Goal: Task Accomplishment & Management: Manage account settings

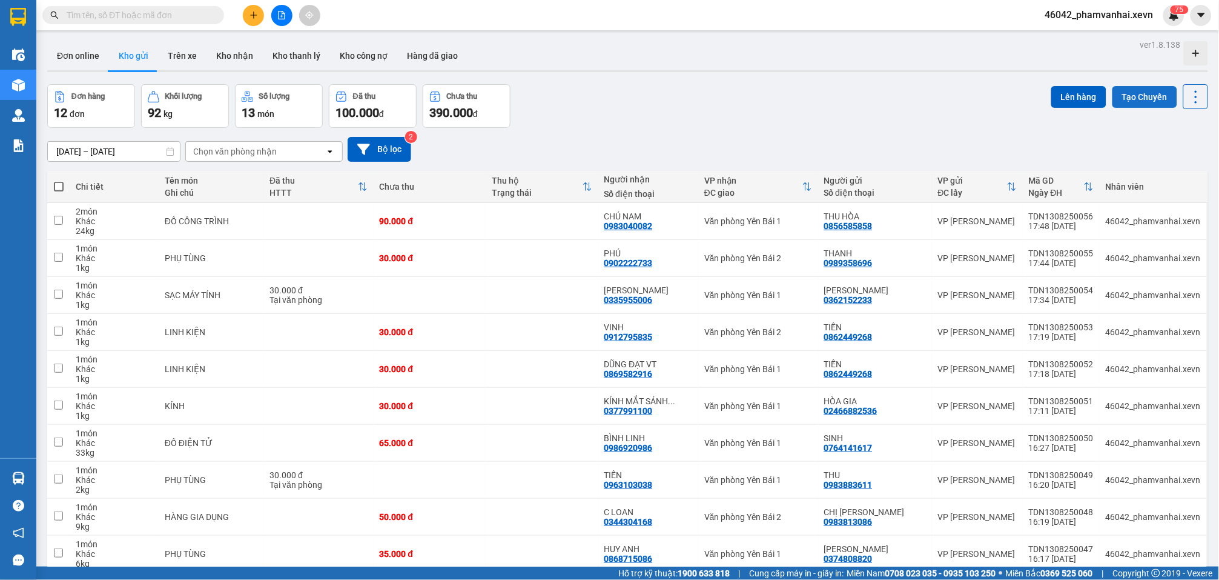
click at [1136, 102] on button "Tạo Chuyến" at bounding box center [1145, 97] width 65 height 22
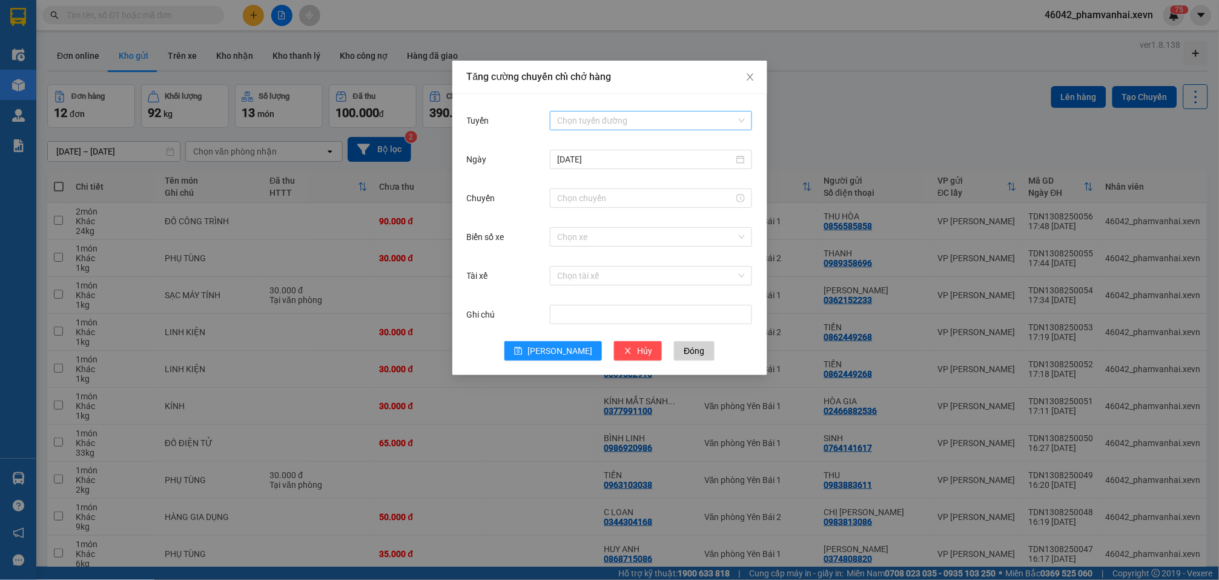
click at [577, 115] on input "Tuyến" at bounding box center [646, 120] width 179 height 18
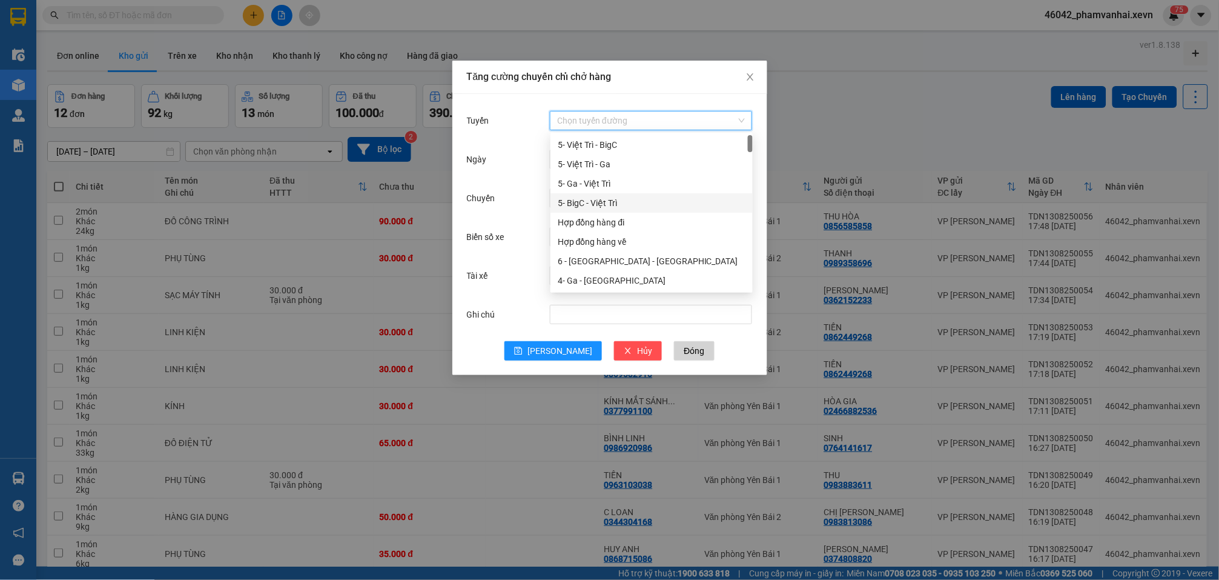
scroll to position [161, 0]
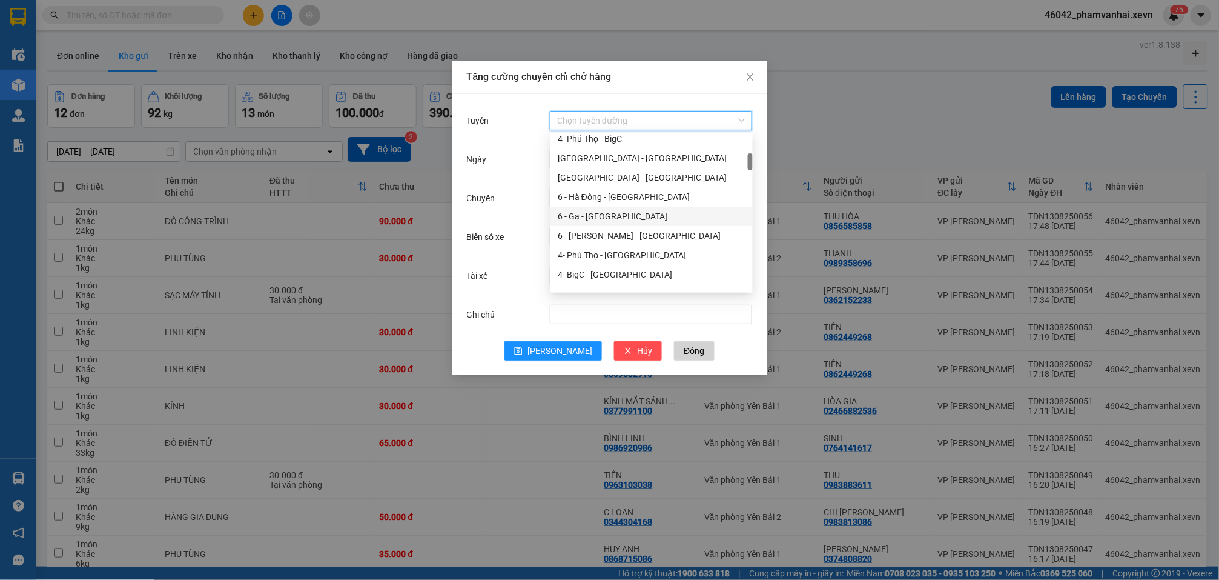
click at [612, 218] on div "6 - Ga - [GEOGRAPHIC_DATA]" at bounding box center [652, 216] width 188 height 13
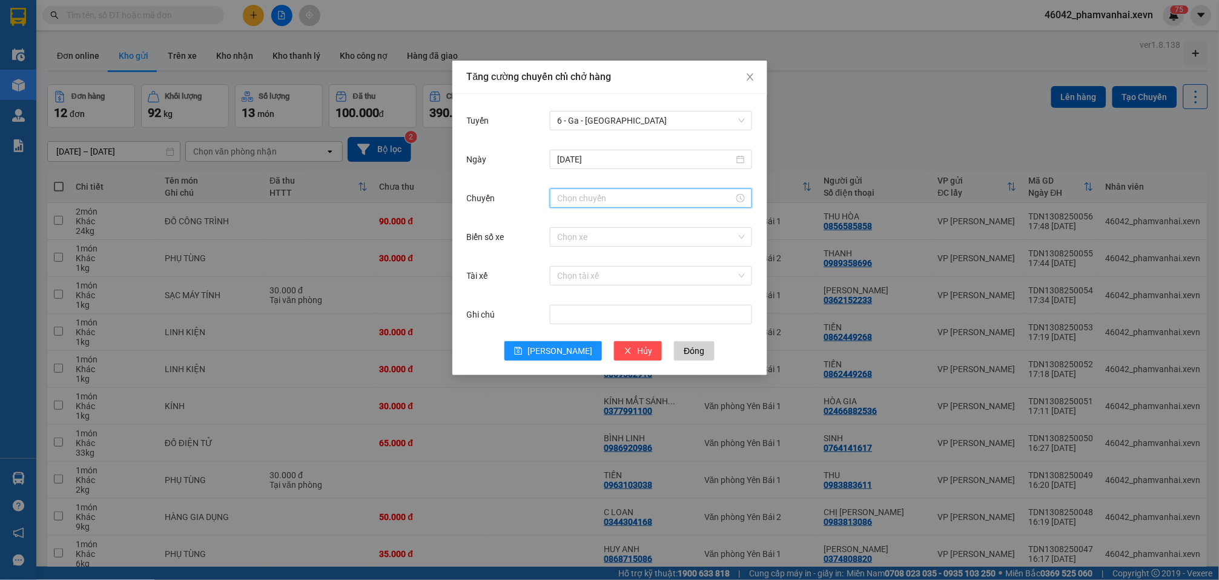
click at [603, 203] on input "Chuyến" at bounding box center [645, 197] width 177 height 13
click at [560, 261] on div "07" at bounding box center [568, 259] width 34 height 17
type input "07:00"
click at [602, 381] on span "OK" at bounding box center [601, 382] width 12 height 13
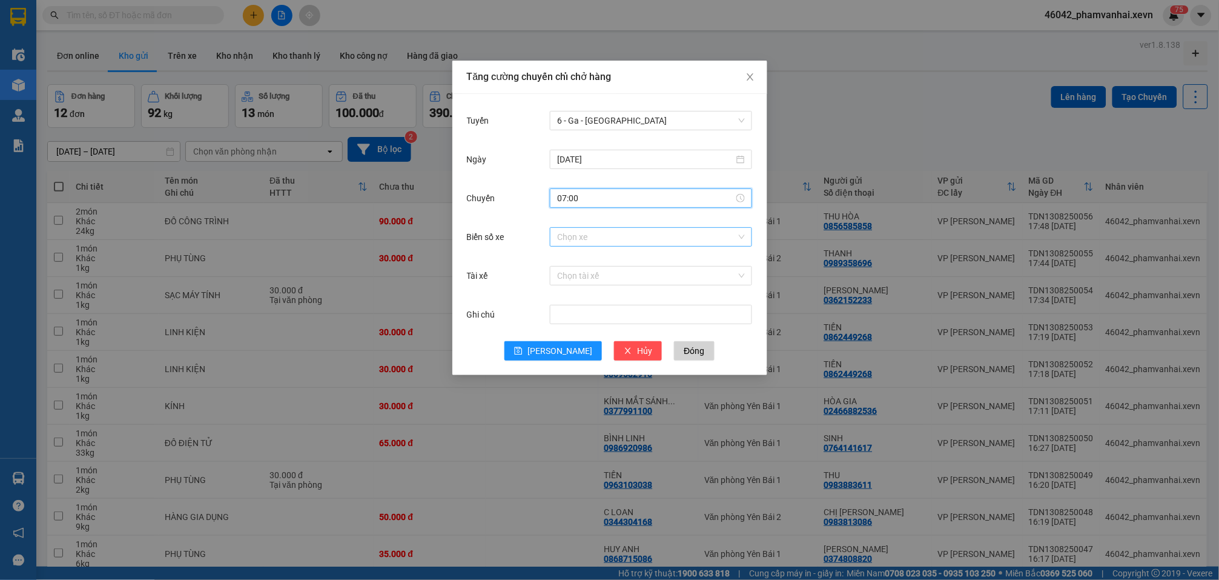
click at [600, 235] on input "Biển số xe" at bounding box center [646, 237] width 179 height 18
click at [621, 241] on input "Biển số xe" at bounding box center [646, 237] width 179 height 18
type input "034.69"
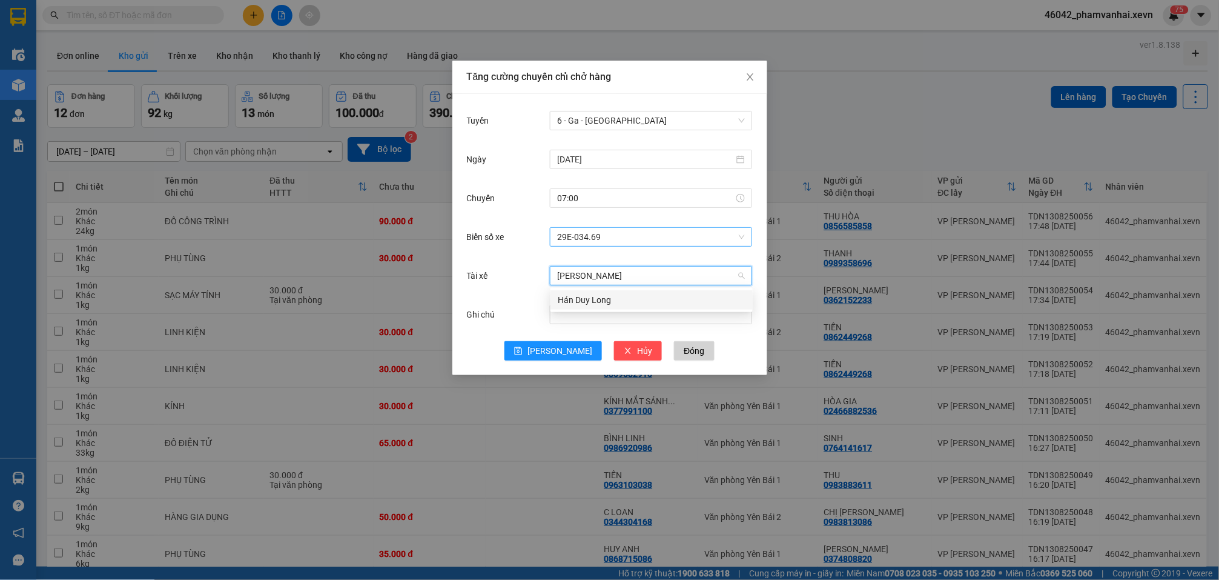
type input "hán duy lo"
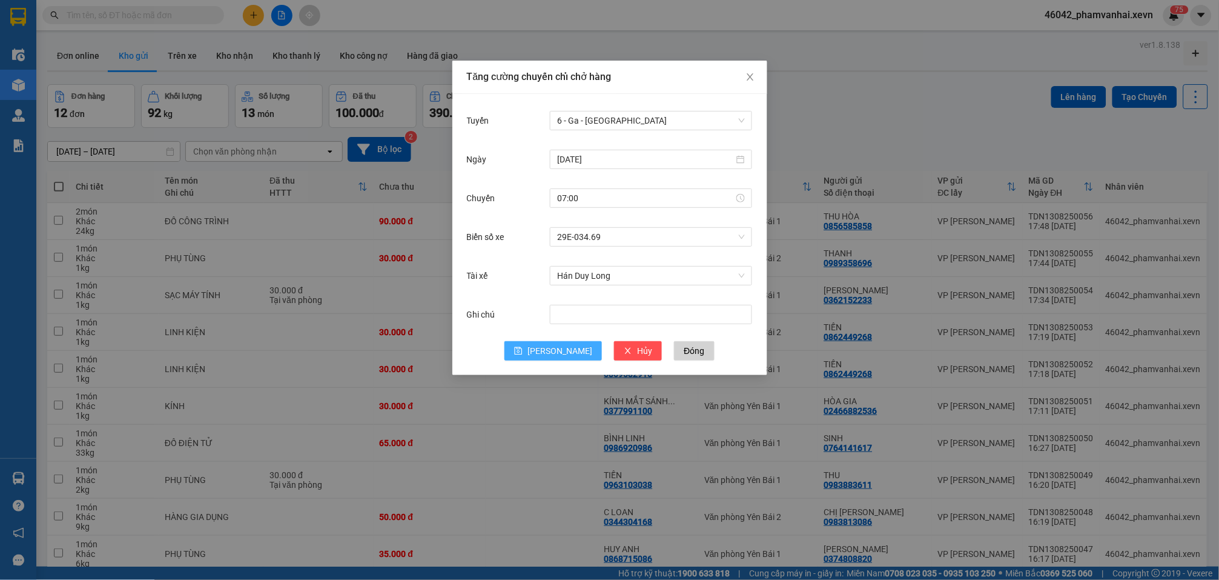
click at [560, 356] on span "[PERSON_NAME]" at bounding box center [560, 350] width 65 height 13
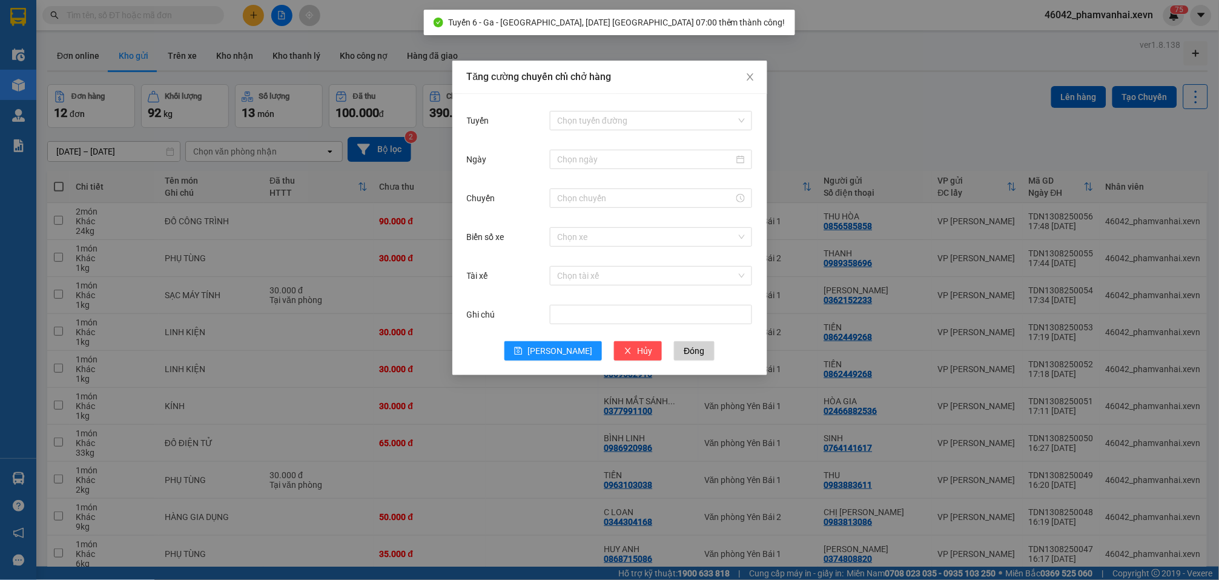
click at [850, 74] on div "Tăng cường chuyến chỉ chở hàng Tuyến Chọn tuyến đường Ngày Chuyến Biển số xe Ch…" at bounding box center [609, 290] width 1219 height 580
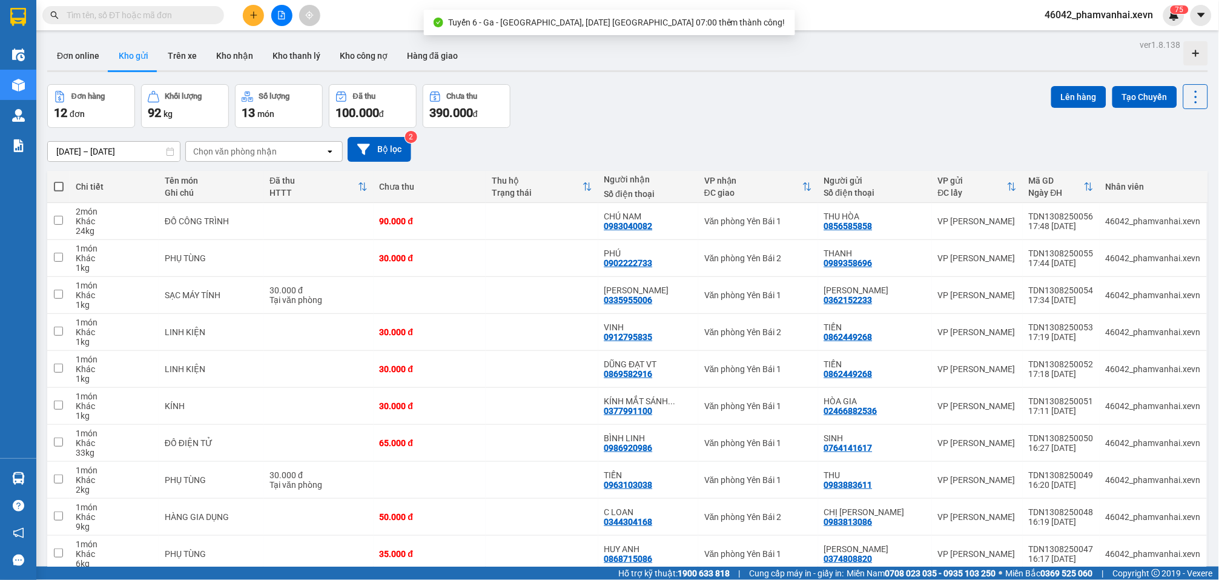
click at [57, 185] on span at bounding box center [59, 187] width 10 height 10
click at [59, 181] on input "checkbox" at bounding box center [59, 181] width 0 height 0
checkbox input "true"
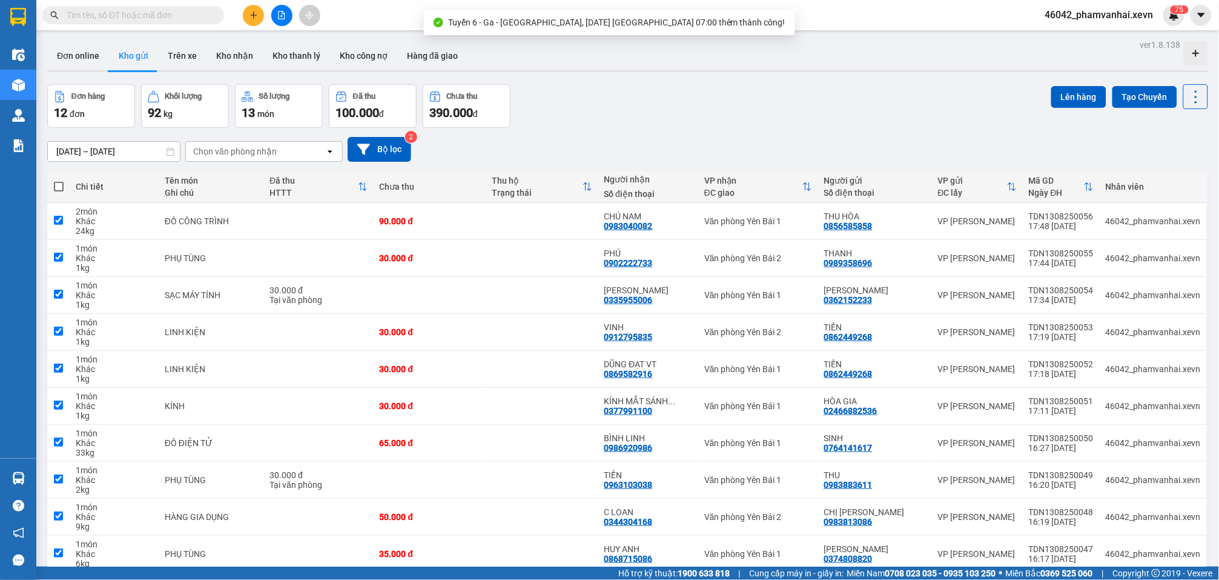
checkbox input "true"
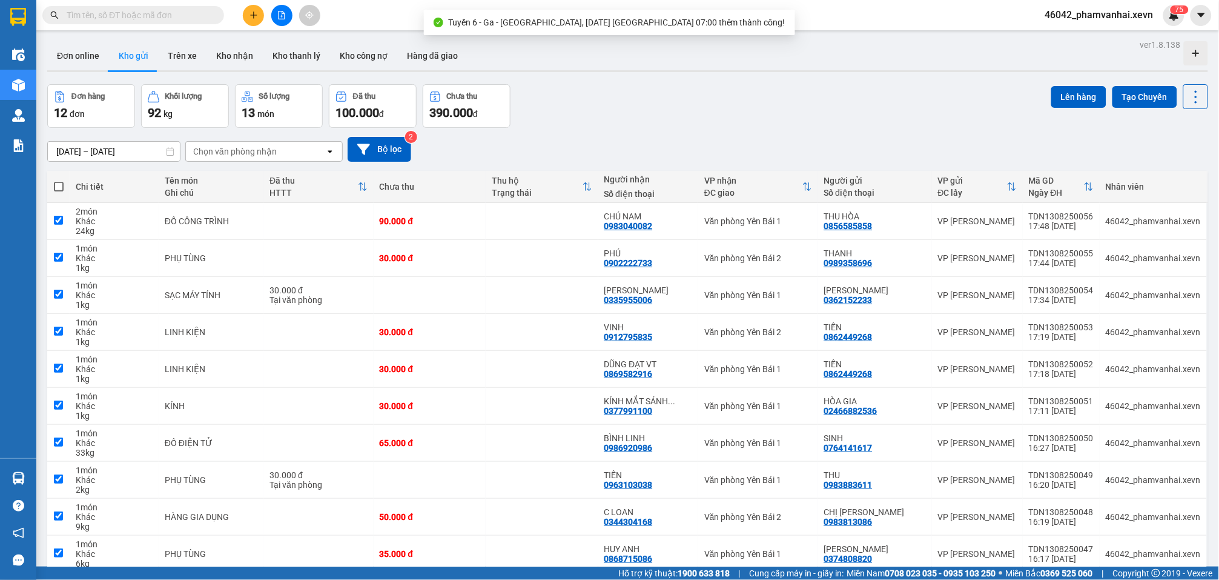
checkbox input "true"
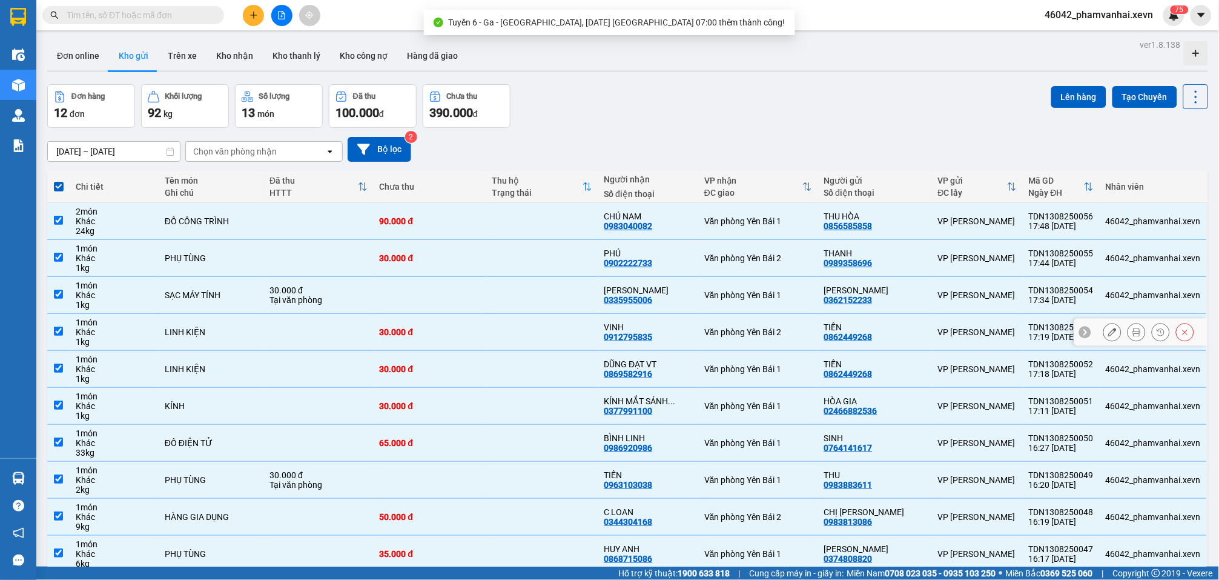
scroll to position [57, 0]
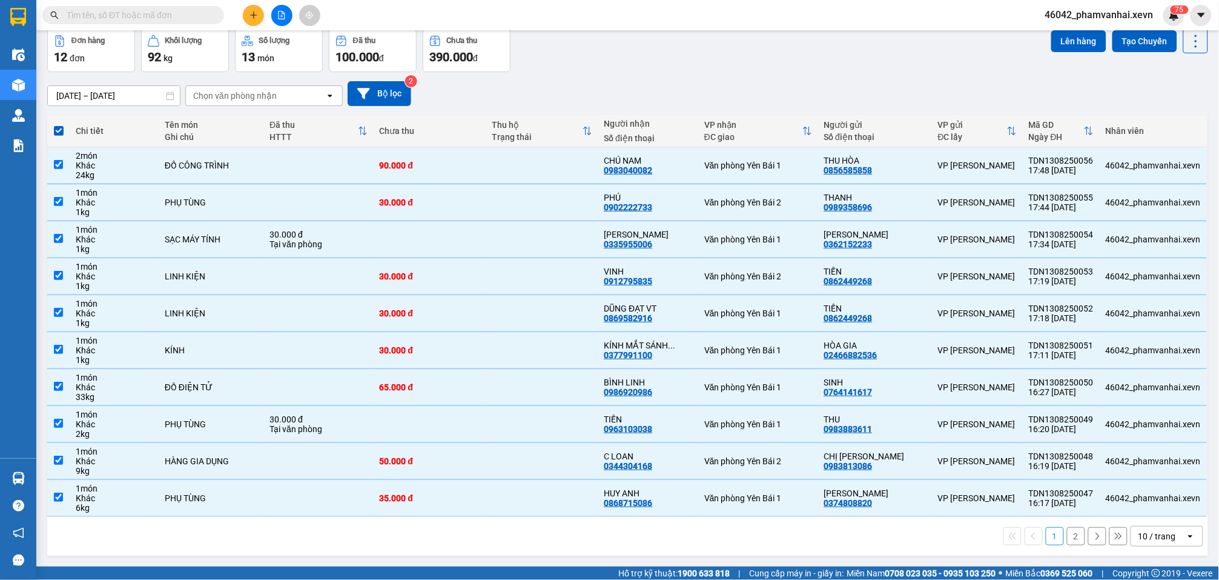
click at [54, 125] on label at bounding box center [58, 131] width 10 height 12
click at [59, 125] on input "checkbox" at bounding box center [59, 125] width 0 height 0
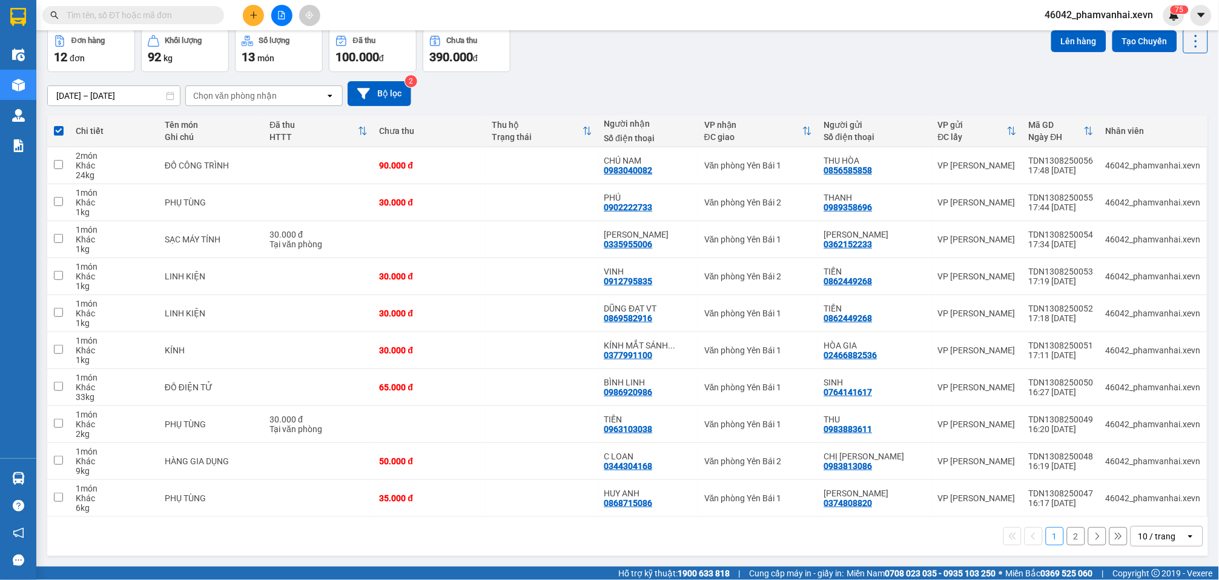
checkbox input "false"
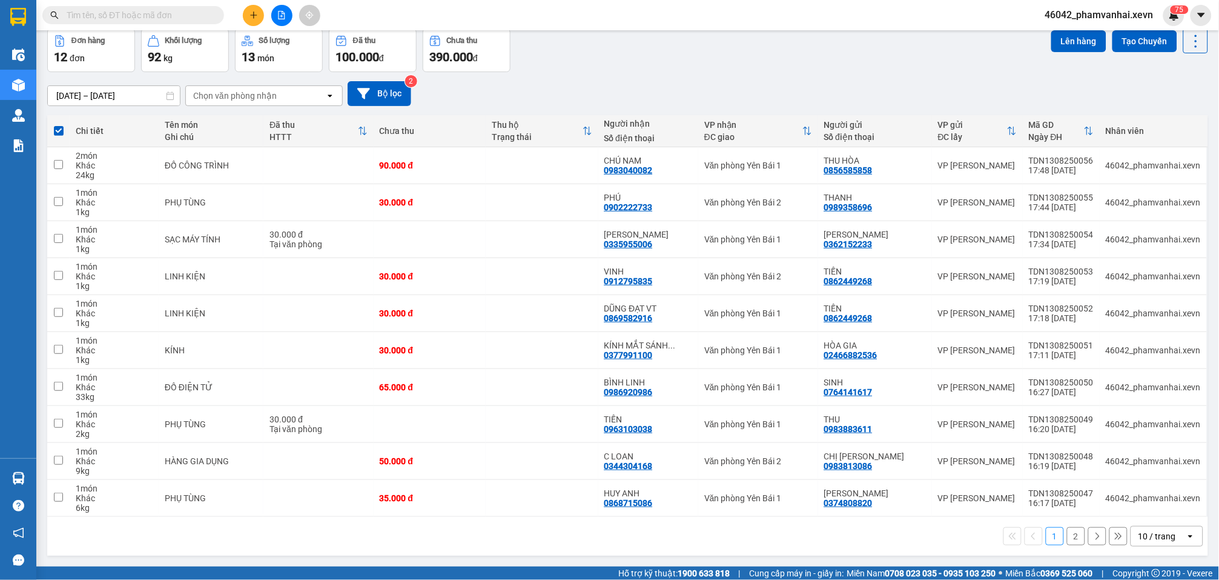
checkbox input "false"
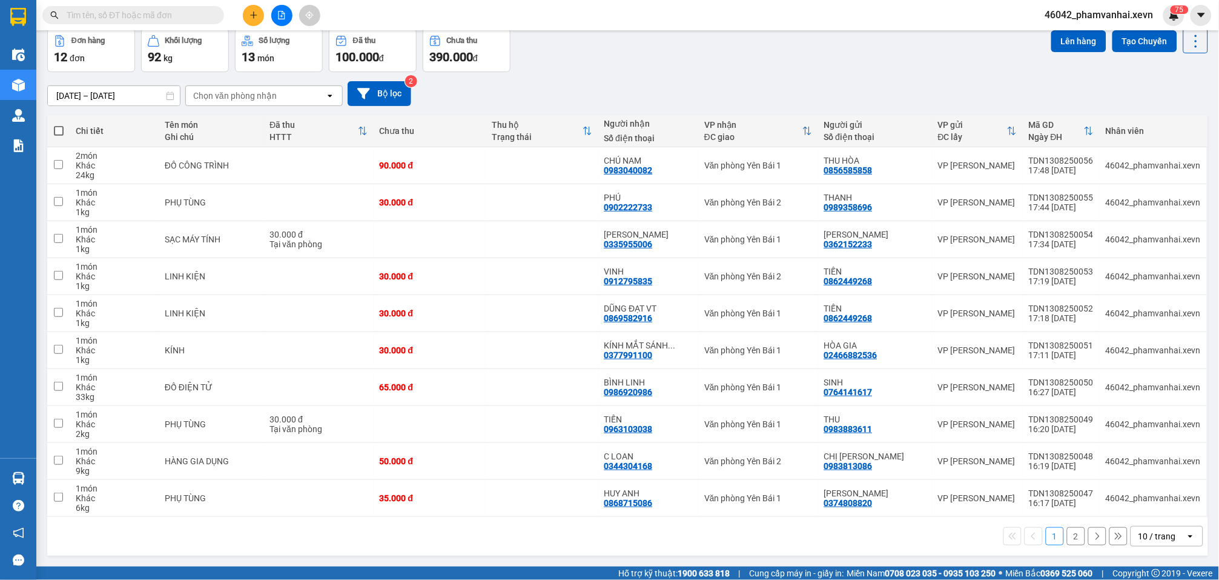
click at [1167, 540] on div "10 / trang" at bounding box center [1159, 535] width 55 height 19
click at [1144, 462] on span "50 / trang" at bounding box center [1148, 468] width 39 height 12
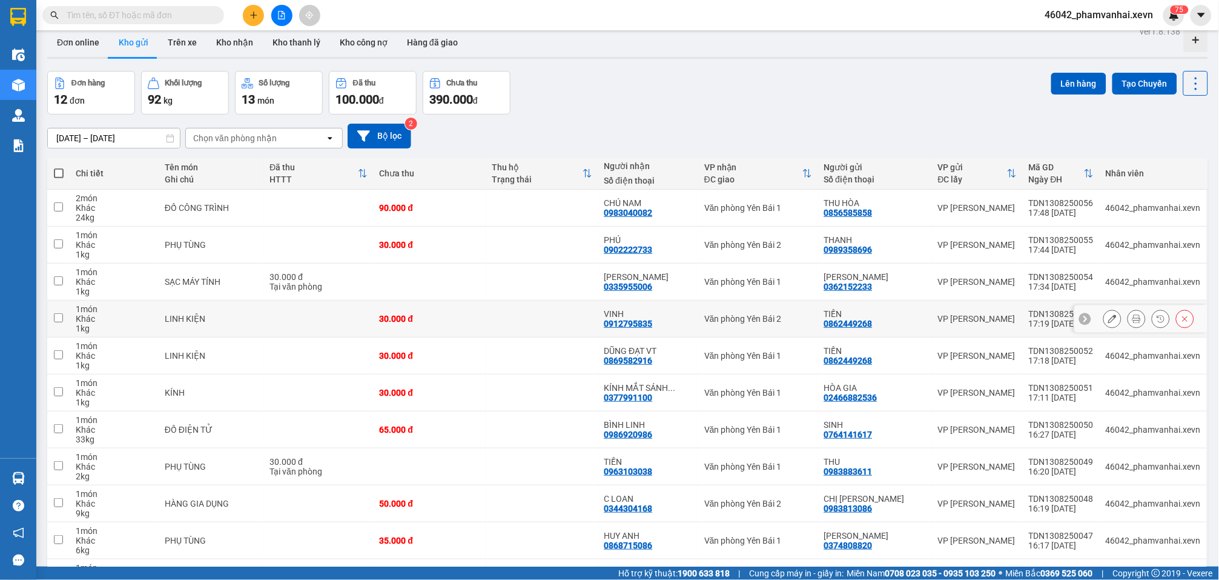
scroll to position [0, 0]
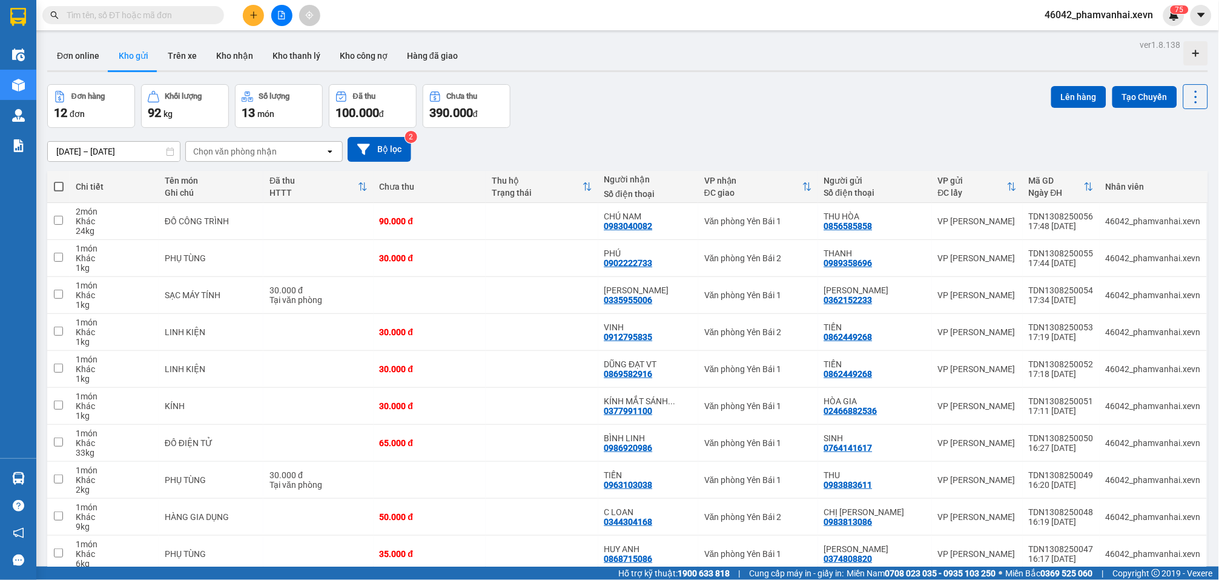
click at [56, 182] on span at bounding box center [59, 187] width 10 height 10
click at [59, 181] on input "checkbox" at bounding box center [59, 181] width 0 height 0
checkbox input "true"
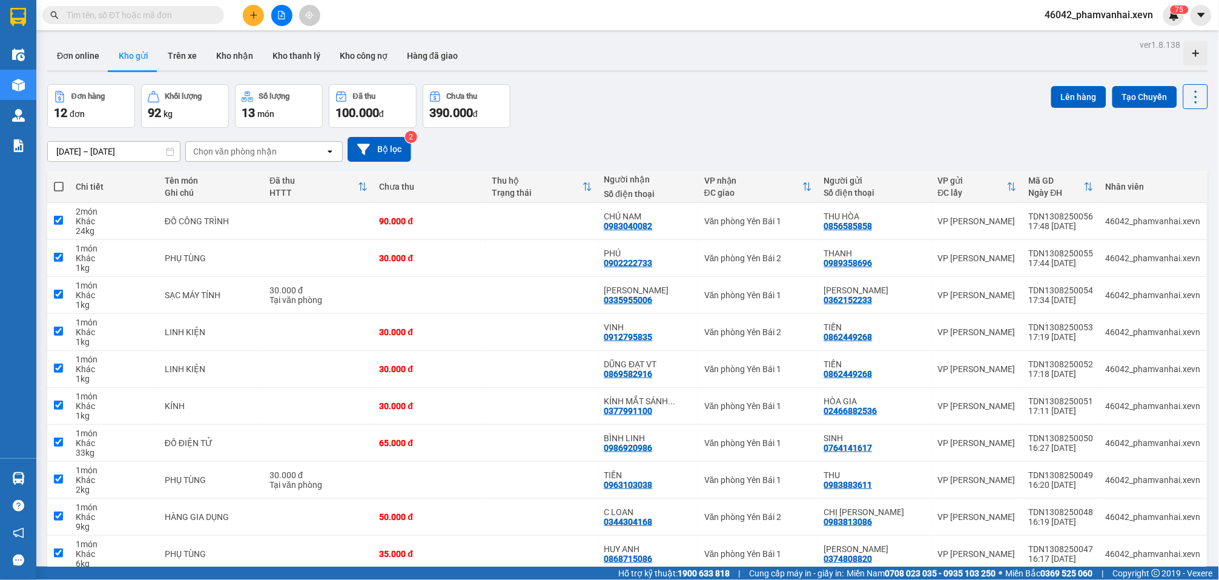
checkbox input "true"
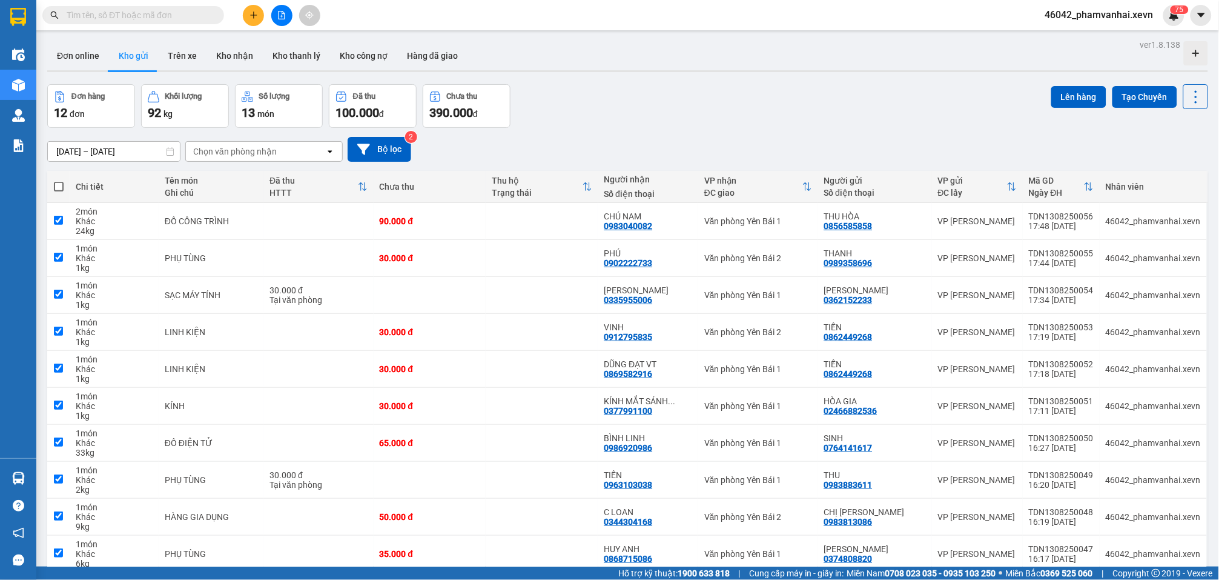
checkbox input "true"
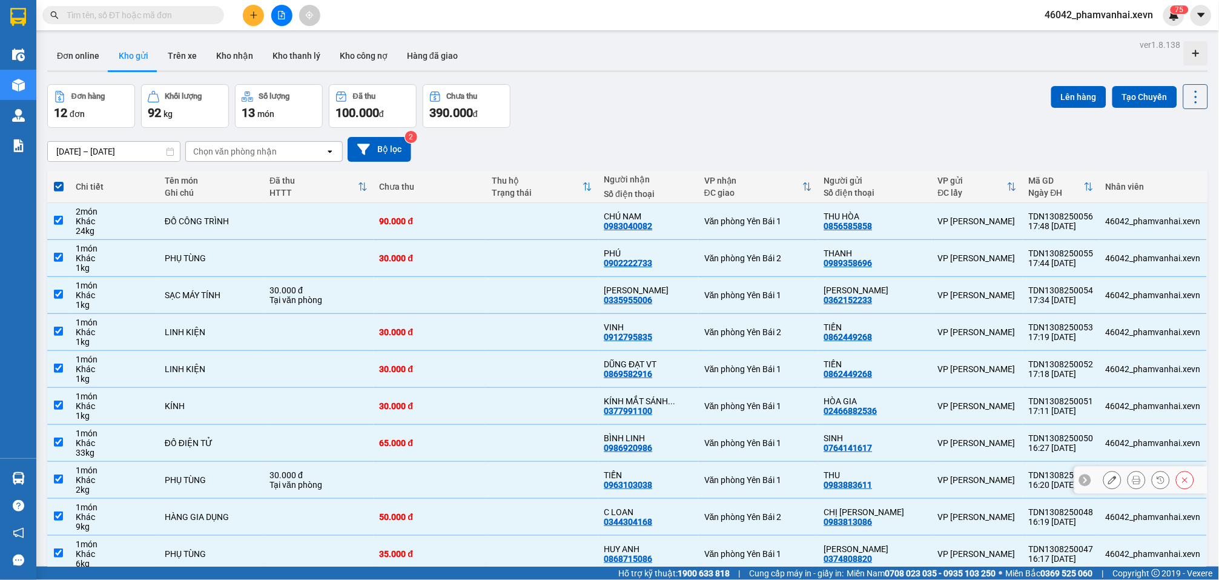
scroll to position [131, 0]
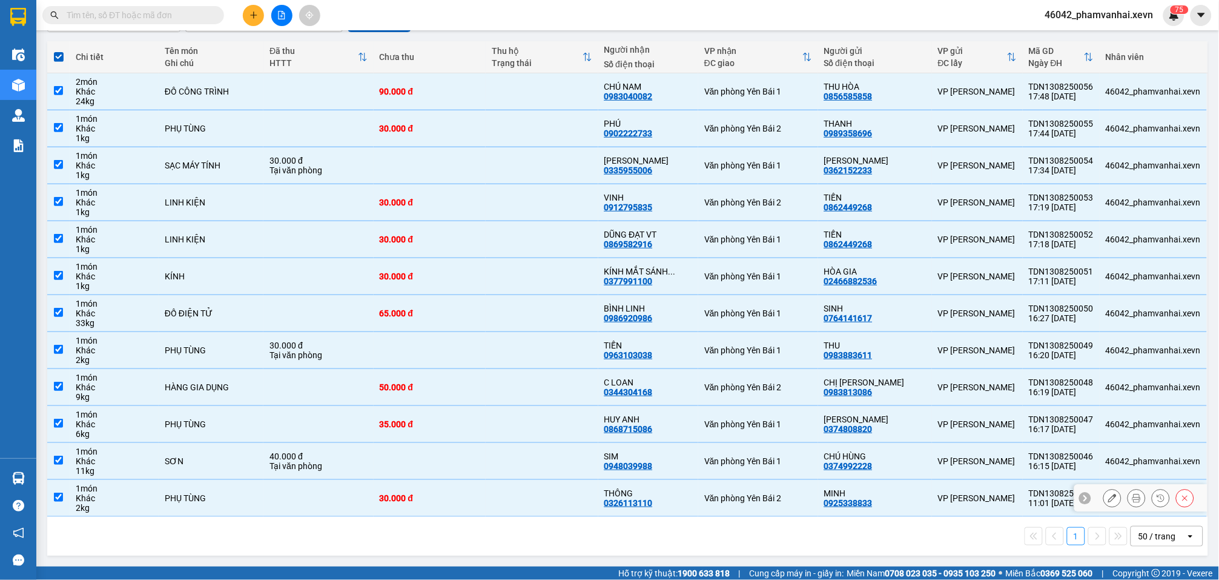
click at [498, 504] on td at bounding box center [542, 498] width 112 height 37
checkbox input "false"
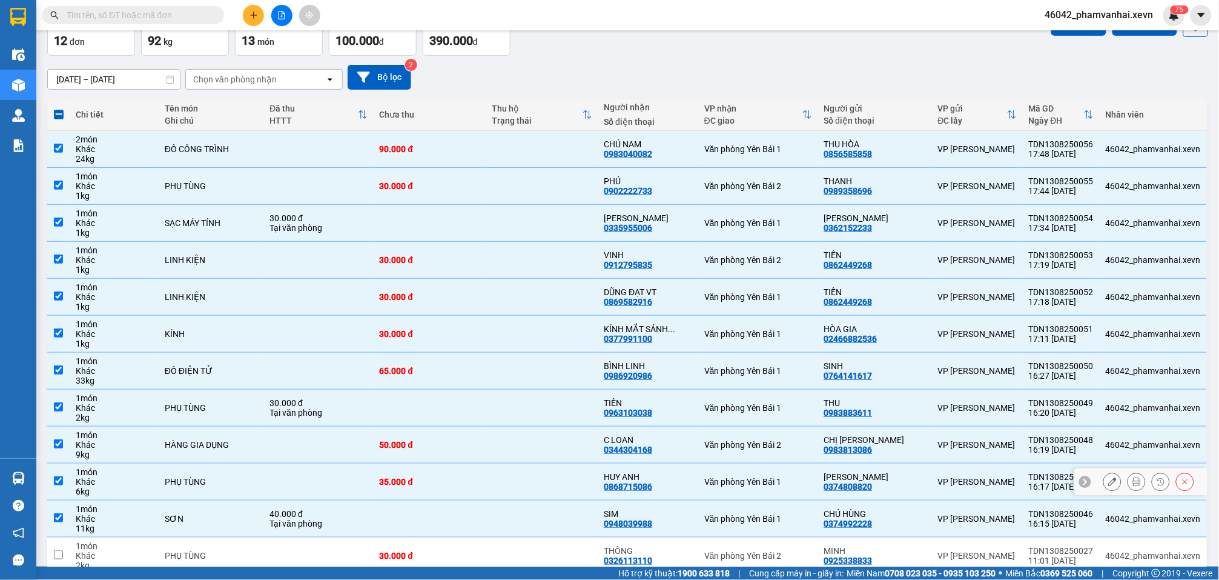
scroll to position [0, 0]
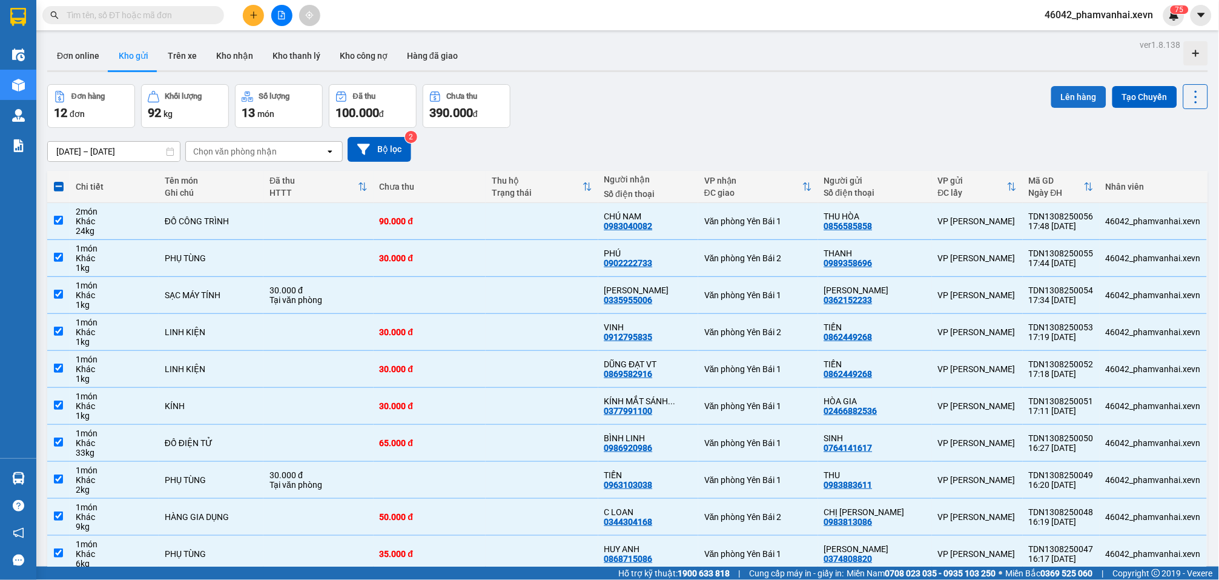
click at [1058, 93] on button "Lên hàng" at bounding box center [1079, 97] width 55 height 22
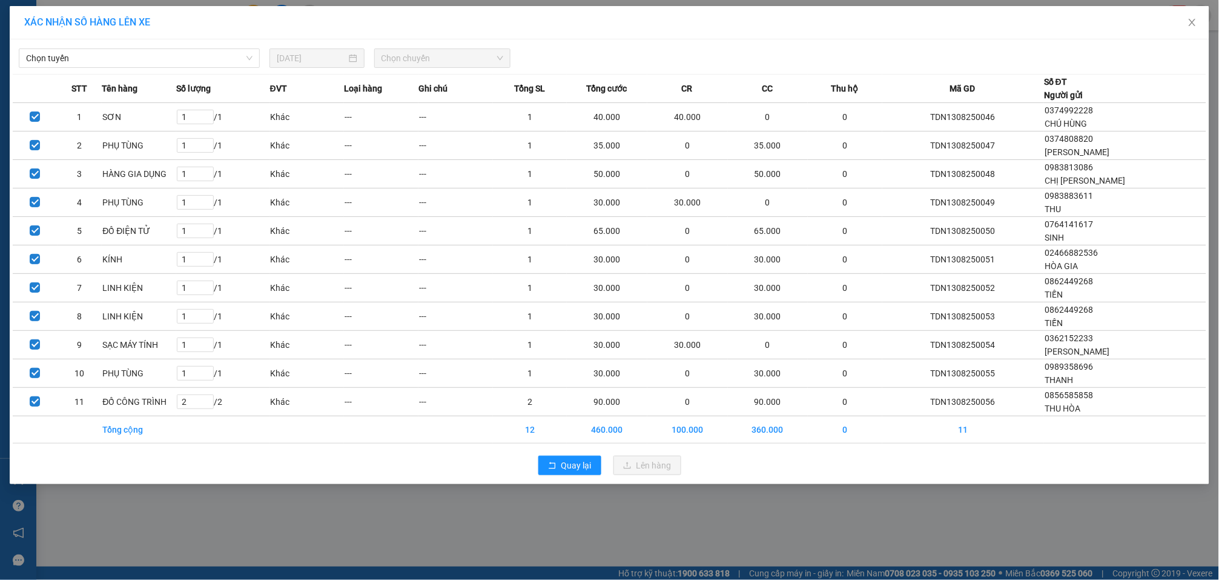
click at [202, 47] on div "Chọn tuyến [DATE] Chọn chuyến" at bounding box center [610, 54] width 1194 height 25
click at [195, 56] on span "Chọn tuyến" at bounding box center [139, 58] width 227 height 18
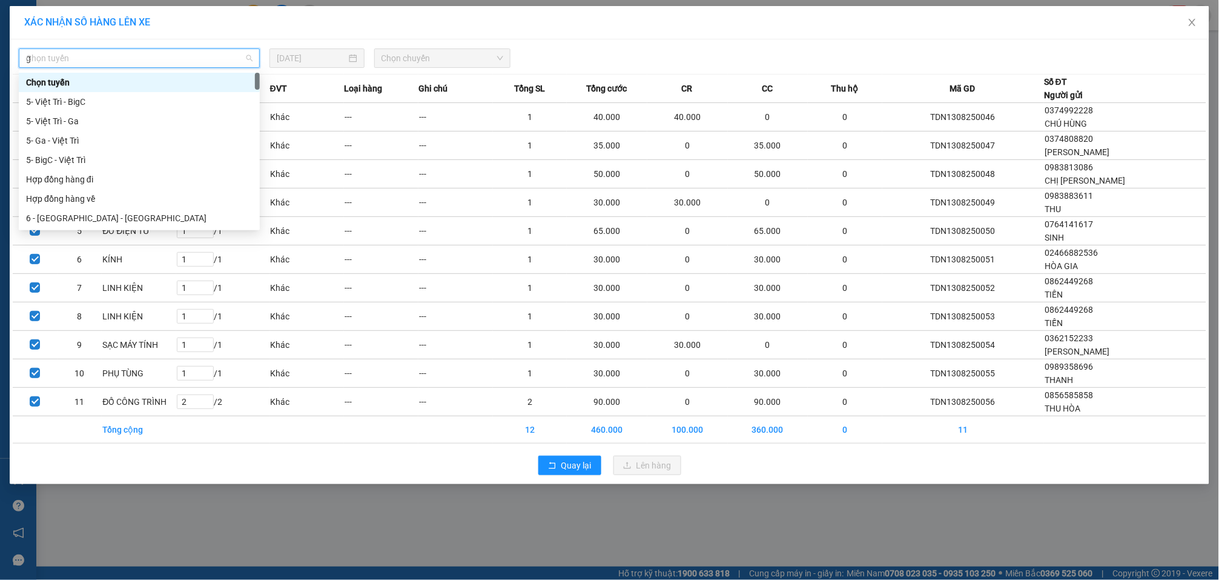
type input "ga"
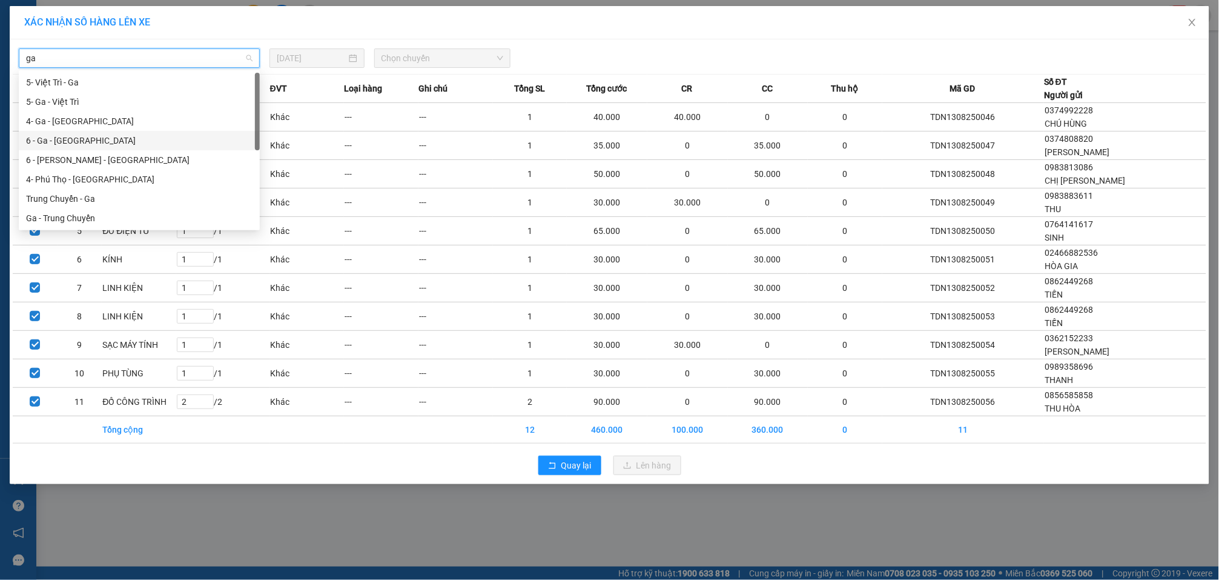
click at [90, 141] on div "6 - Ga - [GEOGRAPHIC_DATA]" at bounding box center [139, 140] width 227 height 13
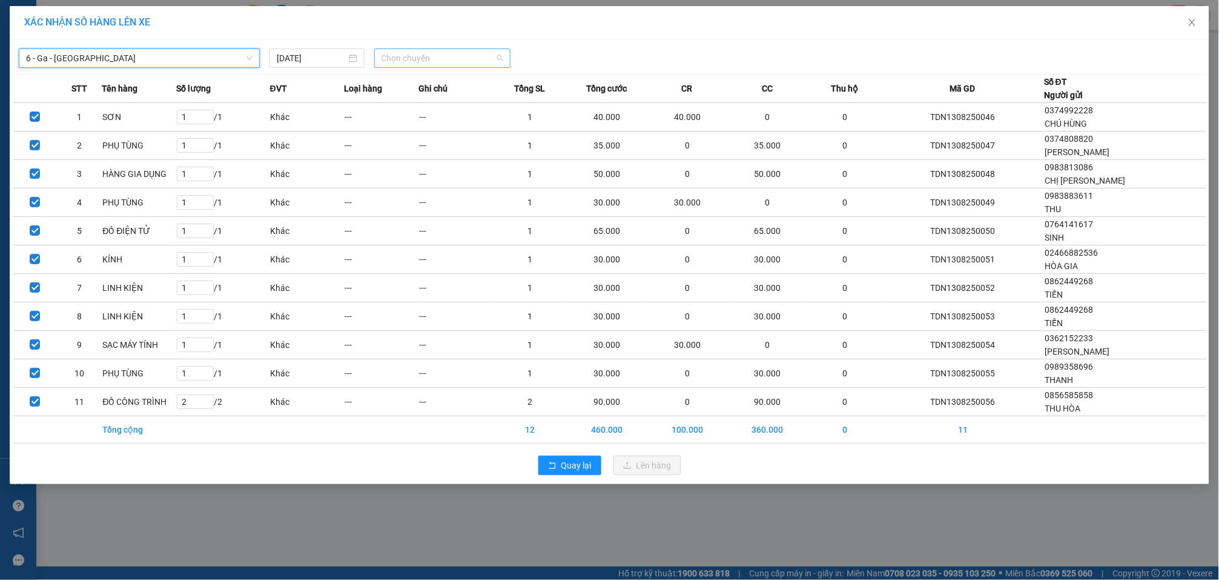
click at [423, 51] on span "Chọn chuyến" at bounding box center [443, 58] width 122 height 18
click at [432, 105] on div "07:00 (TC) - 29E-034.69" at bounding box center [429, 101] width 94 height 13
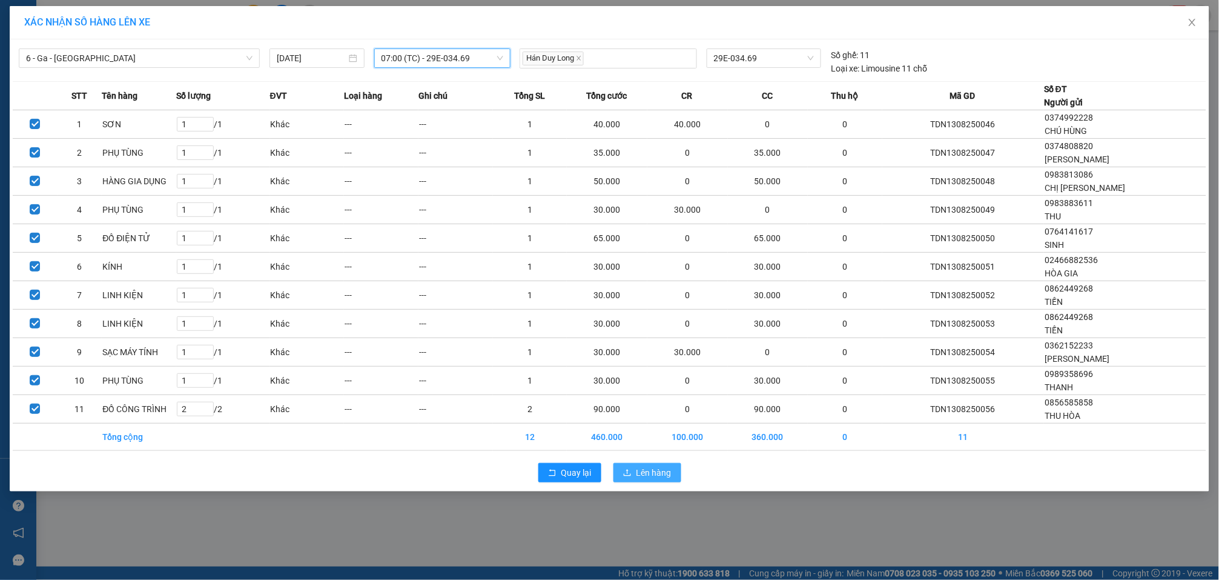
click at [663, 479] on span "Lên hàng" at bounding box center [654, 472] width 35 height 13
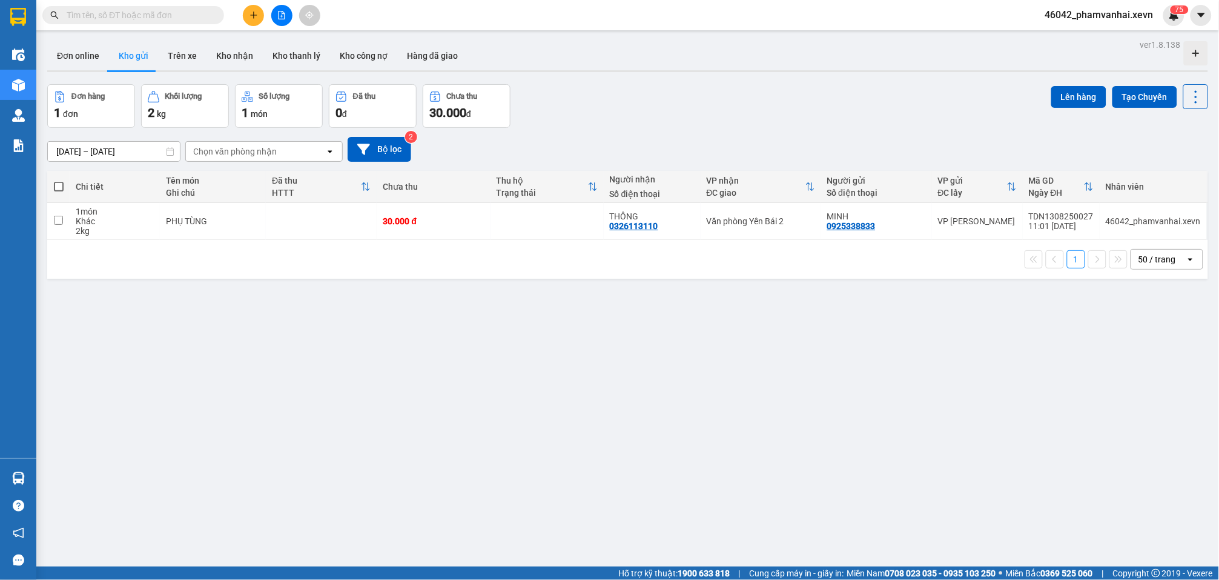
click at [172, 10] on input "text" at bounding box center [138, 14] width 143 height 13
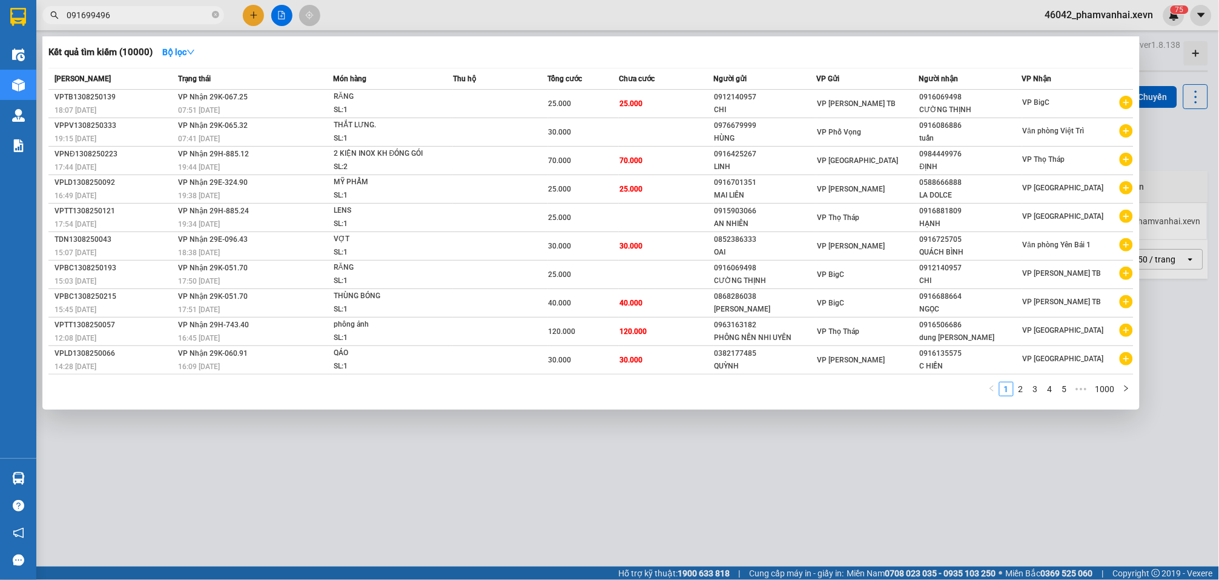
type input "0916994969"
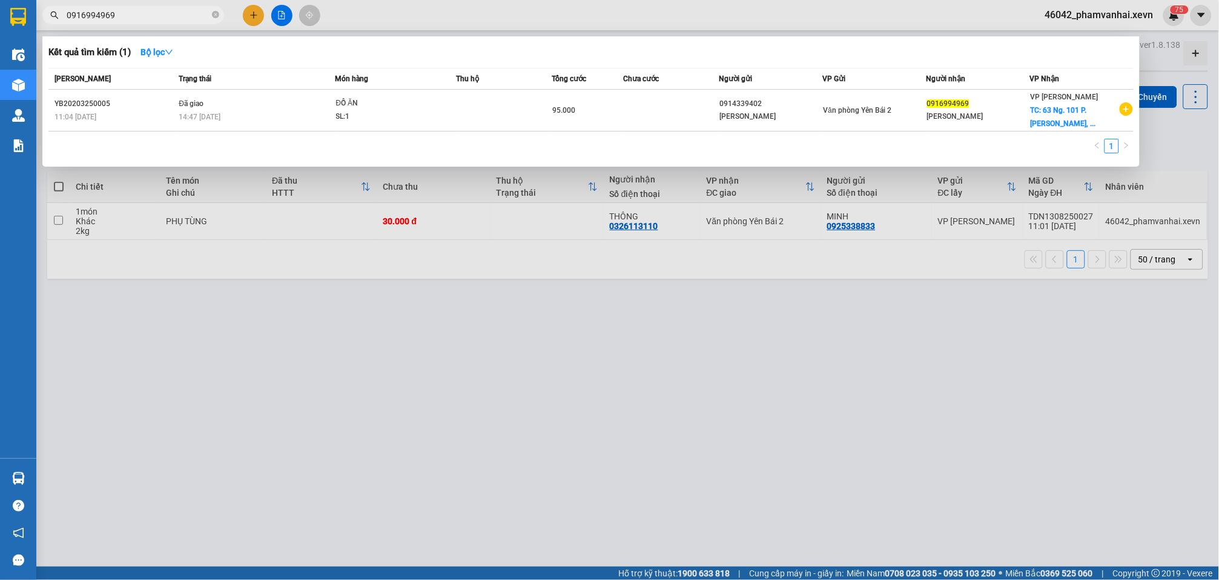
click at [172, 10] on input "0916994969" at bounding box center [138, 14] width 143 height 13
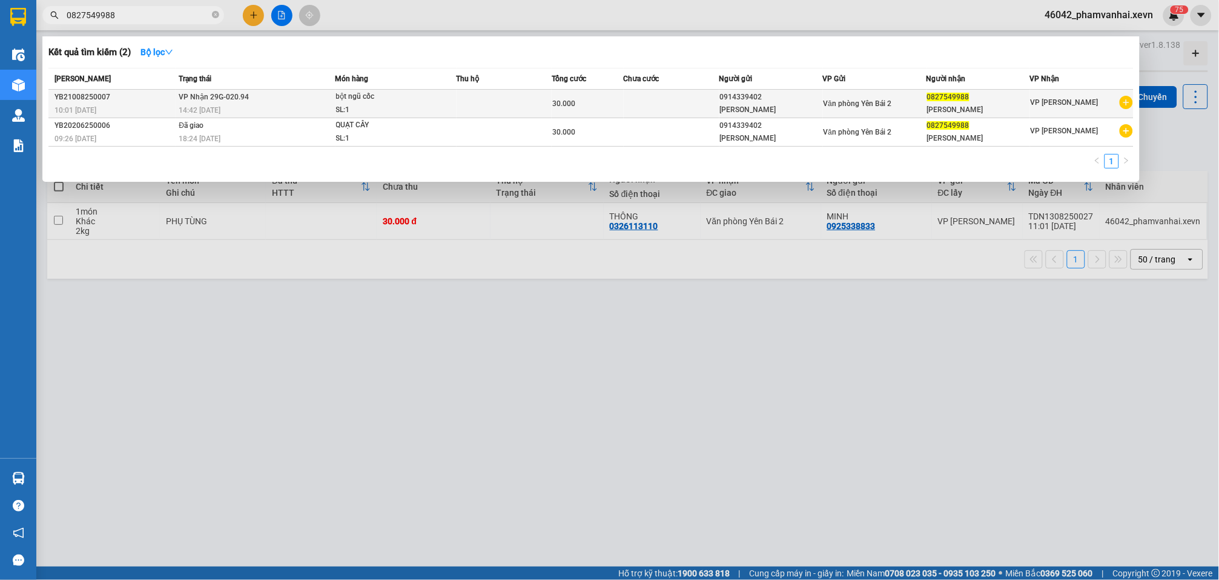
type input "0827549988"
click at [426, 104] on div "SL: 1" at bounding box center [381, 110] width 91 height 13
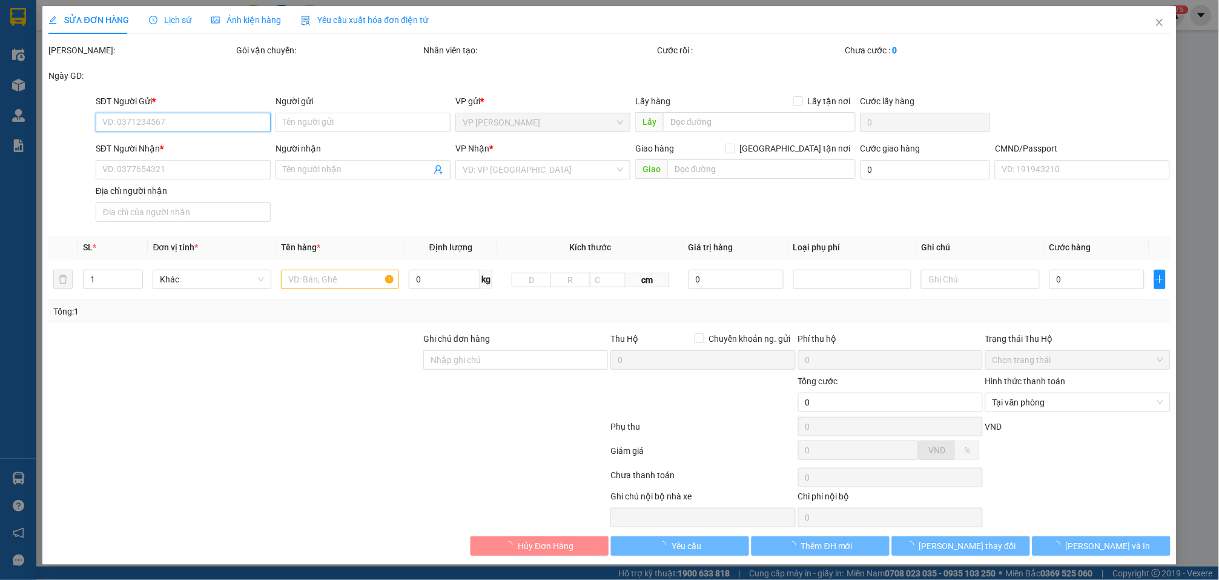
type input "0914339402"
type input "LÊ PHÚ NGỌC"
type input "0827549988"
type input "LÊ PHƯƠNG THẢO"
type input "1"
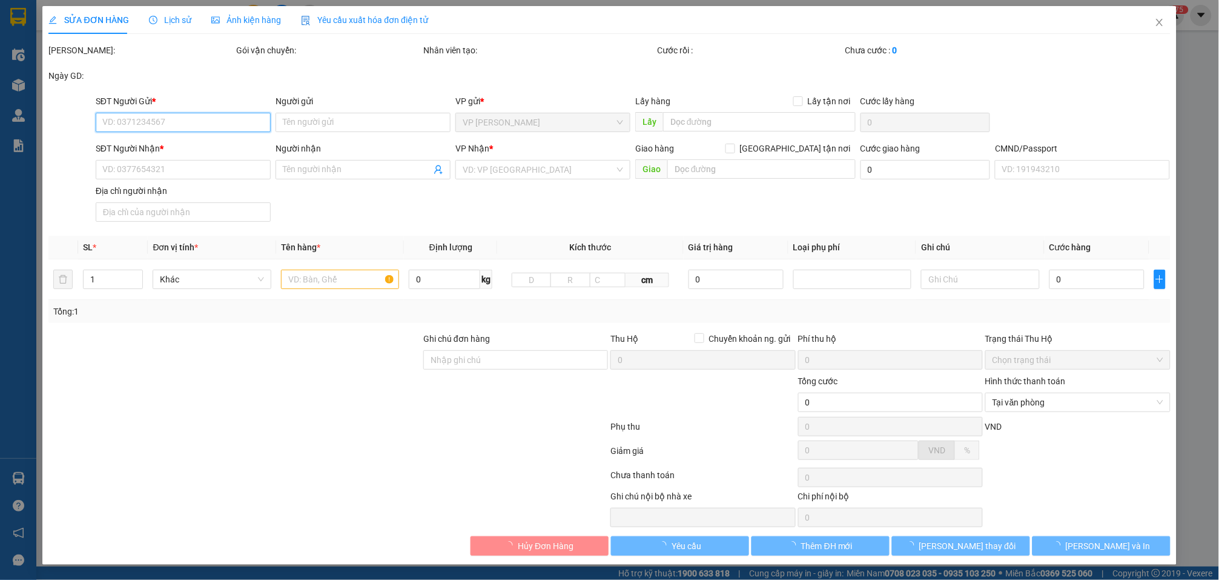
type input "30.000"
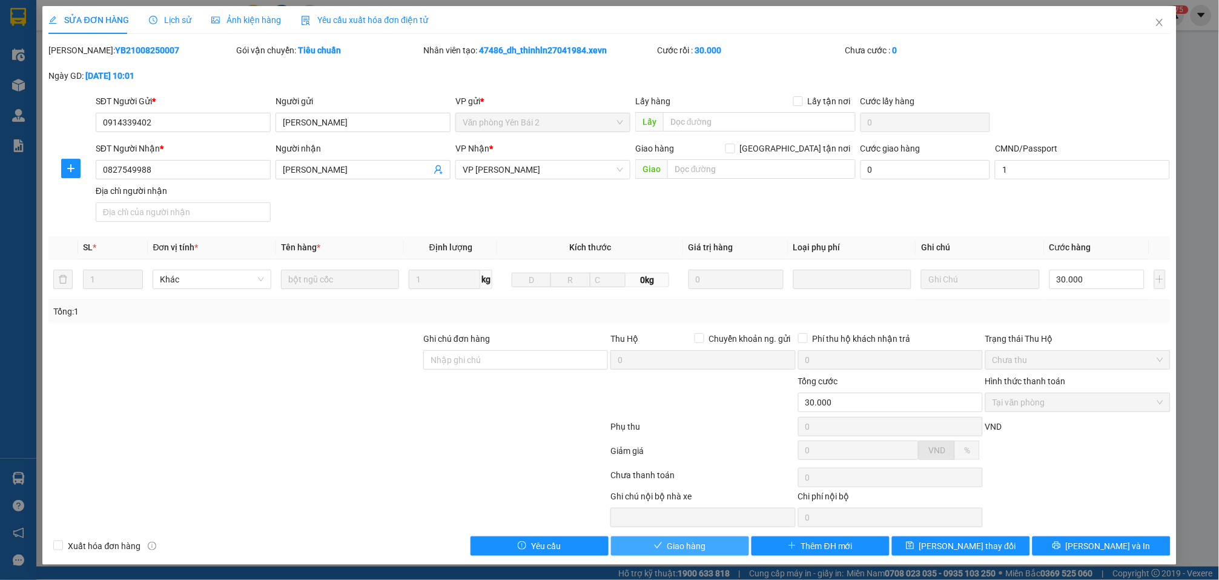
click at [684, 551] on span "Giao hàng" at bounding box center [687, 545] width 39 height 13
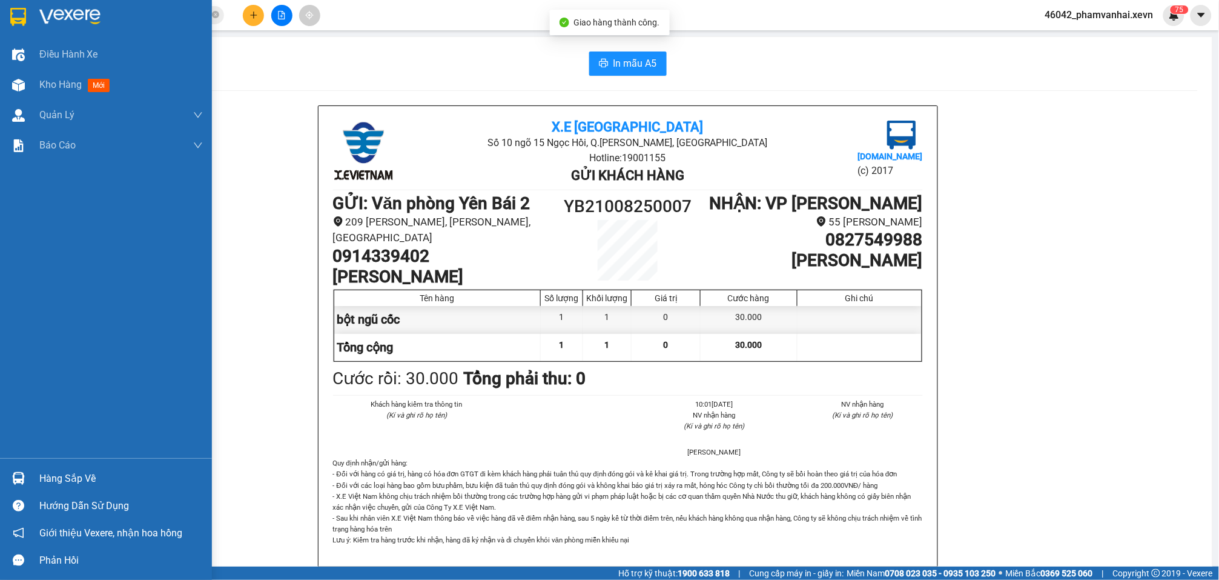
click at [14, 15] on img at bounding box center [18, 17] width 16 height 18
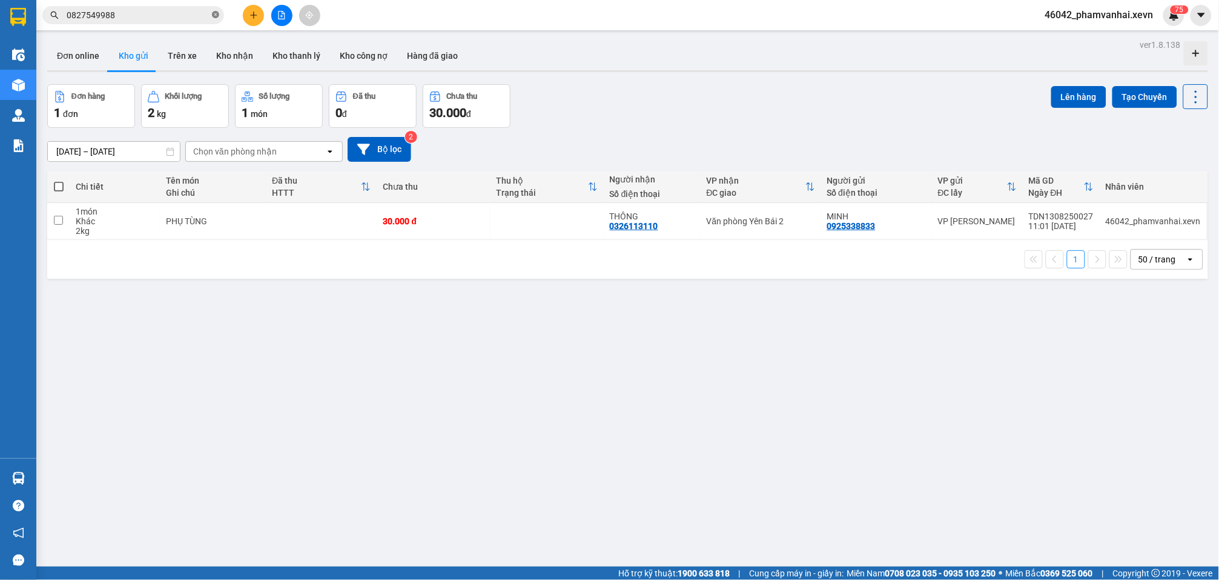
click at [213, 17] on icon "close-circle" at bounding box center [215, 14] width 7 height 7
click at [251, 23] on button at bounding box center [253, 15] width 21 height 21
click at [296, 50] on div "Tạo đơn hàng" at bounding box center [301, 44] width 53 height 13
click at [256, 16] on icon "plus" at bounding box center [254, 15] width 8 height 8
click at [291, 47] on div "Tạo đơn hàng" at bounding box center [301, 44] width 53 height 13
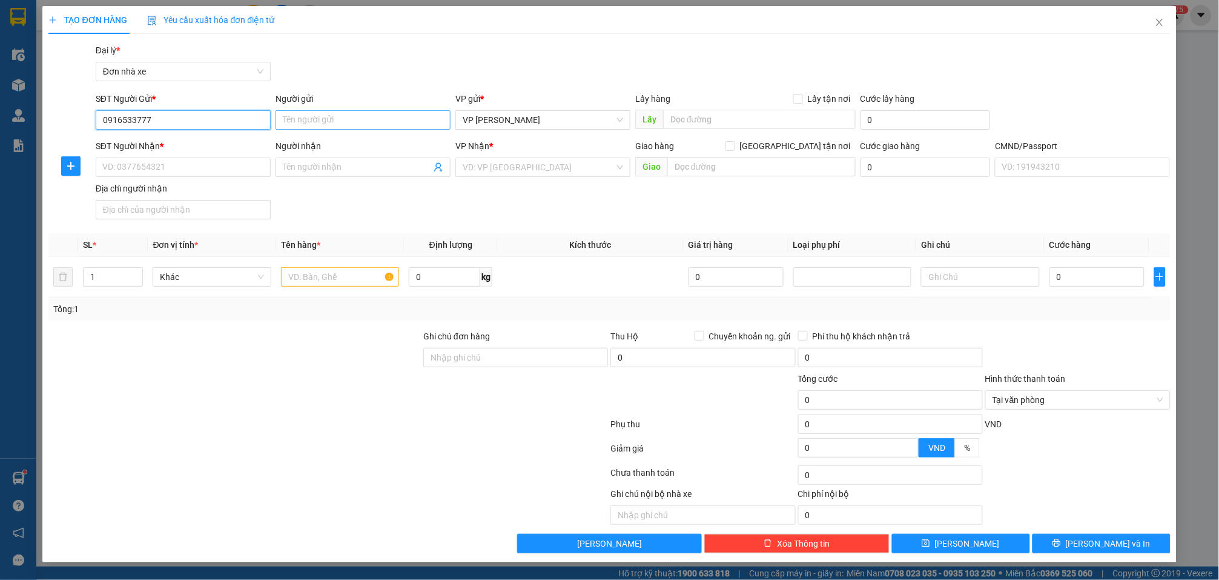
type input "0916533777"
click at [323, 126] on input "Người gửi" at bounding box center [363, 119] width 175 height 19
type input "T"
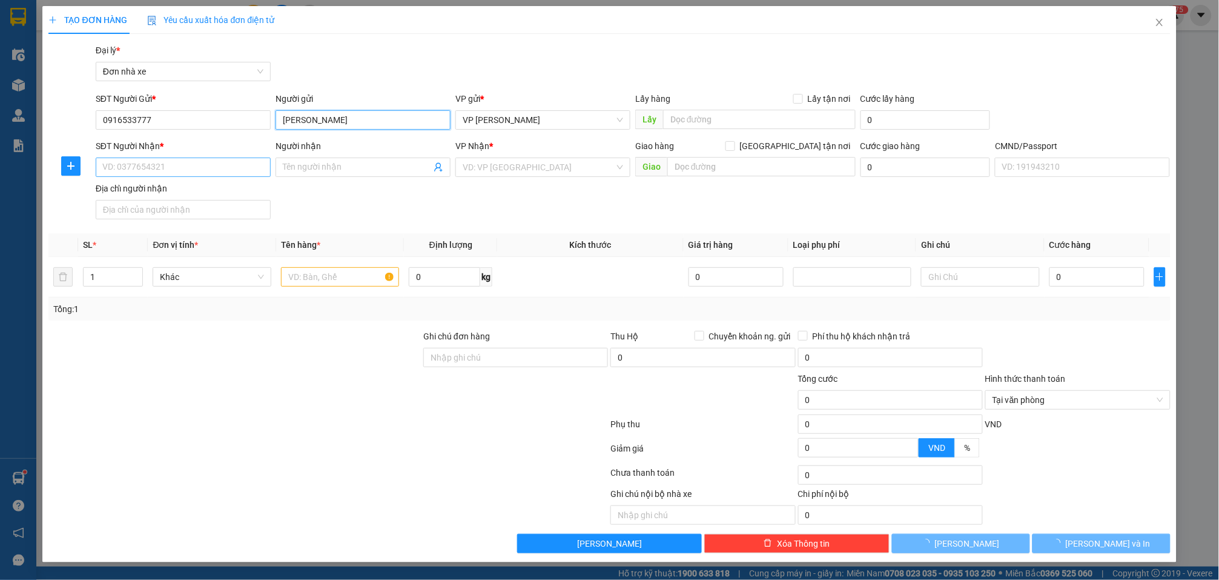
type input "TRỊNH LAN"
drag, startPoint x: 135, startPoint y: 162, endPoint x: 140, endPoint y: 168, distance: 7.8
click at [135, 162] on input "SĐT Người Nhận *" at bounding box center [183, 166] width 175 height 19
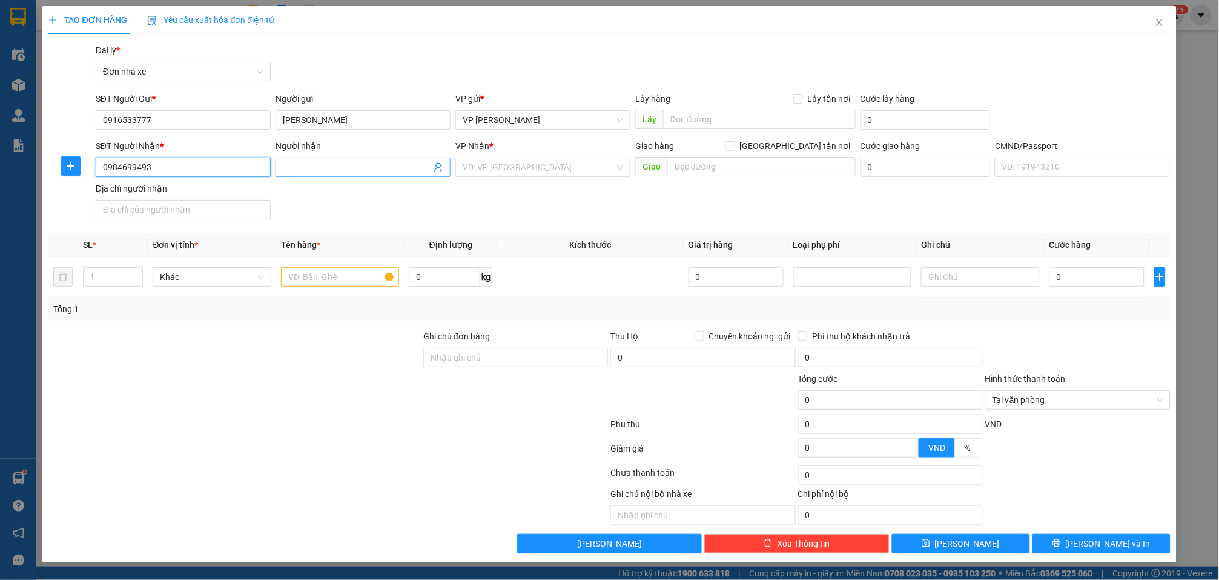
type input "0984699493"
click at [343, 170] on input "Người nhận" at bounding box center [357, 167] width 148 height 13
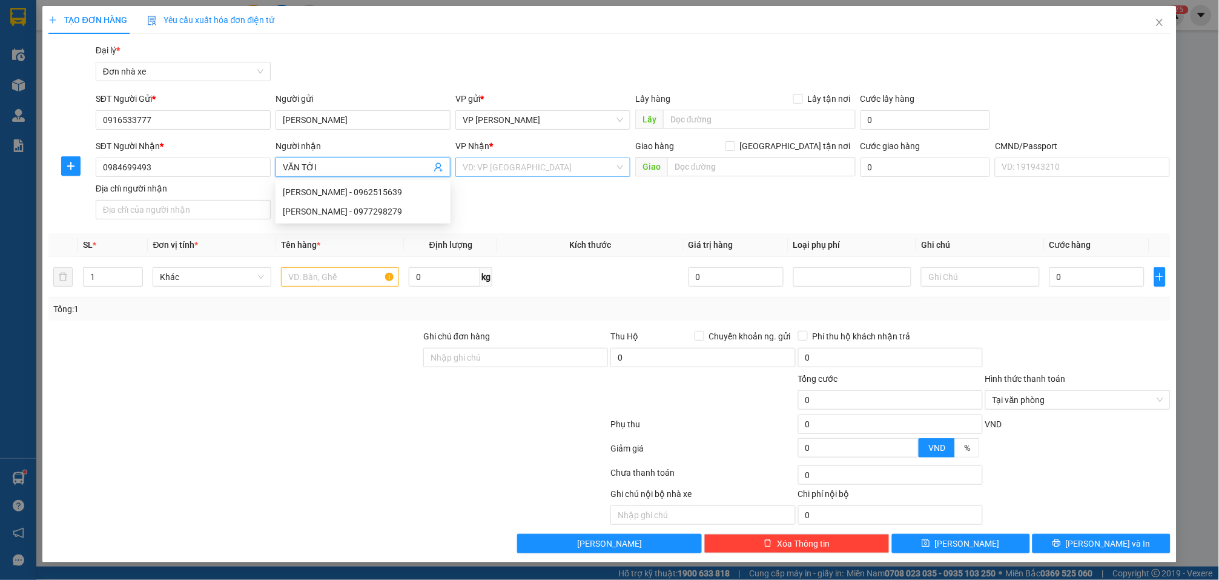
type input "VĂN TỚI"
click at [510, 168] on input "search" at bounding box center [539, 167] width 152 height 18
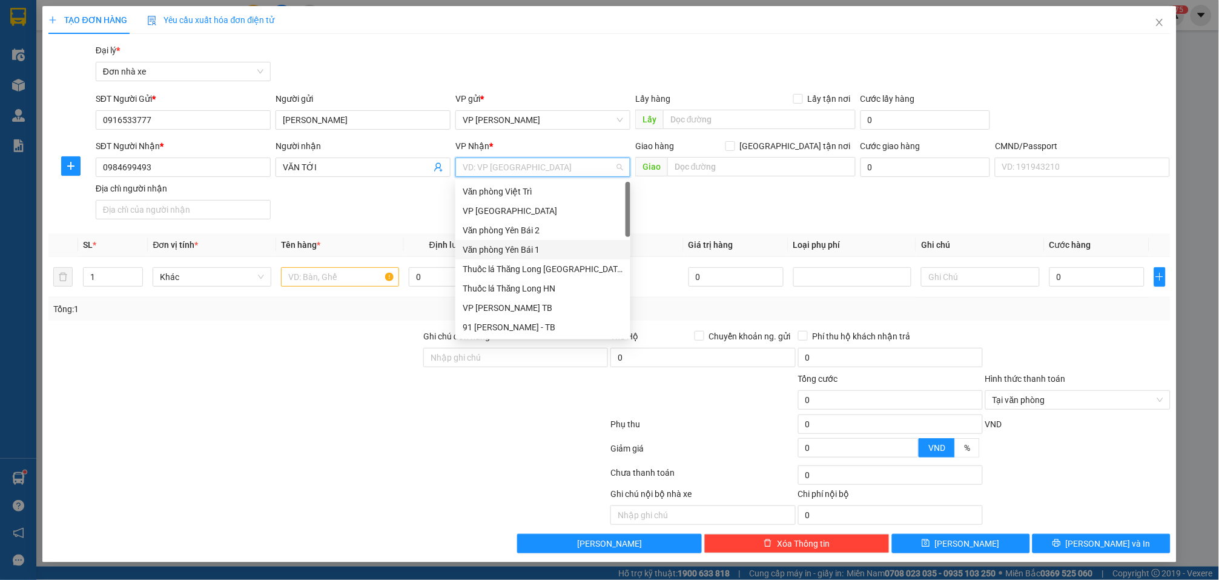
click at [519, 244] on div "Văn phòng Yên Bái 1" at bounding box center [543, 249] width 161 height 13
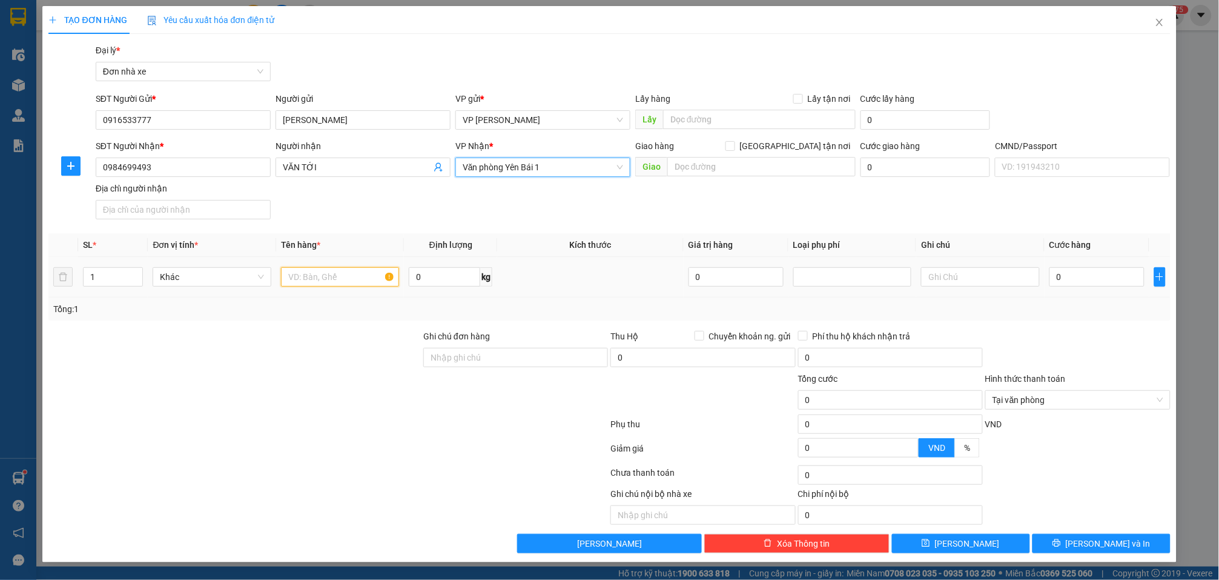
click at [336, 277] on input "text" at bounding box center [340, 276] width 118 height 19
type input "GIẤY TỜ"
click at [454, 277] on input "0" at bounding box center [444, 276] width 71 height 19
type input "1"
click at [1105, 274] on input "0" at bounding box center [1097, 276] width 95 height 19
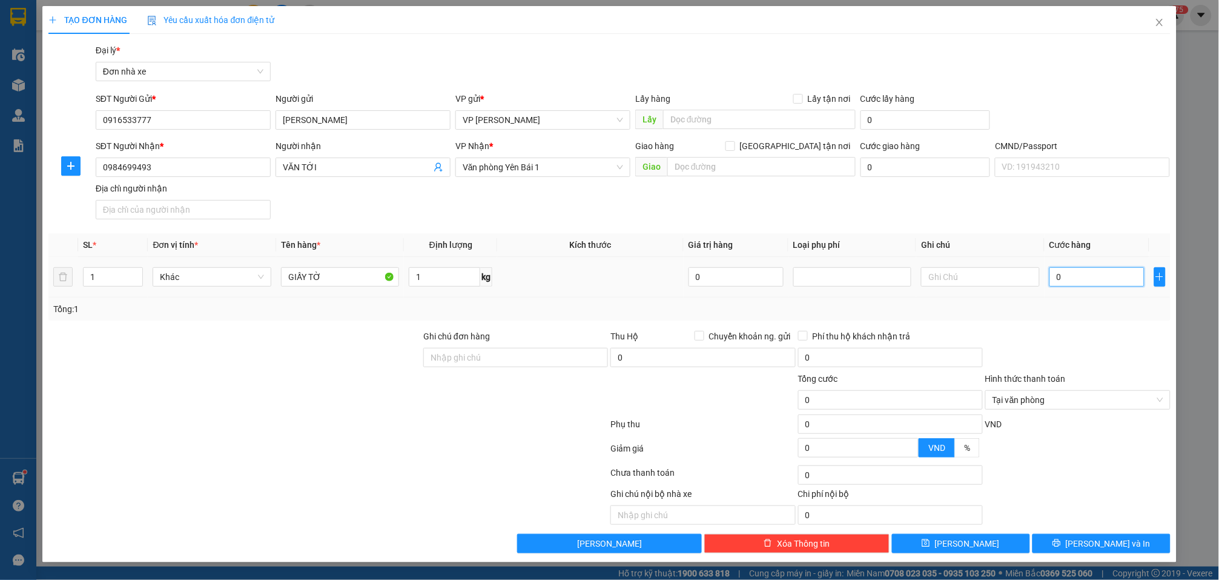
type input "2"
type input "25"
type input "250"
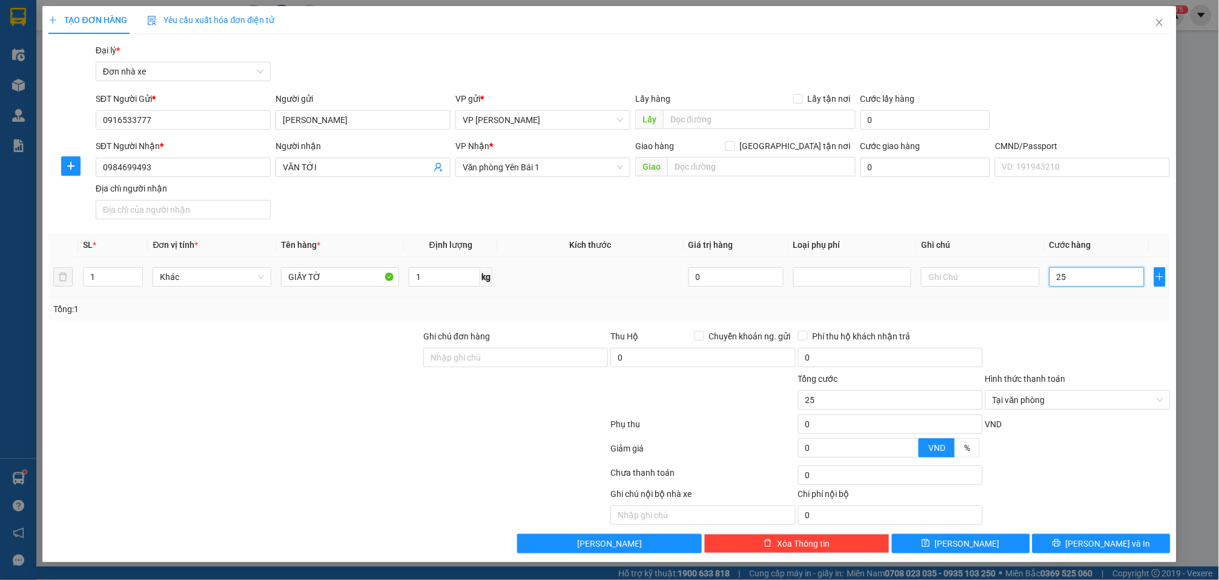
type input "250"
type input "2.500"
type input "25.000"
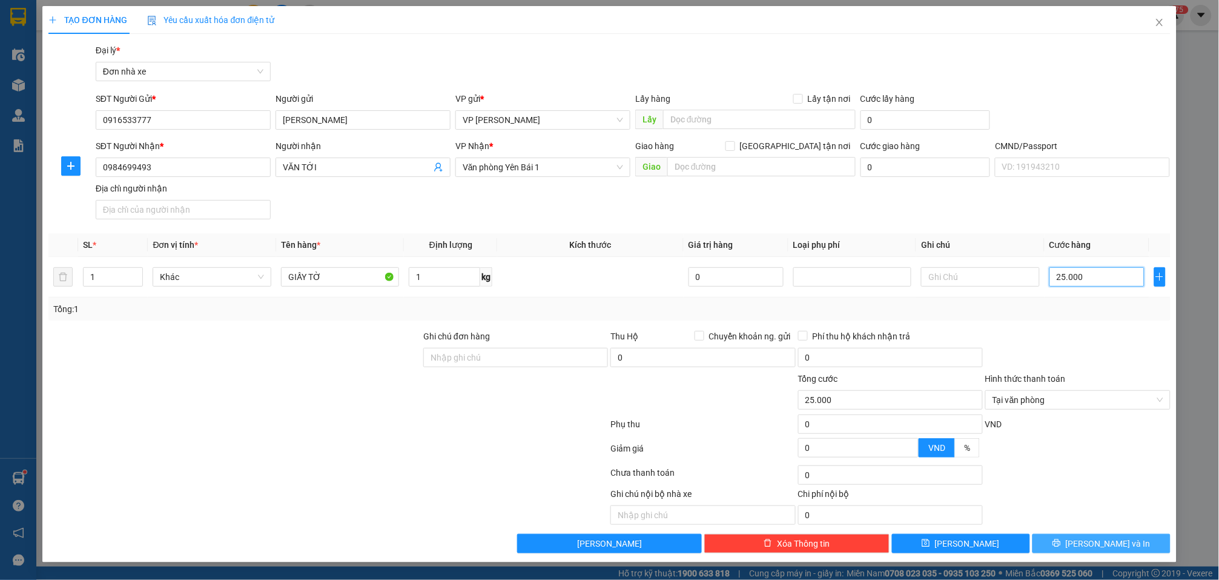
type input "25.000"
click at [1065, 546] on button "[PERSON_NAME] và In" at bounding box center [1102, 543] width 138 height 19
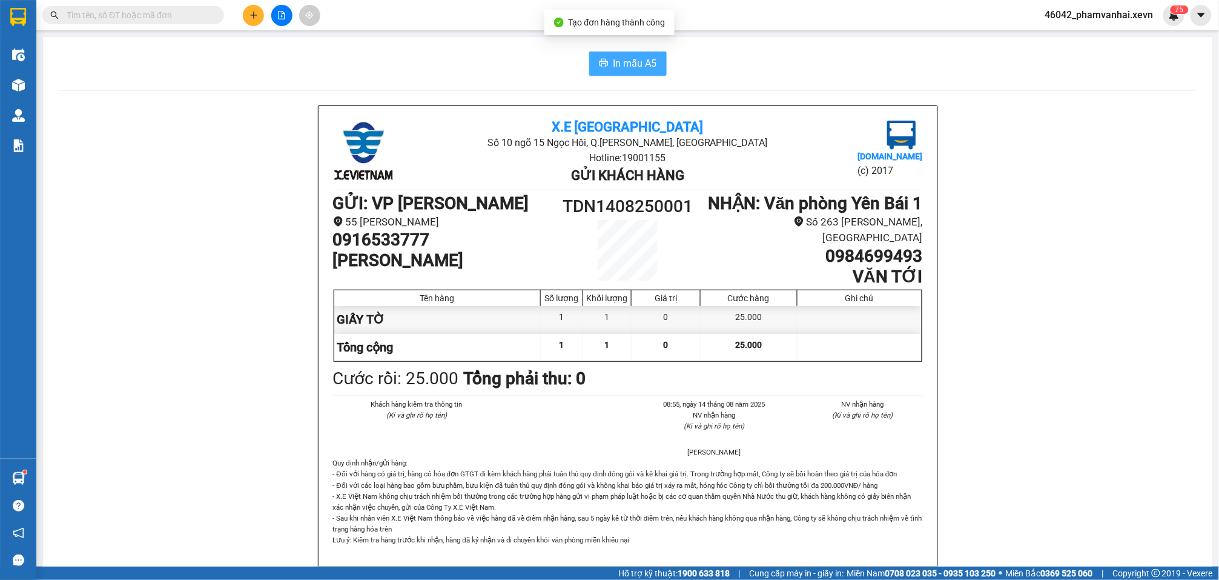
click at [641, 61] on span "In mẫu A5" at bounding box center [636, 63] width 44 height 15
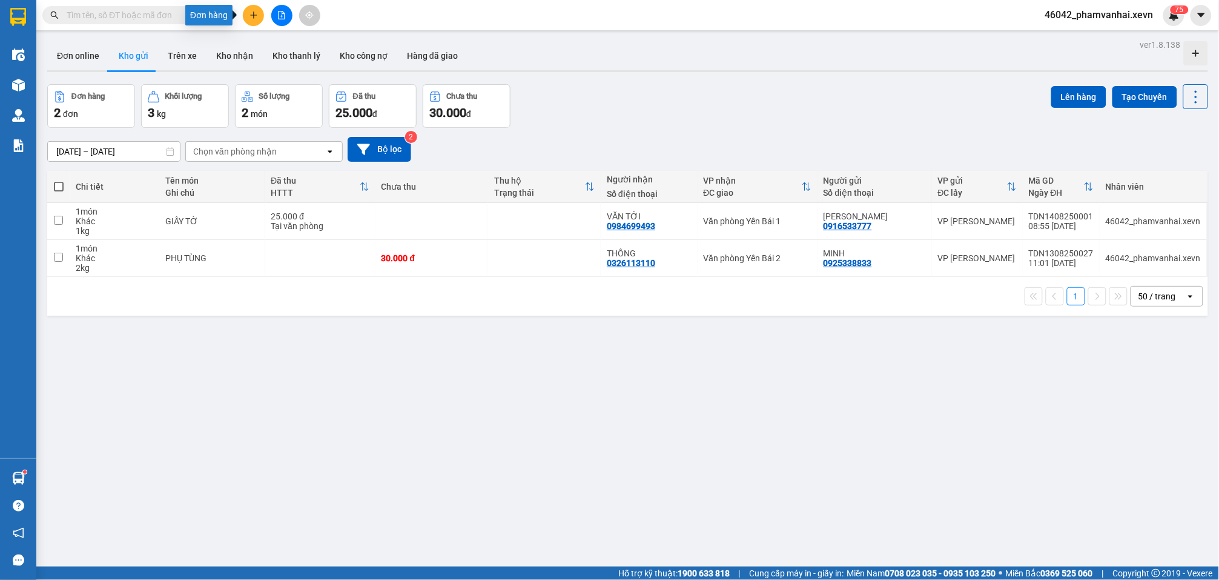
click at [246, 13] on button at bounding box center [253, 15] width 21 height 21
click at [291, 48] on div "Tạo đơn hàng" at bounding box center [301, 44] width 53 height 13
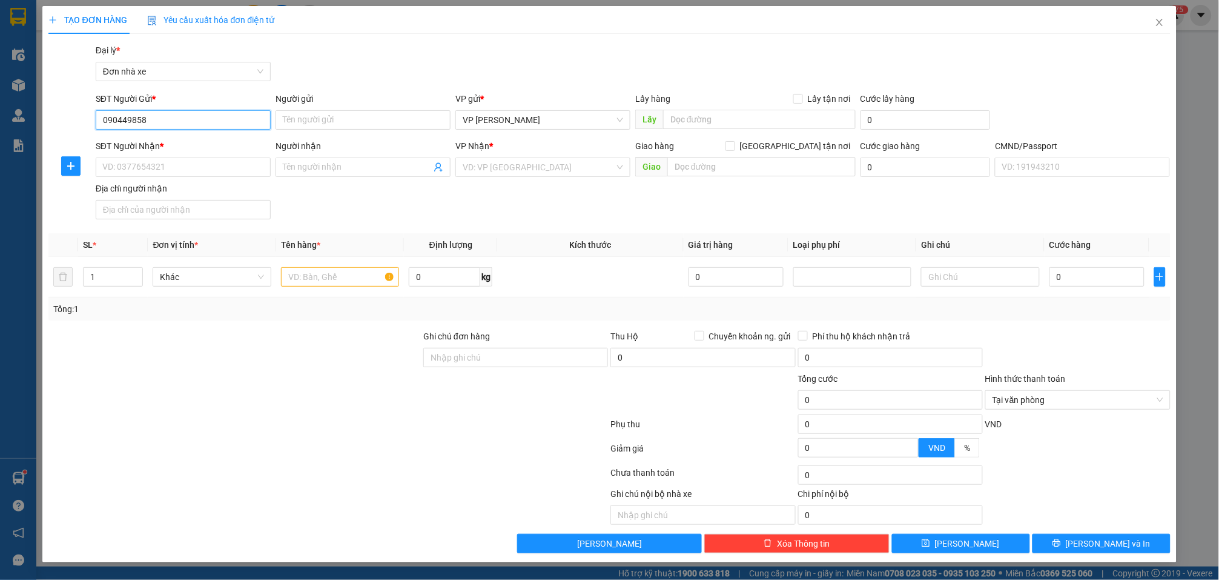
type input "0904498588"
click at [222, 140] on div "0904498588 - QUÂN LÊ LỘC" at bounding box center [183, 144] width 161 height 13
type input "QUÂN LÊ LỘC"
type input "0986243342"
type input "A THẮNG"
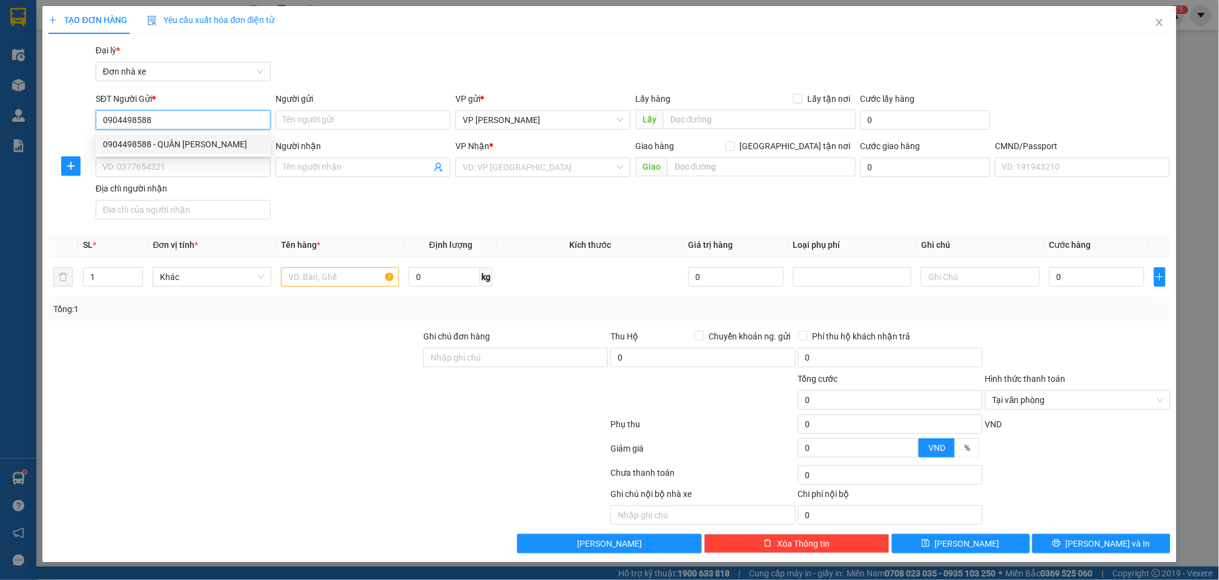
type input "GARA MAI LINH SAU VP CHỊ LAN"
type input "0904498588"
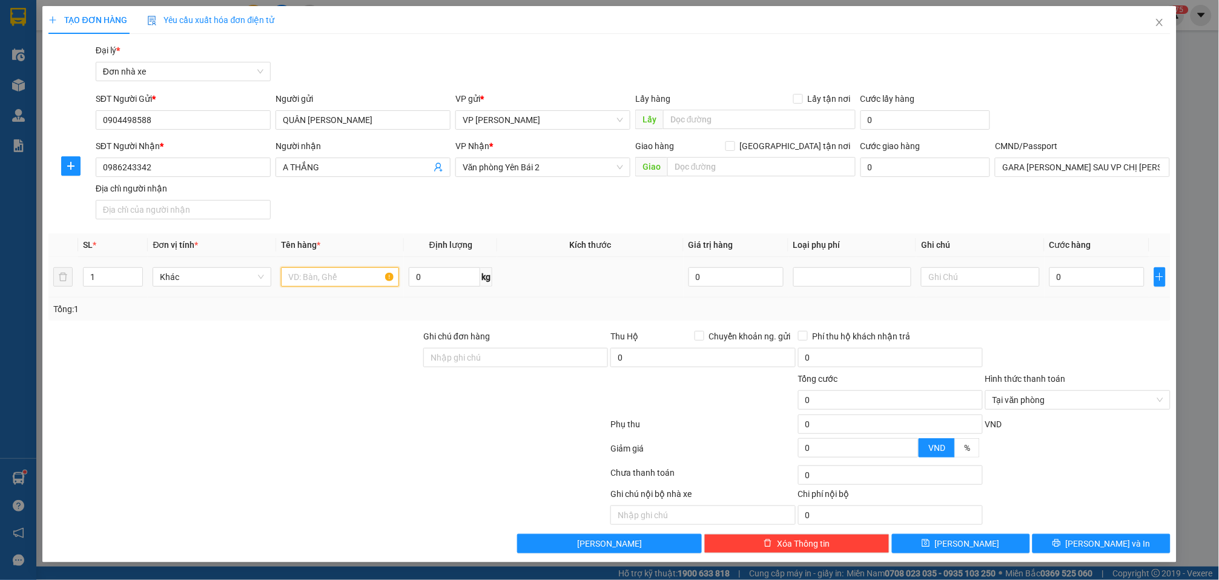
click at [356, 277] on input "text" at bounding box center [340, 276] width 118 height 19
type input "PHỤ TÙNG"
click at [442, 274] on input "0" at bounding box center [444, 276] width 71 height 19
type input "1"
click at [1118, 274] on input "0" at bounding box center [1097, 276] width 95 height 19
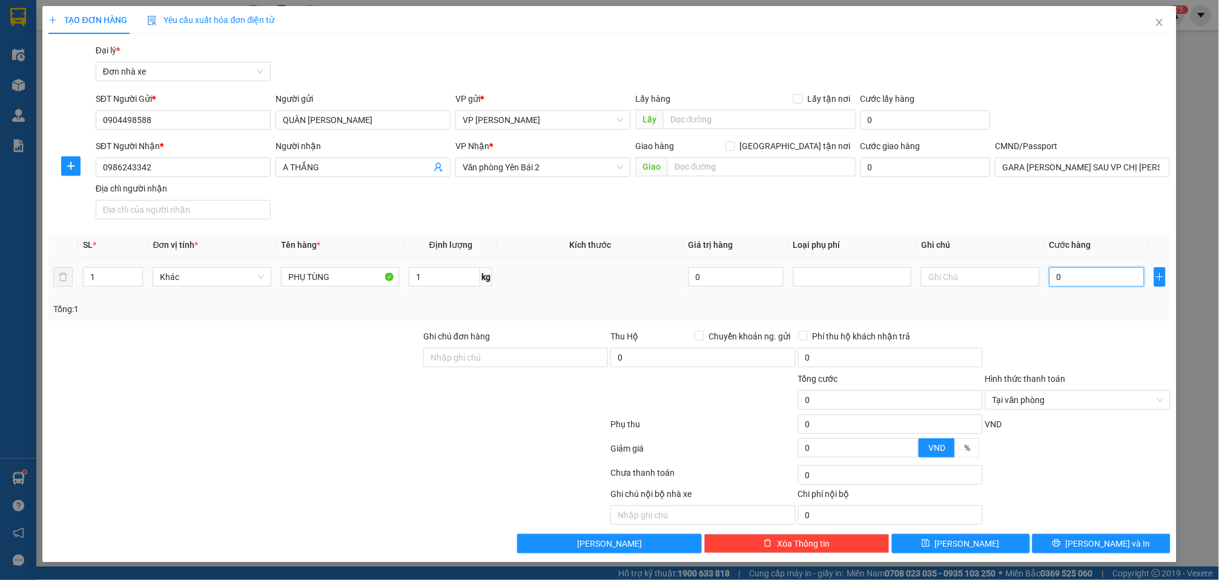
type input "3"
type input "30"
type input "300"
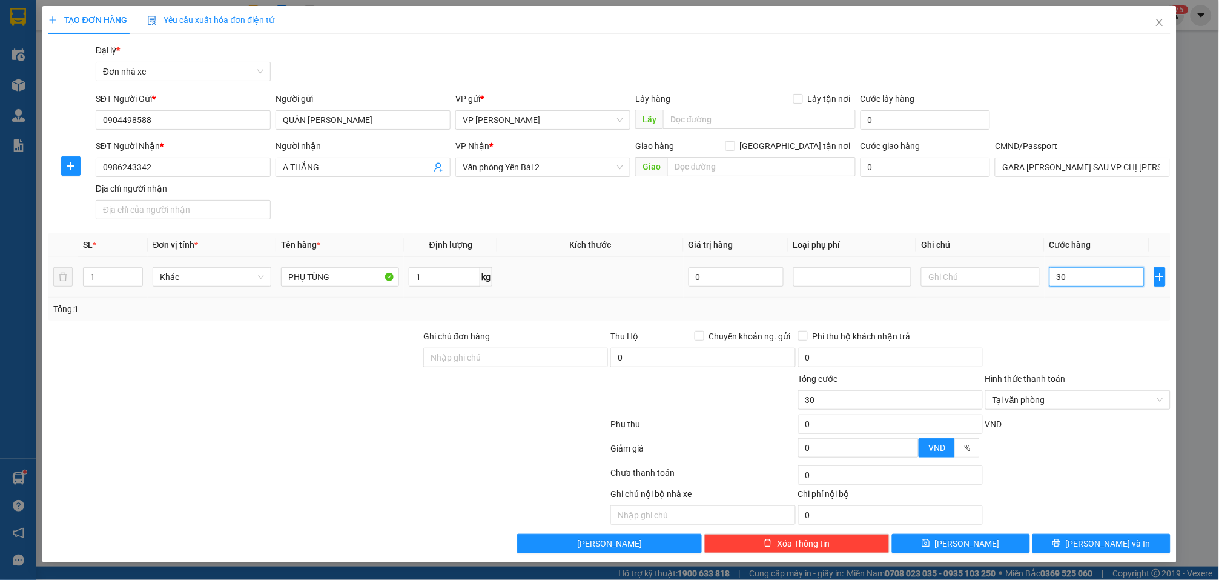
type input "300"
type input "3.000"
type input "30.000"
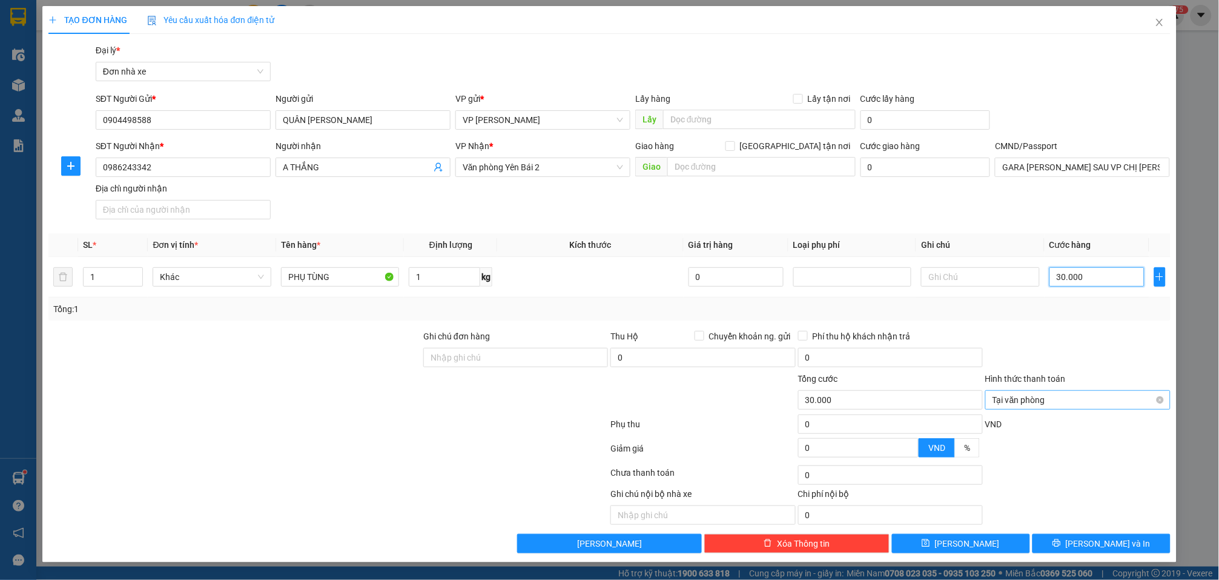
type input "30.000"
click at [1123, 546] on span "Lưu và In" at bounding box center [1108, 543] width 85 height 13
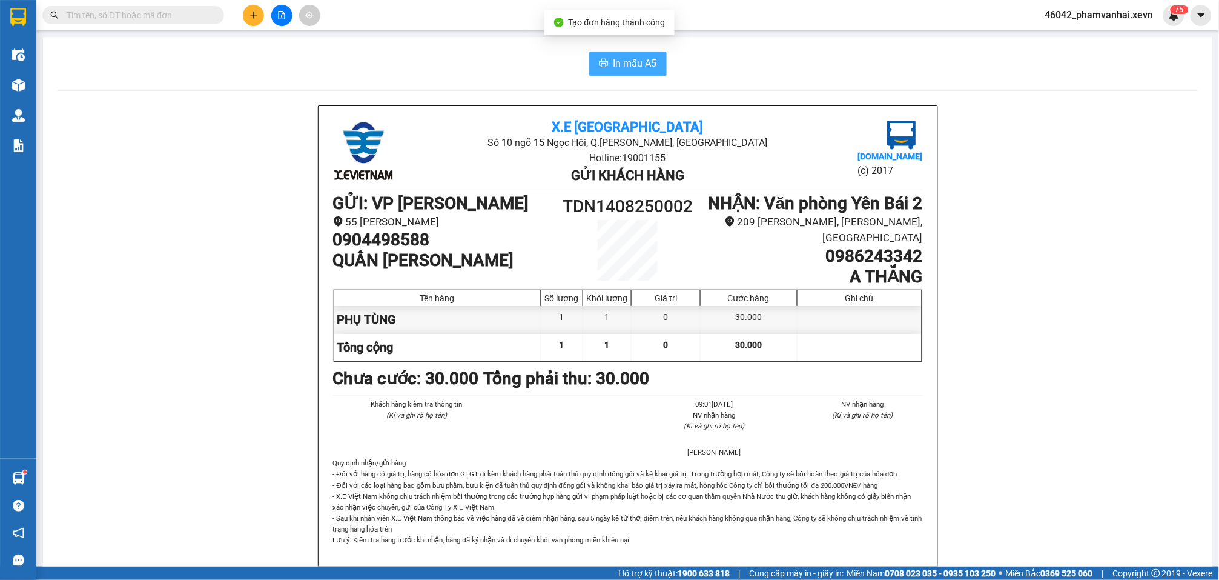
click at [614, 67] on span "In mẫu A5" at bounding box center [636, 63] width 44 height 15
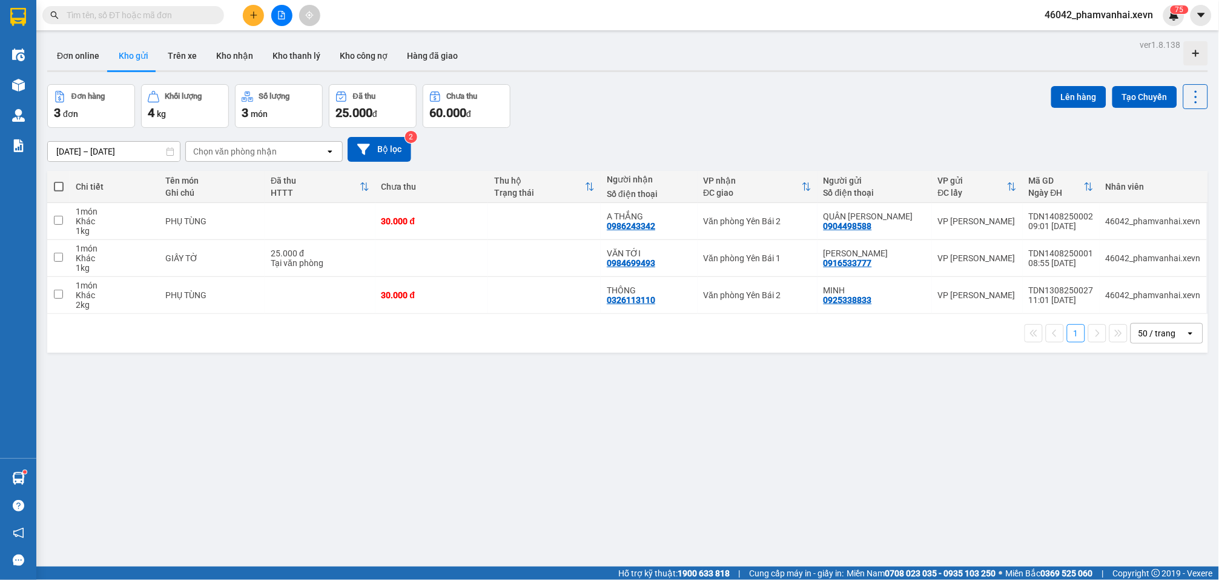
click at [241, 19] on div at bounding box center [281, 15] width 91 height 21
click at [247, 18] on button at bounding box center [253, 15] width 21 height 21
click at [282, 41] on div "Tạo đơn hàng" at bounding box center [301, 44] width 53 height 13
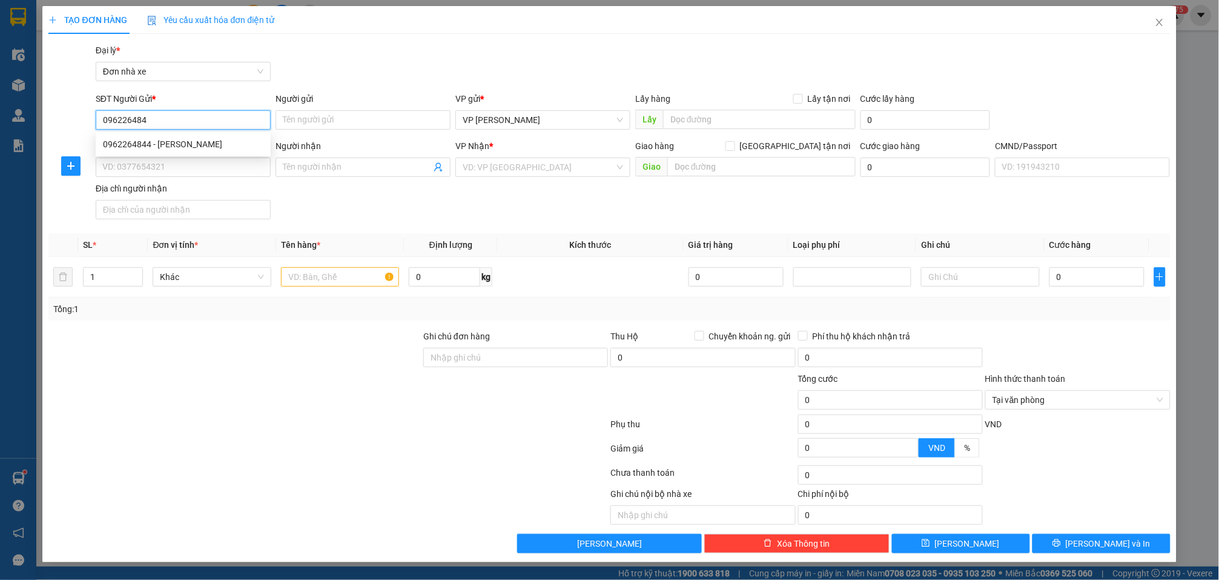
type input "0962264844"
type input "PHƯƠNG THẢO"
type input "0914721438"
type input "TUYẾT NGHĨA"
type input "0914721438 ANH NGHĨA"
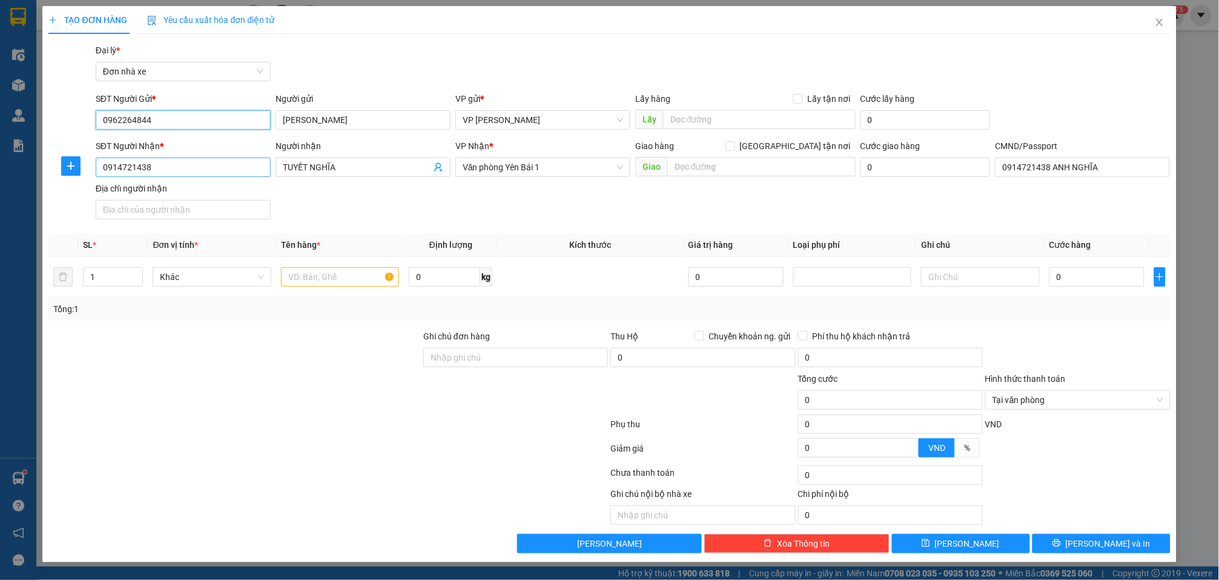
type input "0962264844"
click at [185, 161] on input "0914721438" at bounding box center [183, 166] width 175 height 19
type input "0866100075"
click at [360, 159] on span "TUYẾT NGHĨA" at bounding box center [363, 166] width 175 height 19
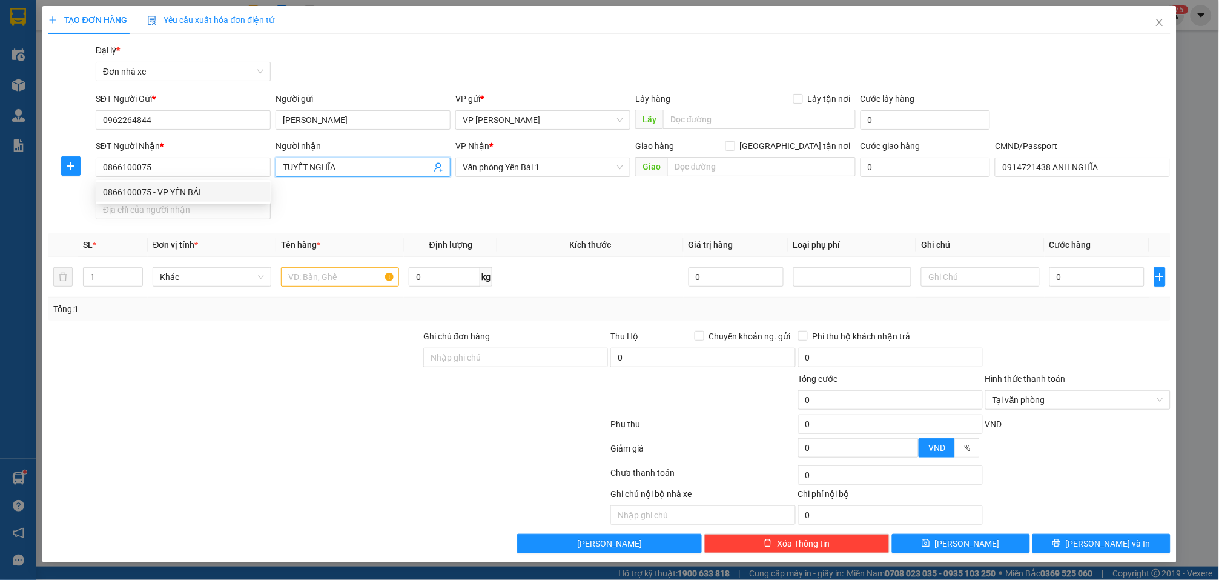
click at [360, 159] on span "TUYẾT NGHĨA" at bounding box center [363, 166] width 175 height 19
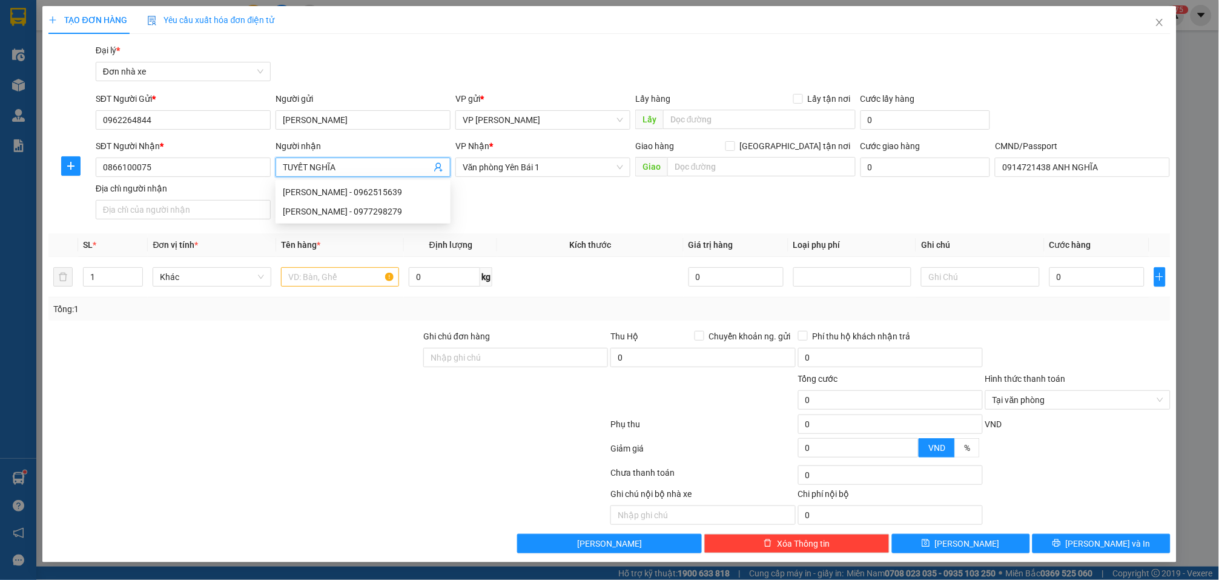
click at [362, 164] on input "TUYẾT NGHĨA" at bounding box center [357, 167] width 148 height 13
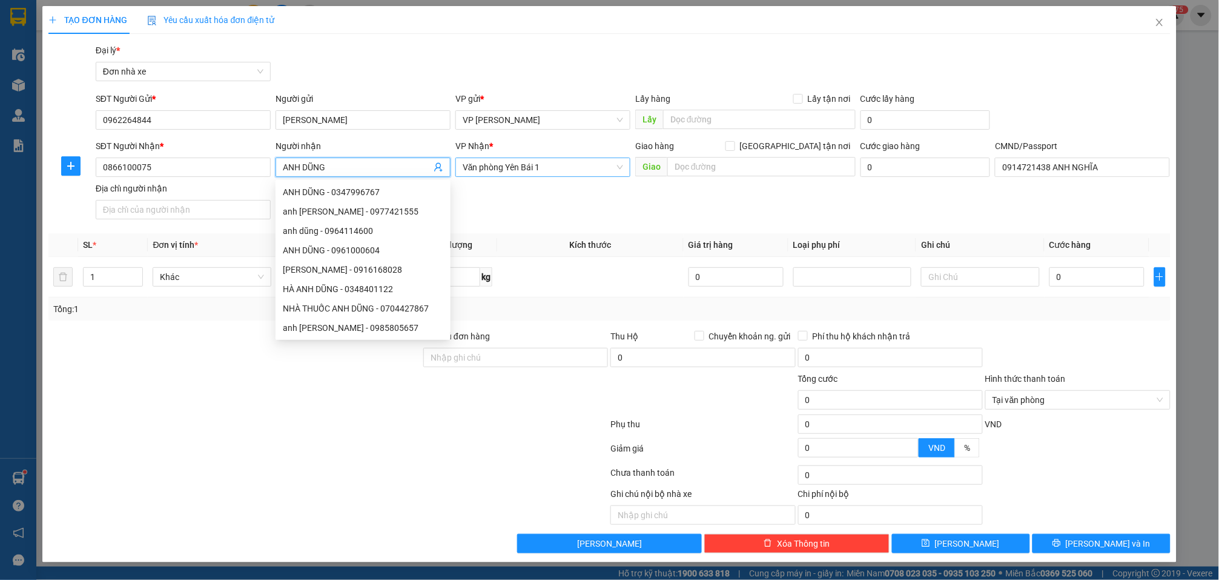
click at [571, 168] on span "Văn phòng Yên Bái 1" at bounding box center [543, 167] width 161 height 18
type input "ANH DŨNG"
click at [571, 168] on span "Văn phòng Yên Bái 1" at bounding box center [543, 167] width 161 height 18
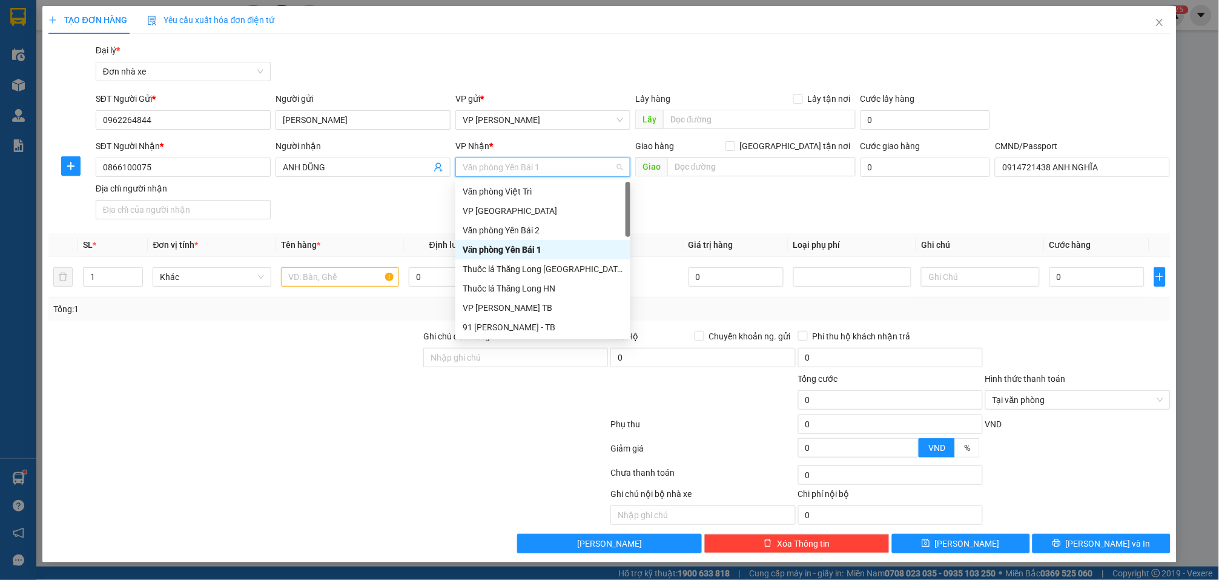
click at [517, 245] on div "Văn phòng Yên Bái 1" at bounding box center [543, 249] width 161 height 13
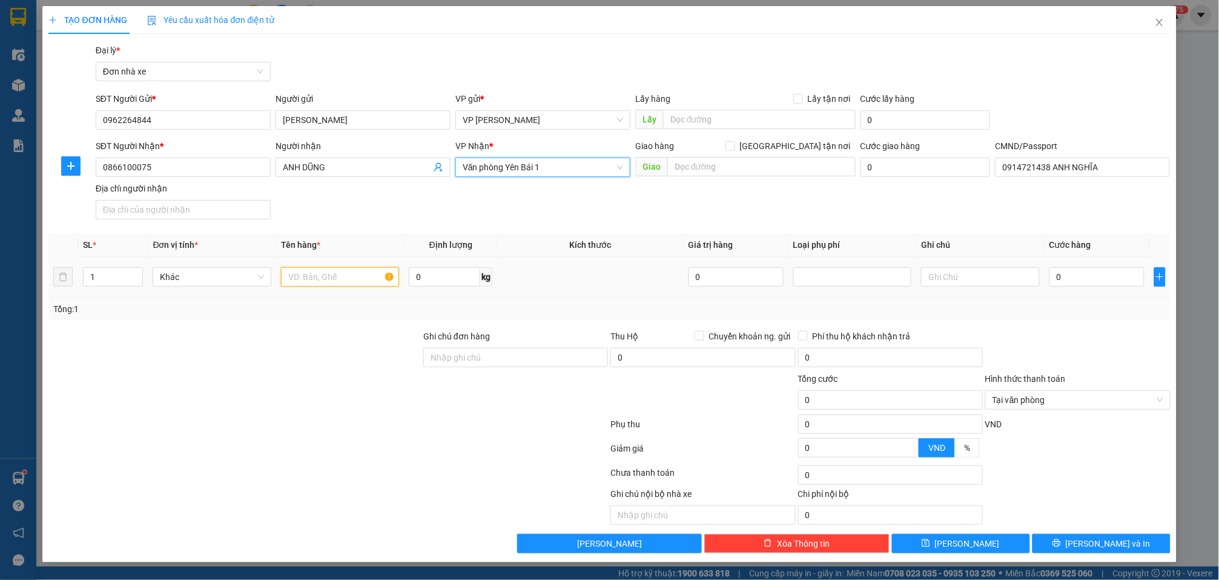
click at [323, 280] on input "text" at bounding box center [340, 276] width 118 height 19
type input "MÁY PHÁT"
click at [462, 279] on input "0" at bounding box center [444, 276] width 71 height 19
type input "8"
click at [1097, 277] on input "0" at bounding box center [1097, 276] width 95 height 19
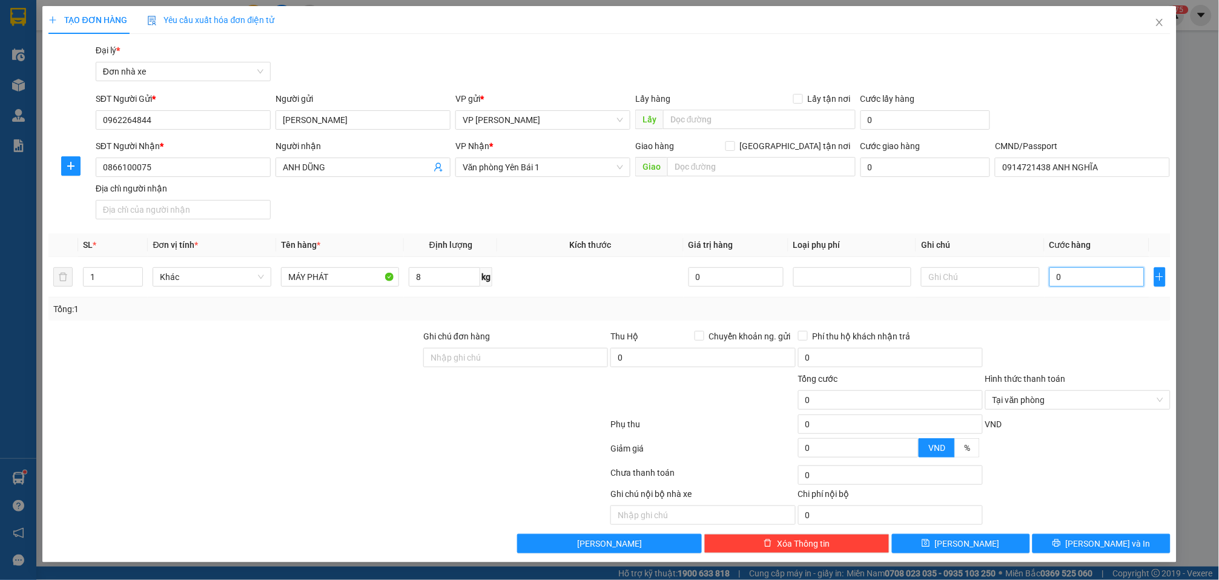
type input "3"
type input "35"
type input "350"
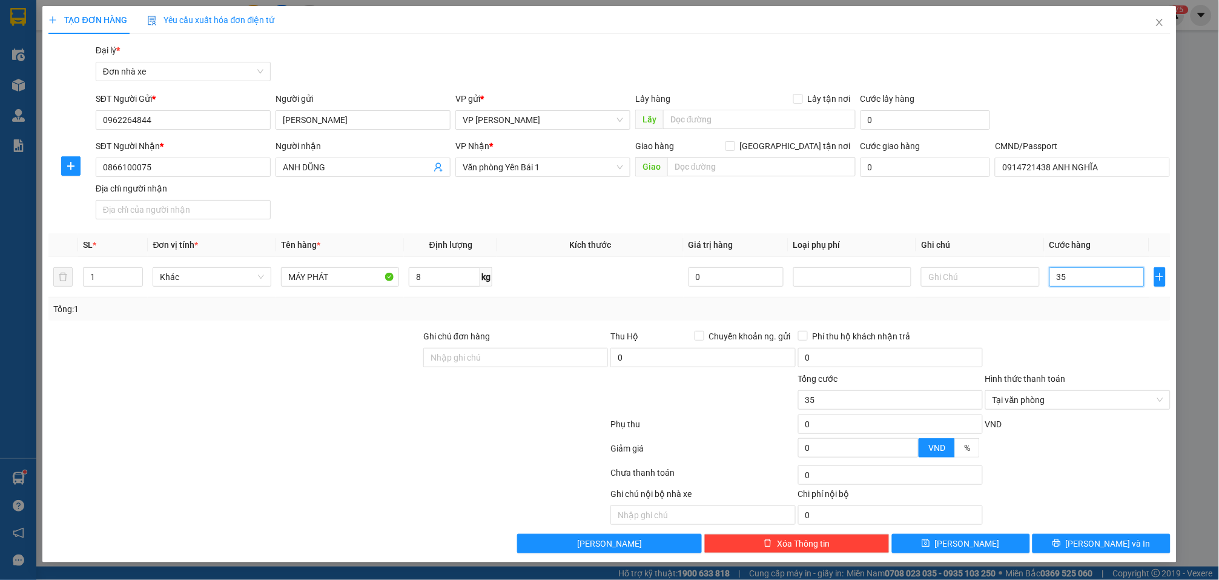
type input "350"
type input "3.500"
type input "35.000"
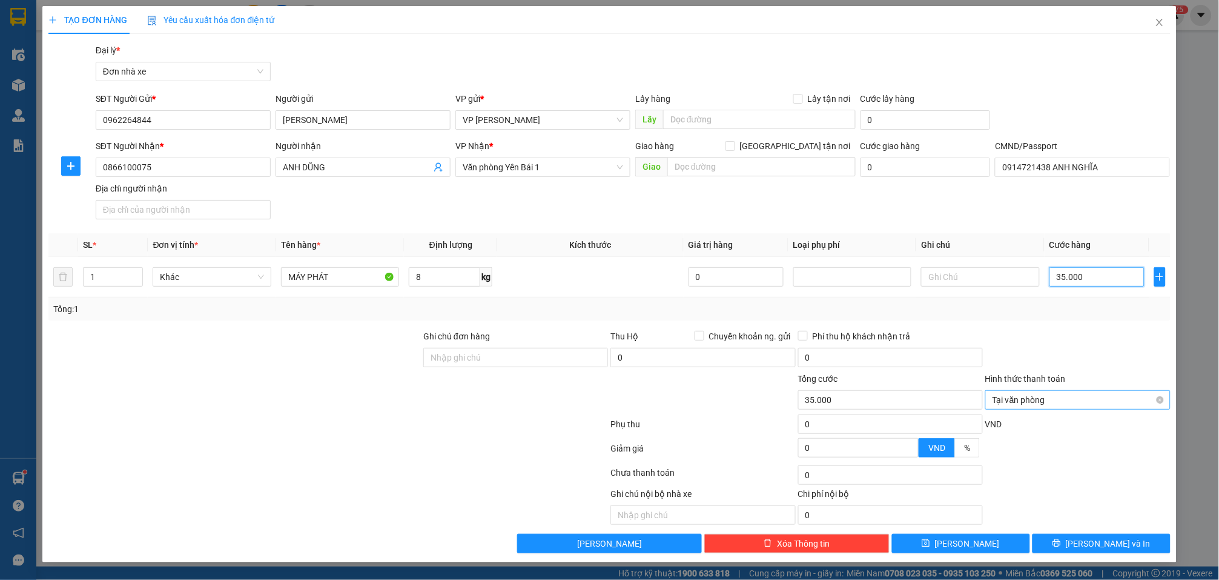
type input "35.000"
click at [1061, 543] on button "Lưu và In" at bounding box center [1102, 543] width 138 height 19
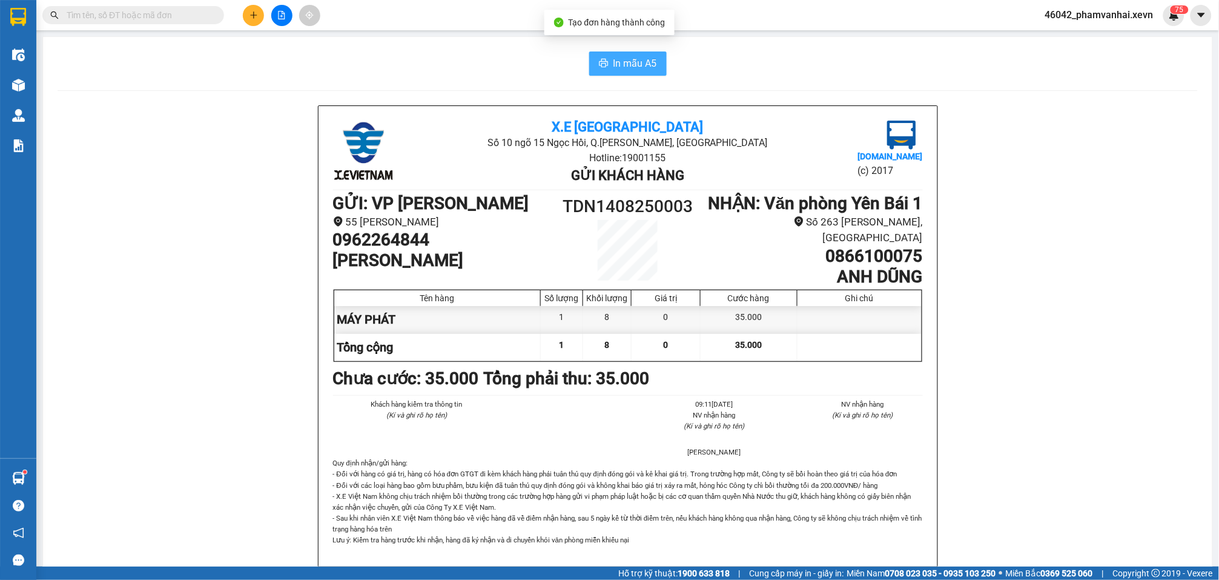
click at [639, 66] on span "In mẫu A5" at bounding box center [636, 63] width 44 height 15
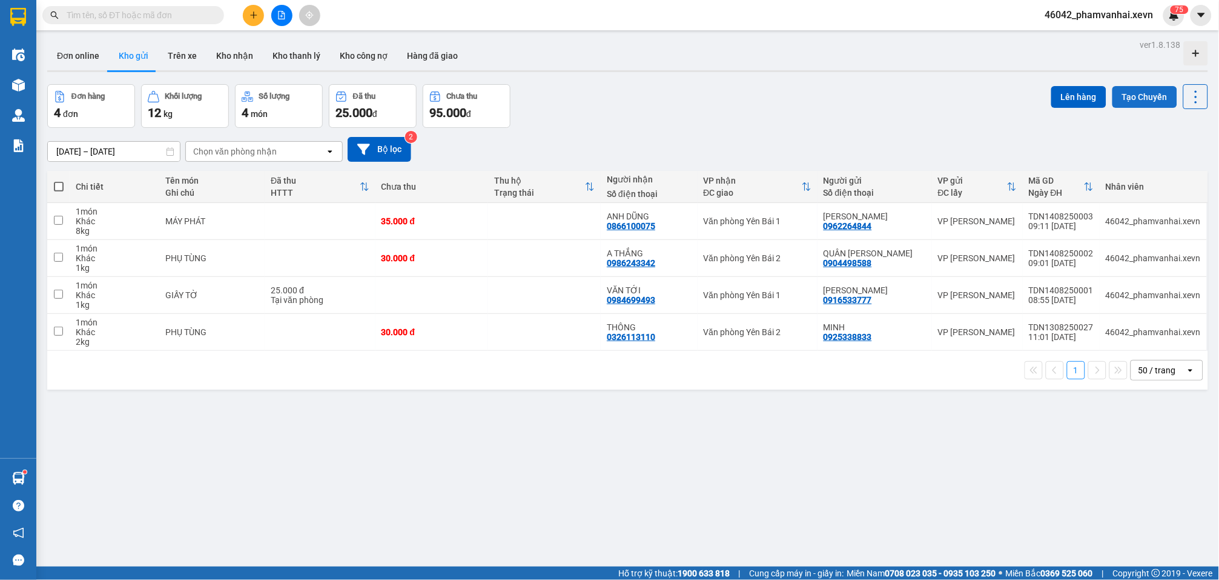
click at [1142, 91] on button "Tạo Chuyến" at bounding box center [1145, 97] width 65 height 22
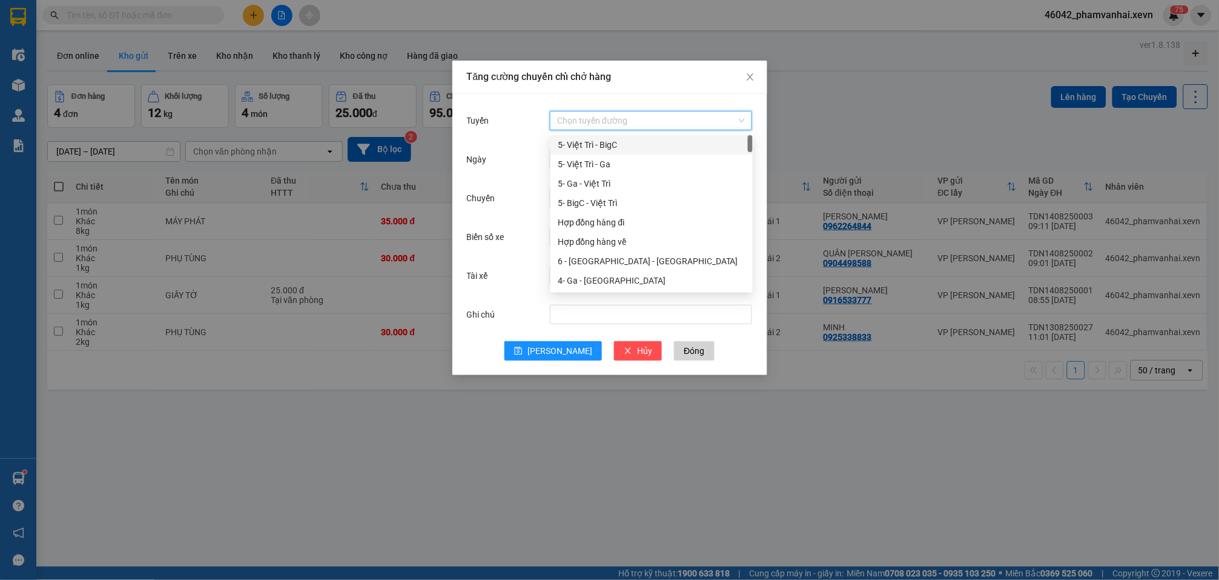
click at [606, 111] on input "Tuyến" at bounding box center [646, 120] width 179 height 18
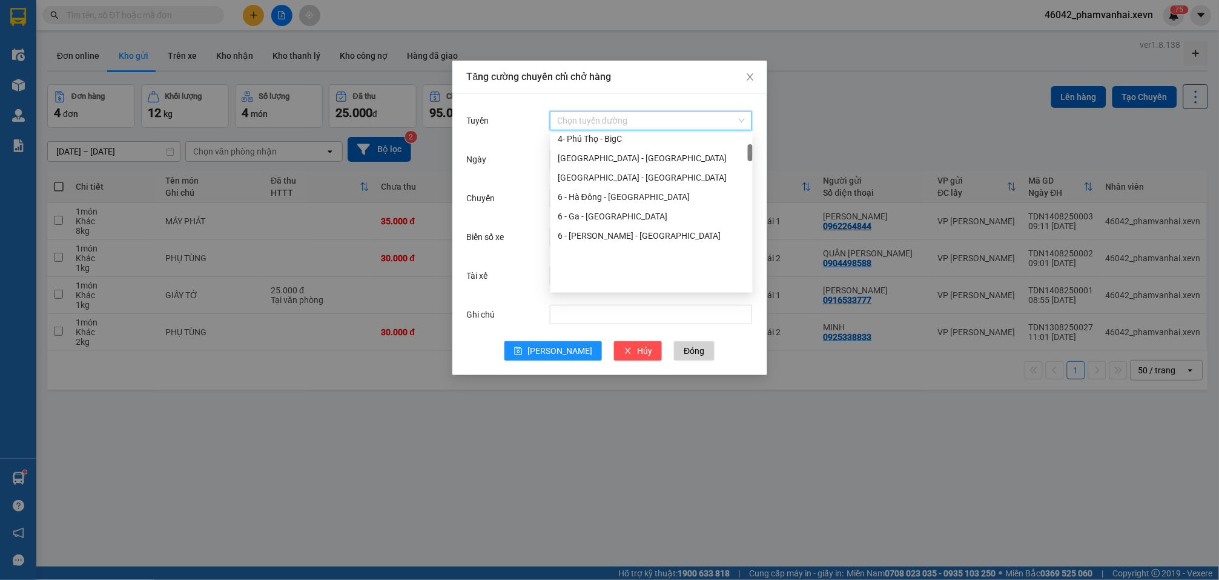
scroll to position [161, 0]
click at [613, 214] on div "6 - Ga - [GEOGRAPHIC_DATA]" at bounding box center [652, 216] width 188 height 13
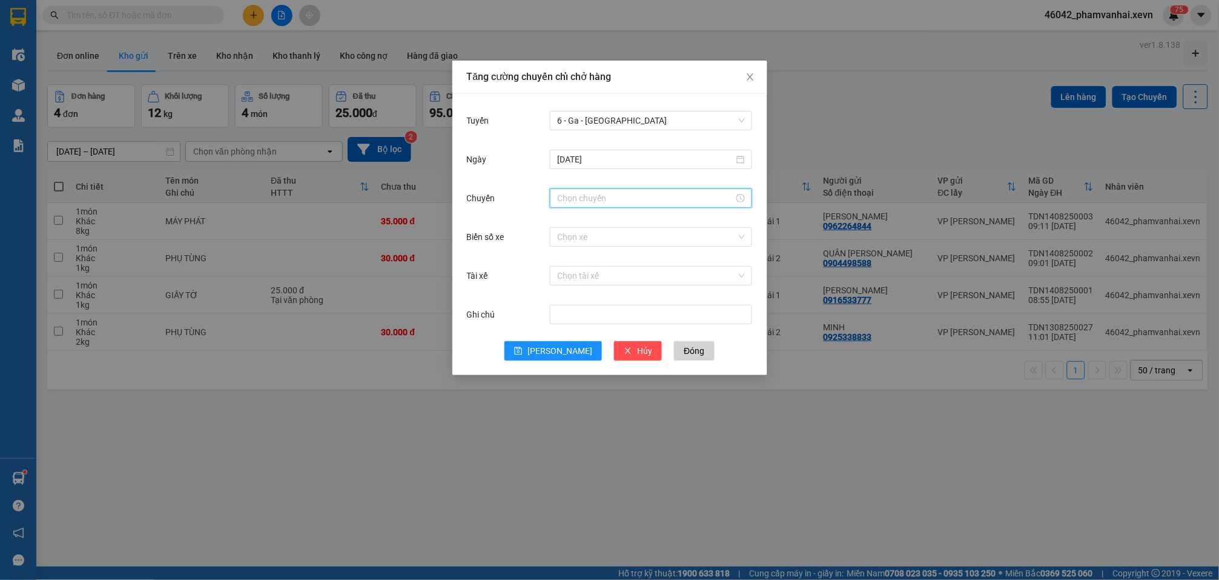
click at [613, 203] on input "Chuyến" at bounding box center [645, 197] width 177 height 13
click at [566, 291] on div "09" at bounding box center [568, 293] width 34 height 17
type input "09:00"
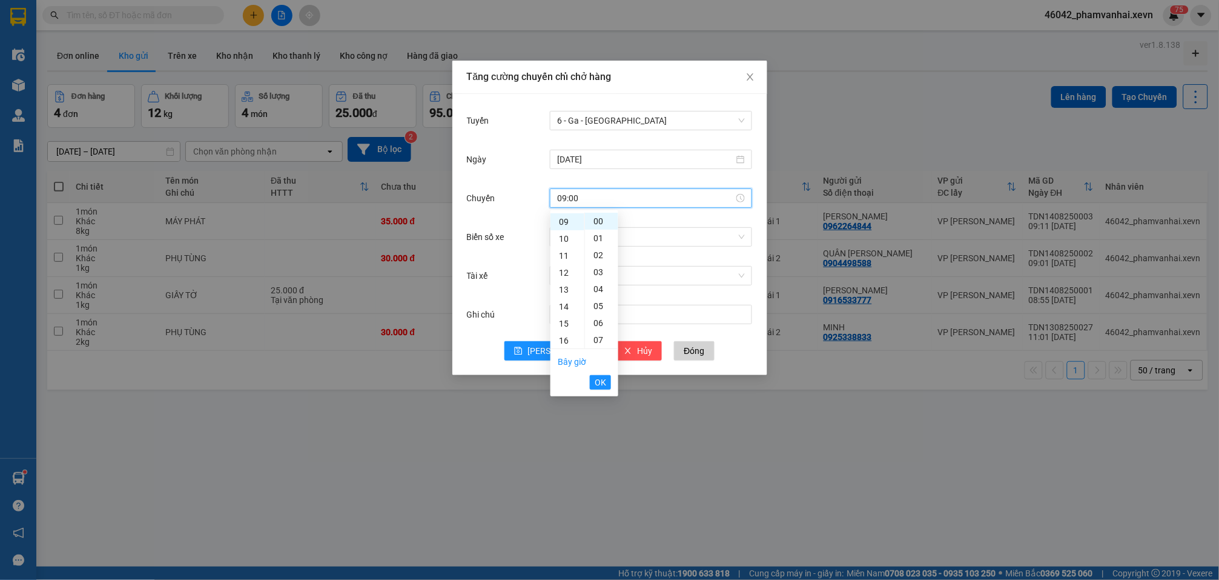
click at [602, 387] on span "OK" at bounding box center [601, 382] width 12 height 13
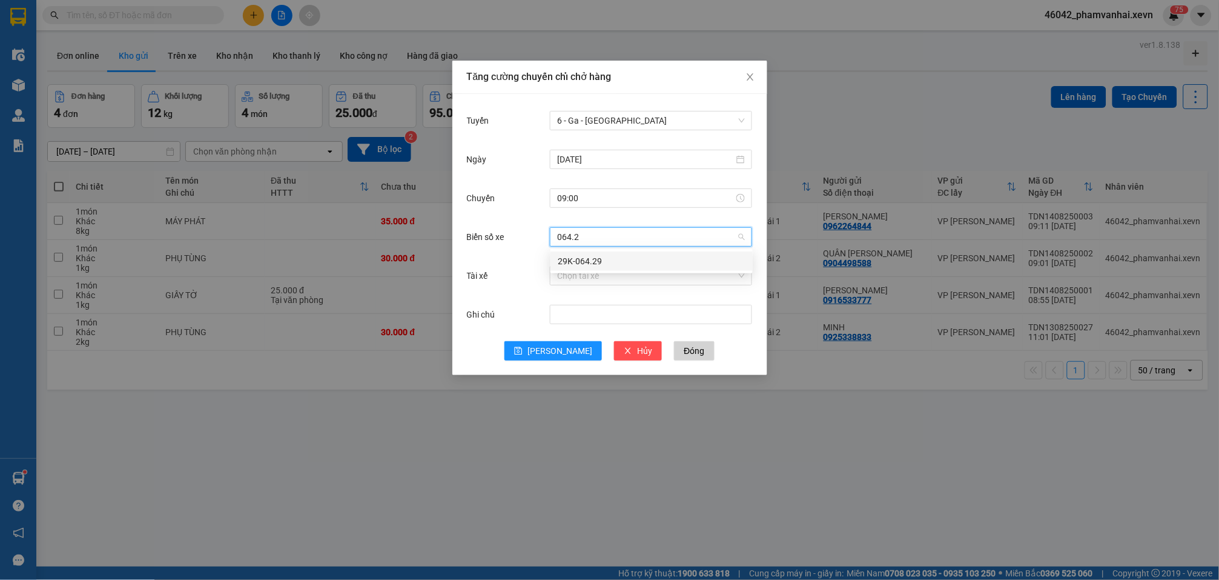
type input "064.29"
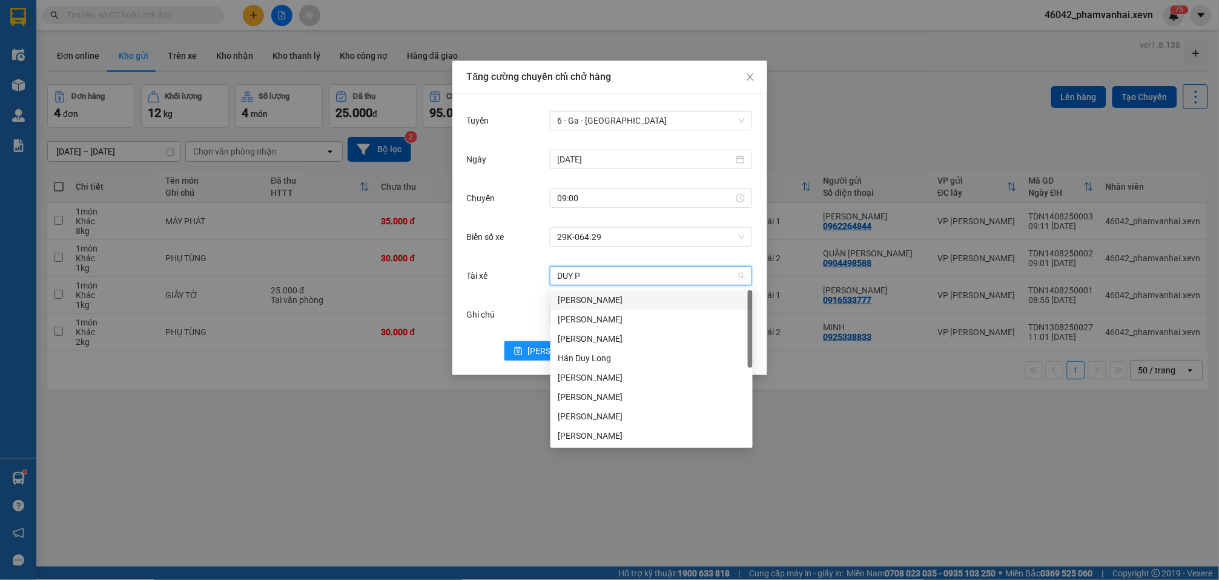
type input "DUY PH"
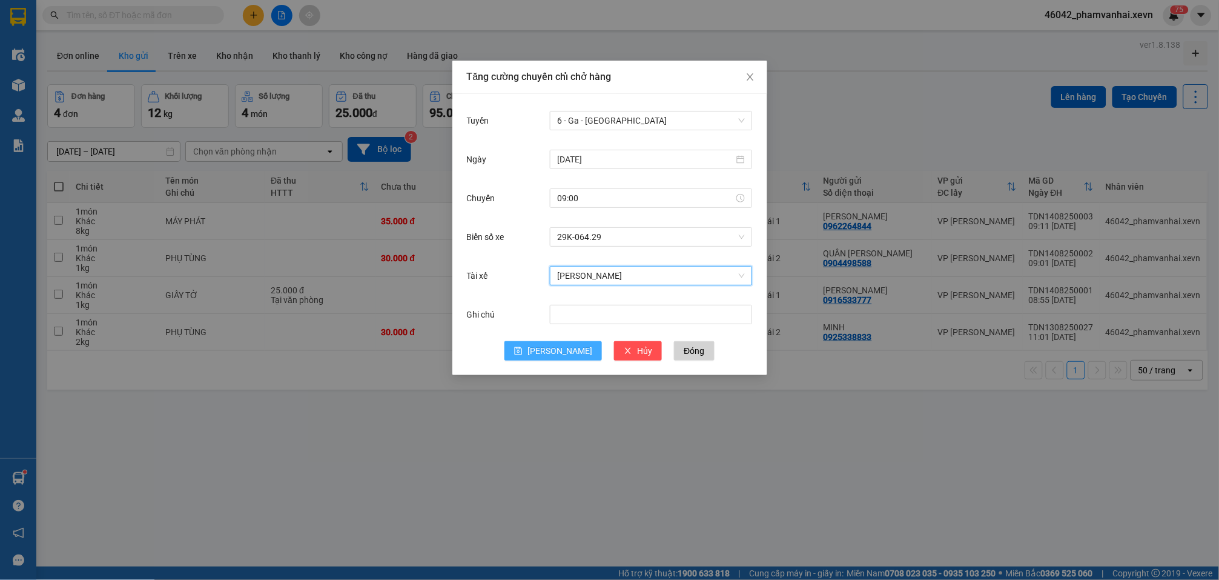
drag, startPoint x: 565, startPoint y: 342, endPoint x: 578, endPoint y: 350, distance: 15.5
click at [566, 344] on button "[PERSON_NAME]" at bounding box center [554, 350] width 98 height 19
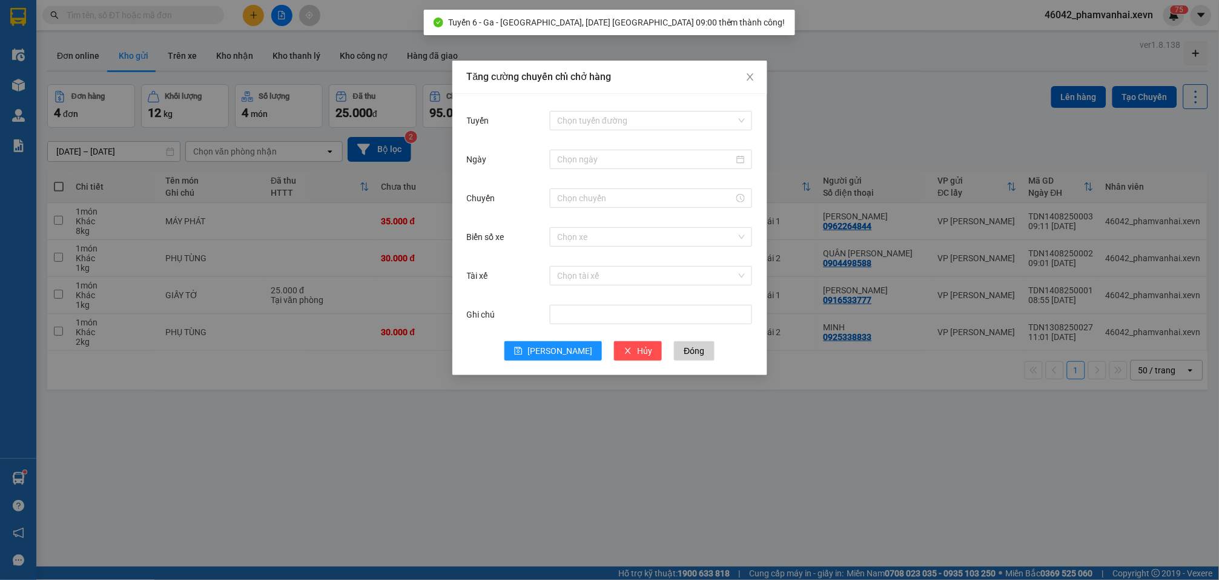
click at [549, 429] on div "Tăng cường chuyến chỉ chở hàng Tuyến Chọn tuyến đường Ngày Chuyến Biển số xe Ch…" at bounding box center [609, 290] width 1219 height 580
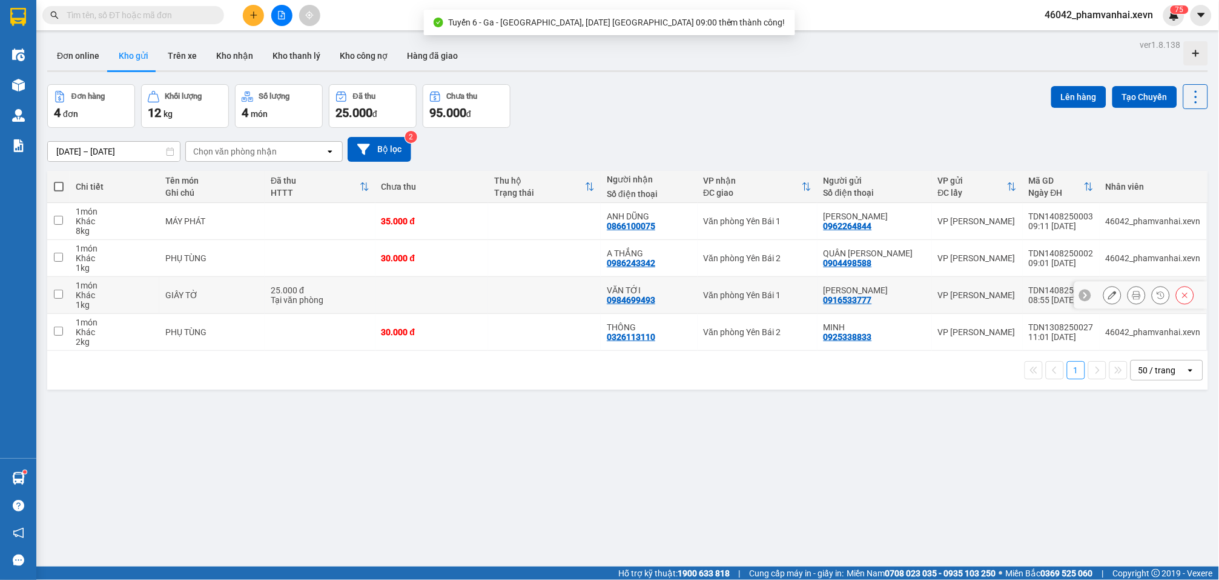
click at [333, 294] on div "25.000 đ" at bounding box center [320, 290] width 98 height 10
checkbox input "true"
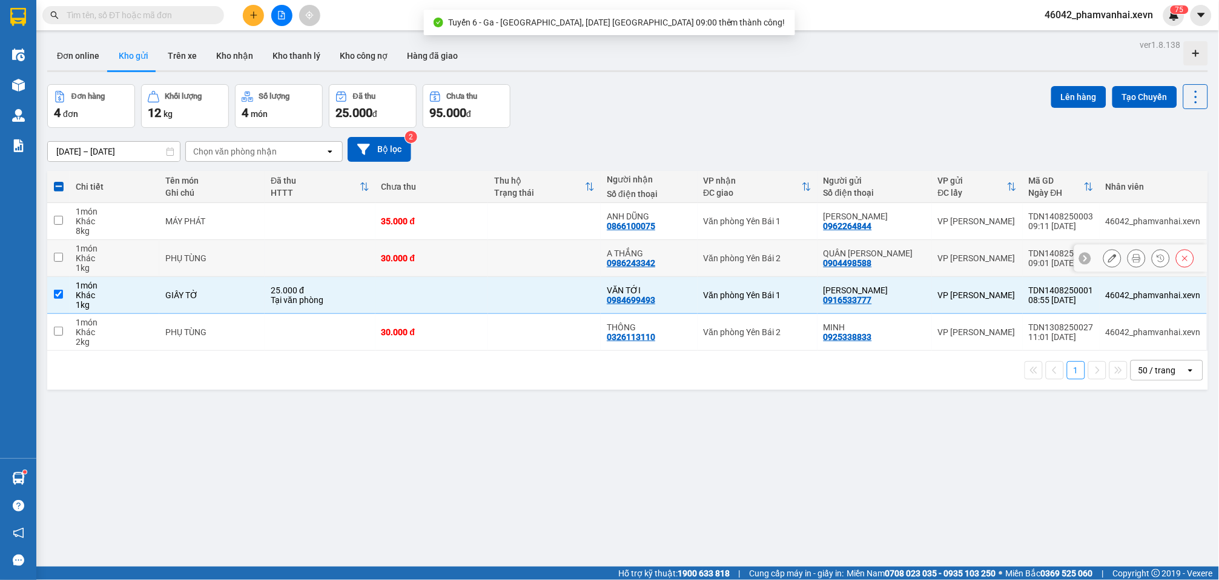
click at [333, 265] on td at bounding box center [320, 258] width 110 height 37
checkbox input "true"
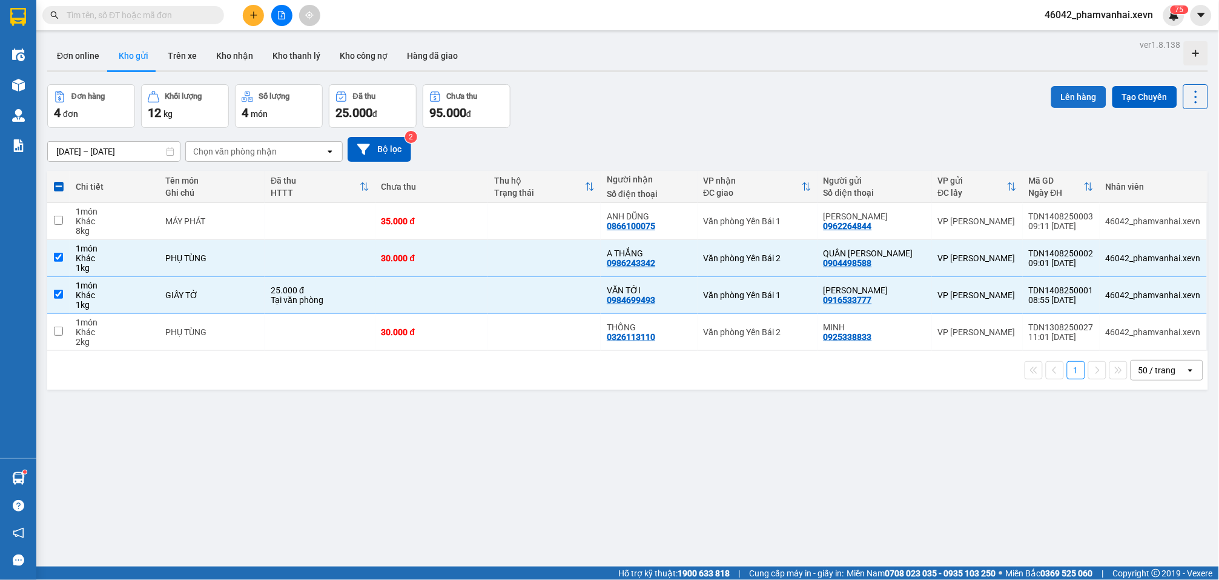
click at [1061, 99] on button "Lên hàng" at bounding box center [1079, 97] width 55 height 22
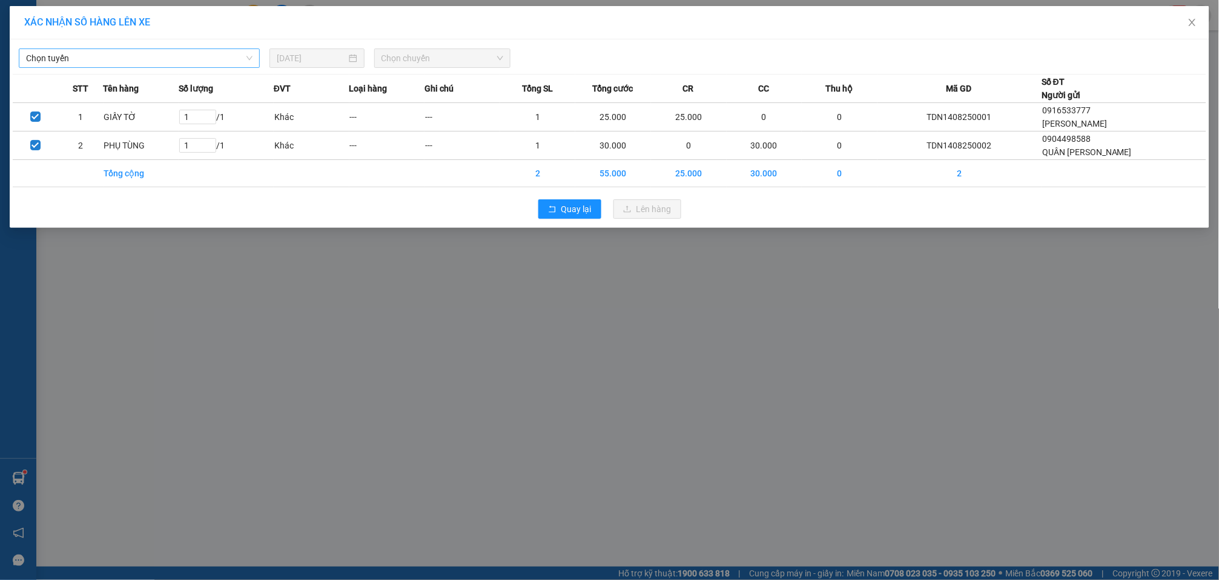
click at [122, 51] on span "Chọn tuyến" at bounding box center [139, 58] width 227 height 18
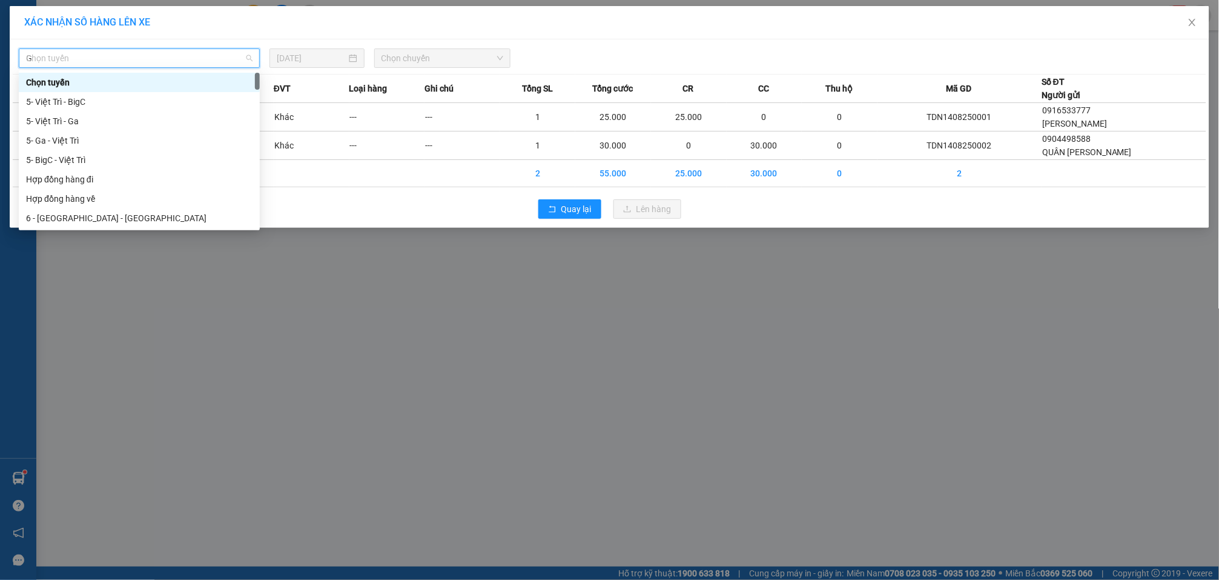
type input "GA"
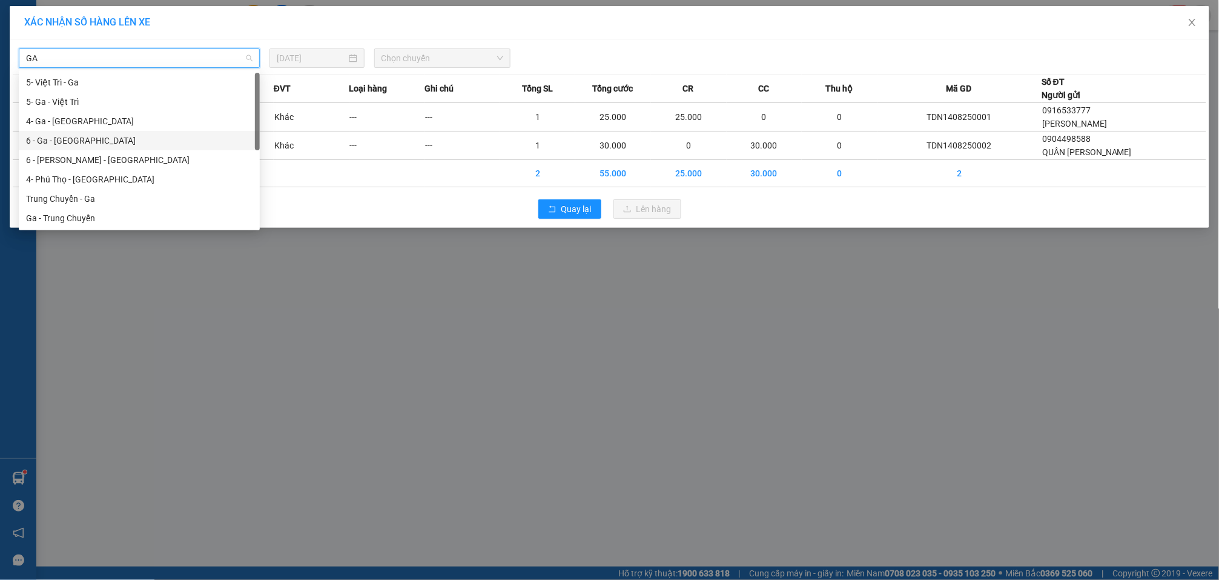
click at [82, 136] on div "6 - Ga - [GEOGRAPHIC_DATA]" at bounding box center [139, 140] width 227 height 13
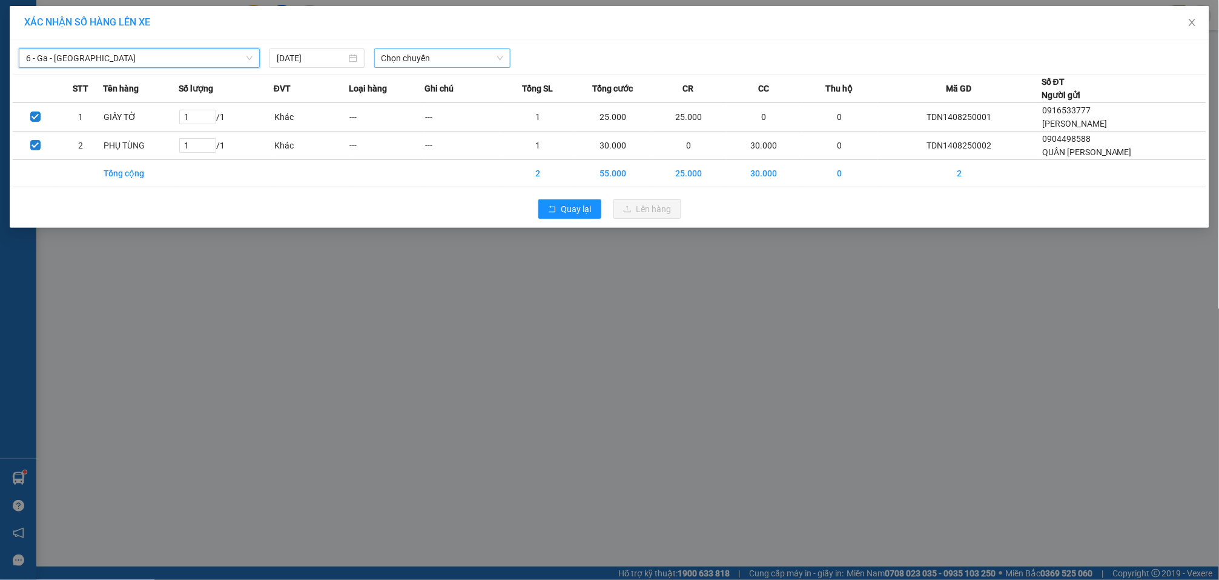
click at [391, 61] on span "Chọn chuyến" at bounding box center [443, 58] width 122 height 18
click at [457, 123] on div "09:00 (TC) - 29K-064.29" at bounding box center [429, 120] width 94 height 13
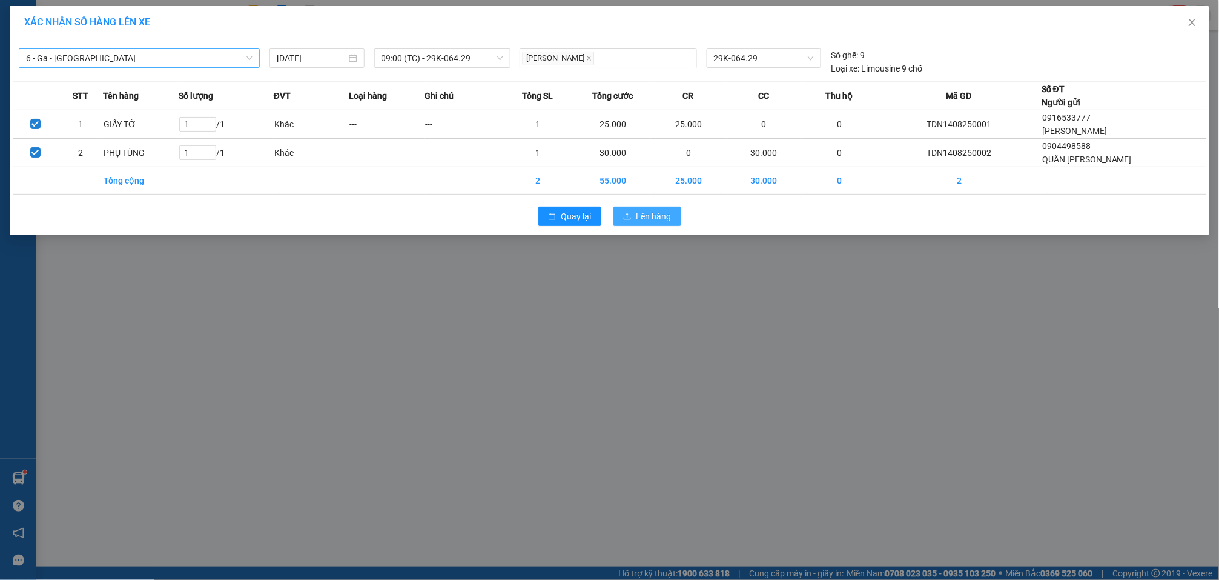
click at [669, 218] on span "Lên hàng" at bounding box center [654, 216] width 35 height 13
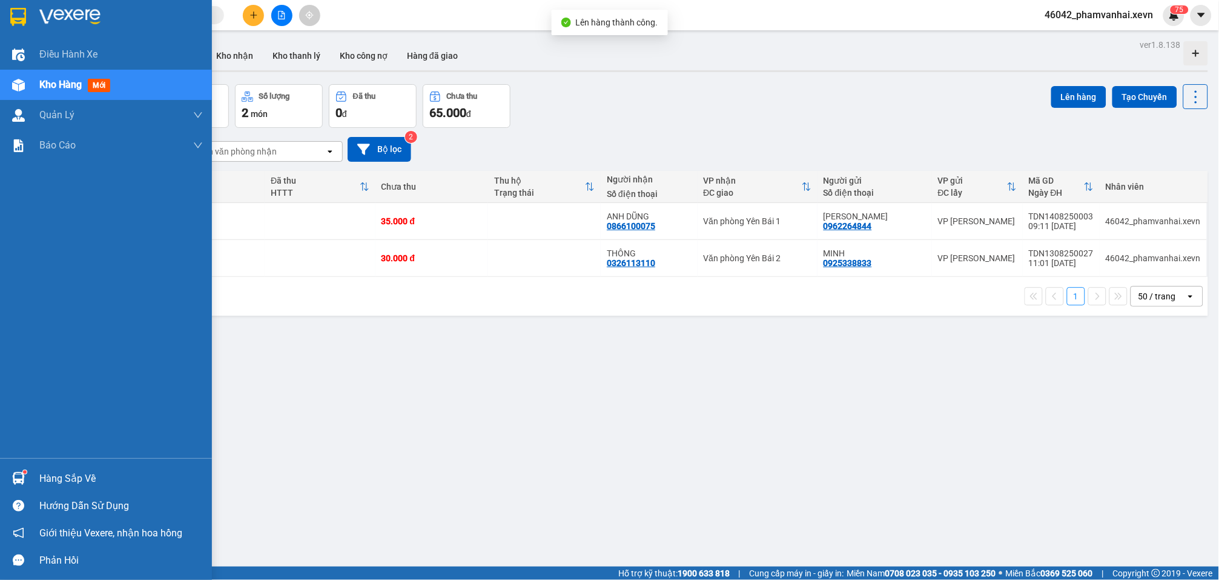
click at [23, 472] on sup at bounding box center [25, 472] width 4 height 4
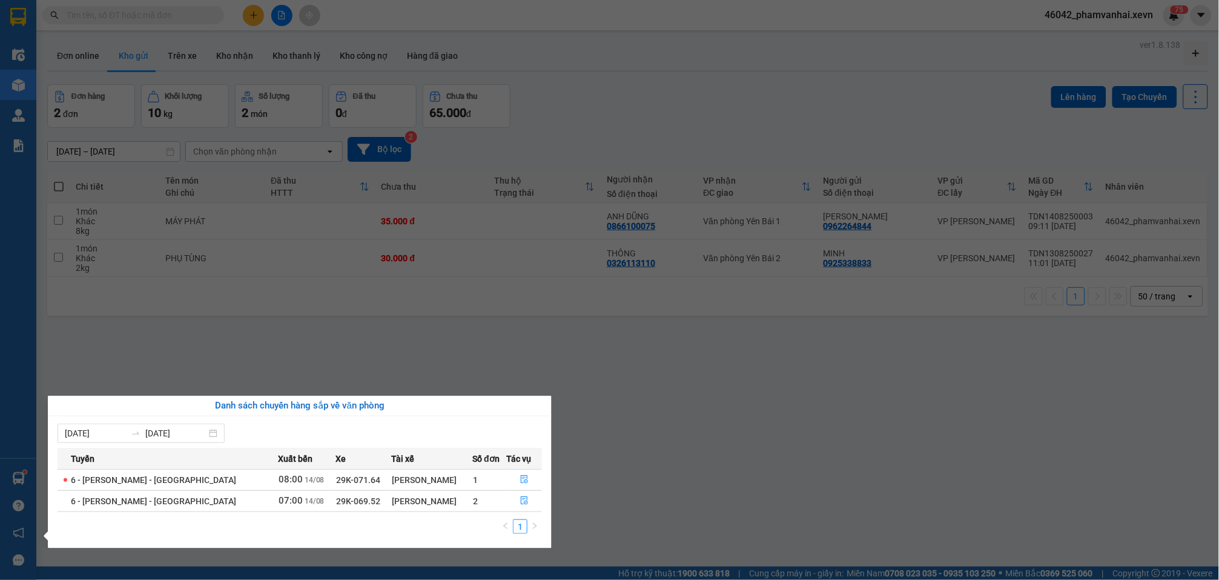
drag, startPoint x: 437, startPoint y: 332, endPoint x: 433, endPoint y: 323, distance: 9.5
click at [435, 327] on section "Kết quả tìm kiếm ( 2 ) Bộ lọc Mã ĐH Trạng thái Món hàng Thu hộ Tổng cước Chưa c…" at bounding box center [609, 290] width 1219 height 580
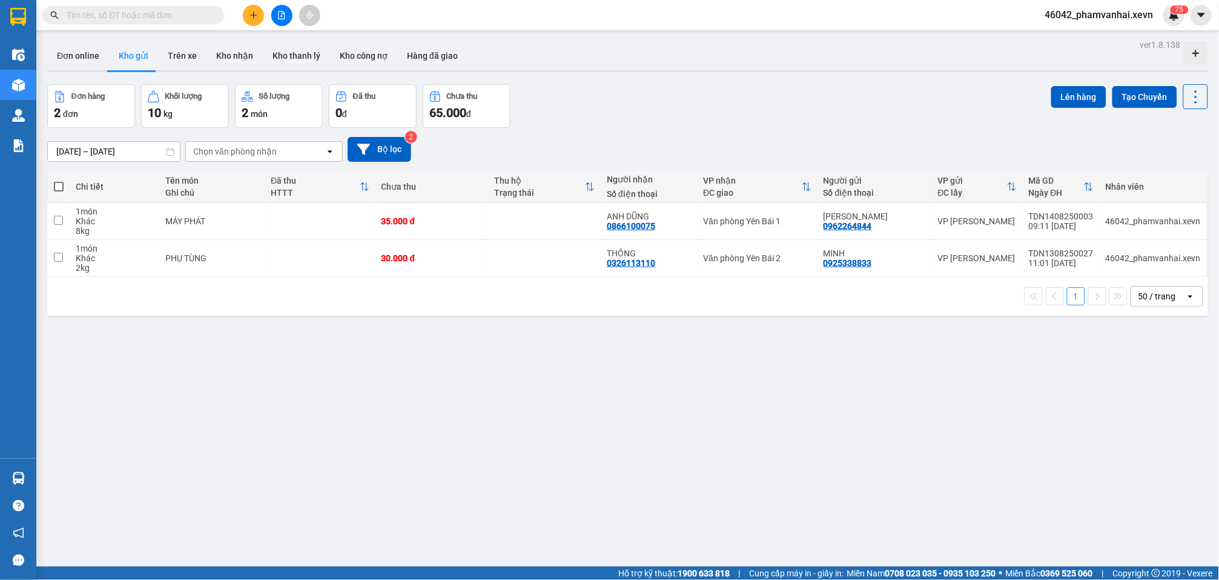
click at [245, 14] on button at bounding box center [253, 15] width 21 height 21
click at [264, 41] on div at bounding box center [257, 44] width 15 height 13
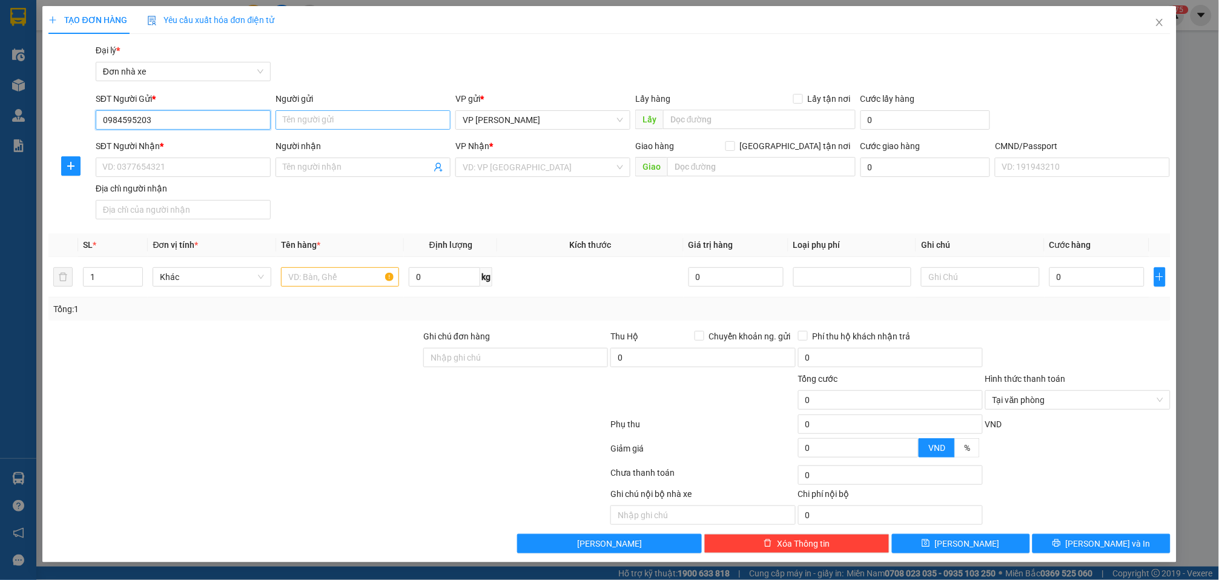
type input "0984595203"
click at [347, 114] on input "Người gửi" at bounding box center [363, 119] width 175 height 19
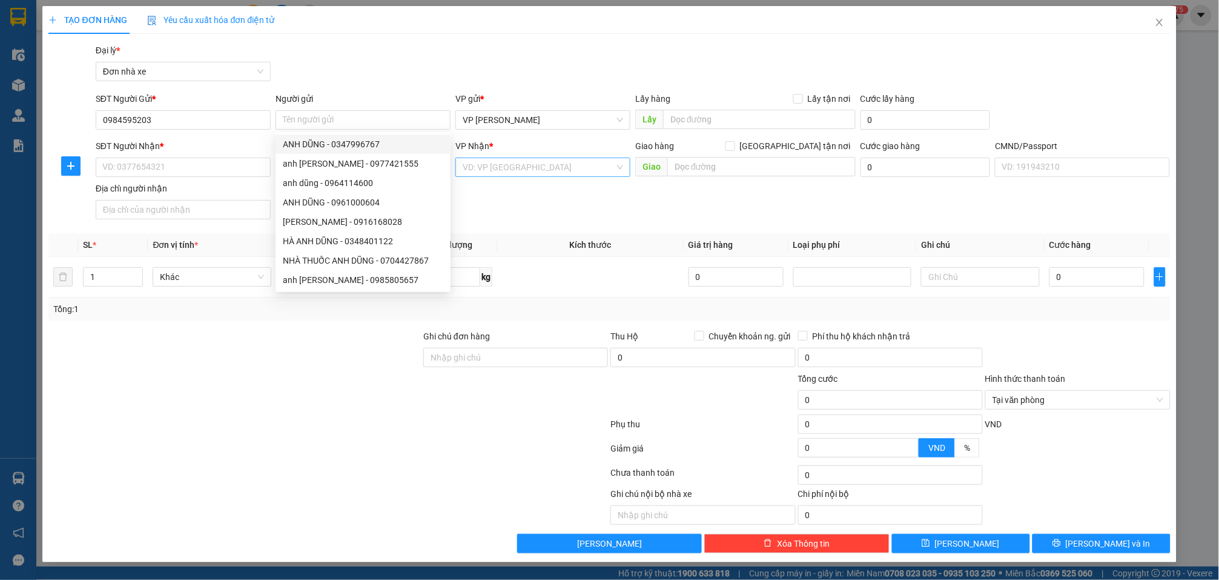
click at [544, 167] on input "search" at bounding box center [539, 167] width 152 height 18
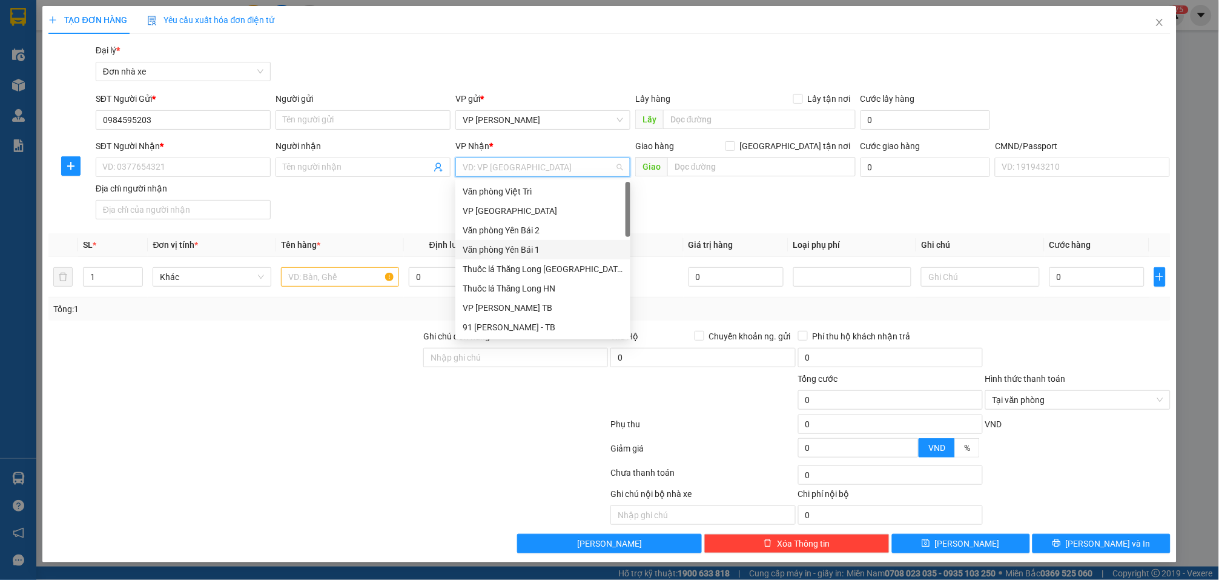
click at [533, 245] on div "Văn phòng Yên Bái 1" at bounding box center [543, 249] width 161 height 13
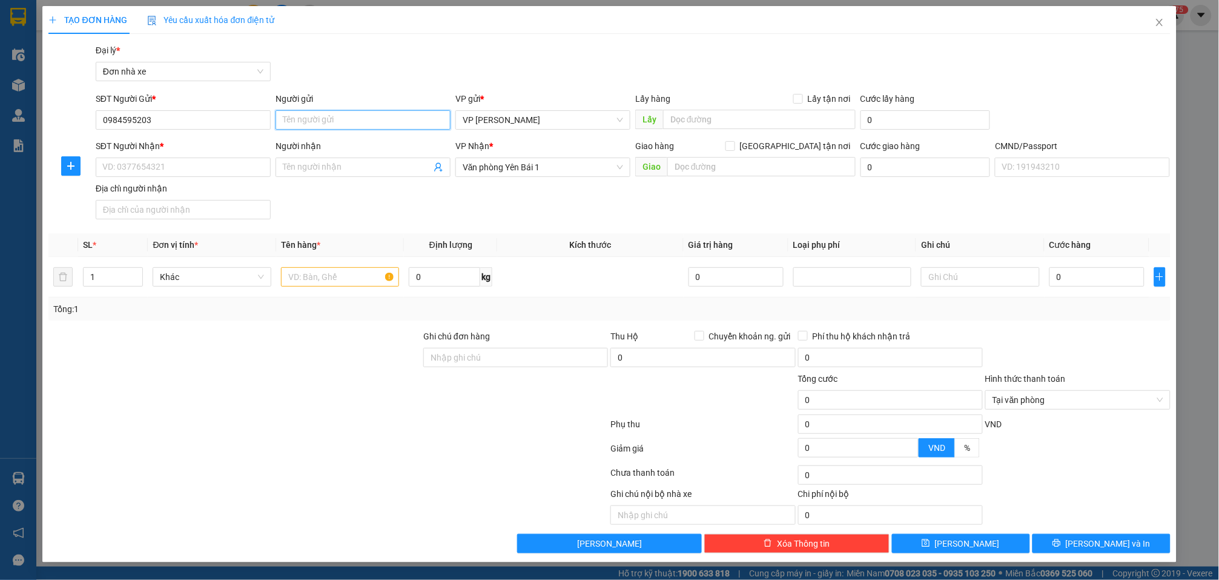
click at [353, 116] on input "Người gửi" at bounding box center [363, 119] width 175 height 19
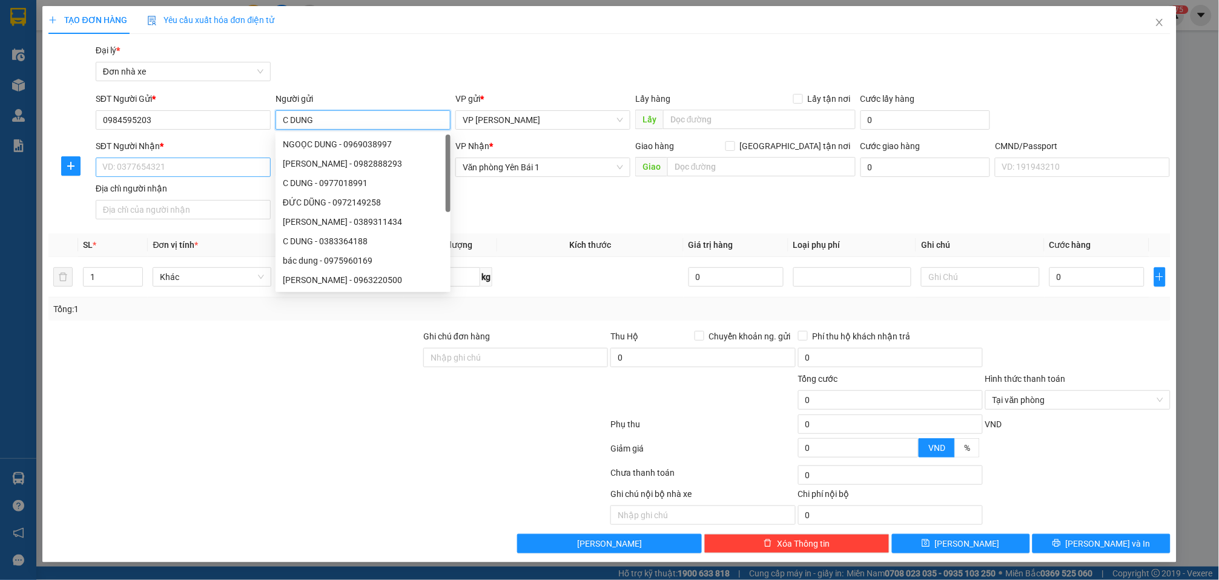
type input "C DUNG"
click at [224, 161] on input "SĐT Người Nhận *" at bounding box center [183, 166] width 175 height 19
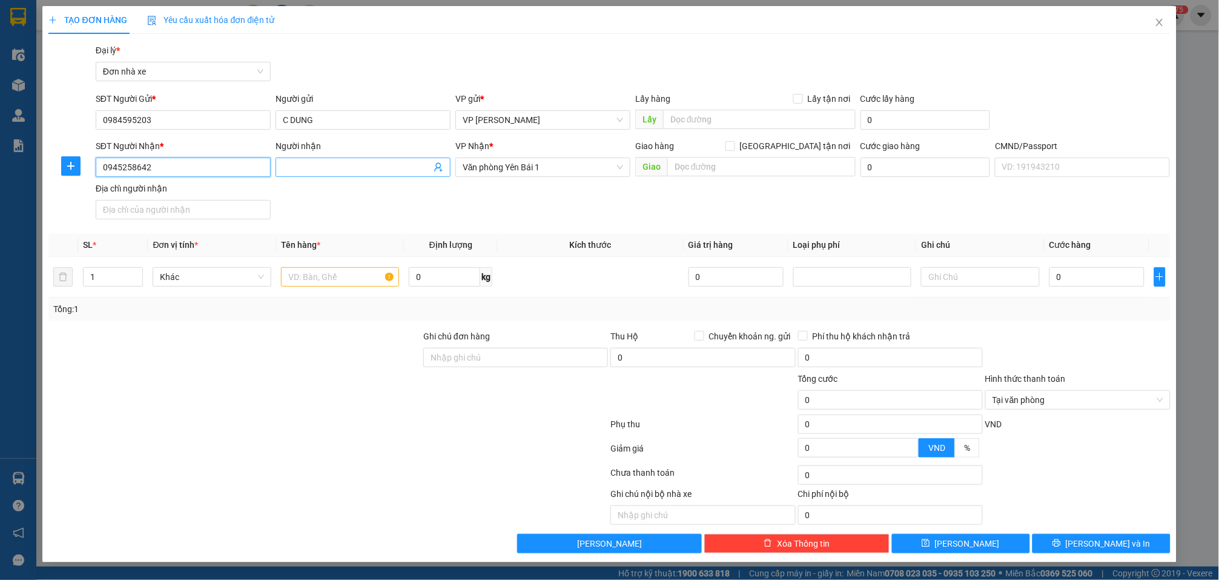
type input "0945258642"
click at [388, 170] on input "Người nhận" at bounding box center [357, 167] width 148 height 13
type input "T"
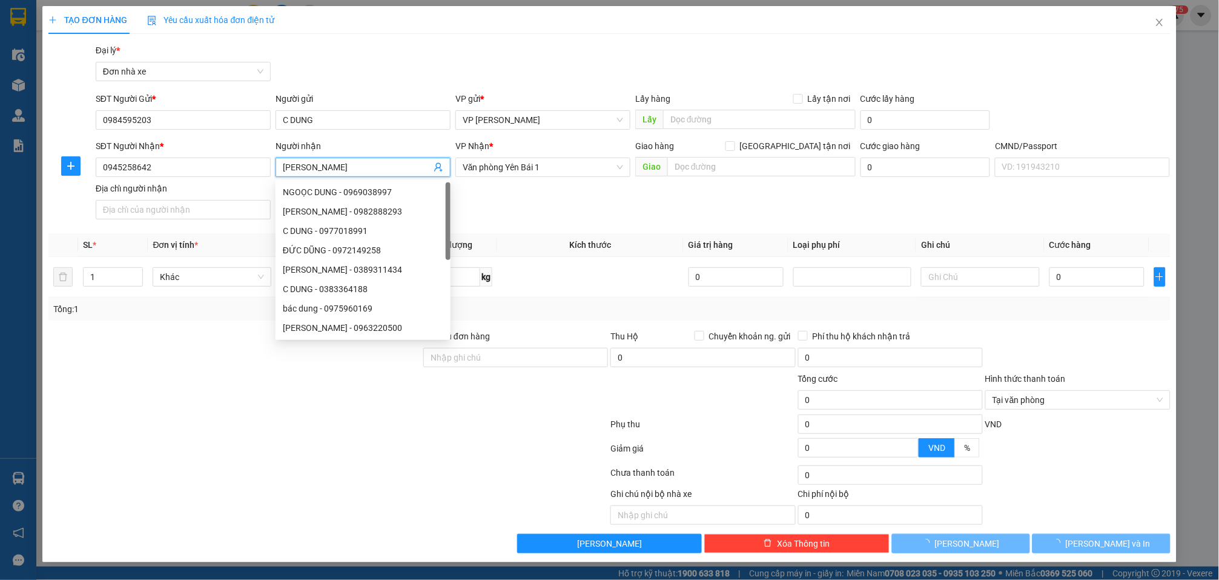
type input "TRỌNG THẮNG"
click at [296, 480] on div at bounding box center [328, 475] width 562 height 24
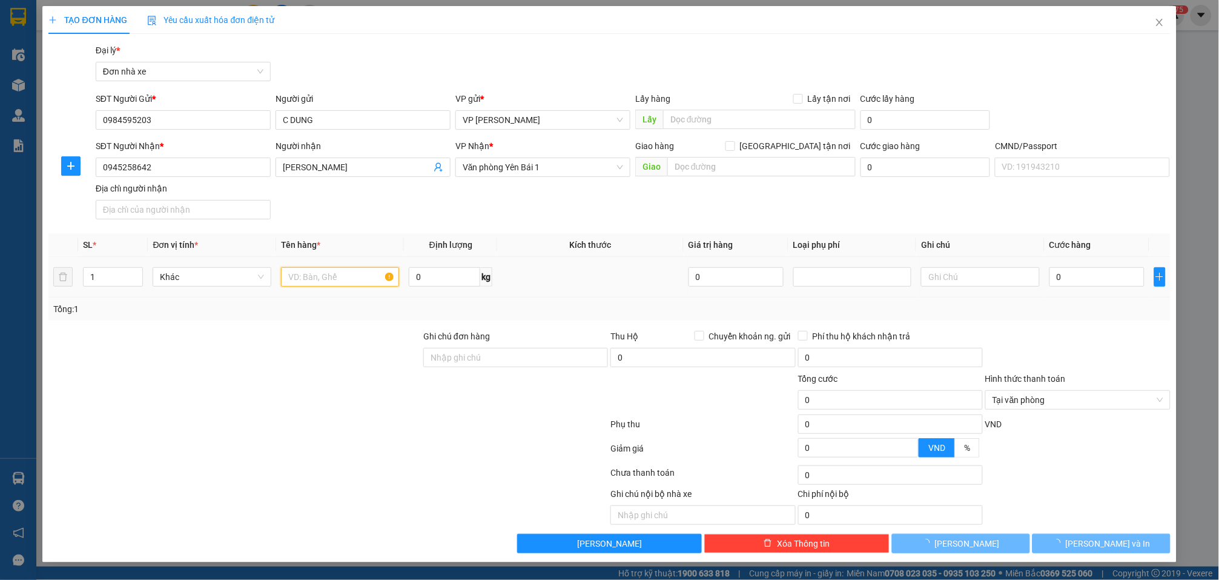
click at [302, 273] on input "text" at bounding box center [340, 276] width 118 height 19
type input "THUỐC"
click at [445, 287] on input "0" at bounding box center [444, 276] width 71 height 19
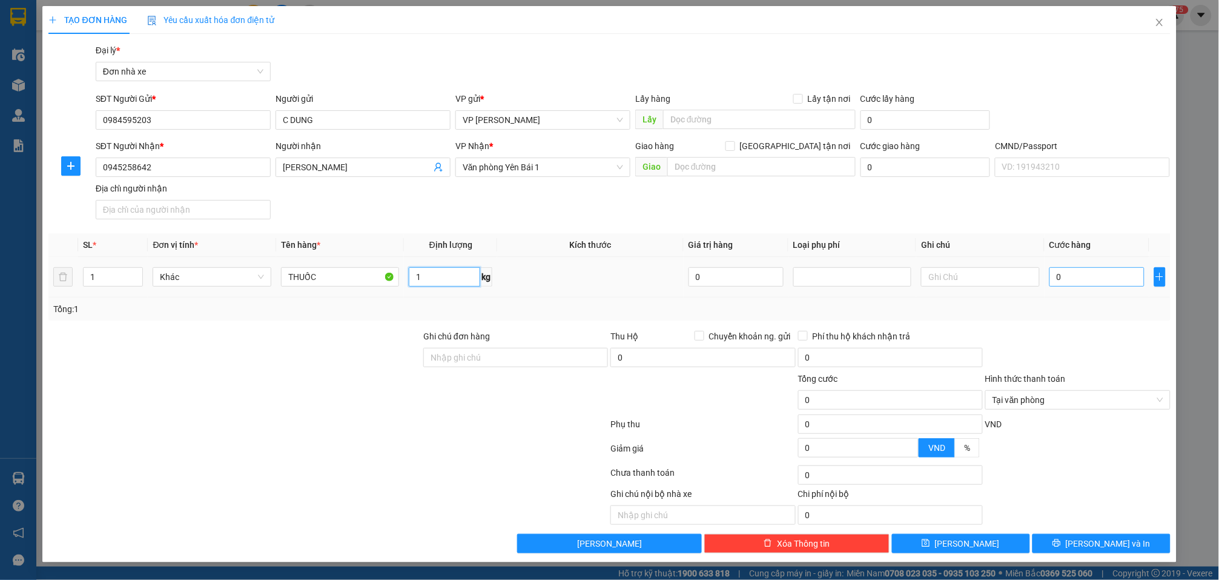
type input "1"
click at [1081, 270] on input "0" at bounding box center [1097, 276] width 95 height 19
type input "3"
type input "30"
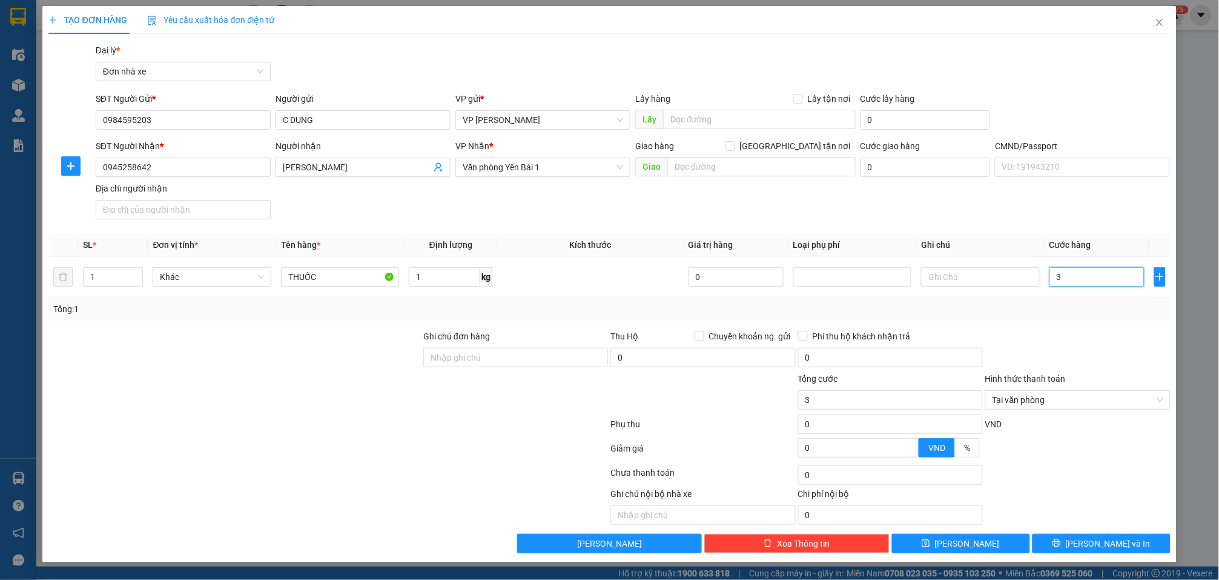
type input "30"
type input "300"
type input "3.000"
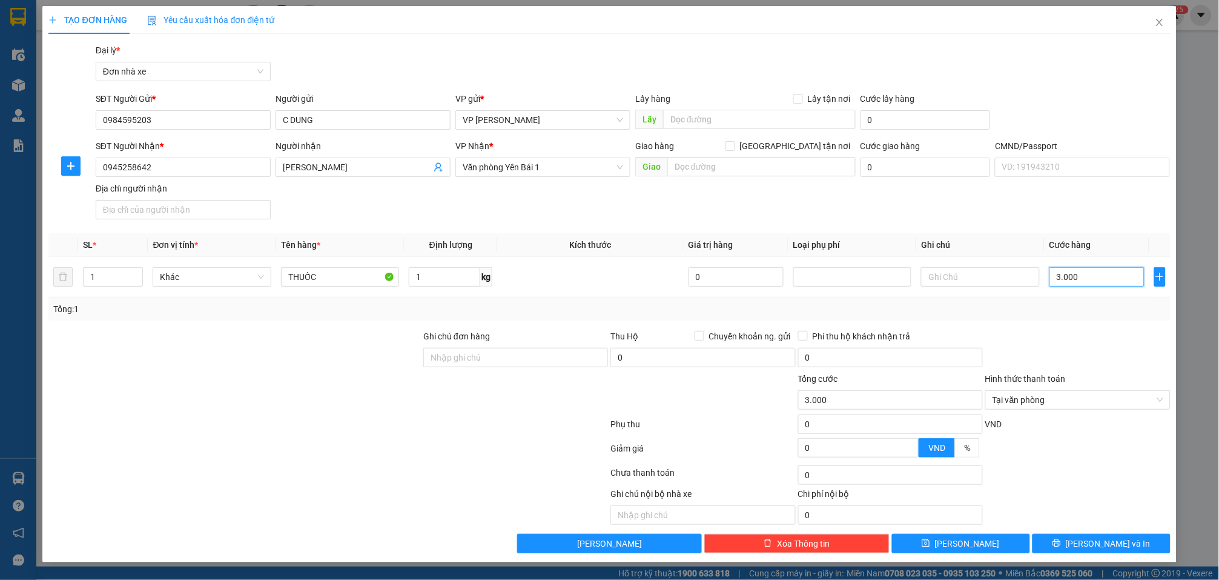
type input "30.000"
click at [1073, 545] on button "Lưu và In" at bounding box center [1102, 543] width 138 height 19
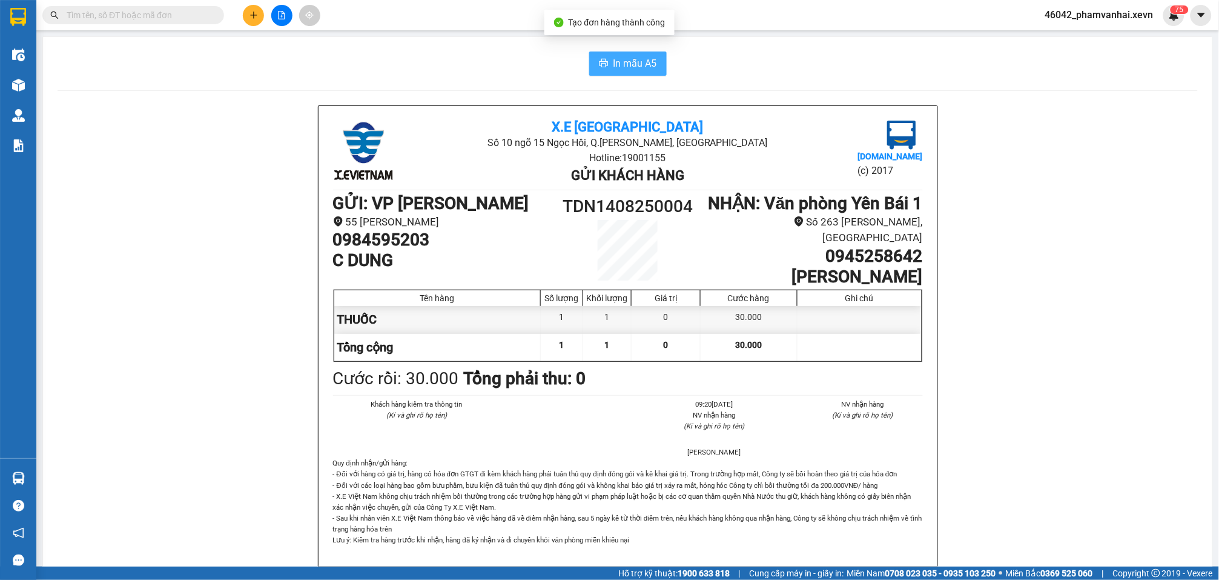
click at [634, 66] on span "In mẫu A5" at bounding box center [636, 63] width 44 height 15
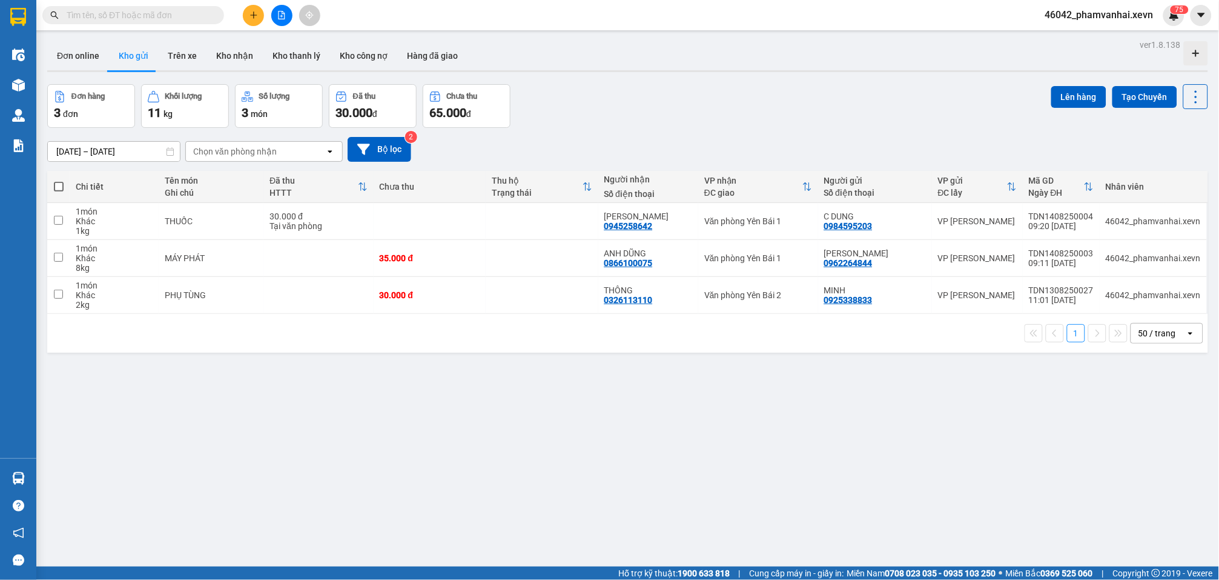
click at [255, 15] on icon "plus" at bounding box center [253, 15] width 7 height 1
click at [270, 45] on div "Tạo đơn hàng" at bounding box center [295, 44] width 91 height 23
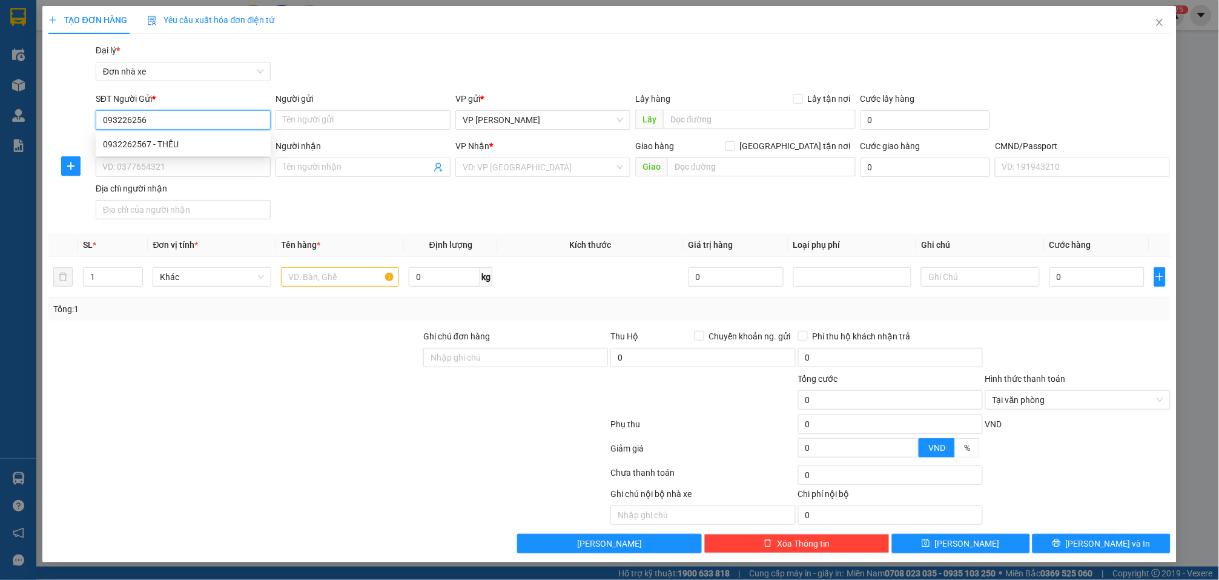
type input "0932262567"
type input "THÊU"
type input "0983274448"
type input "A HIỆP"
type input "0983274448 HIỆP"
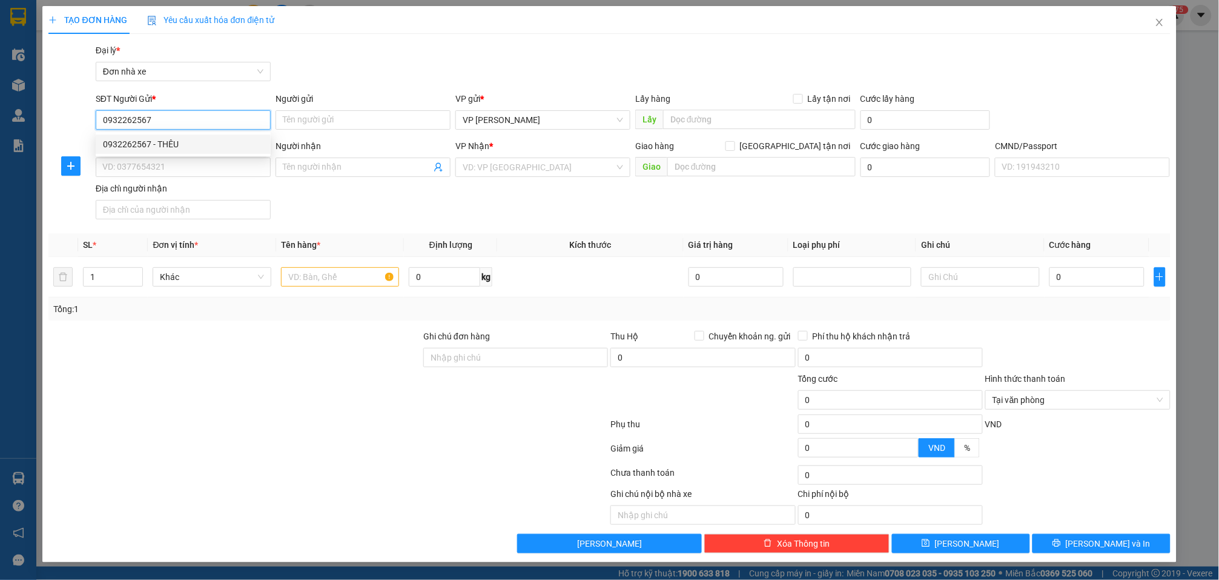
type input "123"
type input "0932262567"
click at [217, 172] on input "0983274448" at bounding box center [183, 166] width 175 height 19
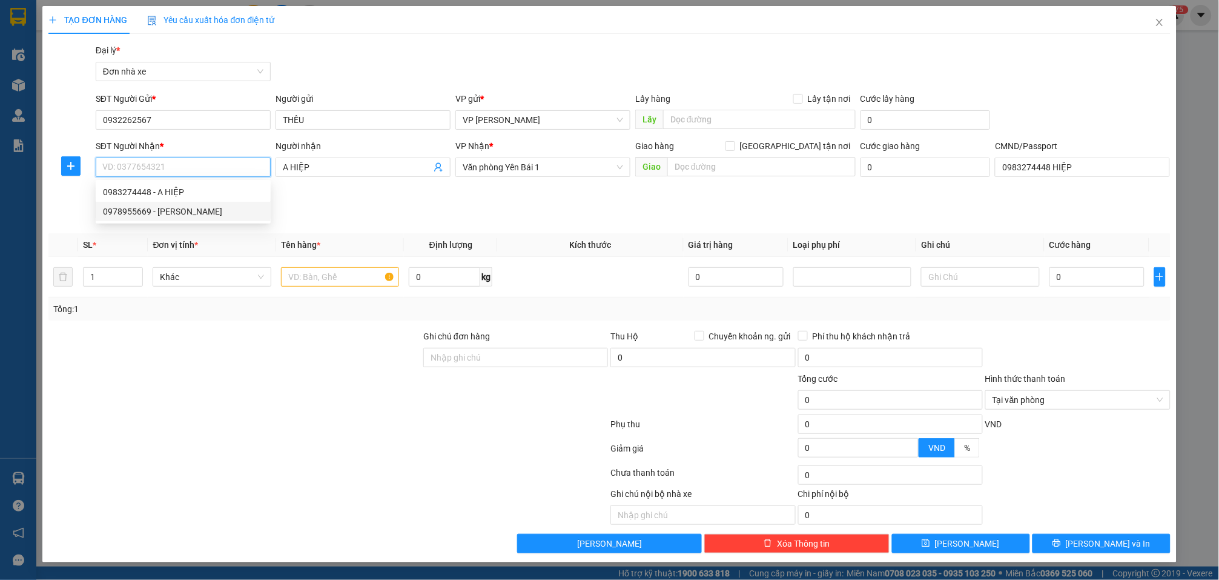
click at [207, 208] on div "0978955669 - ĐỨC HOÀNG" at bounding box center [183, 211] width 161 height 13
type input "0978955669"
type input "ĐỨC HOÀNG"
type input "015095006450 ĐỖ ĐỨC HOÀNG"
type input "0978955669"
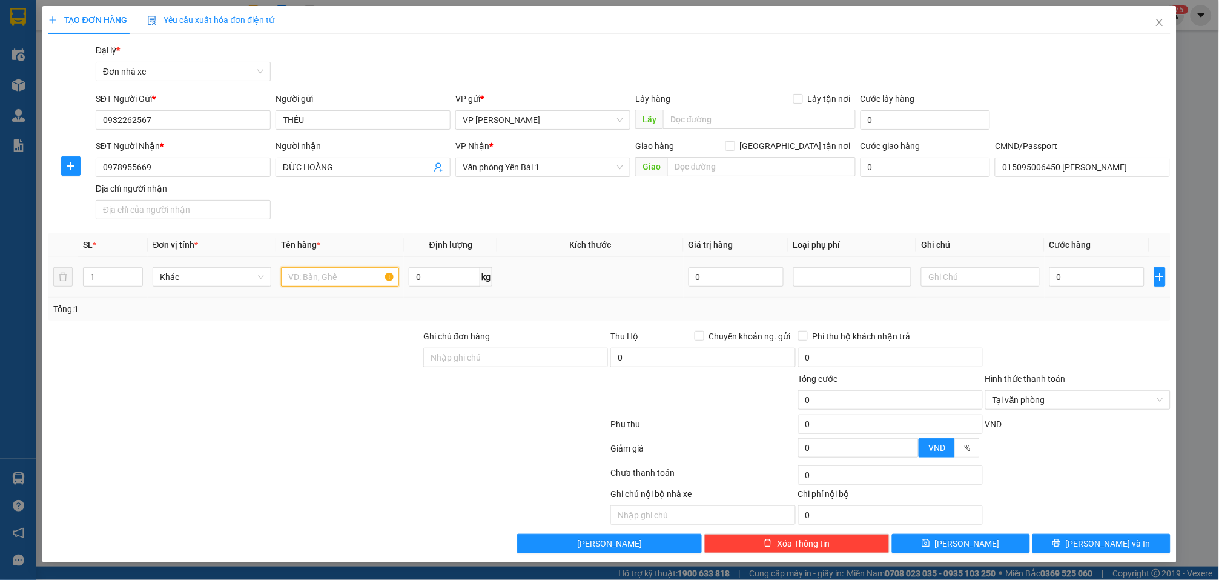
click at [357, 271] on input "text" at bounding box center [340, 276] width 118 height 19
type input "PHỤ TÙNG"
click at [440, 279] on input "0" at bounding box center [444, 276] width 71 height 19
type input "2"
click at [1113, 273] on input "0" at bounding box center [1097, 276] width 95 height 19
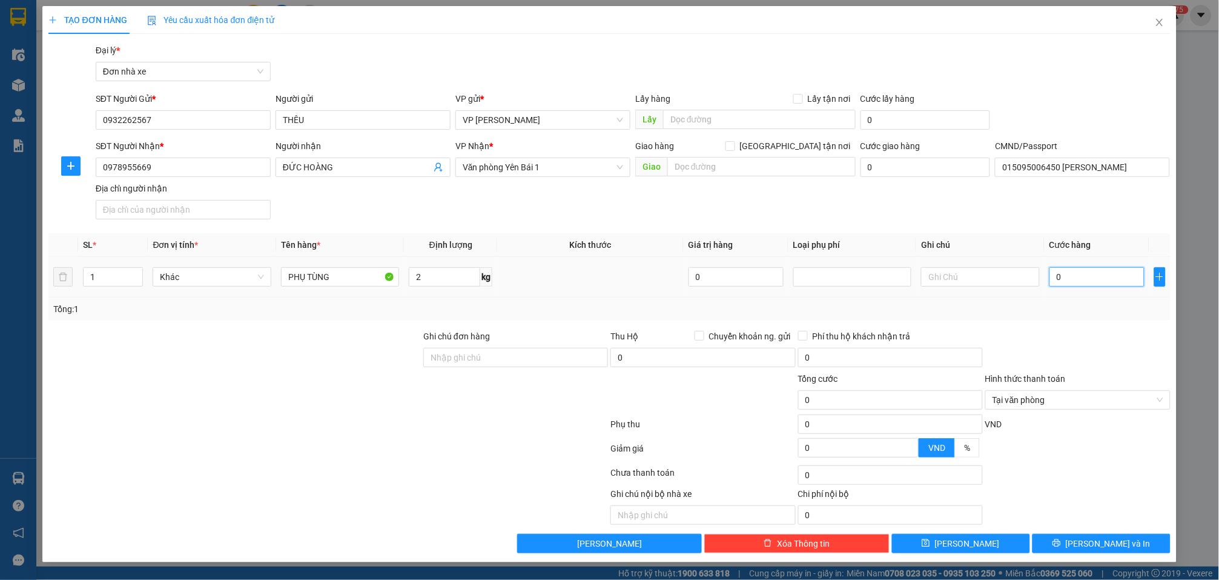
type input "3"
type input "30"
type input "300"
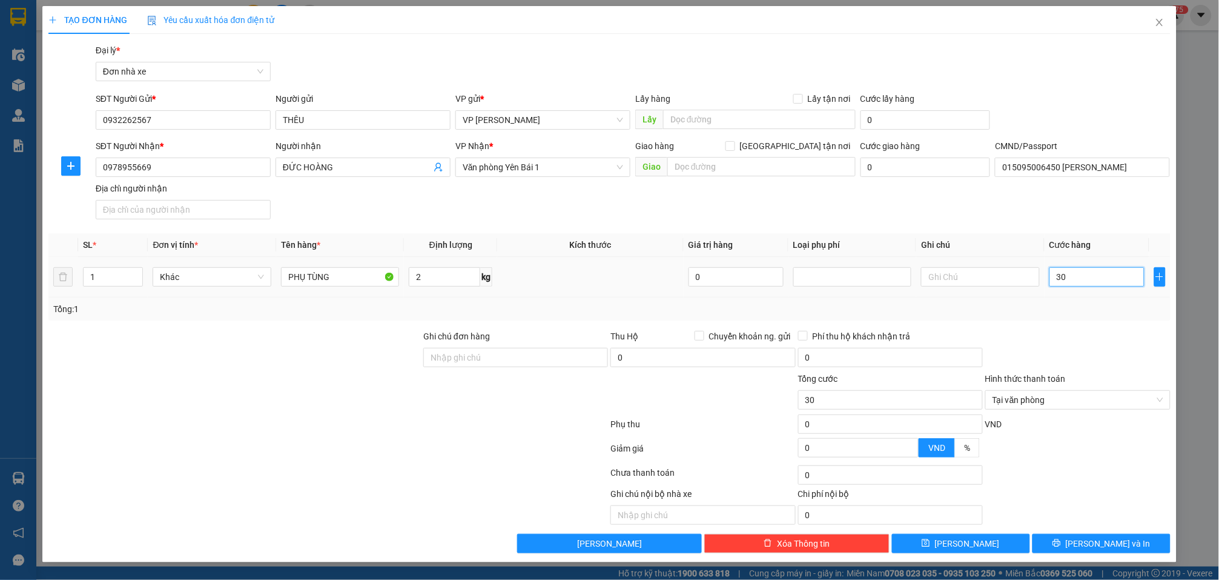
type input "300"
type input "3.000"
type input "30.000"
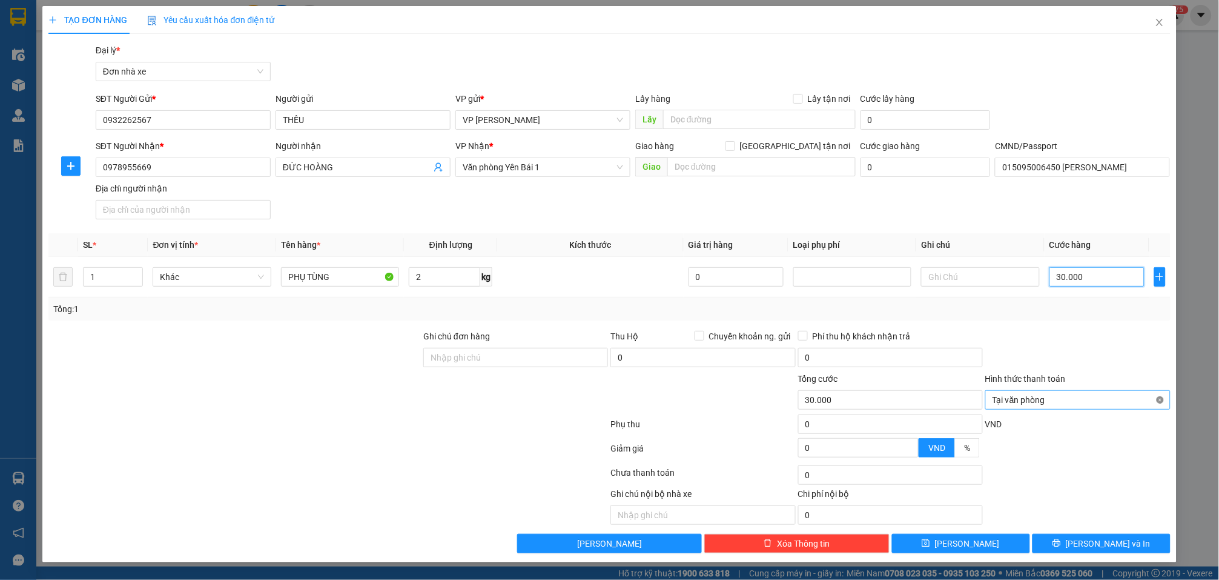
type input "30.000"
click at [1093, 546] on span "Lưu và In" at bounding box center [1108, 543] width 85 height 13
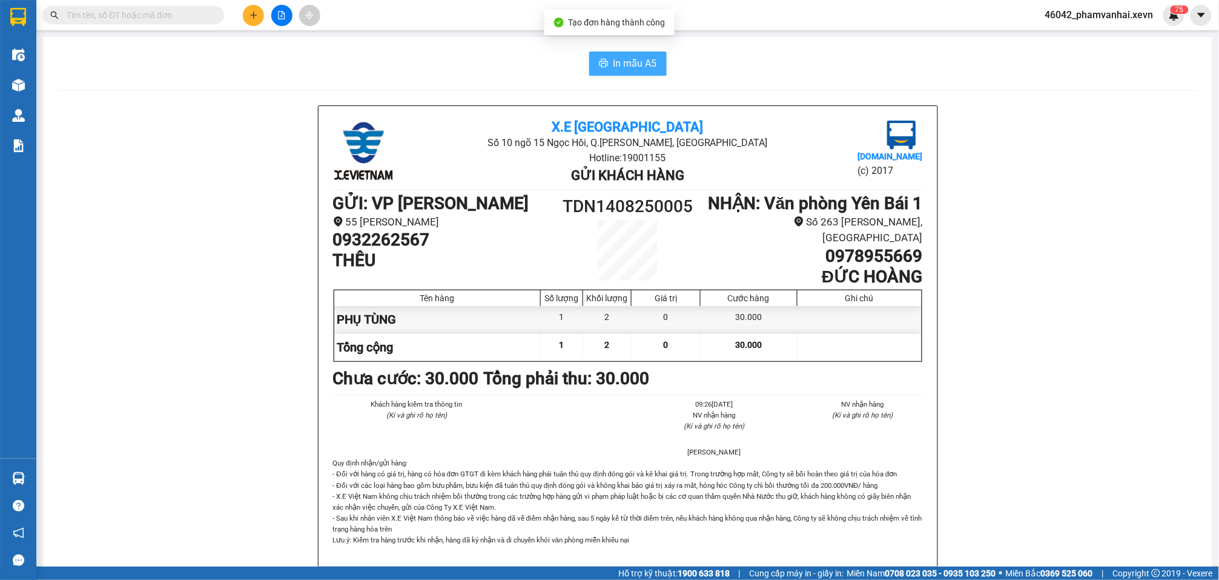
click at [620, 55] on button "In mẫu A5" at bounding box center [628, 63] width 78 height 24
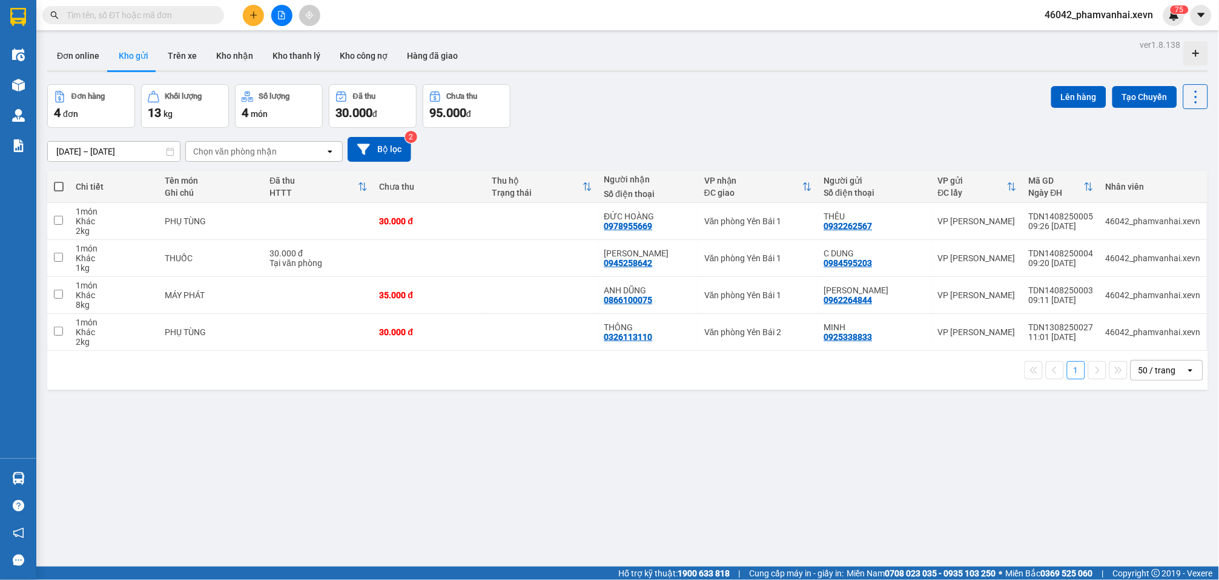
click at [250, 12] on icon "plus" at bounding box center [254, 15] width 8 height 8
click at [294, 41] on div "Tạo đơn hàng" at bounding box center [301, 44] width 53 height 13
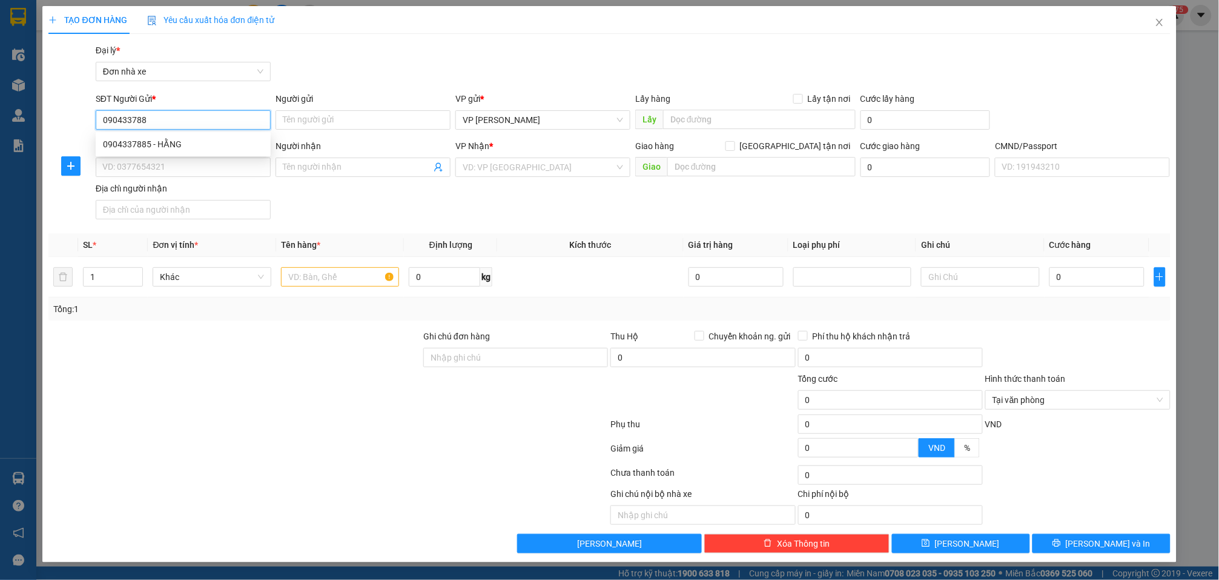
type input "0904337885"
type input "HẰNG"
type input "0985639924"
type input "MẠNH BẮC"
type input "025087000947 HÀ MẠNH BẮC"
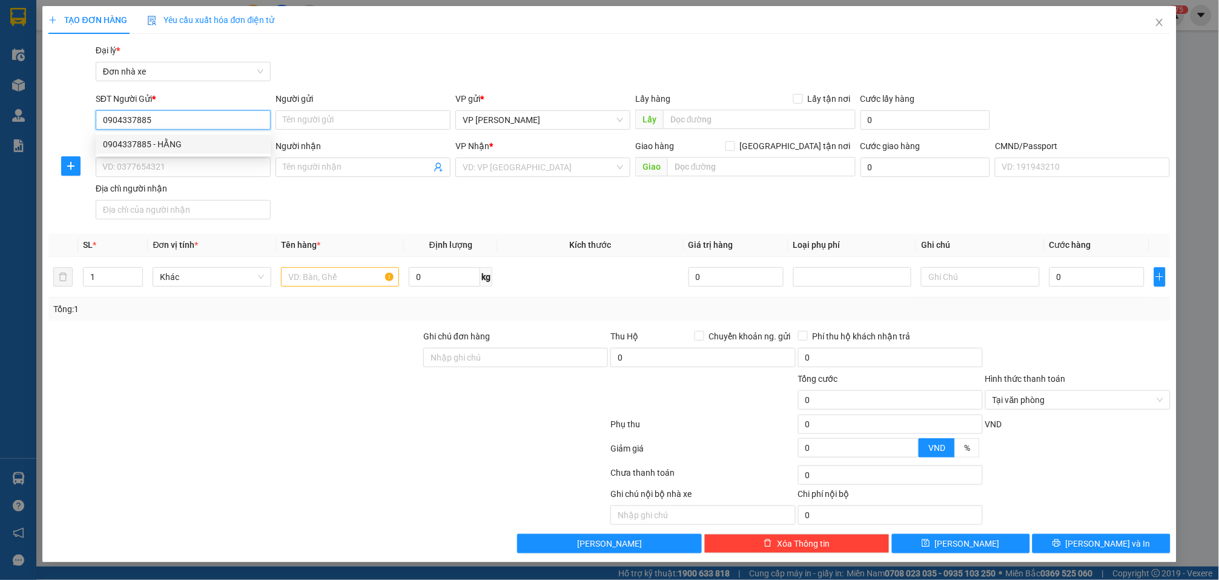
type input "123"
type input "0904337885"
click at [365, 283] on input "text" at bounding box center [340, 276] width 118 height 19
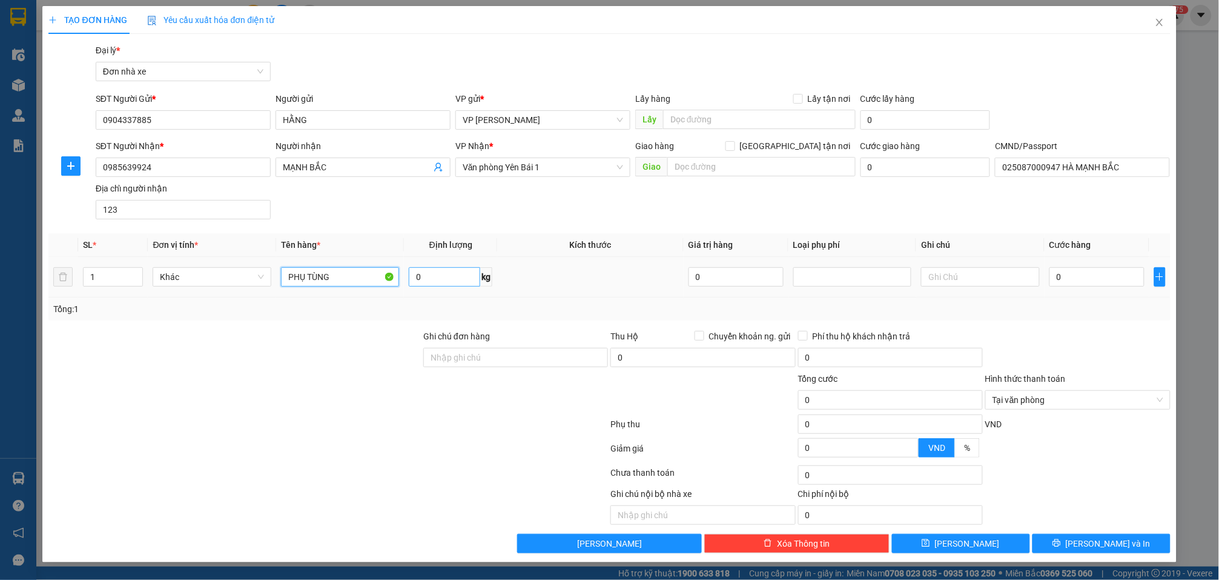
type input "PHỤ TÙNG"
click at [442, 286] on input "0" at bounding box center [444, 276] width 71 height 19
type input "3"
click at [1104, 276] on input "0" at bounding box center [1097, 276] width 95 height 19
type input "3"
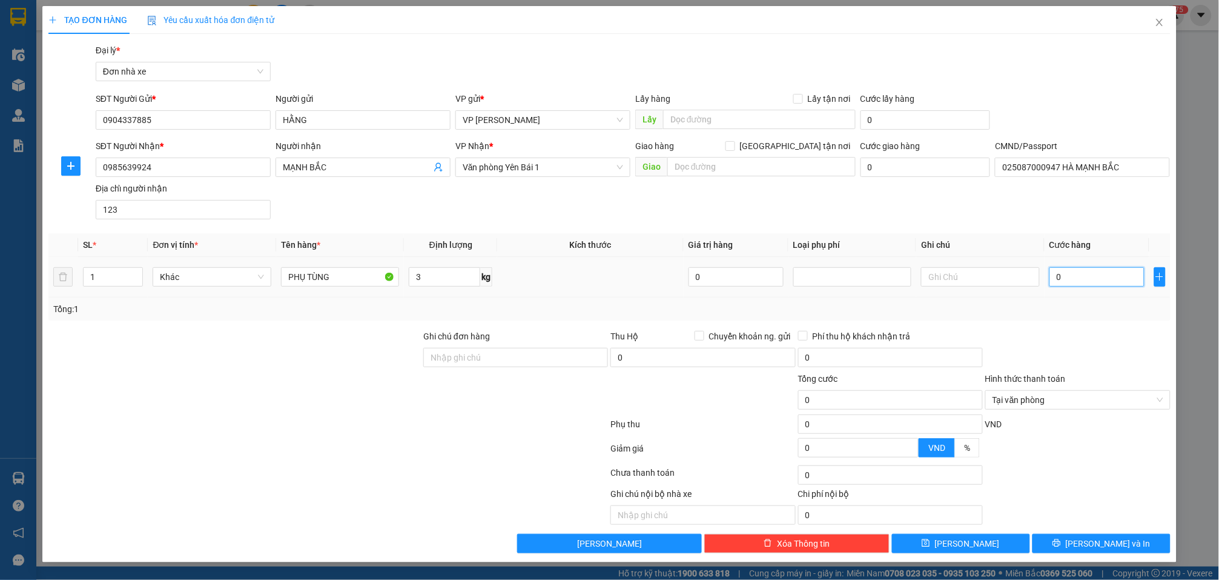
type input "3"
type input "30"
type input "300"
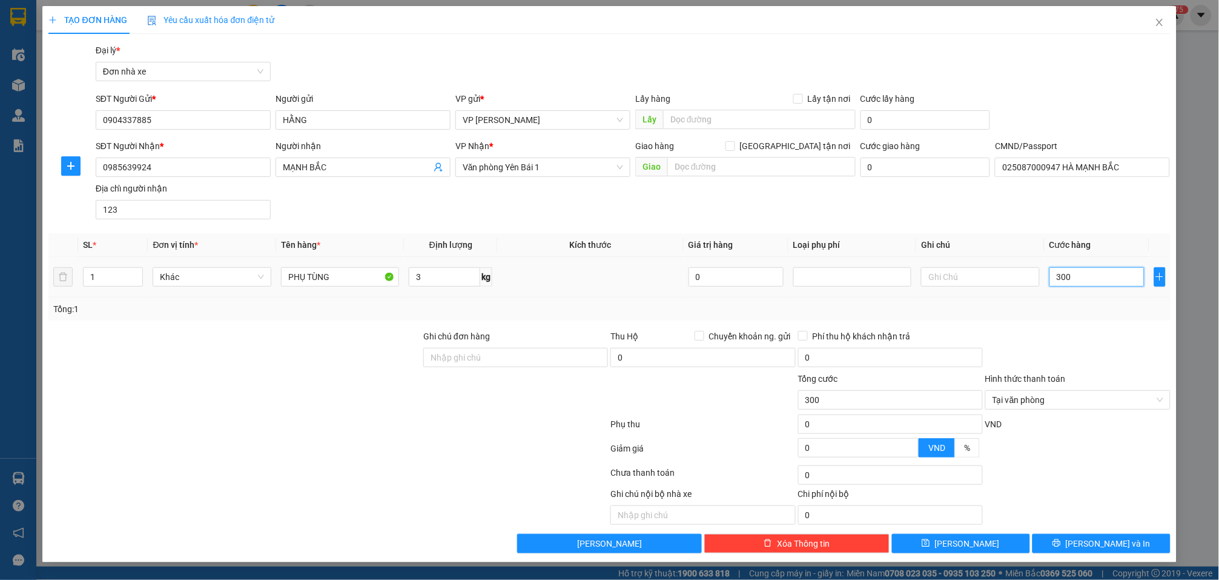
type input "3.000"
type input "30.000"
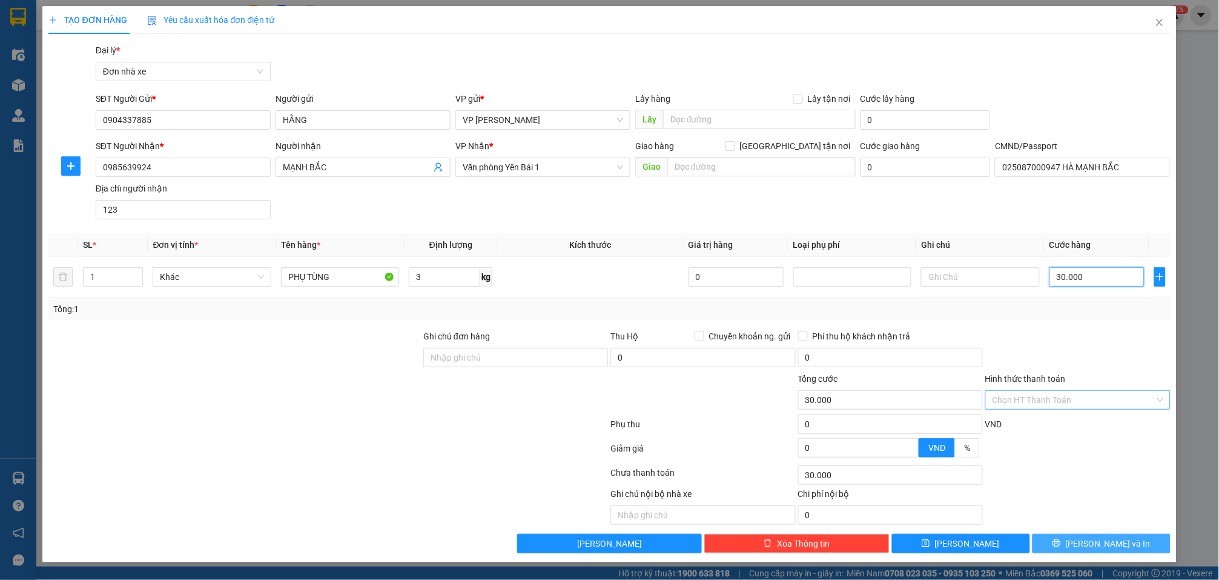
type input "30.000"
click at [1107, 545] on span "Lưu và In" at bounding box center [1108, 543] width 85 height 13
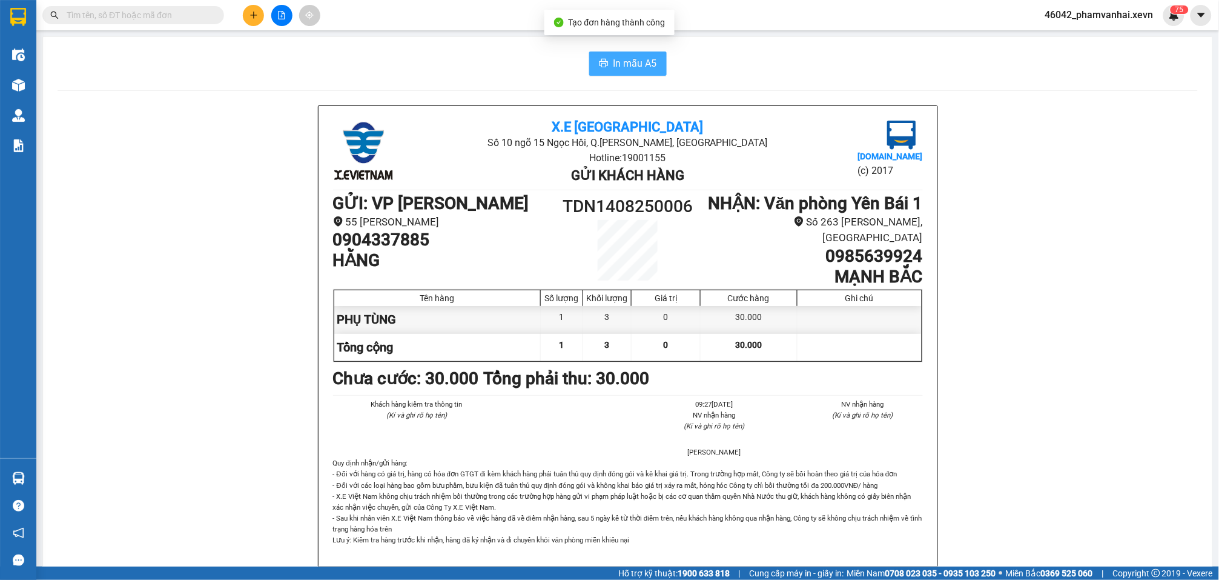
click at [614, 65] on span "In mẫu A5" at bounding box center [636, 63] width 44 height 15
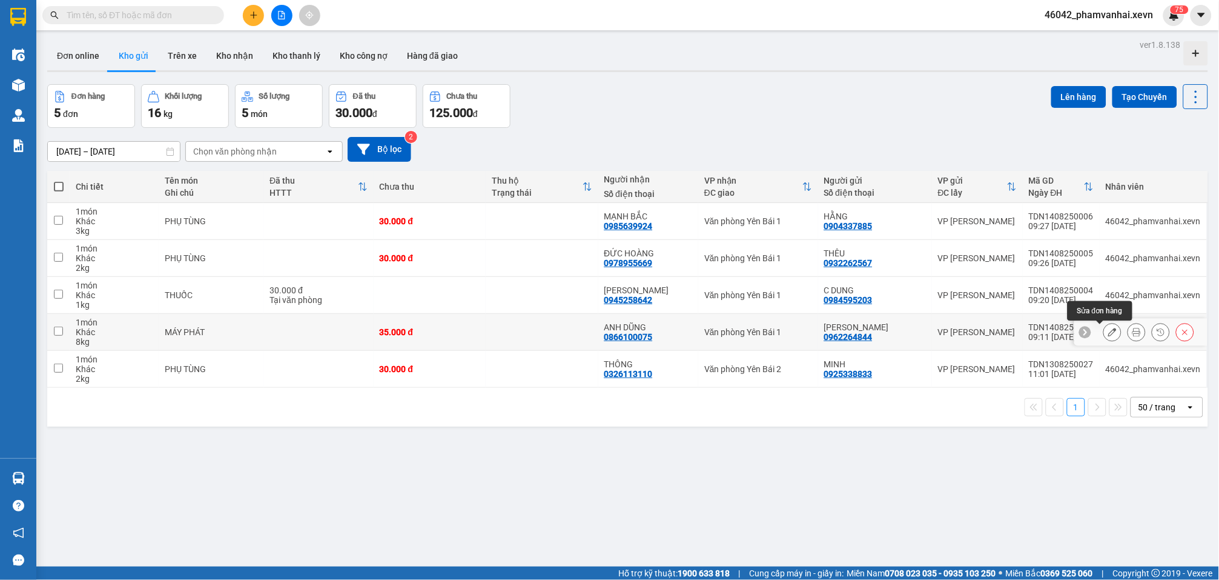
click at [1109, 336] on icon at bounding box center [1113, 332] width 8 height 8
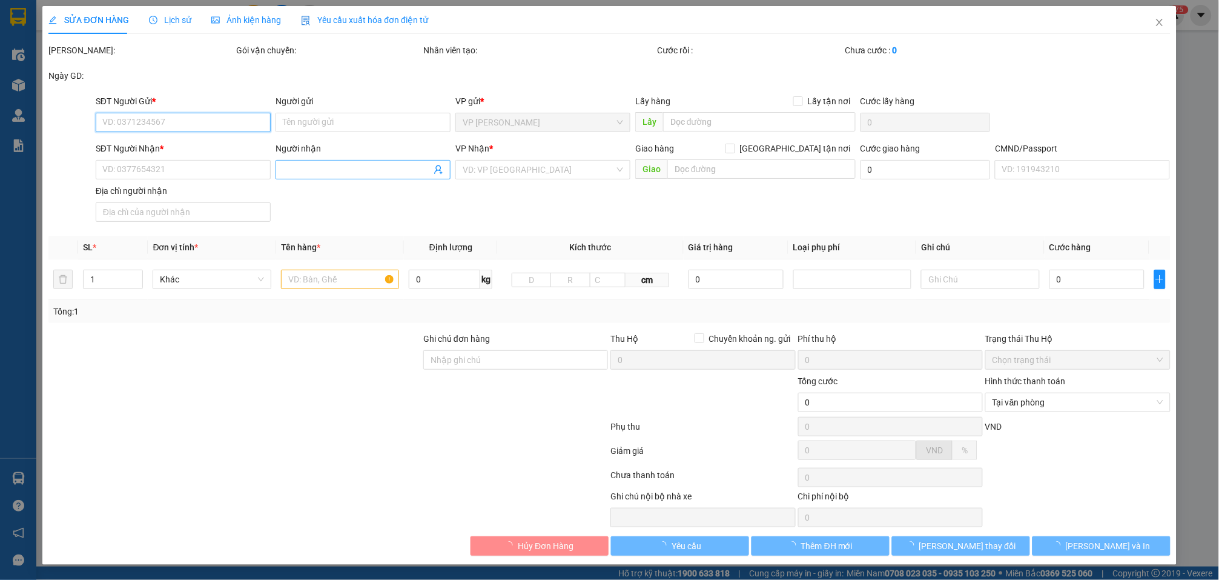
type input "0962264844"
type input "PHƯƠNG THẢO"
type input "0866100075"
type input "ANH DŨNG"
type input "0914721438 ANH NGHĨA"
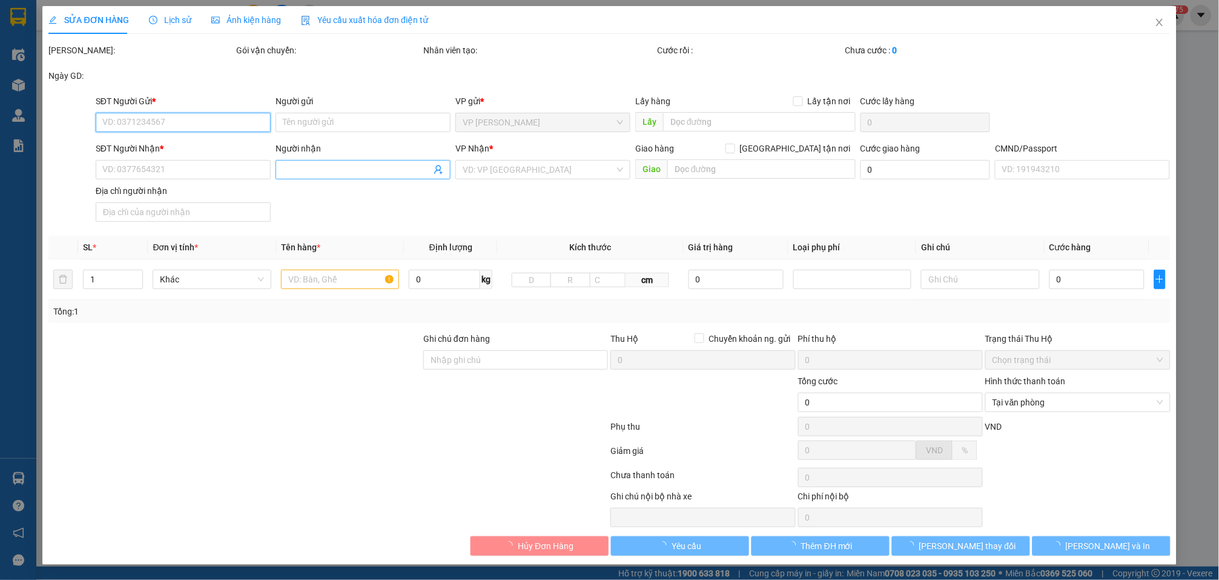
type input "35.000"
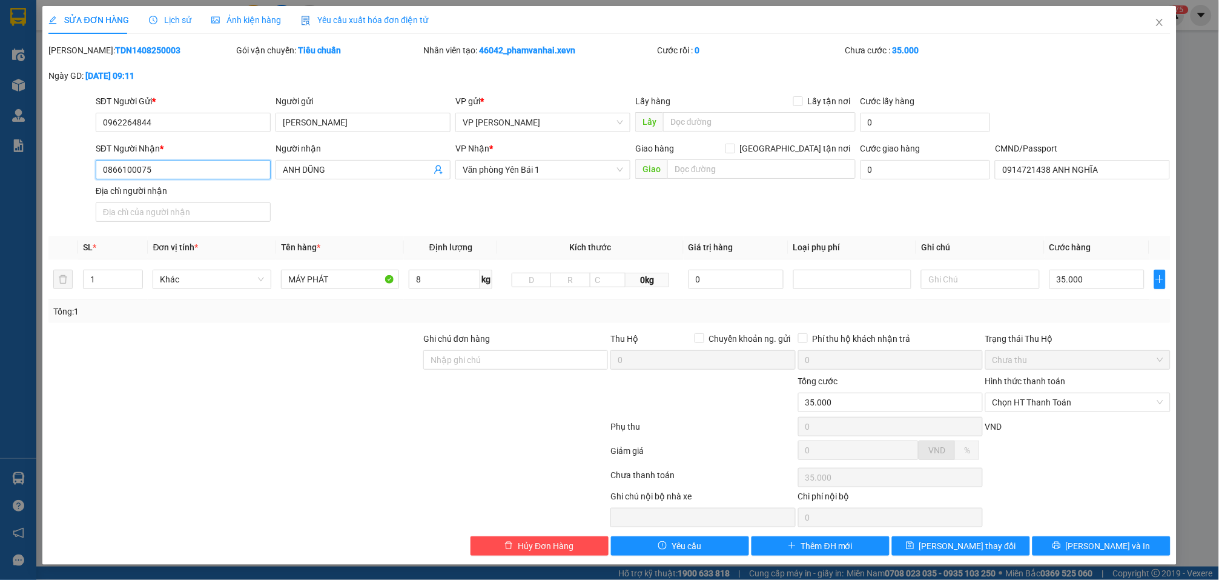
click at [196, 168] on input "0866100075" at bounding box center [183, 169] width 175 height 19
type input "0984457383"
click at [1054, 549] on button "Lưu và In" at bounding box center [1102, 545] width 138 height 19
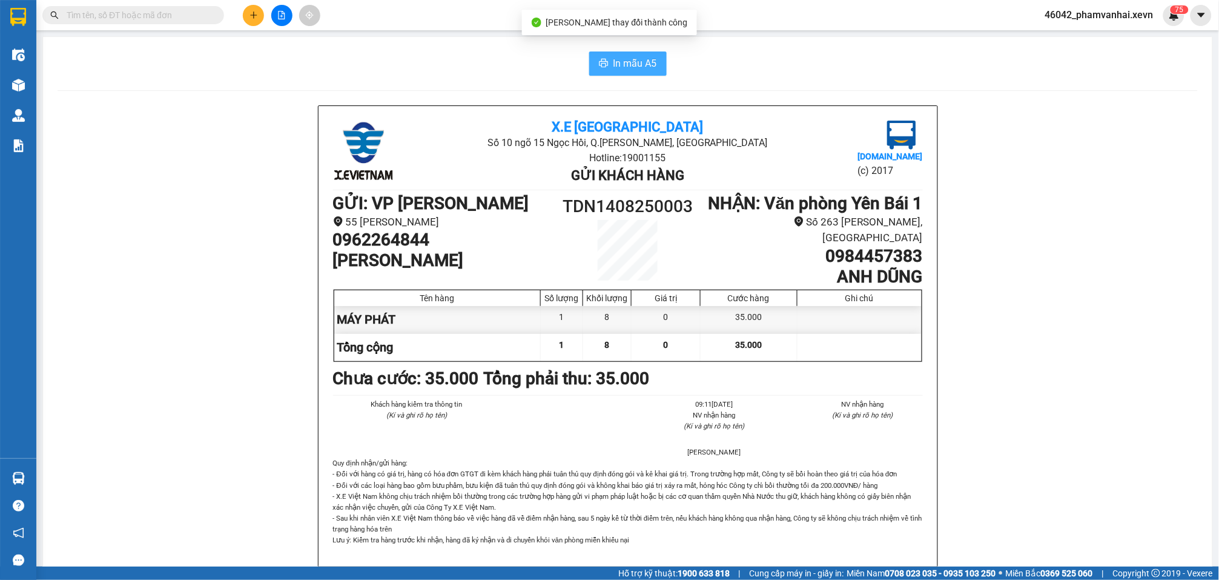
click at [631, 65] on span "In mẫu A5" at bounding box center [636, 63] width 44 height 15
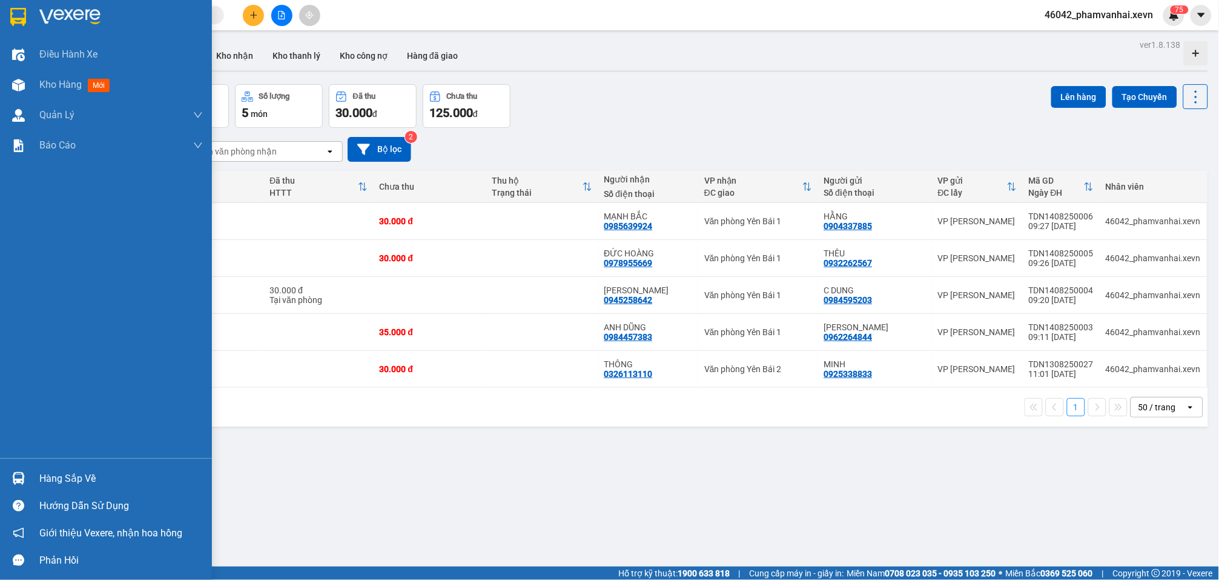
click at [27, 475] on div at bounding box center [18, 478] width 21 height 21
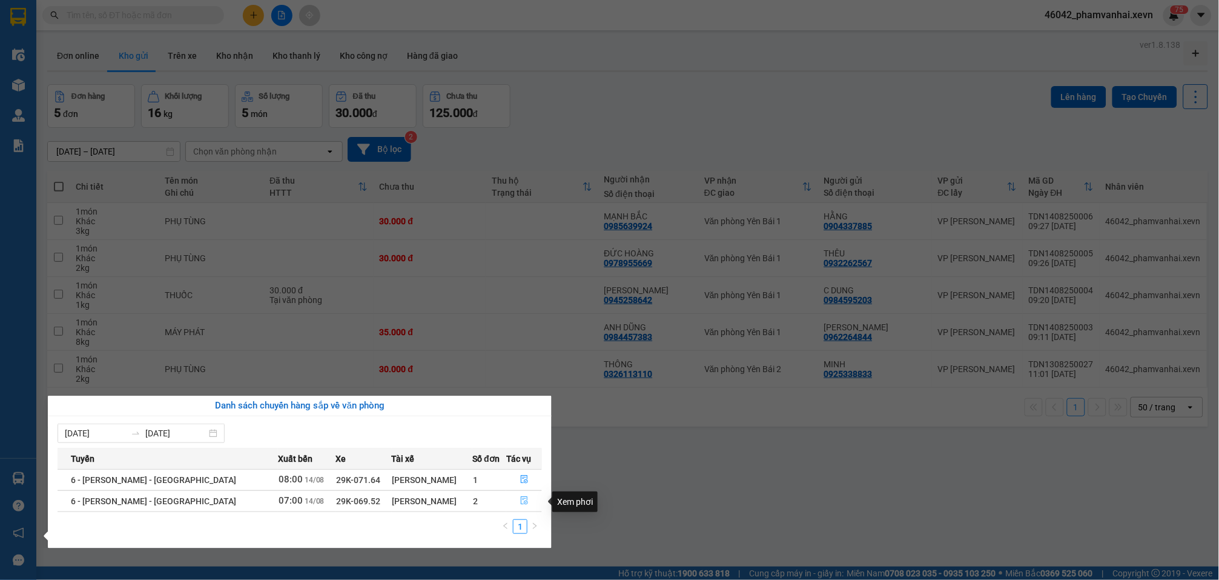
click at [520, 504] on icon "file-done" at bounding box center [524, 500] width 8 height 8
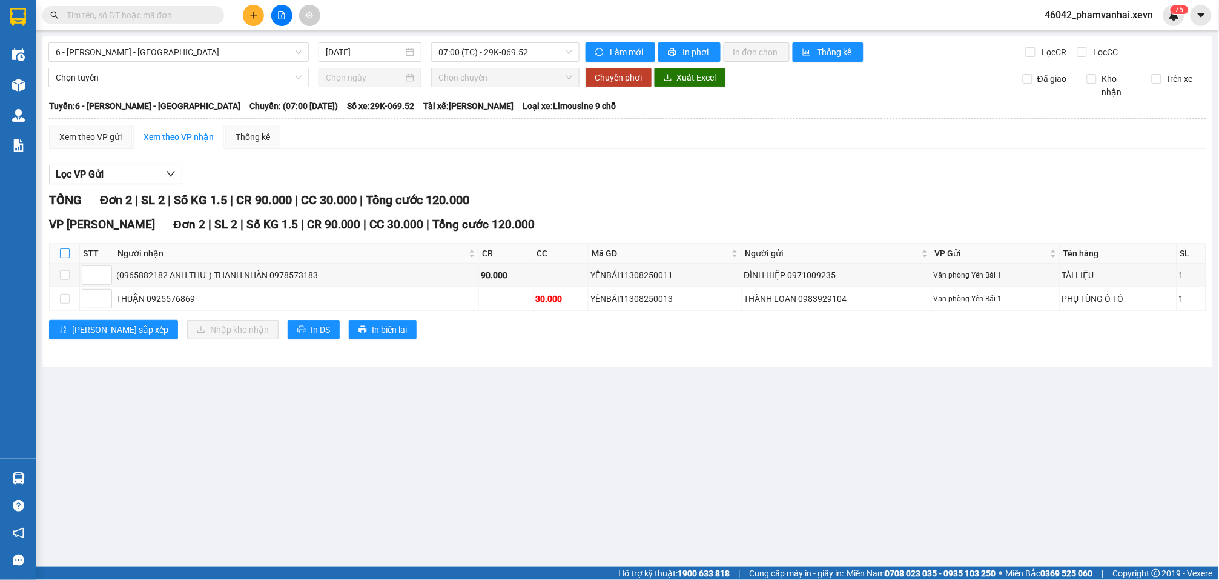
click at [61, 248] on input "checkbox" at bounding box center [65, 253] width 10 height 10
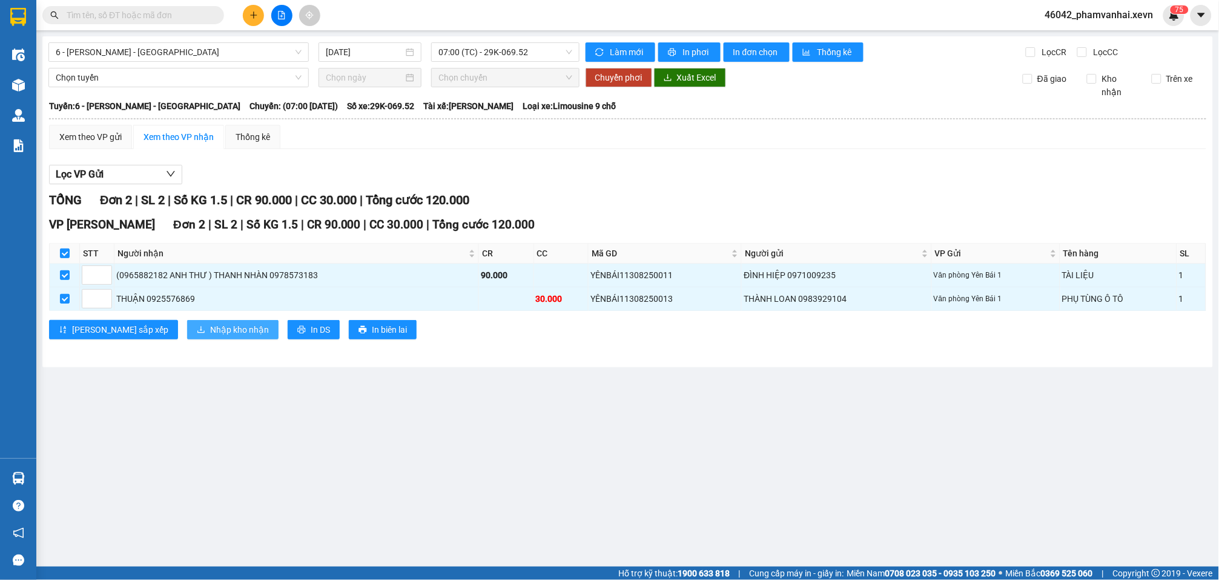
click at [210, 323] on span "Nhập kho nhận" at bounding box center [239, 329] width 59 height 13
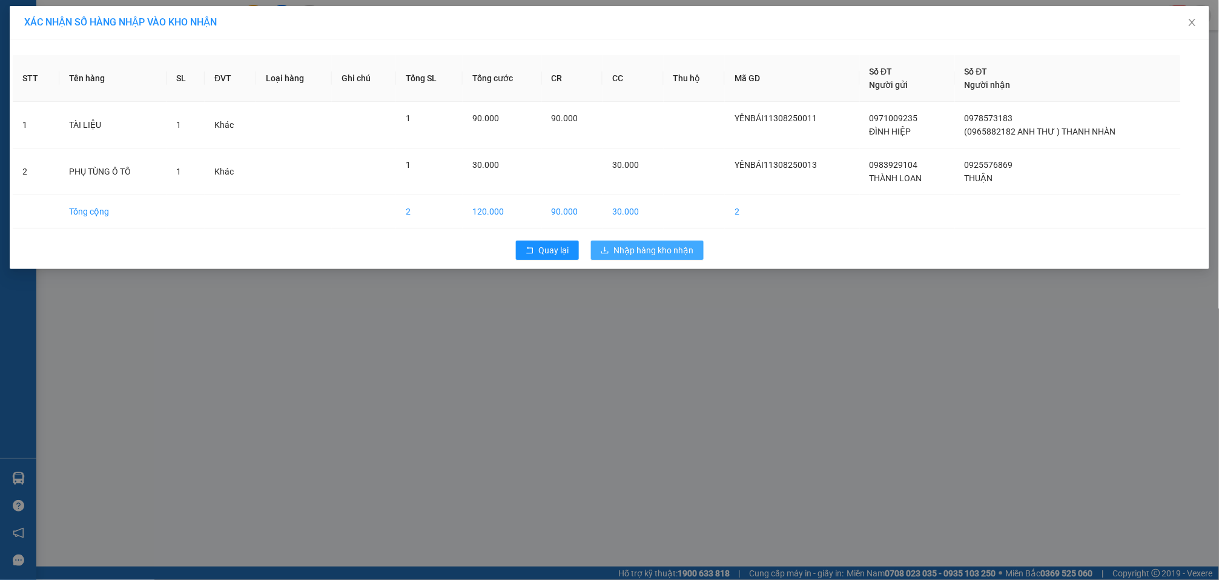
click at [669, 250] on span "Nhập hàng kho nhận" at bounding box center [654, 250] width 80 height 13
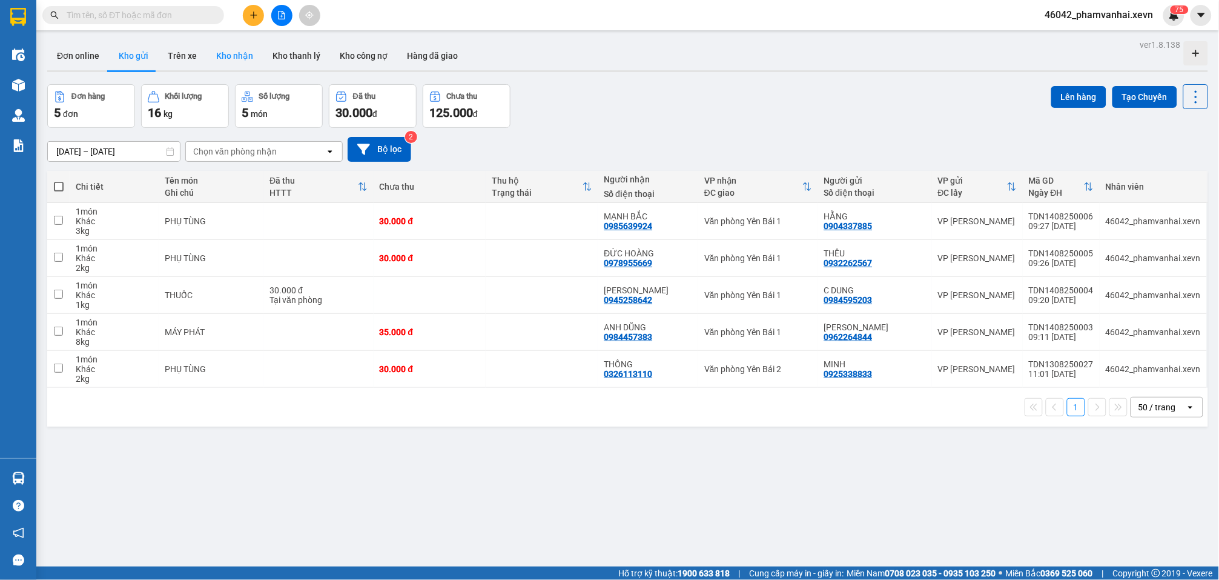
click at [217, 50] on button "Kho nhận" at bounding box center [235, 55] width 56 height 29
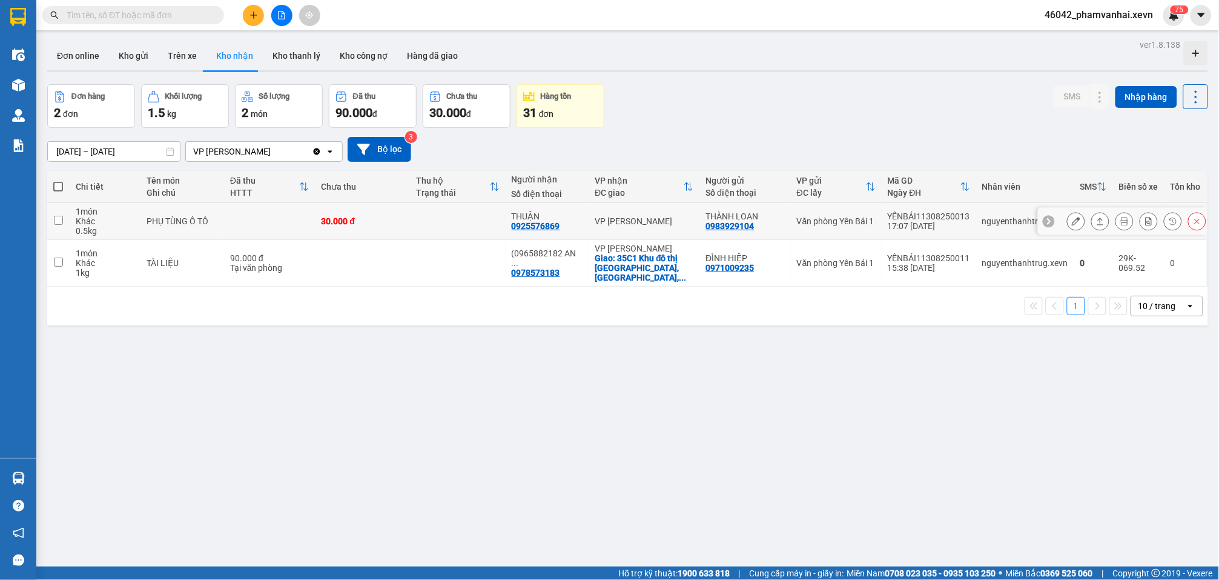
click at [432, 221] on td at bounding box center [458, 221] width 95 height 37
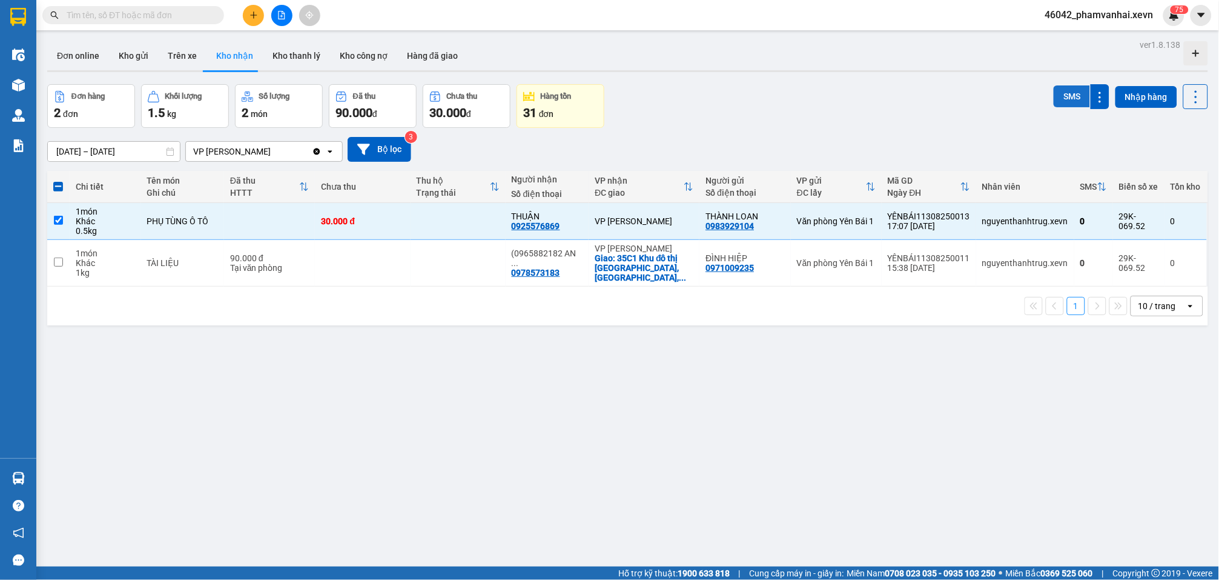
click at [1044, 96] on div "Đơn hàng 2 đơn Khối lượng 1.5 kg Số lượng 2 món Đã thu 90.000 đ Chưa thu 30.000…" at bounding box center [627, 106] width 1161 height 44
click at [1059, 96] on button "SMS" at bounding box center [1072, 96] width 36 height 22
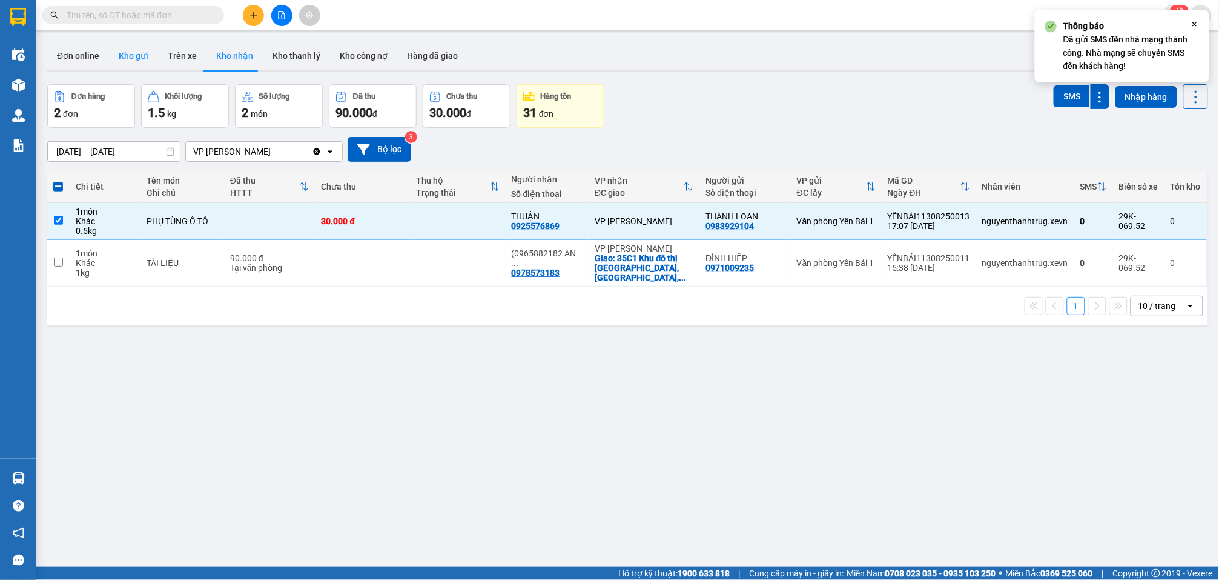
click at [133, 57] on button "Kho gửi" at bounding box center [133, 55] width 49 height 29
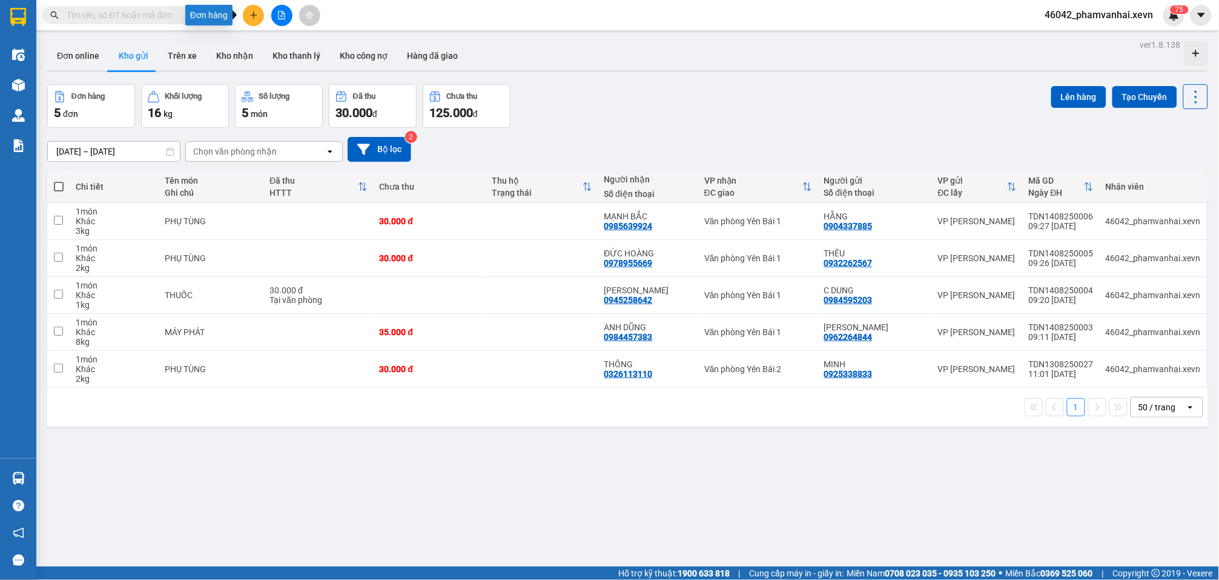
click at [250, 12] on icon "plus" at bounding box center [254, 15] width 8 height 8
click at [271, 40] on div "Tạo đơn hàng" at bounding box center [295, 44] width 91 height 23
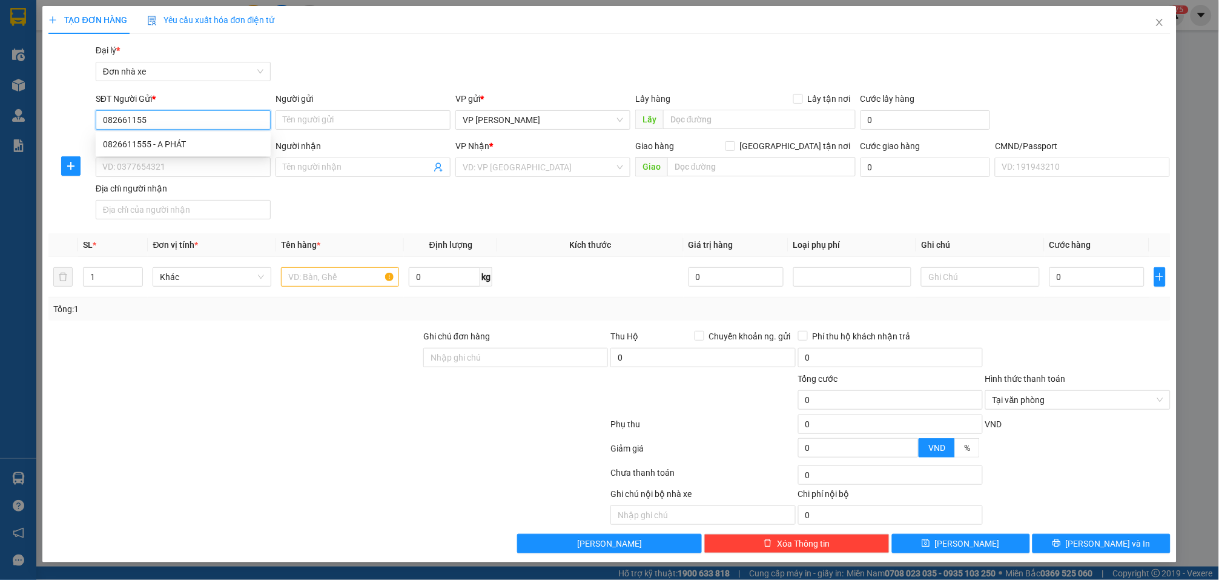
type input "0826611555"
click at [213, 144] on div "0826611555 - A PHÁT" at bounding box center [183, 144] width 161 height 13
type input "A PHÁT"
type input "0912186059"
type input "CƯỜNG"
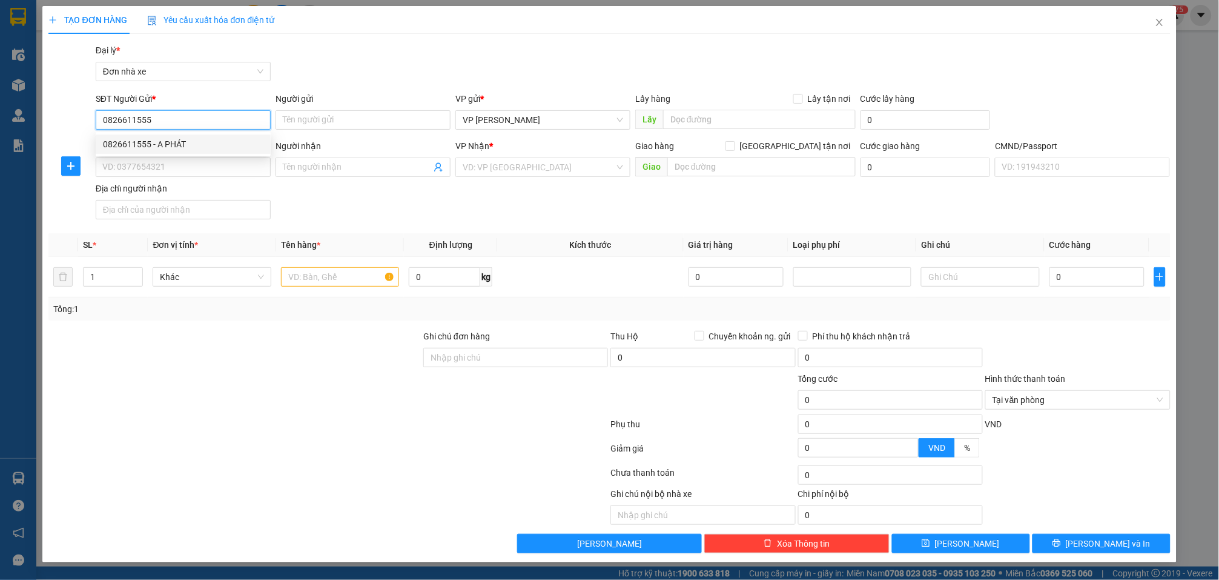
type input "0912186059 LÊ TỰ CƯỜNG"
click at [327, 279] on input "text" at bounding box center [340, 276] width 118 height 19
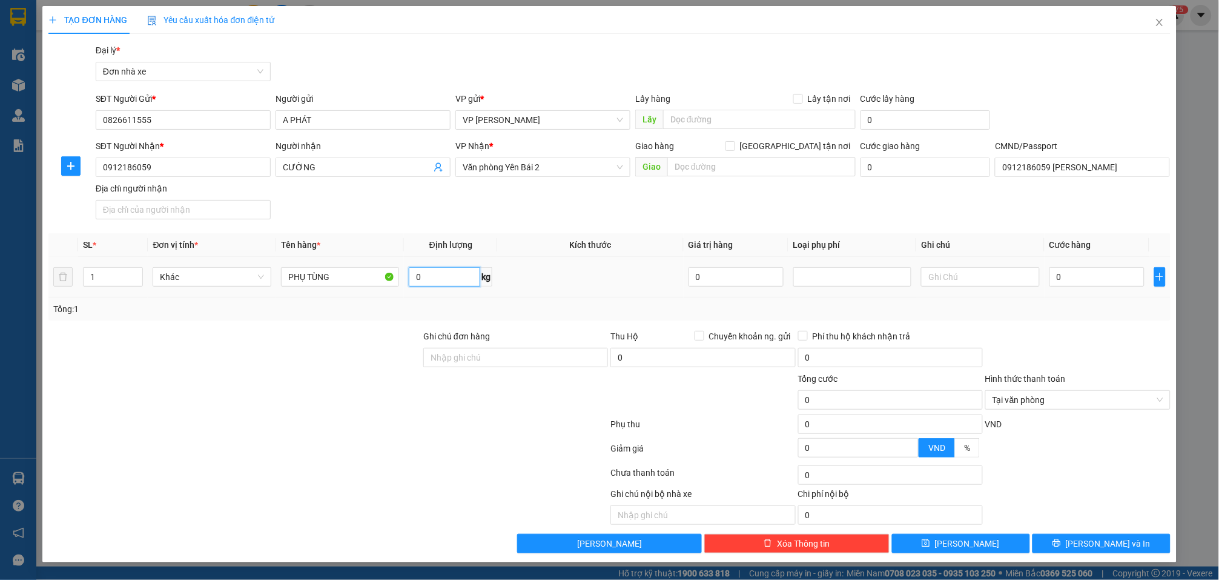
click at [463, 279] on input "0" at bounding box center [444, 276] width 71 height 19
click at [1085, 273] on input "0" at bounding box center [1097, 276] width 95 height 19
click at [1098, 542] on span "Lưu và In" at bounding box center [1108, 543] width 85 height 13
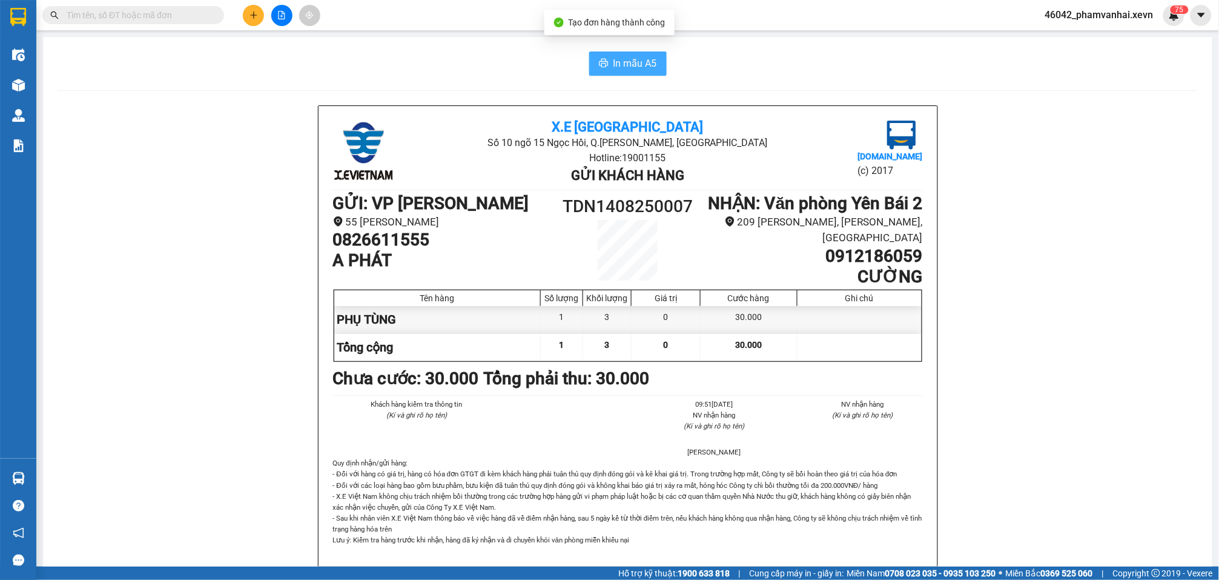
click at [641, 55] on button "In mẫu A5" at bounding box center [628, 63] width 78 height 24
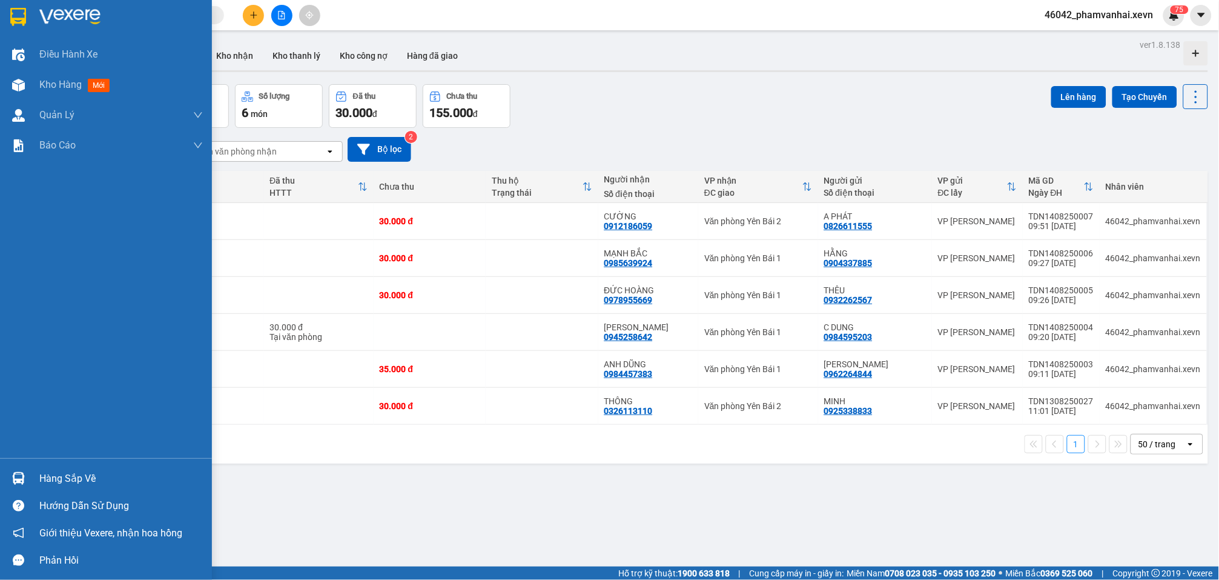
click at [16, 483] on img at bounding box center [18, 478] width 13 height 13
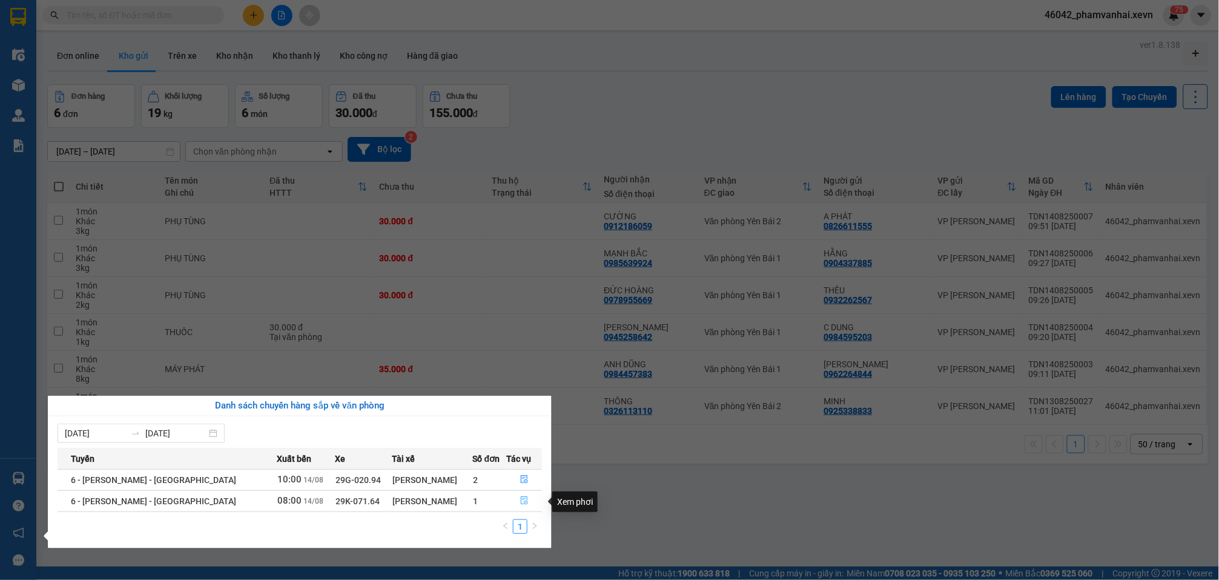
click at [520, 499] on icon "file-done" at bounding box center [524, 500] width 8 height 8
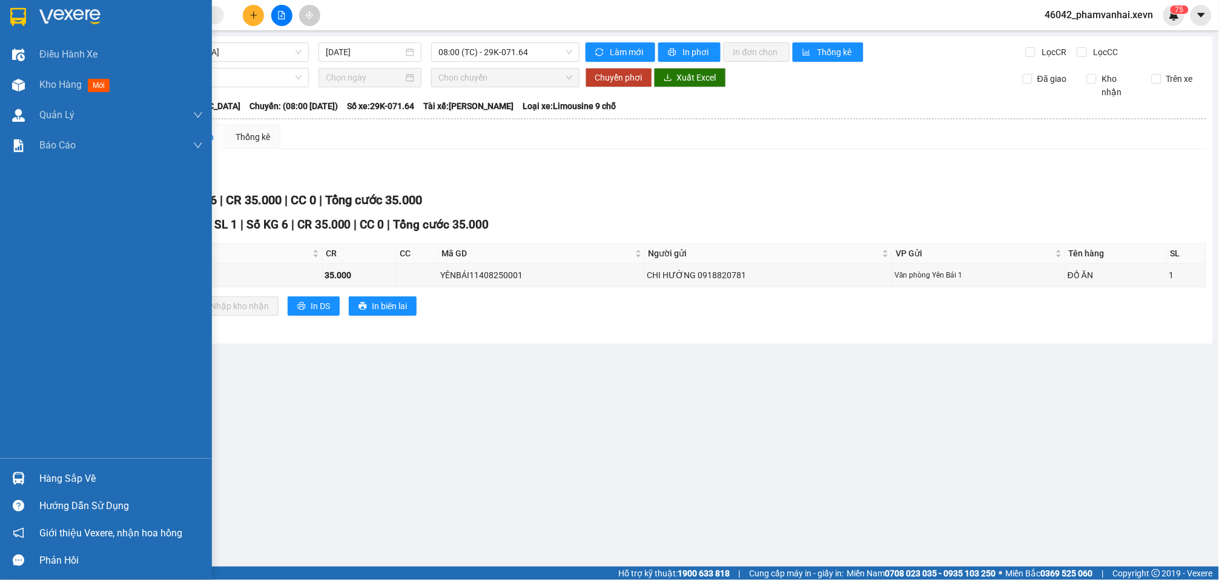
click at [10, 19] on img at bounding box center [18, 17] width 16 height 18
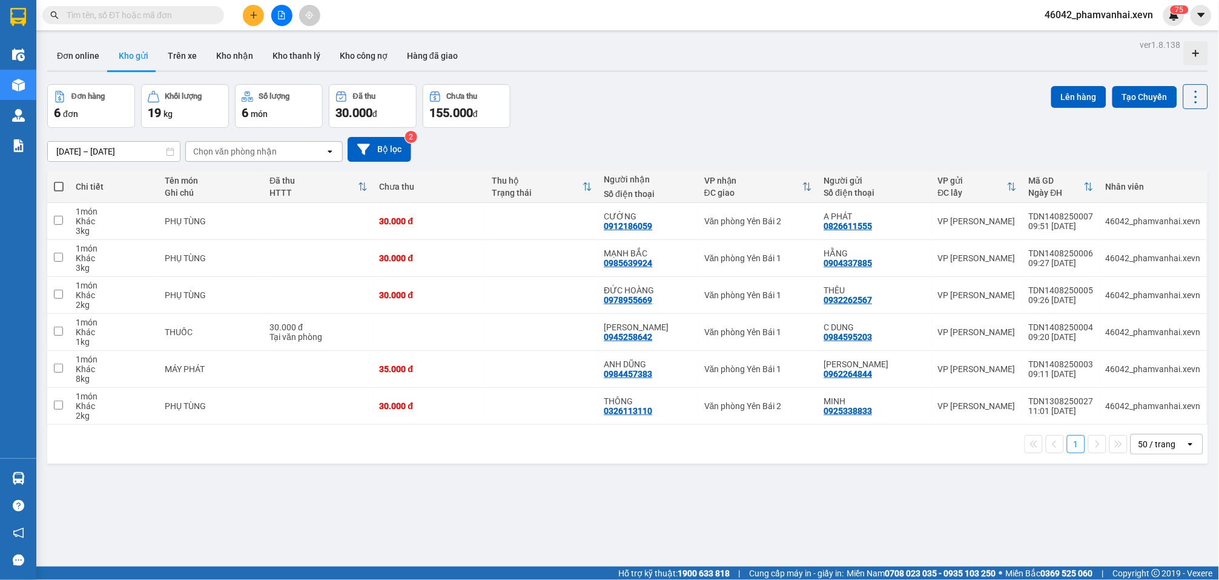
click at [251, 16] on icon "plus" at bounding box center [254, 15] width 8 height 8
click at [291, 49] on div "Tạo đơn hàng" at bounding box center [301, 44] width 53 height 13
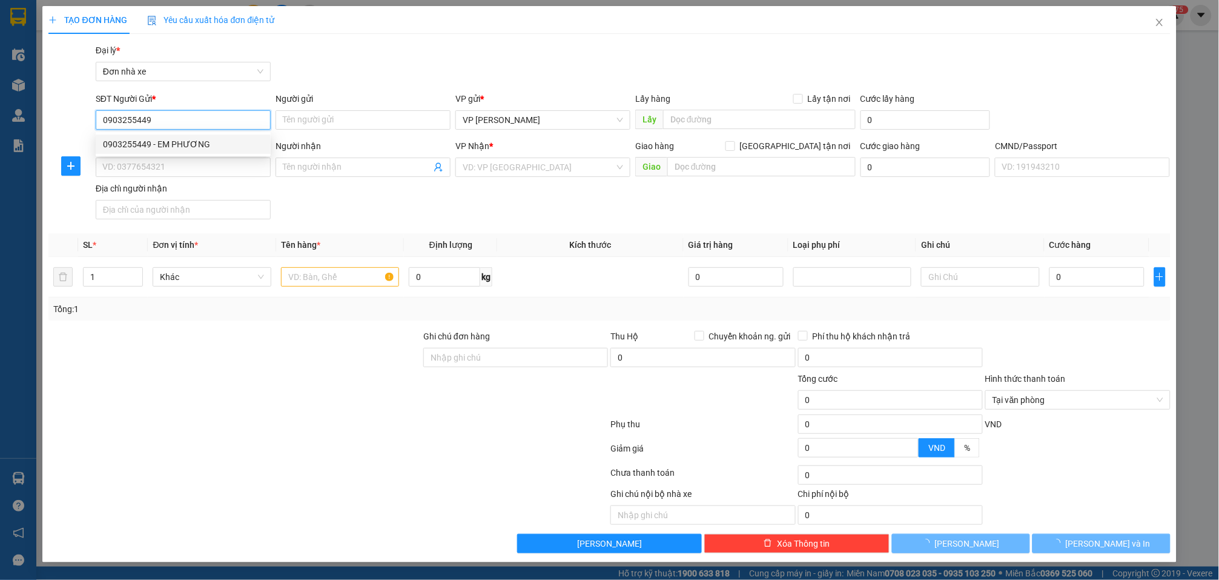
click at [163, 144] on div "0903255449 - EM PHƯƠNG" at bounding box center [183, 144] width 161 height 13
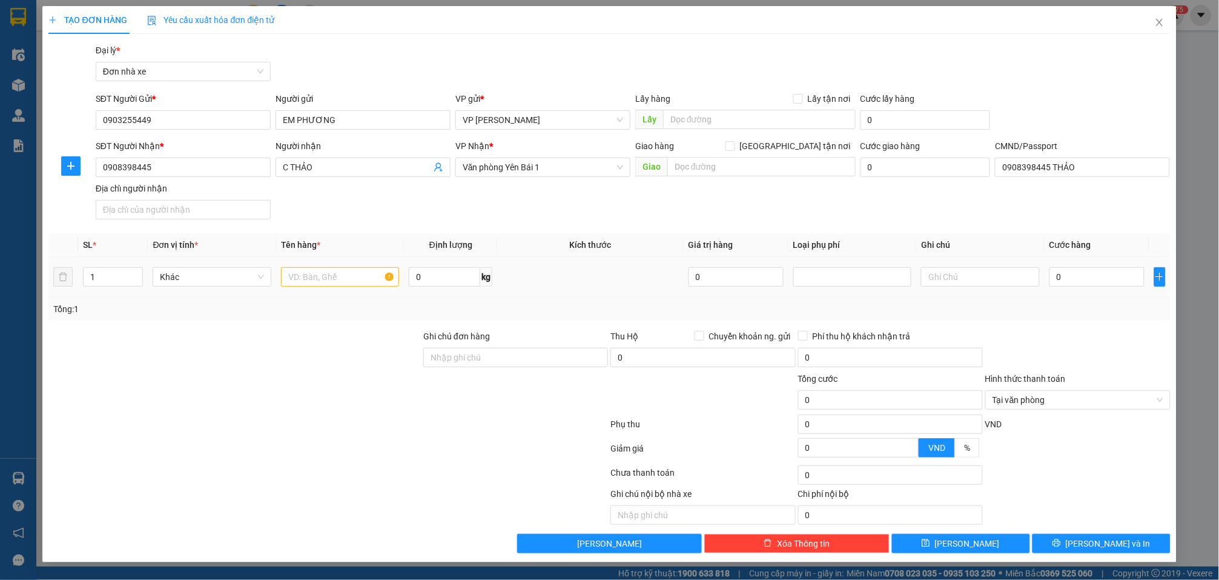
click at [356, 288] on div at bounding box center [340, 277] width 118 height 24
click at [354, 280] on input "text" at bounding box center [340, 276] width 118 height 19
click at [456, 282] on input "0" at bounding box center [444, 276] width 71 height 19
click at [1101, 277] on input "0" at bounding box center [1097, 276] width 95 height 19
drag, startPoint x: 1142, startPoint y: 548, endPoint x: 973, endPoint y: 313, distance: 289.3
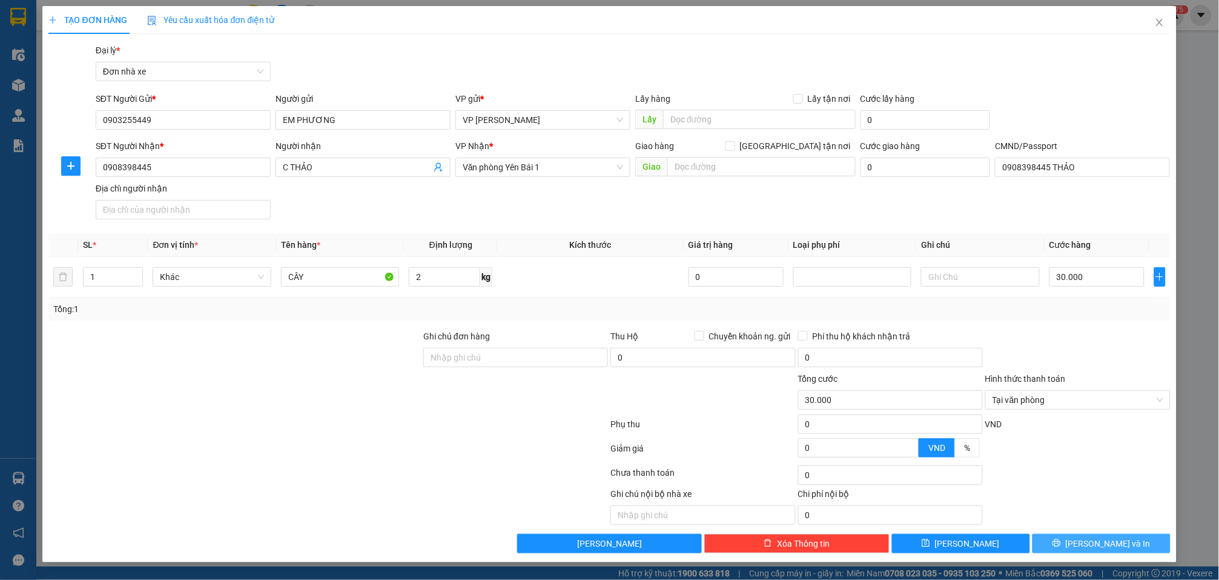
click at [1141, 548] on button "Lưu và In" at bounding box center [1102, 543] width 138 height 19
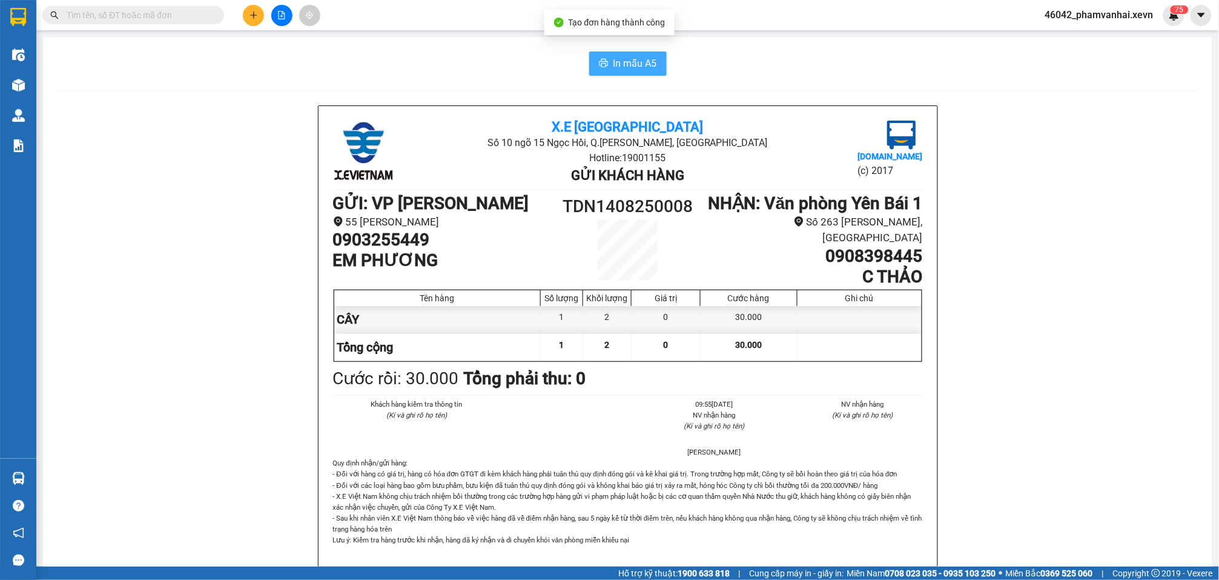
click at [642, 69] on span "In mẫu A5" at bounding box center [636, 63] width 44 height 15
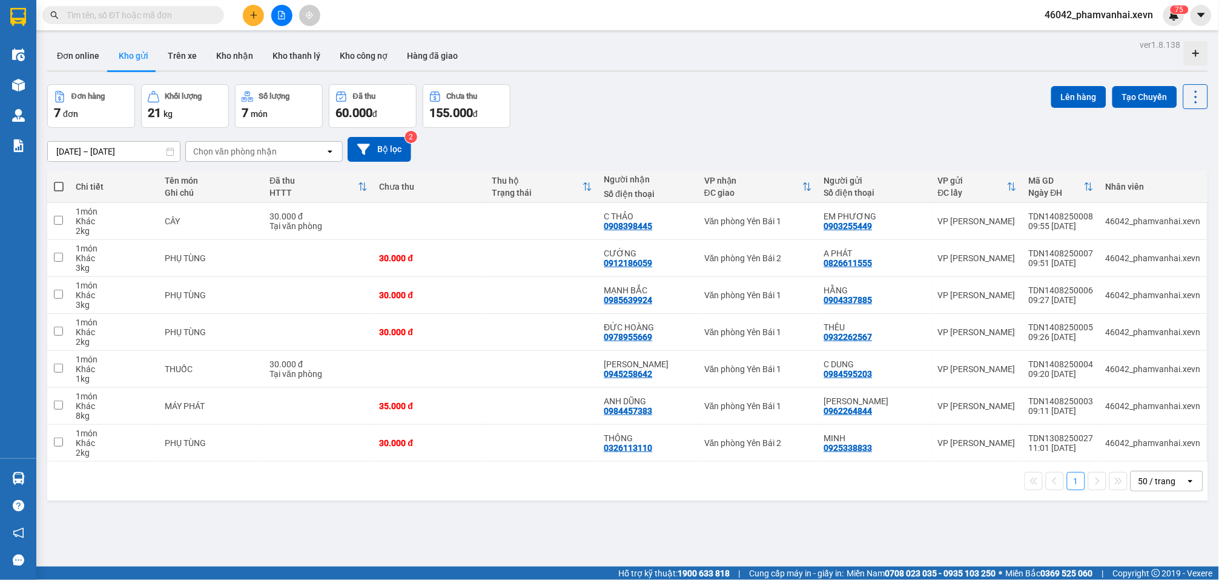
click at [250, 19] on icon "plus" at bounding box center [254, 15] width 8 height 8
click at [302, 44] on div "Tạo đơn hàng" at bounding box center [301, 44] width 53 height 13
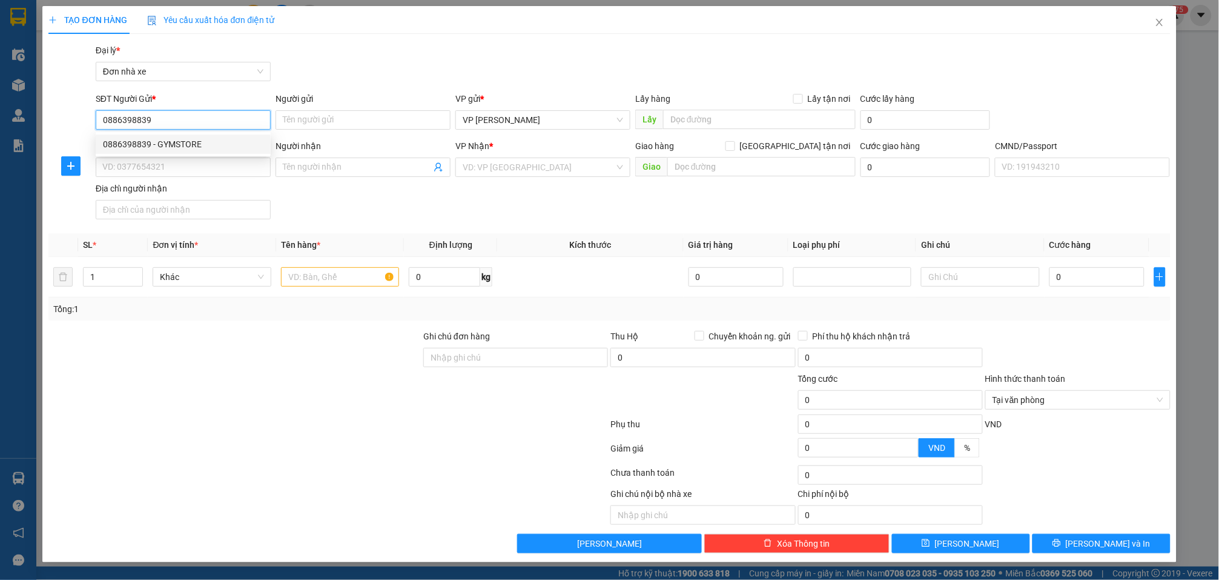
click at [207, 144] on div "0886398839 - GYMSTORE" at bounding box center [183, 144] width 161 height 13
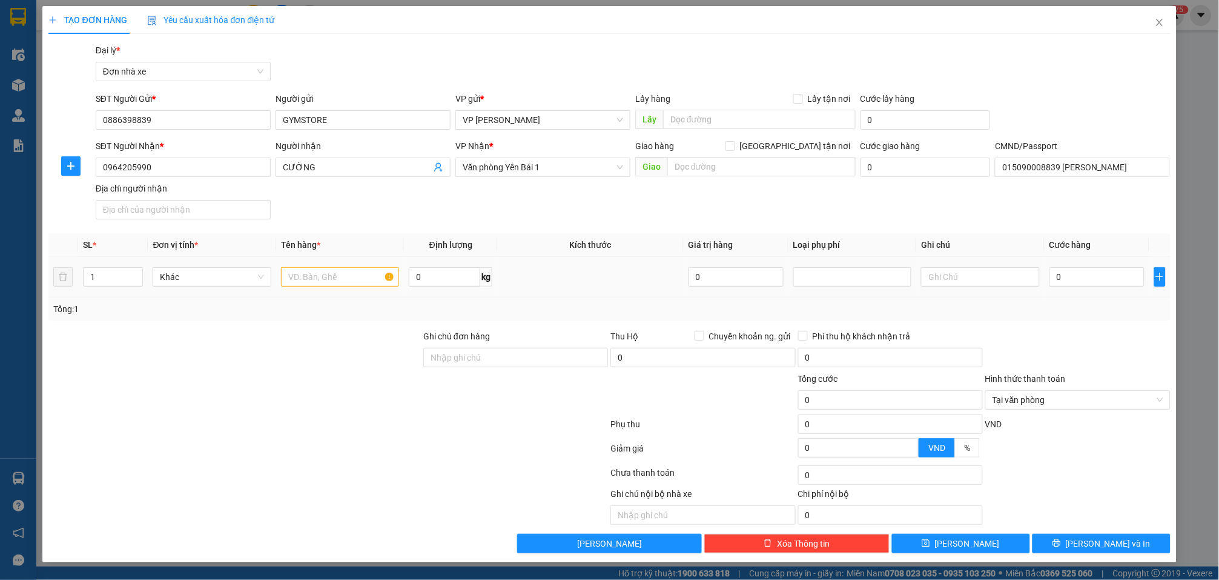
click at [318, 292] on td at bounding box center [340, 277] width 128 height 41
click at [327, 273] on input "text" at bounding box center [340, 276] width 118 height 19
click at [432, 277] on input "0" at bounding box center [444, 276] width 71 height 19
click at [1104, 268] on input "0" at bounding box center [1097, 276] width 95 height 19
click at [1113, 537] on button "Lưu và In" at bounding box center [1102, 543] width 138 height 19
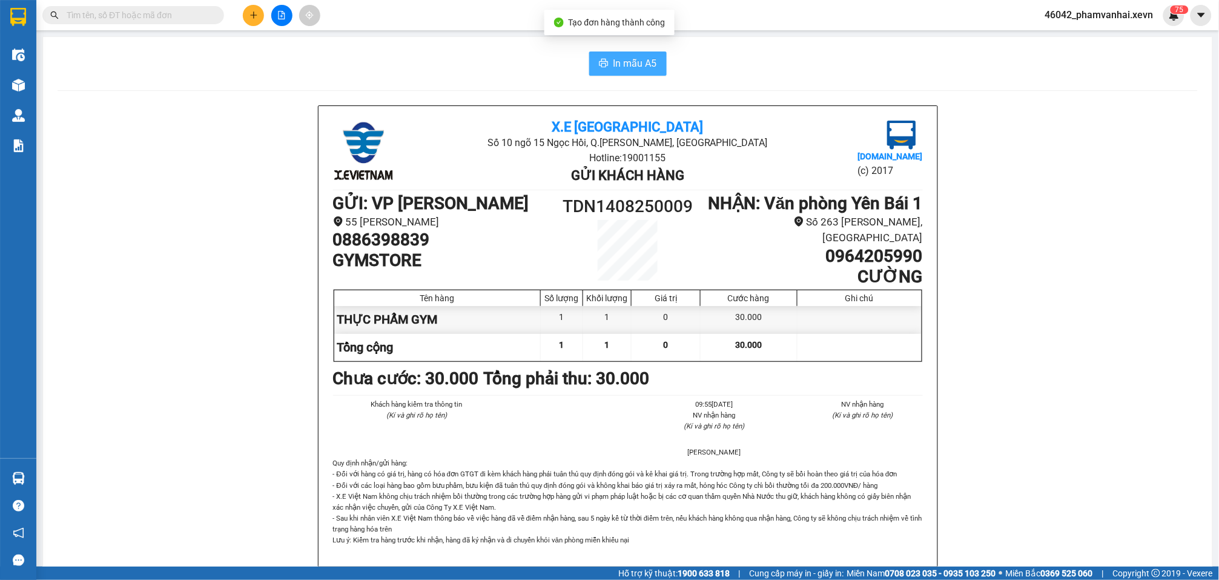
click at [623, 62] on span "In mẫu A5" at bounding box center [636, 63] width 44 height 15
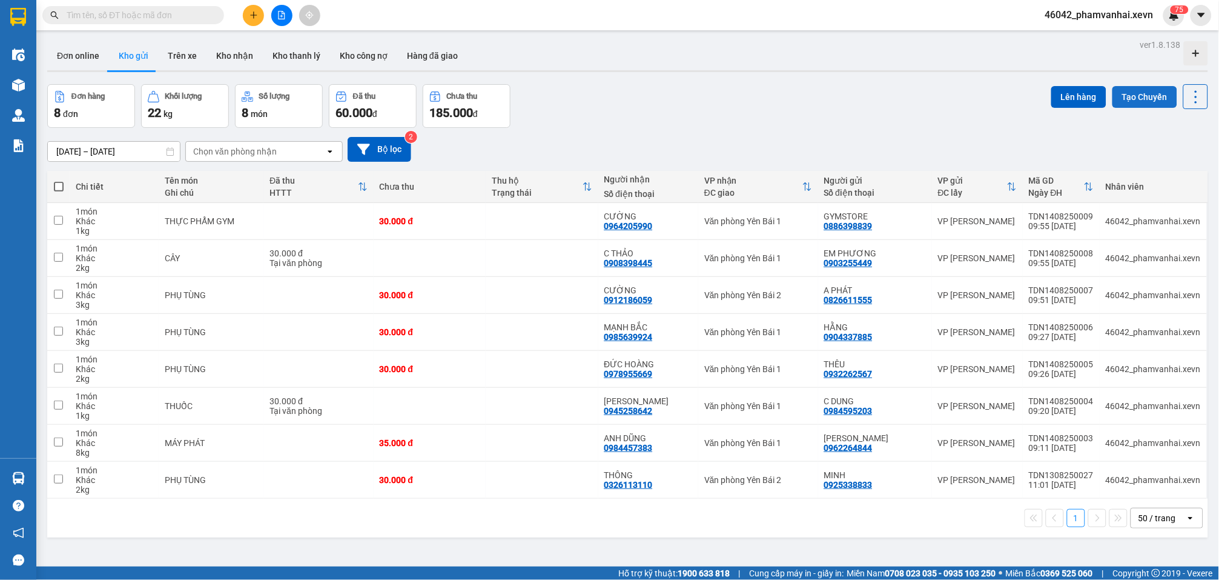
click at [1136, 101] on button "Tạo Chuyến" at bounding box center [1145, 97] width 65 height 22
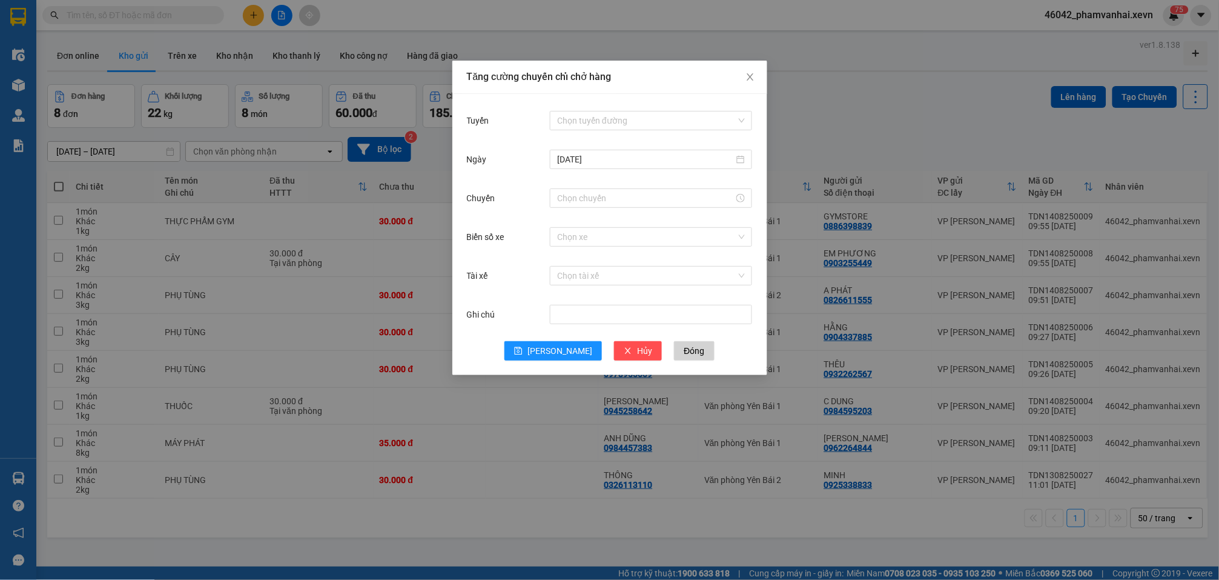
drag, startPoint x: 631, startPoint y: 121, endPoint x: 648, endPoint y: 131, distance: 20.2
click at [631, 120] on input "Tuyến" at bounding box center [646, 120] width 179 height 18
click at [615, 371] on div "6 - Ga - [GEOGRAPHIC_DATA]" at bounding box center [652, 377] width 188 height 13
click at [575, 194] on input "Chuyến" at bounding box center [645, 197] width 177 height 13
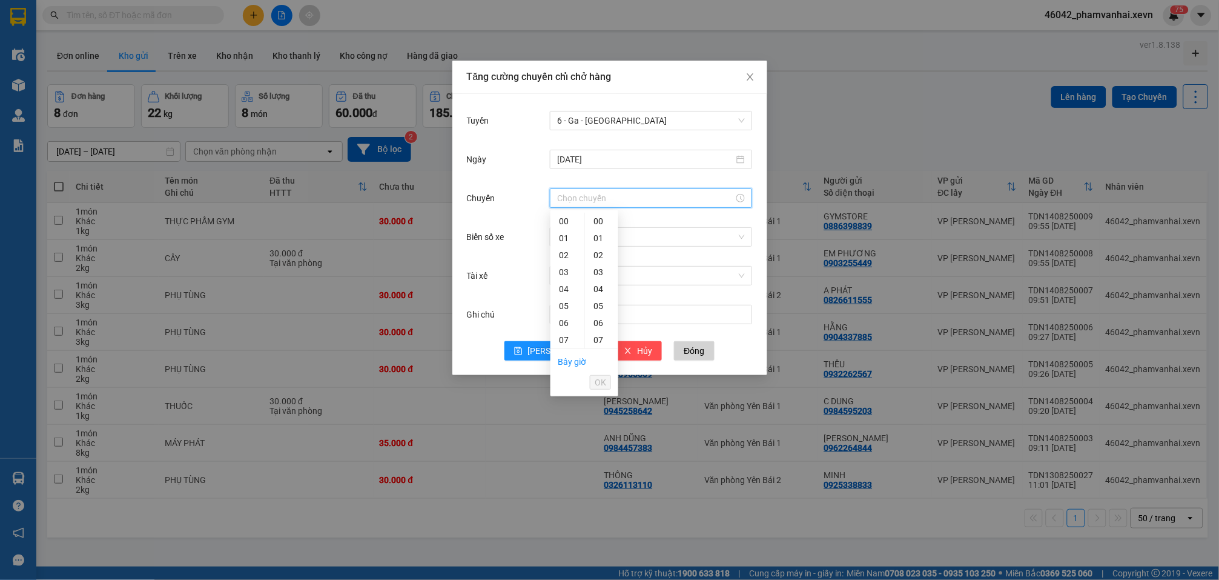
click at [560, 382] on div "10" at bounding box center [568, 390] width 34 height 17
click at [602, 378] on span "OK" at bounding box center [601, 382] width 12 height 13
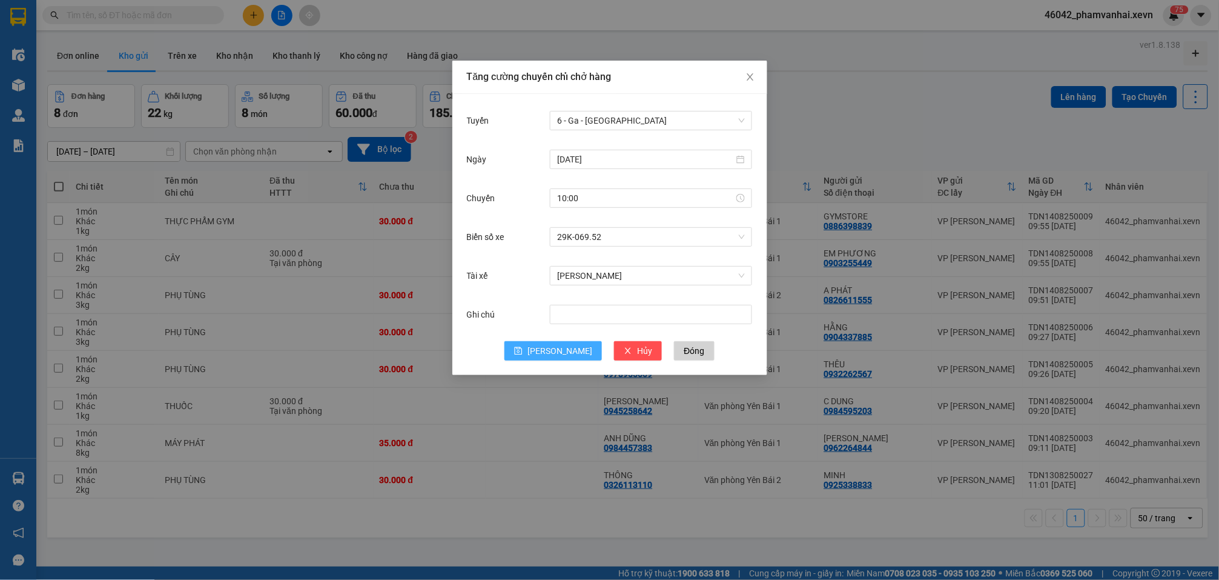
click at [563, 354] on span "[PERSON_NAME]" at bounding box center [560, 350] width 65 height 13
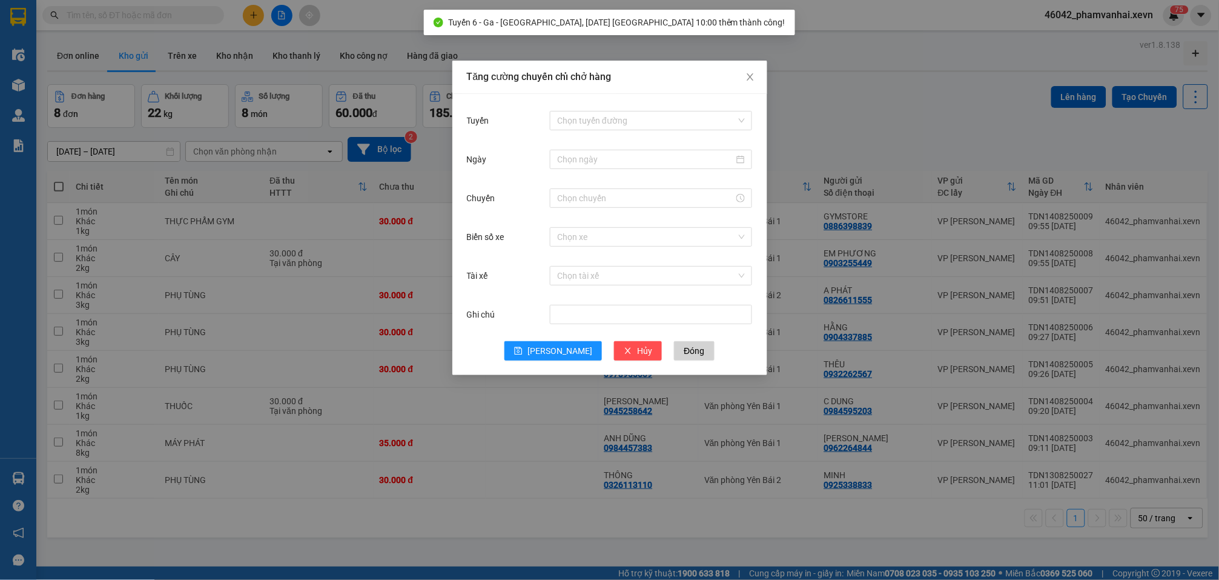
click at [869, 105] on div "Tăng cường chuyến chỉ chở hàng Tuyến Chọn tuyến đường Ngày Chuyến Biển số xe Ch…" at bounding box center [609, 290] width 1219 height 580
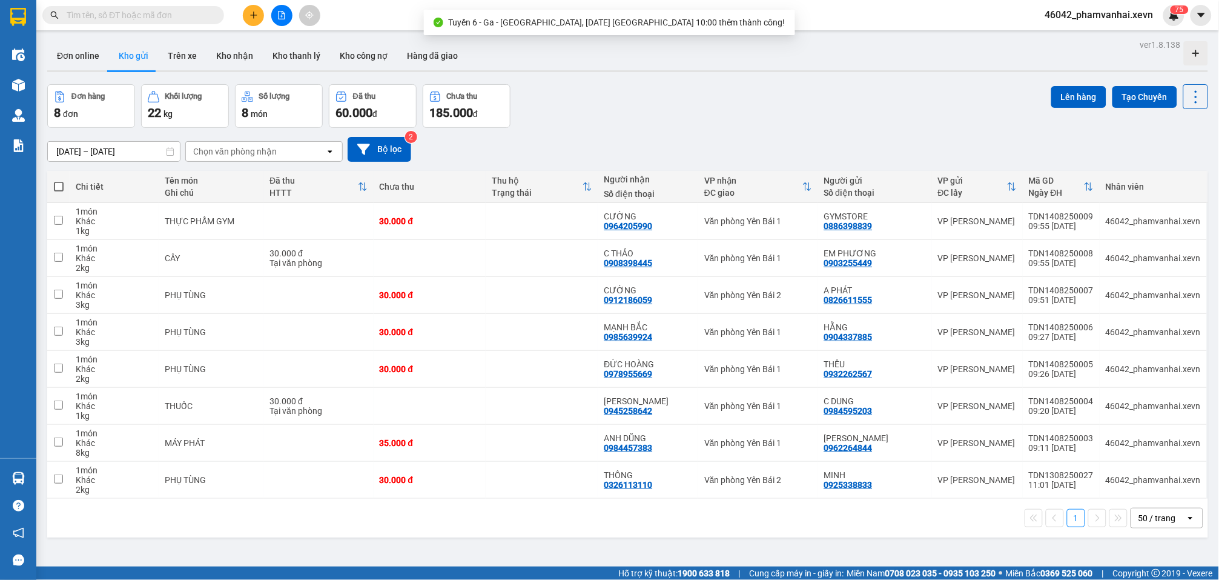
click at [60, 185] on span at bounding box center [59, 187] width 10 height 10
click at [59, 181] on input "checkbox" at bounding box center [59, 181] width 0 height 0
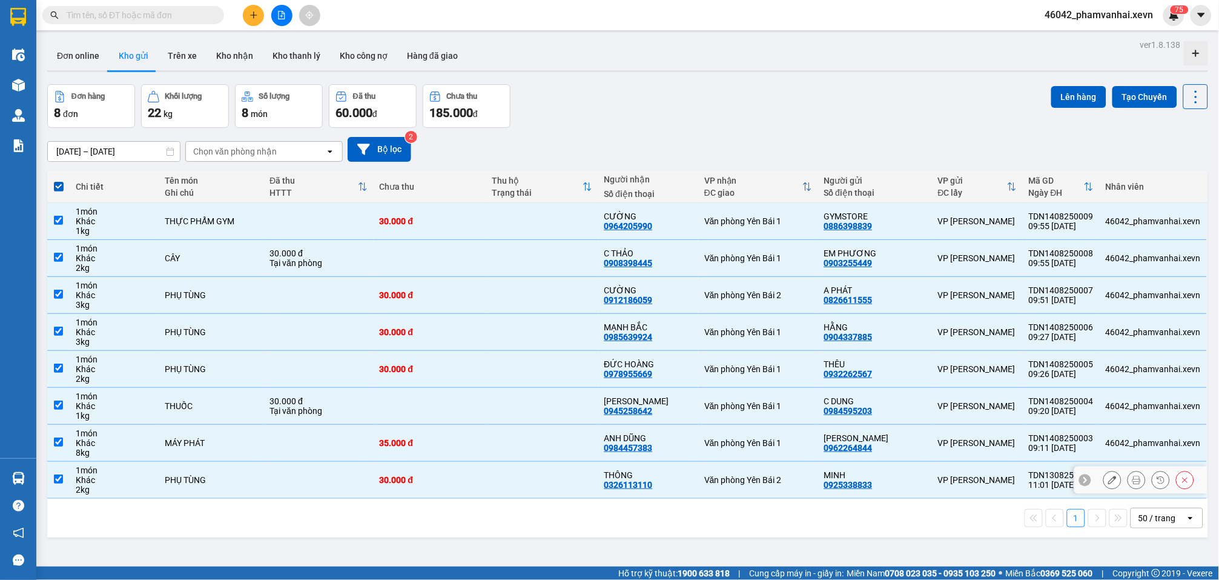
click at [524, 477] on td at bounding box center [542, 480] width 112 height 37
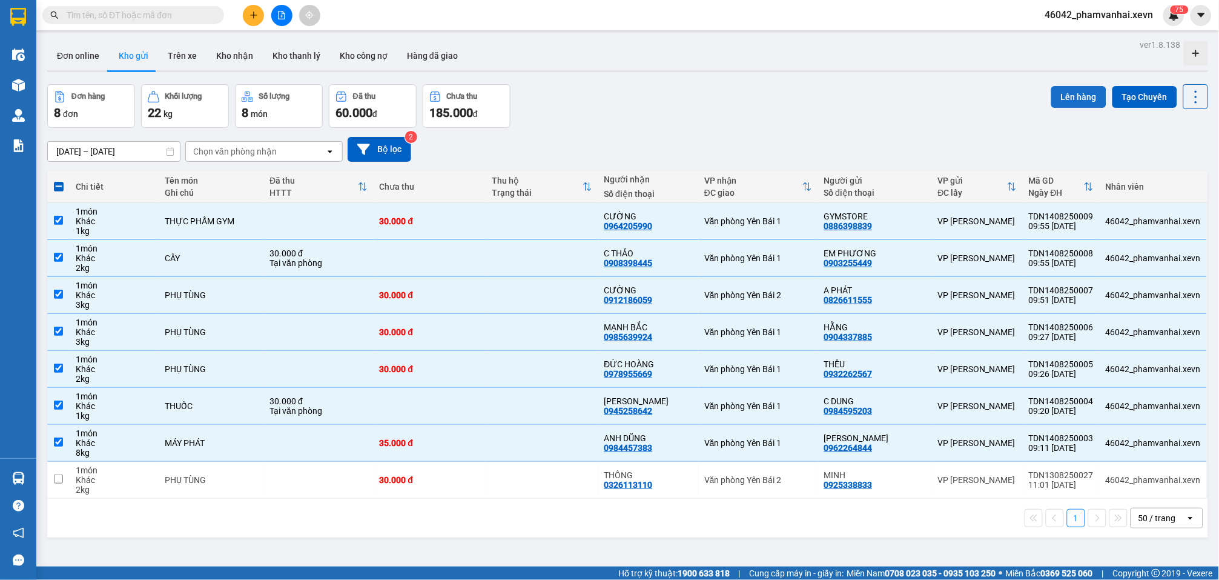
click at [1052, 97] on button "Lên hàng" at bounding box center [1079, 97] width 55 height 22
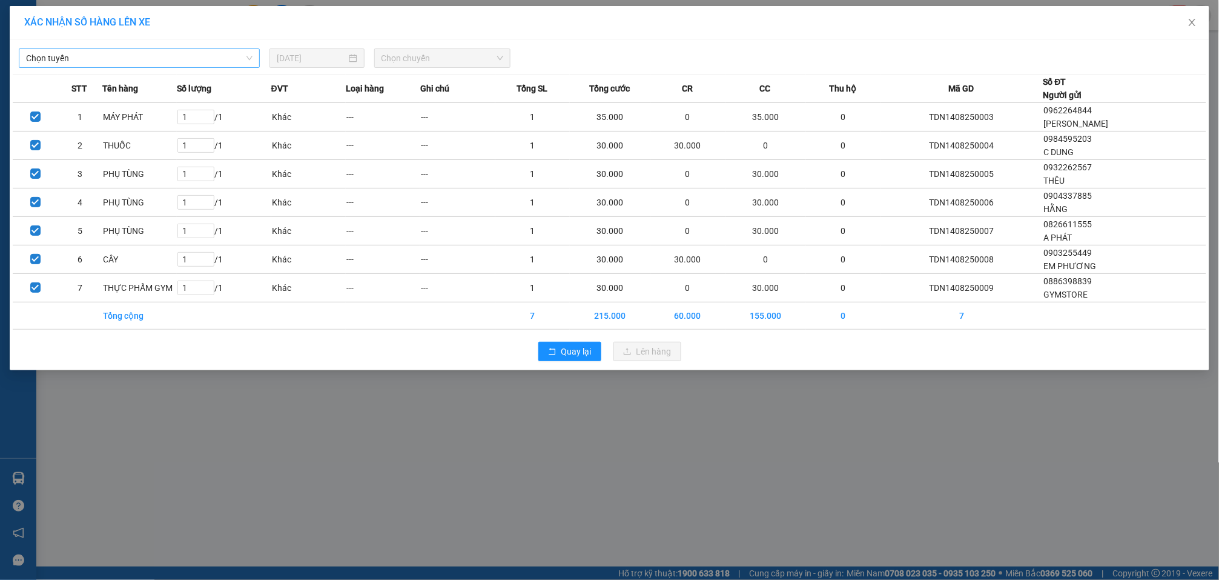
click at [191, 58] on span "Chọn tuyến" at bounding box center [139, 58] width 227 height 18
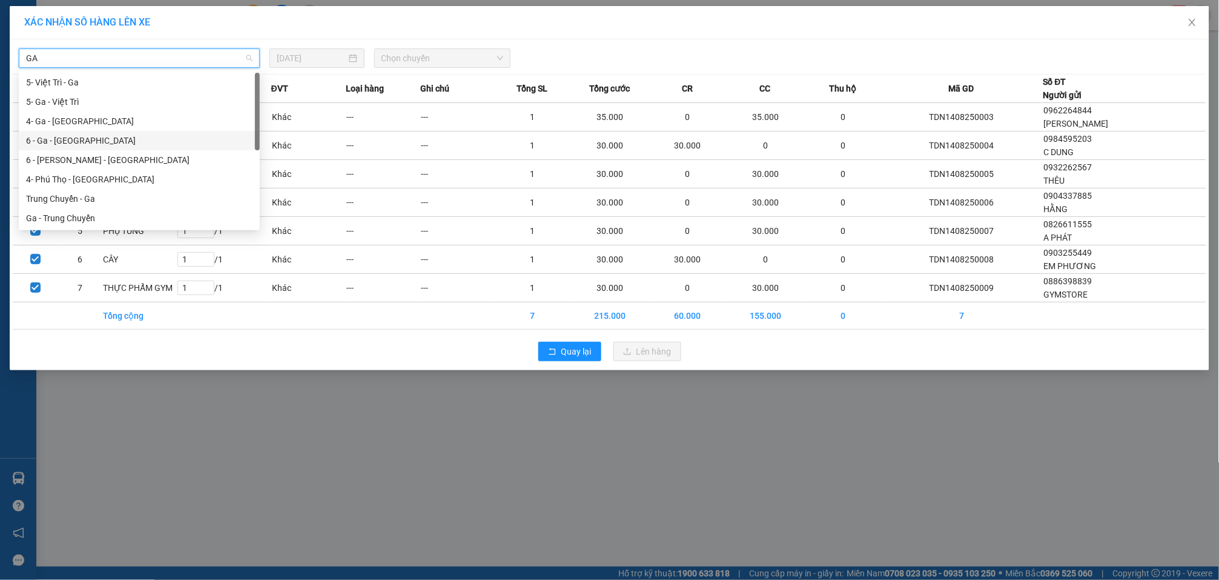
click at [89, 143] on div "6 - Ga - [GEOGRAPHIC_DATA]" at bounding box center [139, 140] width 227 height 13
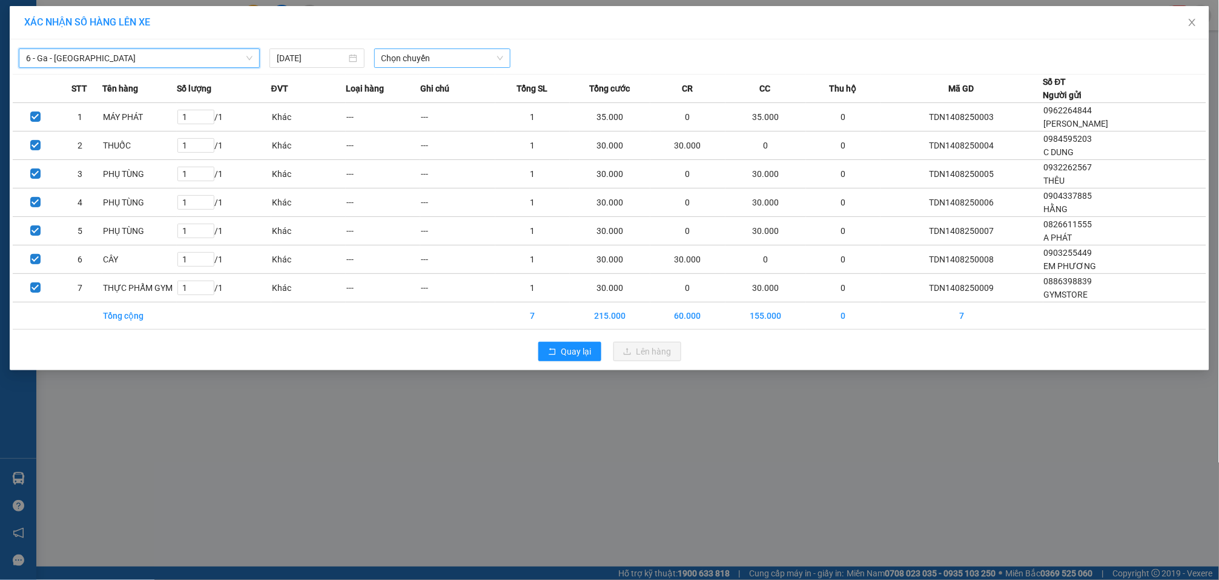
click at [423, 57] on span "Chọn chuyến" at bounding box center [443, 58] width 122 height 18
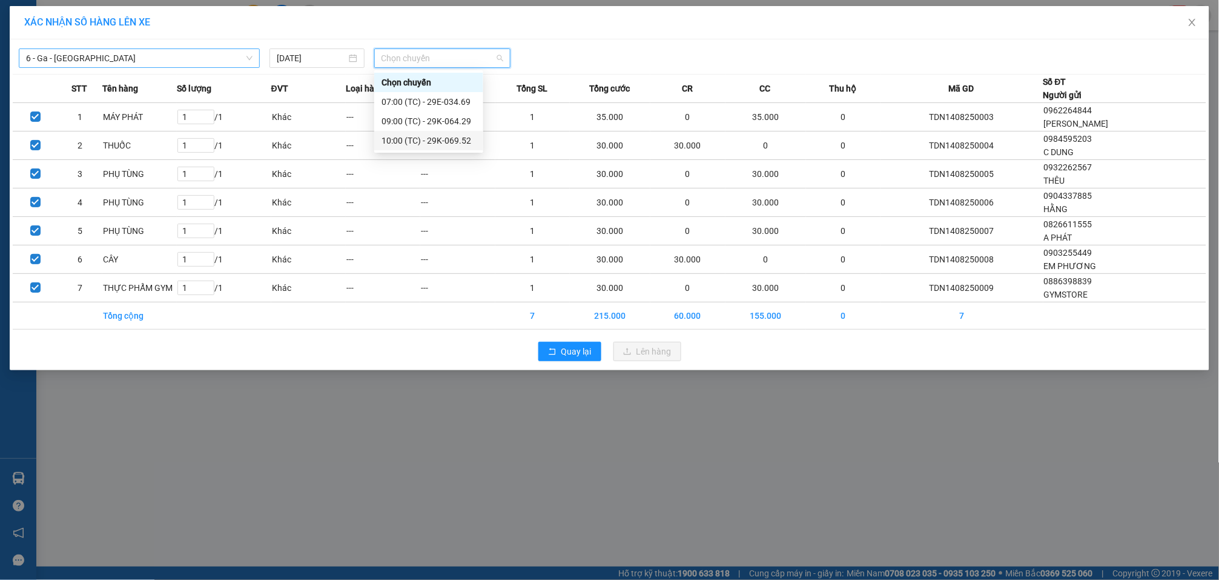
click at [428, 144] on div "10:00 (TC) - 29K-069.52" at bounding box center [429, 140] width 94 height 13
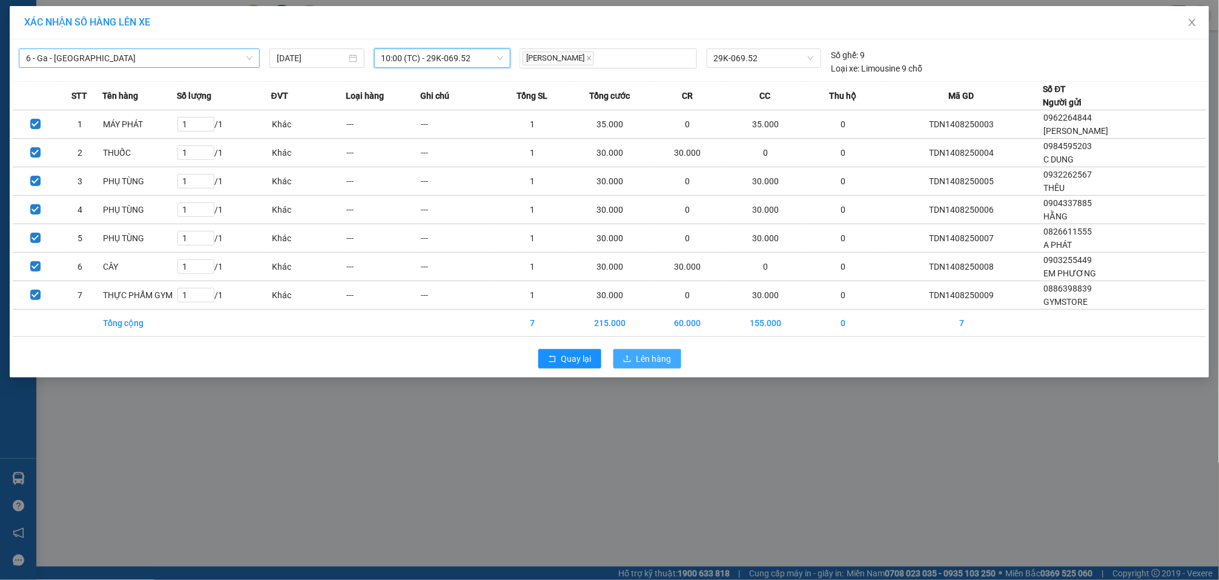
click at [660, 357] on span "Lên hàng" at bounding box center [654, 358] width 35 height 13
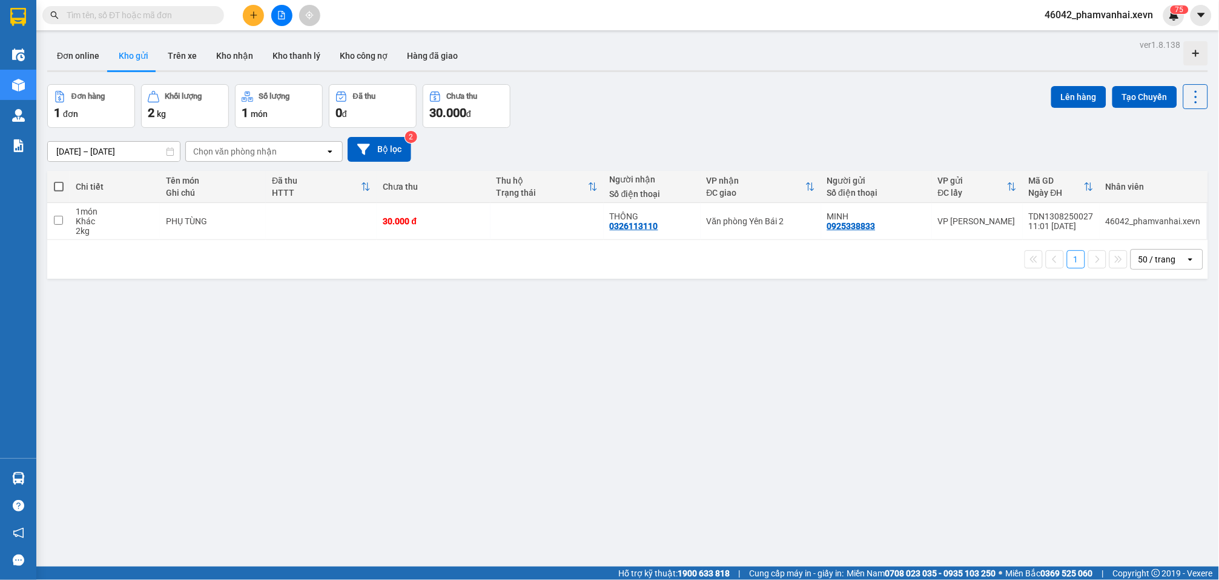
click at [260, 10] on button at bounding box center [253, 15] width 21 height 21
click at [282, 38] on div "Tạo đơn hàng" at bounding box center [301, 44] width 53 height 13
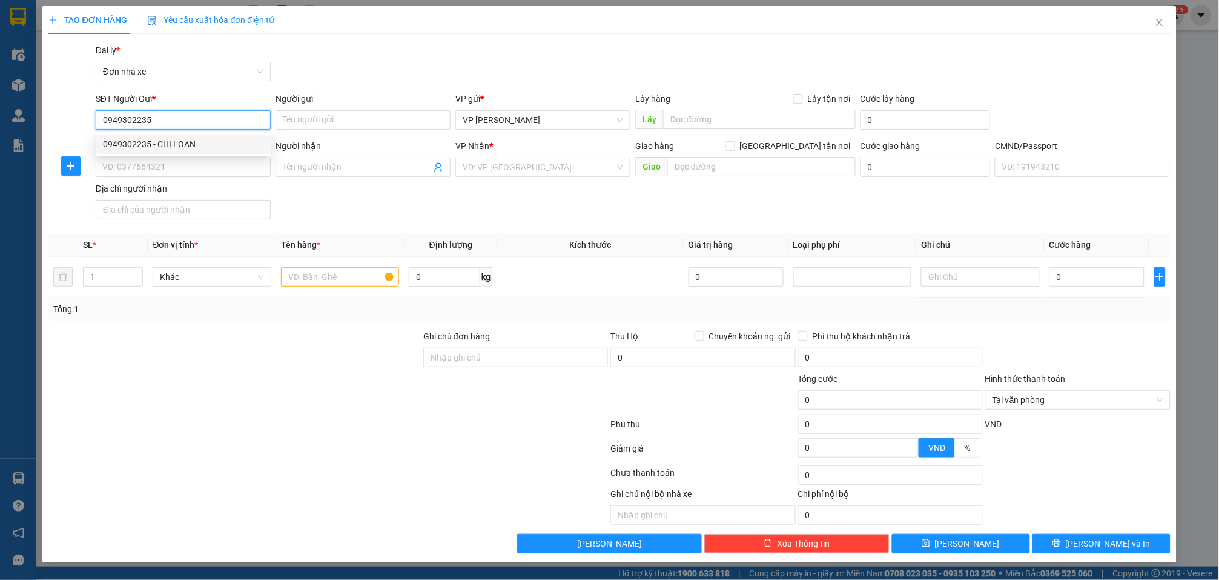
drag, startPoint x: 193, startPoint y: 141, endPoint x: 256, endPoint y: 179, distance: 74.0
click at [194, 141] on div "0949302235 - CHỊ LOAN" at bounding box center [183, 144] width 161 height 13
click at [342, 276] on input "text" at bounding box center [340, 276] width 118 height 19
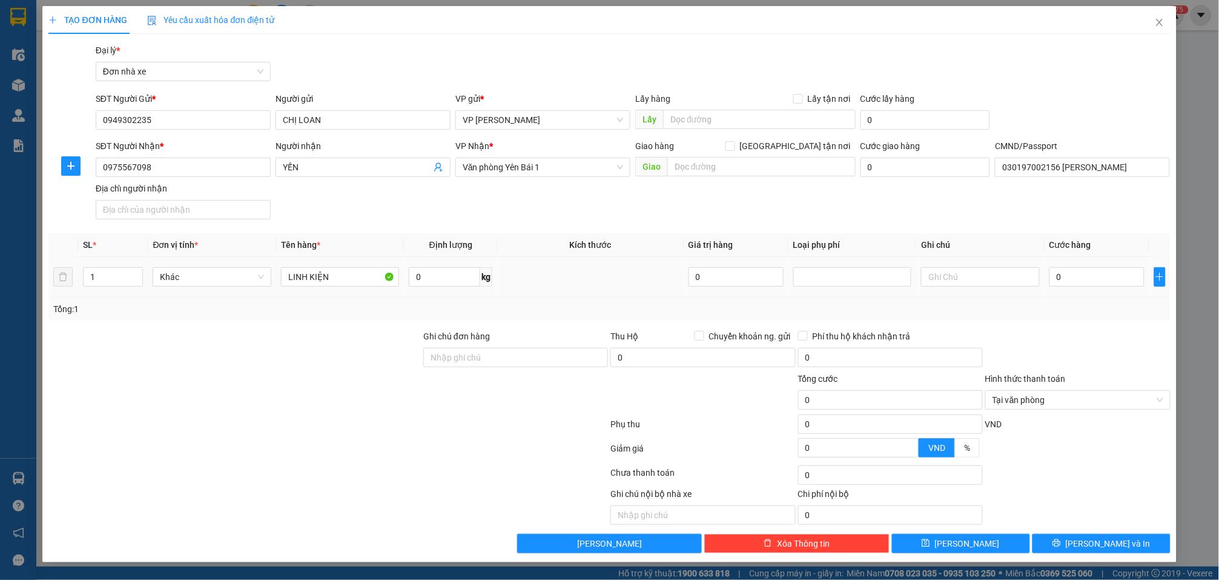
click at [442, 288] on td "0 kg" at bounding box center [450, 277] width 93 height 41
click at [447, 280] on input "0" at bounding box center [444, 276] width 71 height 19
click at [1109, 277] on input "0" at bounding box center [1097, 276] width 95 height 19
click at [1078, 539] on button "Lưu và In" at bounding box center [1102, 543] width 138 height 19
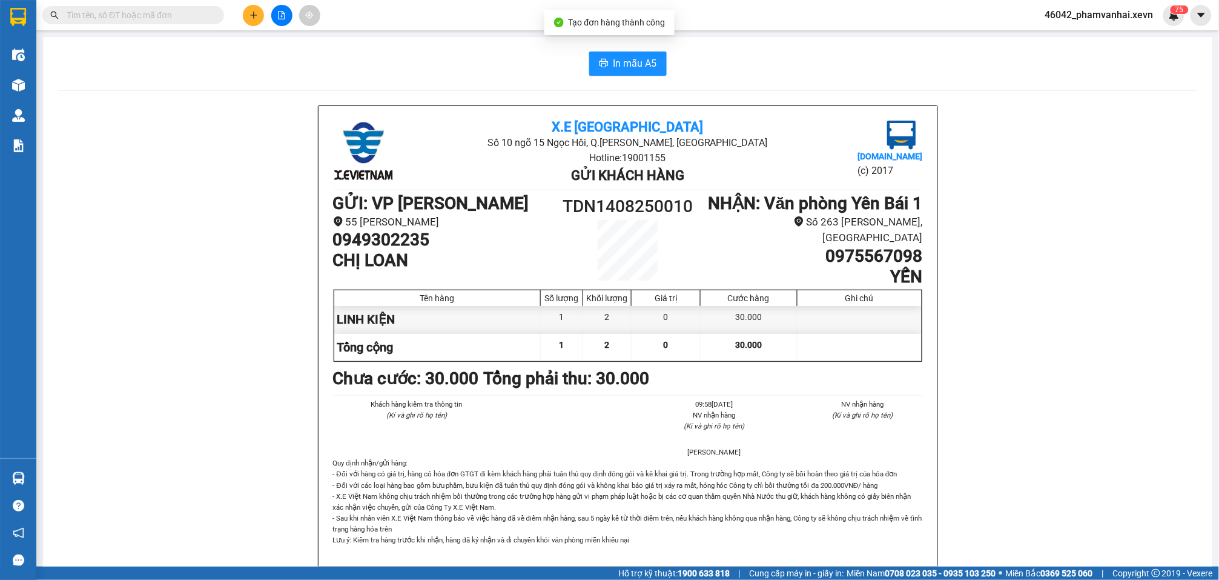
click at [642, 76] on div "In mẫu A5 X.E Việt Nam Số 10 ngõ 15 Ngọc Hồi, Q.Hoàng Mai, Hà Nội Hotline: 1900…" at bounding box center [628, 570] width 1170 height 1067
click at [640, 61] on span "In mẫu A5" at bounding box center [636, 63] width 44 height 15
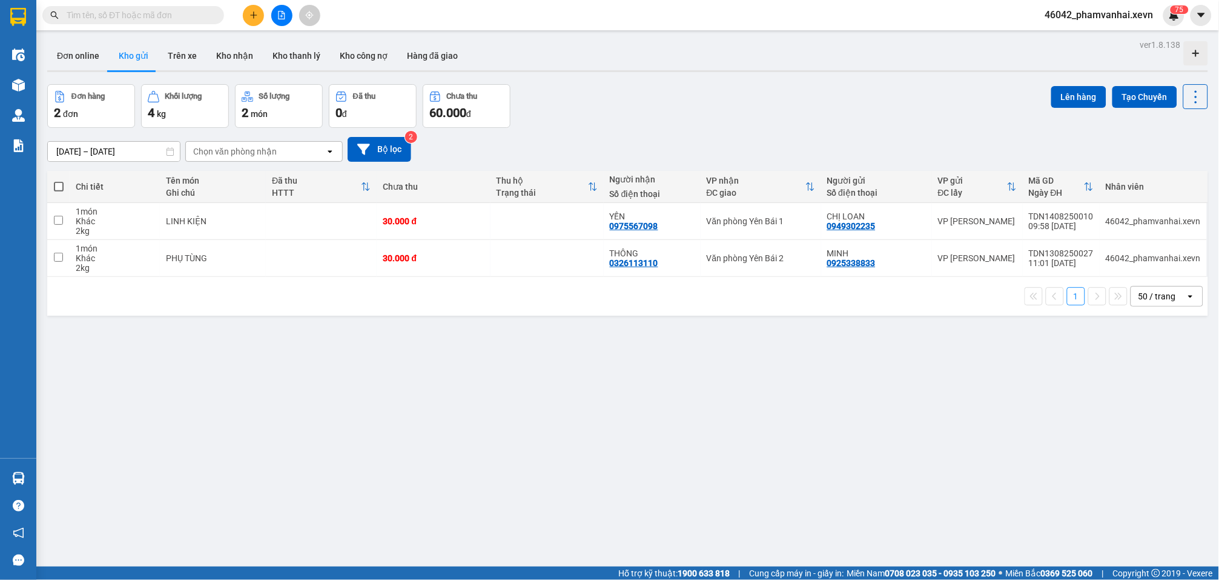
click at [256, 19] on icon "plus" at bounding box center [254, 15] width 8 height 8
click at [286, 43] on div "Tạo đơn hàng" at bounding box center [301, 44] width 53 height 13
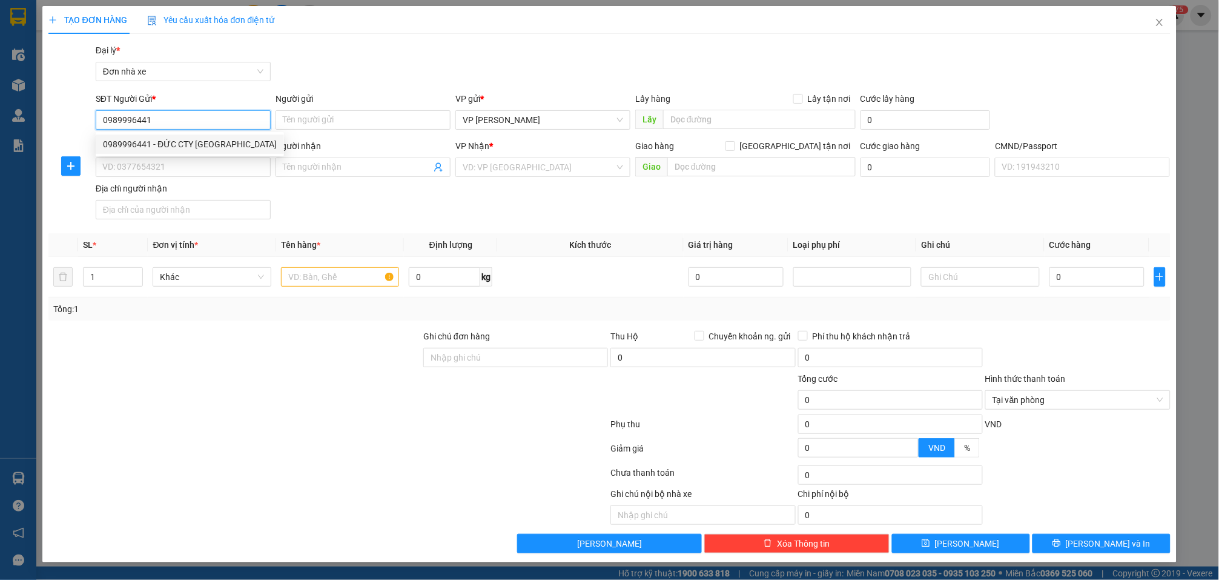
click at [199, 145] on div "0989996441 - ĐỨC CTY CÁT SƠN" at bounding box center [190, 144] width 174 height 13
click at [323, 280] on input "text" at bounding box center [340, 276] width 118 height 19
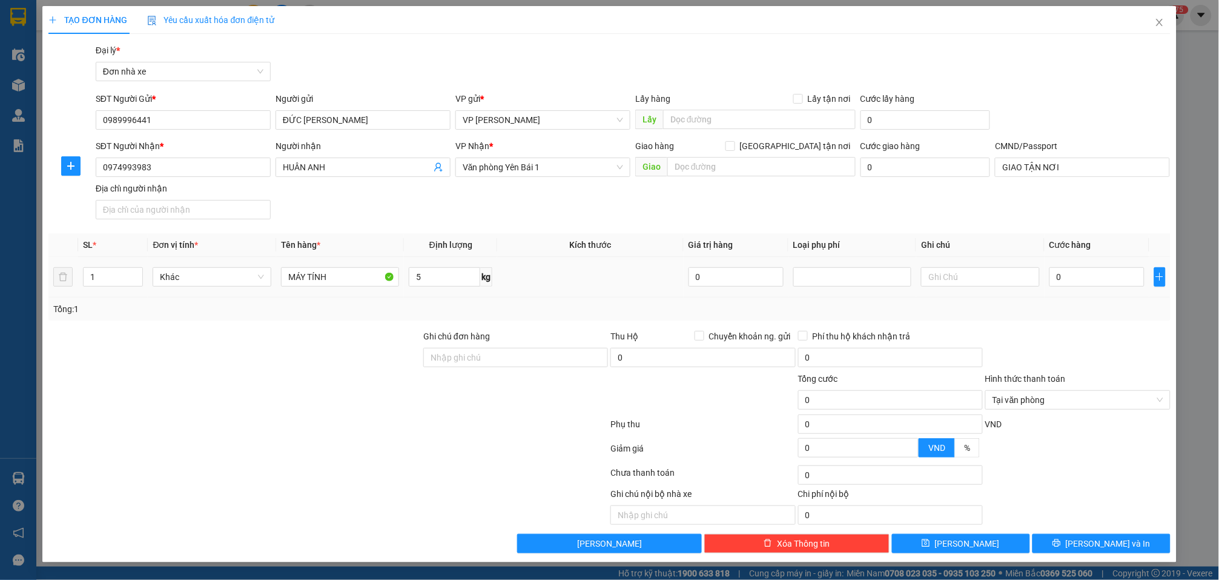
click at [1123, 262] on td "0" at bounding box center [1097, 277] width 105 height 41
click at [1124, 267] on input "0" at bounding box center [1097, 276] width 95 height 19
click at [1124, 533] on div "Transit Pickup Surcharge Ids Transit Deliver Surcharge Ids Transit Deliver Surc…" at bounding box center [609, 298] width 1122 height 509
click at [1129, 540] on button "Lưu và In" at bounding box center [1102, 543] width 138 height 19
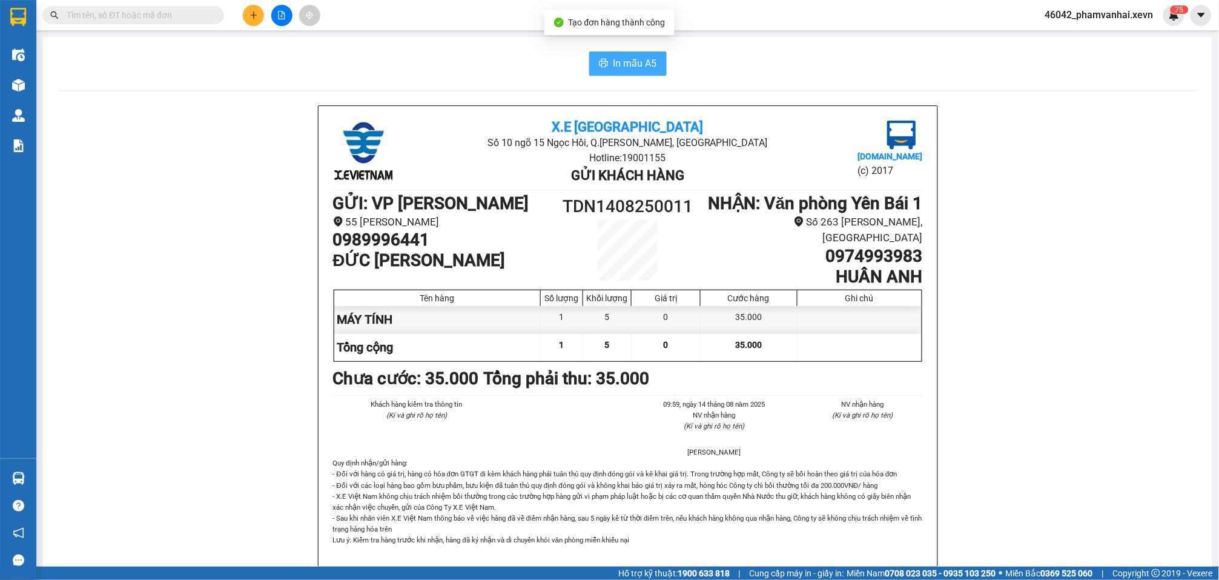
click at [633, 55] on button "In mẫu A5" at bounding box center [628, 63] width 78 height 24
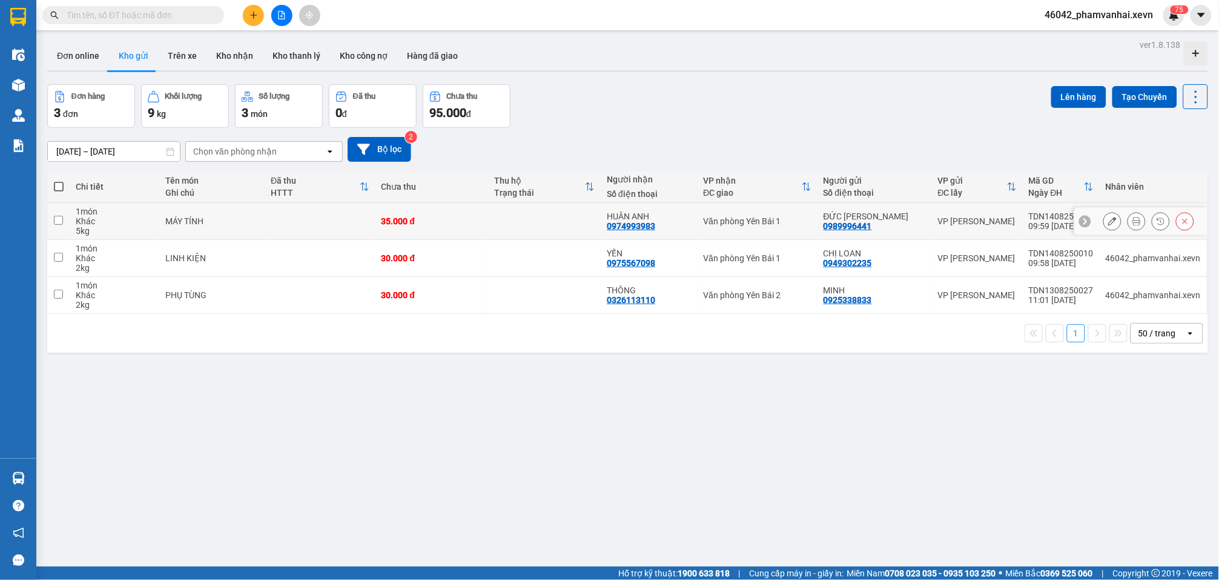
drag, startPoint x: 276, startPoint y: 233, endPoint x: 282, endPoint y: 255, distance: 23.4
click at [276, 233] on td at bounding box center [320, 221] width 110 height 37
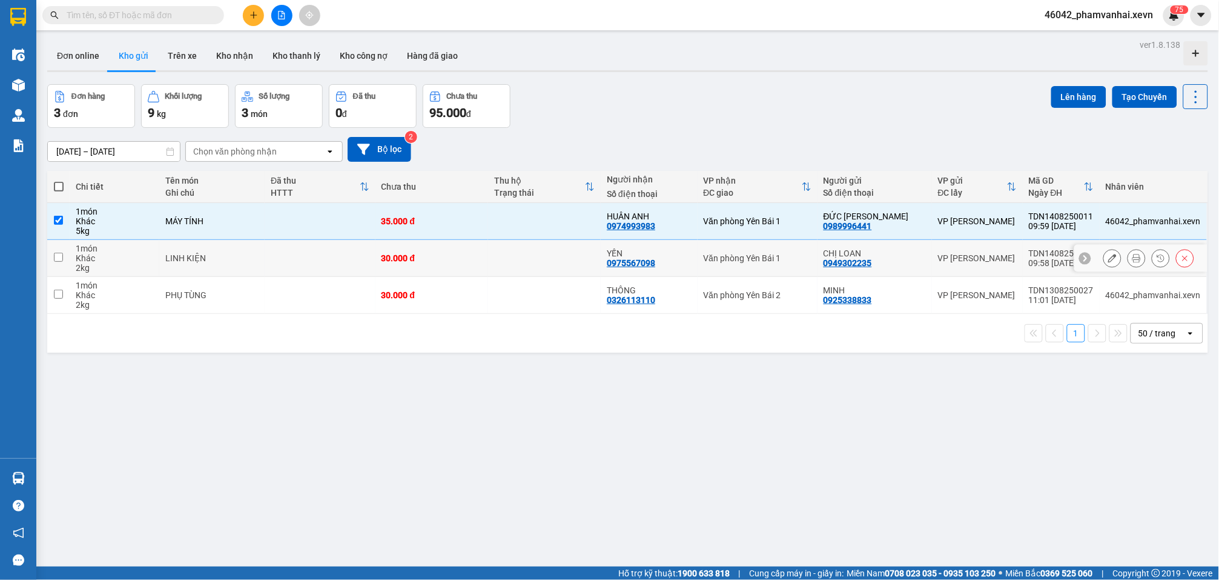
click at [282, 256] on td at bounding box center [320, 258] width 110 height 37
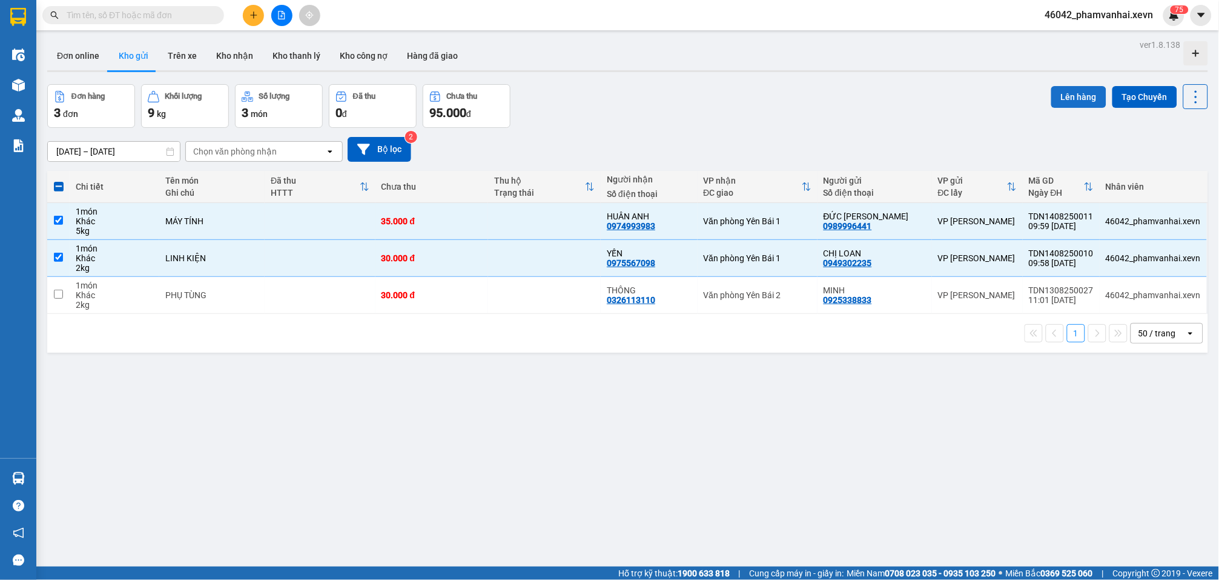
click at [1076, 93] on button "Lên hàng" at bounding box center [1079, 97] width 55 height 22
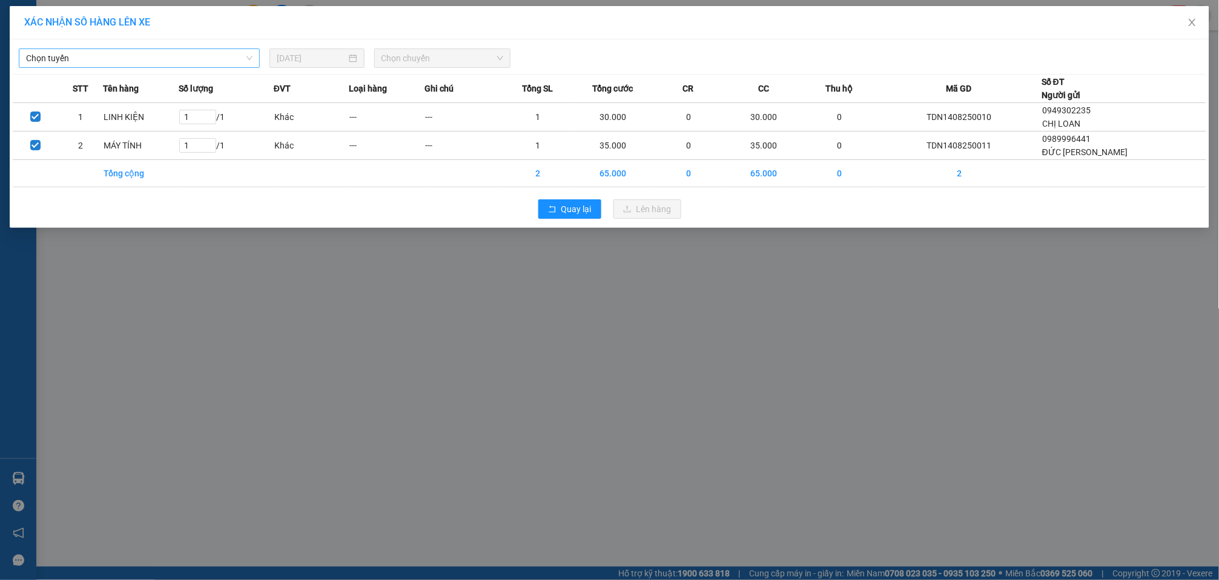
click at [207, 52] on span "Chọn tuyến" at bounding box center [139, 58] width 227 height 18
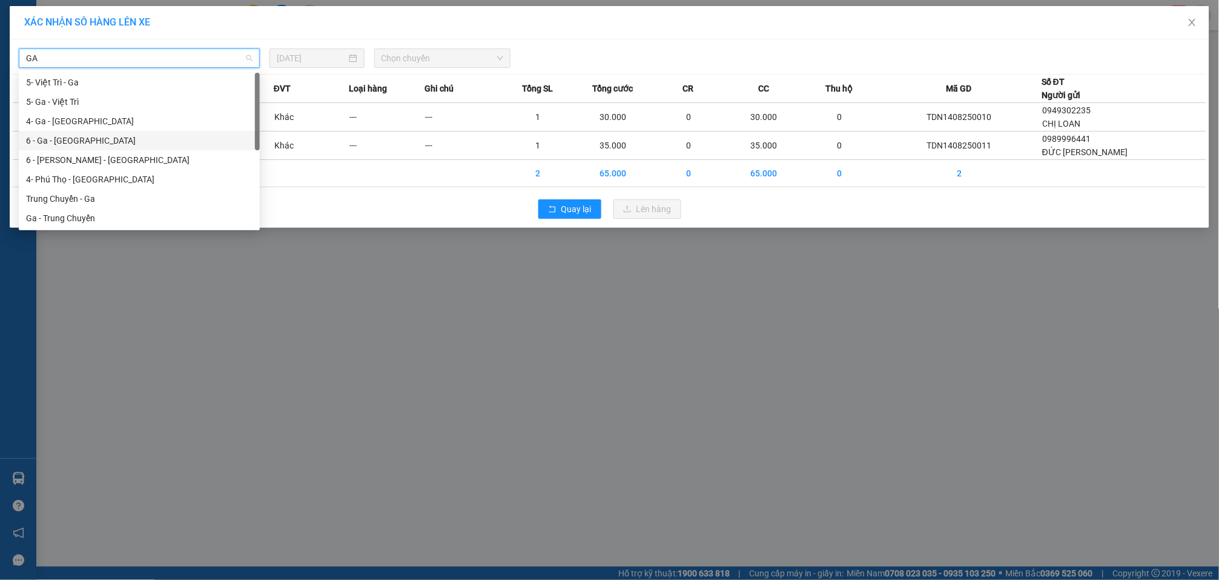
click at [99, 144] on div "6 - Ga - [GEOGRAPHIC_DATA]" at bounding box center [139, 140] width 227 height 13
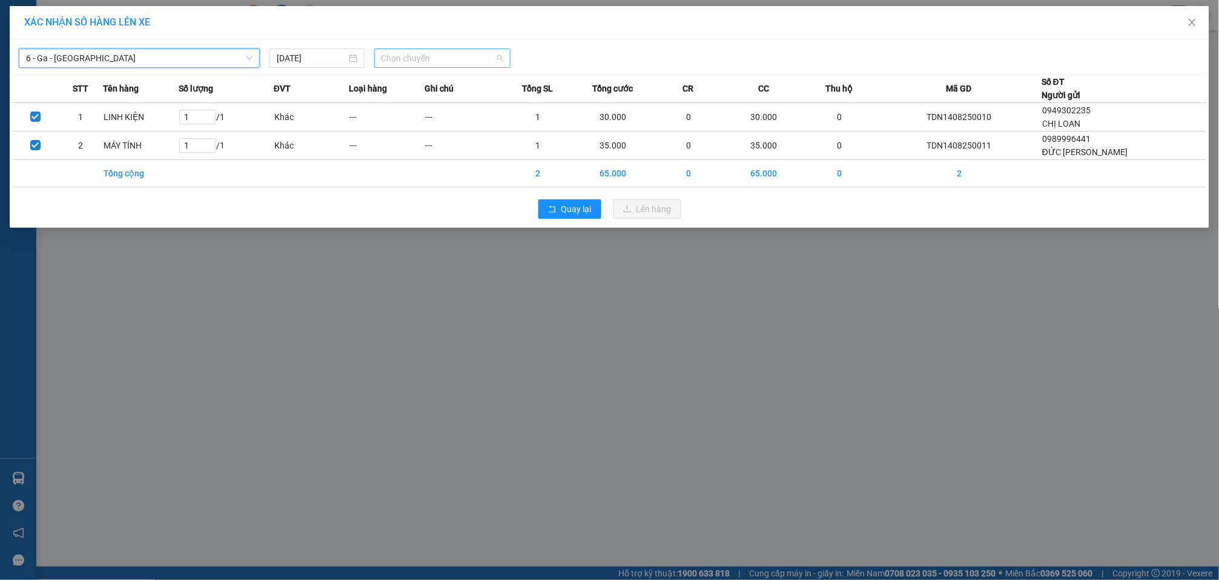
click at [440, 63] on span "Chọn chuyến" at bounding box center [443, 58] width 122 height 18
click at [442, 138] on div "10:00 (TC) - 29K-069.52" at bounding box center [429, 140] width 94 height 13
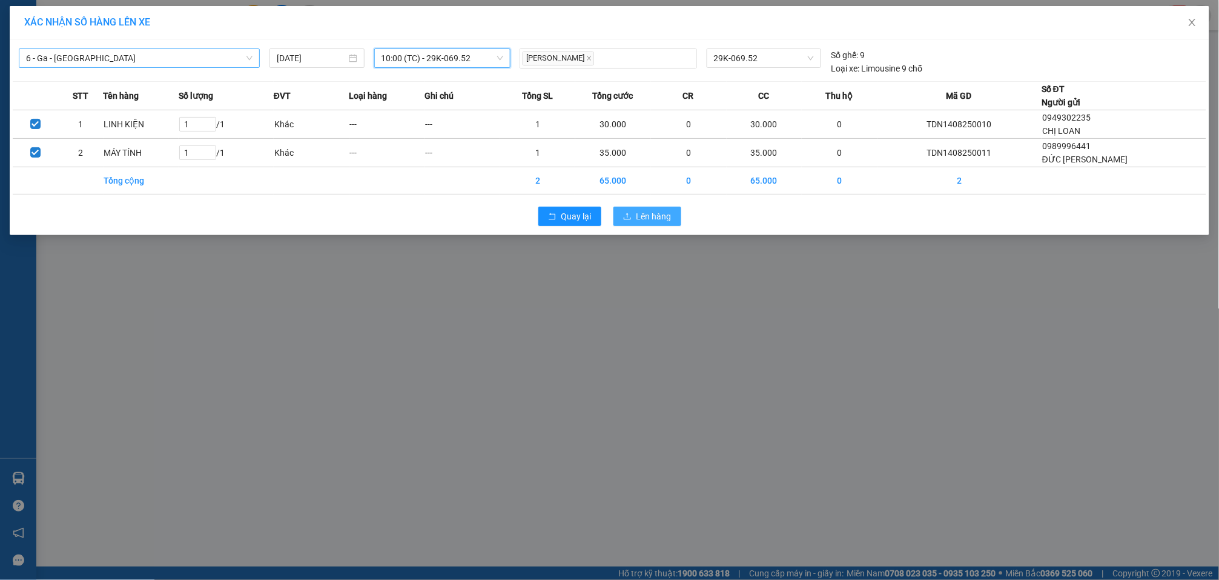
click at [654, 221] on span "Lên hàng" at bounding box center [654, 216] width 35 height 13
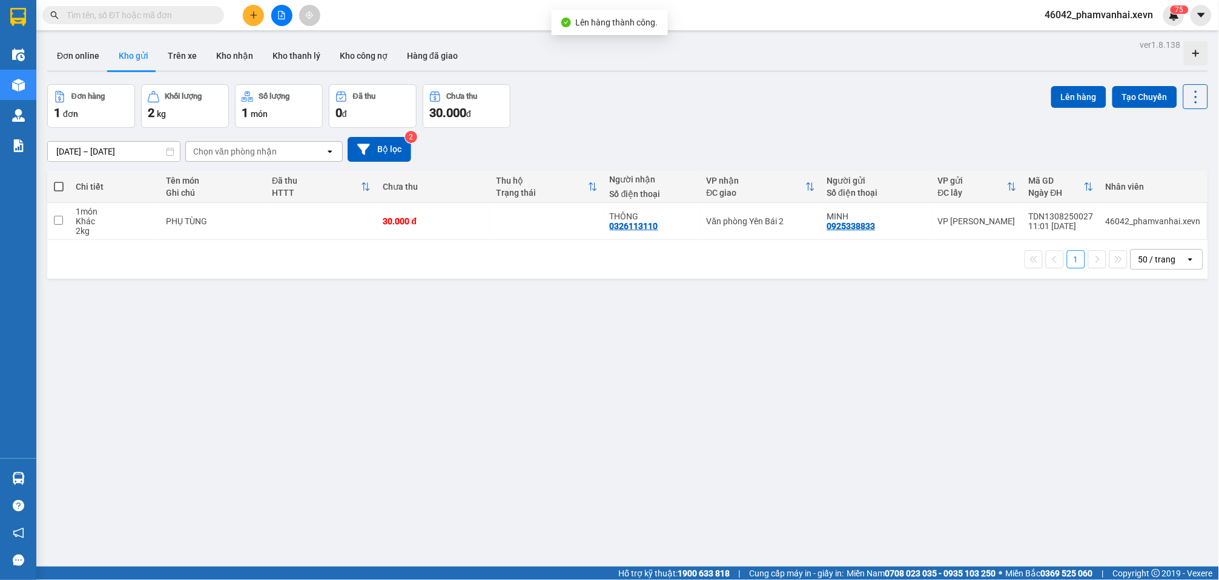
click at [92, 142] on input "[DATE] – [DATE]" at bounding box center [114, 151] width 132 height 19
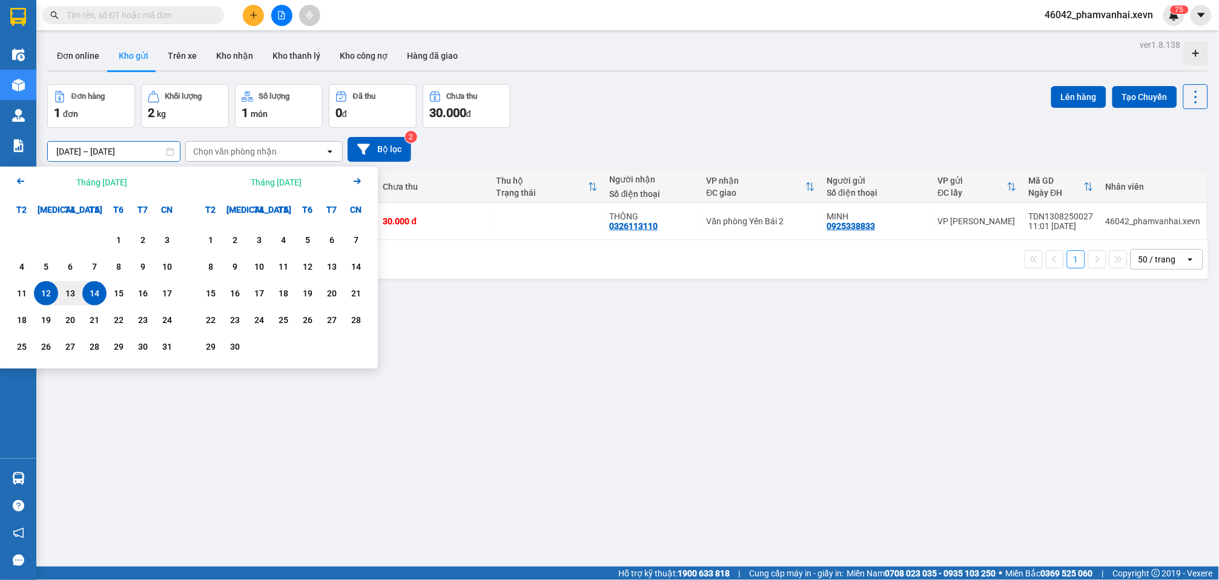
click at [90, 291] on div "14" at bounding box center [94, 293] width 17 height 15
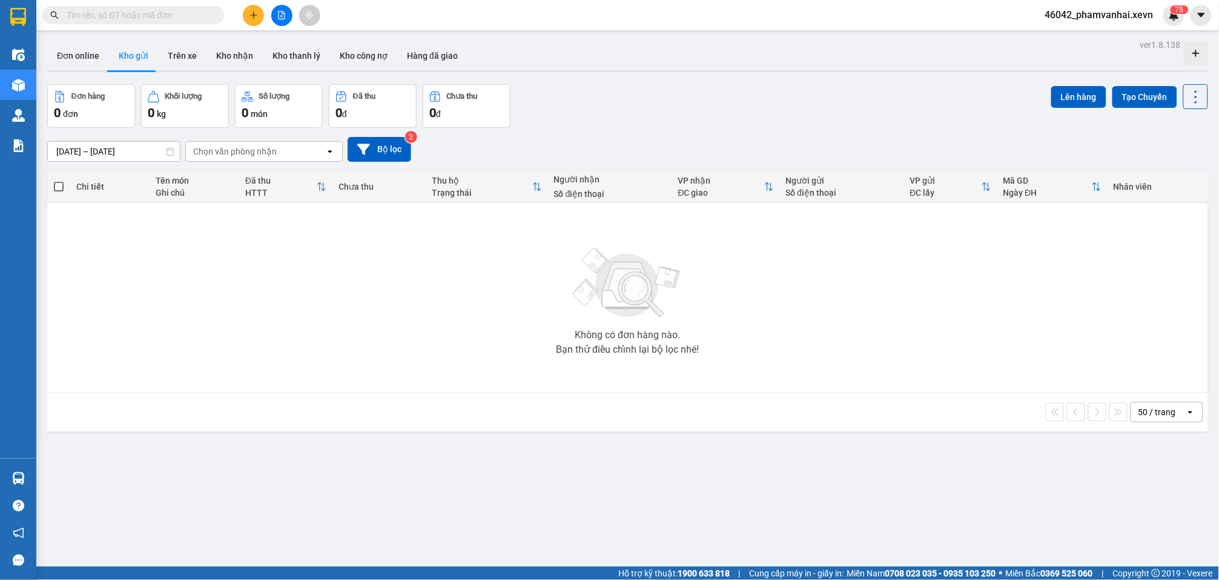
click at [252, 7] on button at bounding box center [253, 15] width 21 height 21
click at [280, 43] on div "Tạo đơn hàng" at bounding box center [301, 44] width 53 height 13
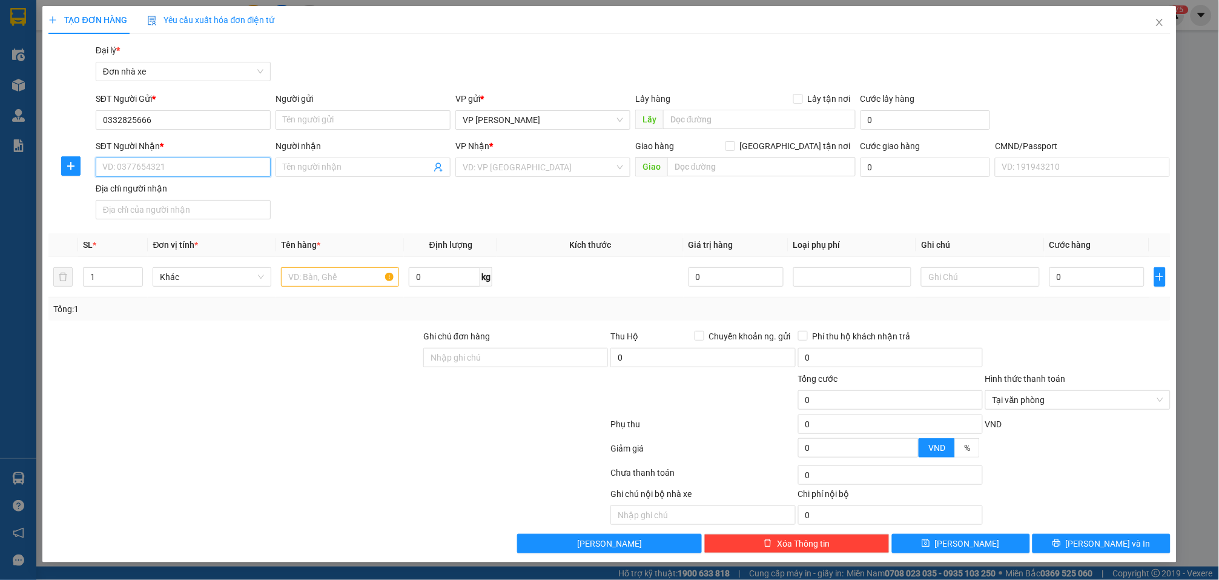
click at [237, 162] on input "SĐT Người Nhận *" at bounding box center [183, 166] width 175 height 19
click at [244, 186] on div "0972201168 - HỒNG" at bounding box center [183, 191] width 161 height 13
click at [359, 114] on input "Người gửi" at bounding box center [363, 119] width 175 height 19
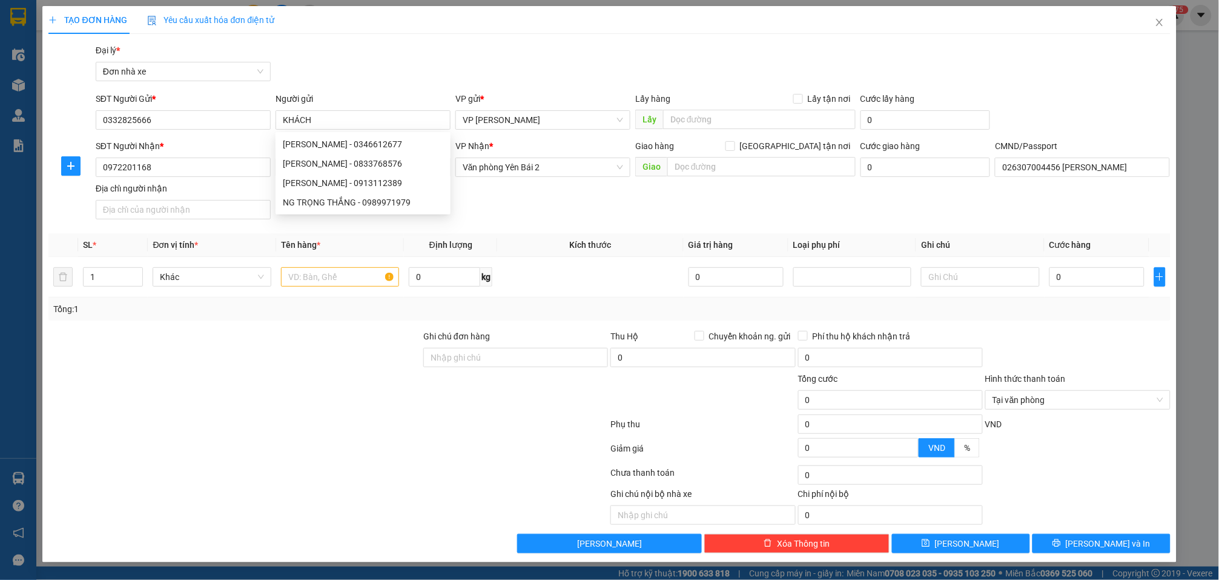
click at [377, 64] on div "Gói vận chuyển * Tiêu chuẩn Đại lý * Đơn nhà xe" at bounding box center [633, 65] width 1080 height 42
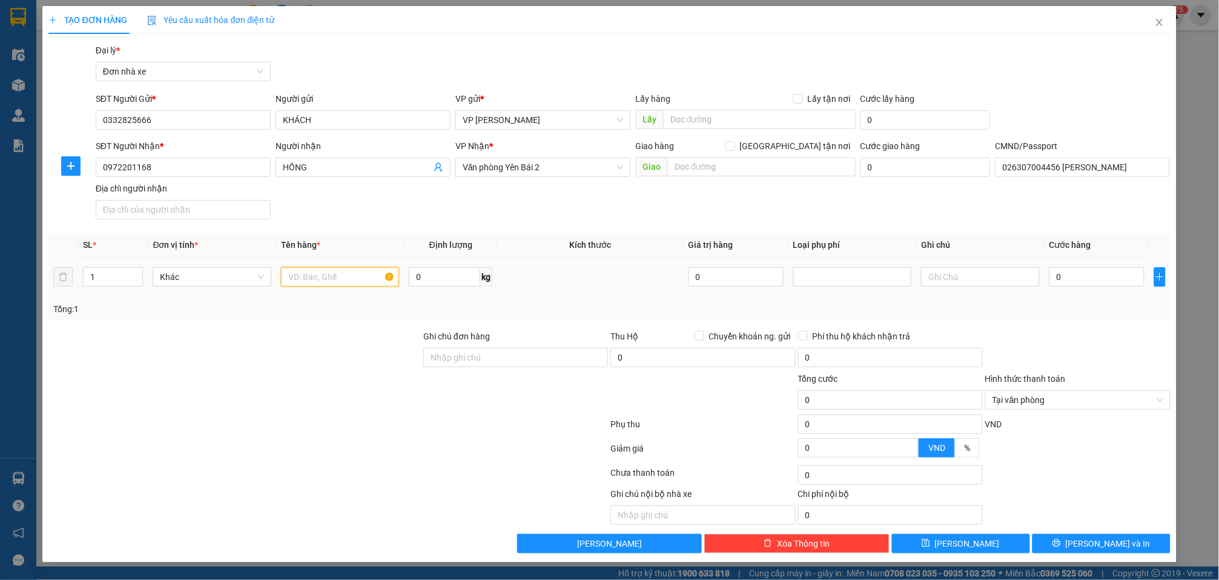
click at [327, 282] on input "text" at bounding box center [340, 276] width 118 height 19
click at [454, 273] on input "0" at bounding box center [444, 276] width 71 height 19
click at [1106, 270] on input "0" at bounding box center [1097, 276] width 95 height 19
click at [1106, 543] on span "Lưu và In" at bounding box center [1108, 543] width 85 height 13
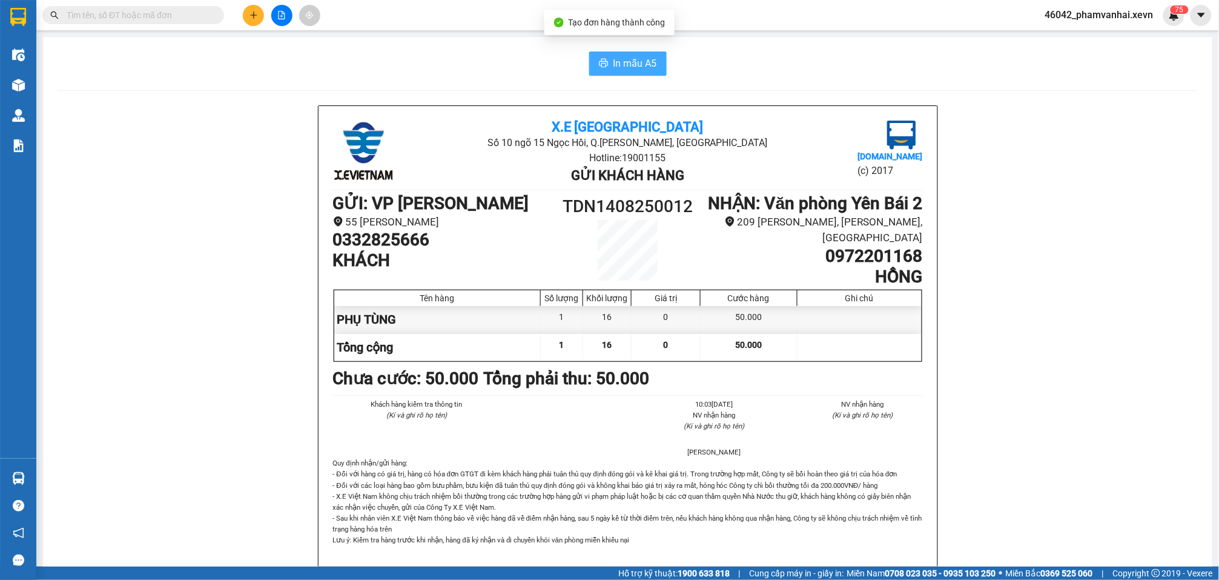
click at [645, 54] on button "In mẫu A5" at bounding box center [628, 63] width 78 height 24
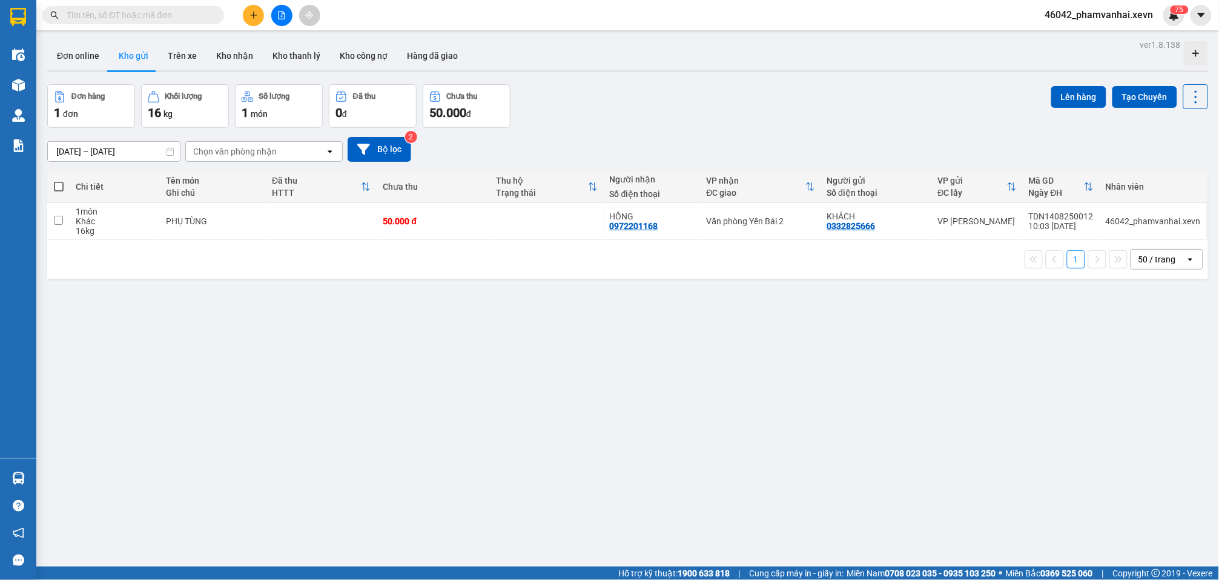
click at [253, 16] on icon "plus" at bounding box center [253, 15] width 1 height 7
click at [271, 38] on div "Tạo đơn hàng" at bounding box center [295, 44] width 91 height 23
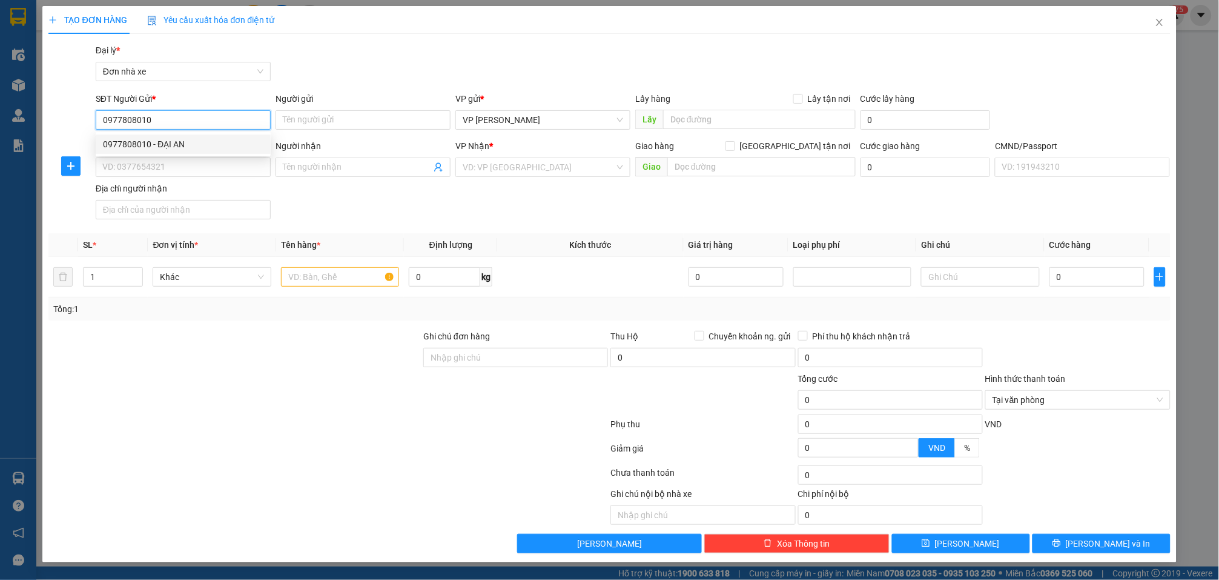
click at [208, 115] on input "0977808010" at bounding box center [183, 119] width 175 height 19
click at [202, 143] on div "0977808010 - ĐẠI AN" at bounding box center [183, 144] width 161 height 13
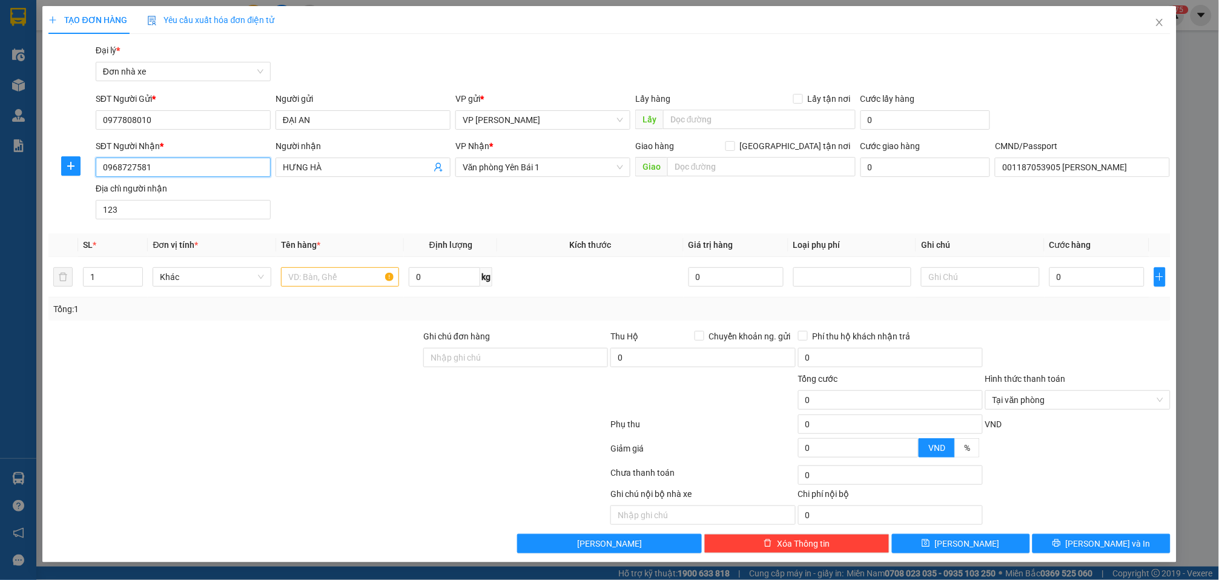
click at [215, 172] on input "0968727581" at bounding box center [183, 166] width 175 height 19
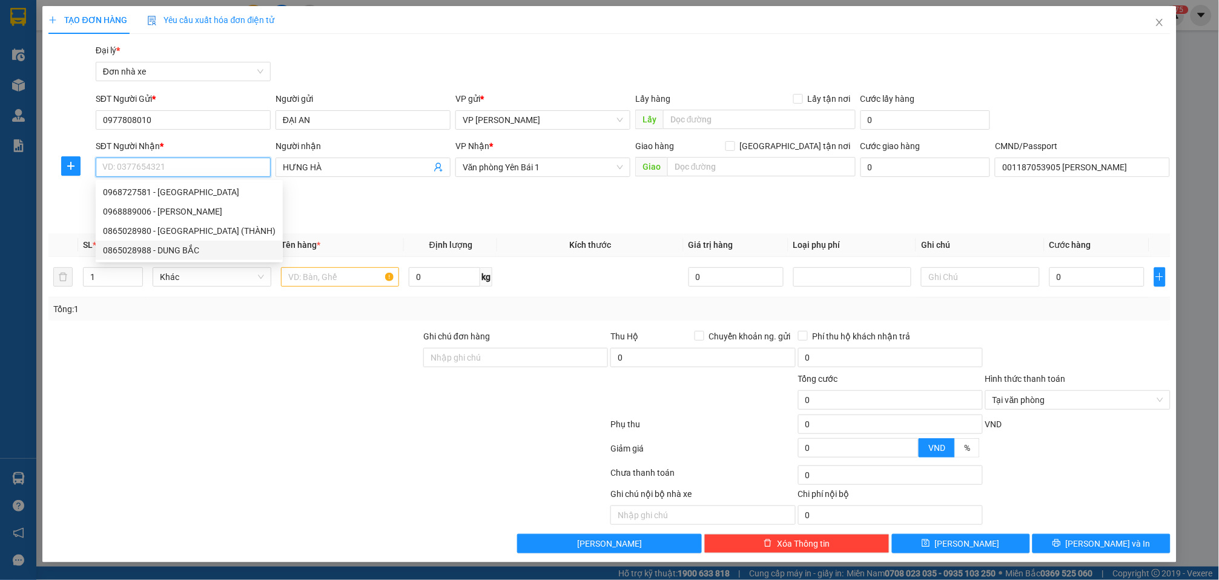
click at [209, 248] on div "0865028988 - DUNG BẮC" at bounding box center [189, 250] width 173 height 13
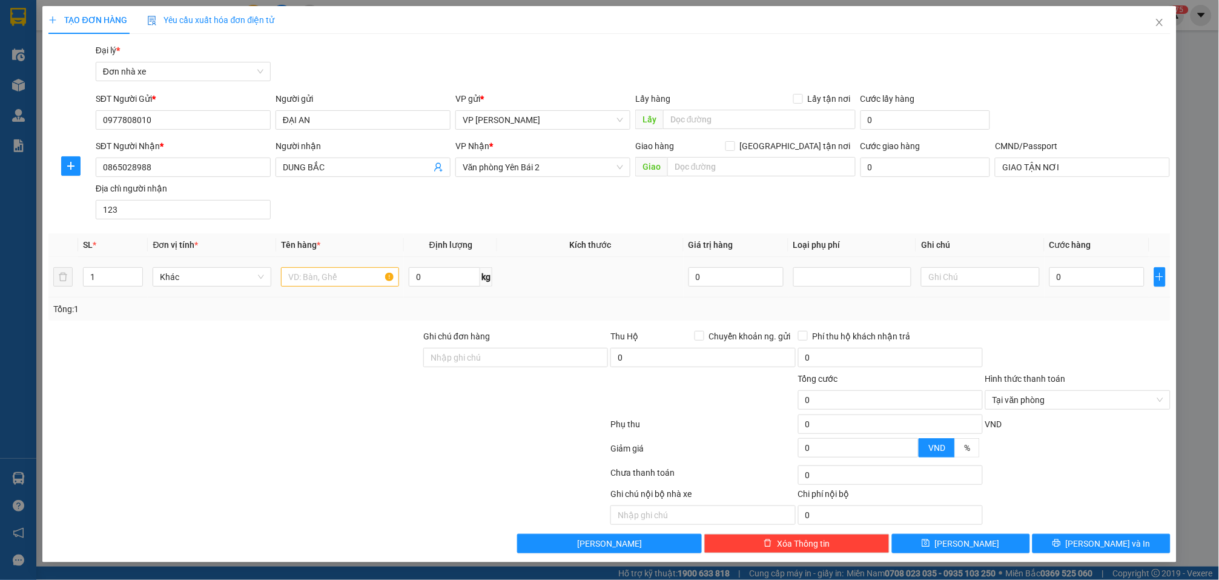
click at [336, 263] on td at bounding box center [340, 277] width 128 height 41
click at [337, 277] on input "text" at bounding box center [340, 276] width 118 height 19
click at [439, 280] on input "0" at bounding box center [444, 276] width 71 height 19
click at [1112, 271] on input "0" at bounding box center [1097, 276] width 95 height 19
click at [1120, 535] on button "Lưu và In" at bounding box center [1102, 543] width 138 height 19
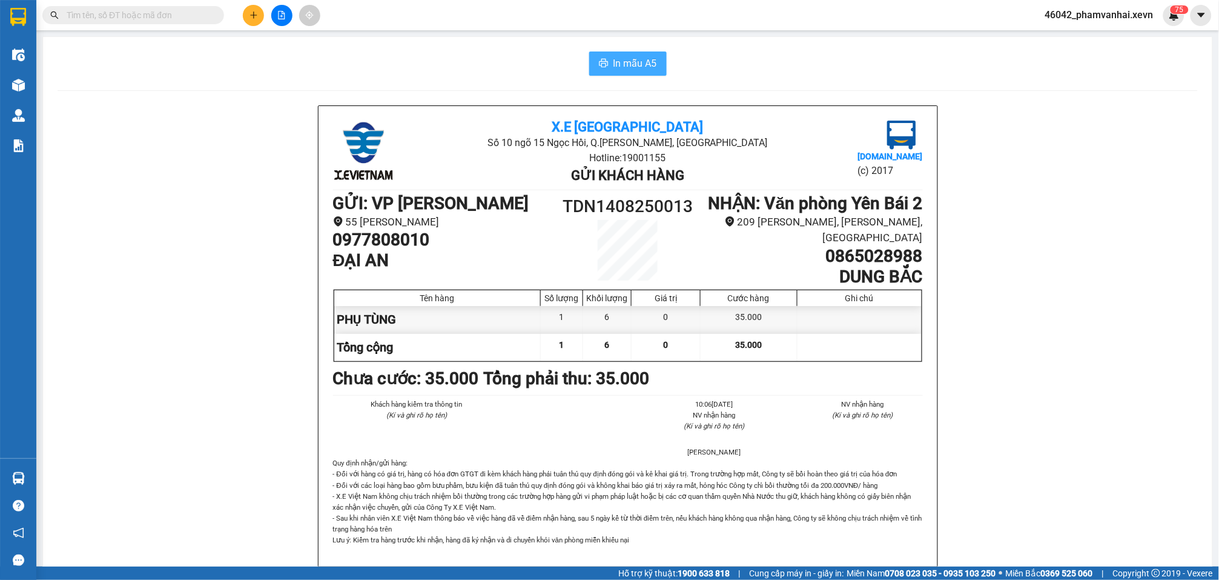
click at [620, 67] on span "In mẫu A5" at bounding box center [636, 63] width 44 height 15
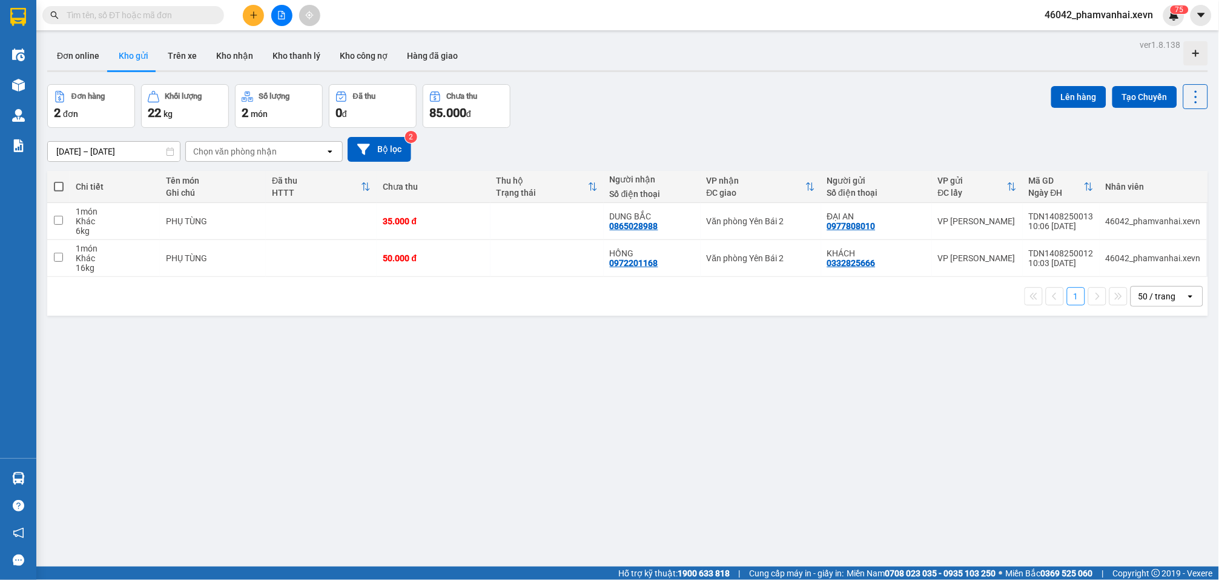
click at [250, 12] on icon "plus" at bounding box center [254, 15] width 8 height 8
click at [265, 33] on div "Tạo đơn hàng" at bounding box center [295, 44] width 91 height 23
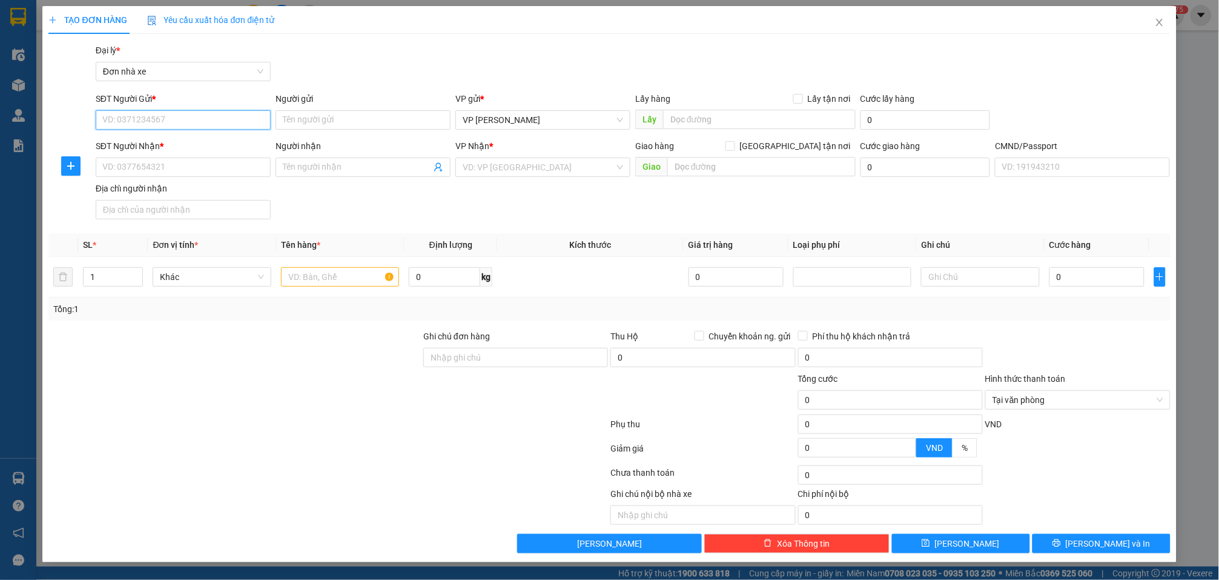
click at [212, 111] on input "SĐT Người Gửi *" at bounding box center [183, 119] width 175 height 19
paste input "0977808010"
click at [199, 141] on div "0977808010 - ĐẠI AN" at bounding box center [183, 144] width 161 height 13
drag, startPoint x: 353, startPoint y: 280, endPoint x: 360, endPoint y: 276, distance: 8.4
click at [353, 280] on input "text" at bounding box center [340, 276] width 118 height 19
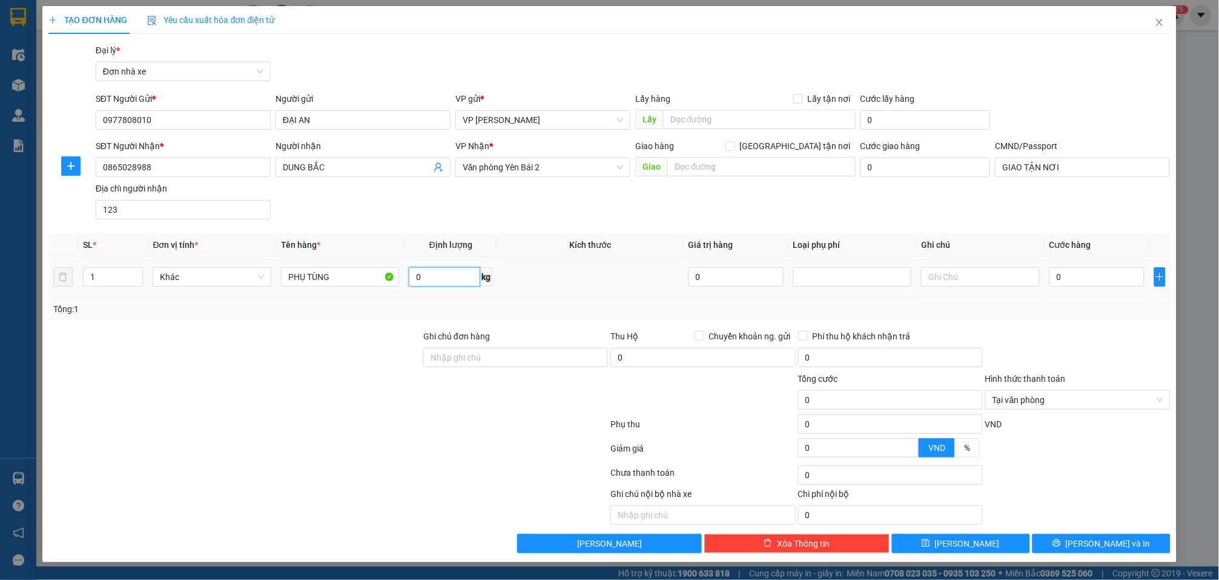
click at [454, 276] on input "0" at bounding box center [444, 276] width 71 height 19
drag, startPoint x: 1085, startPoint y: 270, endPoint x: 962, endPoint y: 256, distance: 124.4
click at [1086, 270] on input "0" at bounding box center [1097, 276] width 95 height 19
click at [1101, 280] on input "45.000" at bounding box center [1097, 276] width 95 height 19
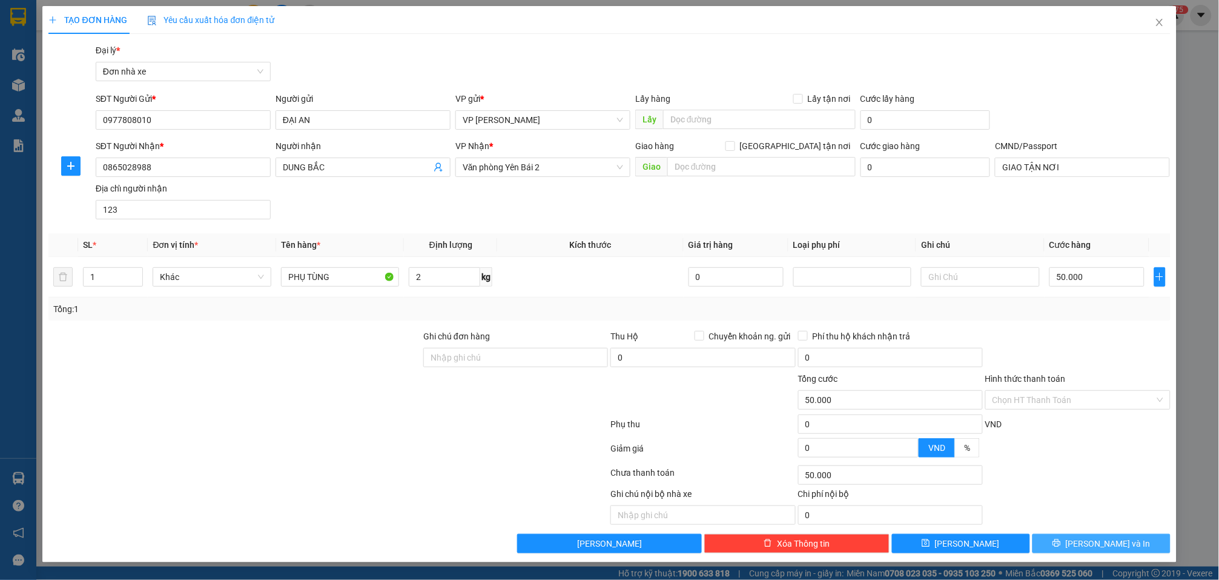
click at [1132, 542] on button "Lưu và In" at bounding box center [1102, 543] width 138 height 19
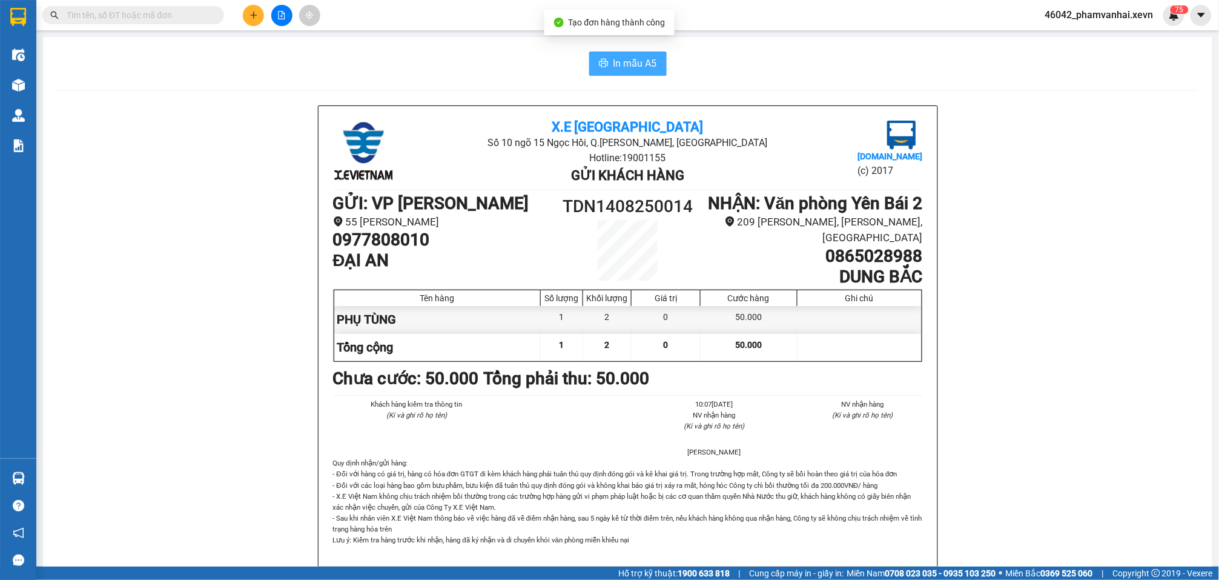
click at [614, 58] on span "In mẫu A5" at bounding box center [636, 63] width 44 height 15
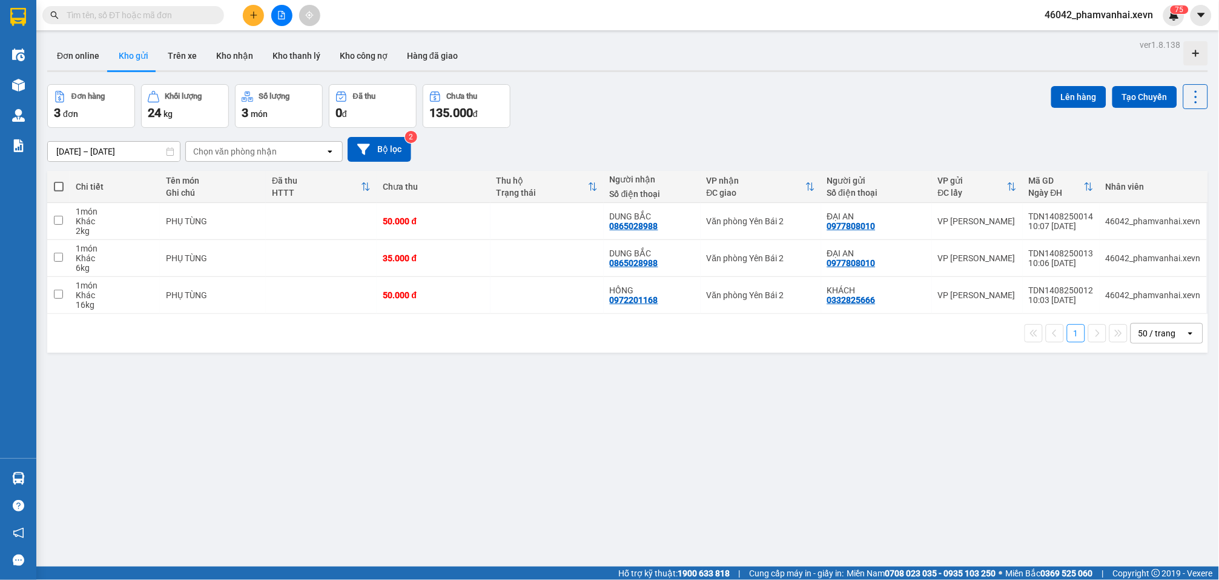
click at [250, 10] on button at bounding box center [253, 15] width 21 height 21
click at [283, 38] on div "Tạo đơn hàng" at bounding box center [301, 44] width 53 height 13
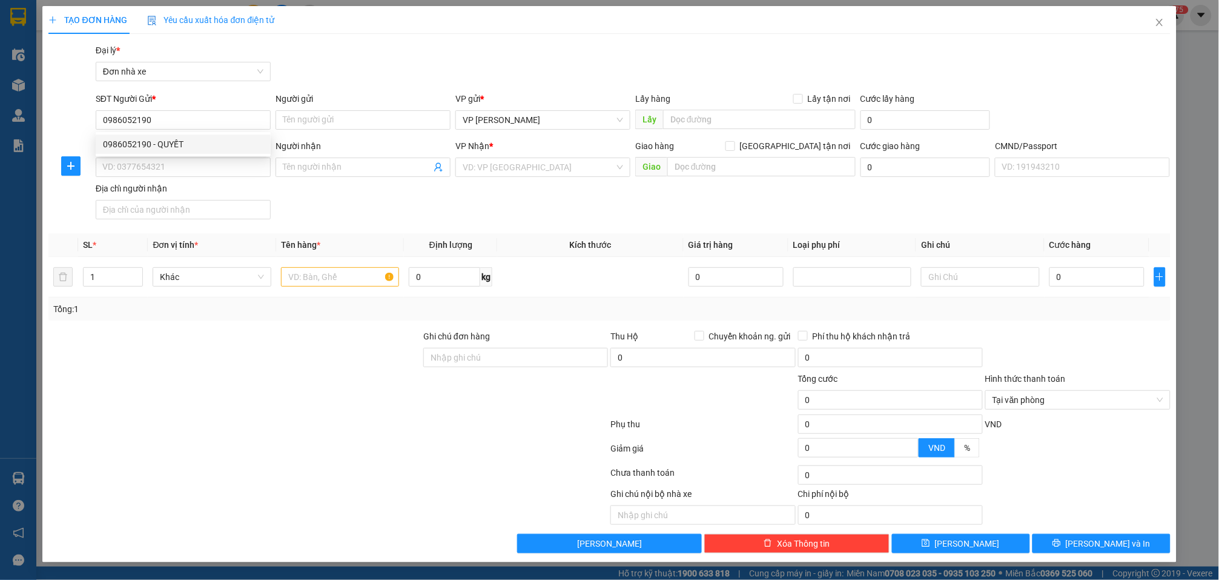
drag, startPoint x: 220, startPoint y: 132, endPoint x: 225, endPoint y: 137, distance: 6.4
click at [222, 133] on div "0986052190 0986052190 - QUYẾT" at bounding box center [183, 144] width 175 height 24
click at [226, 140] on div "SĐT Người Nhận *" at bounding box center [183, 145] width 175 height 13
click at [226, 157] on input "SĐT Người Nhận *" at bounding box center [183, 166] width 175 height 19
click at [223, 116] on input "0986052190" at bounding box center [183, 119] width 175 height 19
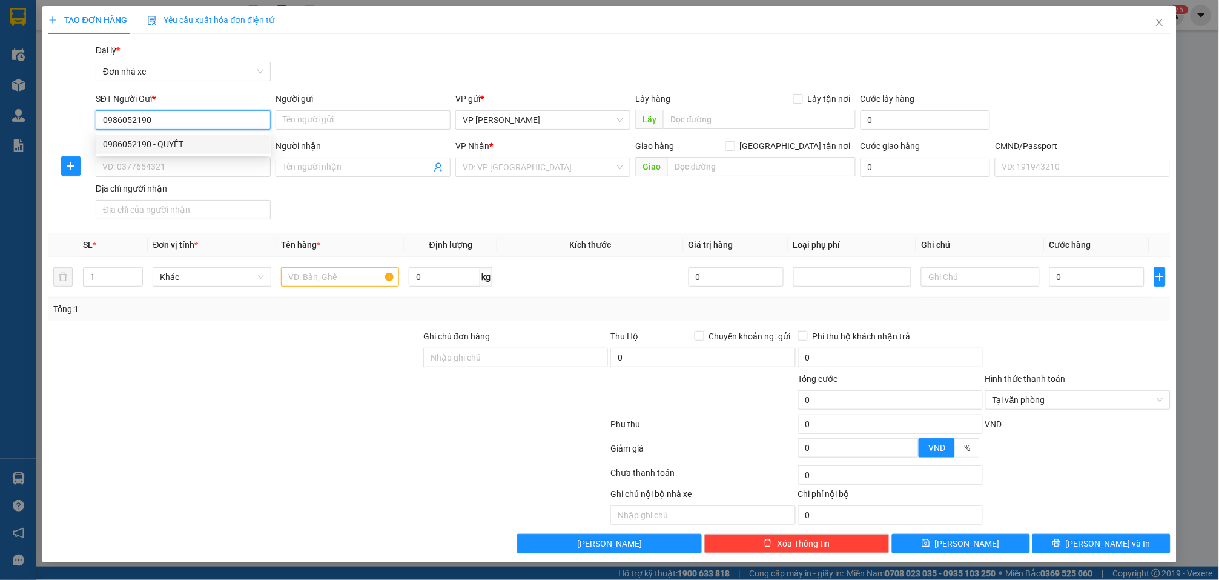
click at [214, 142] on div "0986052190 - QUYẾT" at bounding box center [183, 144] width 161 height 13
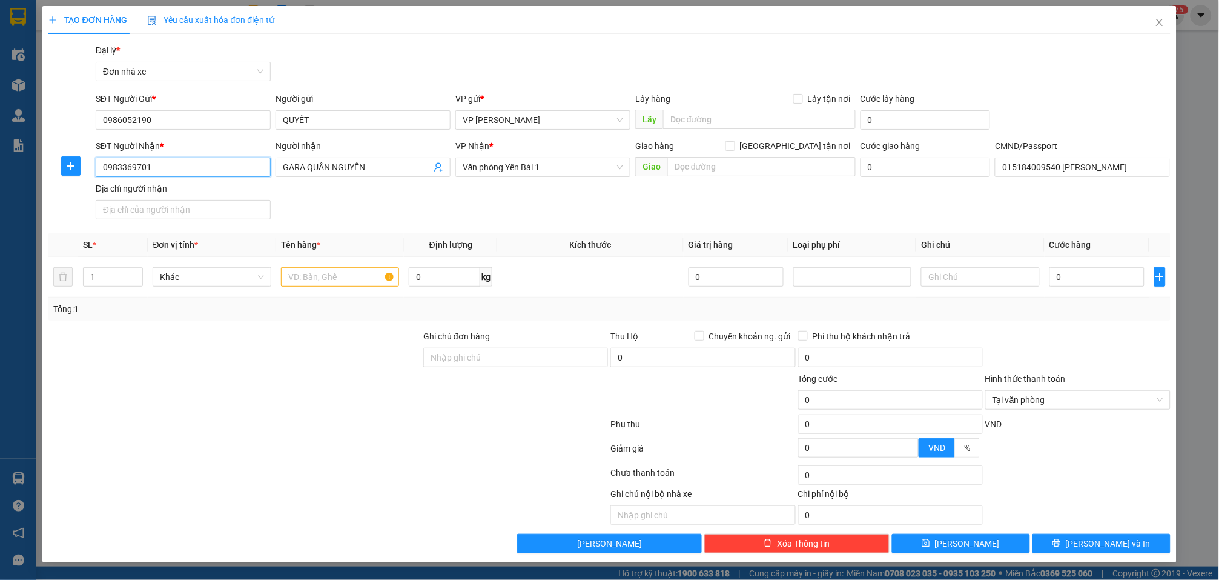
click at [187, 168] on input "0983369701" at bounding box center [183, 166] width 175 height 19
click at [190, 209] on div "0977206622 - Đức Lê" at bounding box center [183, 211] width 161 height 13
click at [353, 271] on input "text" at bounding box center [340, 276] width 118 height 19
click at [462, 267] on span "0 kg" at bounding box center [451, 276] width 84 height 22
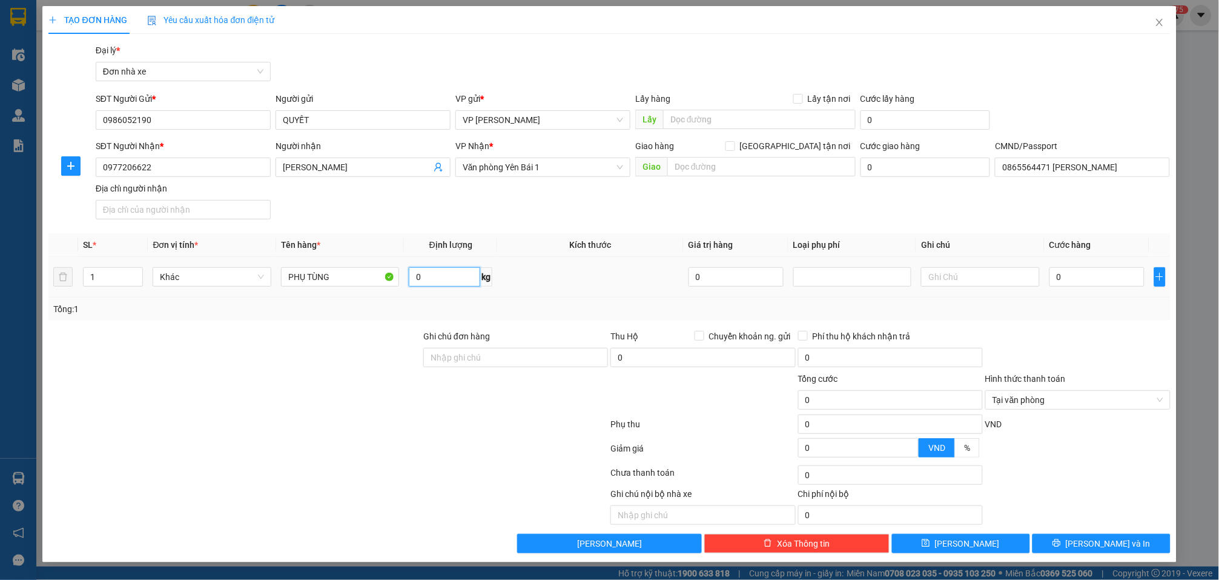
click at [465, 280] on input "0" at bounding box center [444, 276] width 71 height 19
click at [1068, 277] on input "0" at bounding box center [1097, 276] width 95 height 19
click at [1121, 537] on button "Lưu và In" at bounding box center [1102, 543] width 138 height 19
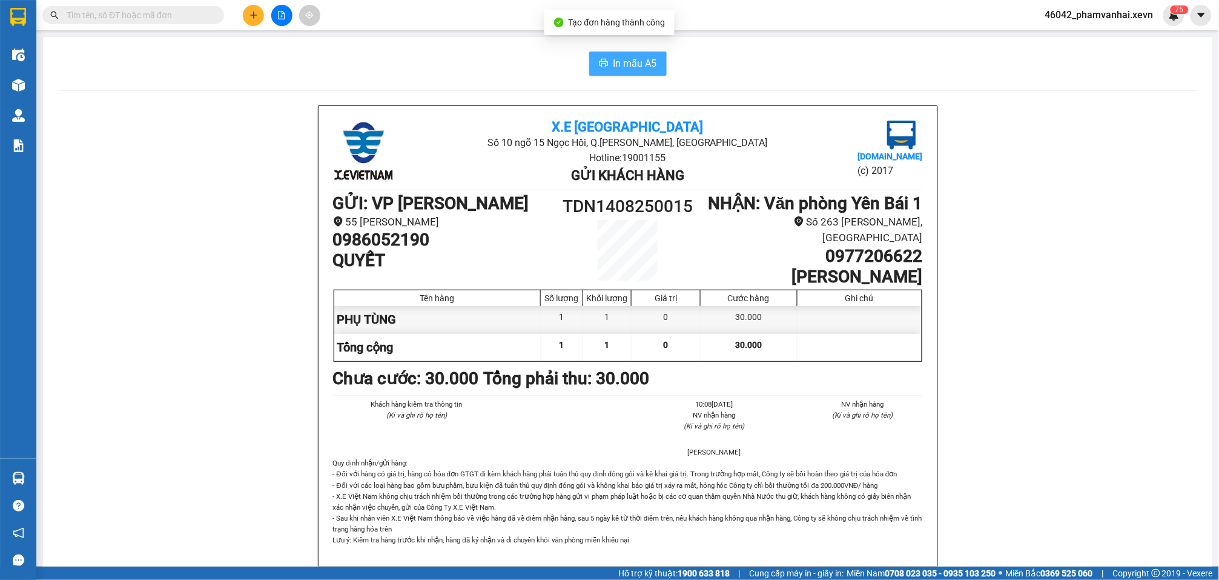
click at [625, 55] on button "In mẫu A5" at bounding box center [628, 63] width 78 height 24
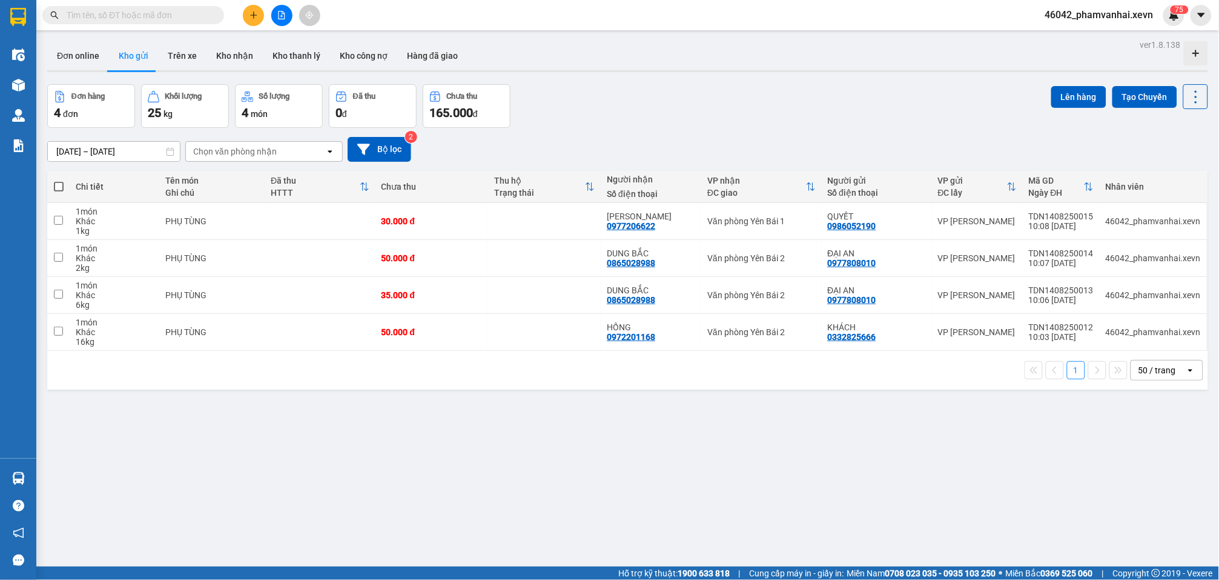
click at [239, 13] on div at bounding box center [281, 15] width 91 height 21
click at [247, 15] on button at bounding box center [253, 15] width 21 height 21
click at [287, 41] on div "Tạo đơn hàng" at bounding box center [301, 44] width 53 height 13
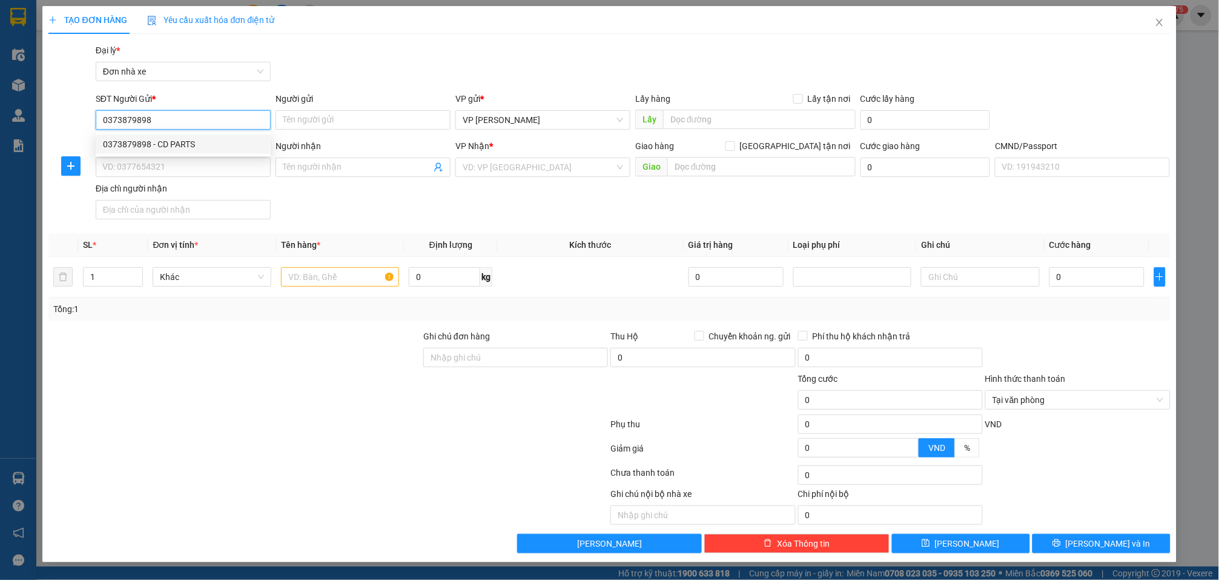
click at [249, 144] on div "0373879898 - CD PARTS" at bounding box center [183, 144] width 161 height 13
click at [344, 280] on input "text" at bounding box center [340, 276] width 118 height 19
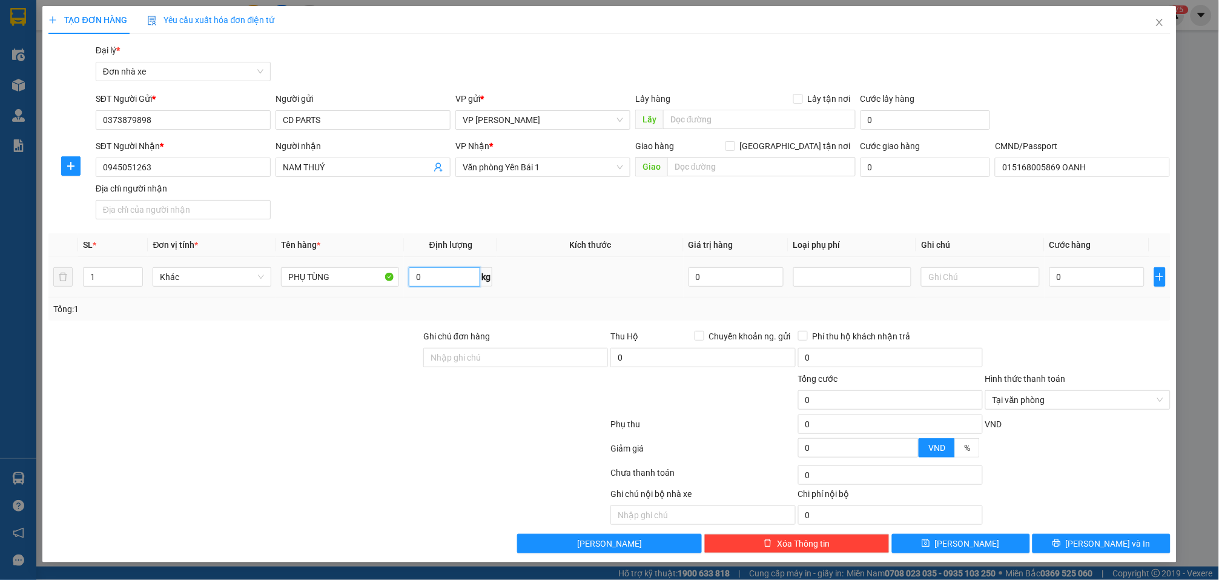
click at [451, 282] on input "0" at bounding box center [444, 276] width 71 height 19
click at [1088, 277] on input "0" at bounding box center [1097, 276] width 95 height 19
click at [1095, 282] on input "350.000" at bounding box center [1097, 276] width 95 height 19
click at [1092, 546] on span "Lưu và In" at bounding box center [1108, 543] width 85 height 13
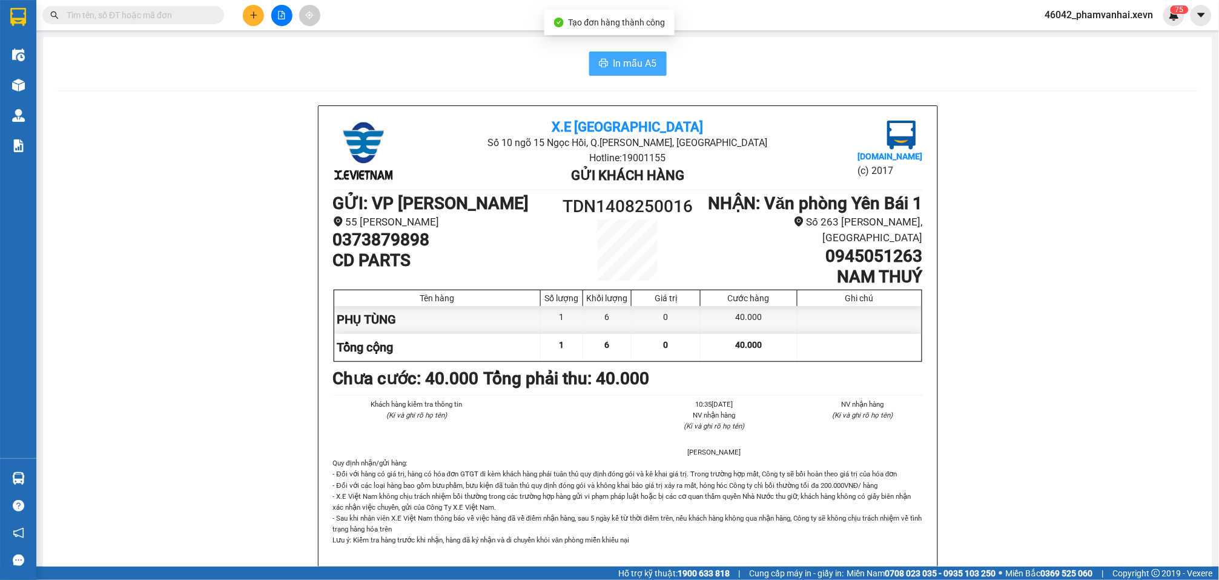
click at [636, 69] on span "In mẫu A5" at bounding box center [636, 63] width 44 height 15
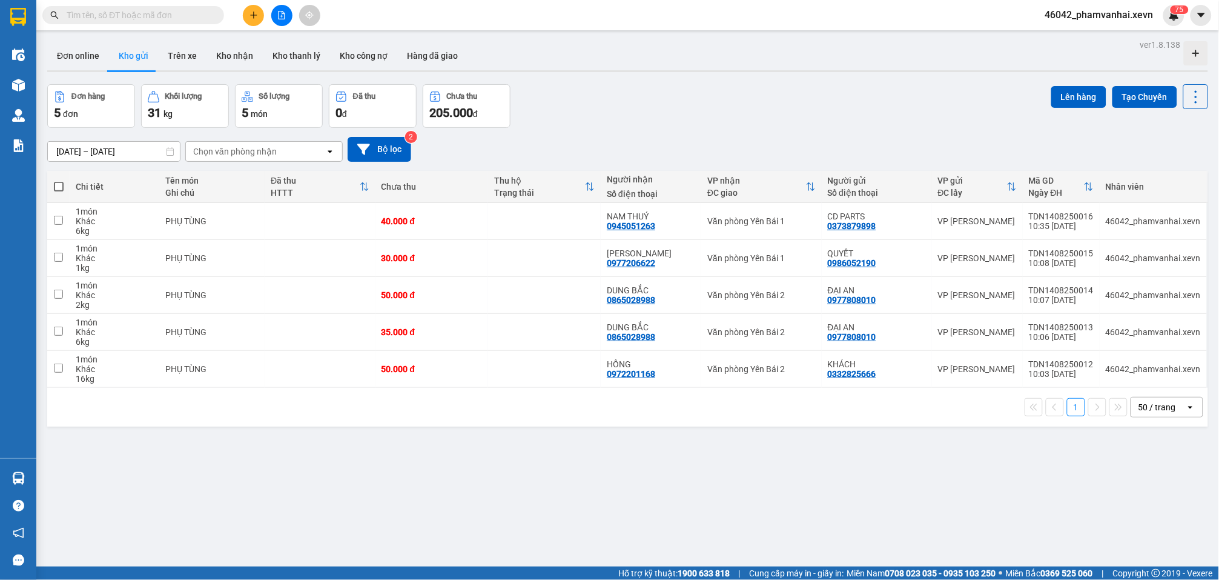
click at [253, 19] on button at bounding box center [253, 15] width 21 height 21
click at [270, 39] on div "Tạo đơn hàng" at bounding box center [295, 44] width 91 height 23
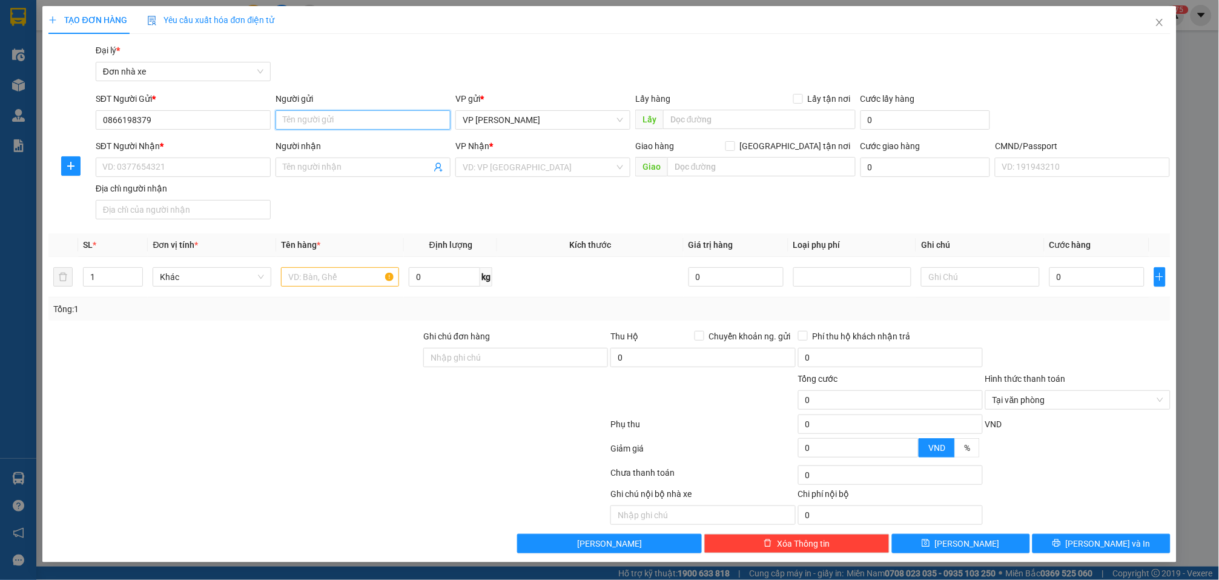
click at [366, 119] on input "Người gửi" at bounding box center [363, 119] width 175 height 19
click at [371, 117] on input "Người gửi" at bounding box center [363, 119] width 175 height 19
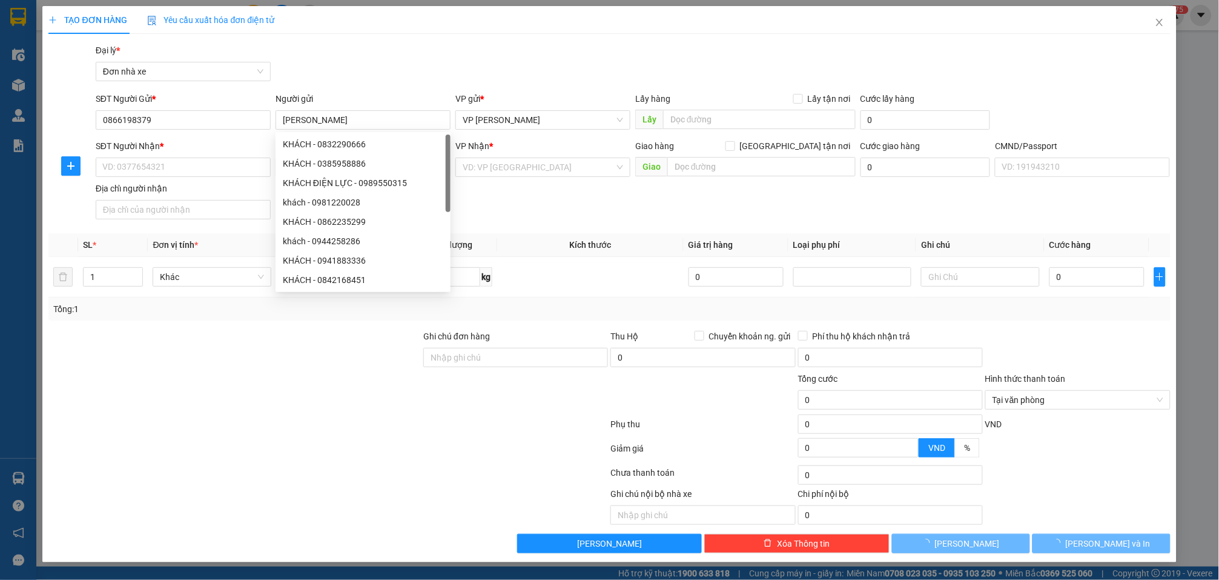
click at [196, 177] on div "SĐT Người Nhận * VD: 0377654321" at bounding box center [183, 160] width 175 height 42
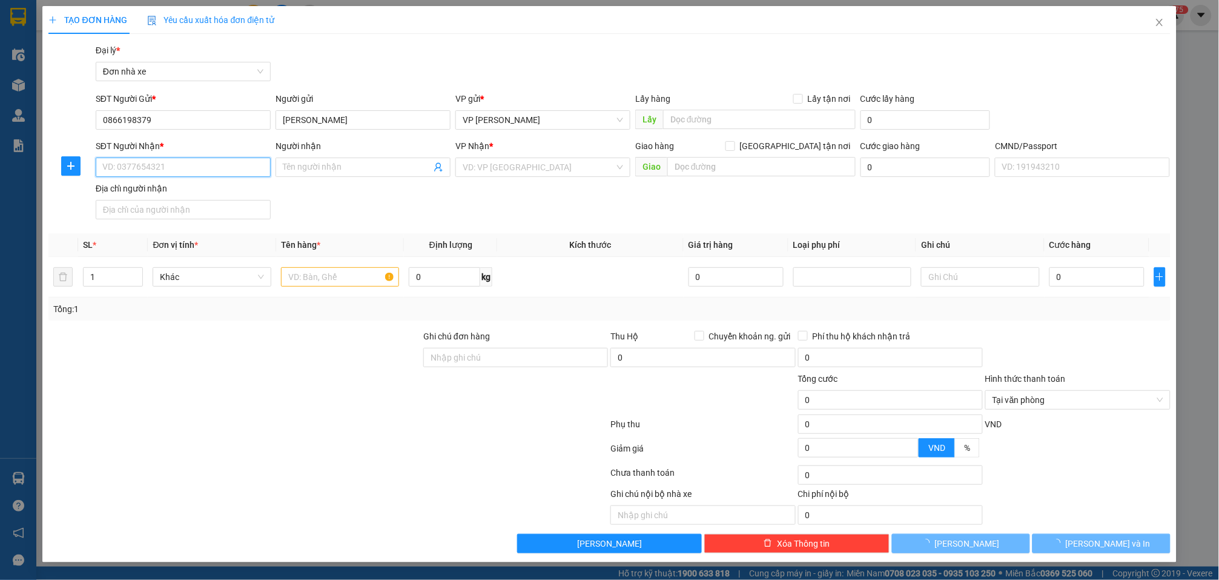
click at [194, 170] on input "SĐT Người Nhận *" at bounding box center [183, 166] width 175 height 19
click at [227, 191] on div "0339946666 - PHƯƠNG" at bounding box center [183, 191] width 161 height 13
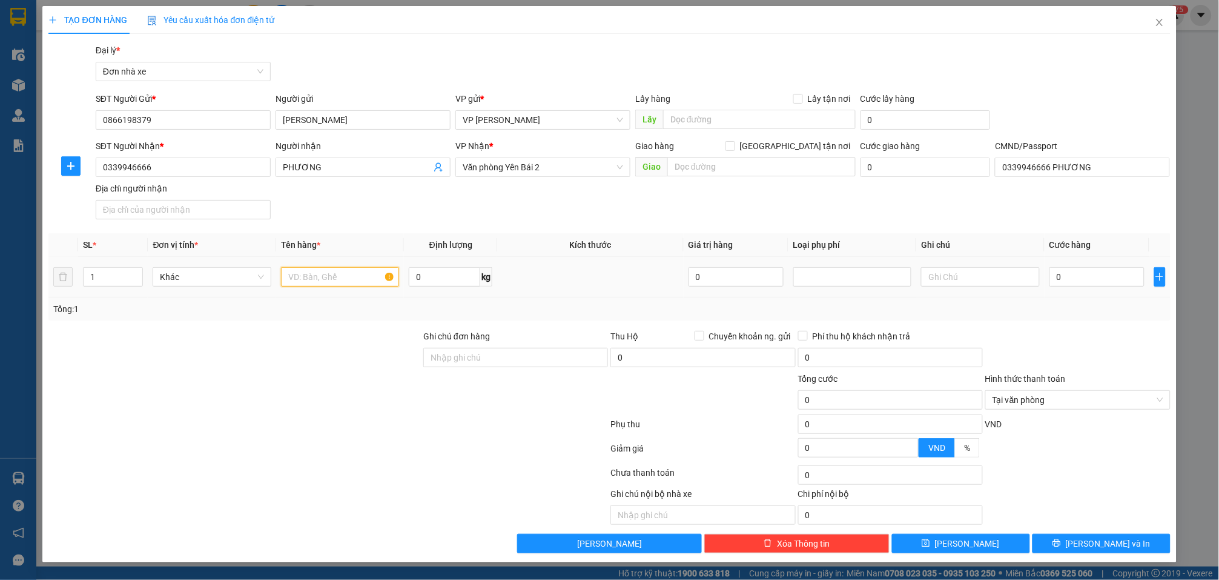
click at [340, 280] on input "text" at bounding box center [340, 276] width 118 height 19
click at [349, 274] on input "text" at bounding box center [340, 276] width 118 height 19
click at [1127, 266] on div "0" at bounding box center [1097, 277] width 95 height 24
click at [1124, 282] on input "0" at bounding box center [1097, 276] width 95 height 19
click at [1098, 537] on button "Lưu và In" at bounding box center [1102, 543] width 138 height 19
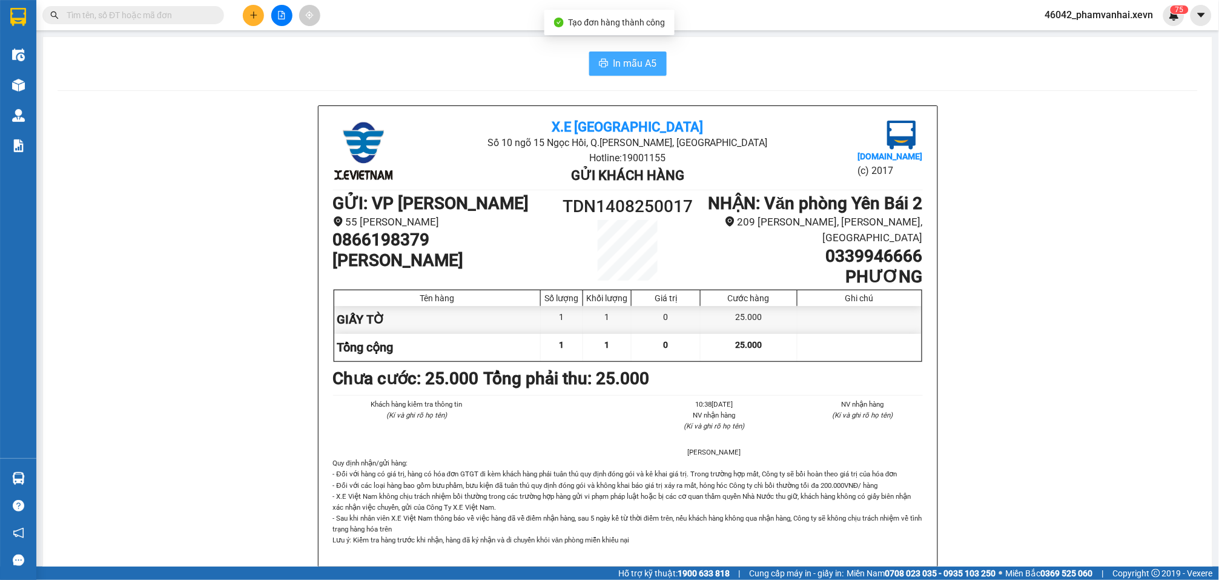
click at [616, 72] on button "In mẫu A5" at bounding box center [628, 63] width 78 height 24
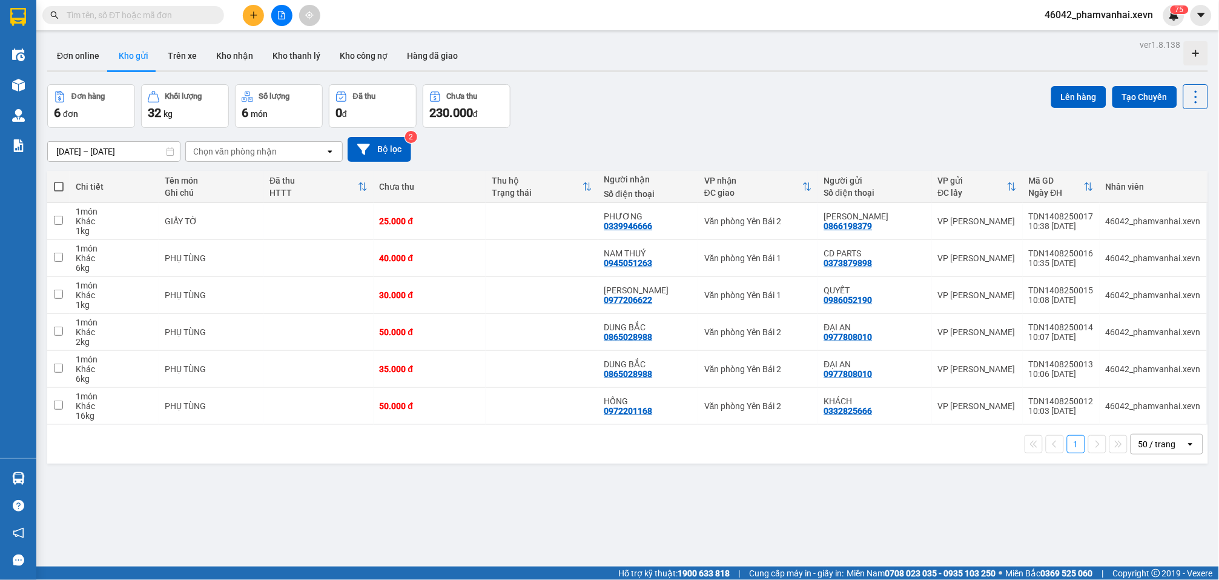
click at [251, 7] on button at bounding box center [253, 15] width 21 height 21
click at [276, 41] on div "Tạo đơn hàng" at bounding box center [301, 44] width 53 height 13
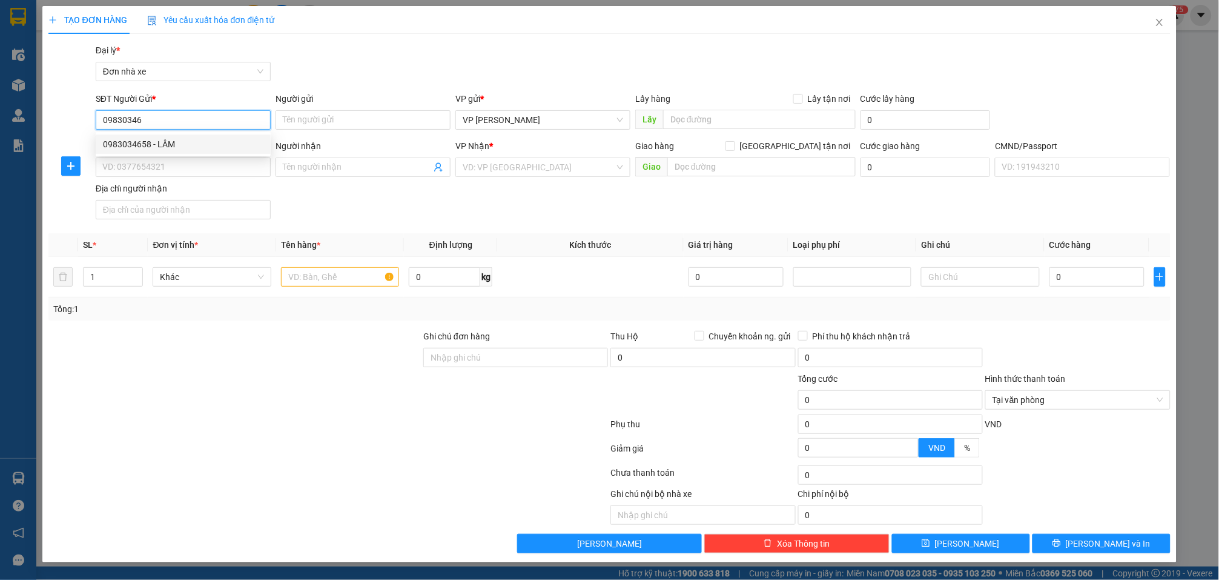
click at [191, 145] on div "0983034658 - LÂM" at bounding box center [183, 144] width 161 height 13
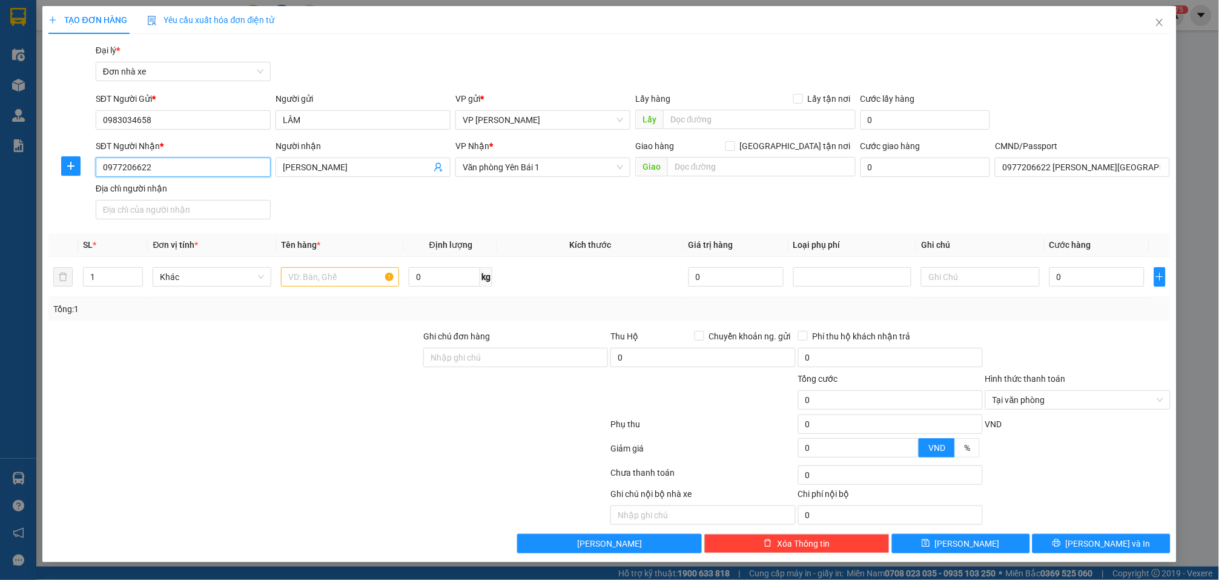
click at [213, 165] on input "0977206622" at bounding box center [183, 166] width 175 height 19
click at [197, 188] on div "0858522666 - dung bắc" at bounding box center [183, 191] width 161 height 13
click at [336, 276] on input "text" at bounding box center [340, 276] width 118 height 19
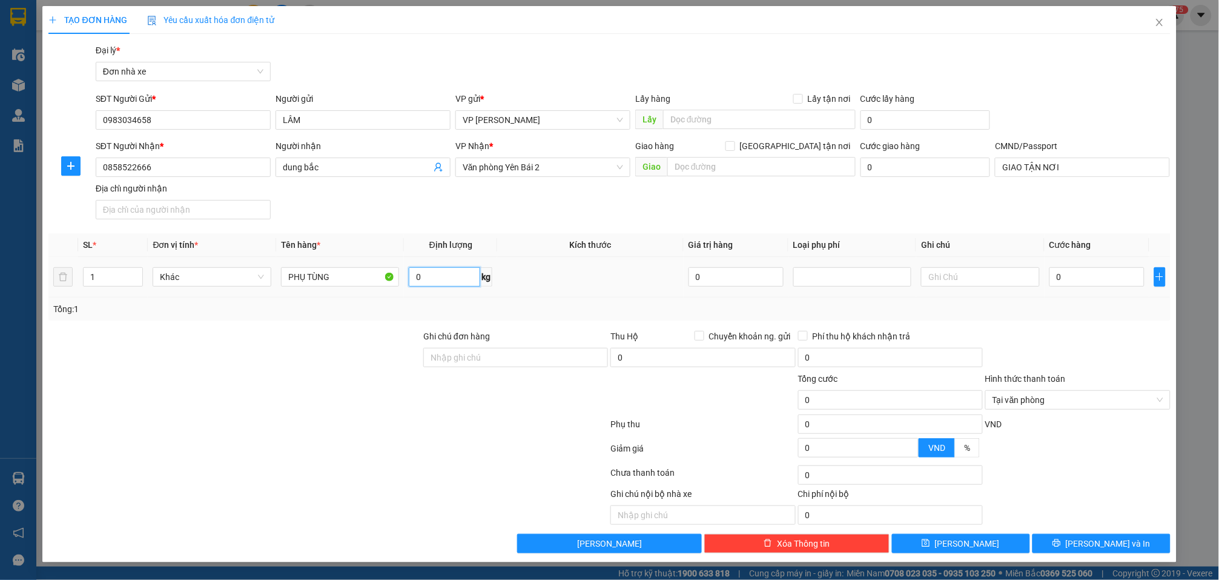
click at [435, 276] on input "0" at bounding box center [444, 276] width 71 height 19
click at [1080, 279] on input "0" at bounding box center [1097, 276] width 95 height 19
click at [1124, 549] on span "Lưu và In" at bounding box center [1108, 543] width 85 height 13
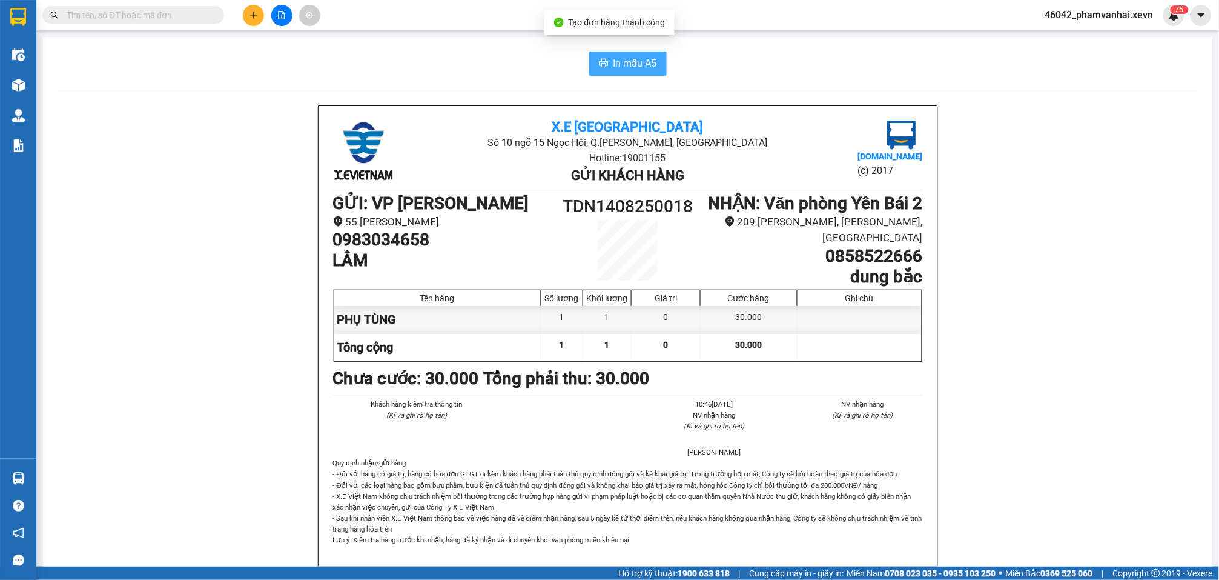
click at [614, 62] on span "In mẫu A5" at bounding box center [636, 63] width 44 height 15
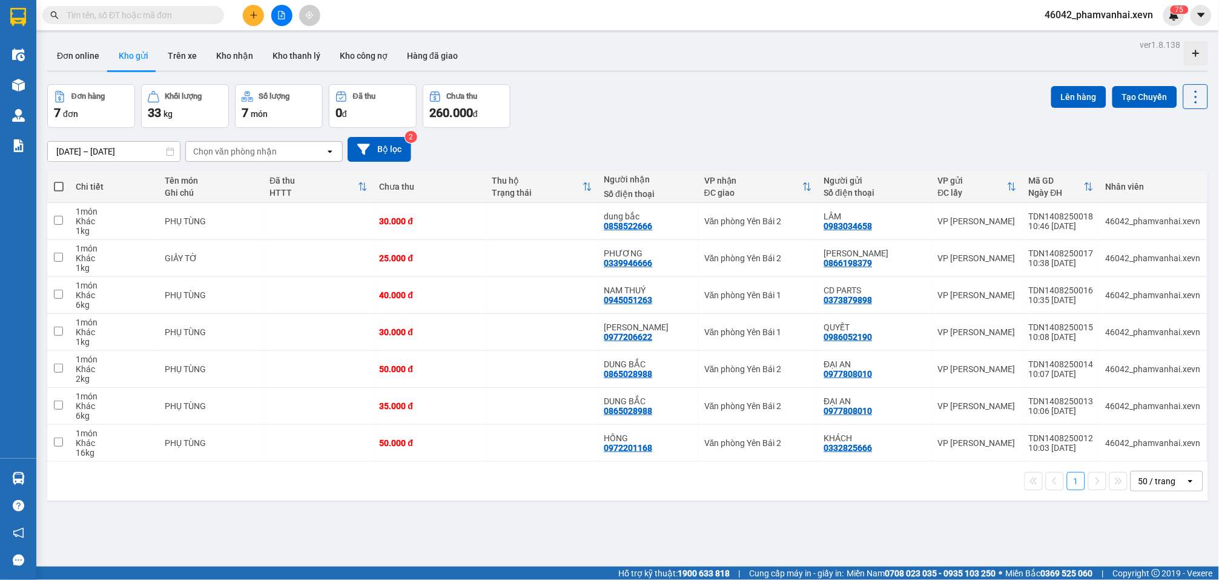
click at [260, 17] on button at bounding box center [253, 15] width 21 height 21
click at [278, 41] on div "Tạo đơn hàng" at bounding box center [301, 44] width 53 height 13
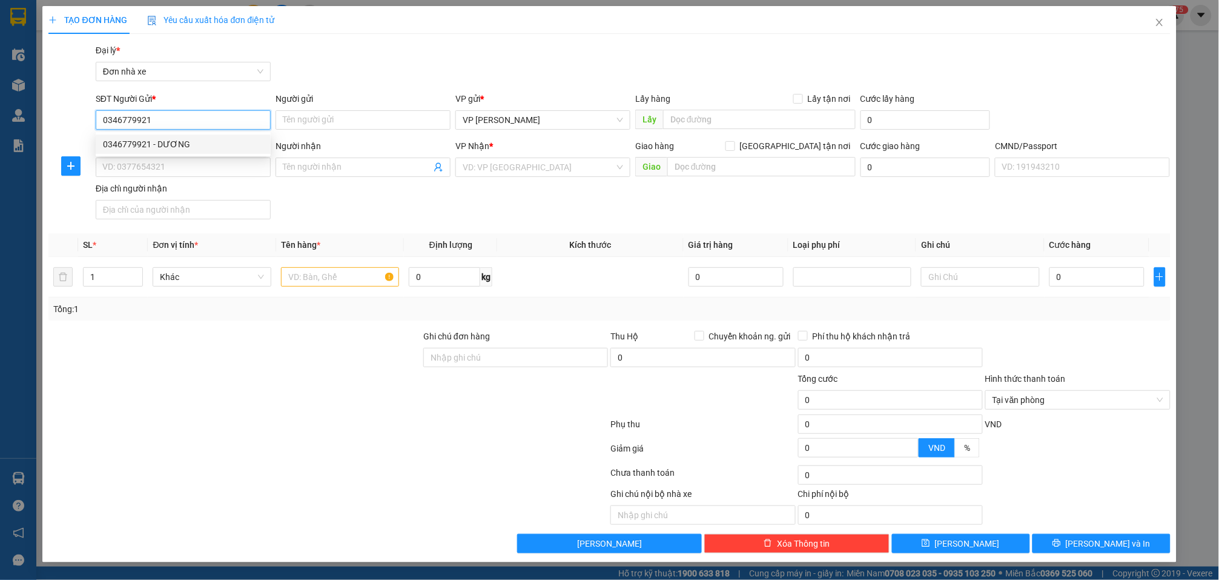
click at [182, 152] on div "0346779921 - DƯƠNG" at bounding box center [183, 143] width 175 height 19
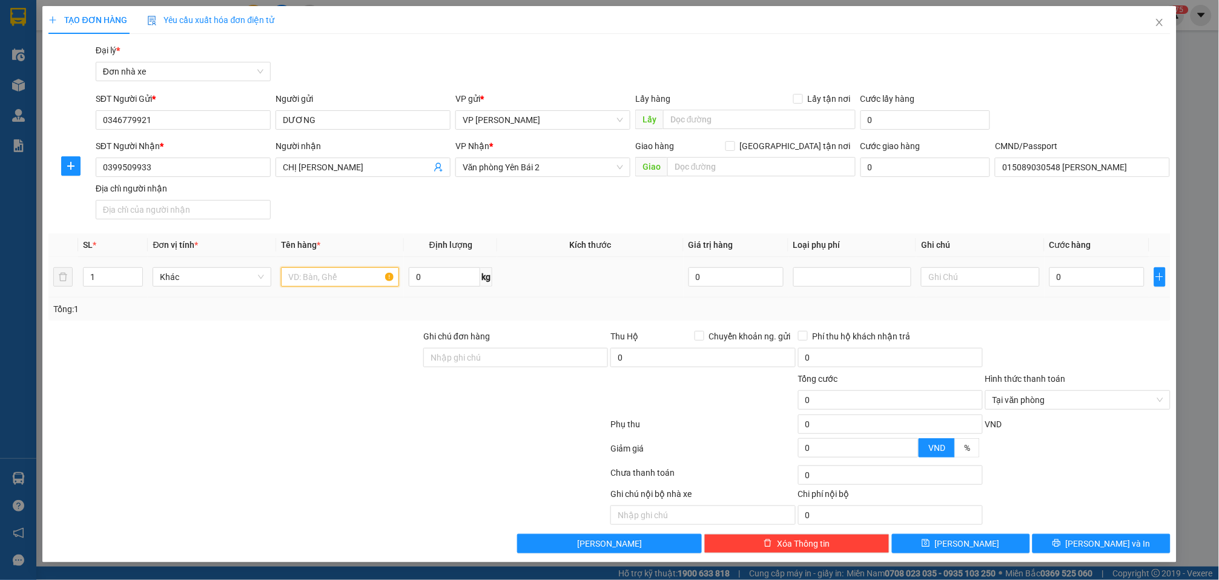
click at [343, 270] on input "text" at bounding box center [340, 276] width 118 height 19
click at [436, 286] on input "0" at bounding box center [444, 276] width 71 height 19
click at [1086, 276] on input "0" at bounding box center [1097, 276] width 95 height 19
click at [1113, 546] on span "Lưu và In" at bounding box center [1108, 543] width 85 height 13
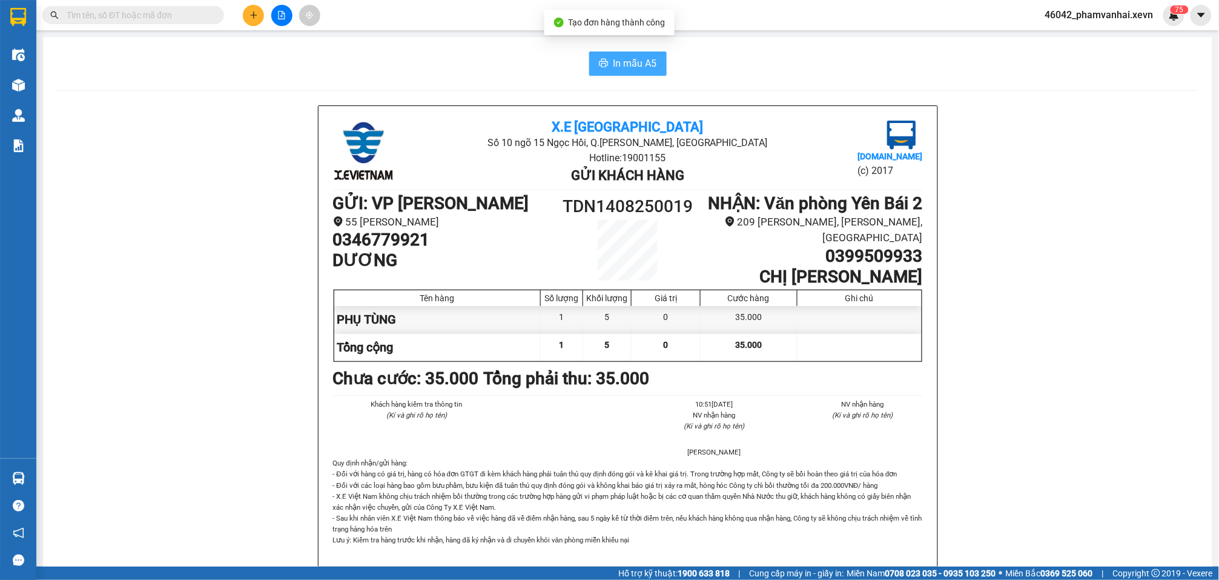
click at [621, 58] on span "In mẫu A5" at bounding box center [636, 63] width 44 height 15
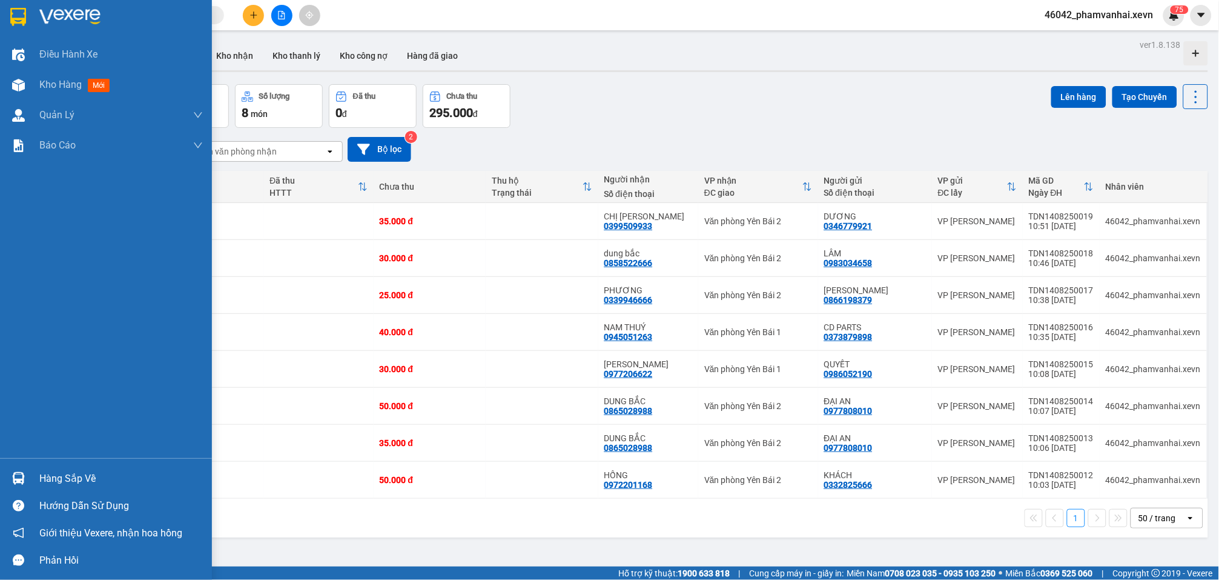
click at [27, 474] on div at bounding box center [18, 478] width 21 height 21
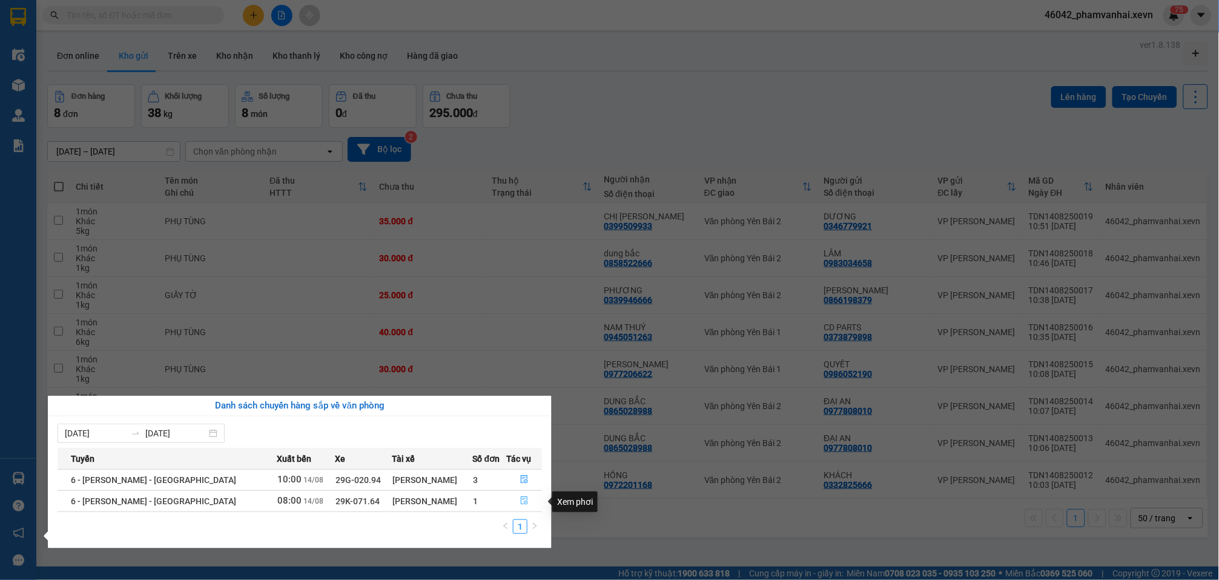
click at [520, 503] on icon "file-done" at bounding box center [524, 500] width 8 height 8
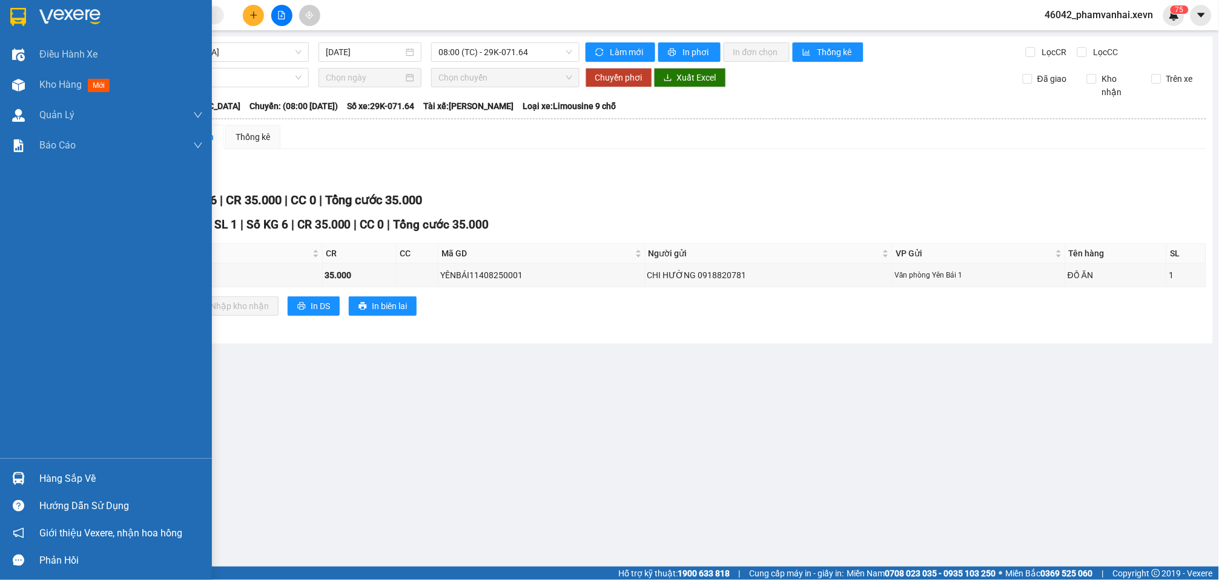
click at [31, 11] on div at bounding box center [106, 19] width 212 height 39
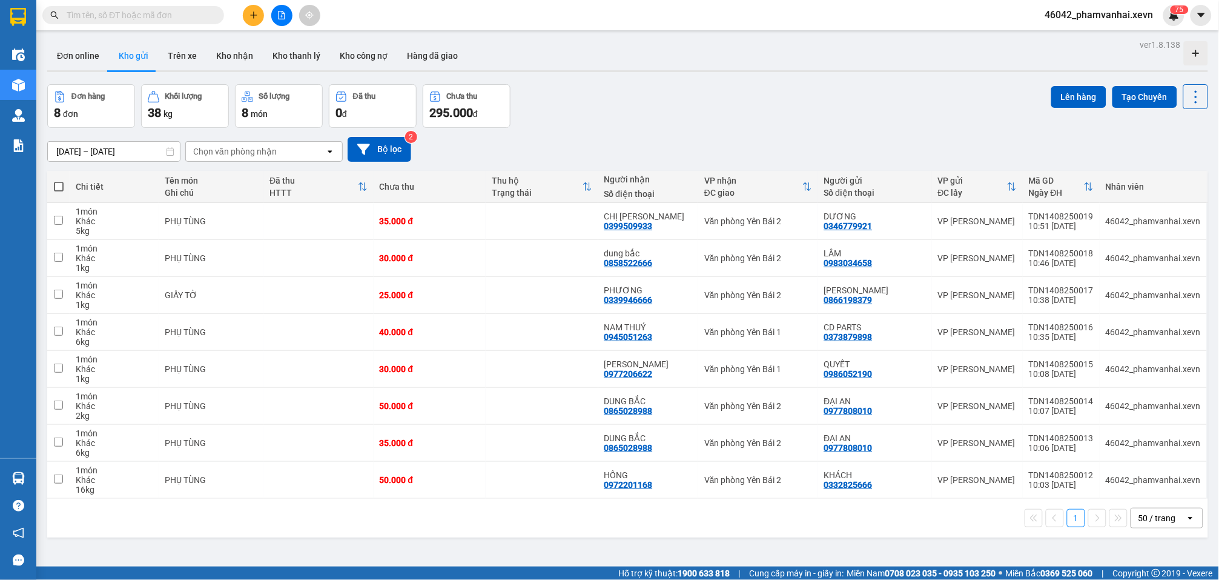
click at [250, 21] on button at bounding box center [253, 15] width 21 height 21
click at [279, 40] on div "Tạo đơn hàng" at bounding box center [301, 44] width 53 height 13
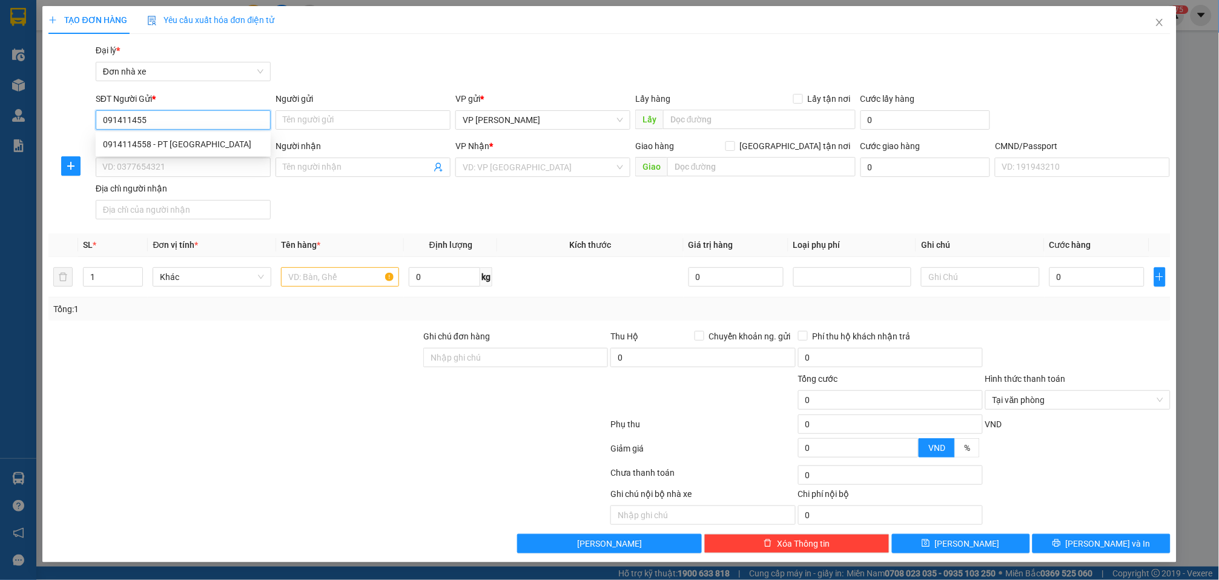
type input "0914114558"
type input "PT VĨNH HƯNG"
type input "0865028988"
type input "DUNG BẮC"
type input "GIAO TẬN NƠI"
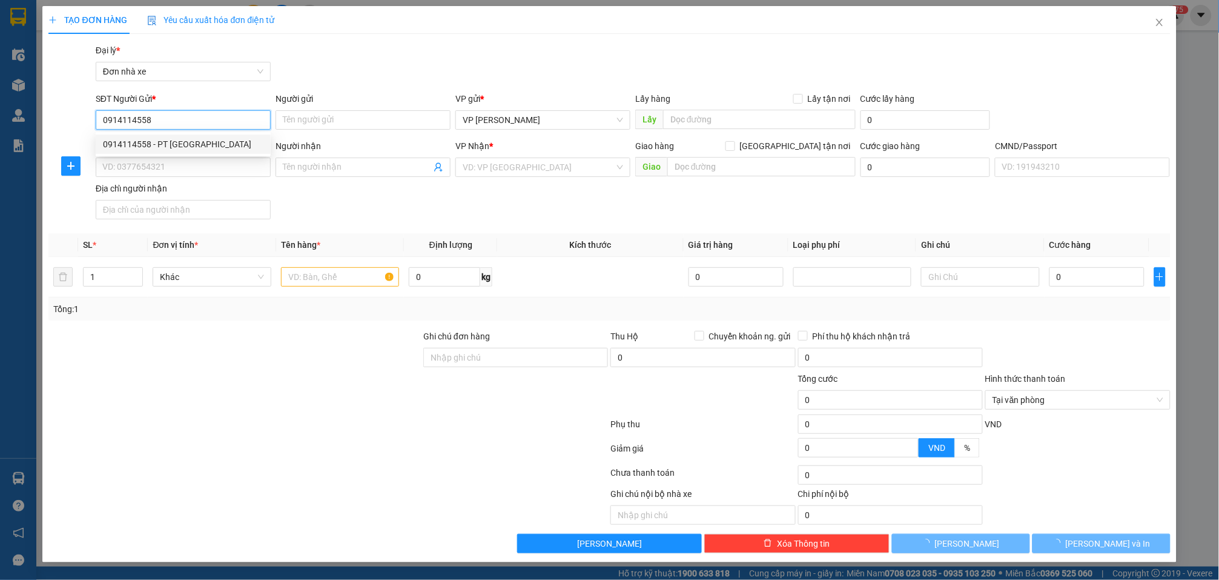
type input "123"
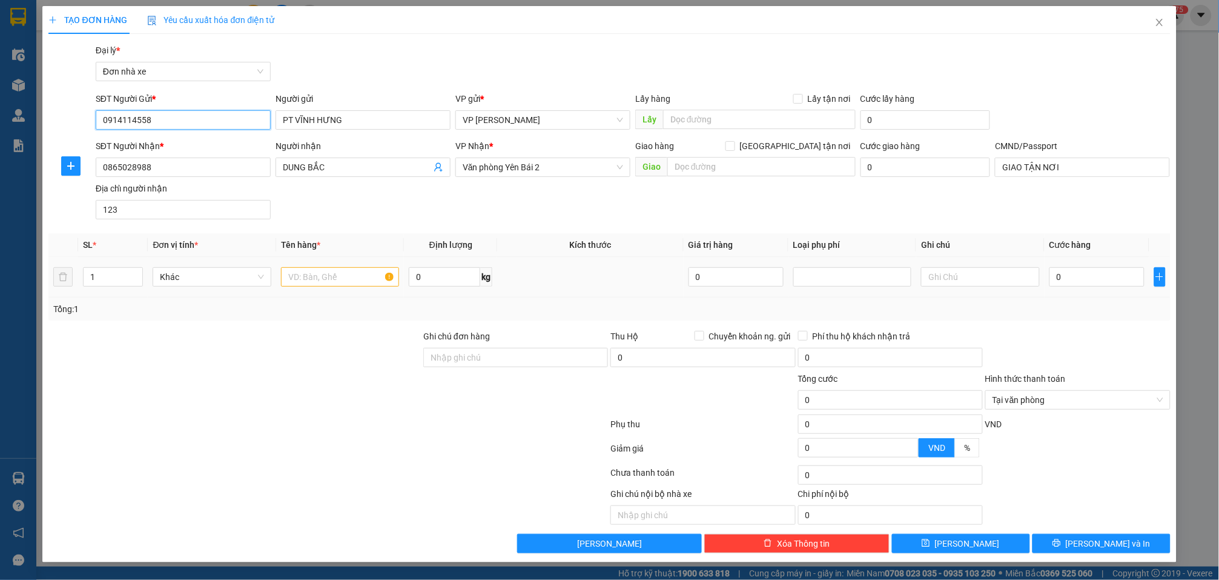
type input "0914114558"
click at [341, 279] on input "text" at bounding box center [340, 276] width 118 height 19
type input "PHỤ TÙNG"
click at [448, 282] on input "0" at bounding box center [444, 276] width 71 height 19
type input "5"
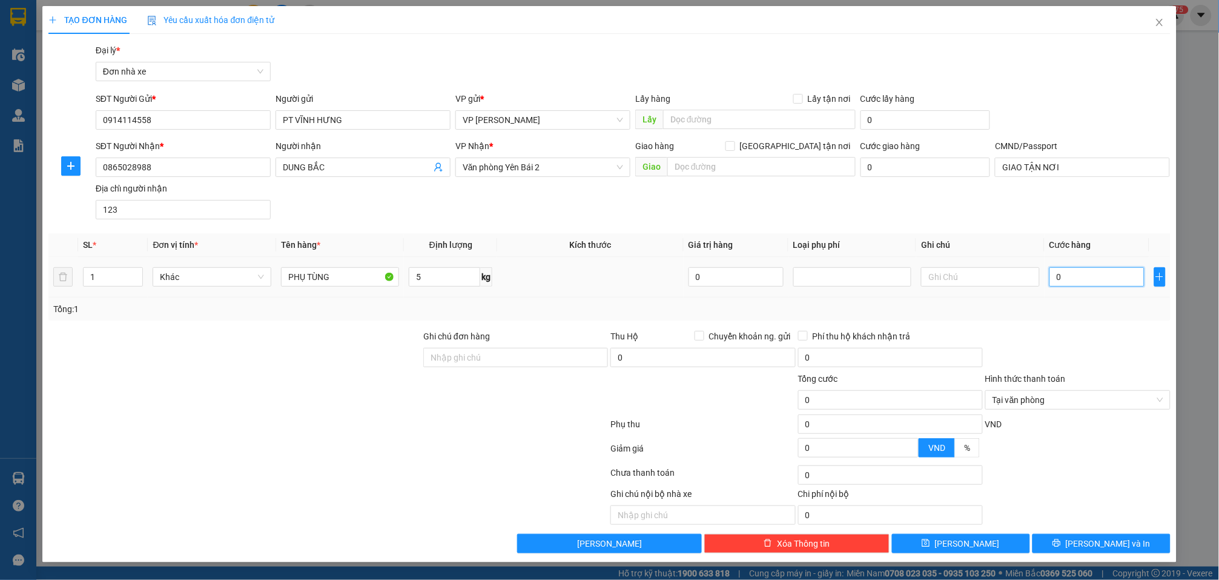
click at [1050, 277] on input "0" at bounding box center [1097, 276] width 95 height 19
type input "3"
type input "35"
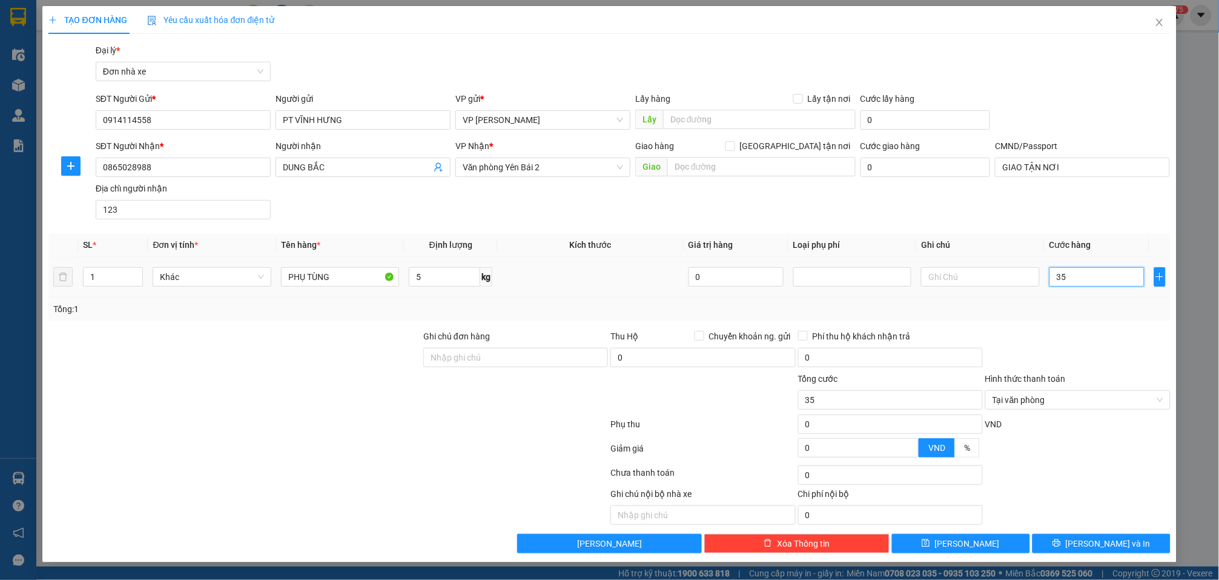
type input "350"
type input "3.500"
type input "35.000"
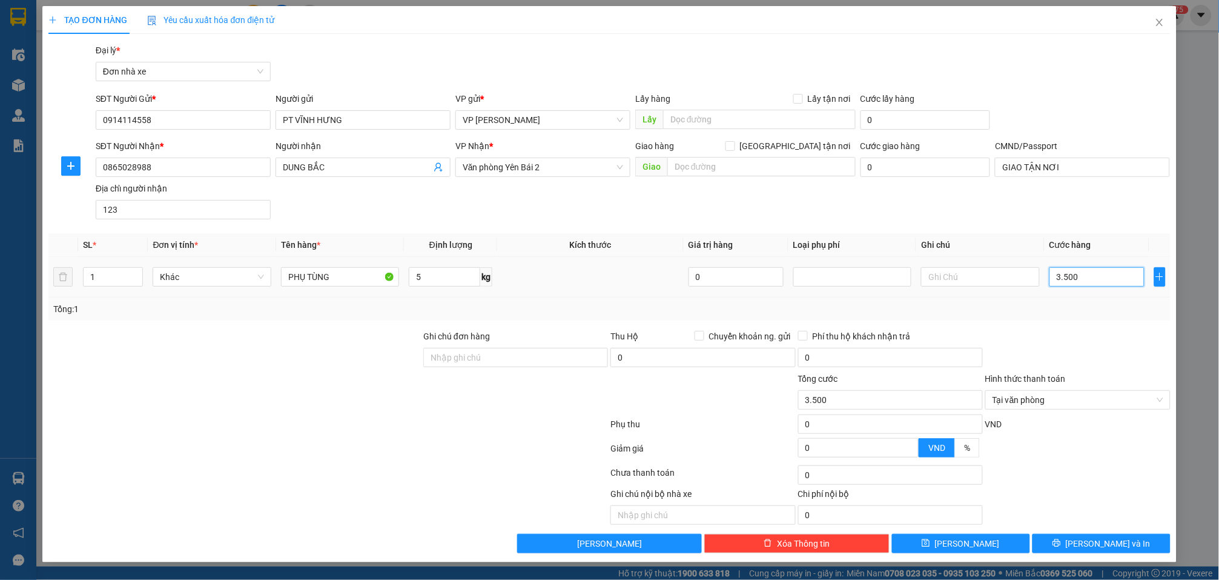
type input "35.000"
click at [1099, 548] on span "[PERSON_NAME] và In" at bounding box center [1108, 543] width 85 height 13
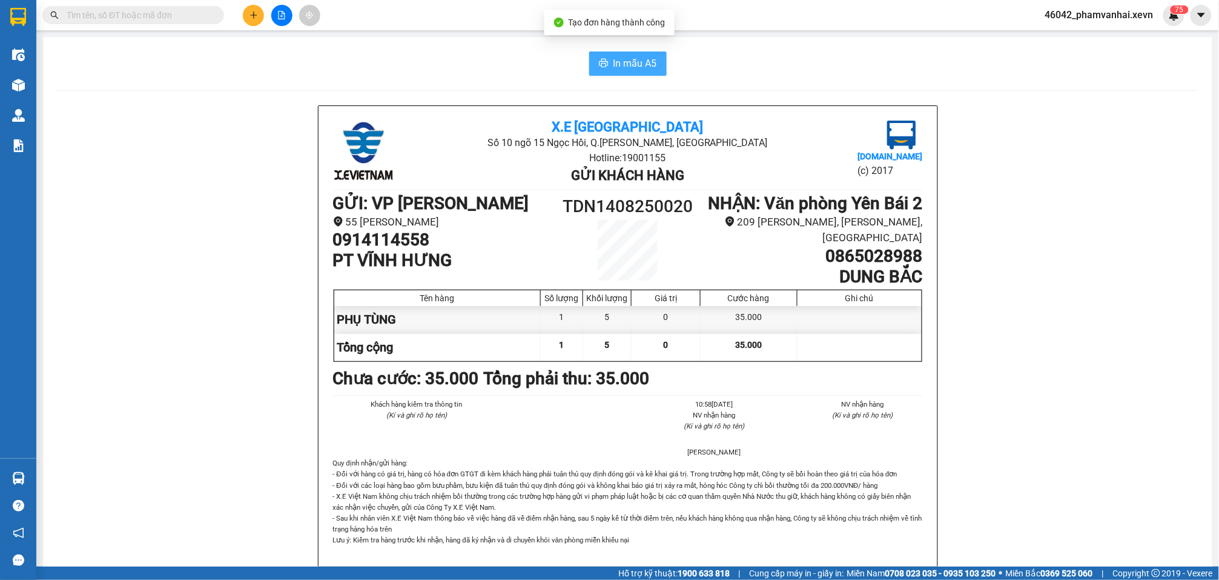
drag, startPoint x: 624, startPoint y: 53, endPoint x: 631, endPoint y: 47, distance: 9.1
click at [625, 53] on button "In mẫu A5" at bounding box center [628, 63] width 78 height 24
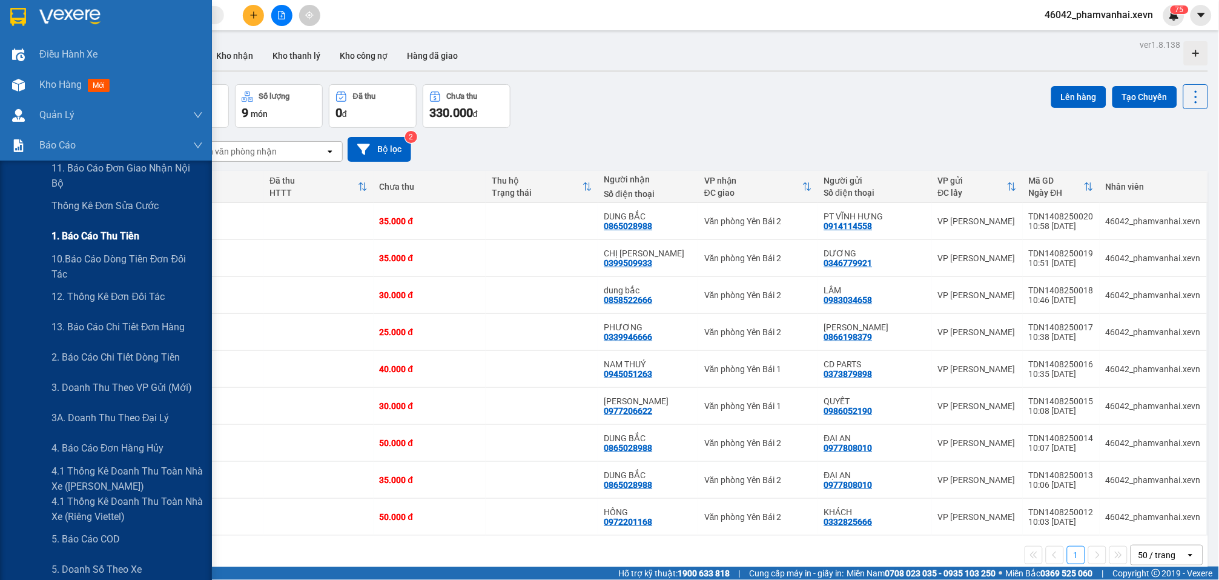
click at [125, 236] on span "1. Báo cáo thu tiền" at bounding box center [95, 235] width 88 height 15
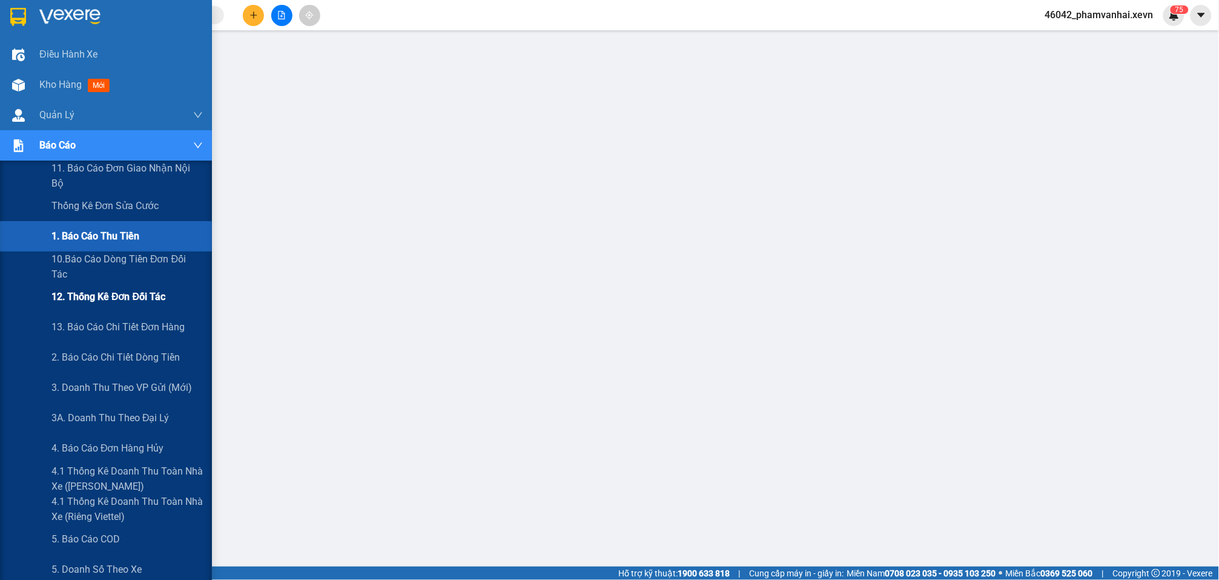
click at [118, 297] on span "12. Thống kê đơn đối tác" at bounding box center [108, 296] width 114 height 15
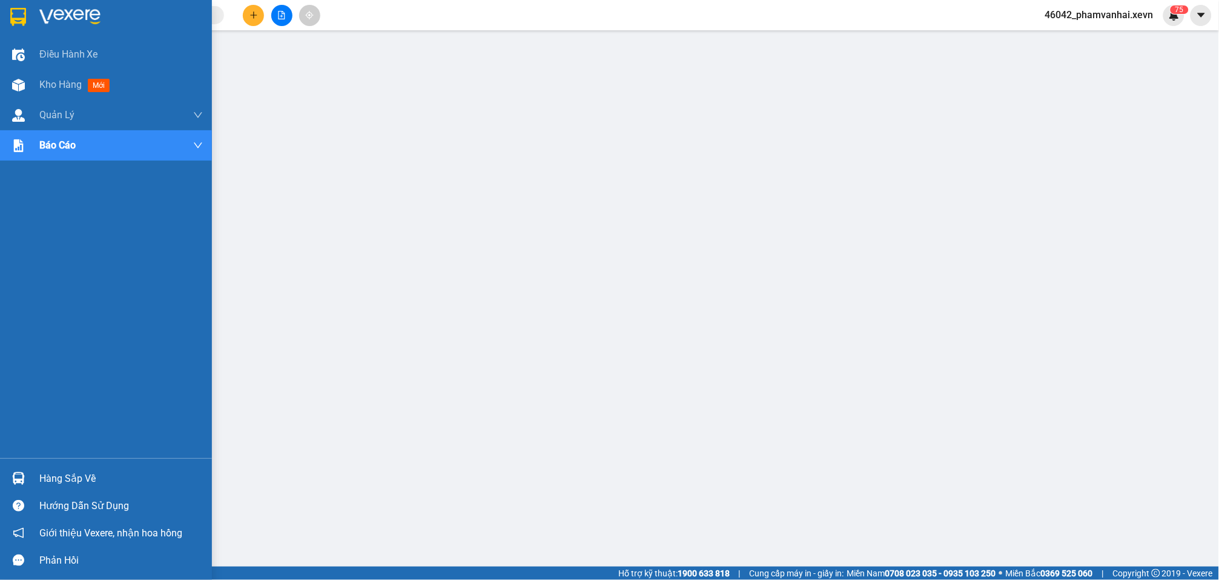
click at [28, 20] on div at bounding box center [18, 16] width 21 height 21
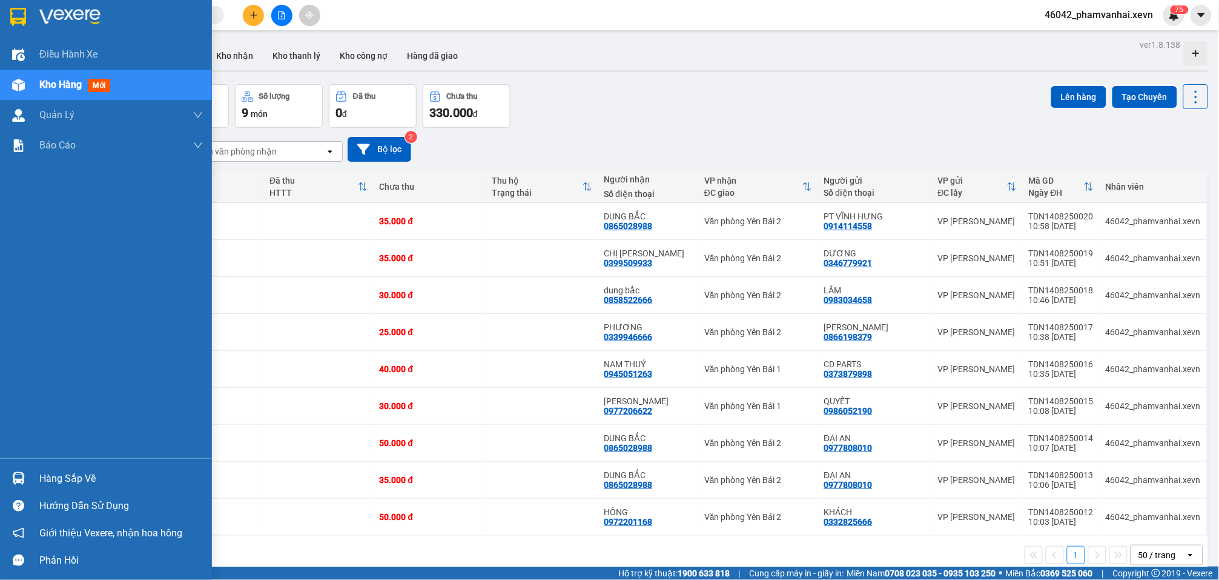
click at [33, 474] on div "Hàng sắp về" at bounding box center [106, 478] width 212 height 27
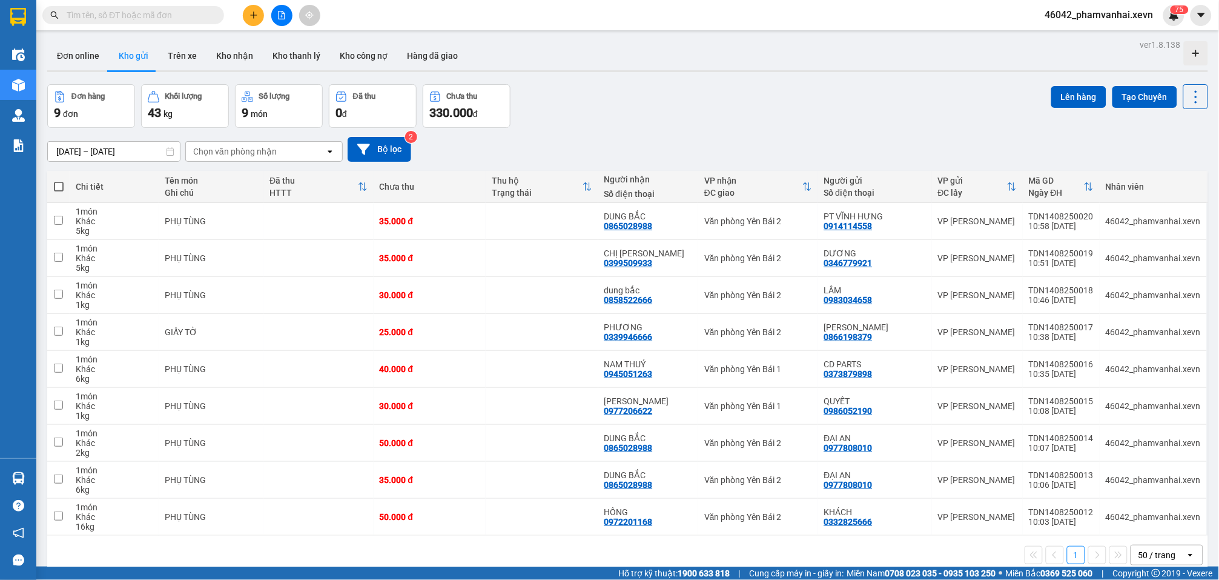
click at [617, 93] on section "Kết quả tìm kiếm ( 2 ) Bộ lọc Mã ĐH Trạng thái Món hàng Thu hộ Tổng cước Chưa c…" at bounding box center [609, 290] width 1219 height 580
click at [247, 19] on button at bounding box center [253, 15] width 21 height 21
click at [270, 37] on div "Tạo đơn hàng" at bounding box center [295, 44] width 91 height 23
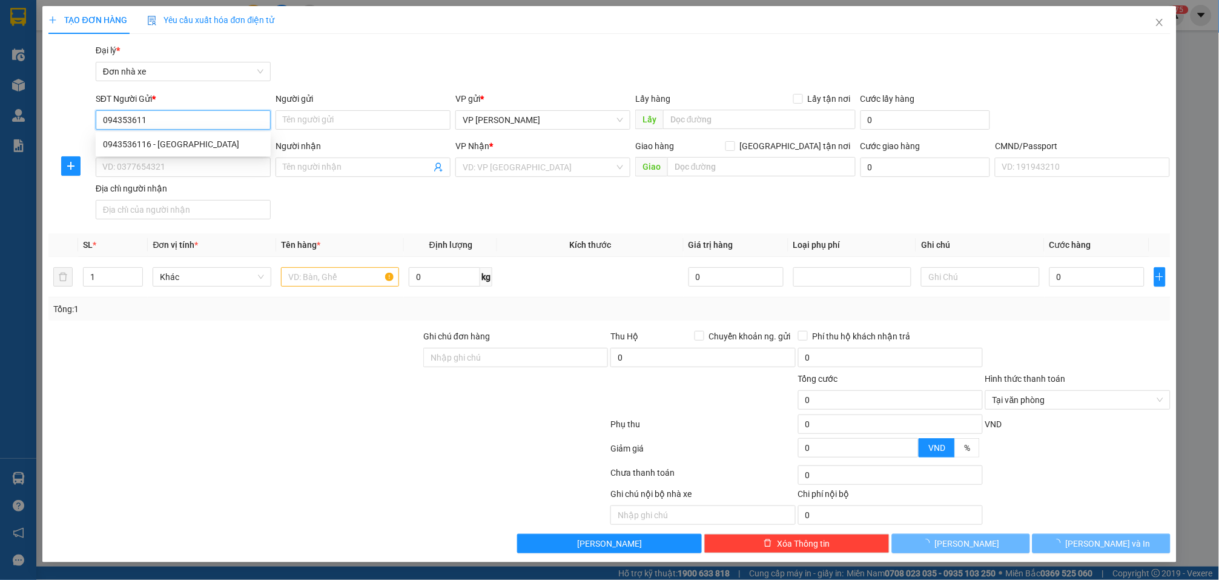
type input "0943536116"
type input "HÀ THÀNH"
type input "0858522666"
type input "dung bắc"
type input "GIAO TẬN NƠI"
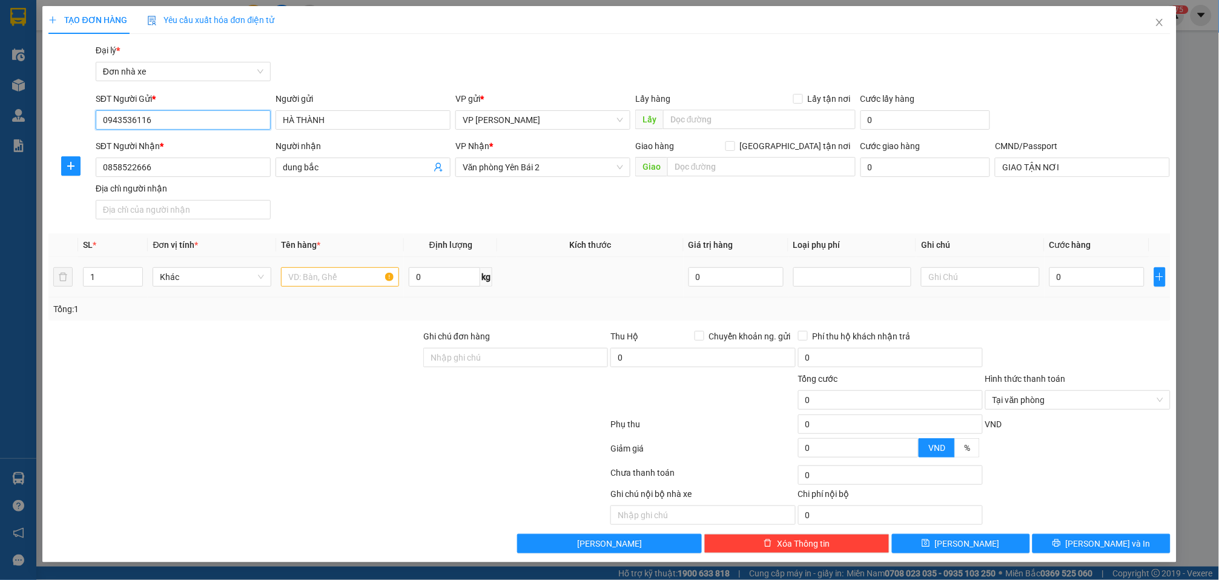
type input "0943536116"
click at [333, 266] on div at bounding box center [340, 277] width 118 height 24
drag, startPoint x: 330, startPoint y: 276, endPoint x: 336, endPoint y: 280, distance: 7.4
click at [331, 276] on input "text" at bounding box center [340, 276] width 118 height 19
type input "P"
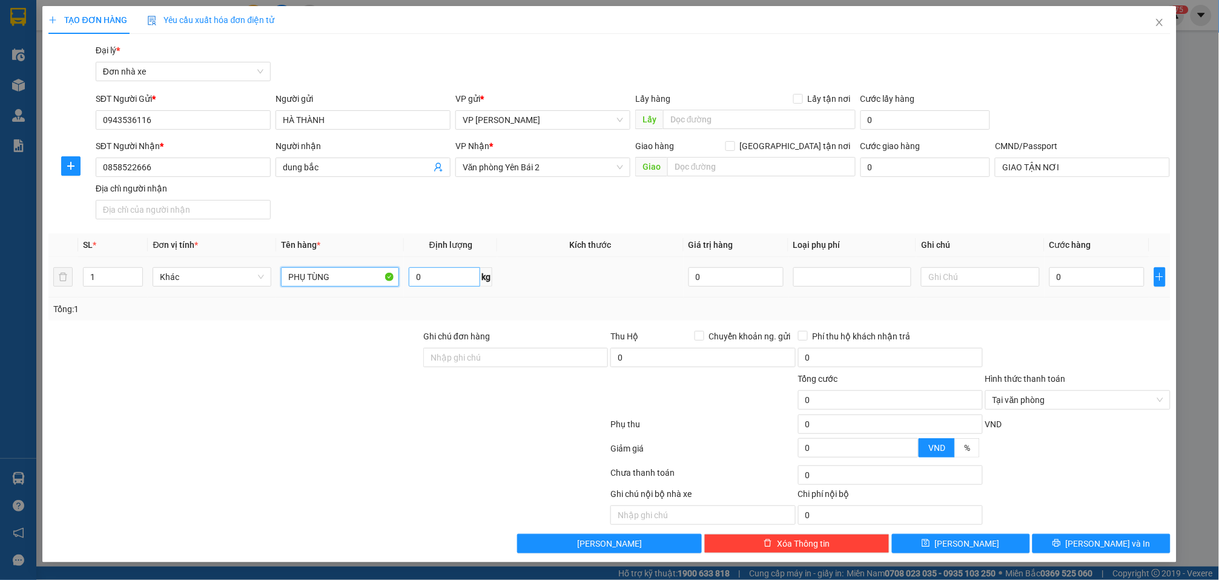
type input "PHỤ TÙNG"
click at [437, 276] on input "0" at bounding box center [444, 276] width 71 height 19
type input "3"
click at [1096, 279] on input "0" at bounding box center [1097, 276] width 95 height 19
type input "3"
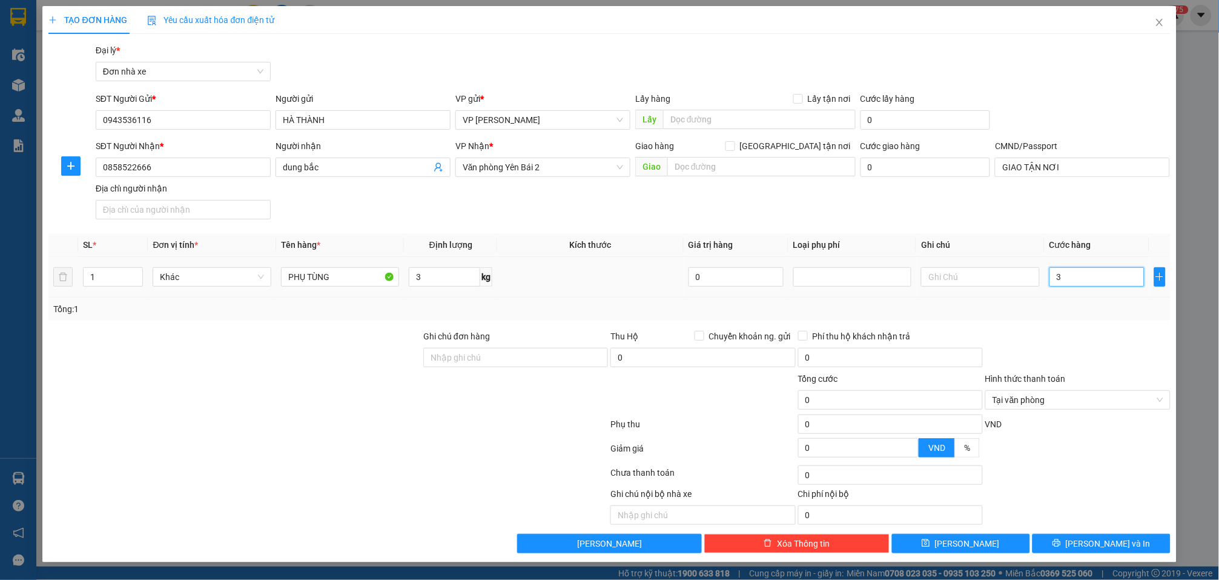
type input "3"
type input "30"
type input "300"
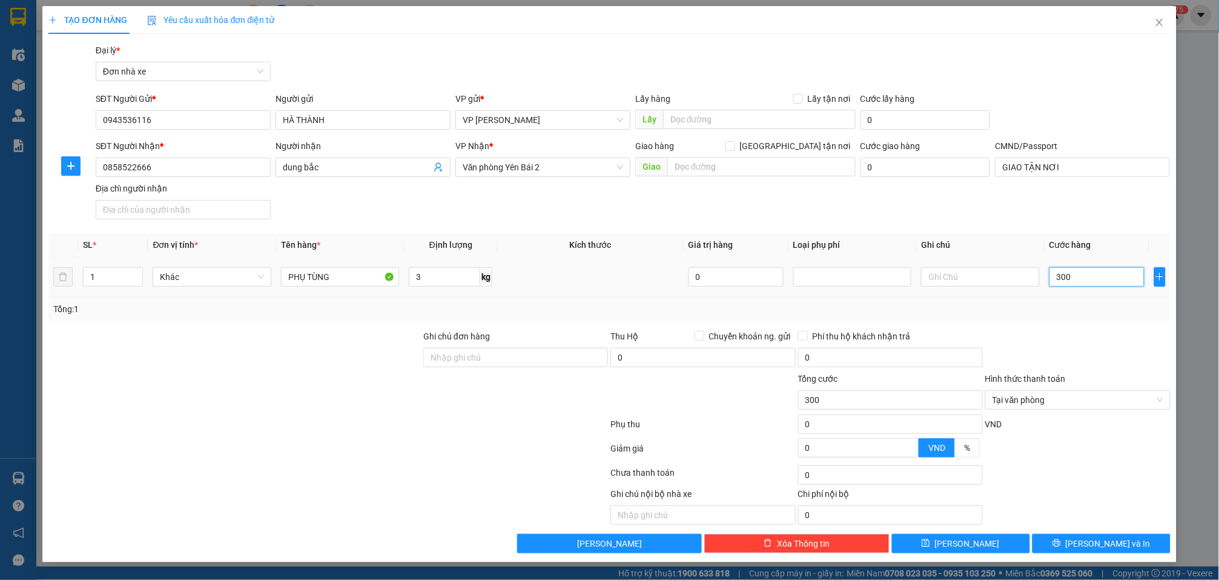
type input "3.000"
type input "30.000"
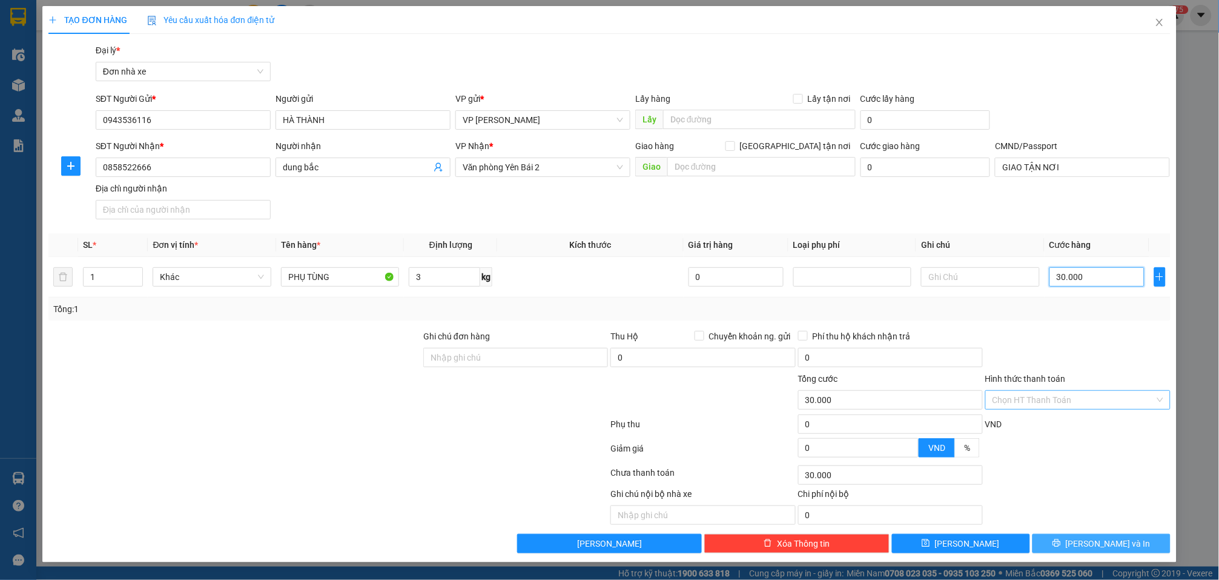
type input "30.000"
click at [1127, 537] on button "[PERSON_NAME] và In" at bounding box center [1102, 543] width 138 height 19
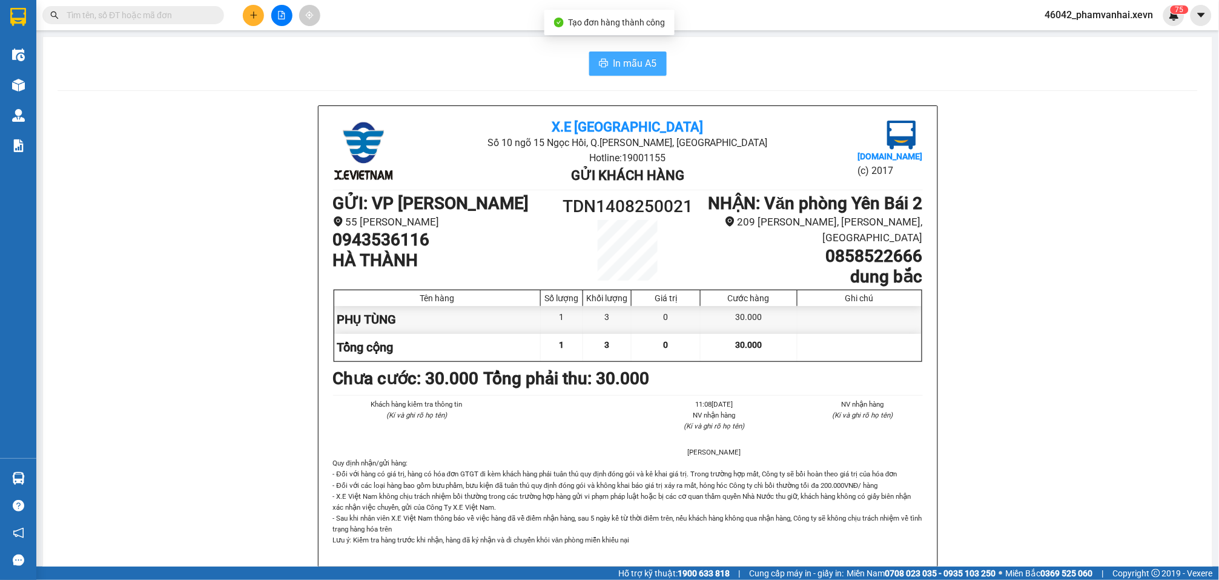
click at [624, 59] on span "In mẫu A5" at bounding box center [636, 63] width 44 height 15
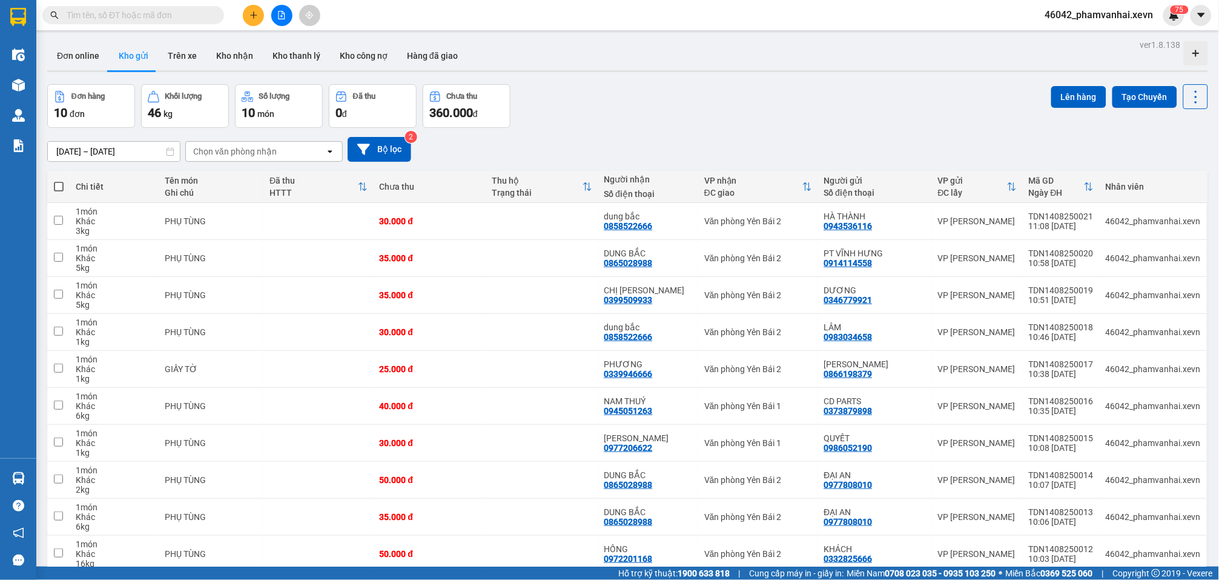
click at [243, 12] on span at bounding box center [253, 15] width 21 height 21
click at [300, 40] on div "Tạo đơn hàng" at bounding box center [301, 44] width 53 height 13
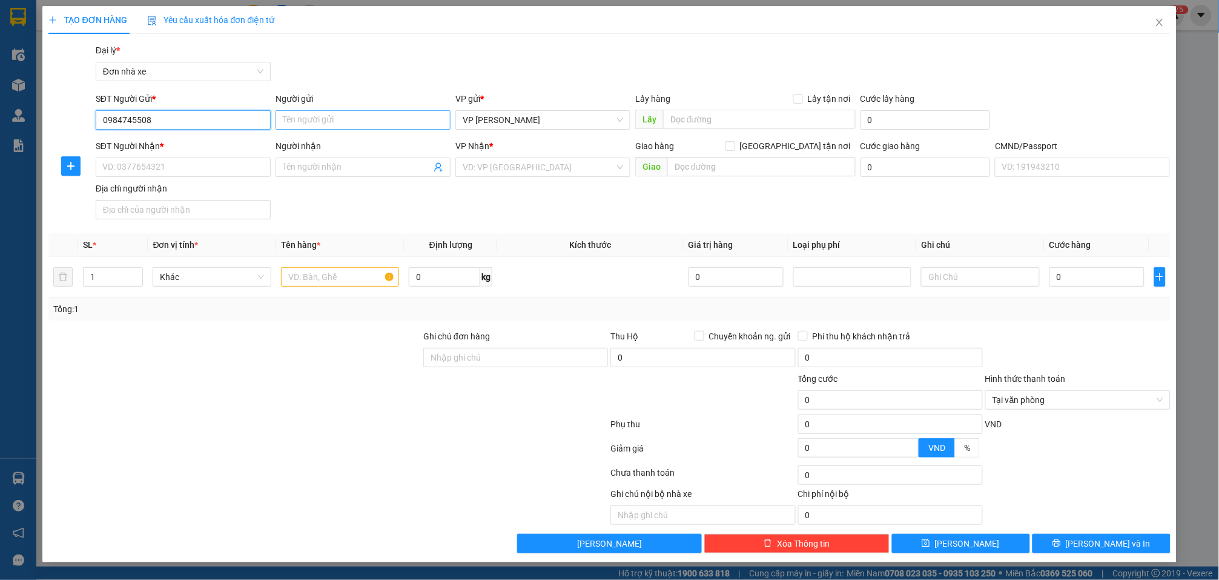
type input "0984745508"
click at [356, 119] on input "Người gửi" at bounding box center [363, 119] width 175 height 19
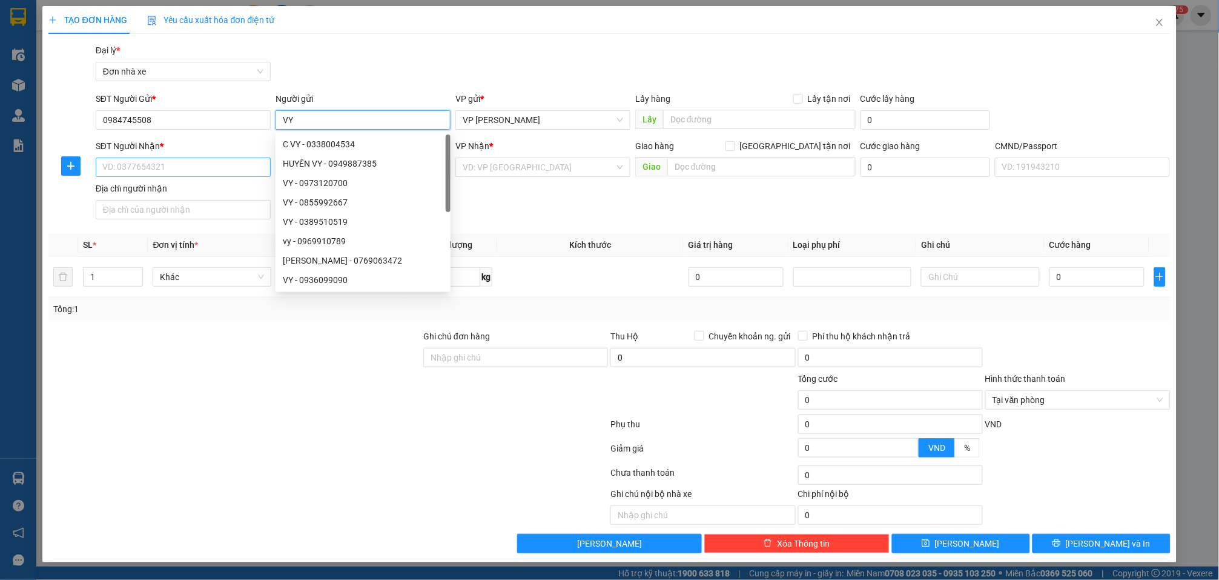
type input "VY"
drag, startPoint x: 193, startPoint y: 165, endPoint x: 230, endPoint y: 147, distance: 41.4
click at [195, 164] on input "SĐT Người Nhận *" at bounding box center [183, 166] width 175 height 19
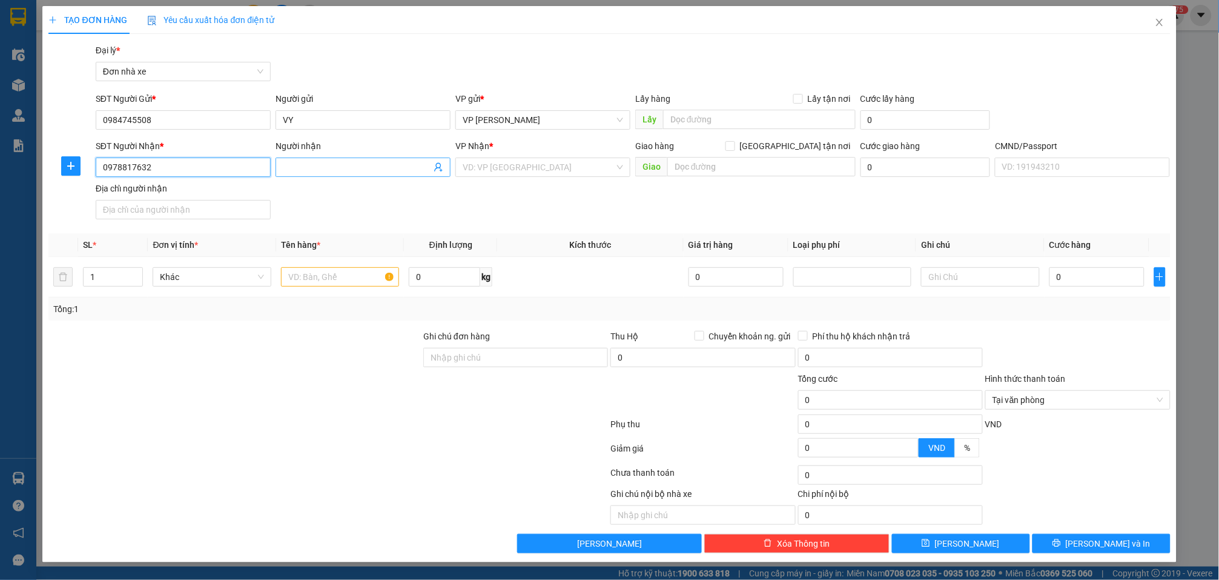
type input "0978817632"
drag, startPoint x: 350, startPoint y: 167, endPoint x: 388, endPoint y: 42, distance: 130.1
click at [350, 164] on input "Người nhận" at bounding box center [357, 167] width 148 height 13
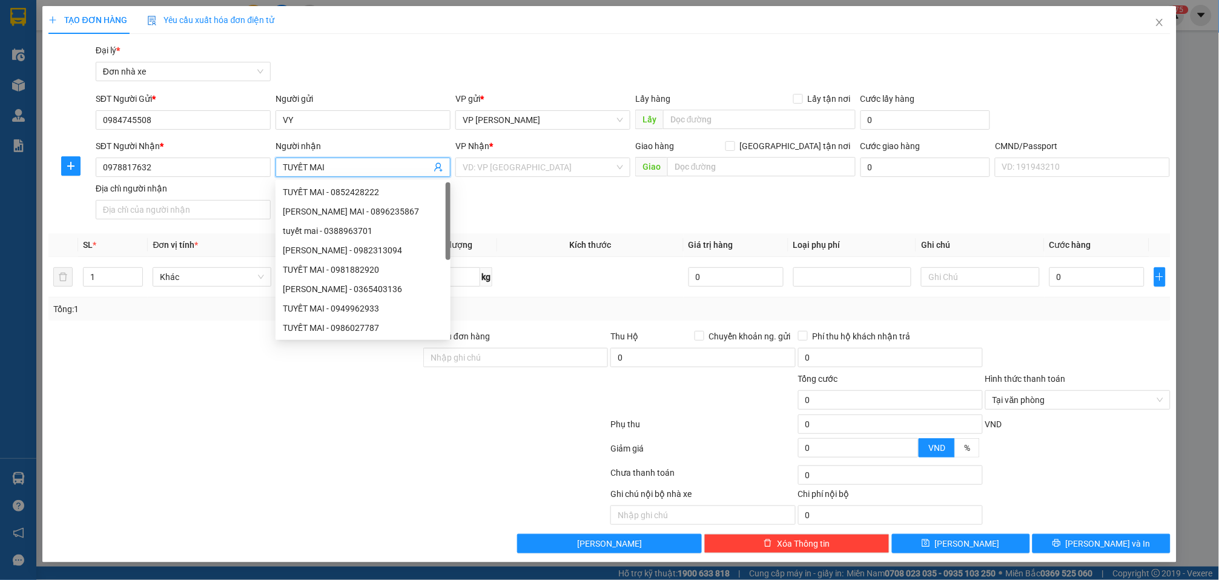
type input "TUYẾT MAI"
click at [540, 153] on div "VP Nhận *" at bounding box center [543, 148] width 175 height 18
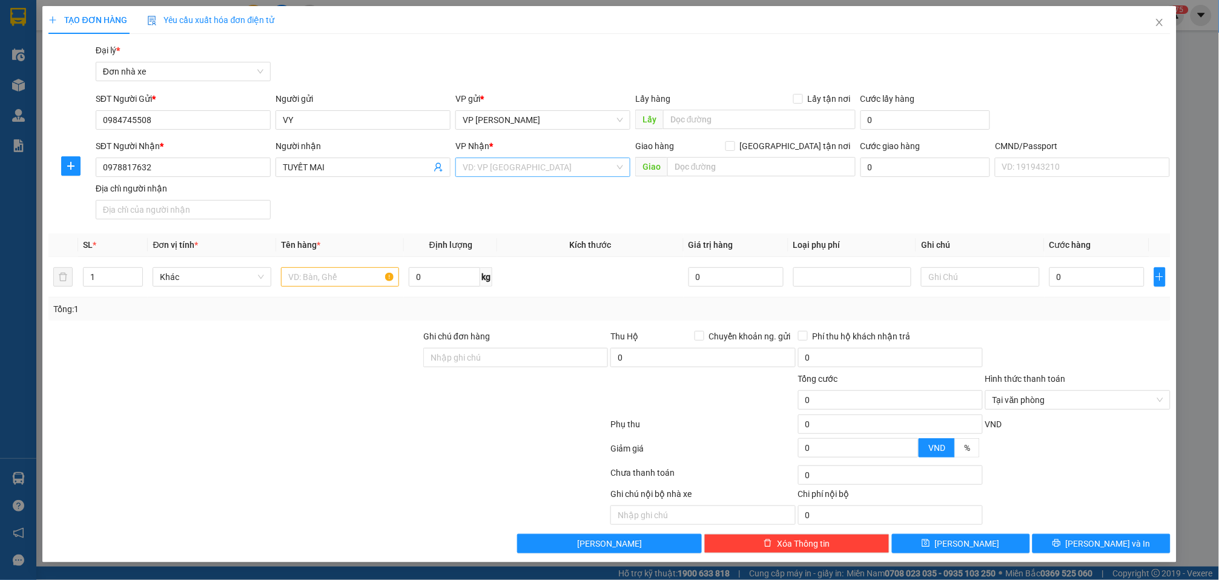
click at [544, 167] on input "search" at bounding box center [539, 167] width 152 height 18
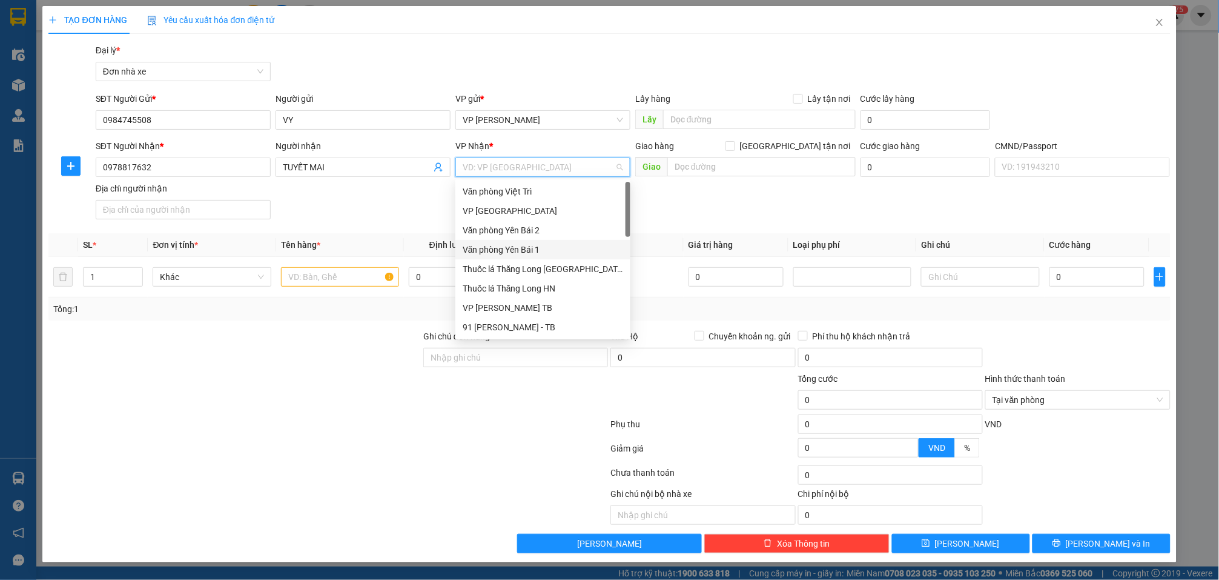
click at [497, 252] on div "Văn phòng Yên Bái 1" at bounding box center [543, 249] width 161 height 13
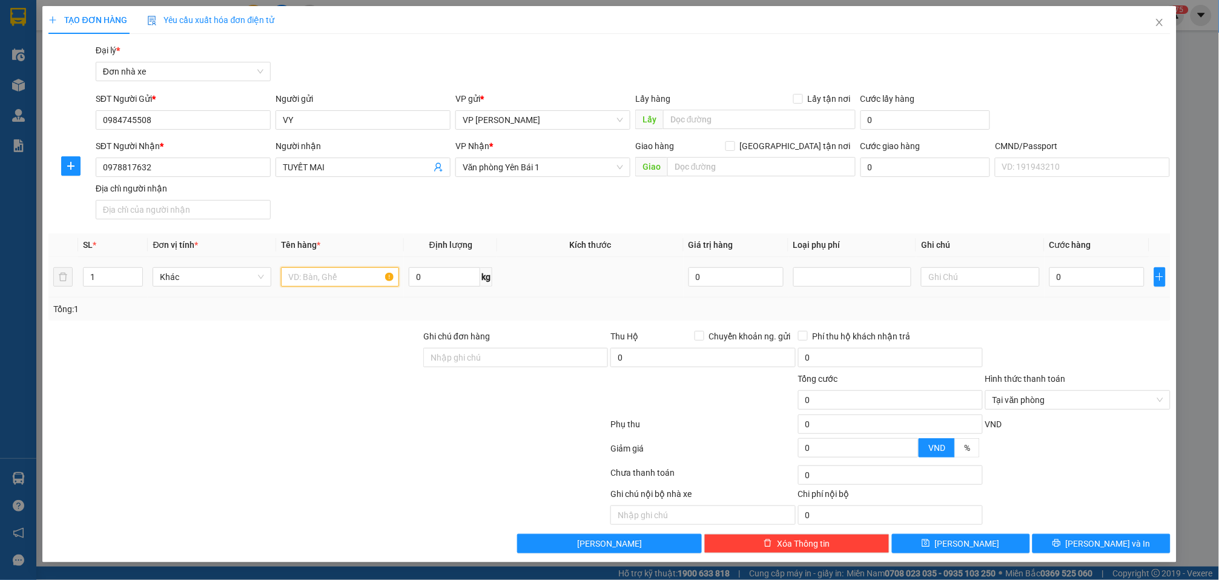
click at [353, 276] on input "text" at bounding box center [340, 276] width 118 height 19
type input "THUỐC"
click at [448, 268] on input "0" at bounding box center [444, 276] width 71 height 19
click at [429, 279] on input "30" at bounding box center [444, 276] width 71 height 19
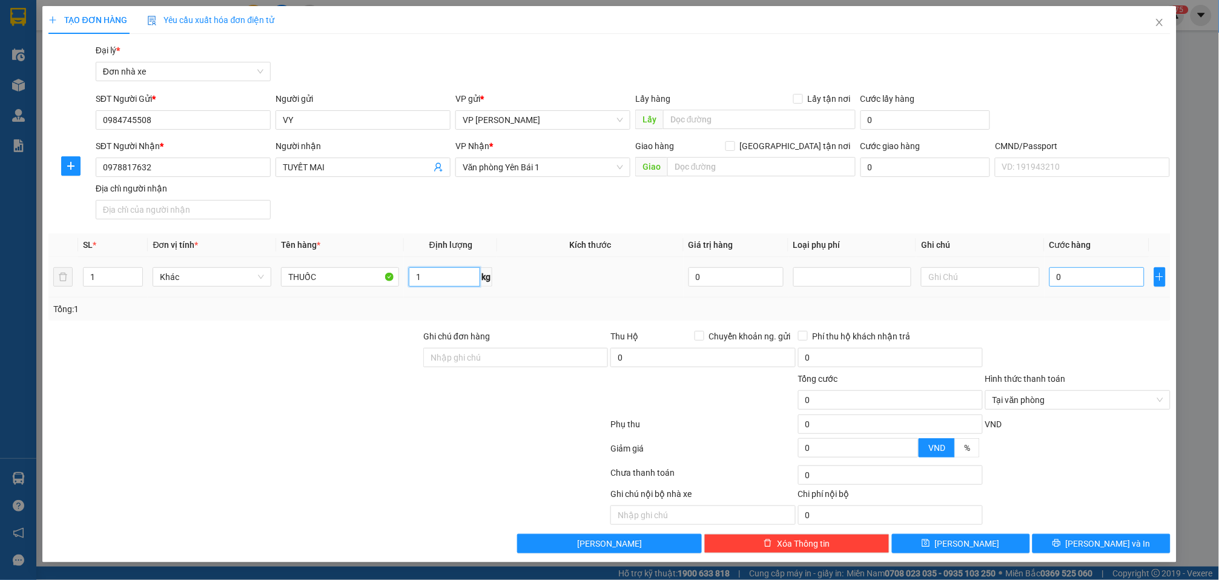
type input "1"
click at [1101, 271] on input "0" at bounding box center [1097, 276] width 95 height 19
type input "3"
type input "30"
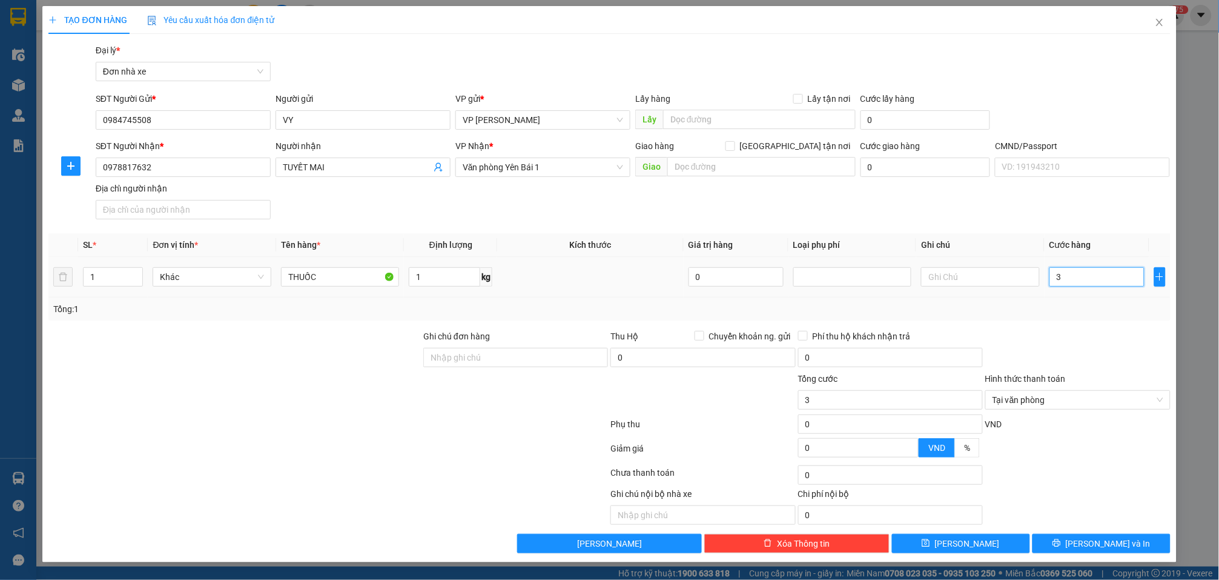
type input "30"
type input "300"
type input "3.000"
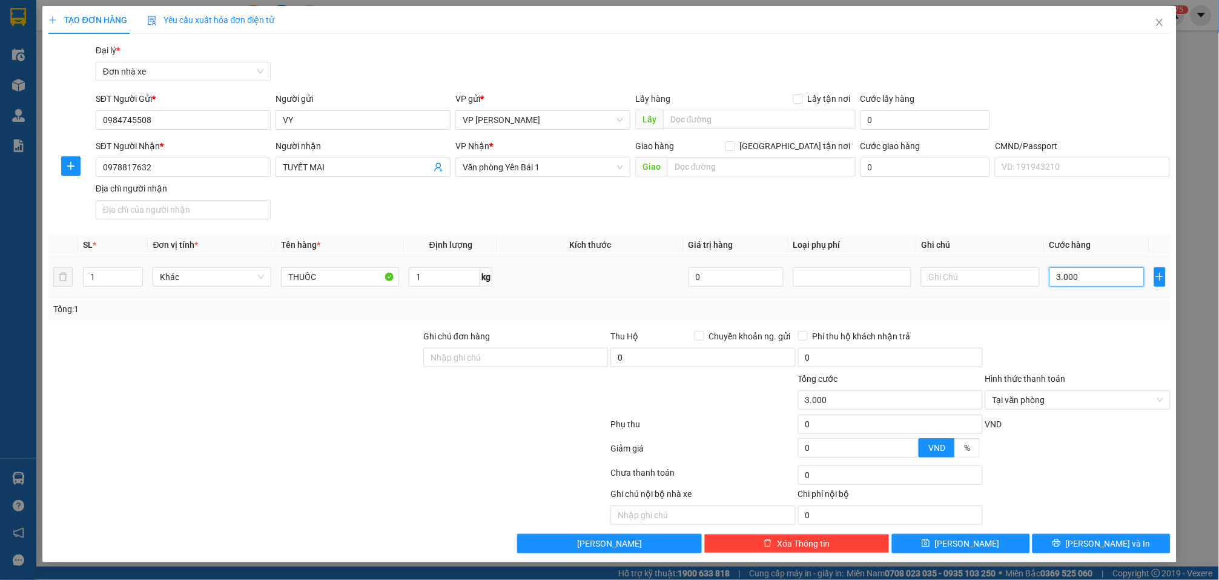
type input "30.000"
click at [1107, 548] on span "[PERSON_NAME] và In" at bounding box center [1108, 543] width 85 height 13
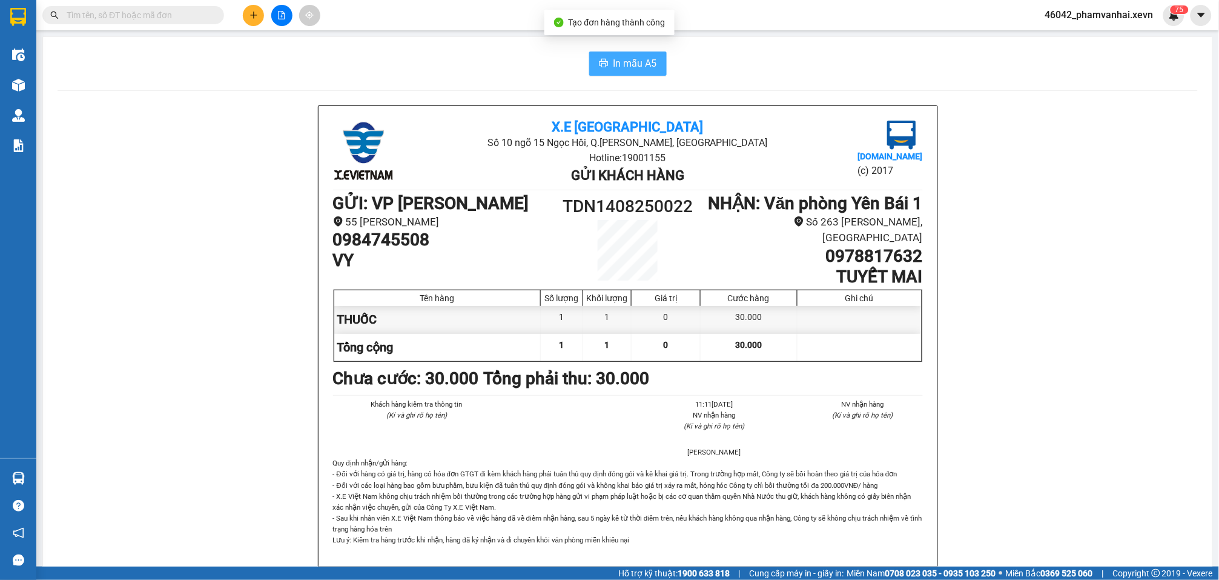
drag, startPoint x: 634, startPoint y: 48, endPoint x: 637, endPoint y: 58, distance: 9.6
click at [636, 53] on div "In mẫu A5 X.E Việt Nam Số 10 ngõ 15 Ngọc Hồi, Q.Hoàng Mai, Hà Nội Hotline: 1900…" at bounding box center [628, 570] width 1170 height 1067
drag, startPoint x: 638, startPoint y: 58, endPoint x: 640, endPoint y: 51, distance: 7.4
click at [638, 57] on span "In mẫu A5" at bounding box center [636, 63] width 44 height 15
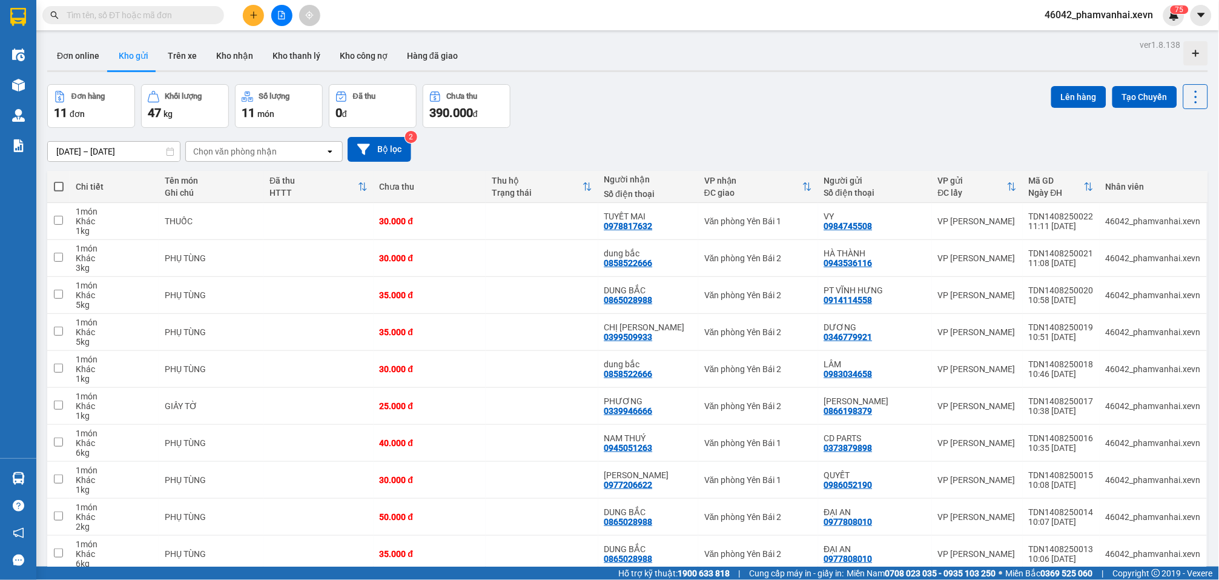
click at [255, 15] on icon "plus" at bounding box center [253, 15] width 7 height 1
click at [296, 50] on div "Tạo đơn hàng" at bounding box center [301, 44] width 53 height 13
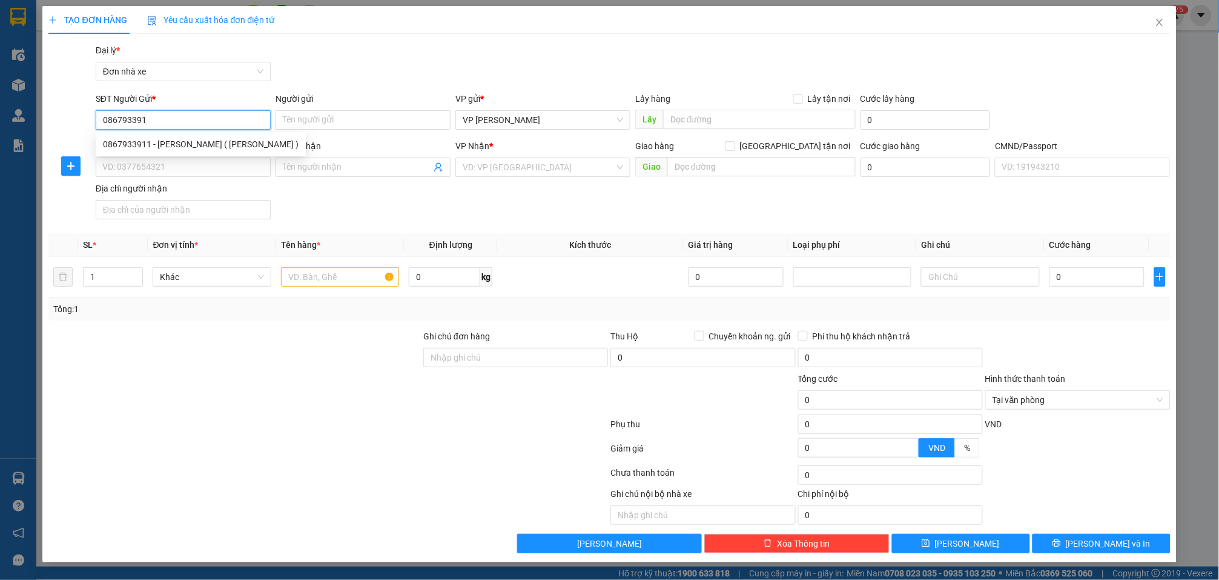
type input "0867933911"
type input "HƯƠNG ( NGỌC DIỆP )"
type input "0914940456"
type input "NGUYÊN VŨ"
type input "015084004215 HOÀNG ĐỨC HIỂN"
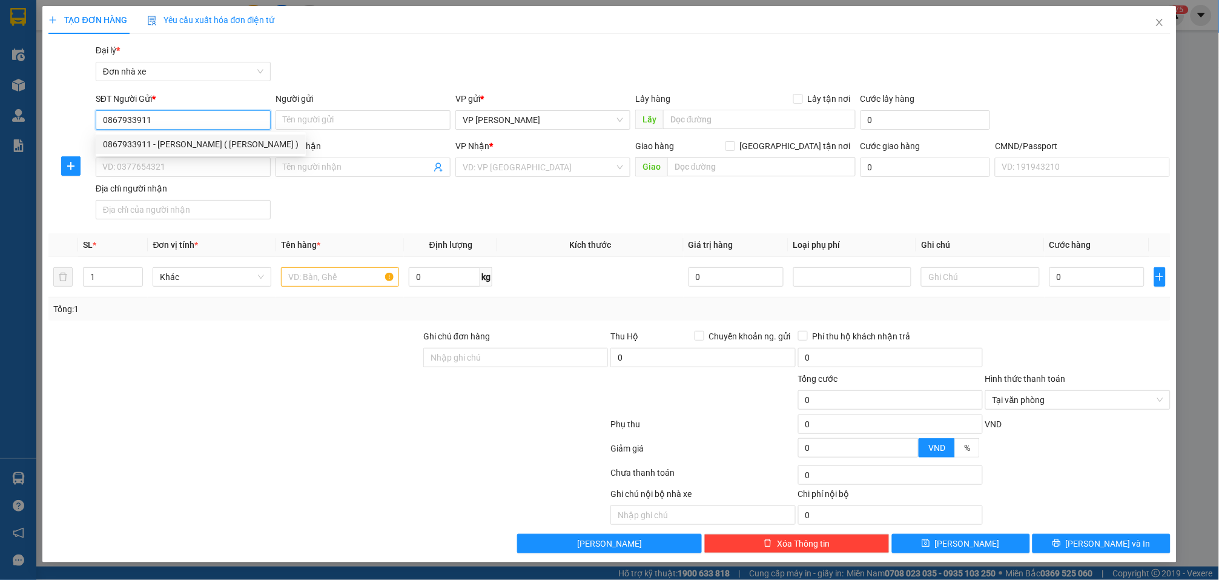
type input "123"
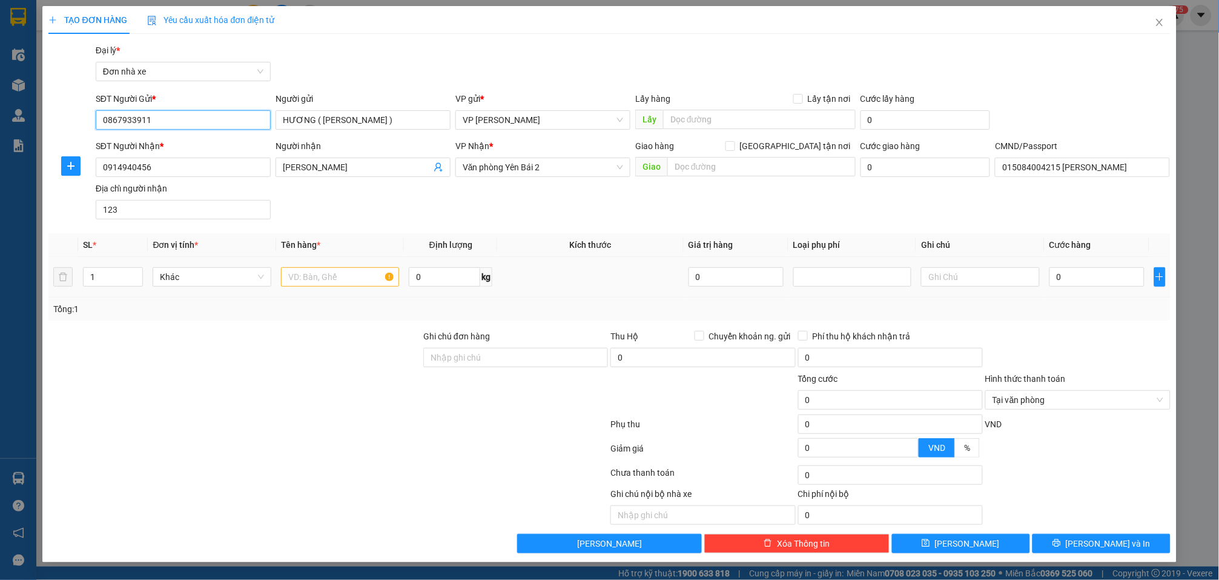
type input "0867933911"
click at [339, 294] on td at bounding box center [340, 277] width 128 height 41
click at [339, 277] on input "text" at bounding box center [340, 276] width 118 height 19
type input "PHỤ TÙNG"
click at [454, 273] on input "0" at bounding box center [444, 276] width 71 height 19
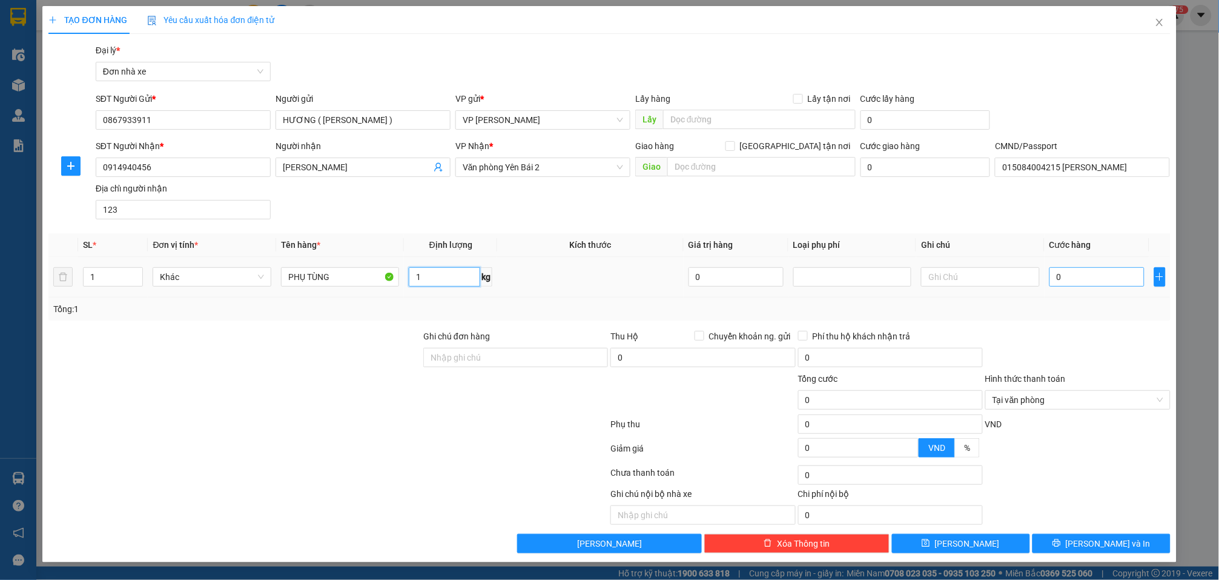
type input "1"
click at [1065, 276] on input "0" at bounding box center [1097, 276] width 95 height 19
type input "3"
type input "30"
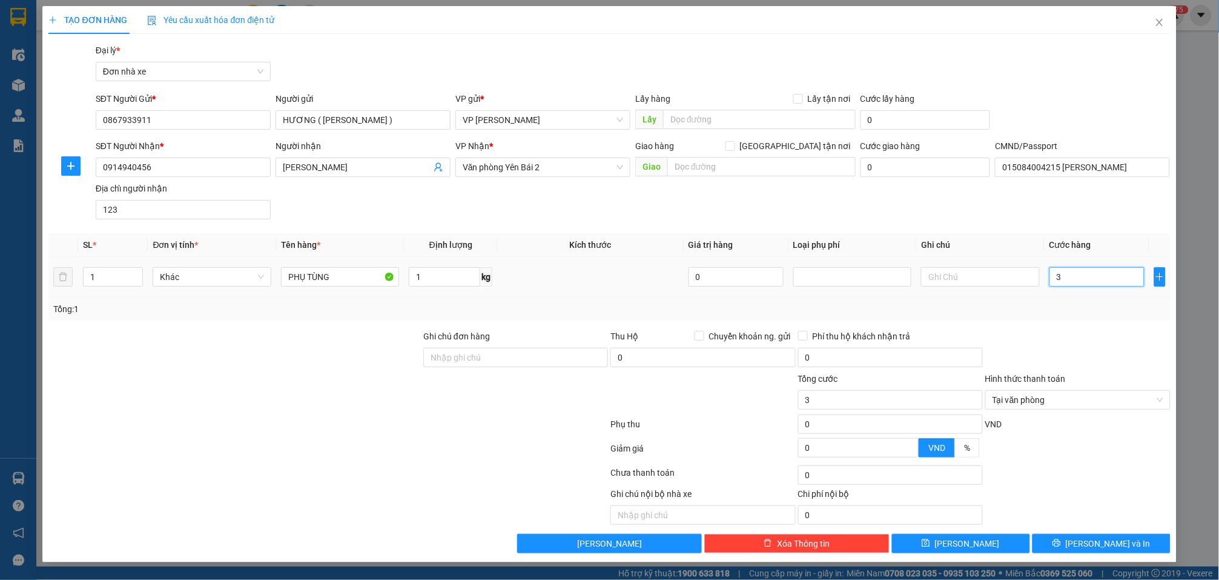
type input "30"
type input "300"
type input "3.000"
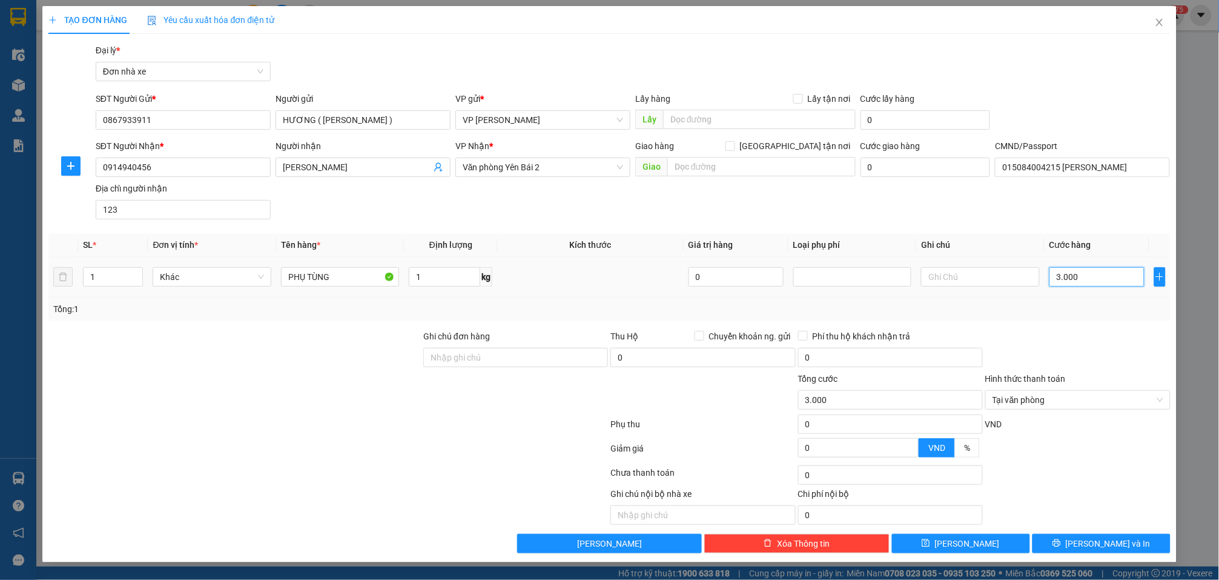
type input "30.000"
click at [1107, 549] on span "Lưu và In" at bounding box center [1108, 543] width 85 height 13
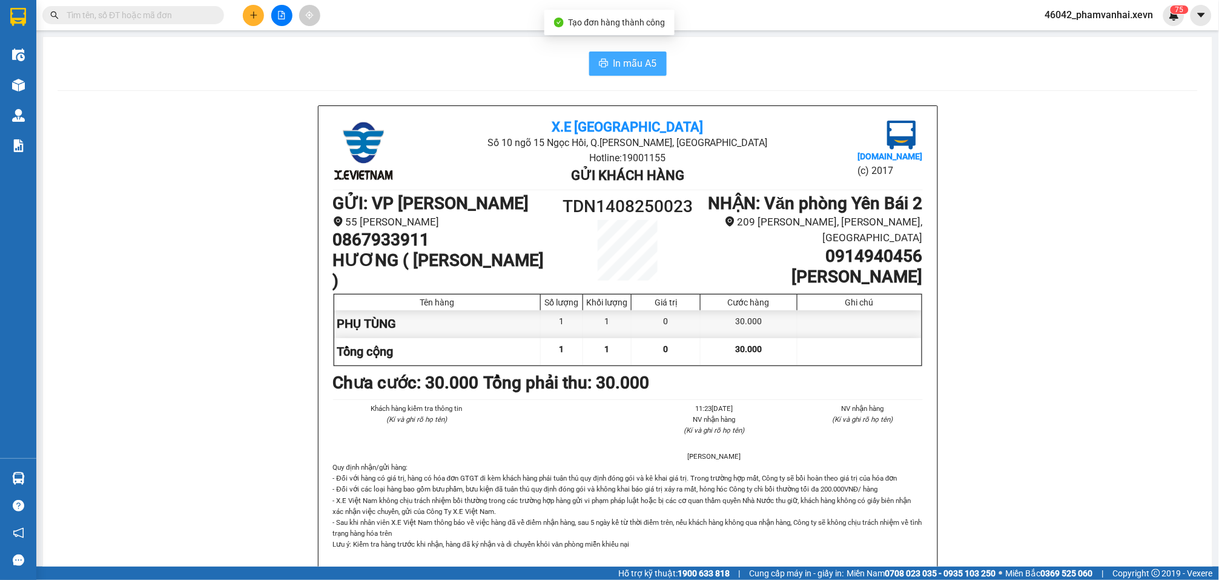
click at [615, 59] on span "In mẫu A5" at bounding box center [636, 63] width 44 height 15
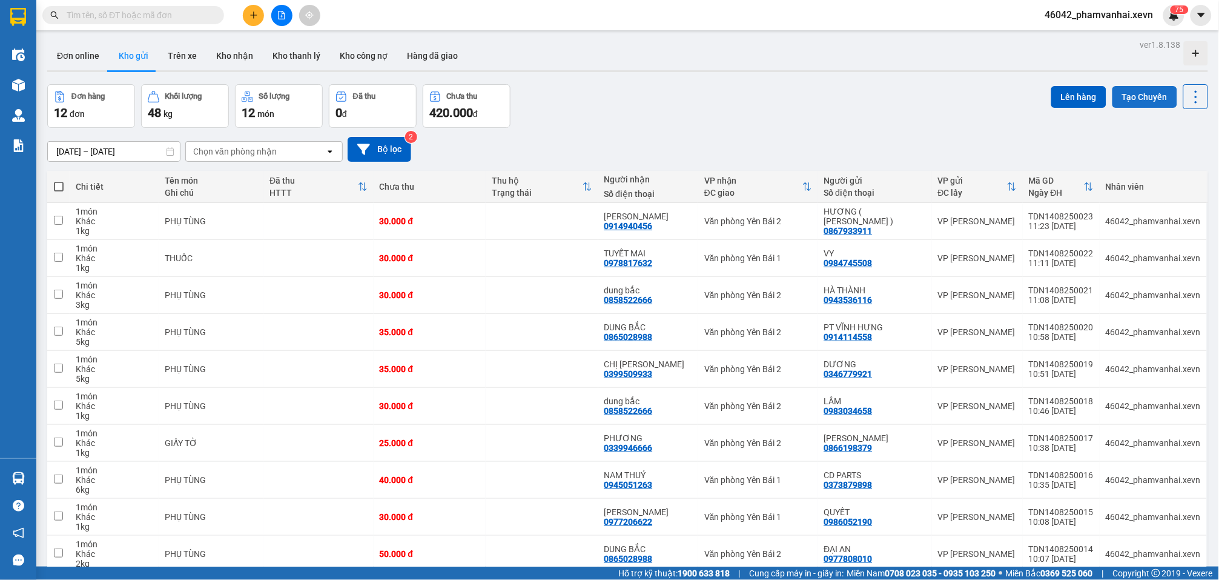
click at [1135, 93] on button "Tạo Chuyến" at bounding box center [1145, 97] width 65 height 22
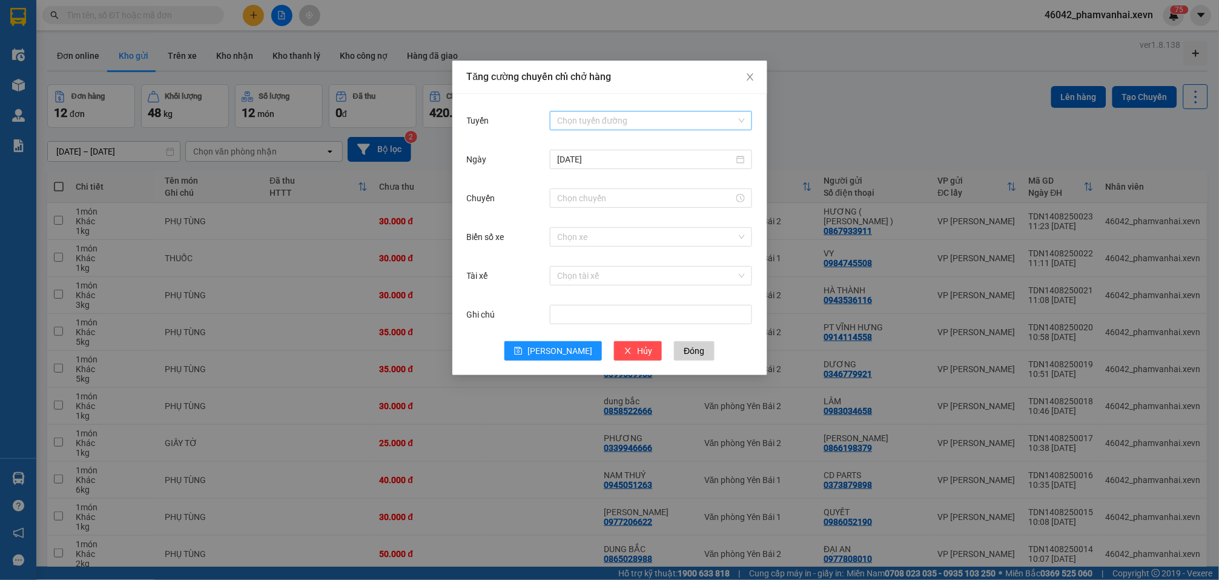
click at [591, 127] on input "Tuyến" at bounding box center [646, 120] width 179 height 18
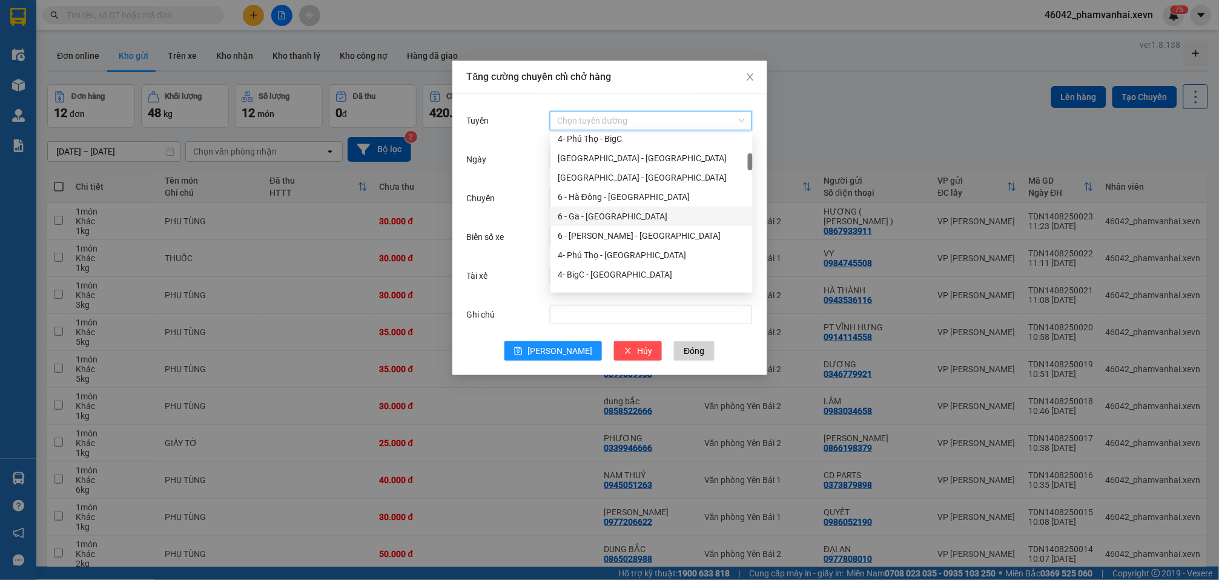
click at [613, 217] on div "6 - Ga - [GEOGRAPHIC_DATA]" at bounding box center [652, 216] width 188 height 13
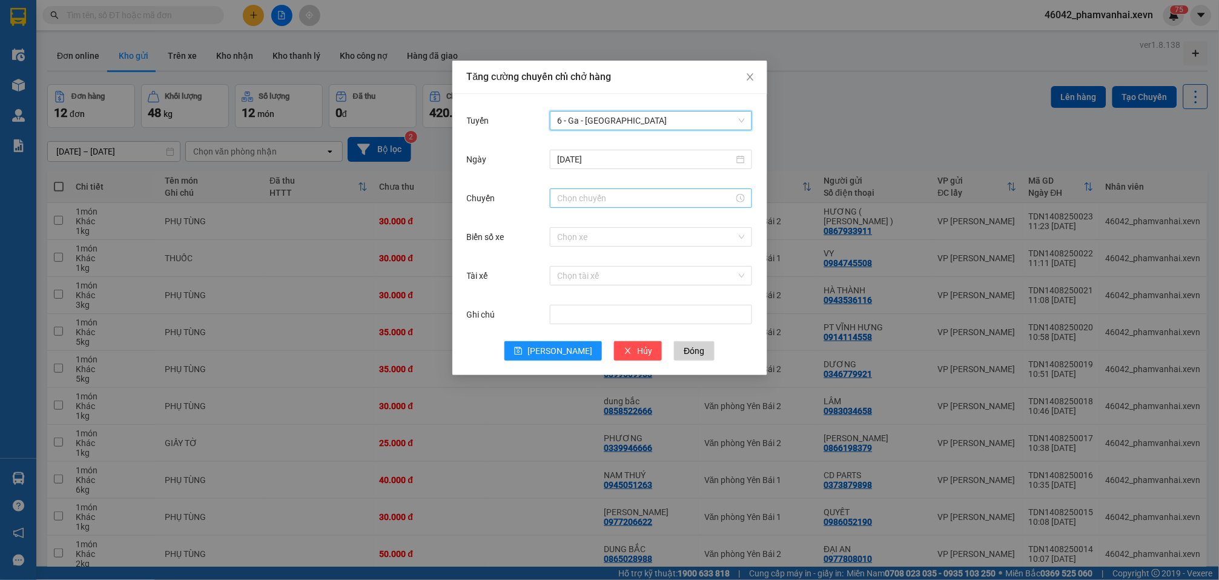
click at [589, 192] on input "Chuyến" at bounding box center [645, 197] width 177 height 13
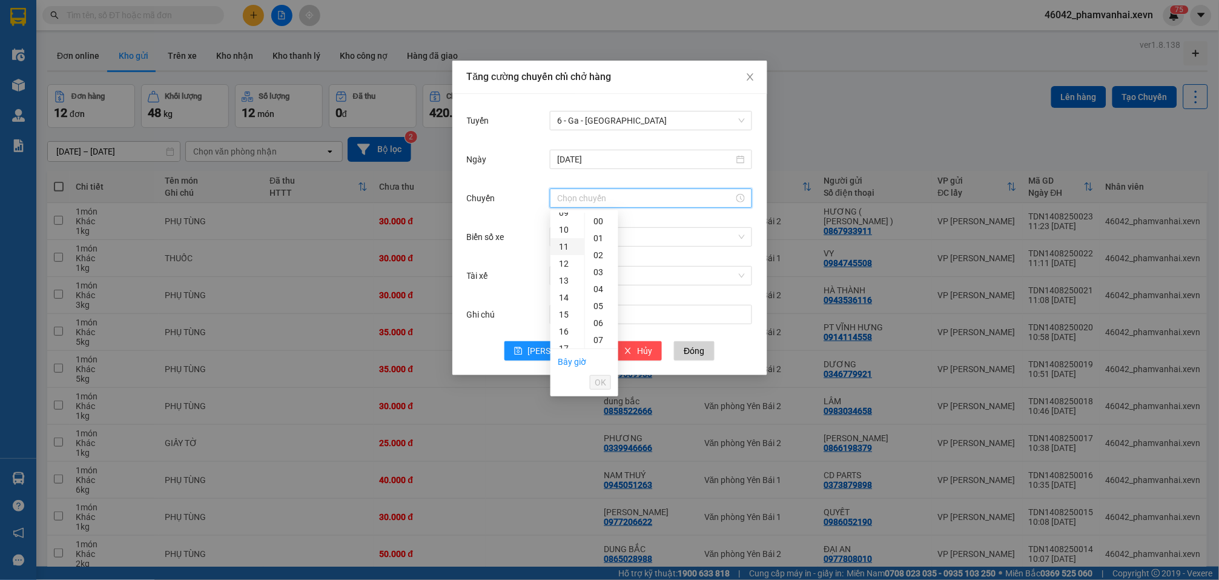
click at [566, 248] on div "11" at bounding box center [568, 246] width 34 height 17
click at [596, 315] on div "15" at bounding box center [601, 314] width 33 height 17
type input "11:15"
click at [602, 386] on span "OK" at bounding box center [601, 382] width 12 height 13
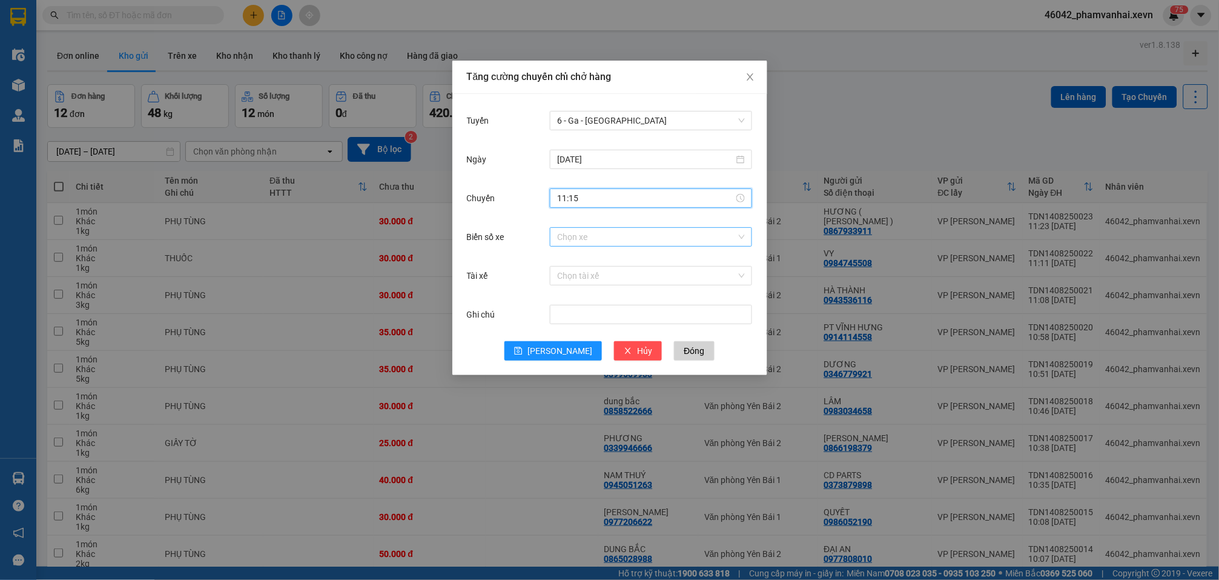
click at [593, 233] on input "Biển số xe" at bounding box center [646, 237] width 179 height 18
type input "051.04"
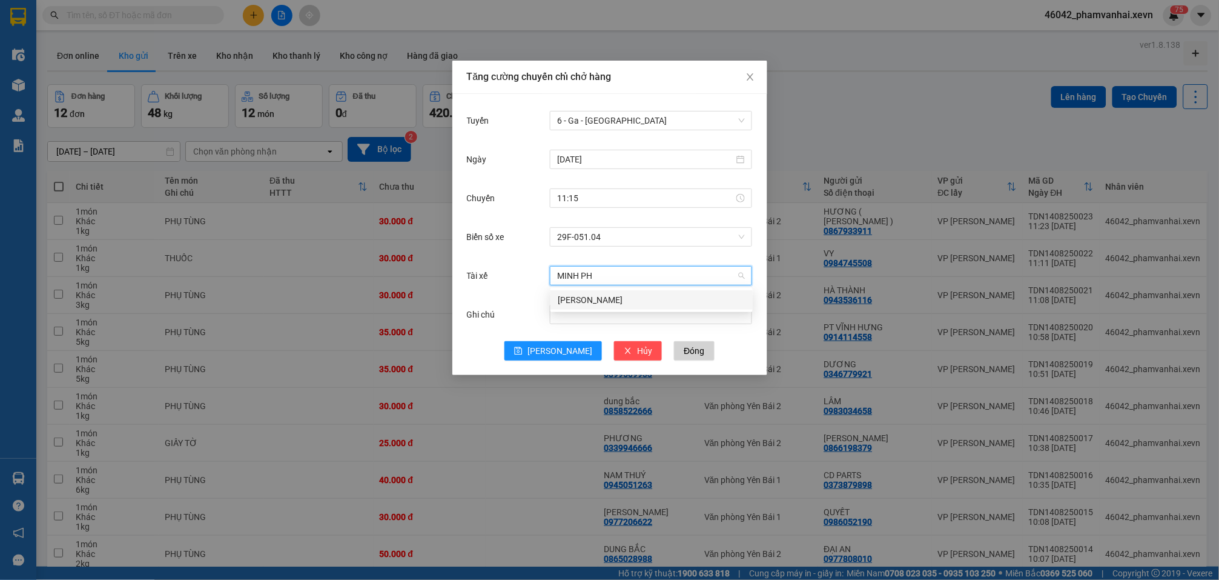
type input "MINH PHÚ"
click at [568, 348] on button "[PERSON_NAME]" at bounding box center [554, 350] width 98 height 19
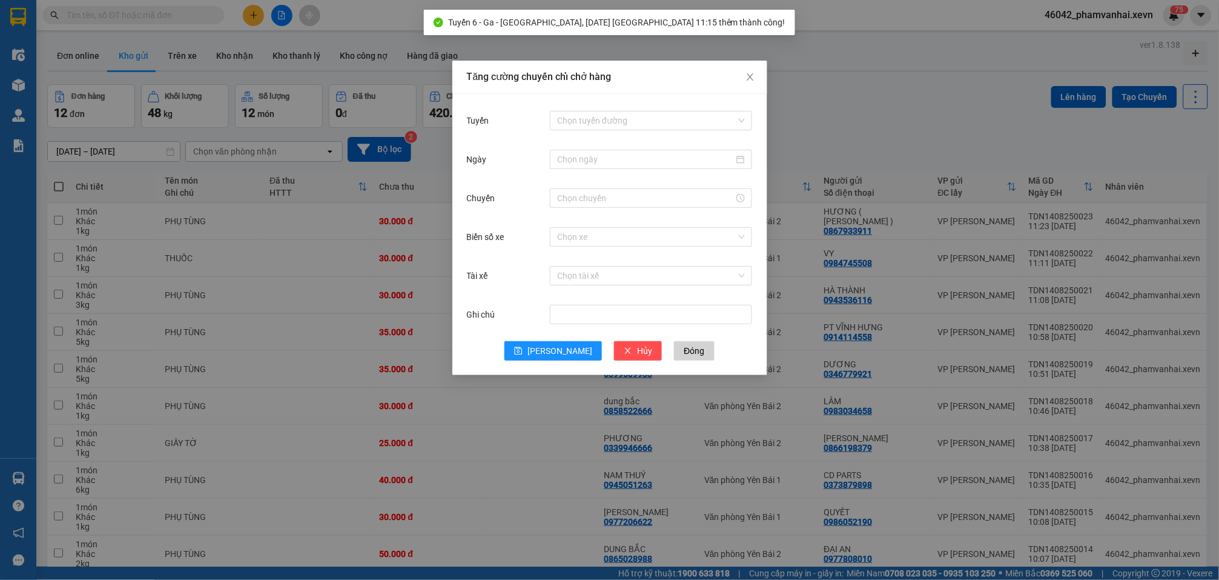
click at [863, 134] on div "Tăng cường chuyến chỉ chở hàng Tuyến Chọn tuyến đường Ngày Chuyến Biển số xe Ch…" at bounding box center [609, 290] width 1219 height 580
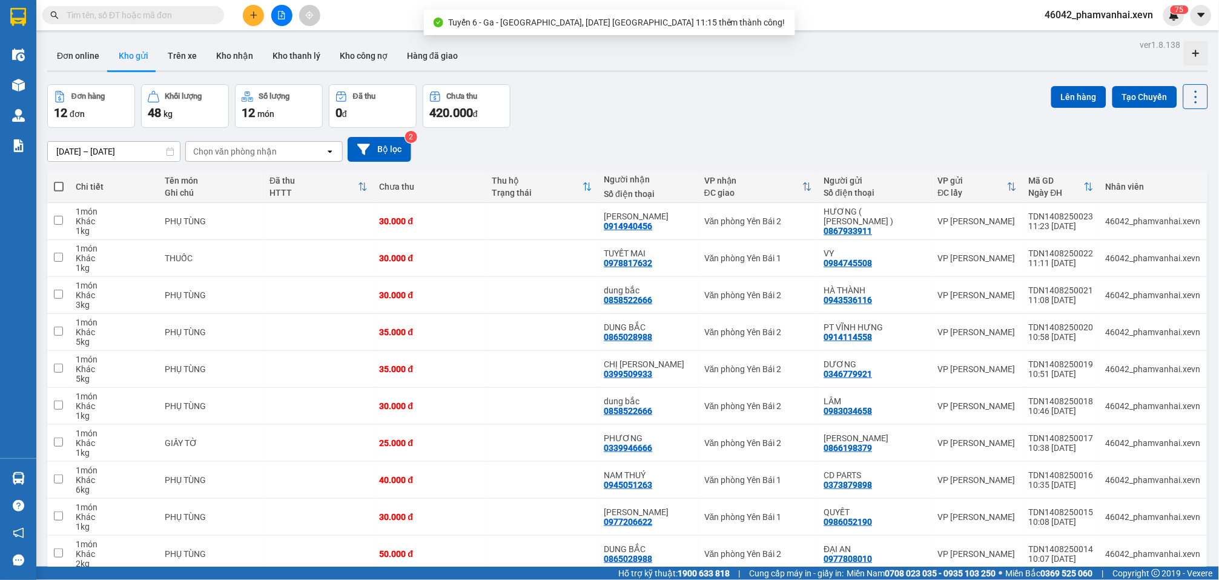
click at [54, 184] on span at bounding box center [59, 187] width 10 height 10
click at [59, 181] on input "checkbox" at bounding box center [59, 181] width 0 height 0
checkbox input "true"
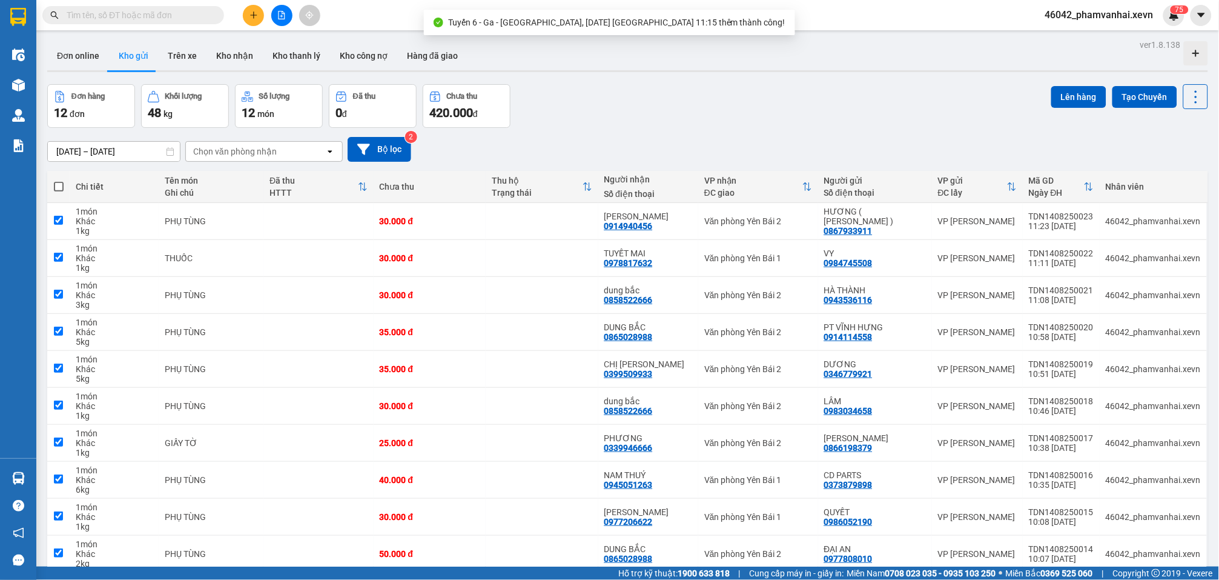
checkbox input "true"
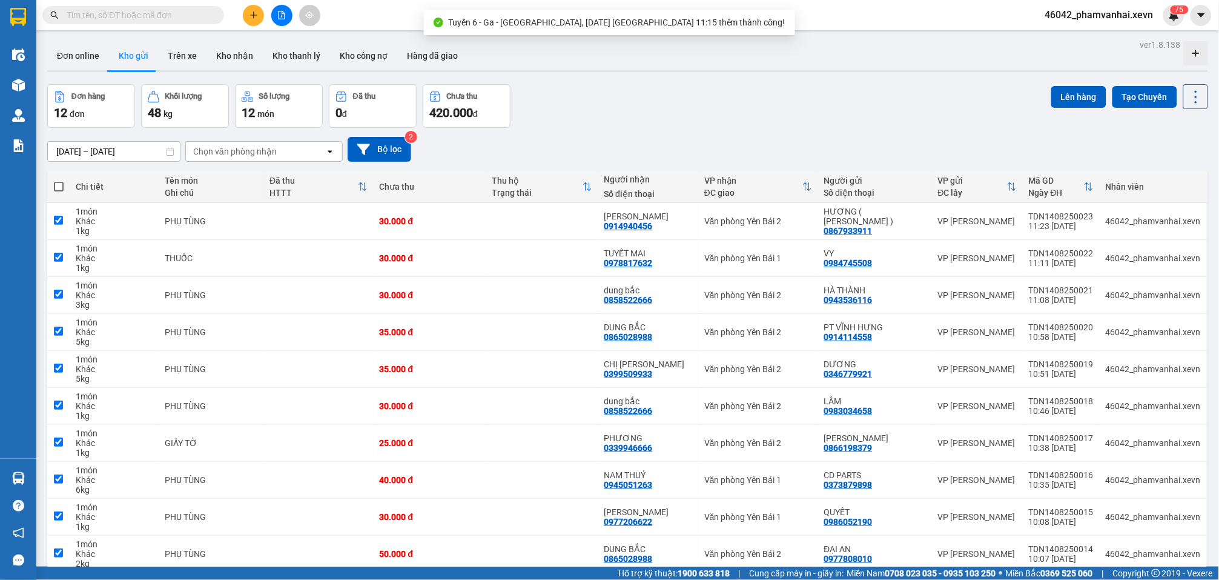
checkbox input "true"
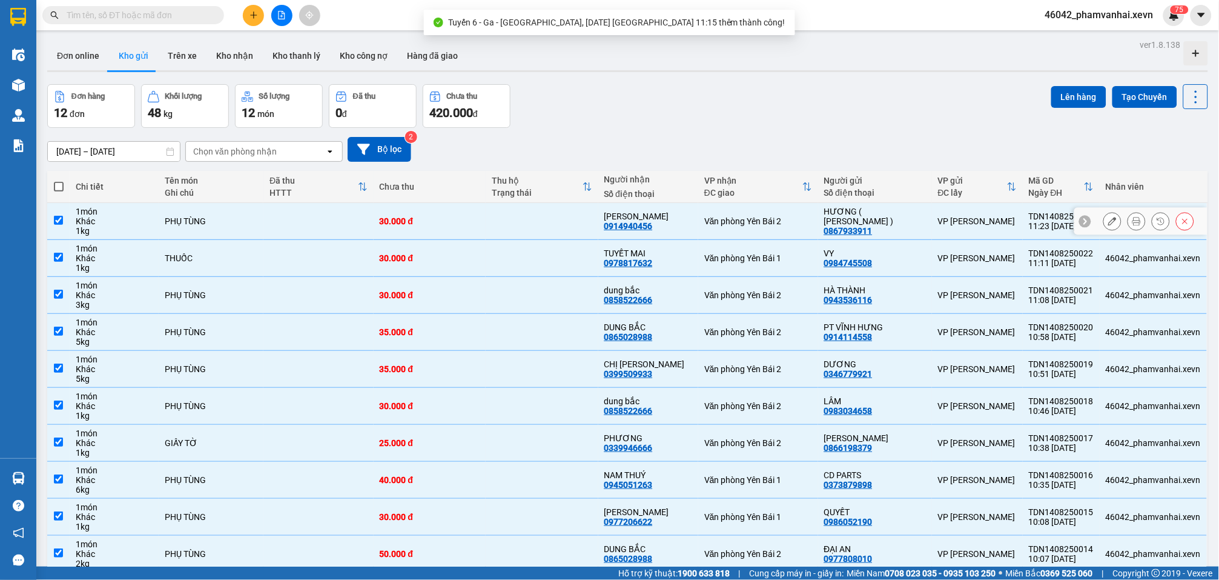
click at [108, 217] on div "Khác" at bounding box center [114, 221] width 76 height 10
checkbox input "false"
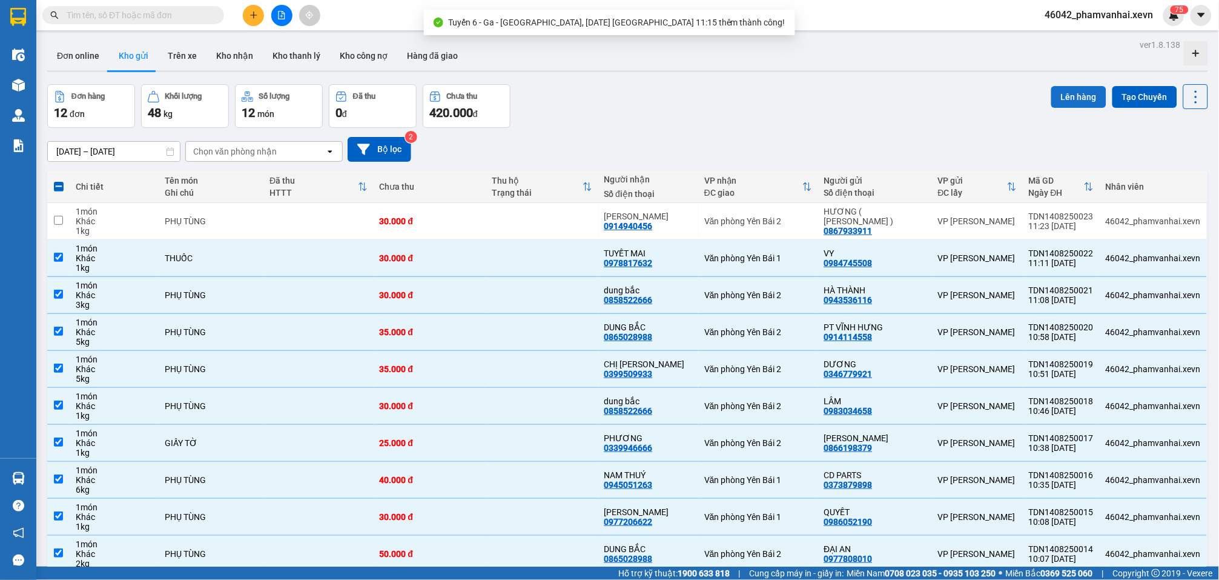
click at [1056, 87] on button "Lên hàng" at bounding box center [1079, 97] width 55 height 22
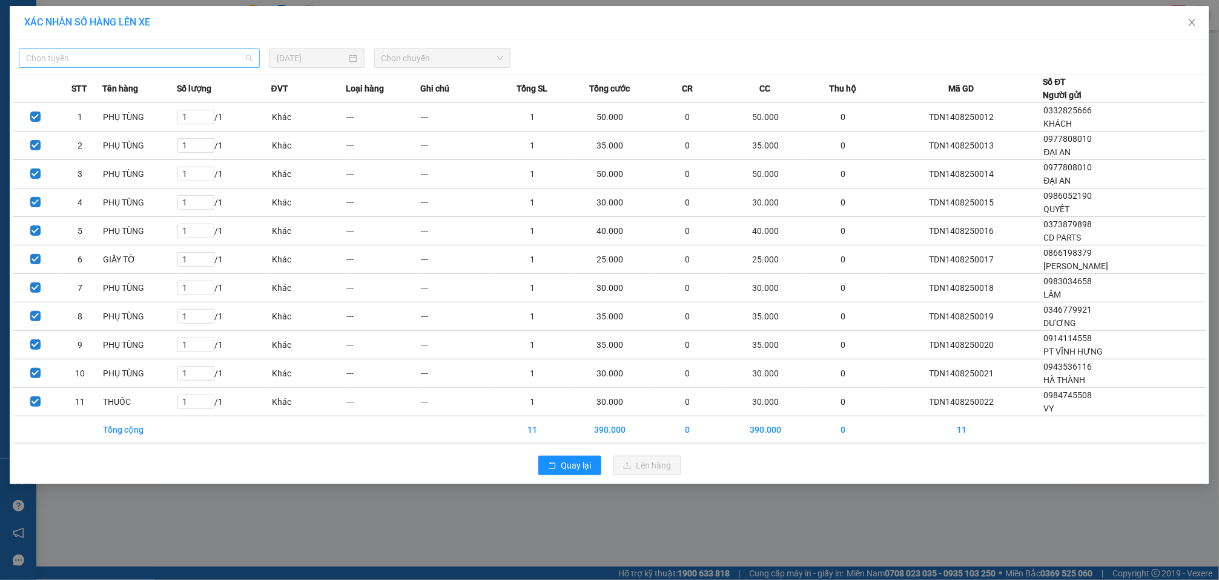
click at [152, 51] on span "Chọn tuyến" at bounding box center [139, 58] width 227 height 18
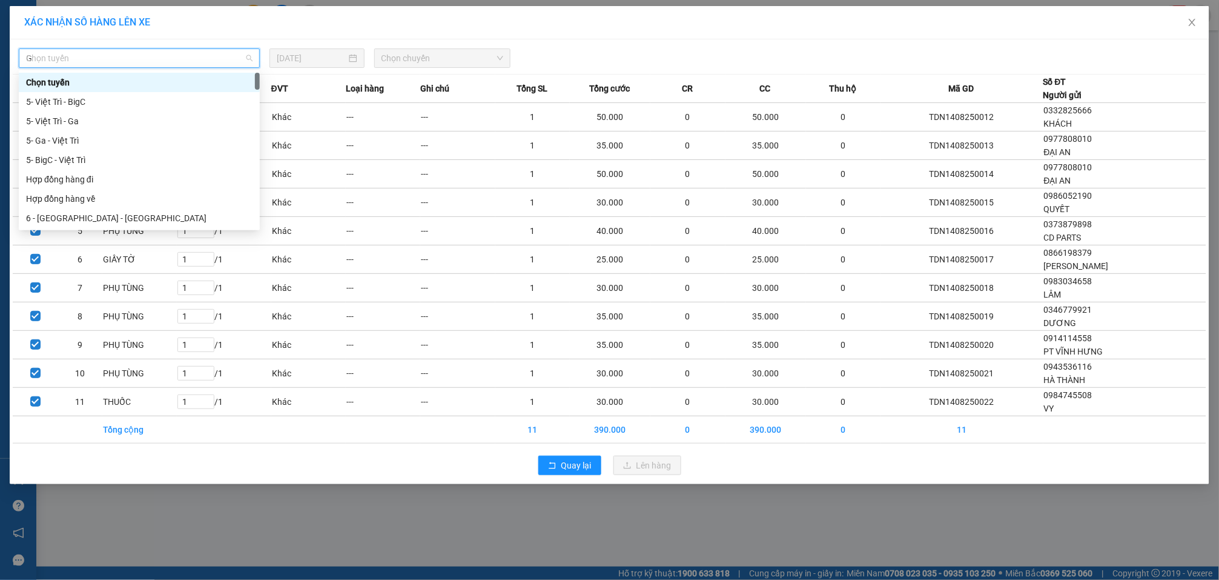
type input "GA"
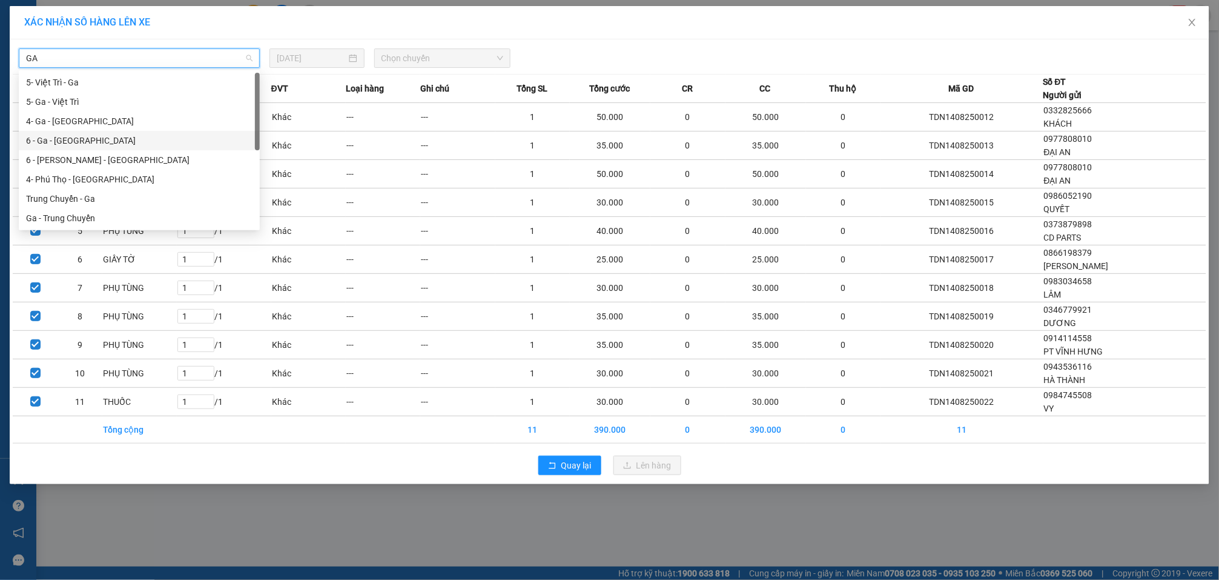
click at [83, 143] on div "6 - Ga - [GEOGRAPHIC_DATA]" at bounding box center [139, 140] width 227 height 13
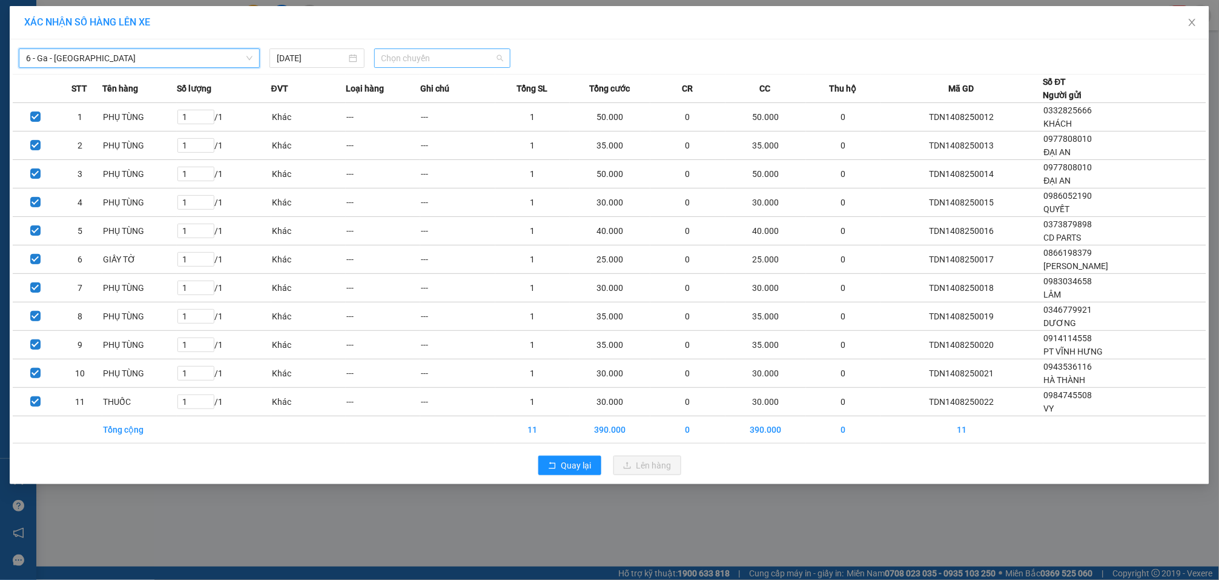
click at [424, 52] on span "Chọn chuyến" at bounding box center [443, 58] width 122 height 18
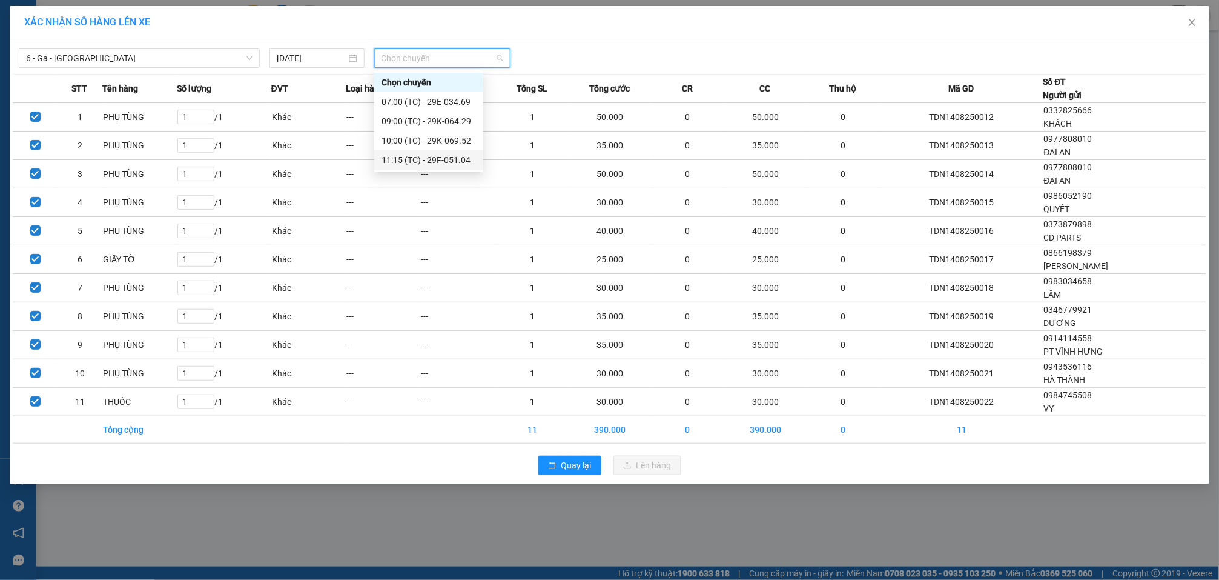
click at [451, 162] on div "11:15 (TC) - 29F-051.04" at bounding box center [429, 159] width 94 height 13
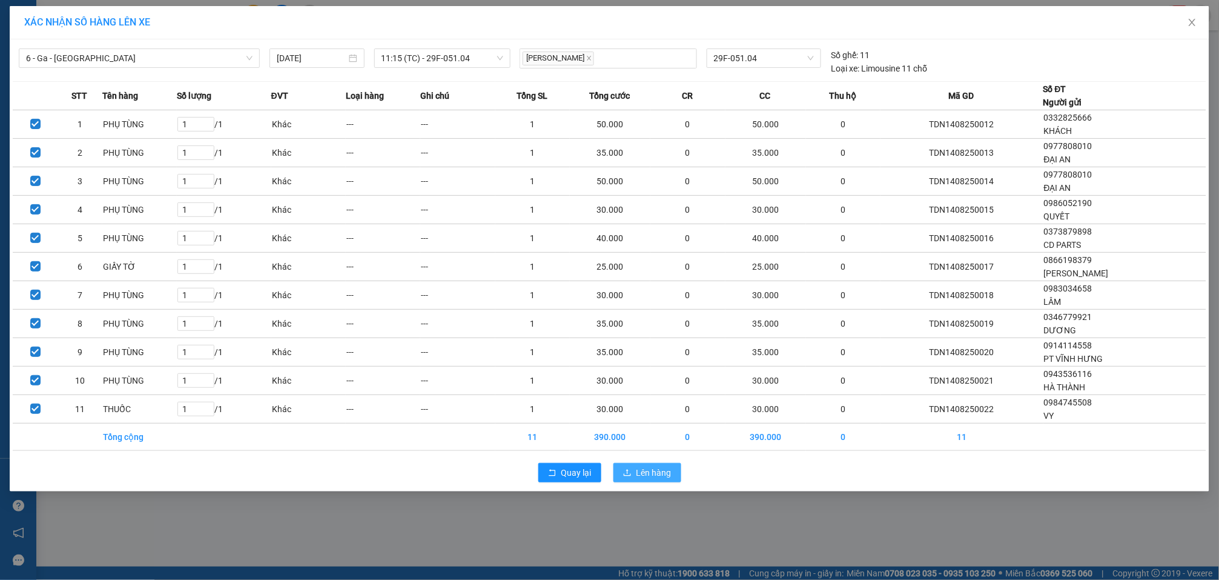
click at [660, 471] on span "Lên hàng" at bounding box center [654, 472] width 35 height 13
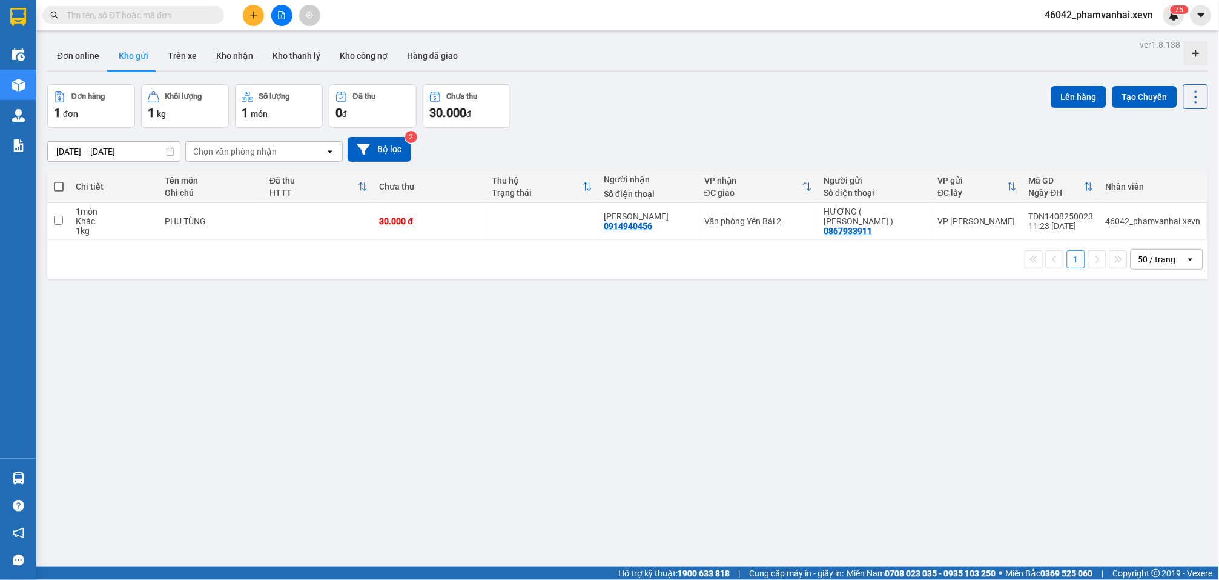
click at [22, 480] on img at bounding box center [18, 478] width 13 height 13
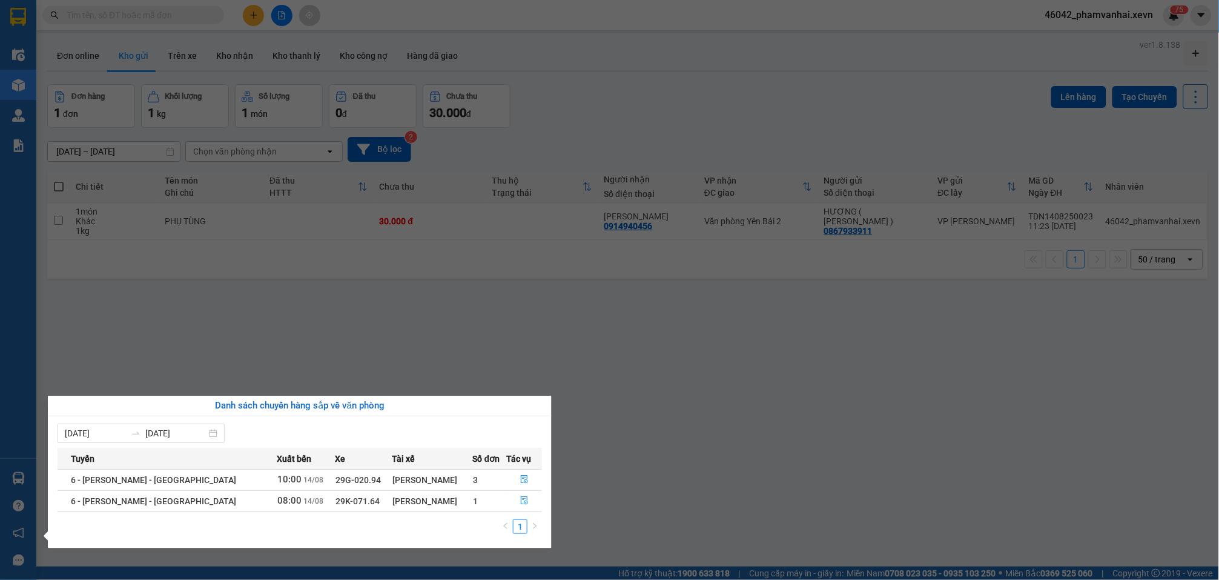
click at [400, 362] on section "Kết quả tìm kiếm ( 2 ) Bộ lọc Mã ĐH Trạng thái Món hàng Thu hộ Tổng cước Chưa c…" at bounding box center [609, 290] width 1219 height 580
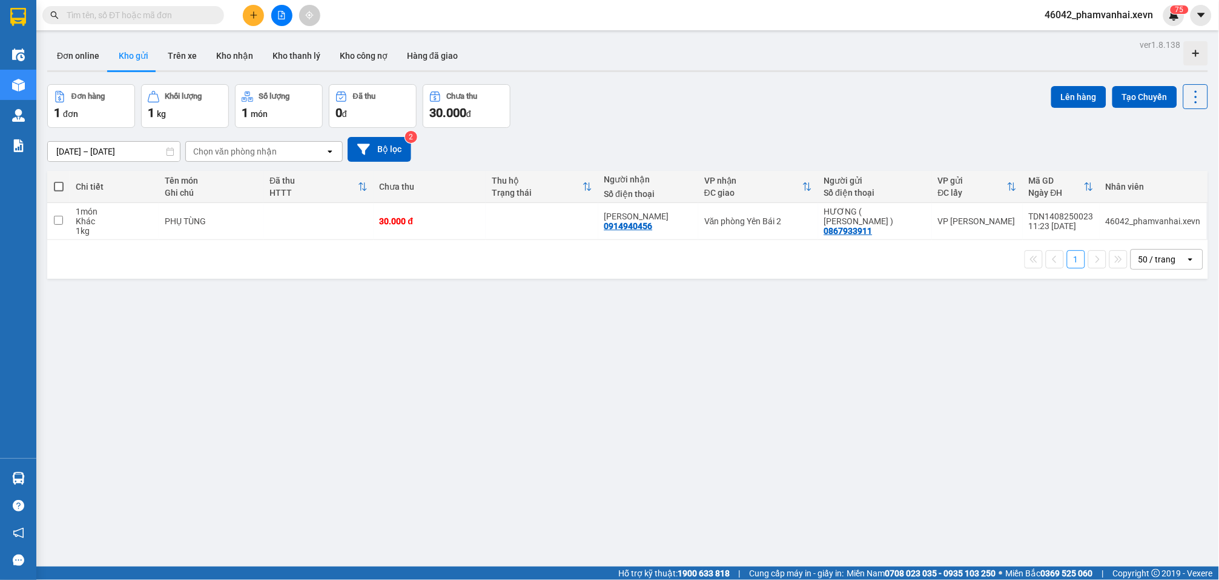
click at [254, 17] on icon "plus" at bounding box center [254, 15] width 8 height 8
click at [296, 41] on div "Tạo đơn hàng" at bounding box center [301, 44] width 53 height 13
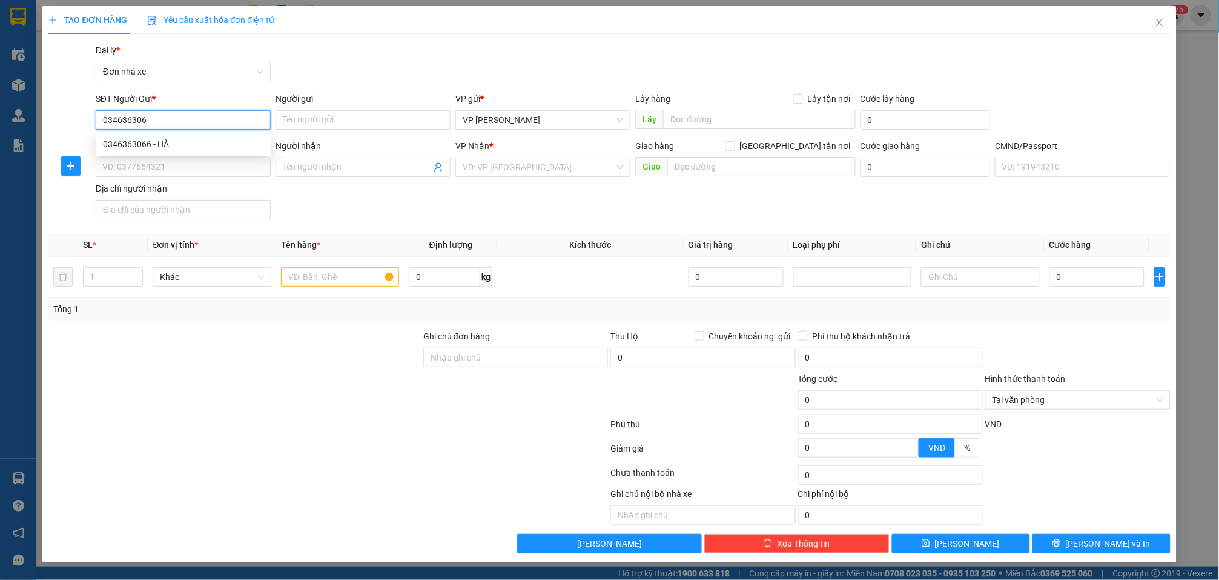
type input "0346363066"
type input "HÀ"
type input "0915378687"
type input "SƠN"
type input "015189011267 ĐÀO VĨNH AN"
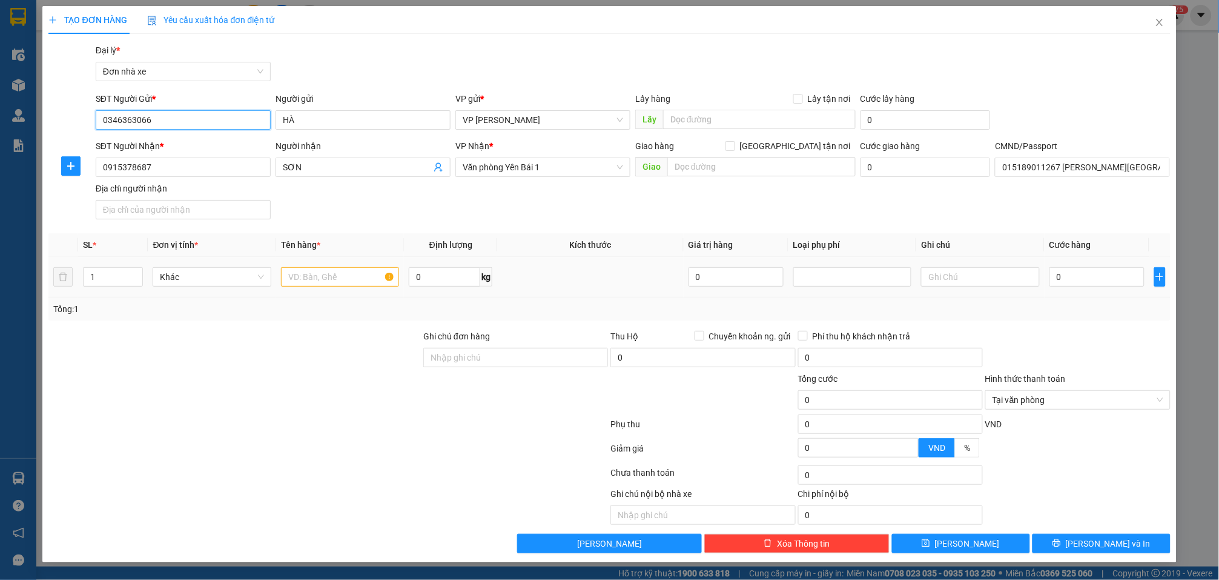
type input "0346363066"
click at [322, 277] on input "text" at bounding box center [340, 276] width 118 height 19
type input "PHỤ TÙNG"
drag, startPoint x: 419, startPoint y: 271, endPoint x: 427, endPoint y: 276, distance: 9.8
click at [420, 273] on input "0" at bounding box center [444, 276] width 71 height 19
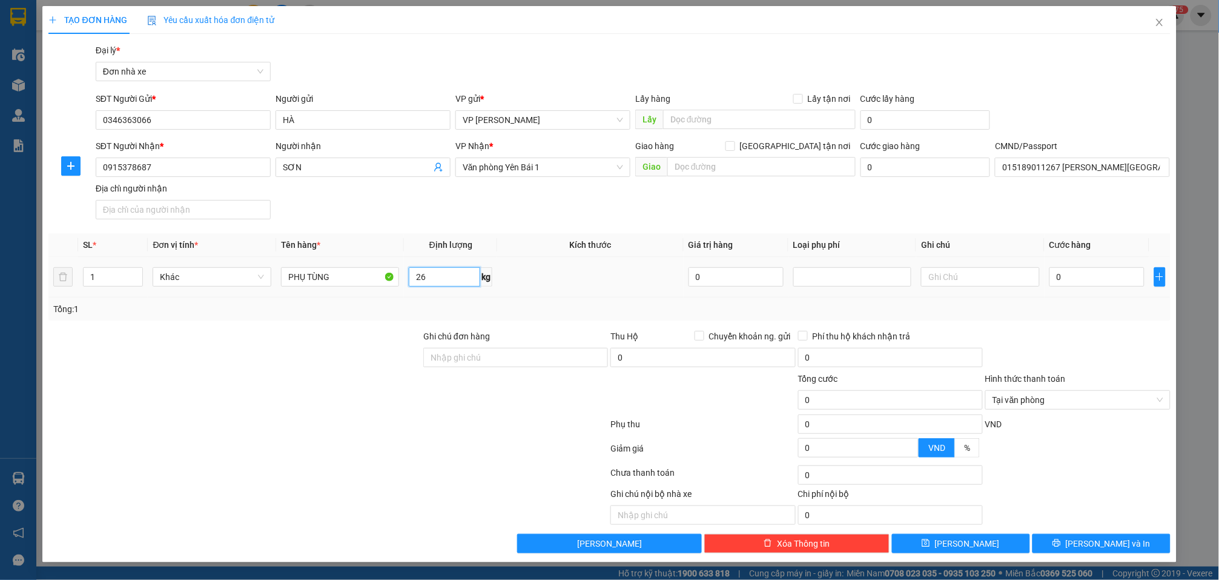
click at [440, 274] on input "26" at bounding box center [444, 276] width 71 height 19
type input "36"
click at [1104, 279] on input "0" at bounding box center [1097, 276] width 95 height 19
type input "6"
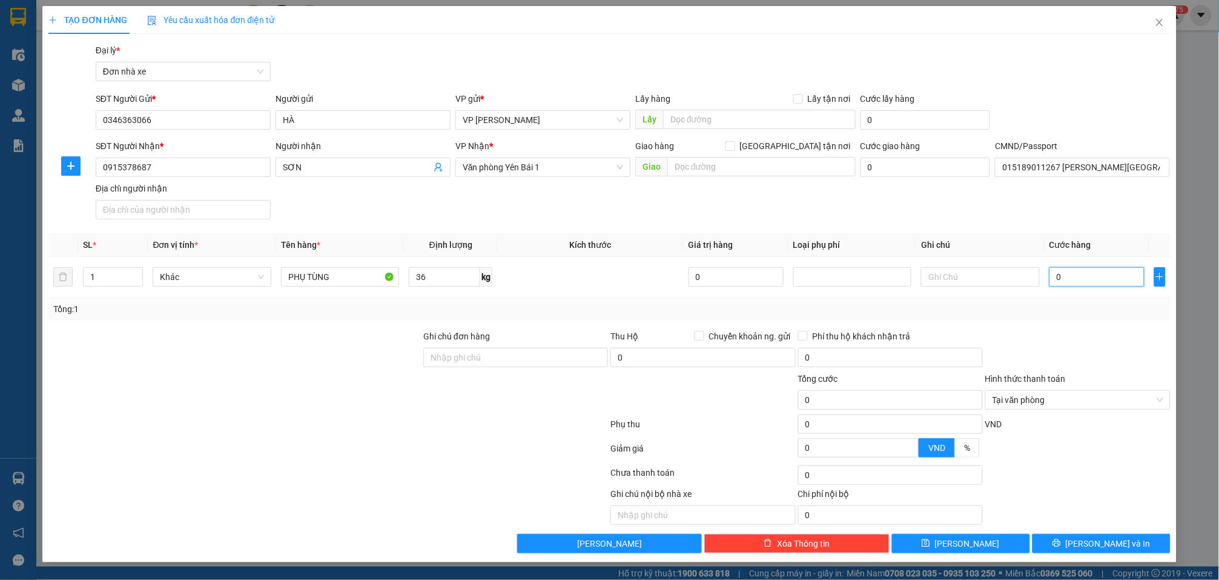
type input "6"
type input "60"
type input "600"
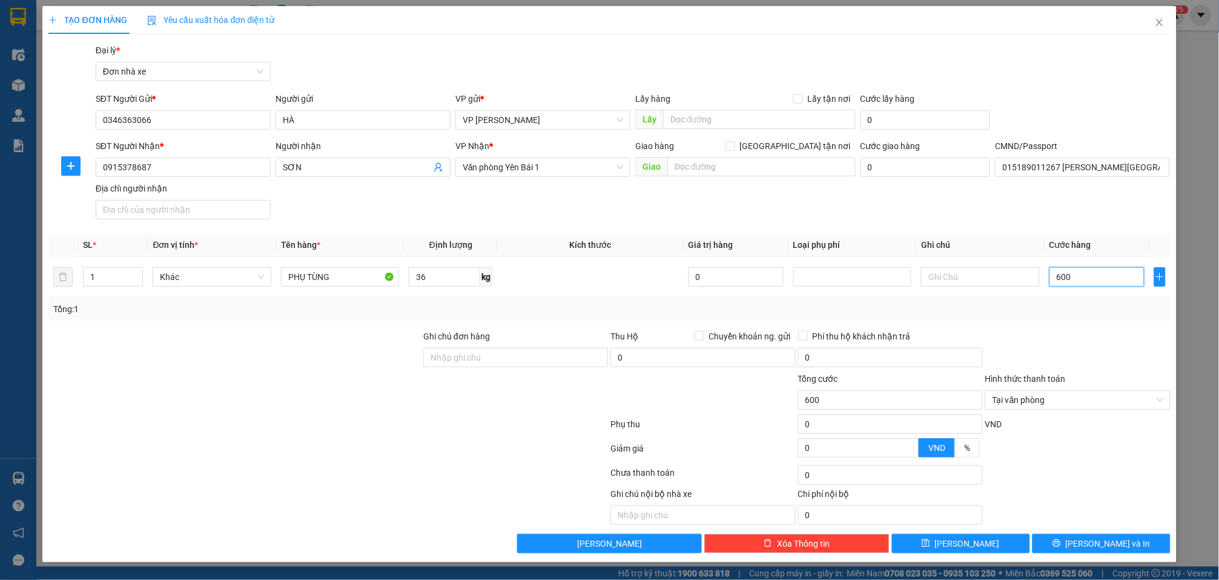
type input "6.000"
type input "60.000"
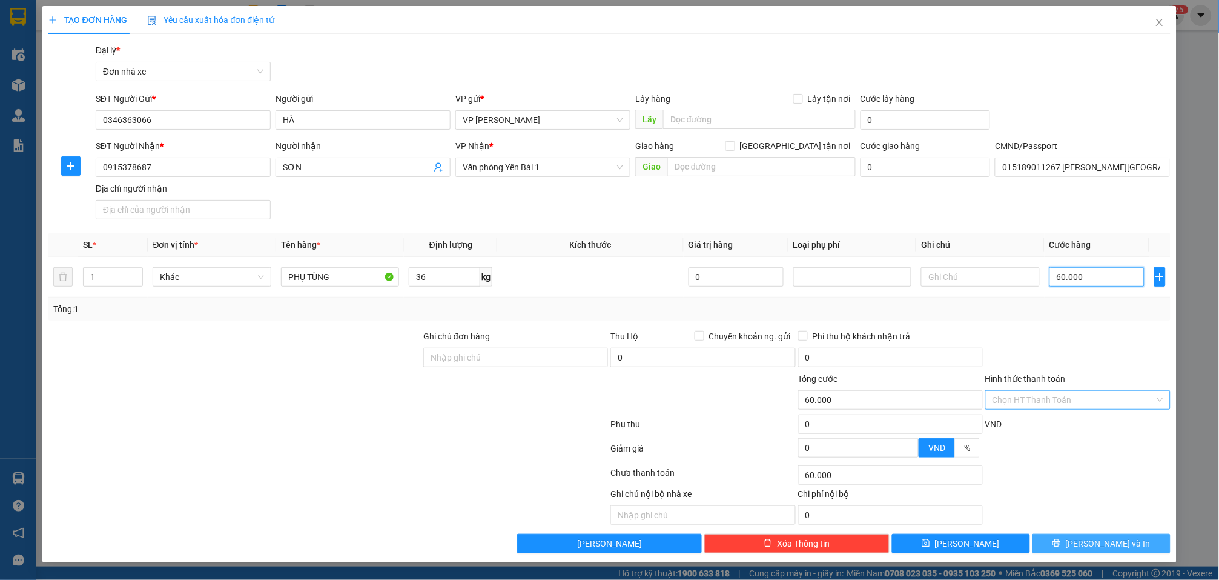
type input "60.000"
click at [1104, 545] on span "Lưu và In" at bounding box center [1108, 543] width 85 height 13
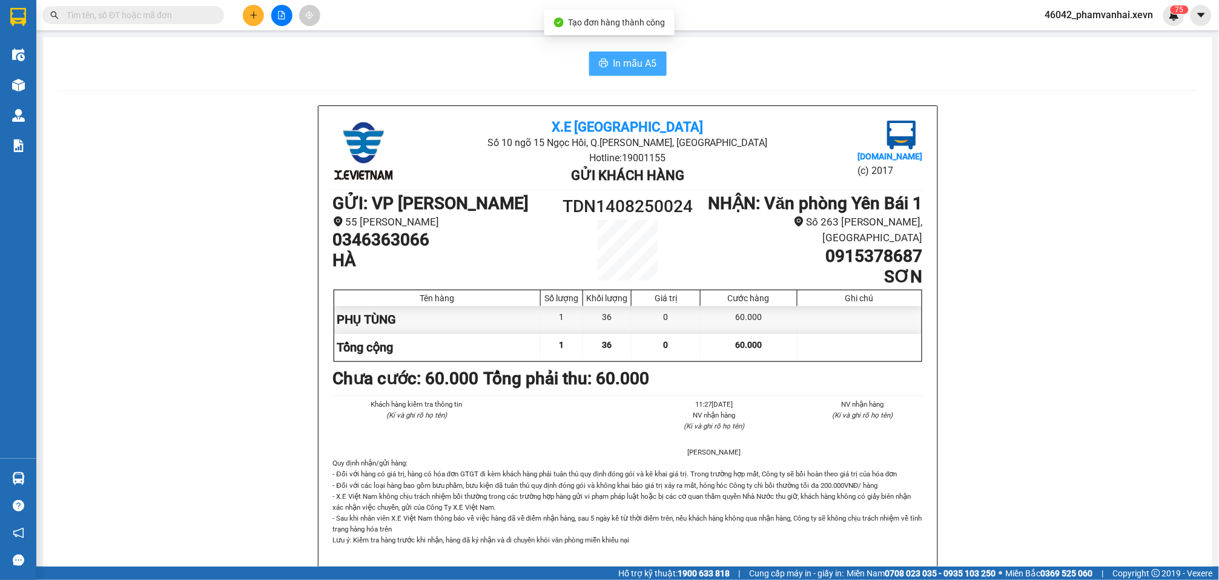
click at [624, 64] on span "In mẫu A5" at bounding box center [636, 63] width 44 height 15
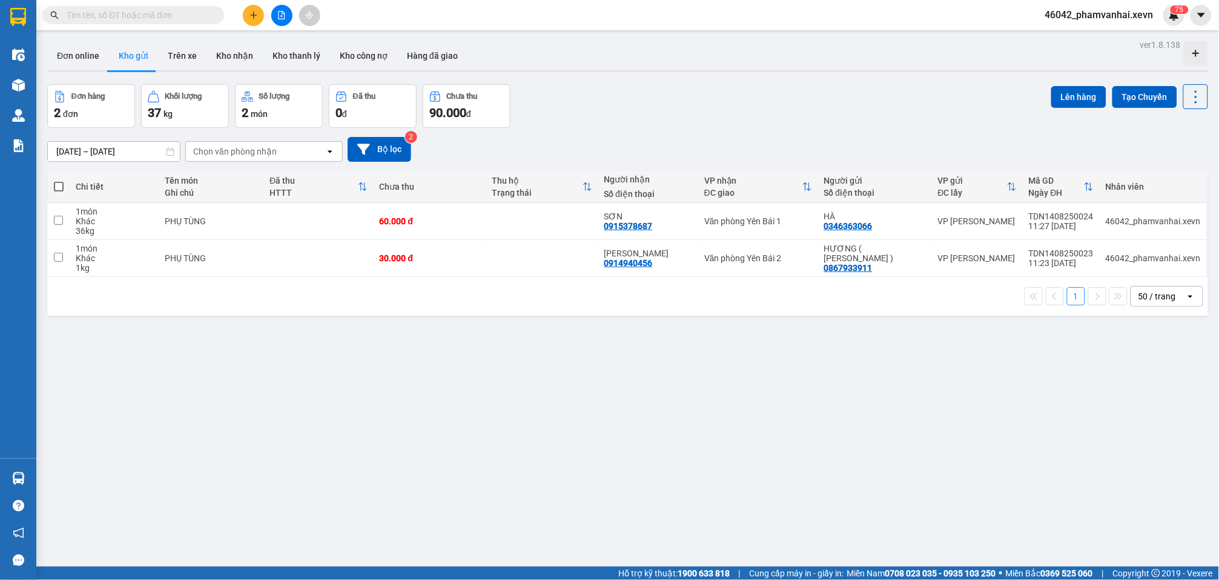
click at [250, 16] on icon "plus" at bounding box center [254, 15] width 8 height 8
click at [294, 43] on div "Tạo đơn hàng" at bounding box center [301, 44] width 53 height 13
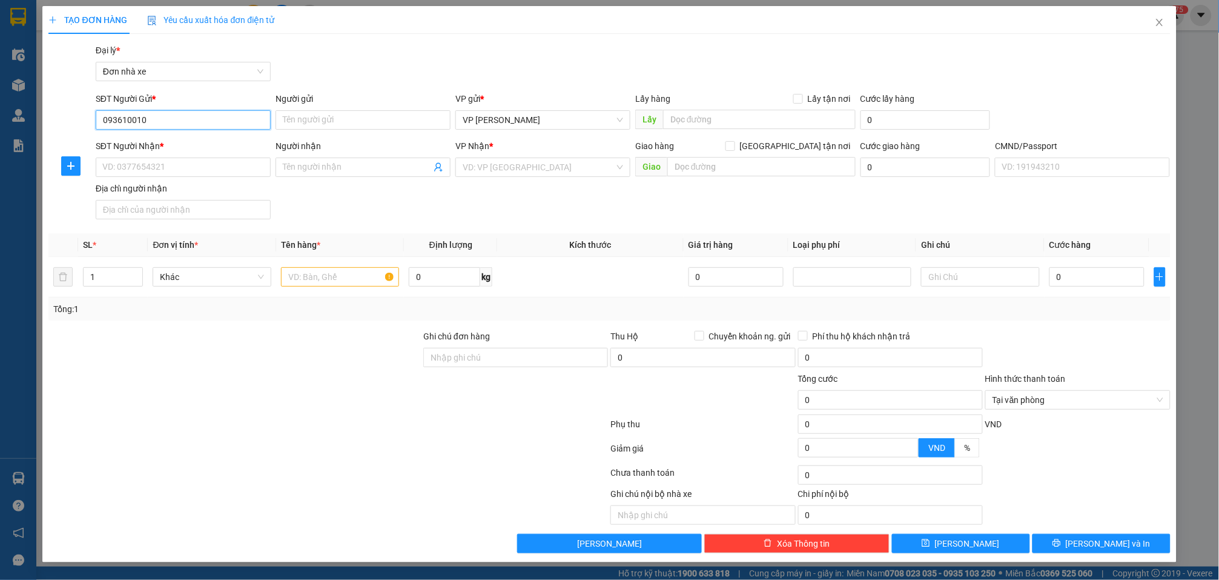
type input "0936100102"
click at [201, 148] on div "0936100102 - THÀNH" at bounding box center [183, 144] width 161 height 13
type input "THÀNH"
type input "0916851350"
type input "BÁC CƯỜNG"
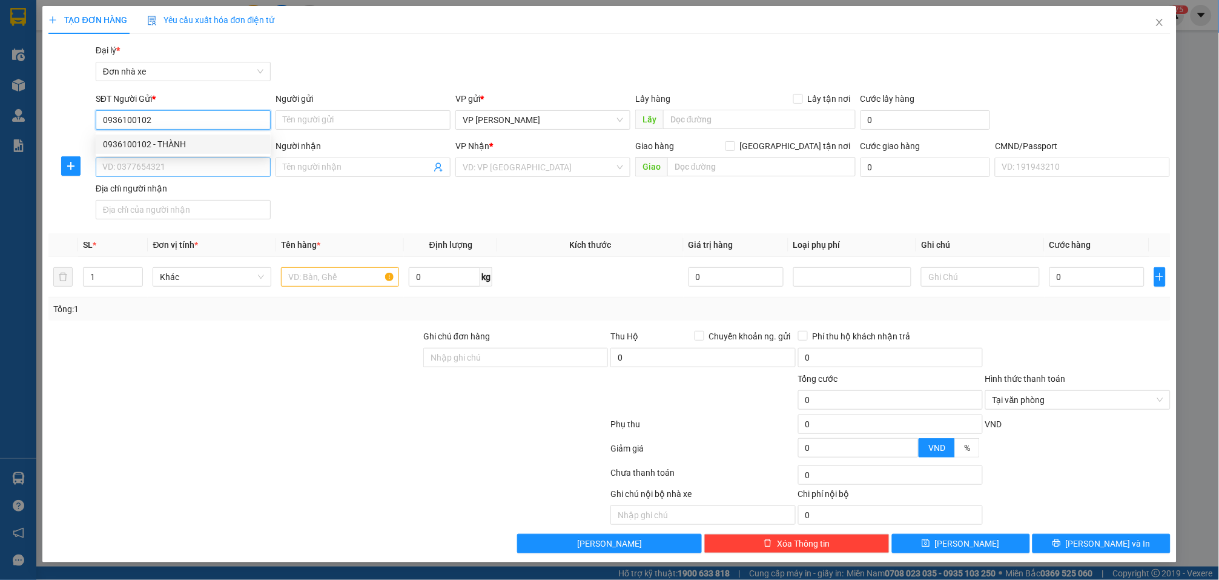
type input "0916851350 BẮC CƯỜNG"
type input "0936100102"
click at [223, 161] on input "0916851350" at bounding box center [183, 166] width 175 height 19
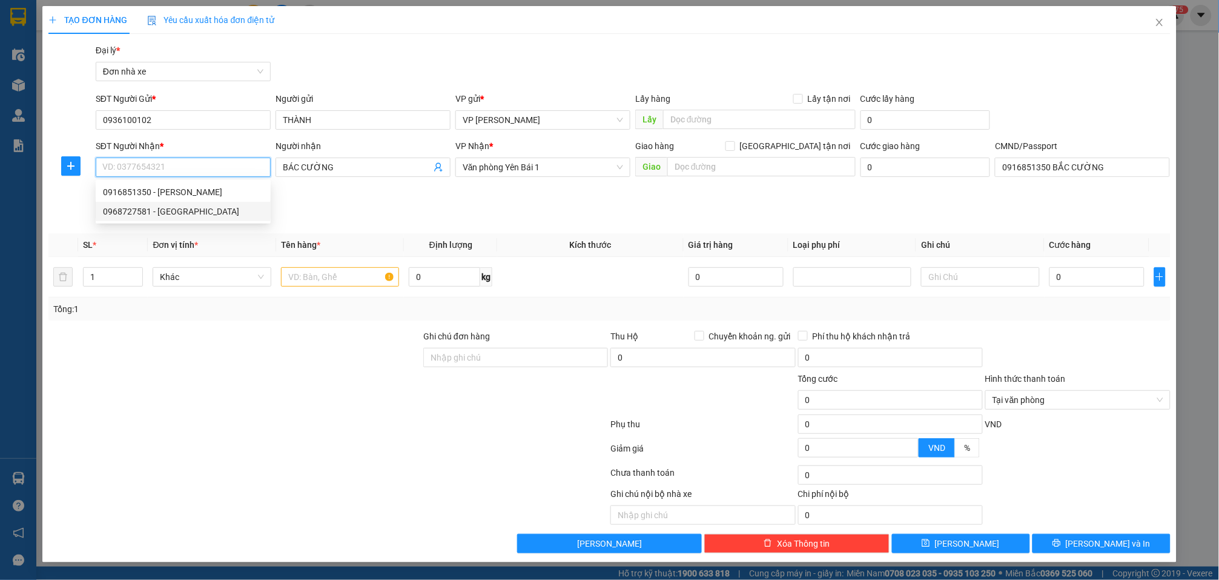
click at [196, 214] on div "0968727581 - HƯNG HÀ" at bounding box center [183, 211] width 161 height 13
type input "0968727581"
type input "HƯNG HÀ"
type input "001187053905 LÊ THỊ VÂN"
type input "0968727581"
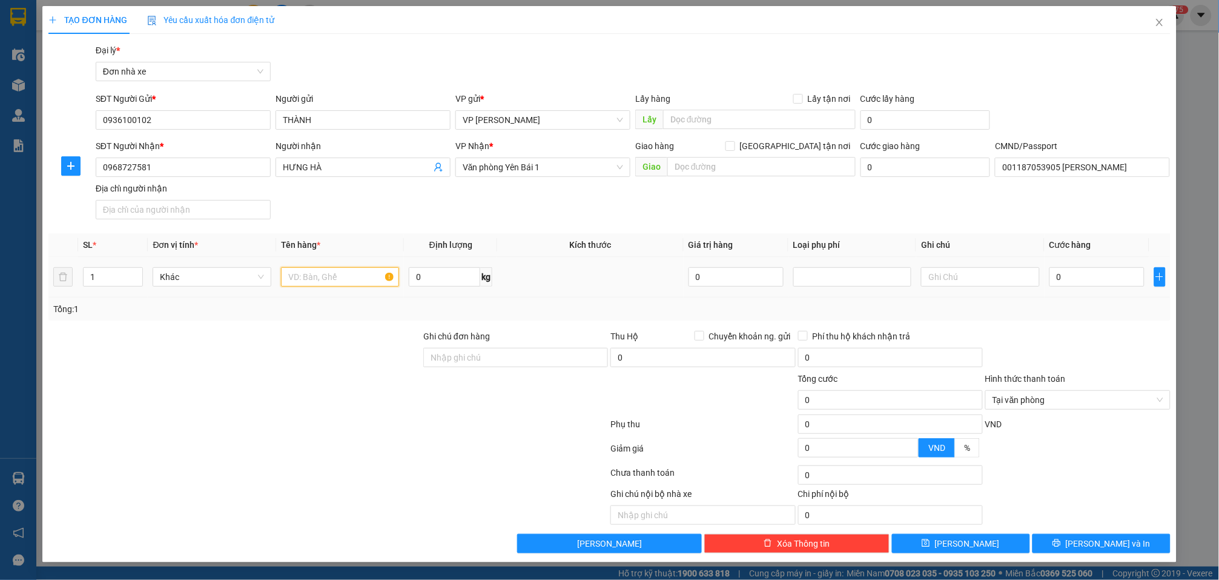
click at [340, 280] on input "text" at bounding box center [340, 276] width 118 height 19
type input "DẦU"
click at [439, 274] on input "0" at bounding box center [444, 276] width 71 height 19
type input "3"
click at [1070, 277] on input "0" at bounding box center [1097, 276] width 95 height 19
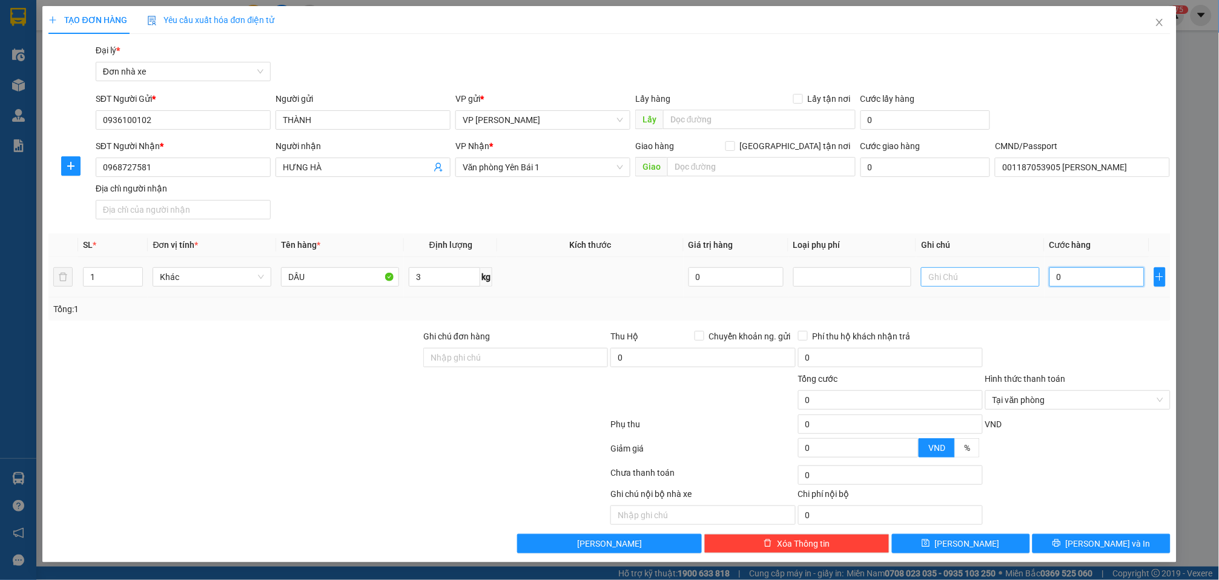
type input "3"
type input "30"
type input "300"
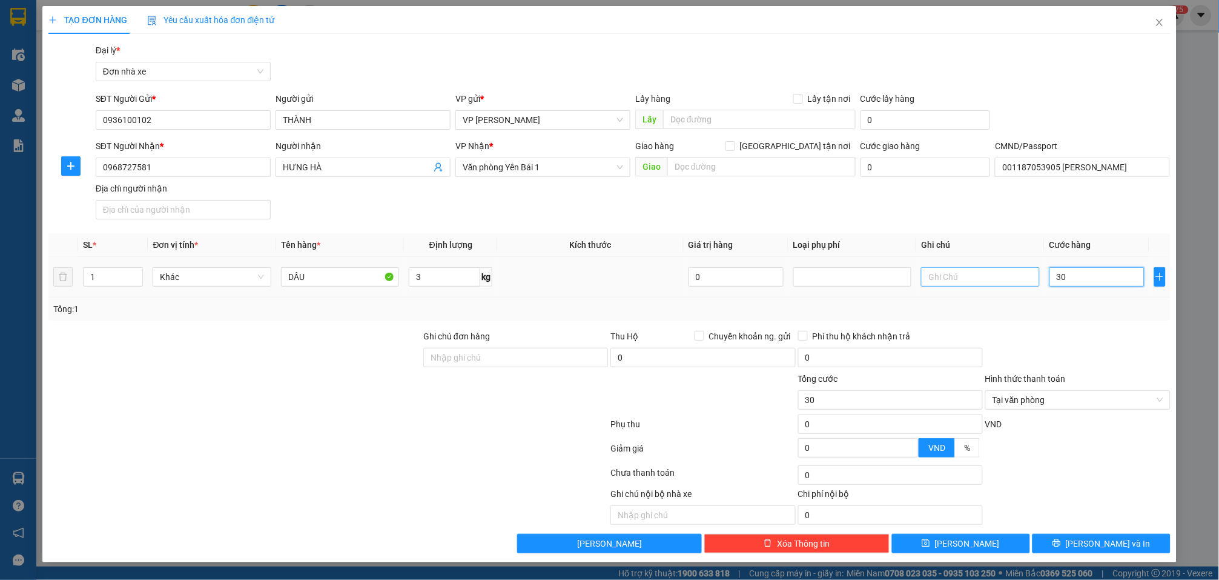
type input "300"
type input "3.000"
type input "30.000"
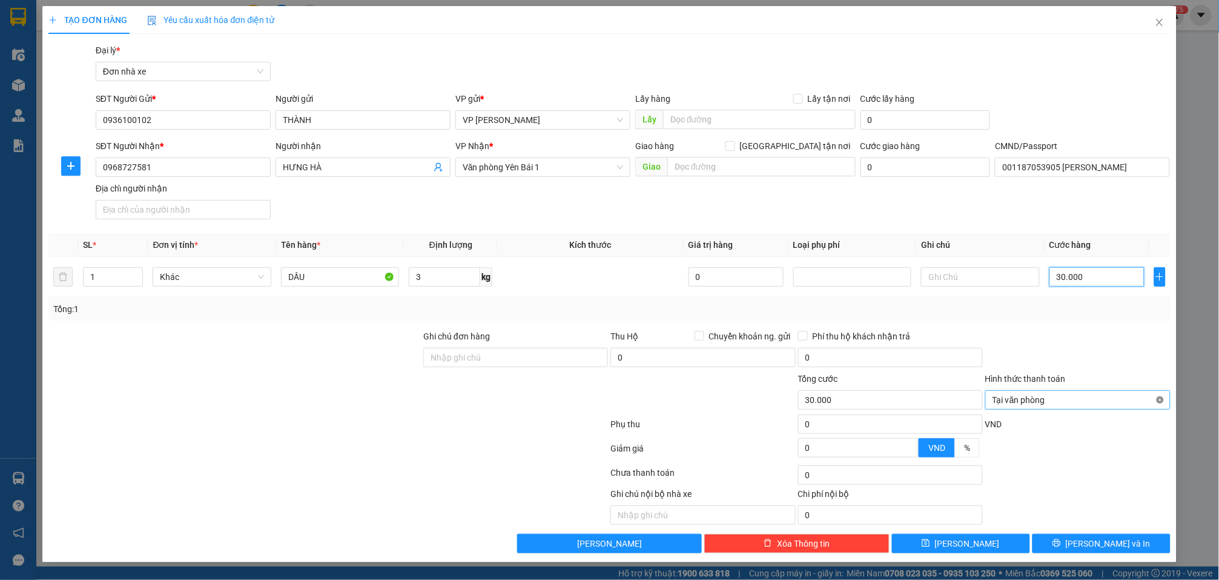
type input "30.000"
click at [1115, 539] on span "Lưu và In" at bounding box center [1108, 543] width 85 height 13
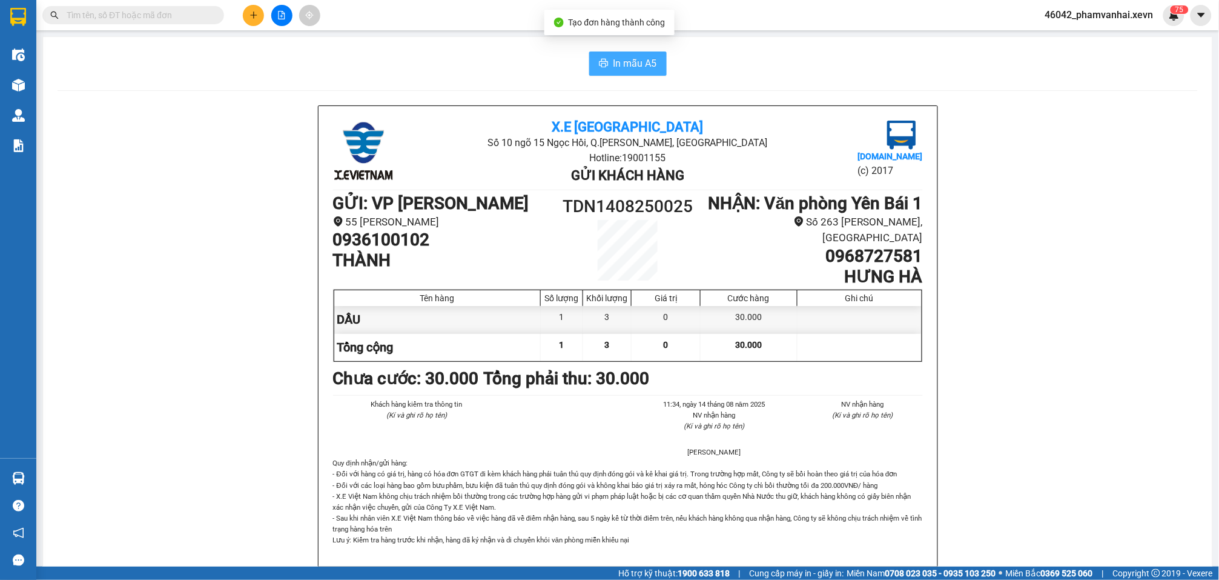
click at [628, 55] on button "In mẫu A5" at bounding box center [628, 63] width 78 height 24
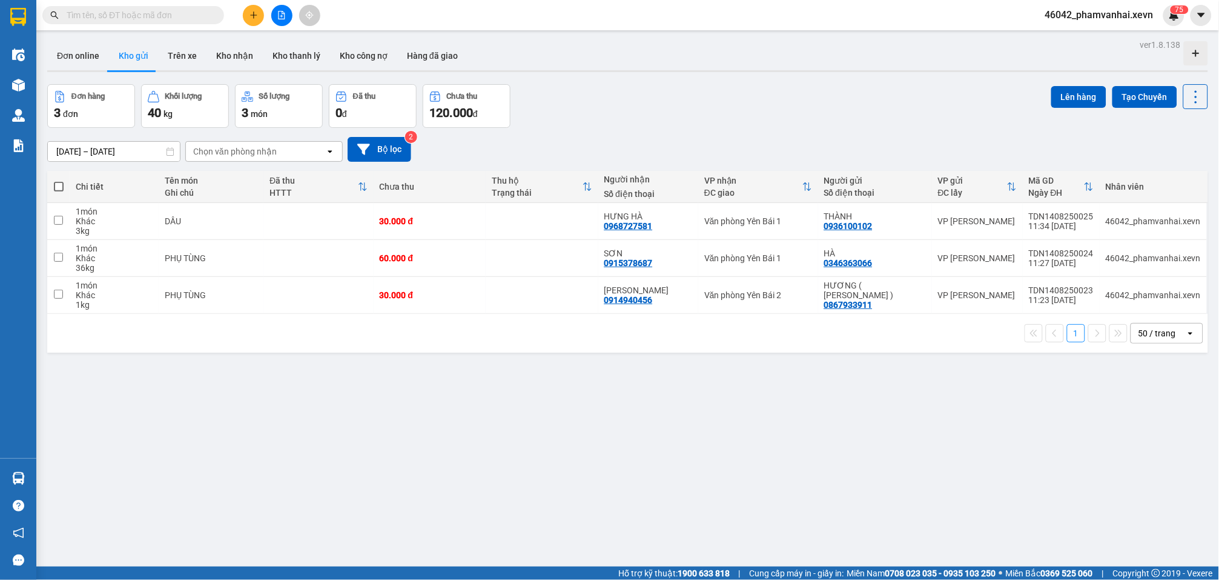
click at [25, 479] on div at bounding box center [18, 478] width 21 height 21
click at [252, 13] on section "Kết quả tìm kiếm ( 2 ) Bộ lọc Mã ĐH Trạng thái Món hàng Thu hộ Tổng cước Chưa c…" at bounding box center [609, 290] width 1219 height 580
click at [255, 20] on button at bounding box center [253, 15] width 21 height 21
click at [277, 45] on div "Tạo đơn hàng" at bounding box center [301, 44] width 53 height 13
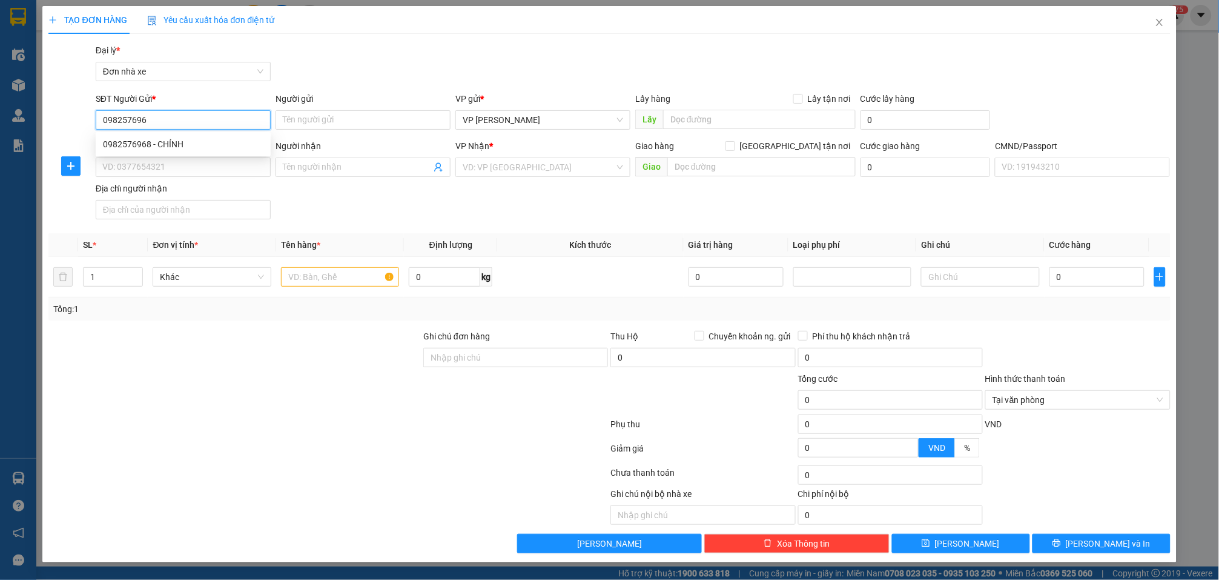
type input "0982576968"
type input "CHỈNH"
type input "0977506289"
type input "MẠNH"
type input "015089008233 NGUYỄN ĐỨC MẠNH"
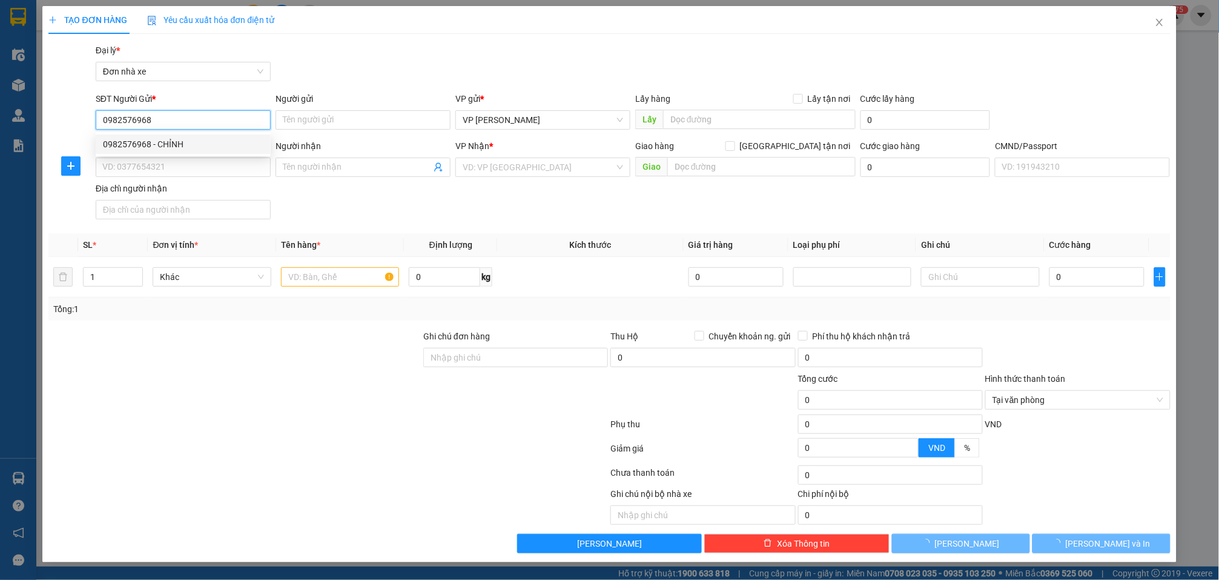
type input "123"
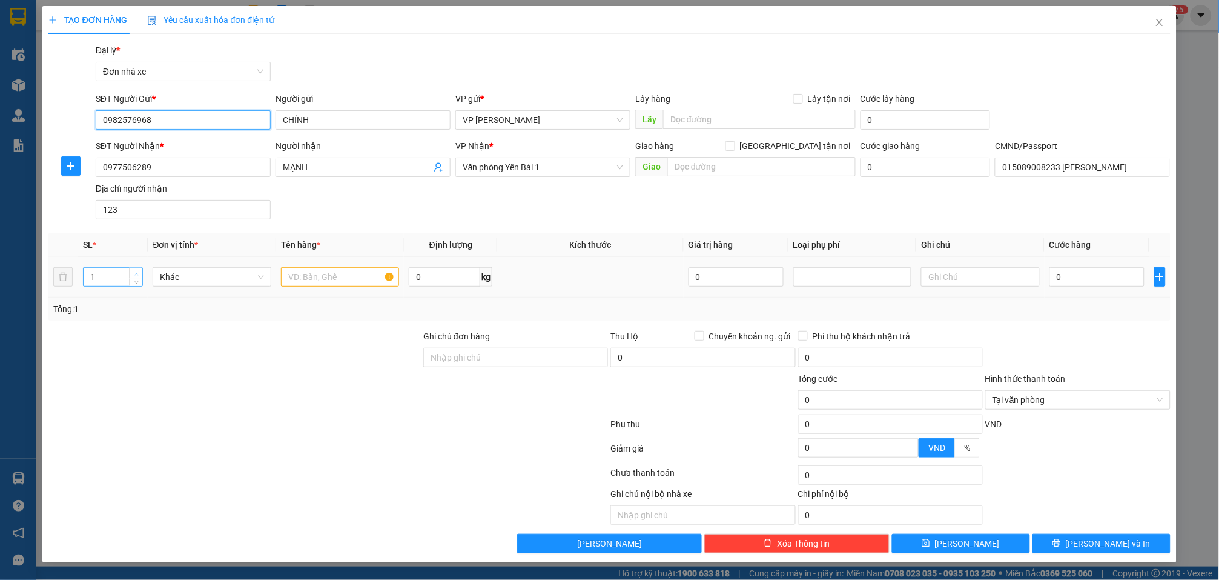
type input "0982576968"
type input "2"
click at [135, 273] on icon "up" at bounding box center [136, 274] width 4 height 4
click at [354, 277] on input "text" at bounding box center [340, 276] width 118 height 19
type input "p"
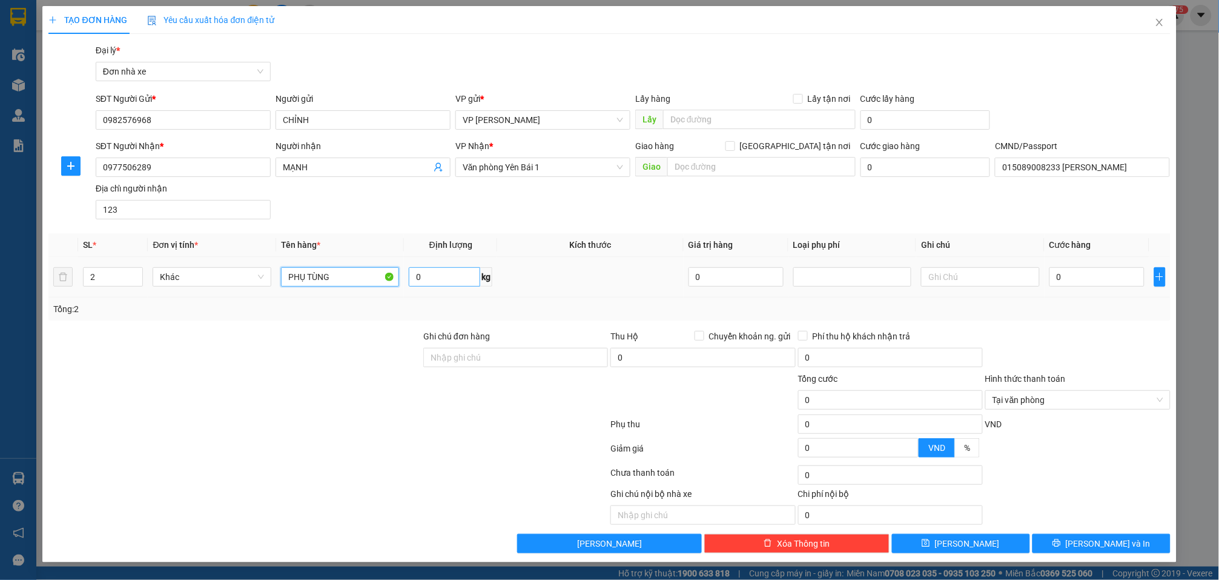
type input "PHỤ TÙNG"
click at [442, 276] on input "0" at bounding box center [444, 276] width 71 height 19
type input "21"
click at [1089, 279] on input "0" at bounding box center [1097, 276] width 95 height 19
type input "8"
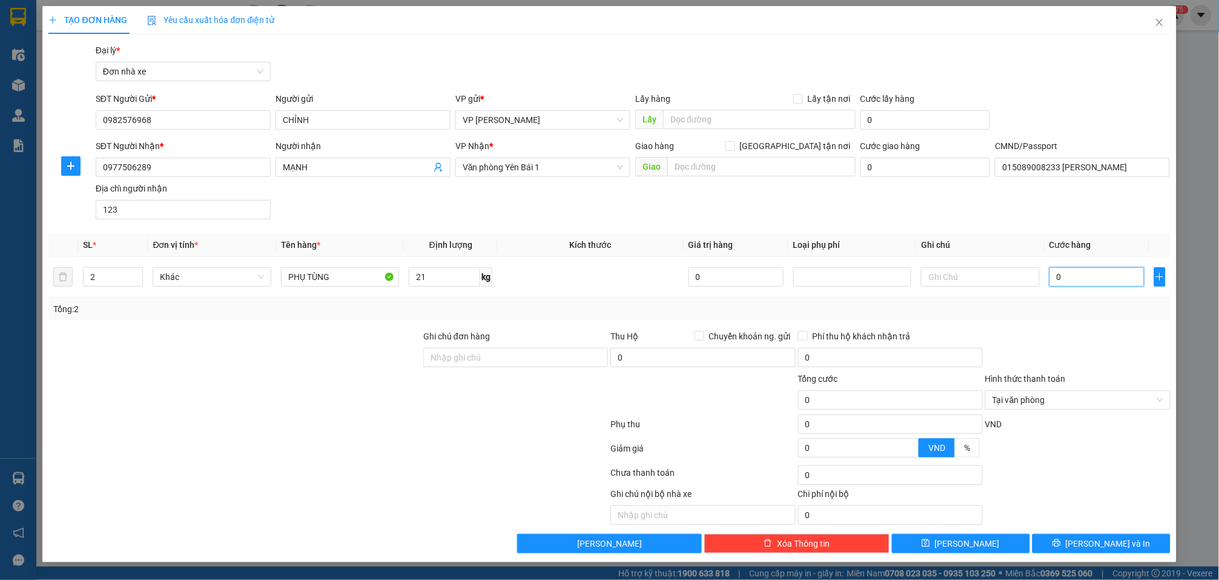
type input "8"
type input "80"
type input "800"
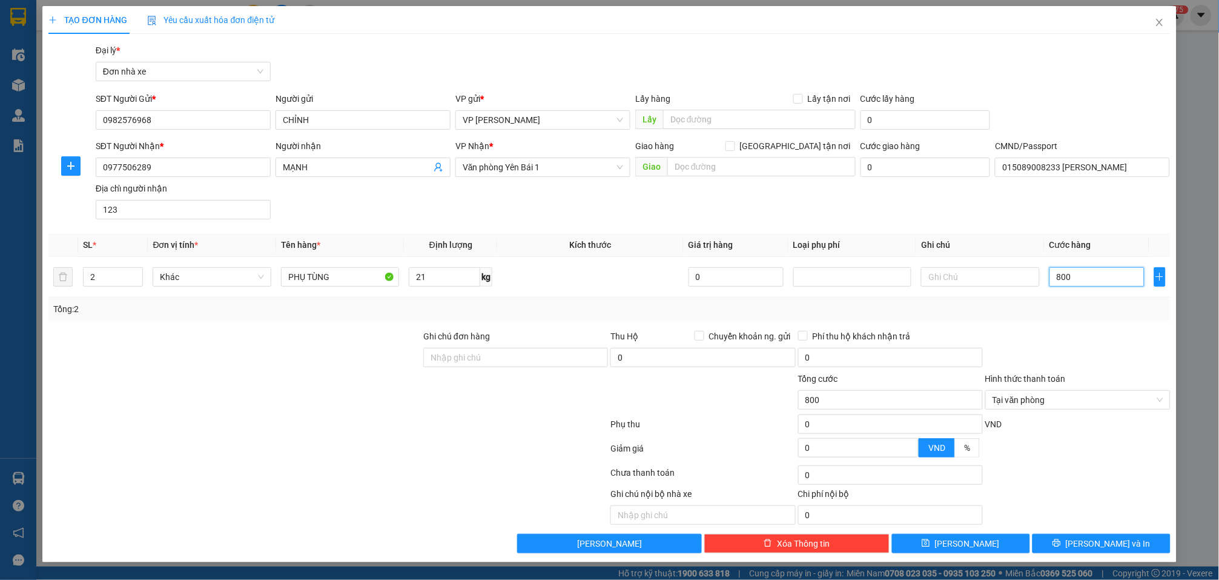
type input "8.000"
type input "80.000"
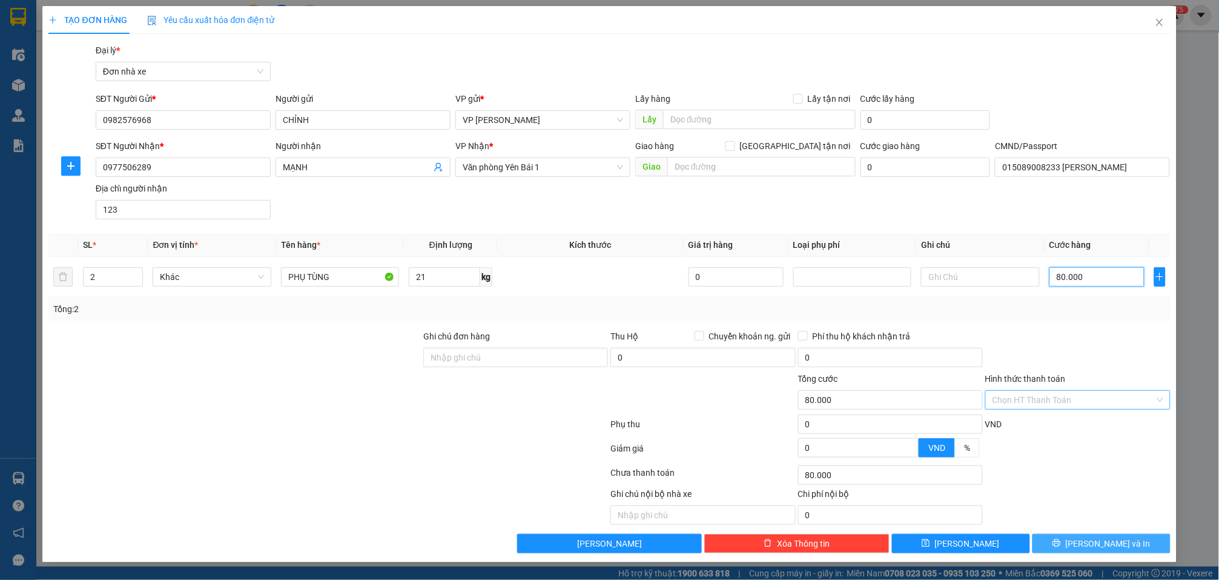
type input "80.000"
drag, startPoint x: 1119, startPoint y: 543, endPoint x: 1116, endPoint y: 534, distance: 9.6
click at [1119, 545] on span "Lưu và In" at bounding box center [1108, 543] width 85 height 13
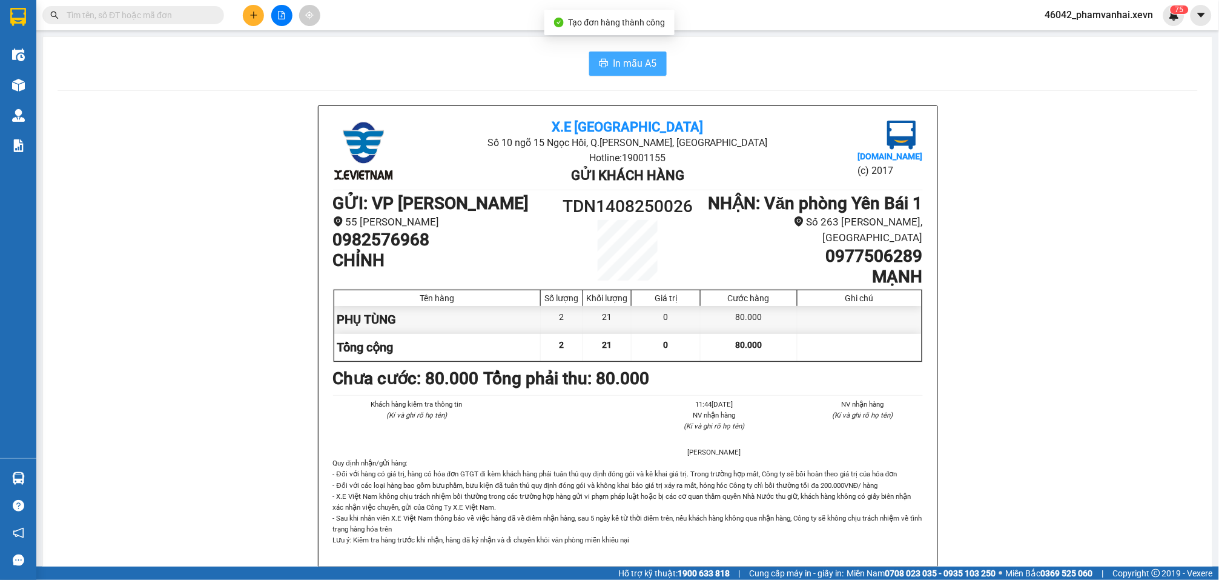
click at [633, 64] on span "In mẫu A5" at bounding box center [636, 63] width 44 height 15
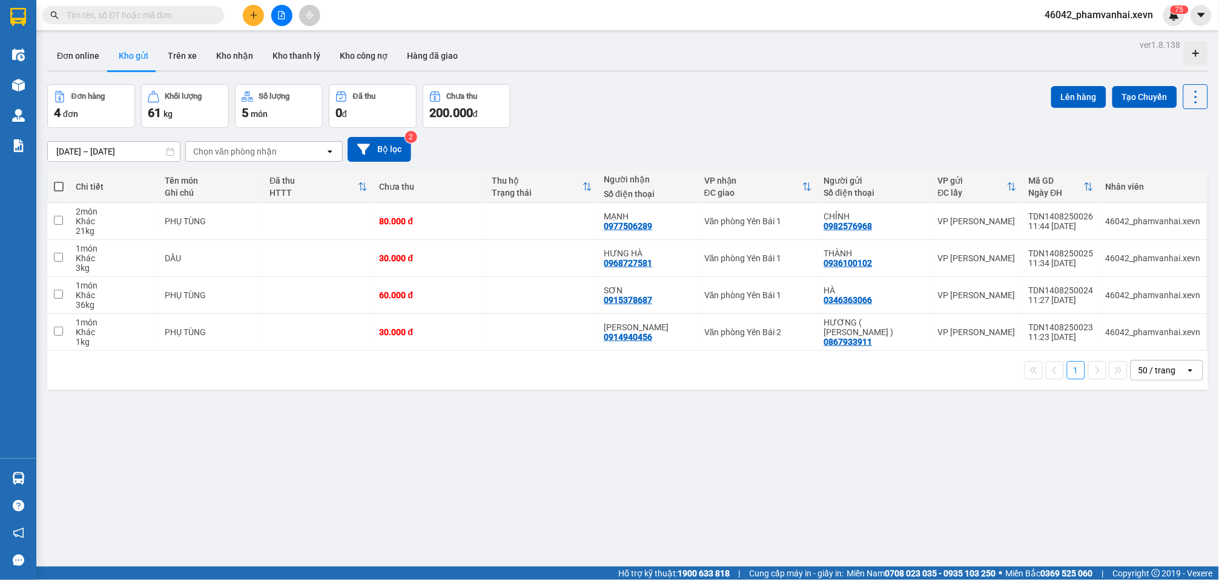
click at [18, 489] on div at bounding box center [18, 478] width 21 height 21
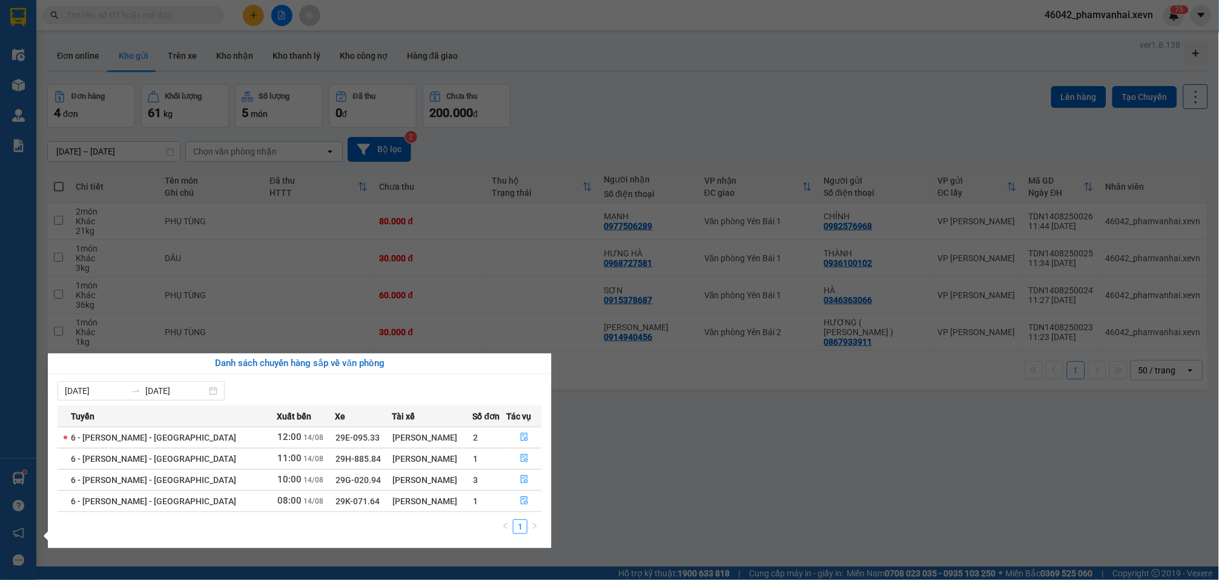
drag, startPoint x: 608, startPoint y: 102, endPoint x: 553, endPoint y: 97, distance: 54.7
click at [603, 102] on section "Kết quả tìm kiếm ( 2 ) Bộ lọc Mã ĐH Trạng thái Món hàng Thu hộ Tổng cước Chưa c…" at bounding box center [609, 290] width 1219 height 580
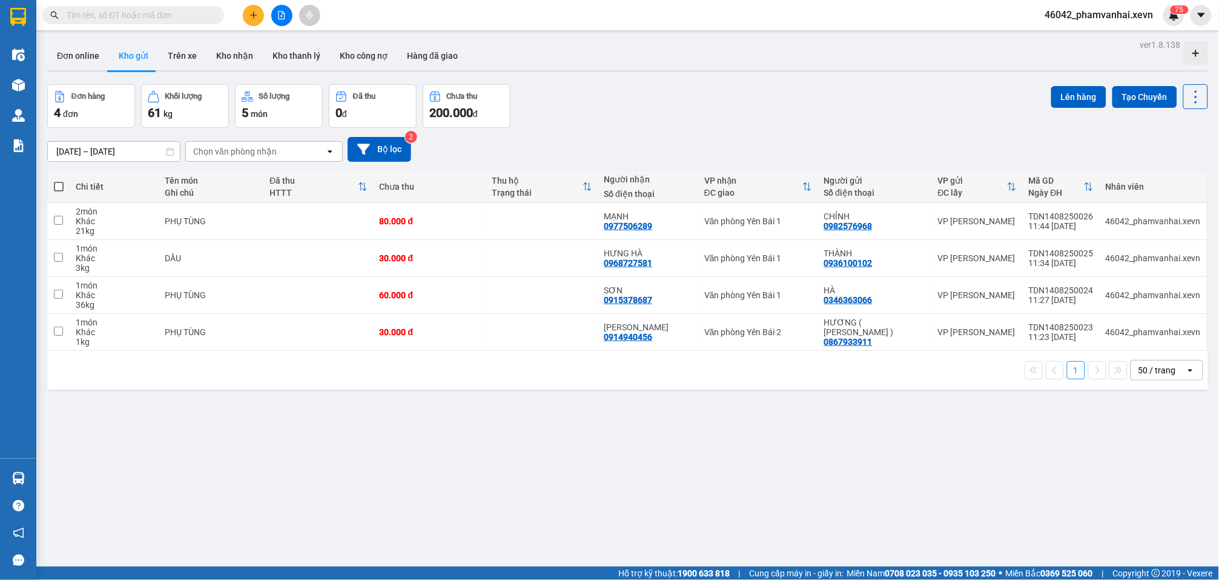
click at [258, 18] on button at bounding box center [253, 15] width 21 height 21
click at [280, 42] on div "Tạo đơn hàng" at bounding box center [301, 44] width 53 height 13
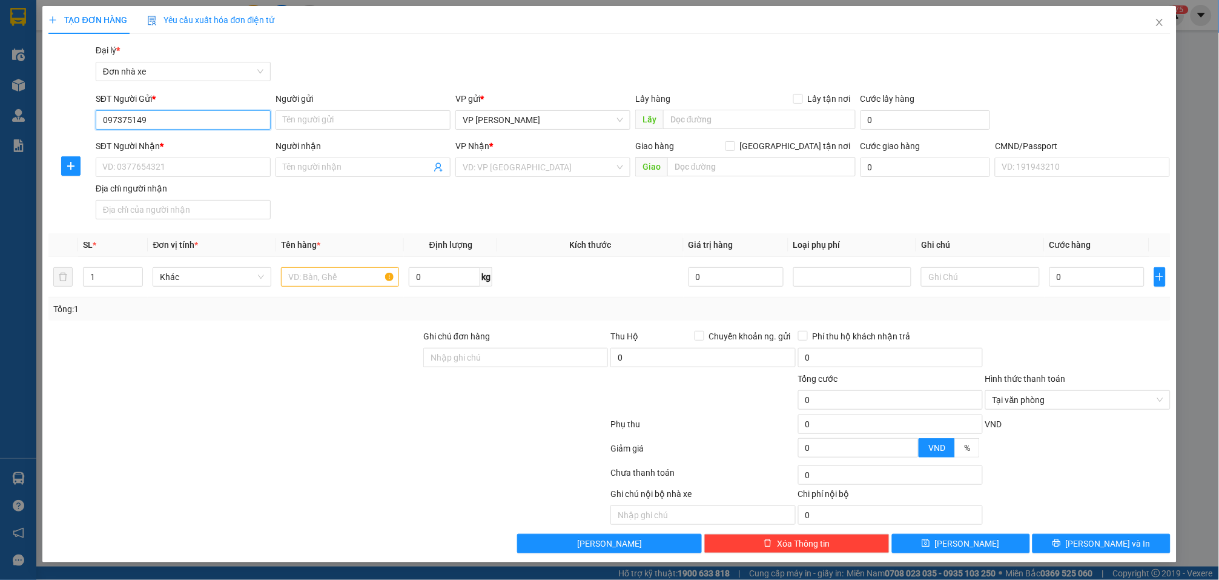
type input "0973751497"
click at [215, 146] on div "0973751497 - MAST" at bounding box center [183, 144] width 161 height 13
type input "MAST"
type input "0968727581"
type input "HƯNG HÀ"
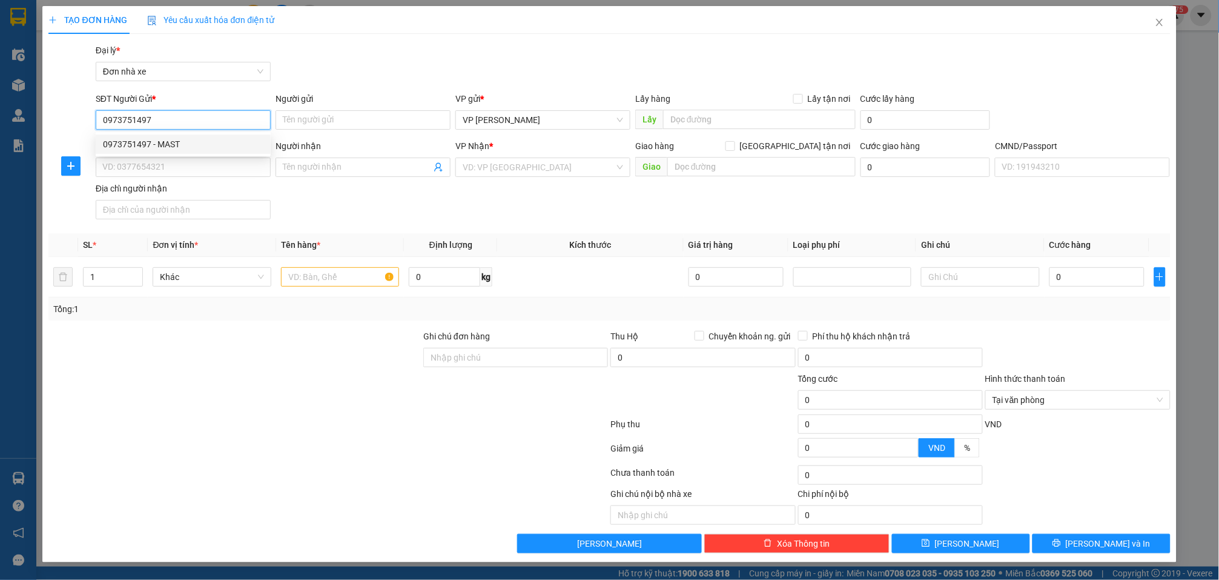
type input "001187053905 LÊ THỊ VÂN"
type input "0973751497"
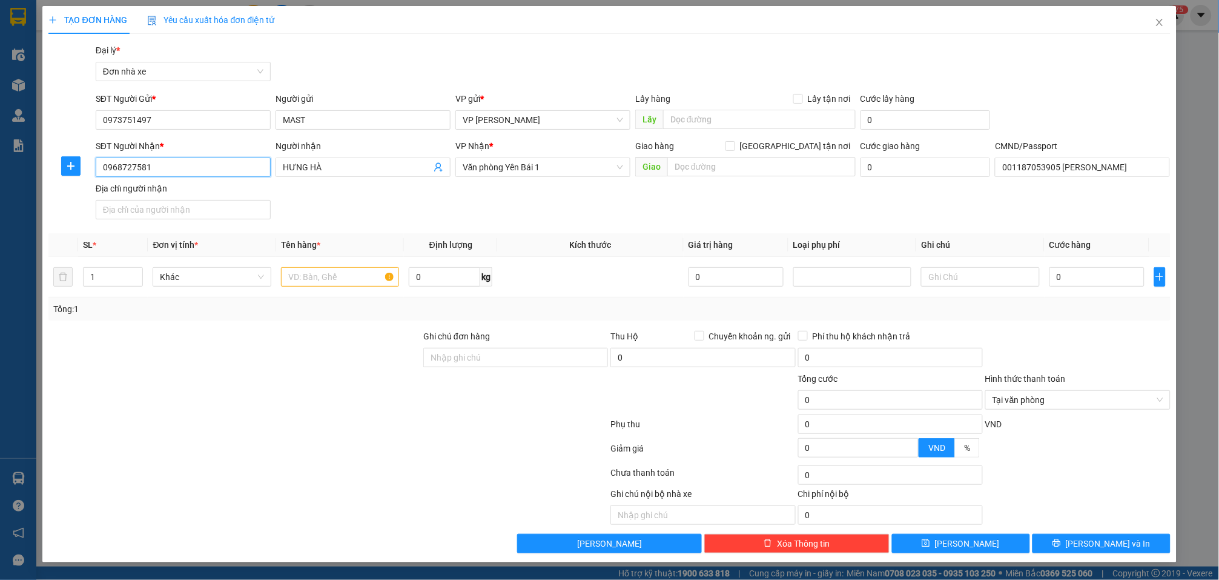
click at [188, 170] on input "0968727581" at bounding box center [183, 166] width 175 height 19
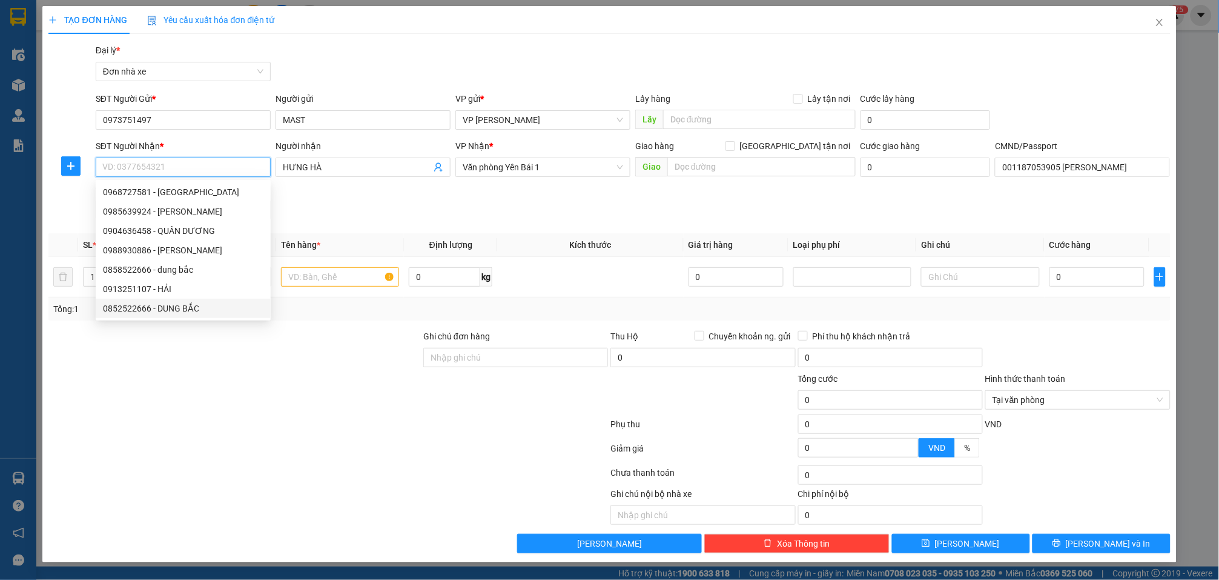
click at [220, 307] on div "0852522666 - DUNG BẮC" at bounding box center [183, 308] width 161 height 13
type input "0852522666"
type input "DUNG BẮC"
type input "GIAO TẬN NƠI"
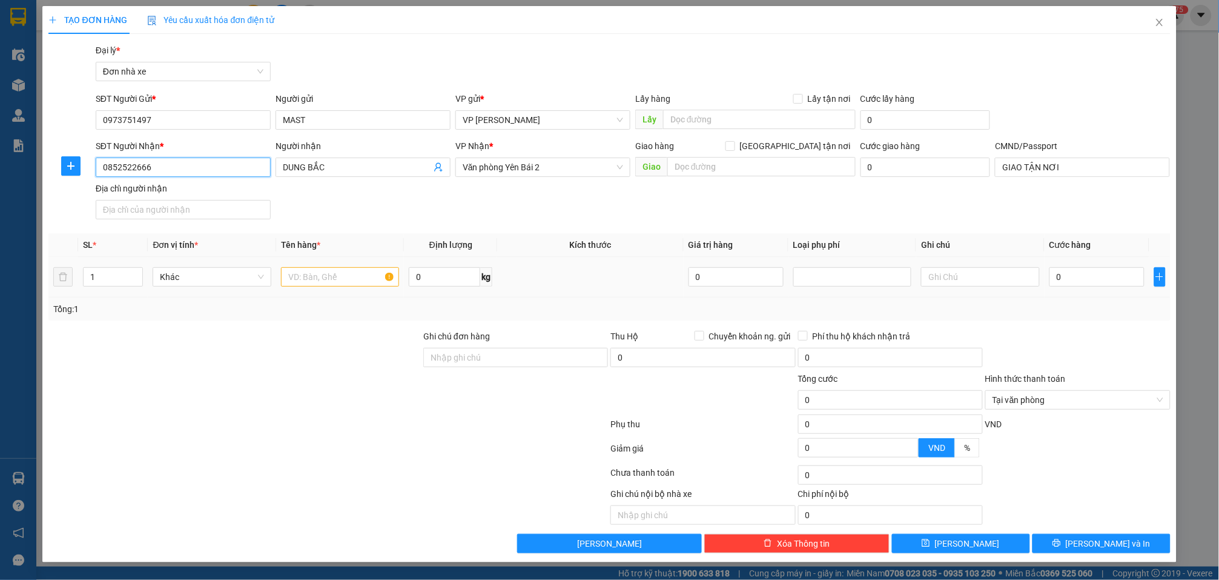
type input "0852522666"
click at [359, 271] on input "text" at bounding box center [340, 276] width 118 height 19
type input "PHỤ TÙNG"
click at [445, 274] on input "0" at bounding box center [444, 276] width 71 height 19
type input "3"
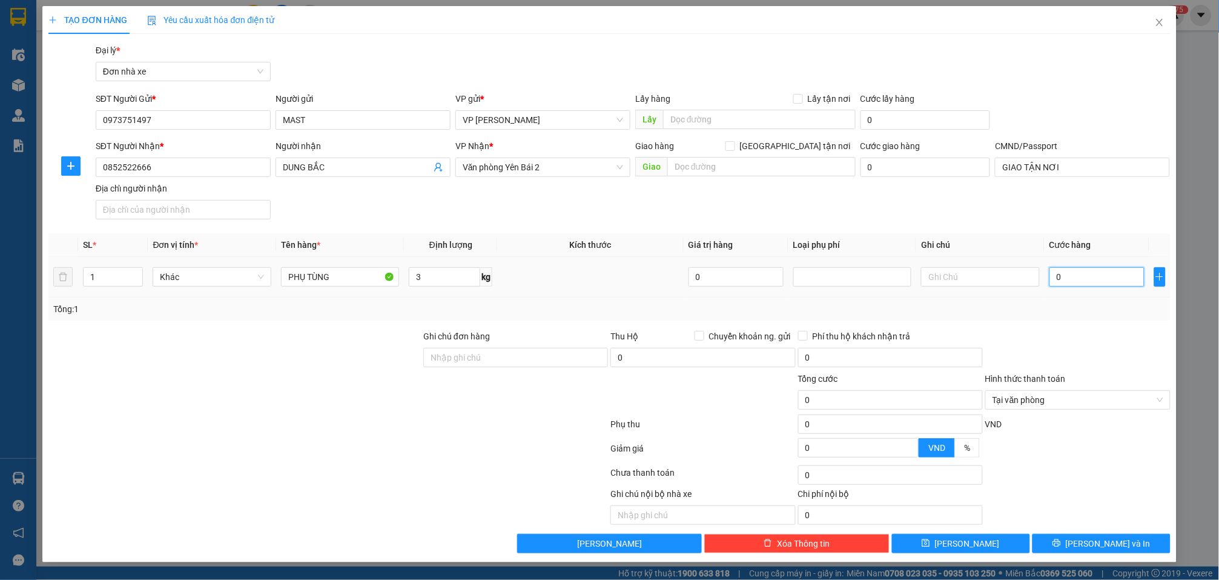
drag, startPoint x: 1101, startPoint y: 273, endPoint x: 1093, endPoint y: 273, distance: 7.3
click at [1101, 274] on input "0" at bounding box center [1097, 276] width 95 height 19
type input "4"
type input "40"
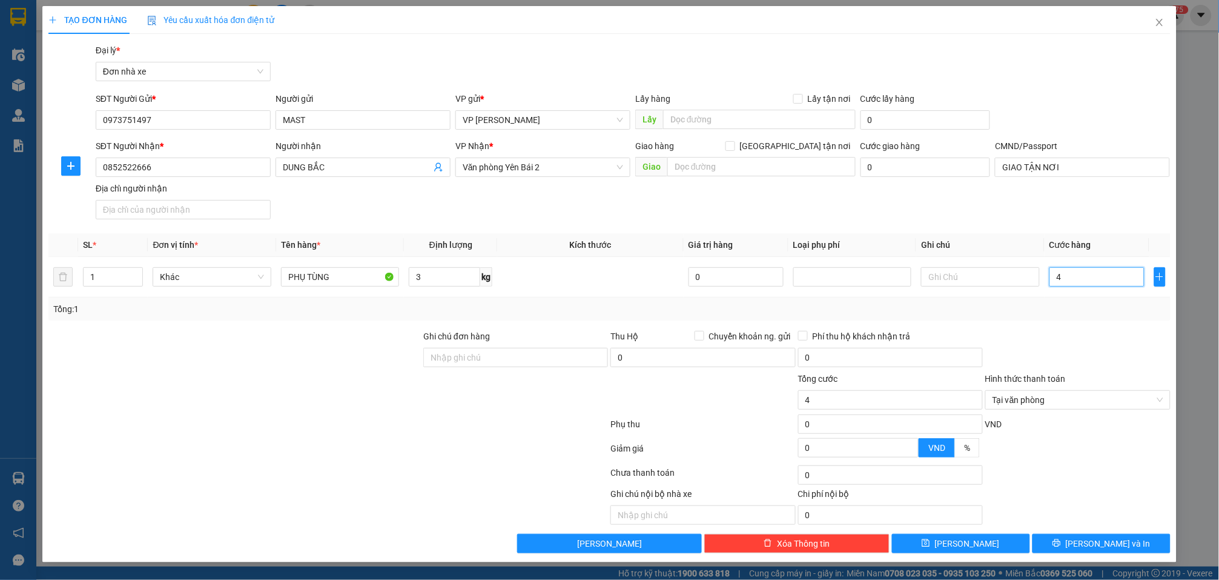
type input "40"
type input "400"
type input "4.000"
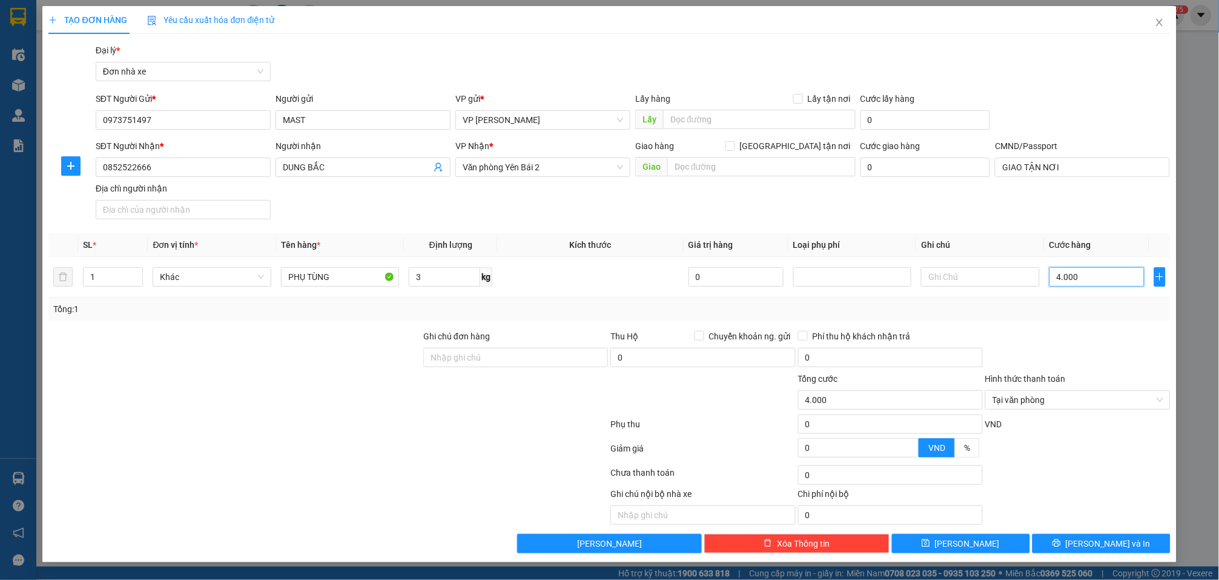
type input "40.000"
click at [1113, 549] on span "Lưu và In" at bounding box center [1108, 543] width 85 height 13
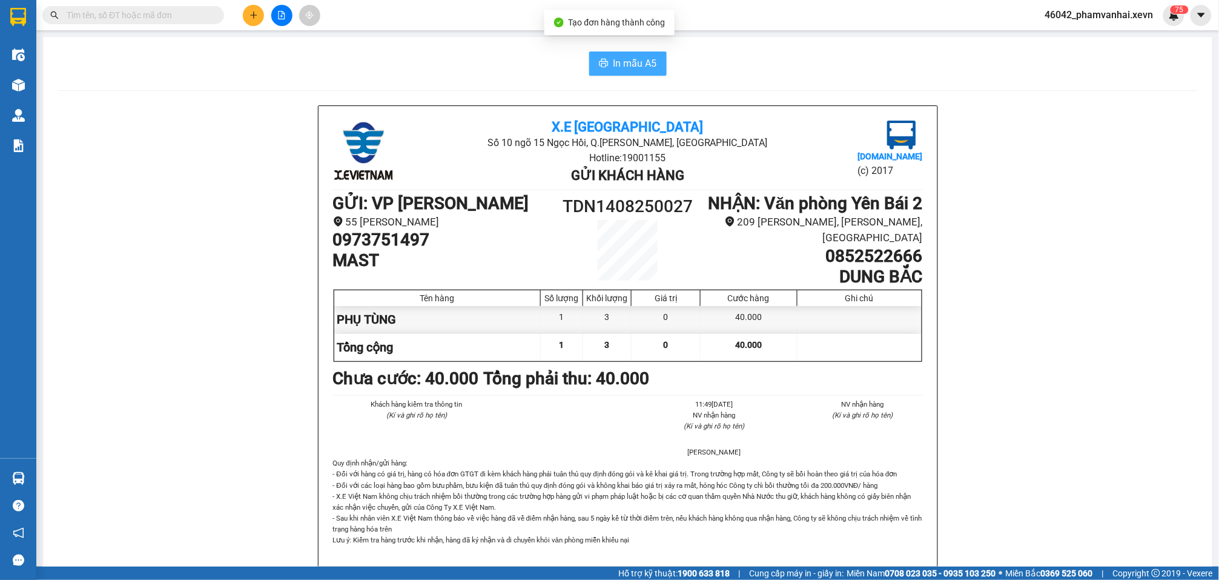
click at [614, 67] on span "In mẫu A5" at bounding box center [636, 63] width 44 height 15
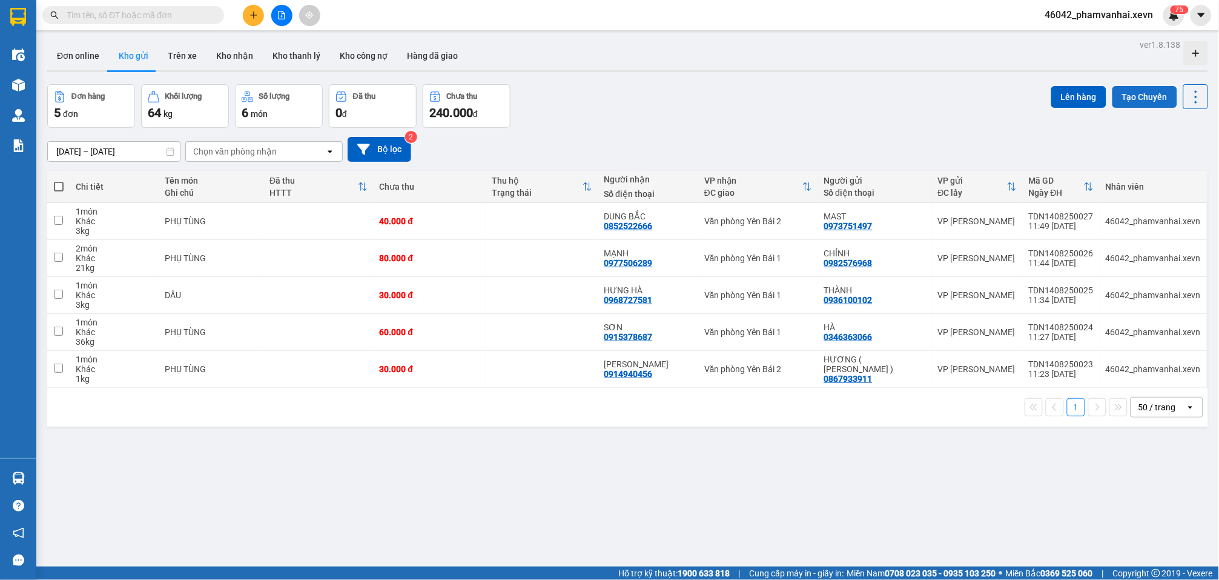
click at [1132, 94] on button "Tạo Chuyến" at bounding box center [1145, 97] width 65 height 22
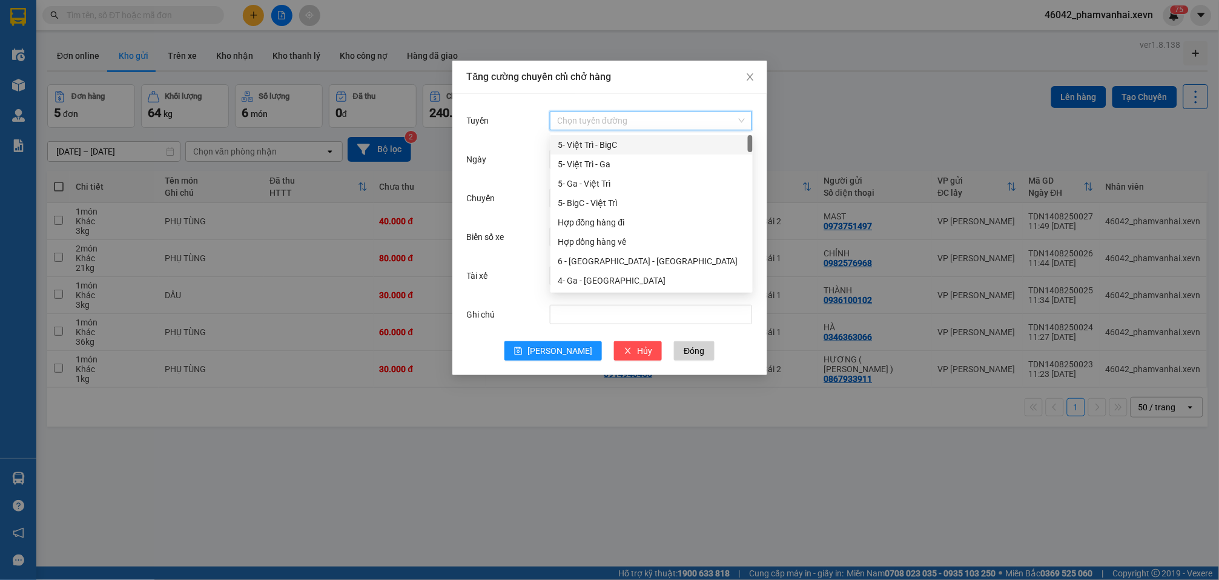
click at [589, 118] on input "Tuyến" at bounding box center [646, 120] width 179 height 18
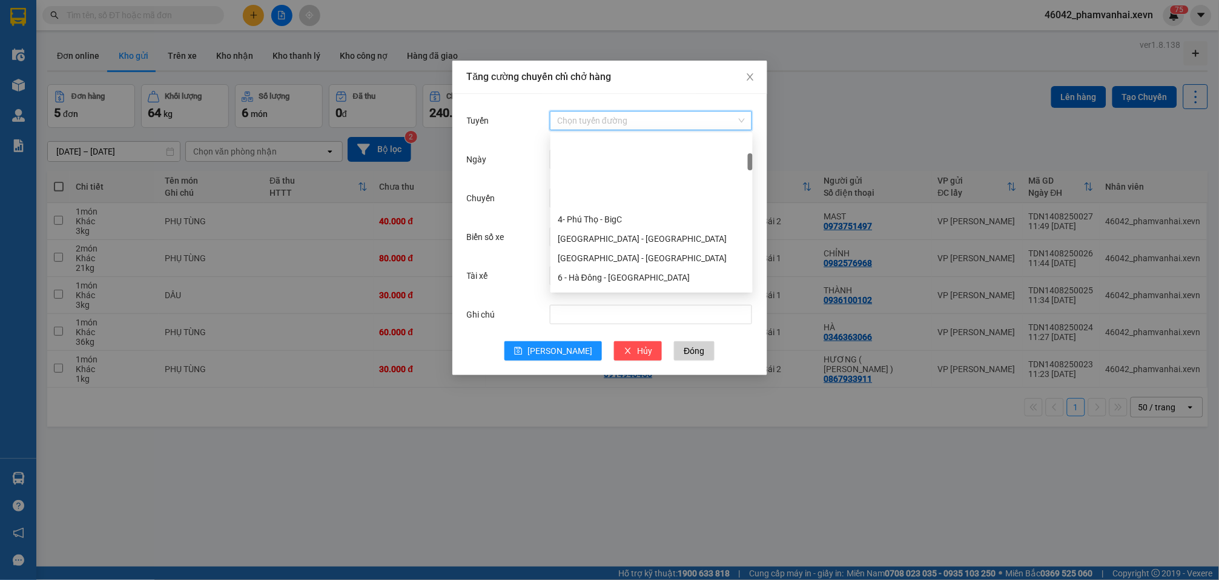
scroll to position [161, 0]
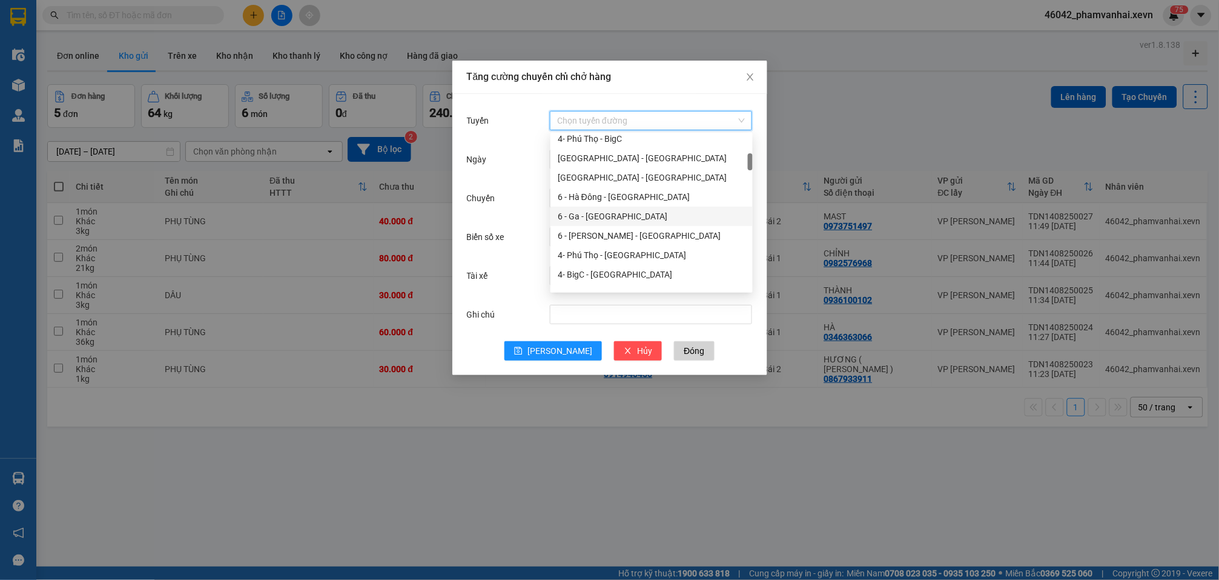
click at [634, 216] on div "6 - Ga - [GEOGRAPHIC_DATA]" at bounding box center [652, 216] width 188 height 13
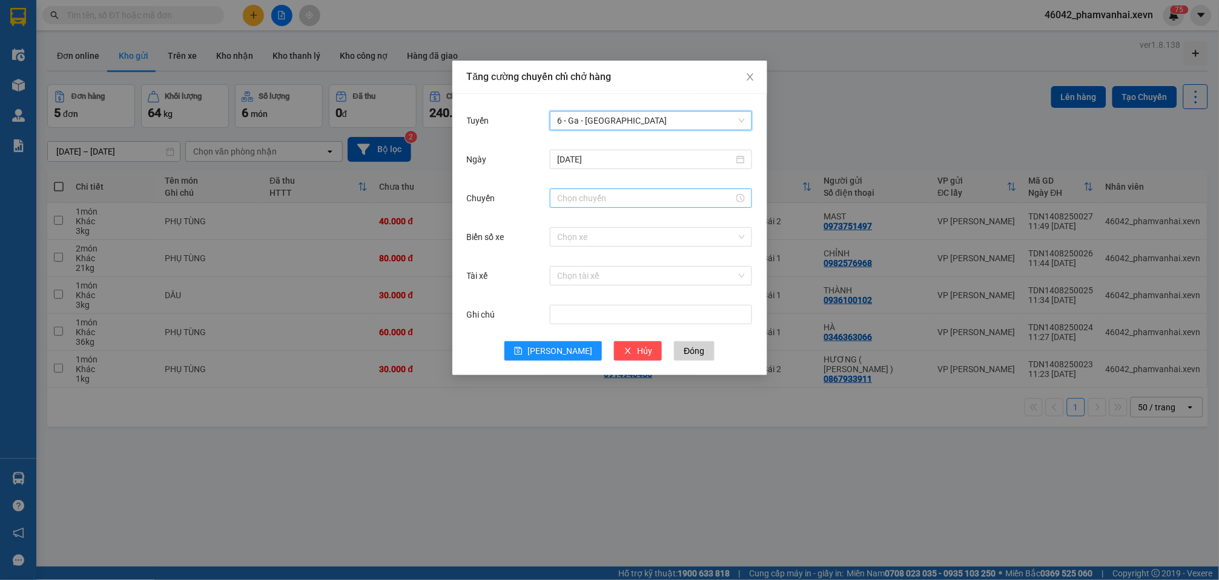
click at [620, 194] on input "Chuyến" at bounding box center [645, 197] width 177 height 13
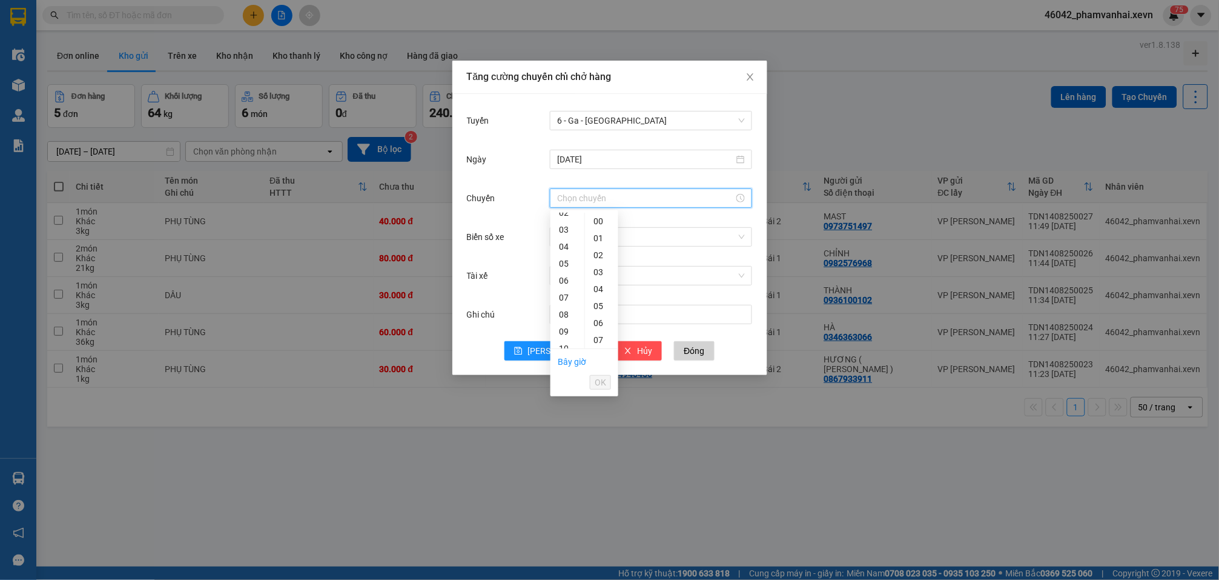
scroll to position [81, 0]
click at [565, 342] on div "12" at bounding box center [568, 344] width 34 height 17
type input "12:00"
click at [603, 383] on span "OK" at bounding box center [601, 382] width 12 height 13
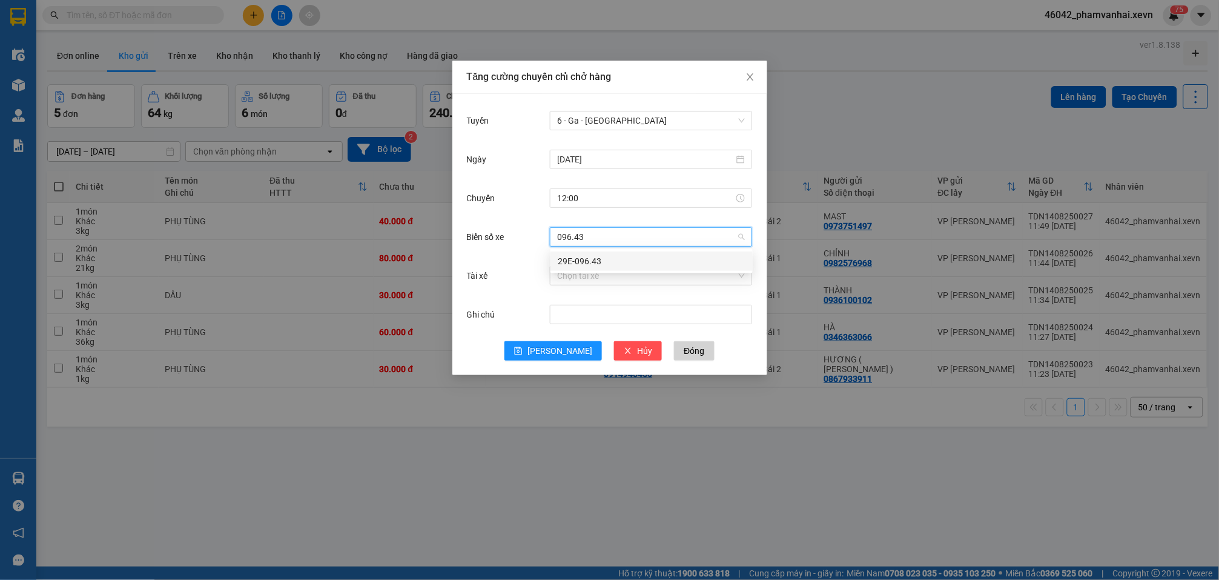
type input "096.43"
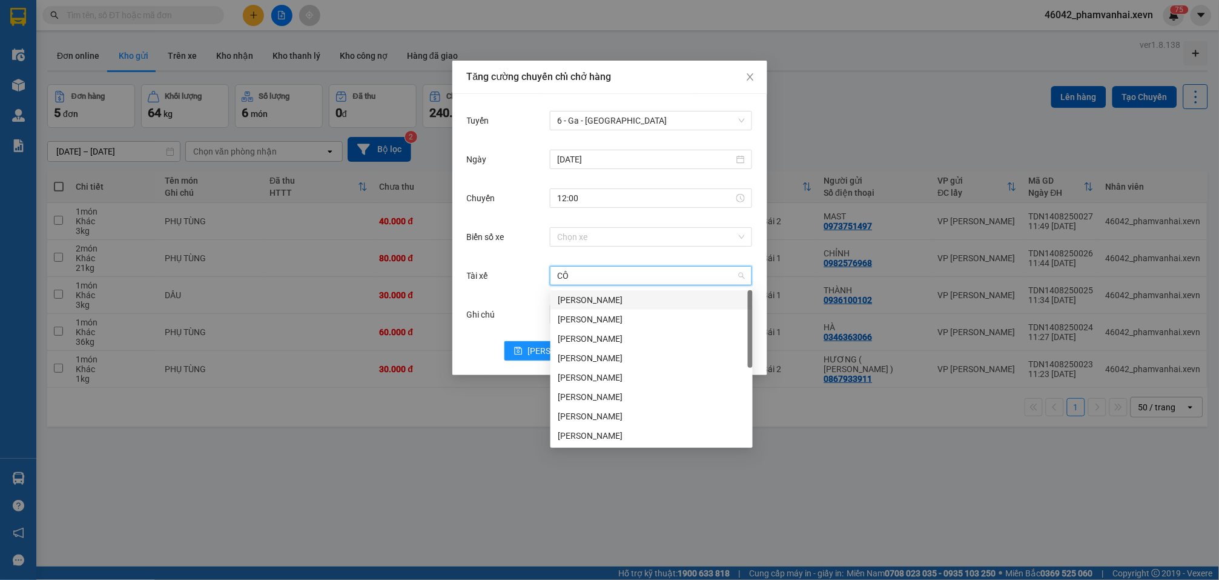
type input "C"
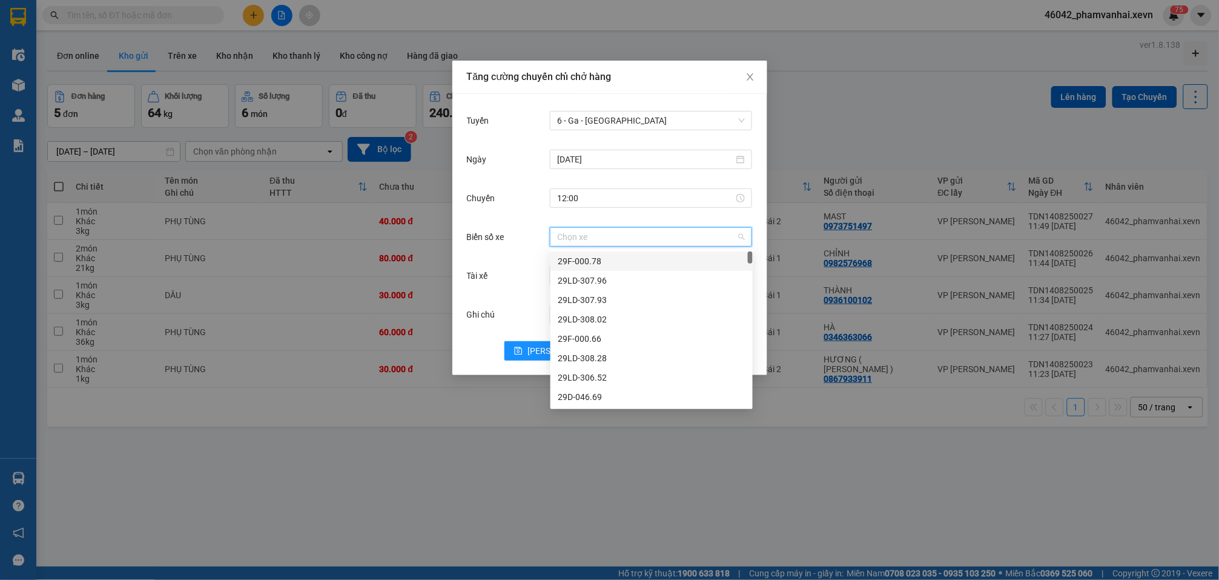
click at [695, 238] on input "Biển số xe" at bounding box center [646, 237] width 179 height 18
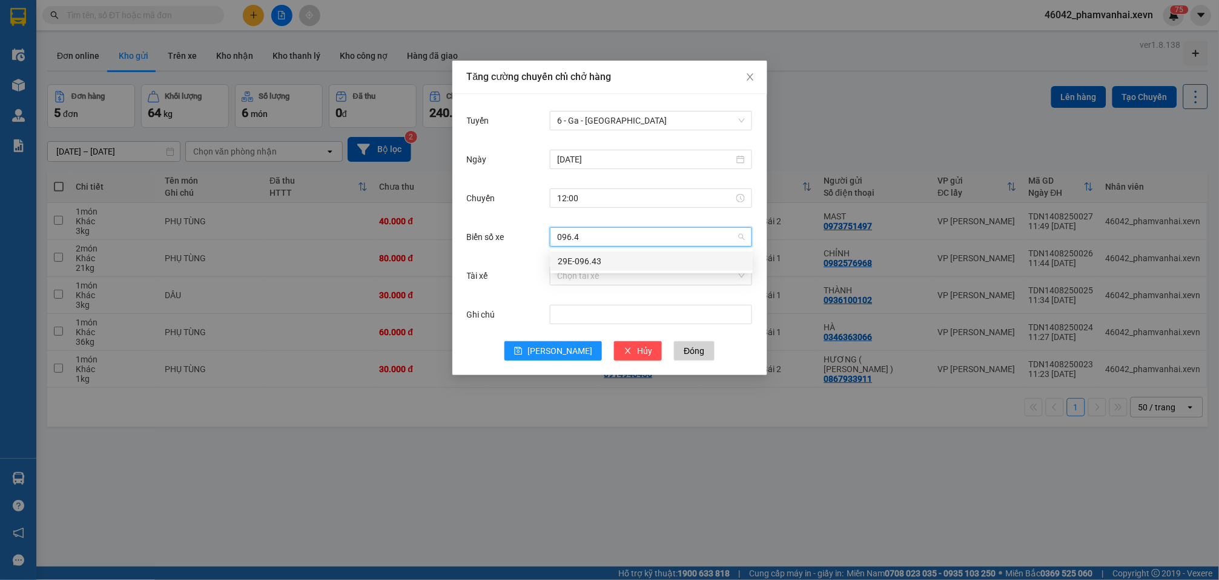
type input "096.43"
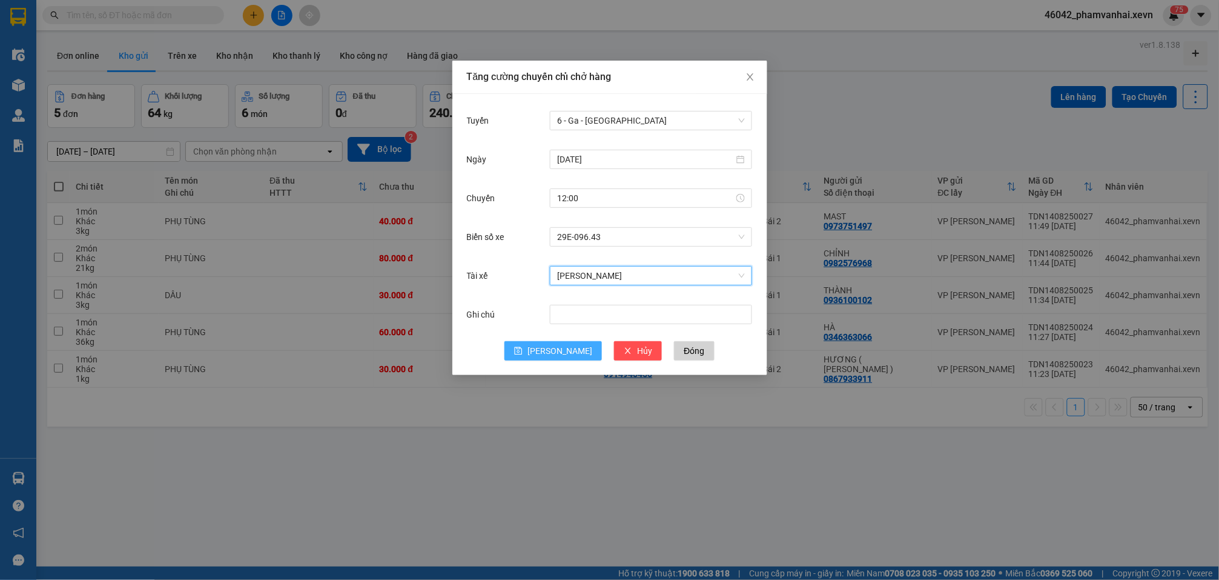
click at [552, 350] on button "[PERSON_NAME]" at bounding box center [554, 350] width 98 height 19
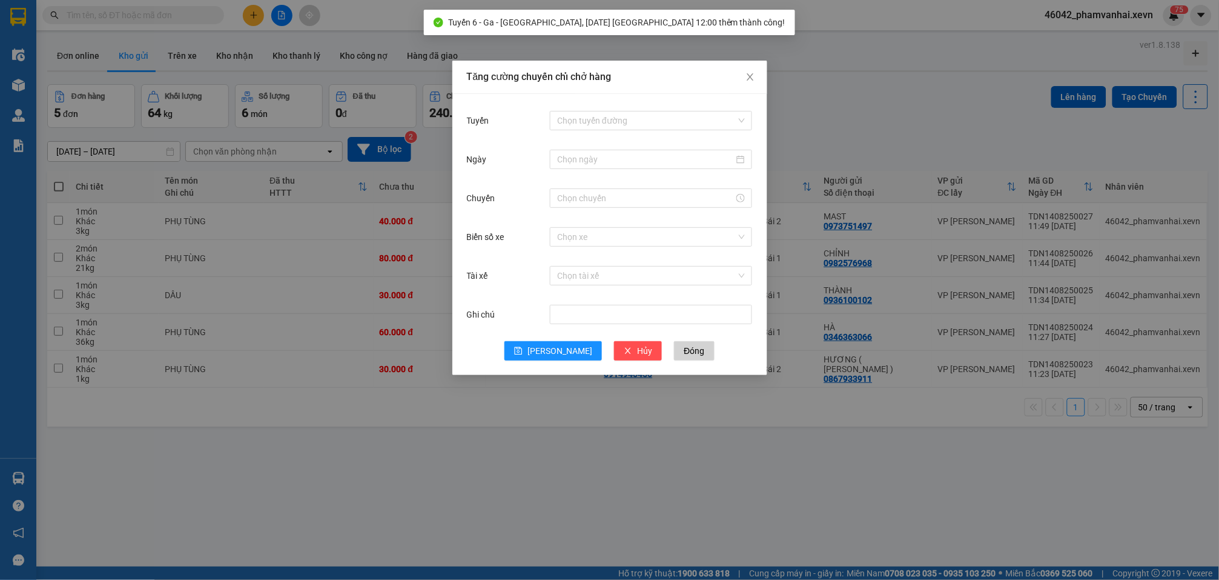
click at [867, 118] on div "Tăng cường chuyến chỉ chở hàng Tuyến Chọn tuyến đường Ngày Chuyến Biển số xe Ch…" at bounding box center [609, 290] width 1219 height 580
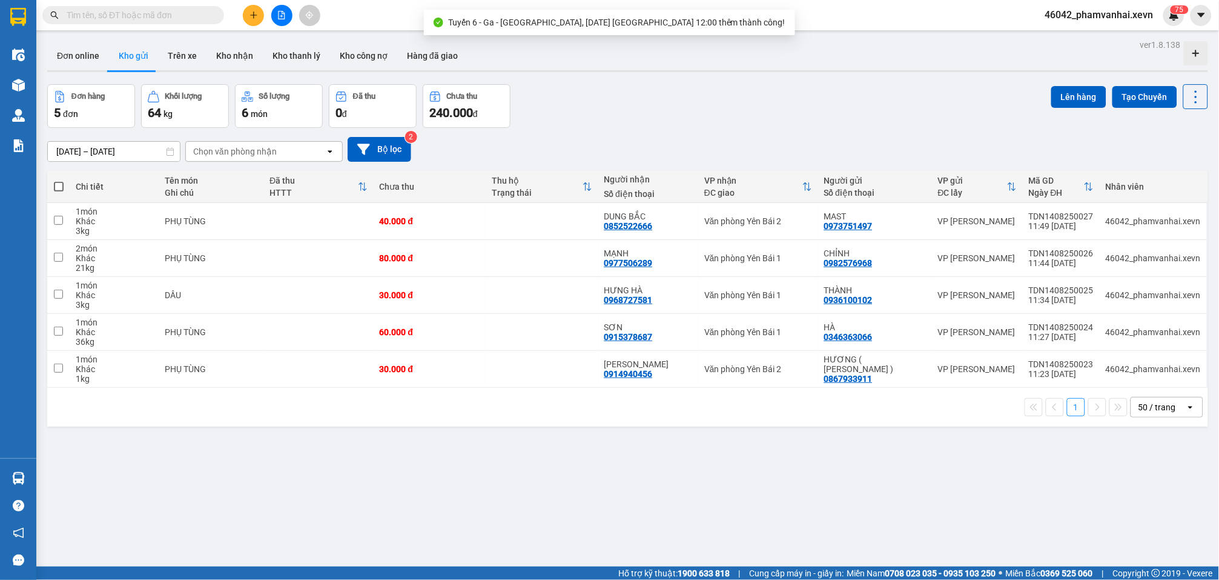
click at [58, 177] on th at bounding box center [58, 187] width 22 height 32
click at [58, 185] on label at bounding box center [58, 187] width 10 height 12
click at [59, 181] on input "checkbox" at bounding box center [59, 181] width 0 height 0
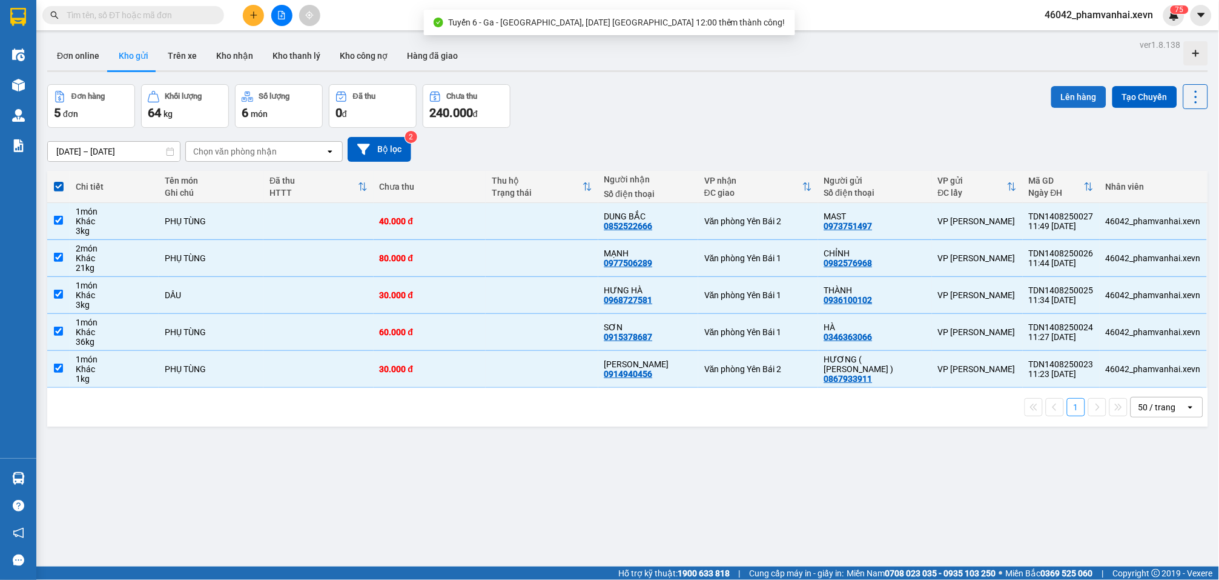
click at [1066, 93] on button "Lên hàng" at bounding box center [1079, 97] width 55 height 22
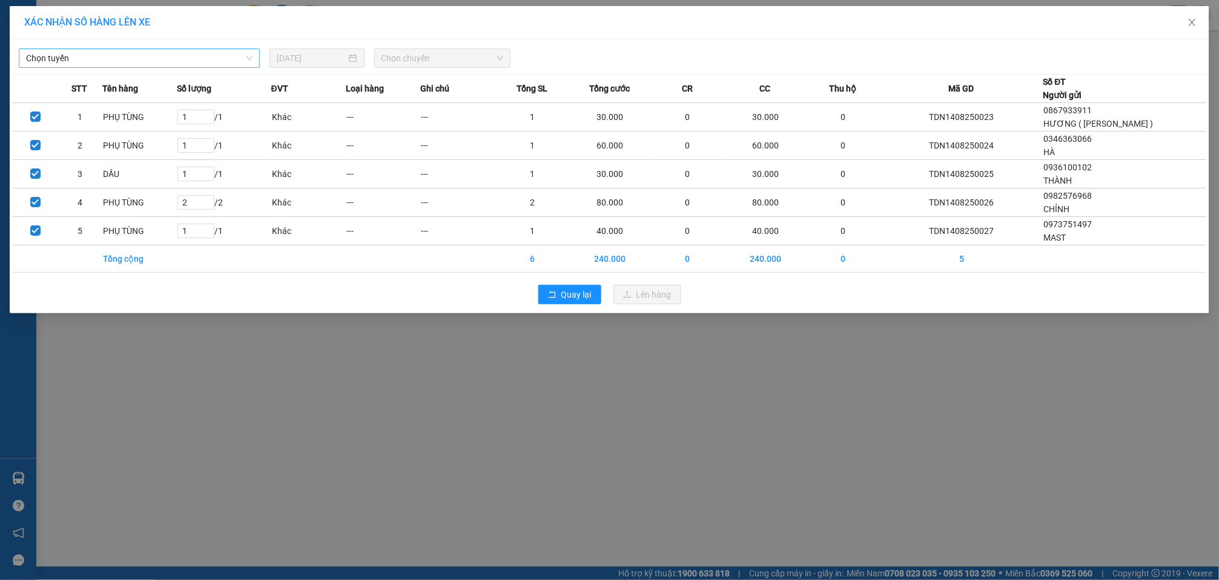
click at [239, 48] on div "Chọn tuyến" at bounding box center [139, 57] width 241 height 19
click at [193, 50] on span "Chọn tuyến" at bounding box center [139, 58] width 227 height 18
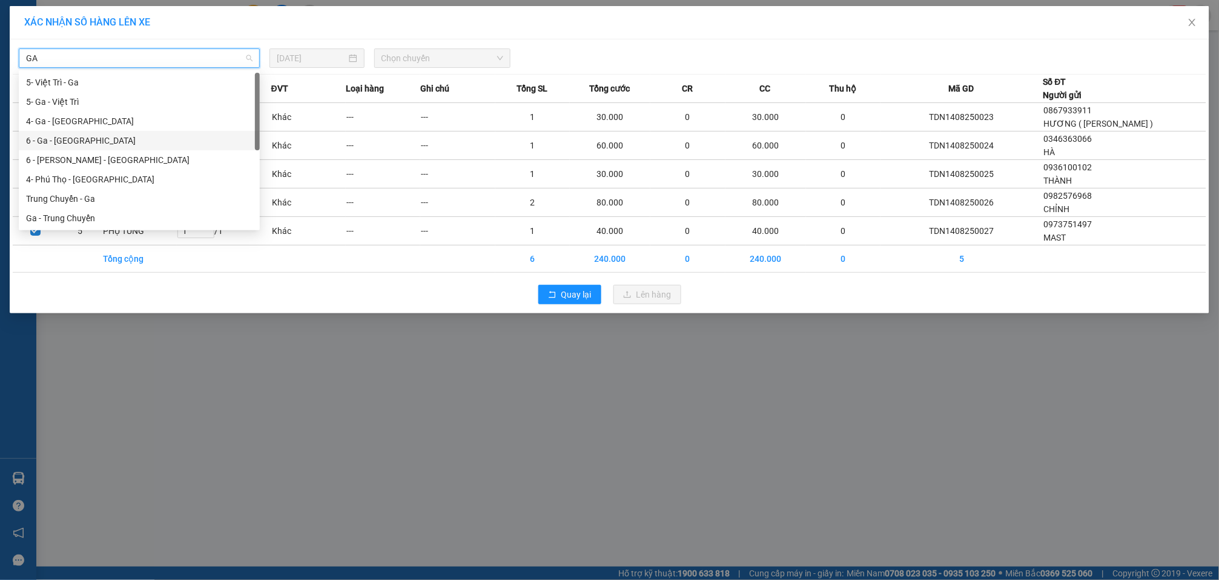
click at [58, 139] on div "6 - Ga - [GEOGRAPHIC_DATA]" at bounding box center [139, 140] width 227 height 13
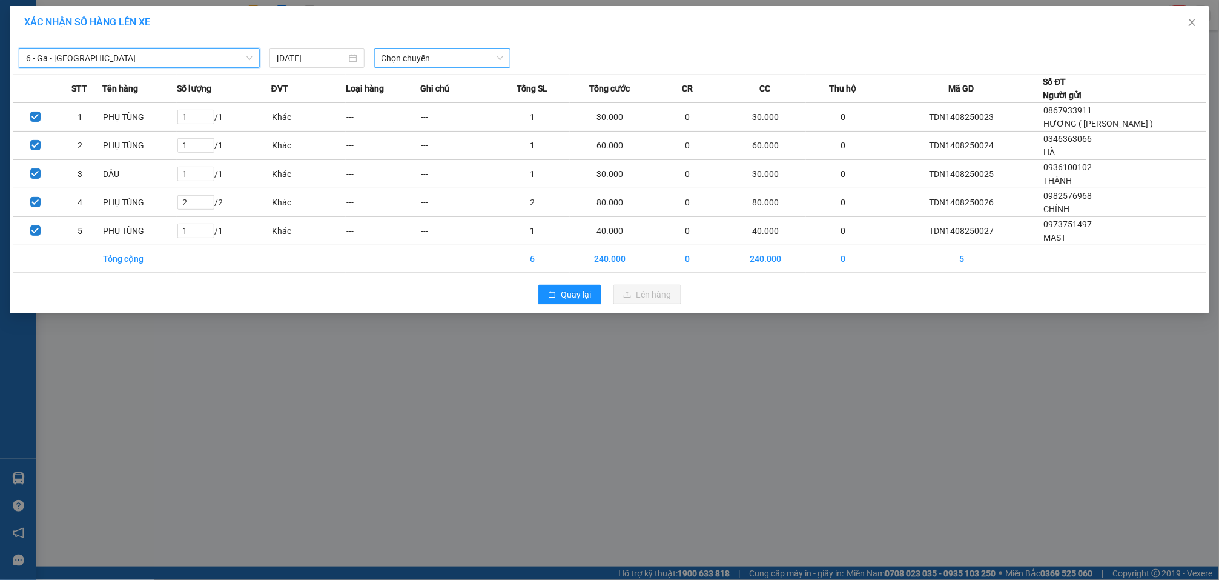
click at [431, 55] on span "Chọn chuyến" at bounding box center [443, 58] width 122 height 18
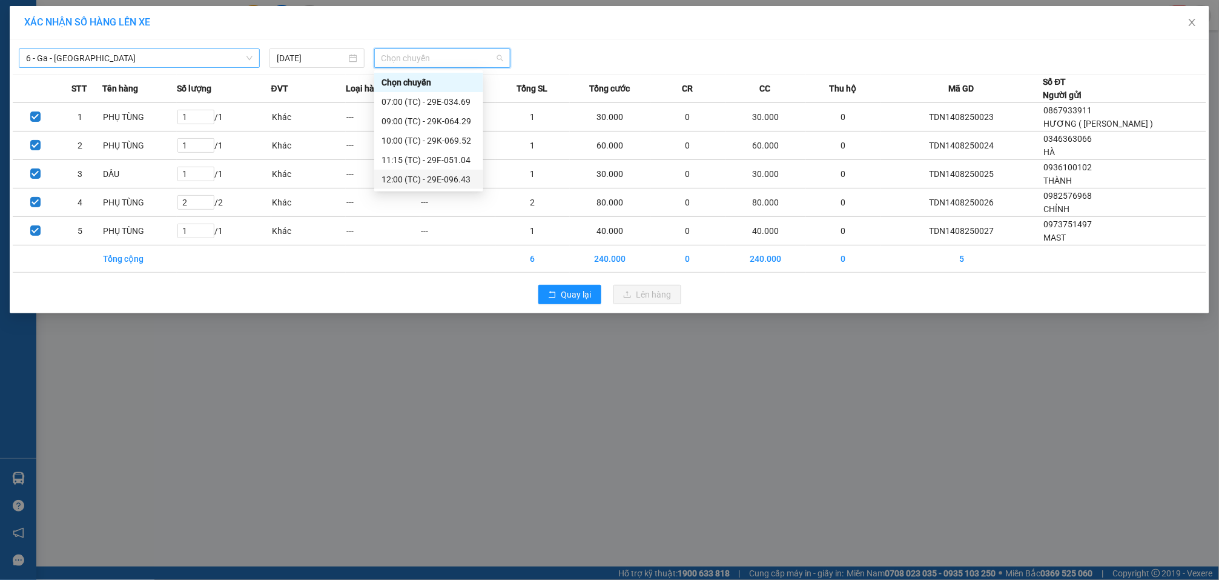
click at [445, 179] on div "12:00 (TC) - 29E-096.43" at bounding box center [429, 179] width 94 height 13
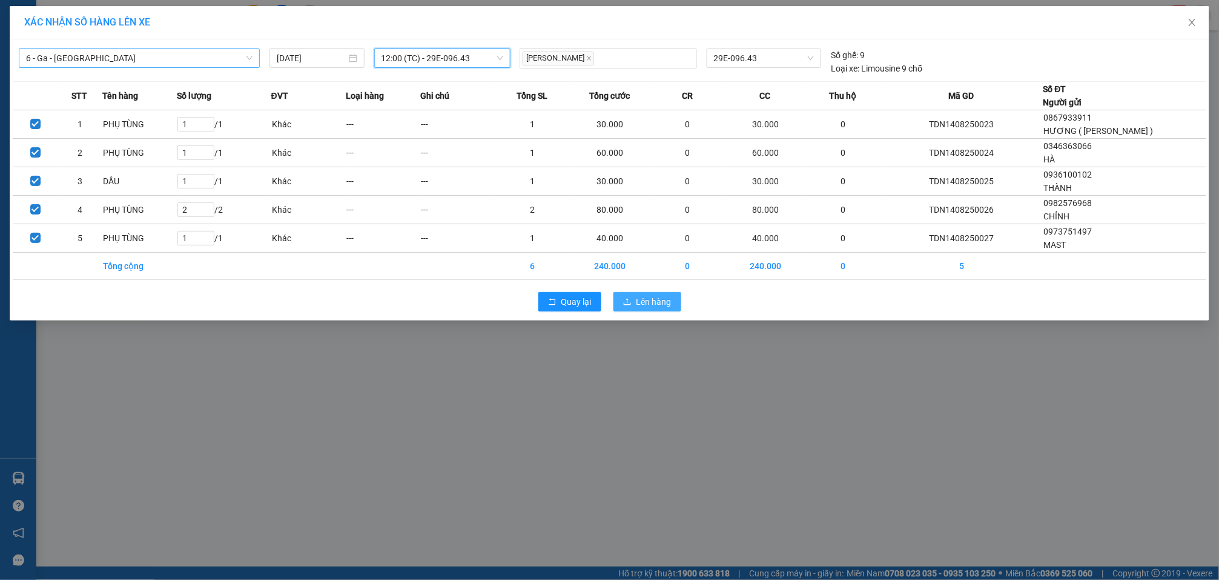
click at [657, 308] on span "Lên hàng" at bounding box center [654, 301] width 35 height 13
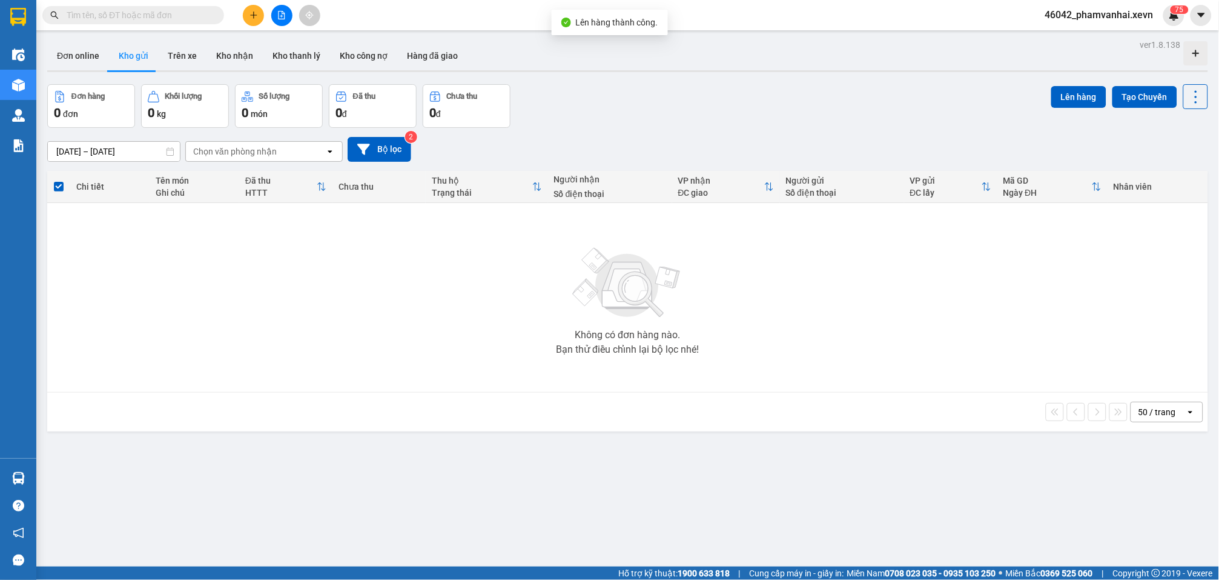
click at [747, 107] on div "Đơn hàng 0 đơn Khối lượng 0 kg Số lượng 0 món Đã thu 0 đ Chưa thu 0 đ Lên hàng …" at bounding box center [627, 106] width 1161 height 44
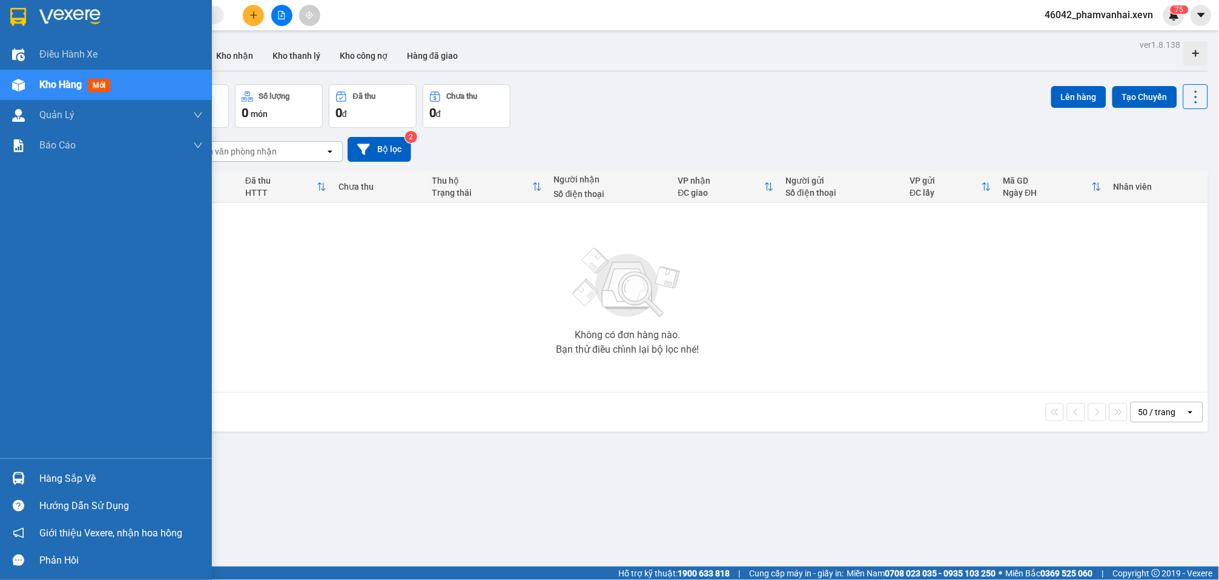
click at [30, 475] on div "Hàng sắp về" at bounding box center [106, 478] width 212 height 27
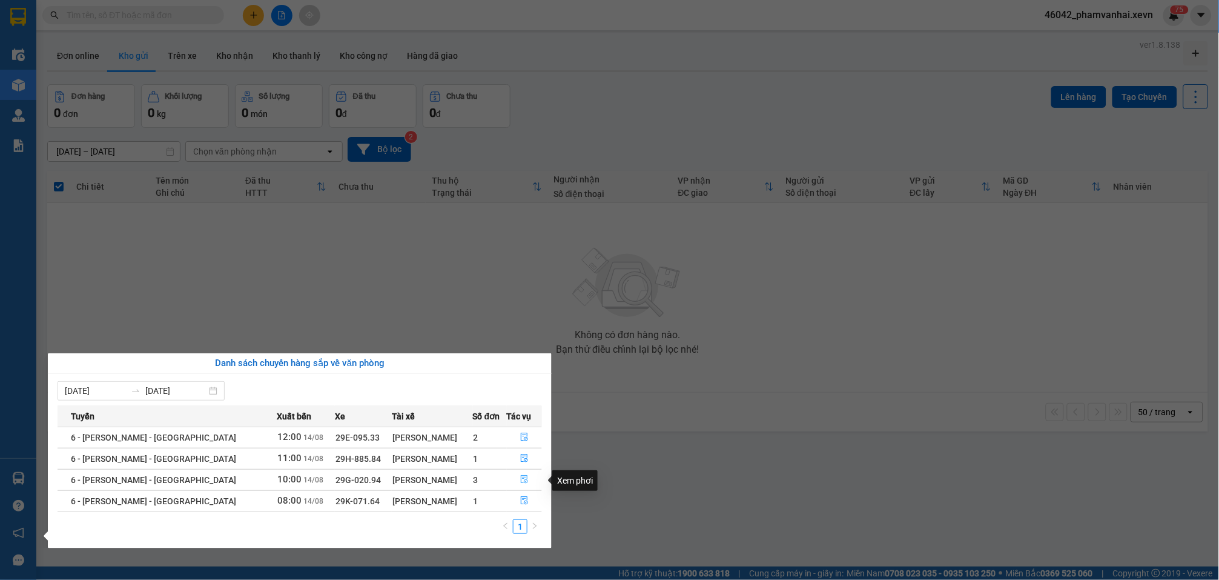
click at [521, 480] on icon "file-done" at bounding box center [524, 479] width 7 height 8
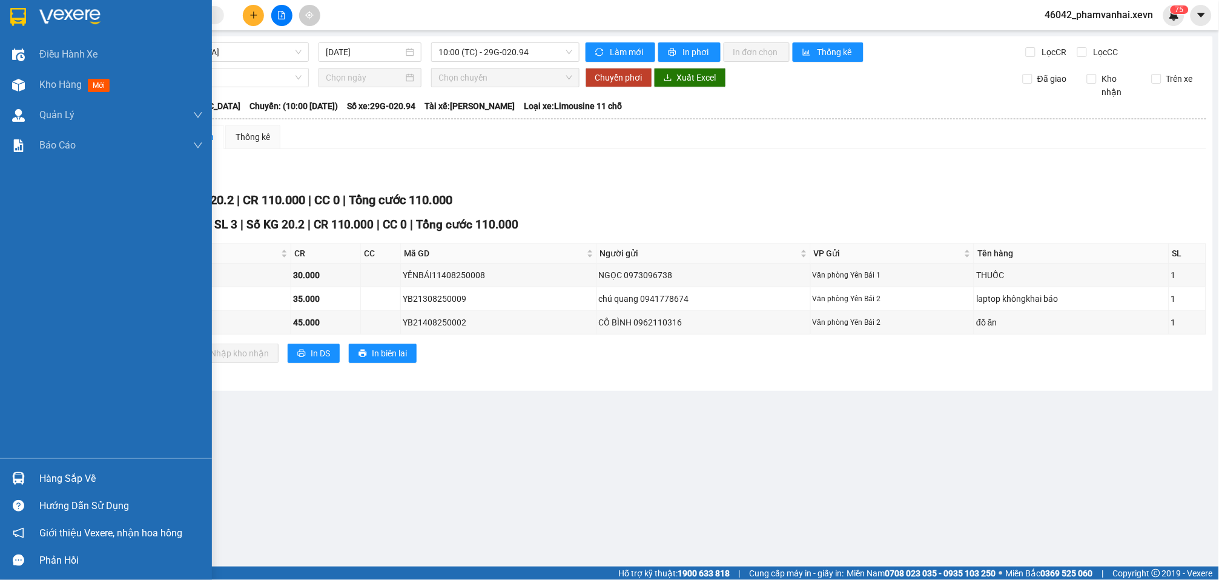
click at [23, 477] on img at bounding box center [18, 478] width 13 height 13
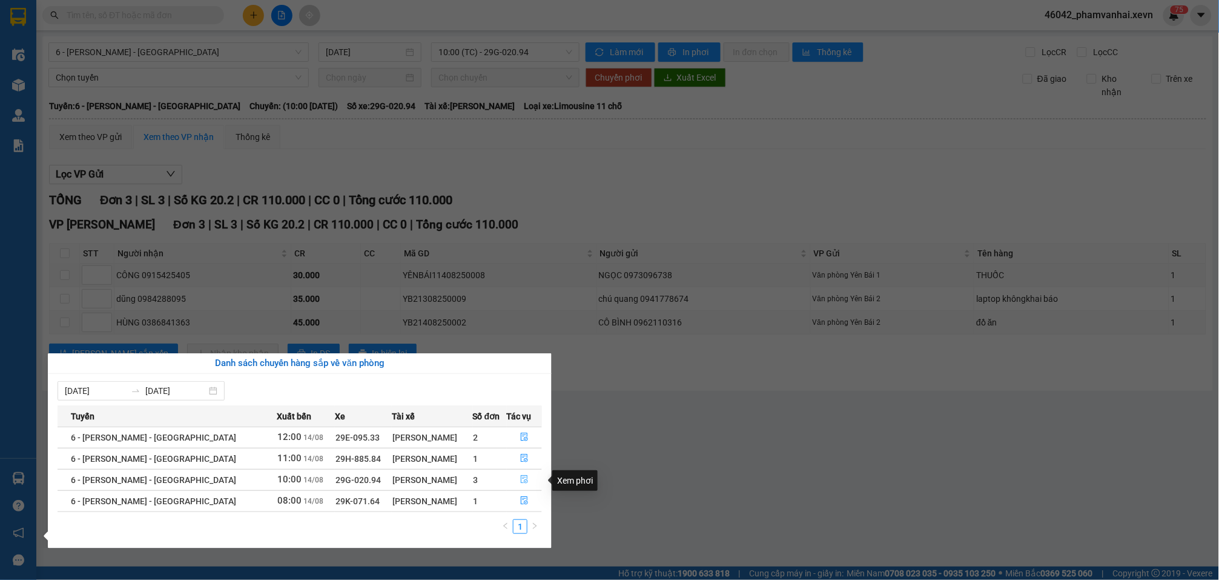
click at [521, 478] on icon "file-done" at bounding box center [524, 479] width 7 height 8
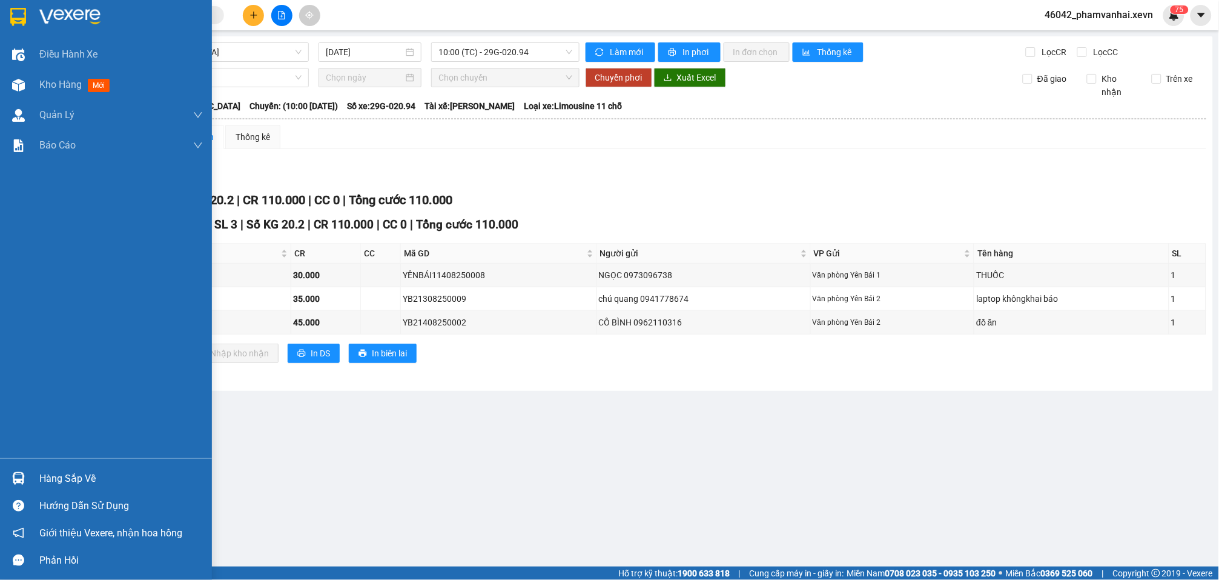
click at [10, 484] on div at bounding box center [18, 478] width 21 height 21
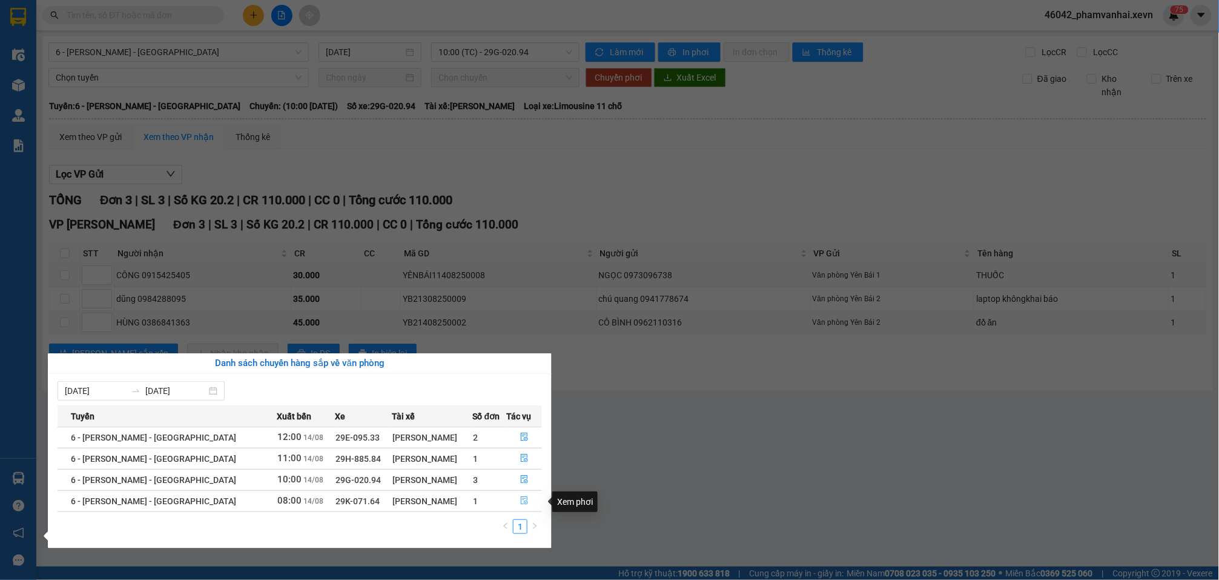
click at [521, 505] on icon "file-done" at bounding box center [524, 500] width 7 height 8
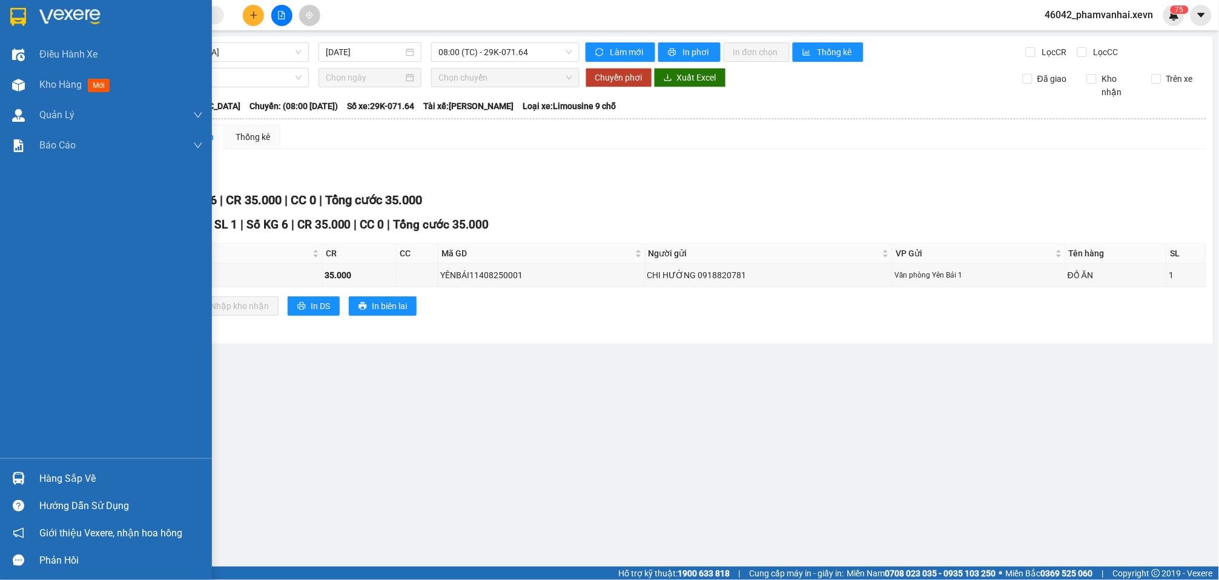
click at [28, 10] on div at bounding box center [106, 19] width 212 height 39
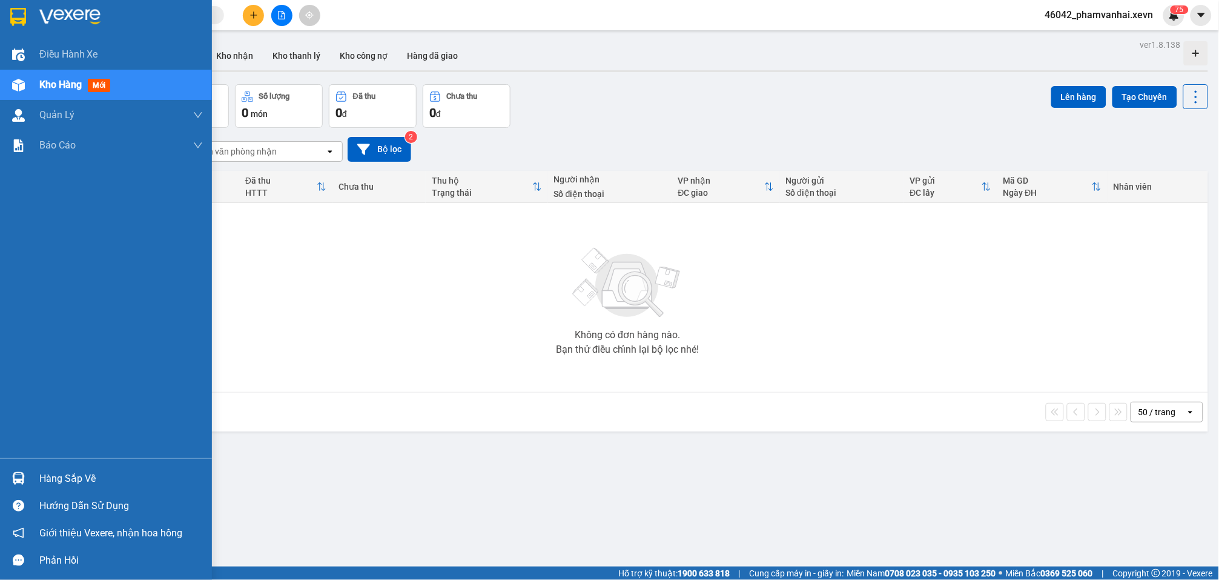
click at [36, 488] on div "Hàng sắp về" at bounding box center [106, 478] width 212 height 27
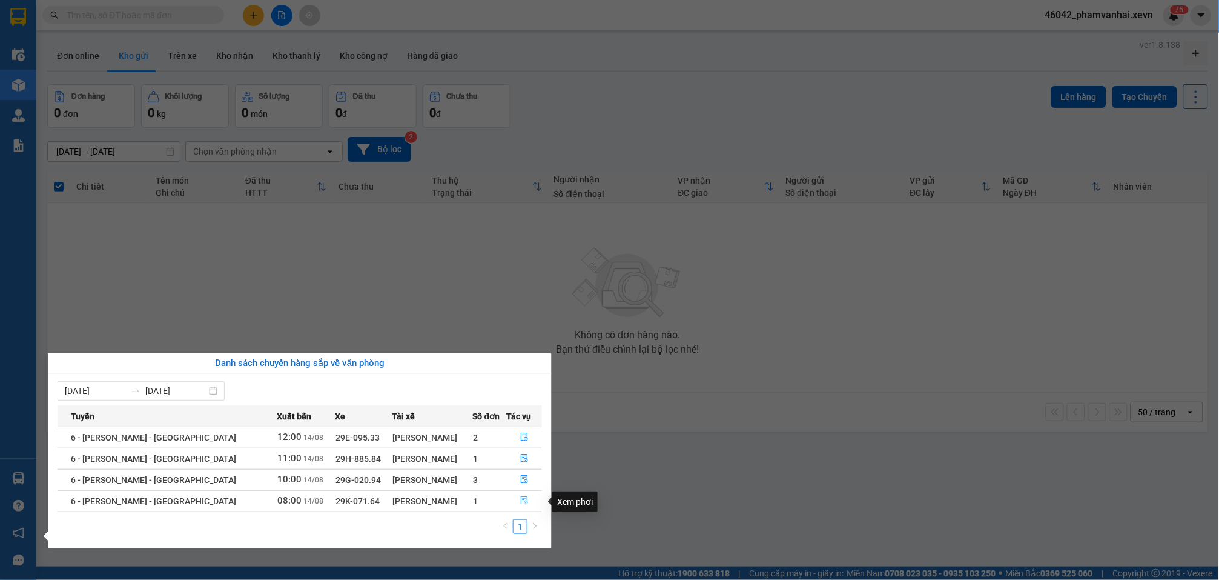
click at [521, 503] on icon "file-done" at bounding box center [524, 500] width 7 height 8
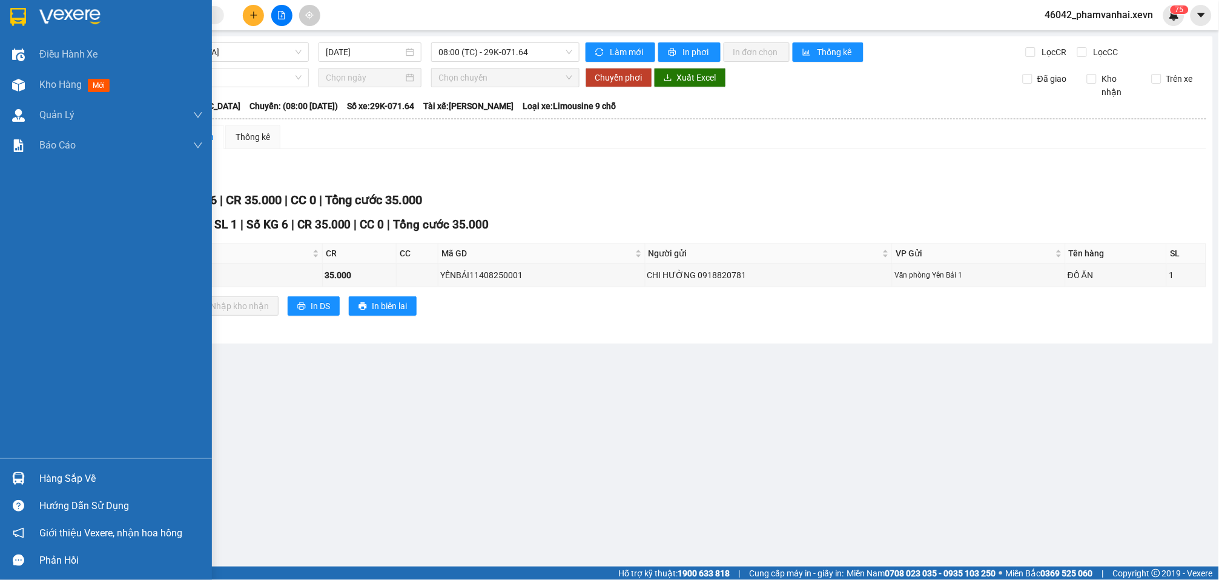
click at [39, 474] on div "Hàng sắp về" at bounding box center [121, 478] width 164 height 18
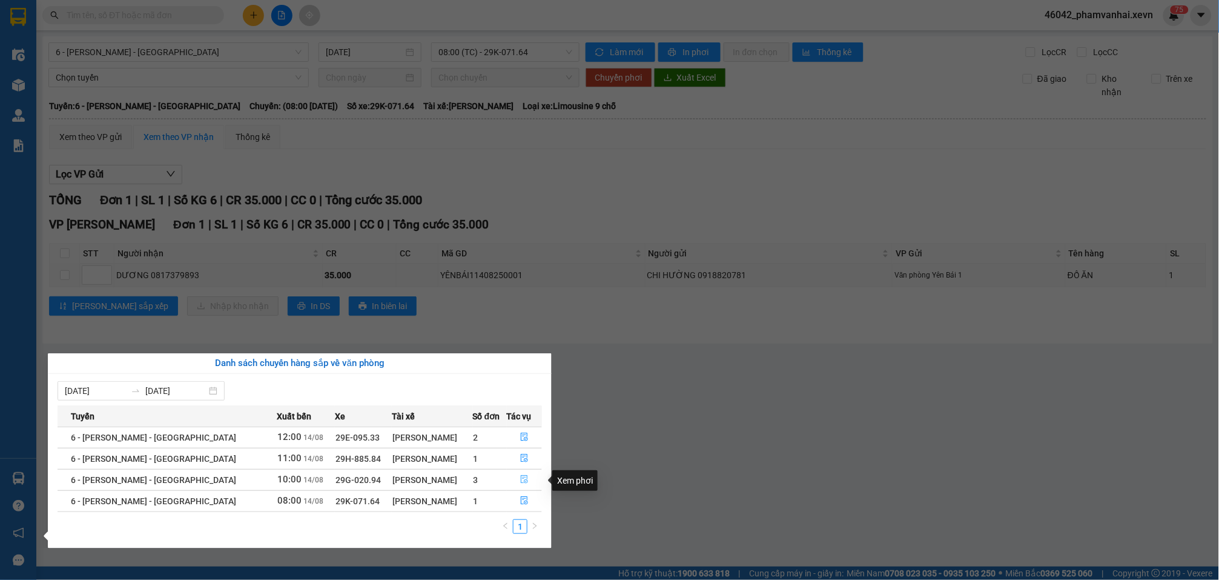
click at [512, 483] on button "button" at bounding box center [525, 479] width 35 height 19
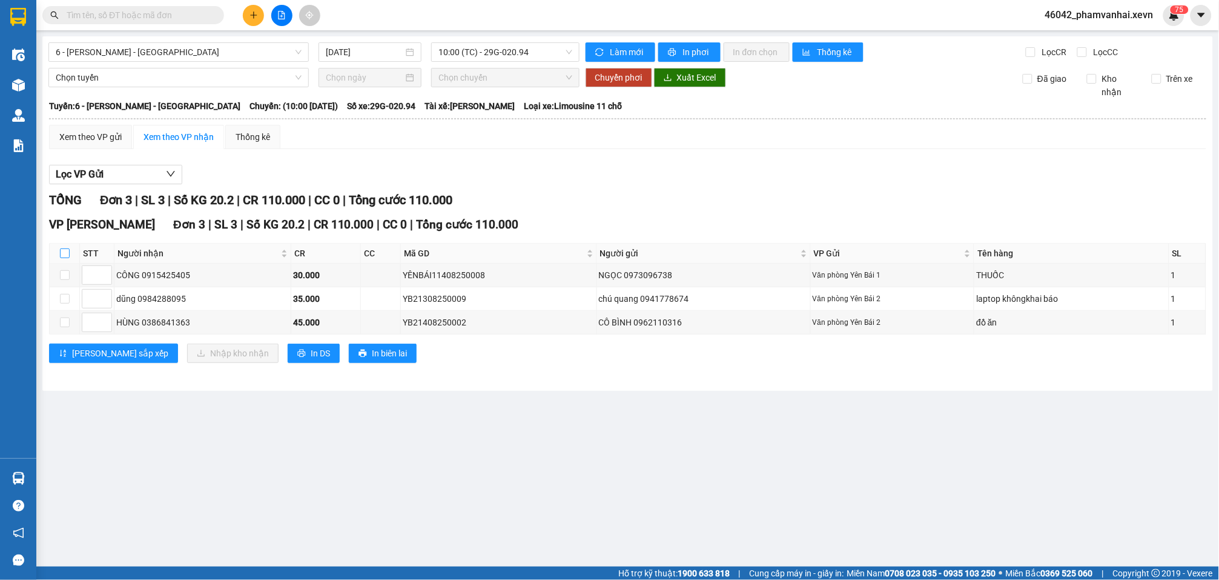
click at [61, 248] on input "checkbox" at bounding box center [65, 253] width 10 height 10
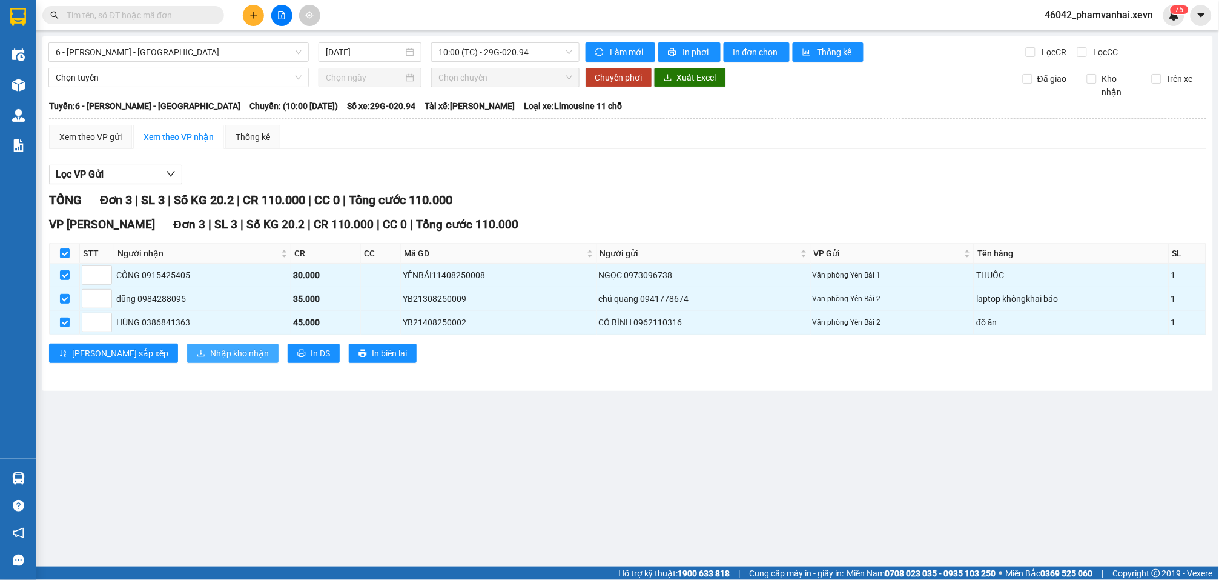
click at [210, 347] on span "Nhập kho nhận" at bounding box center [239, 352] width 59 height 13
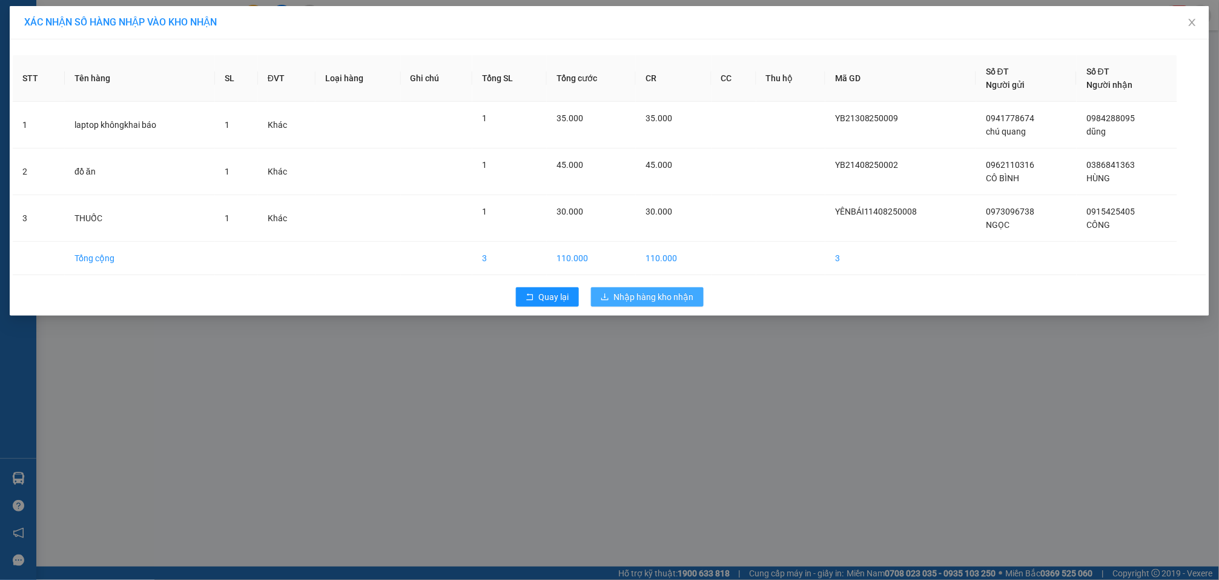
click at [680, 291] on span "Nhập hàng kho nhận" at bounding box center [654, 296] width 80 height 13
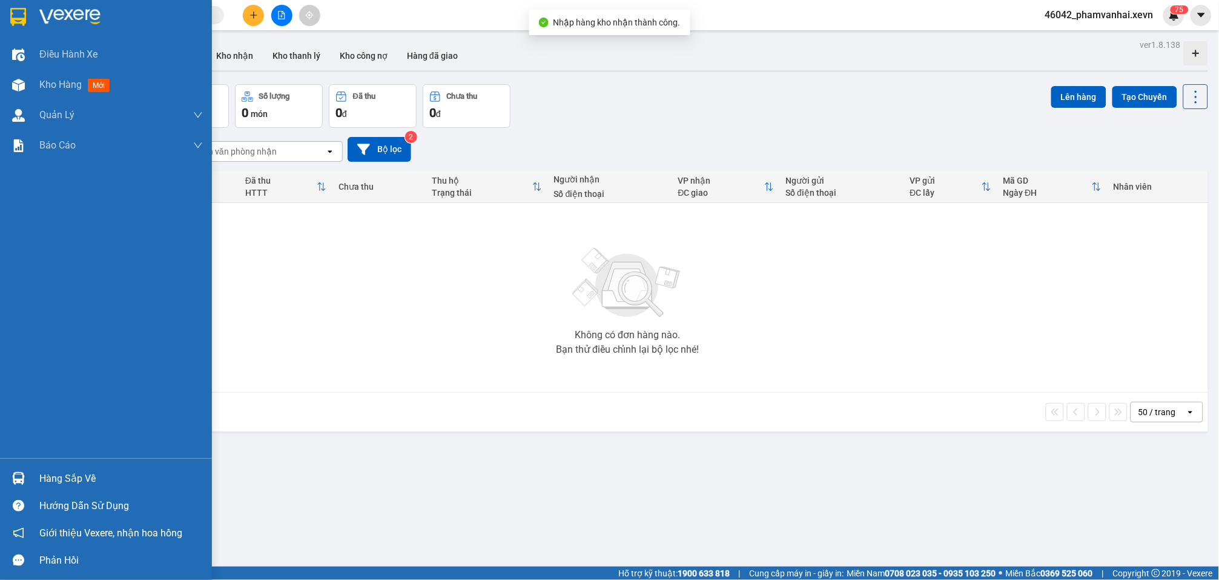
click at [16, 472] on img at bounding box center [18, 478] width 13 height 13
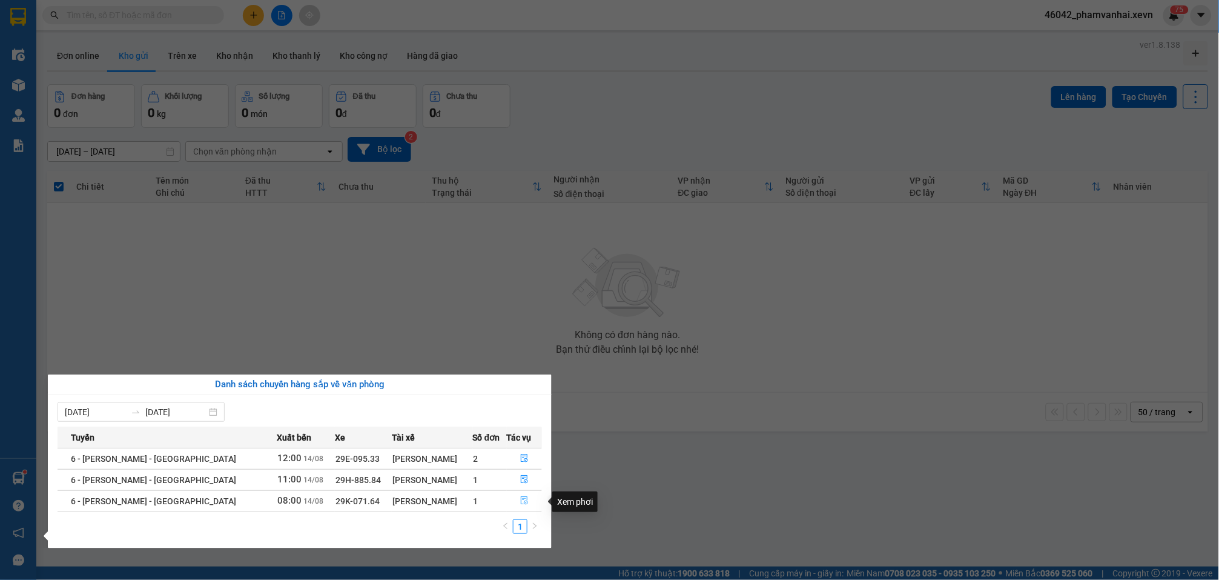
click at [520, 499] on icon "file-done" at bounding box center [524, 500] width 8 height 8
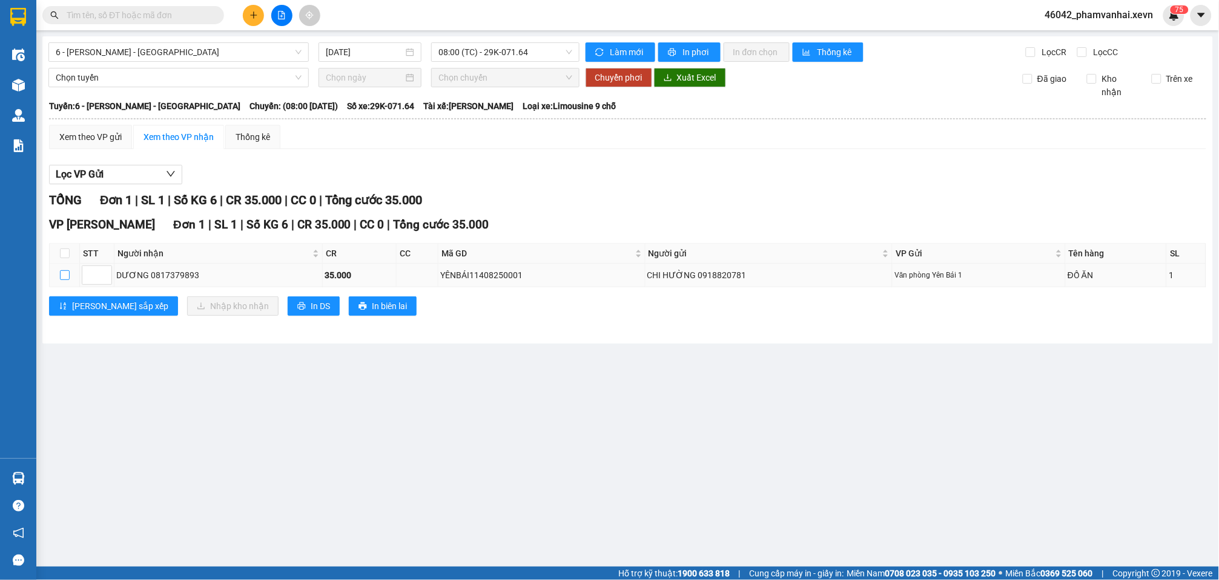
click at [62, 270] on input "checkbox" at bounding box center [65, 275] width 10 height 10
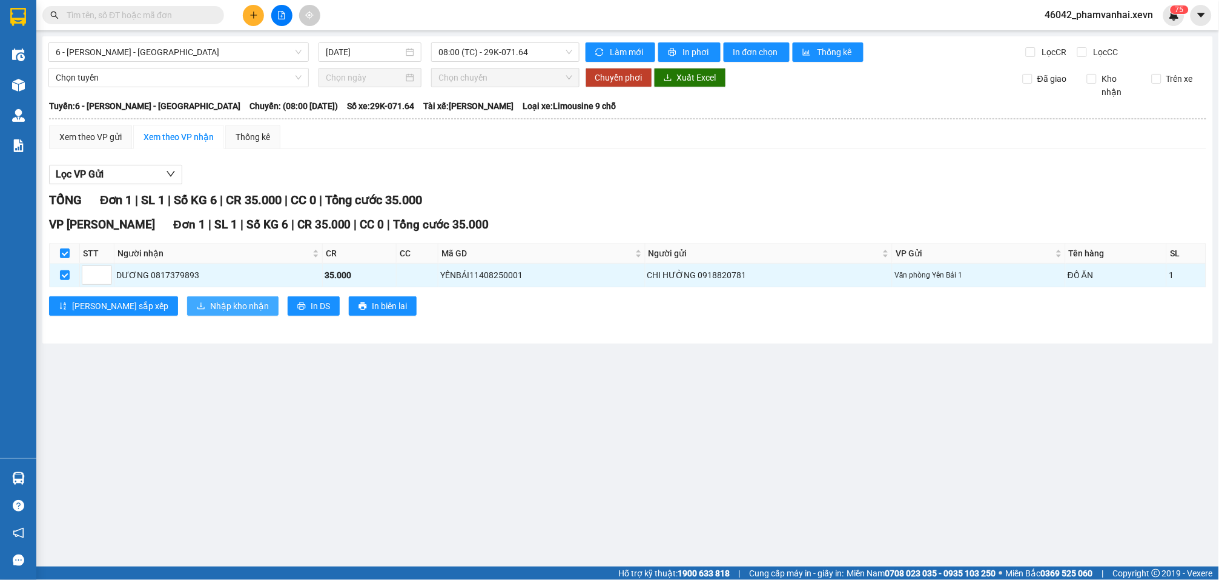
click at [210, 299] on span "Nhập kho nhận" at bounding box center [239, 305] width 59 height 13
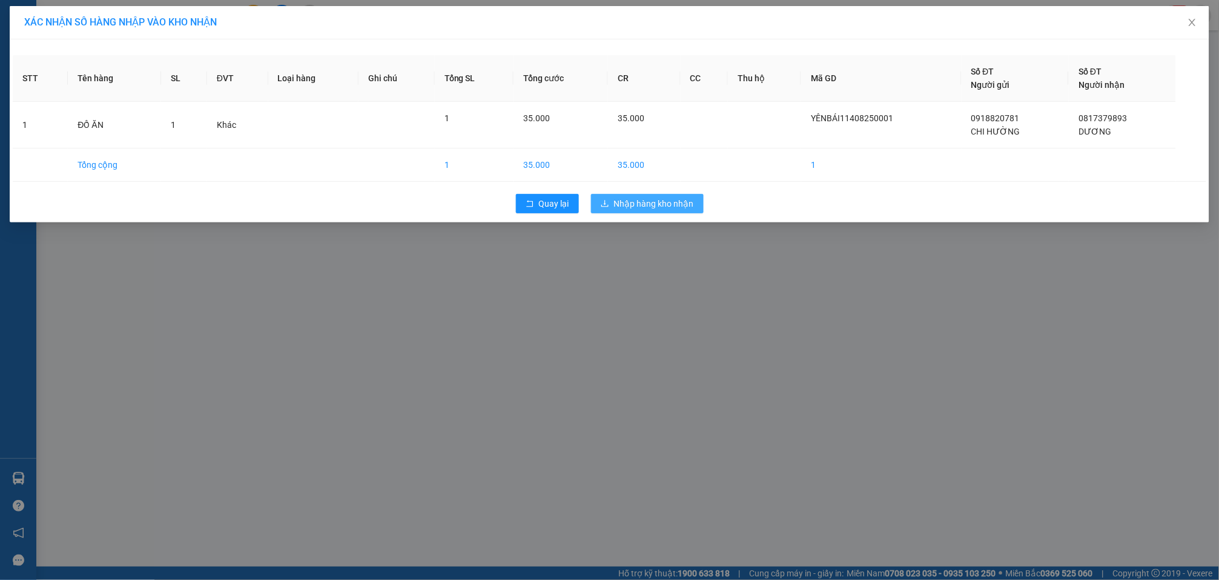
click at [660, 199] on span "Nhập hàng kho nhận" at bounding box center [654, 203] width 80 height 13
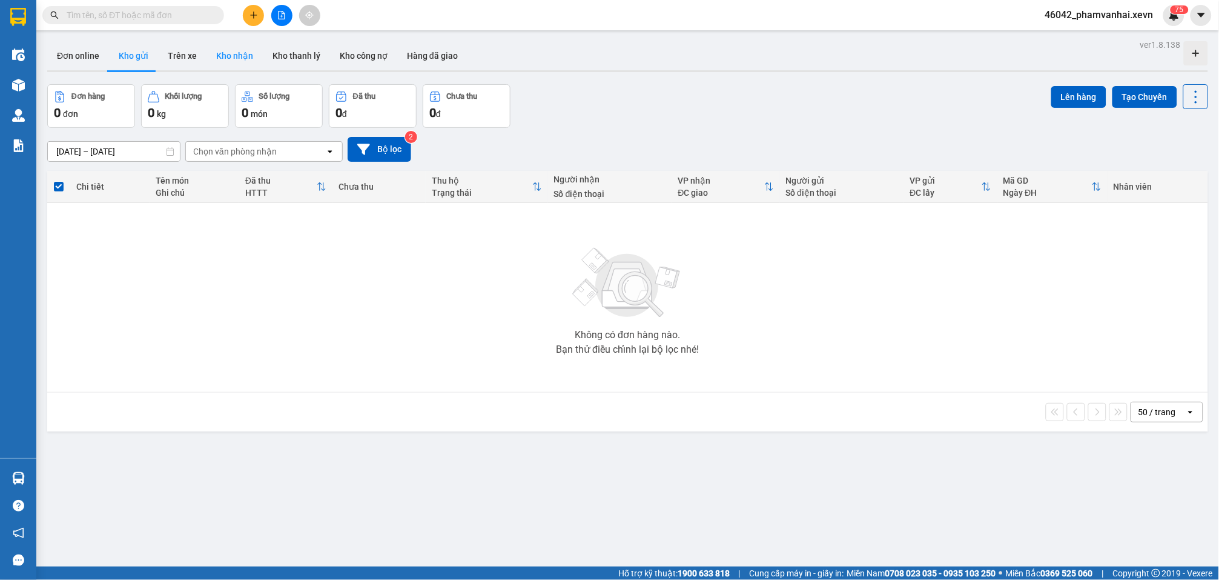
click at [226, 58] on button "Kho nhận" at bounding box center [235, 55] width 56 height 29
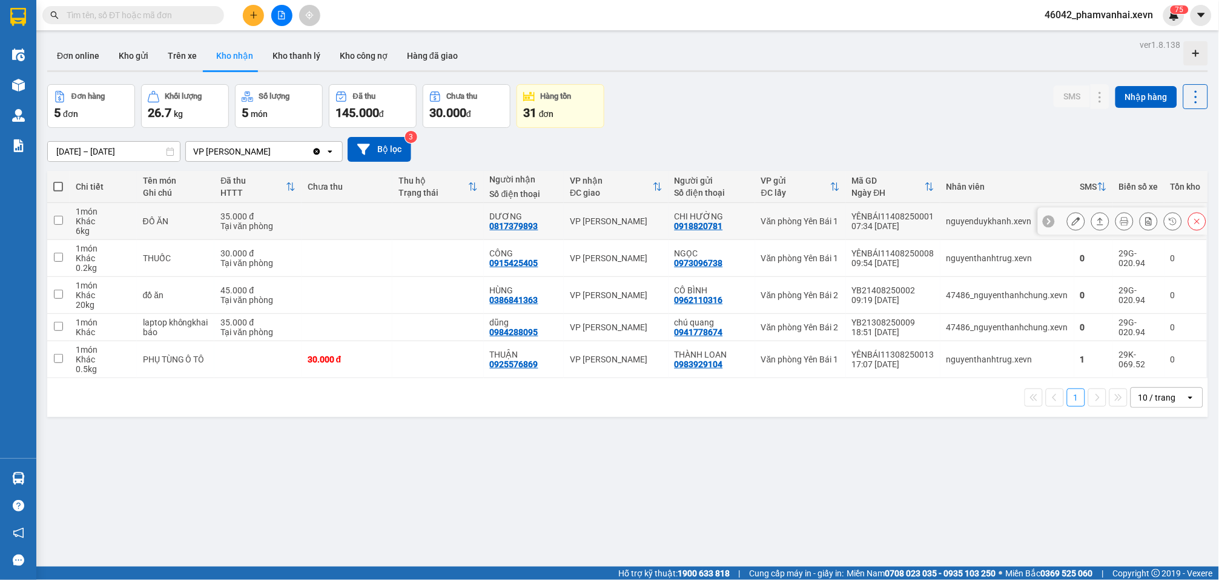
click at [310, 231] on td at bounding box center [347, 221] width 91 height 37
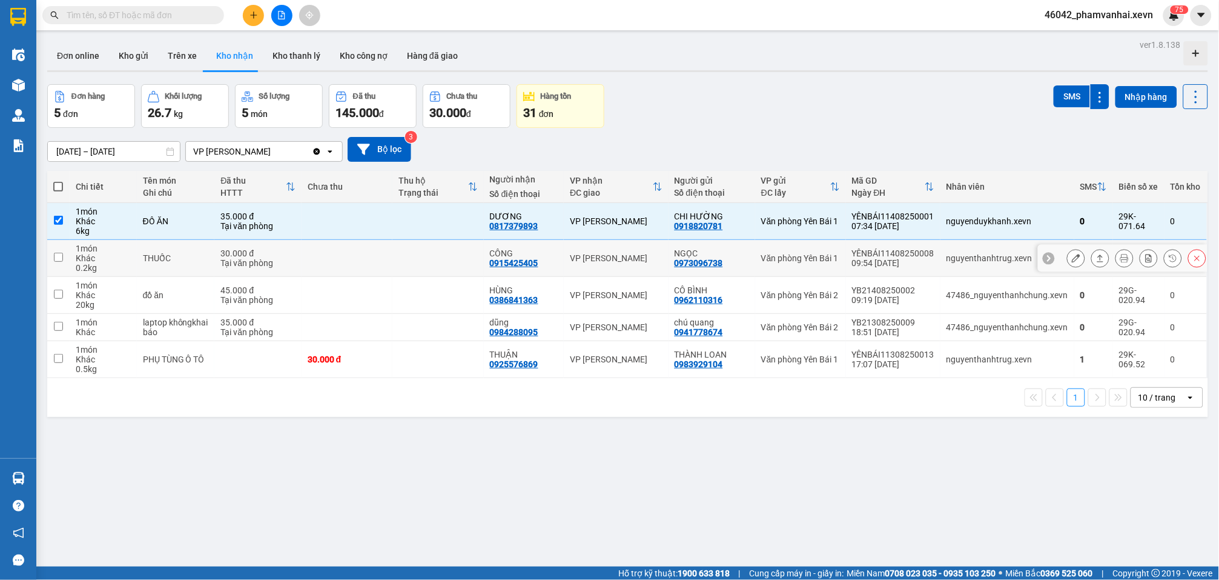
click at [323, 265] on td at bounding box center [347, 258] width 91 height 37
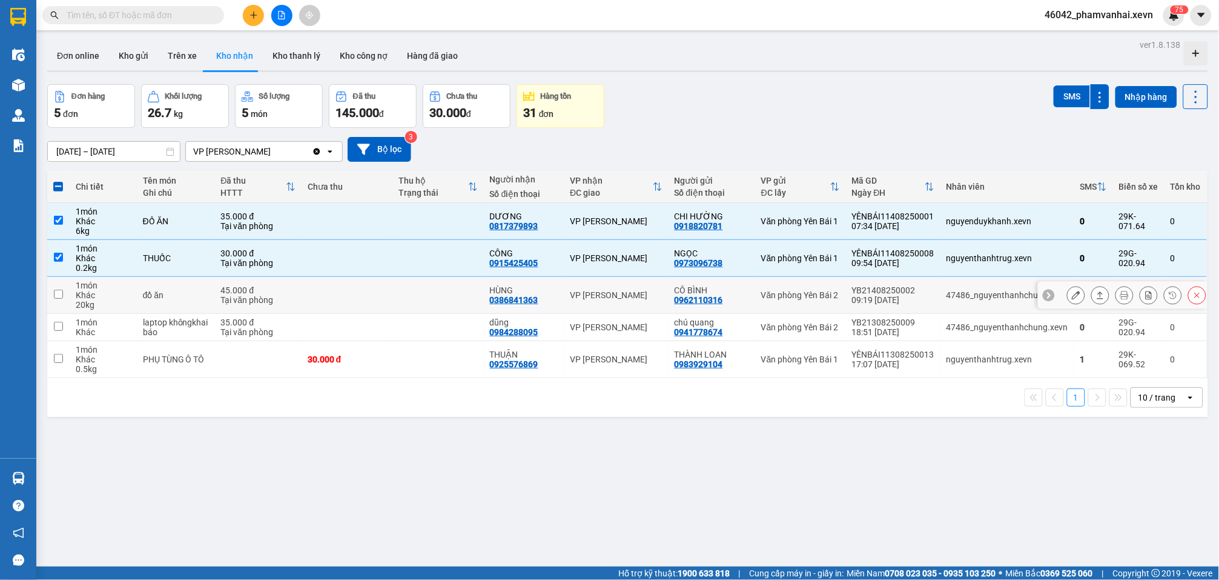
click at [339, 298] on td at bounding box center [347, 295] width 91 height 37
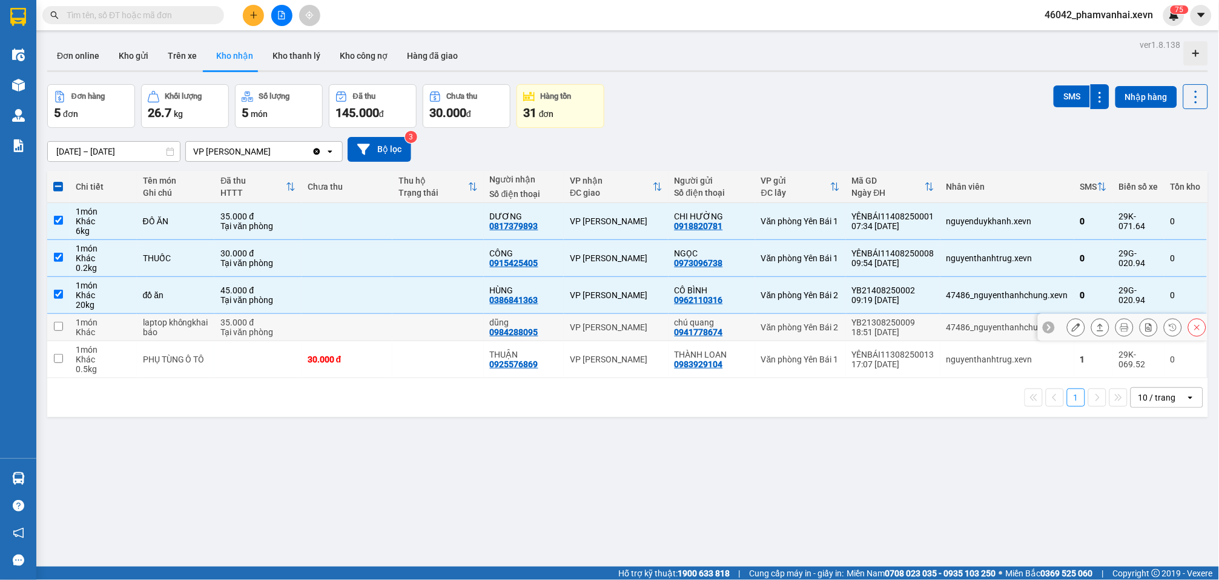
click at [350, 324] on td at bounding box center [347, 327] width 91 height 27
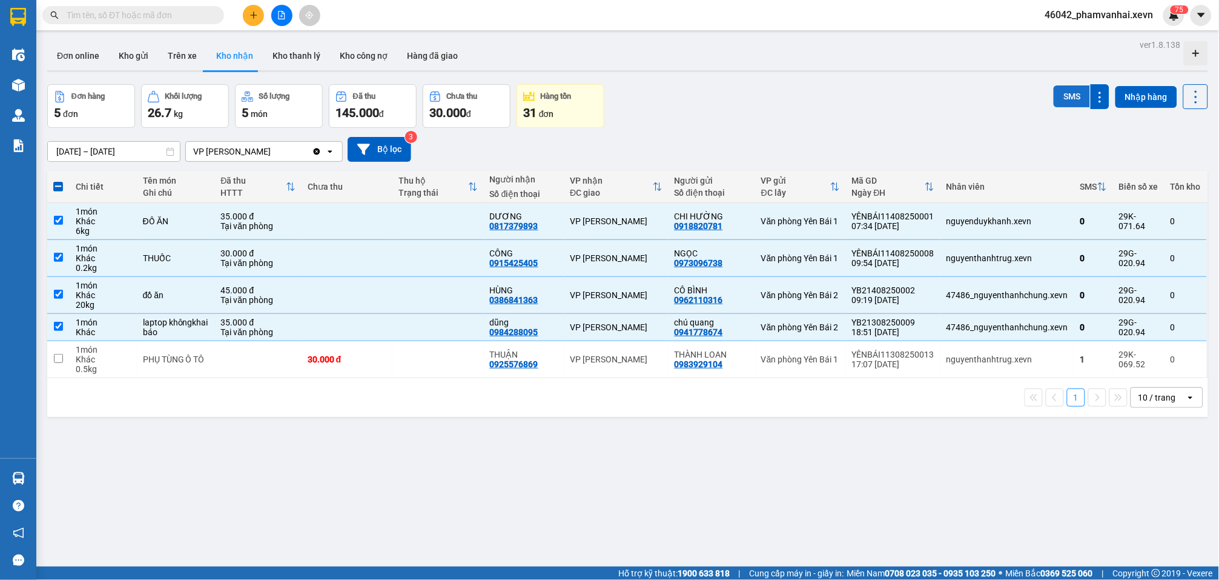
click at [1068, 93] on button "SMS" at bounding box center [1072, 96] width 36 height 22
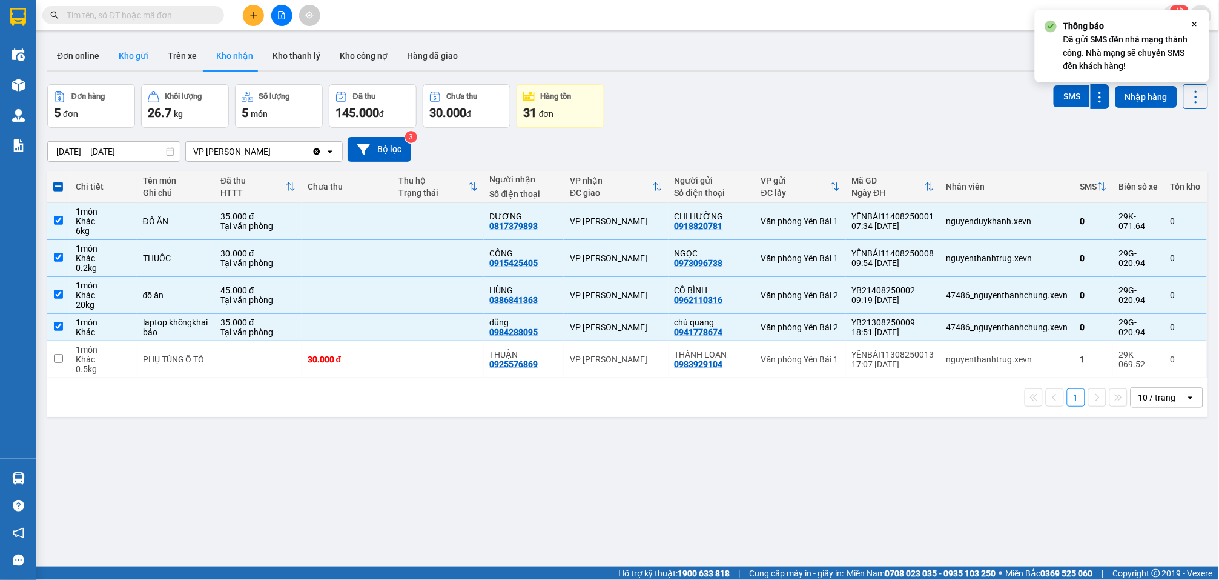
click at [114, 55] on button "Kho gửi" at bounding box center [133, 55] width 49 height 29
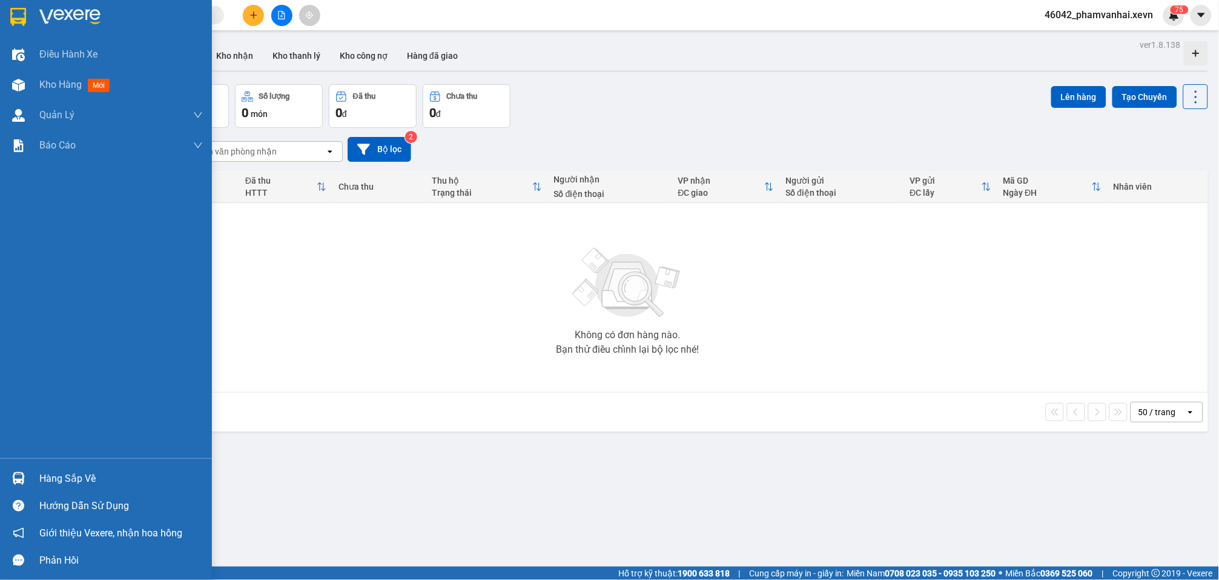
click at [10, 465] on div "Hàng sắp về" at bounding box center [106, 478] width 212 height 27
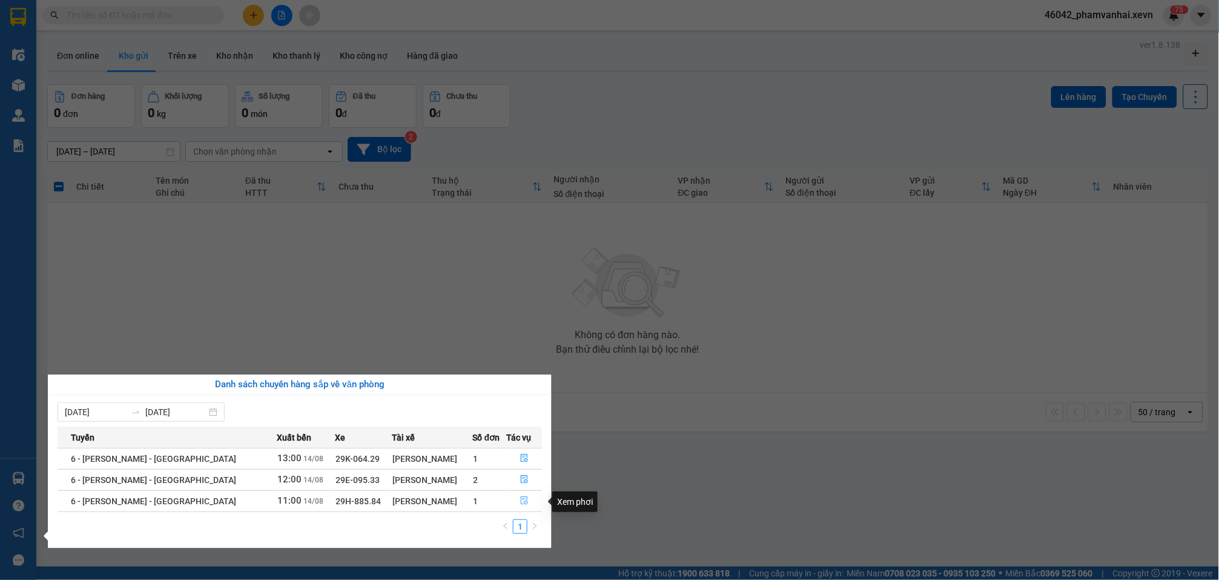
click at [521, 503] on icon "file-done" at bounding box center [524, 500] width 8 height 8
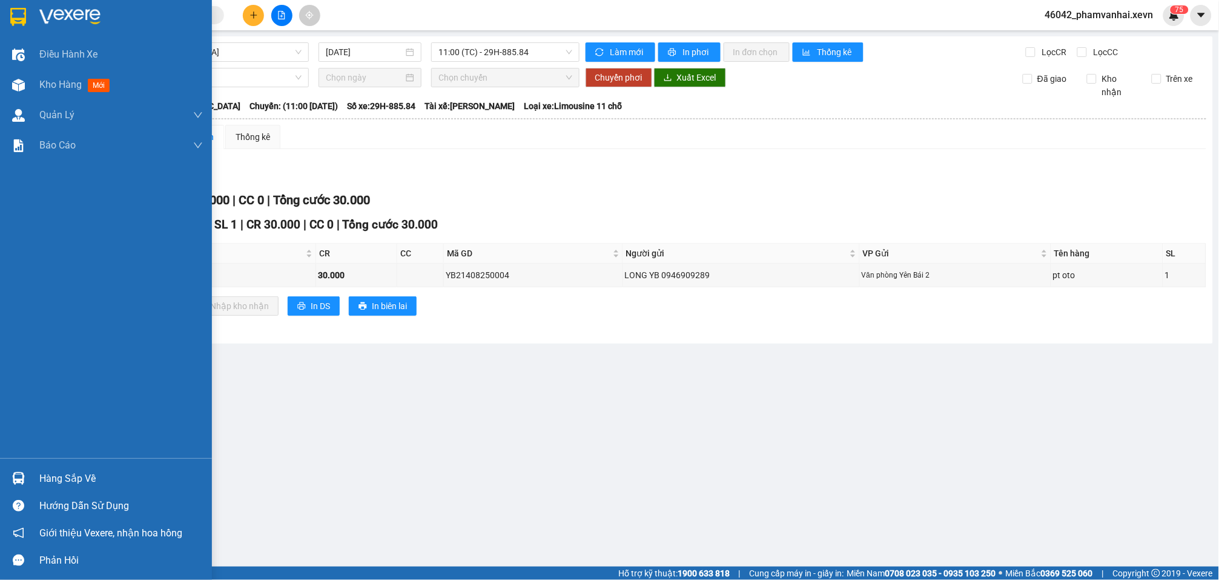
click at [8, 474] on div at bounding box center [18, 478] width 21 height 21
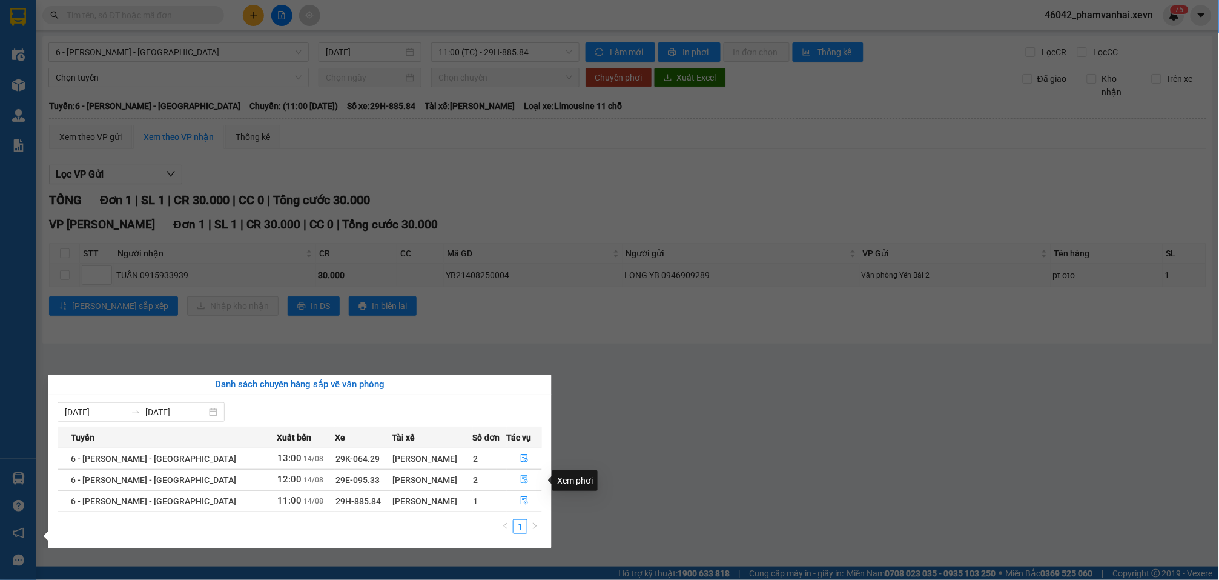
click at [520, 483] on icon "file-done" at bounding box center [524, 479] width 8 height 8
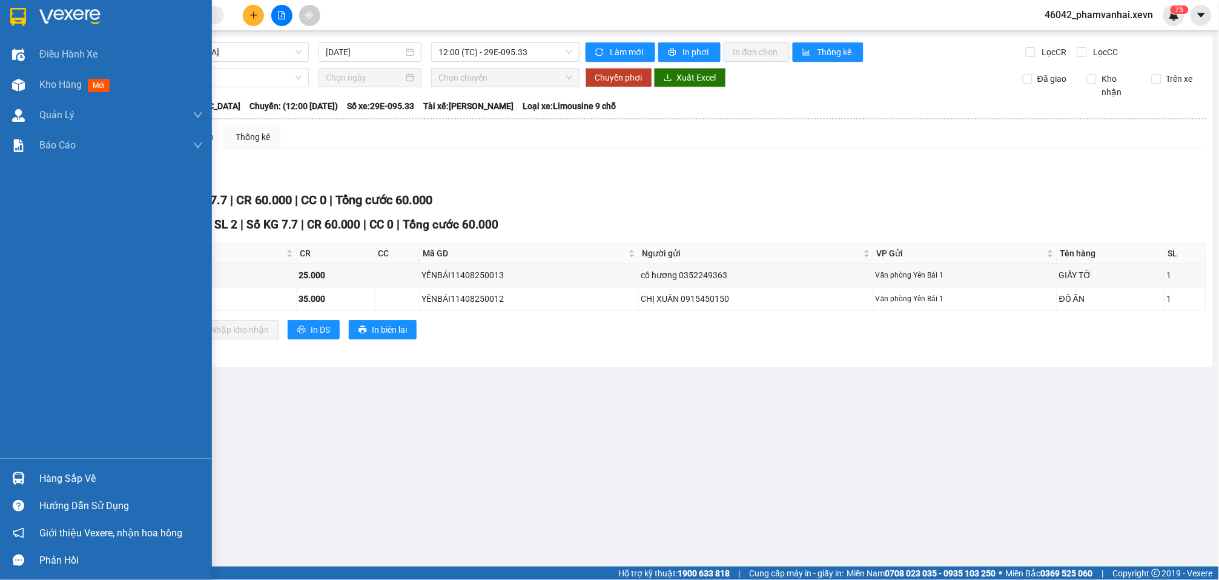
click at [27, 471] on div at bounding box center [18, 478] width 21 height 21
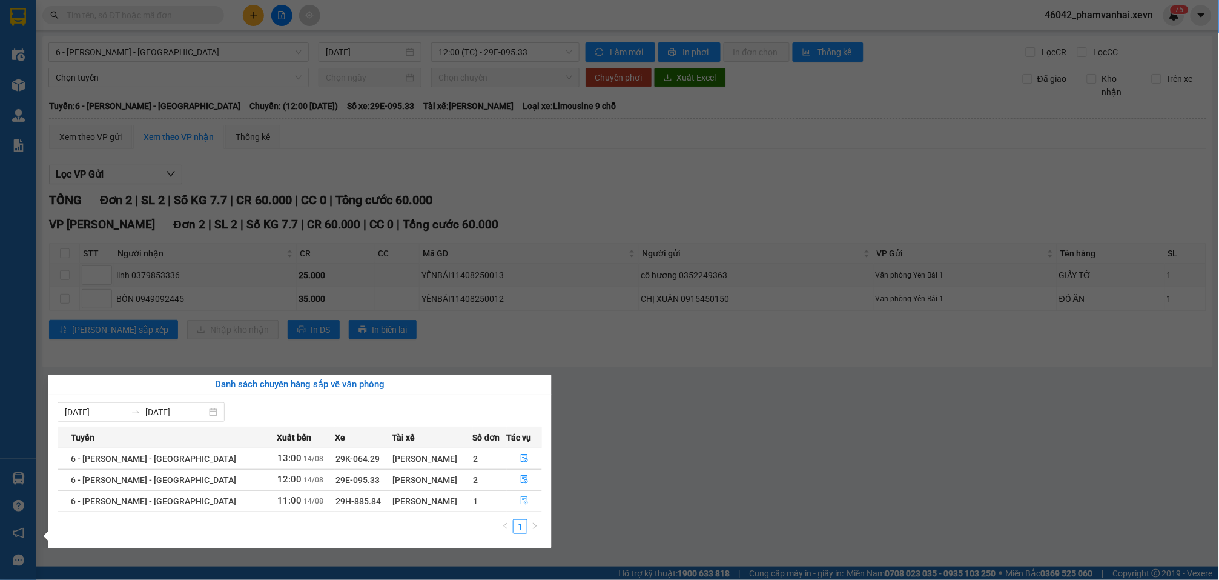
click at [520, 506] on span "file-done" at bounding box center [524, 501] width 8 height 10
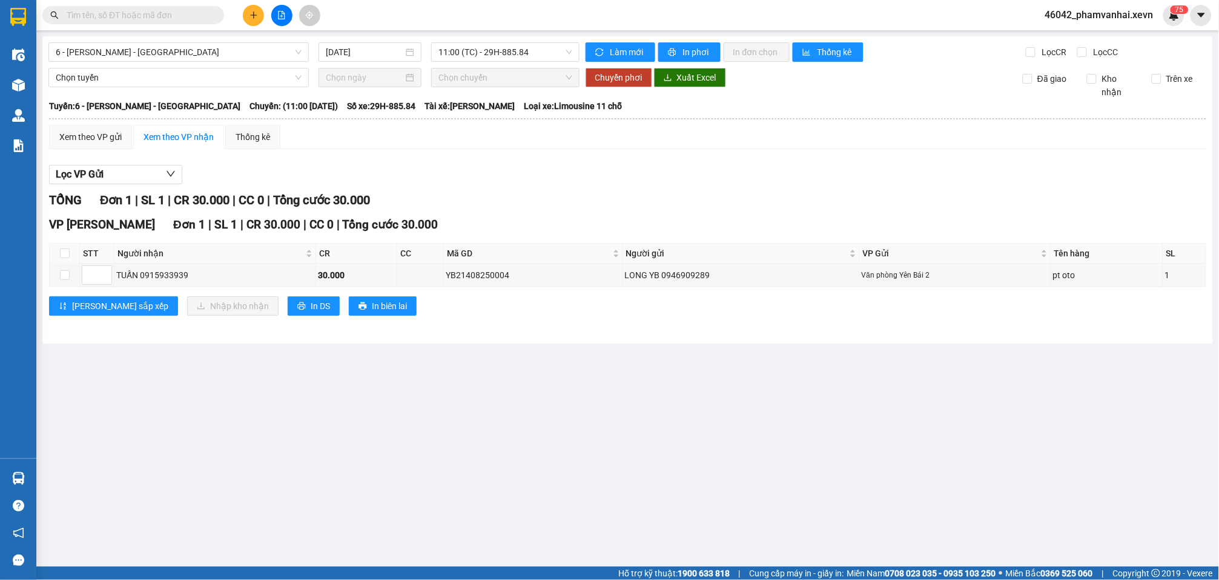
click at [259, 16] on button at bounding box center [253, 15] width 21 height 21
click at [277, 51] on div "Tạo đơn hàng" at bounding box center [301, 44] width 53 height 13
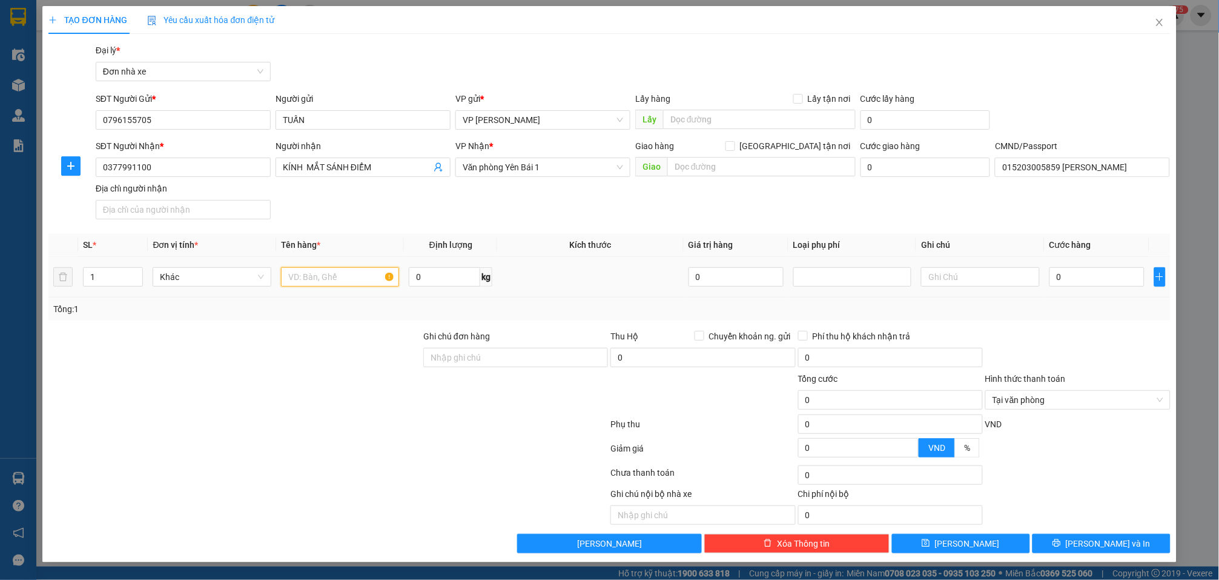
click at [356, 280] on input "text" at bounding box center [340, 276] width 118 height 19
click at [1109, 276] on input "0" at bounding box center [1097, 276] width 95 height 19
click at [1063, 540] on button "Lưu và In" at bounding box center [1102, 543] width 138 height 19
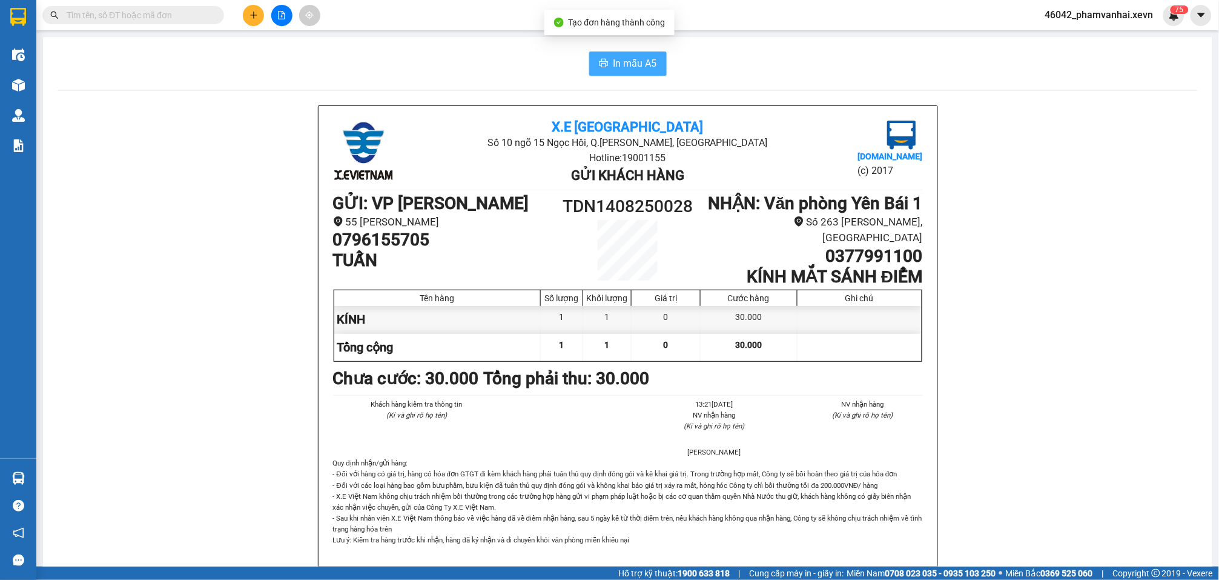
click at [614, 68] on span "In mẫu A5" at bounding box center [636, 63] width 44 height 15
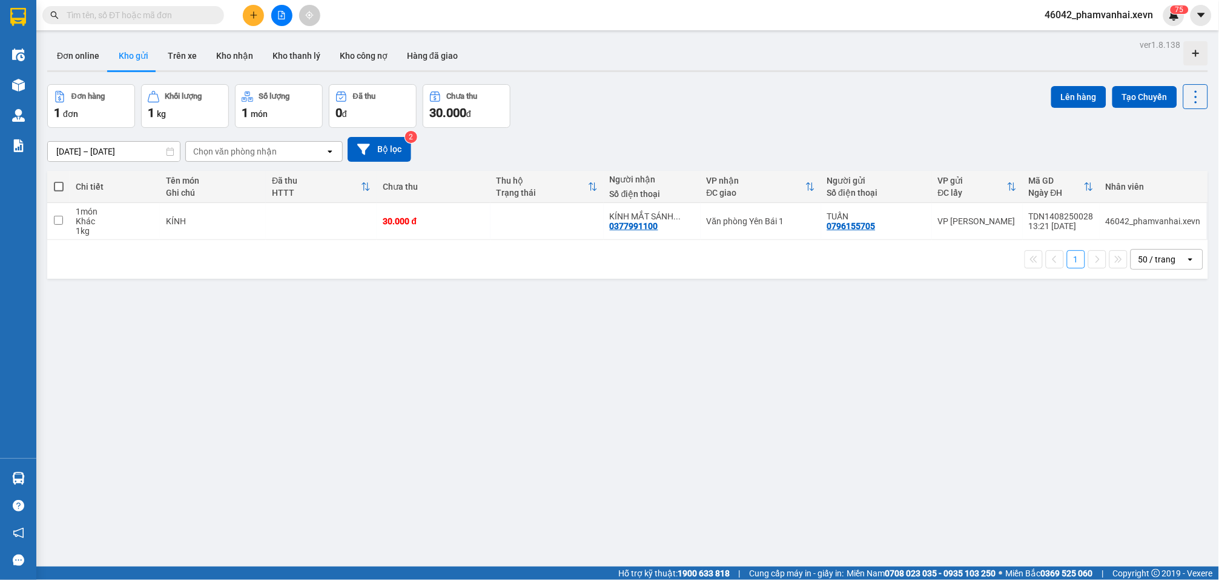
click at [278, 20] on button at bounding box center [281, 15] width 21 height 21
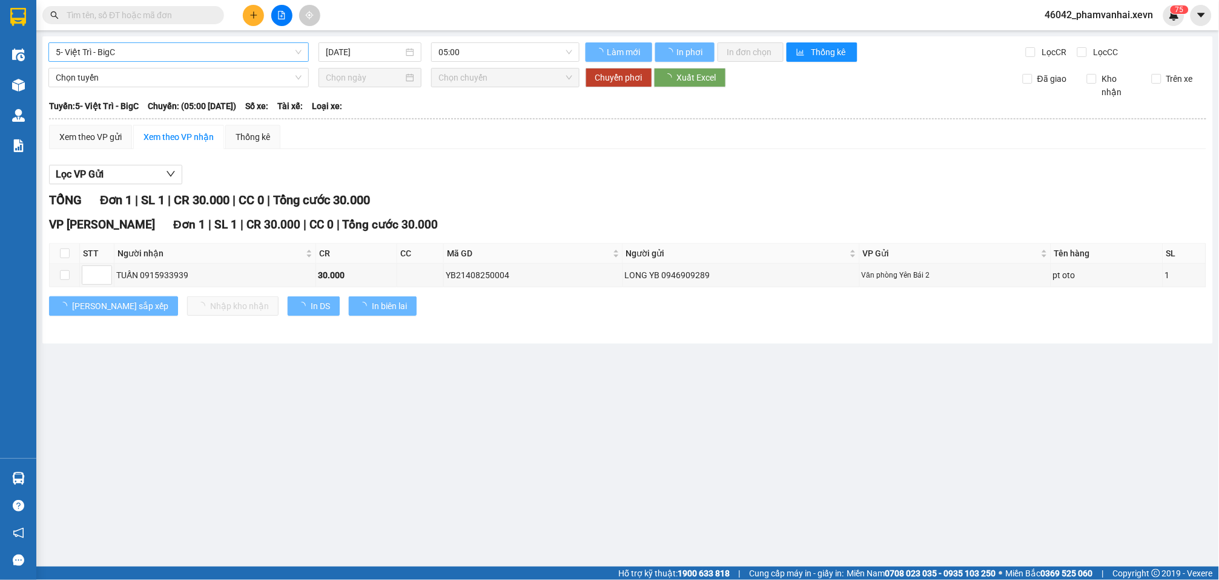
click at [154, 44] on span "5- Việt Trì - BigC" at bounding box center [179, 52] width 246 height 18
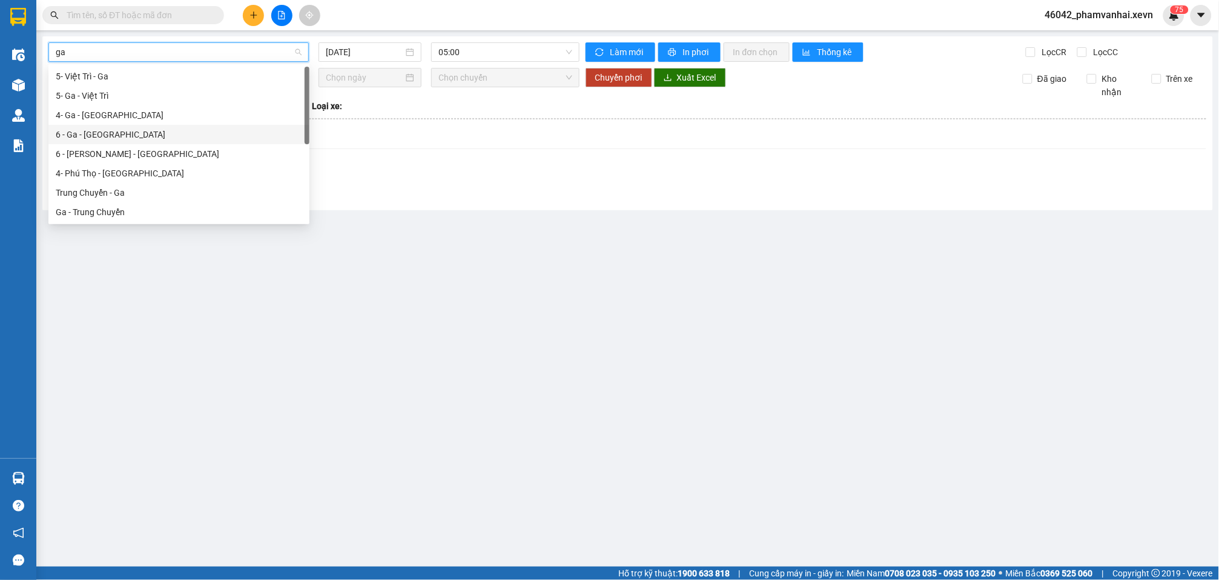
click at [117, 138] on div "6 - Ga - [GEOGRAPHIC_DATA]" at bounding box center [179, 134] width 247 height 13
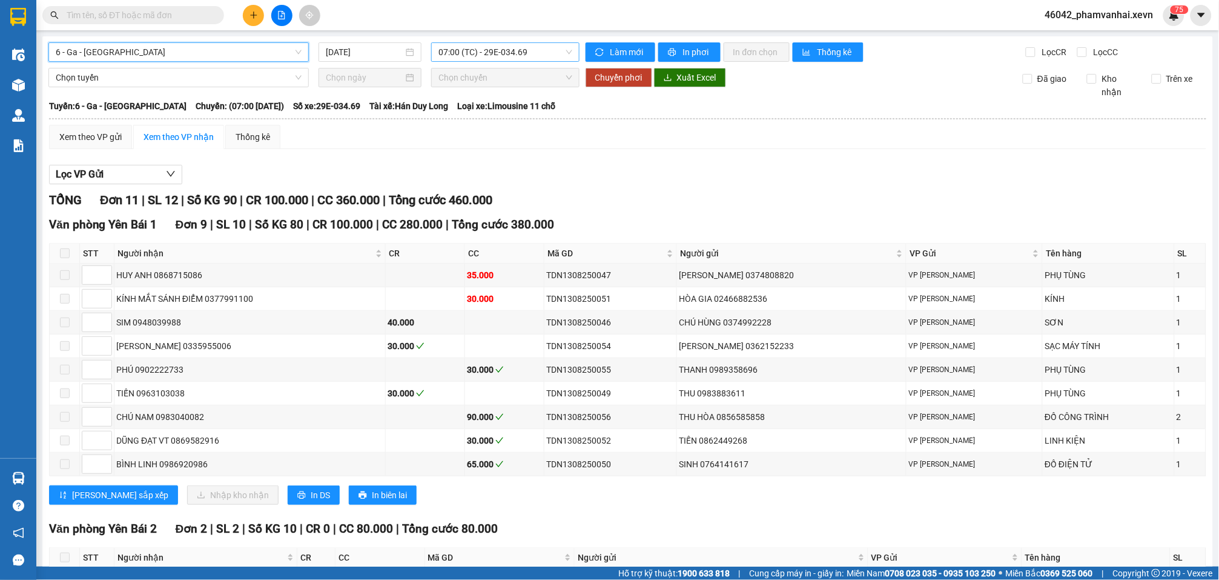
click at [488, 53] on span "07:00 (TC) - 29E-034.69" at bounding box center [505, 52] width 133 height 18
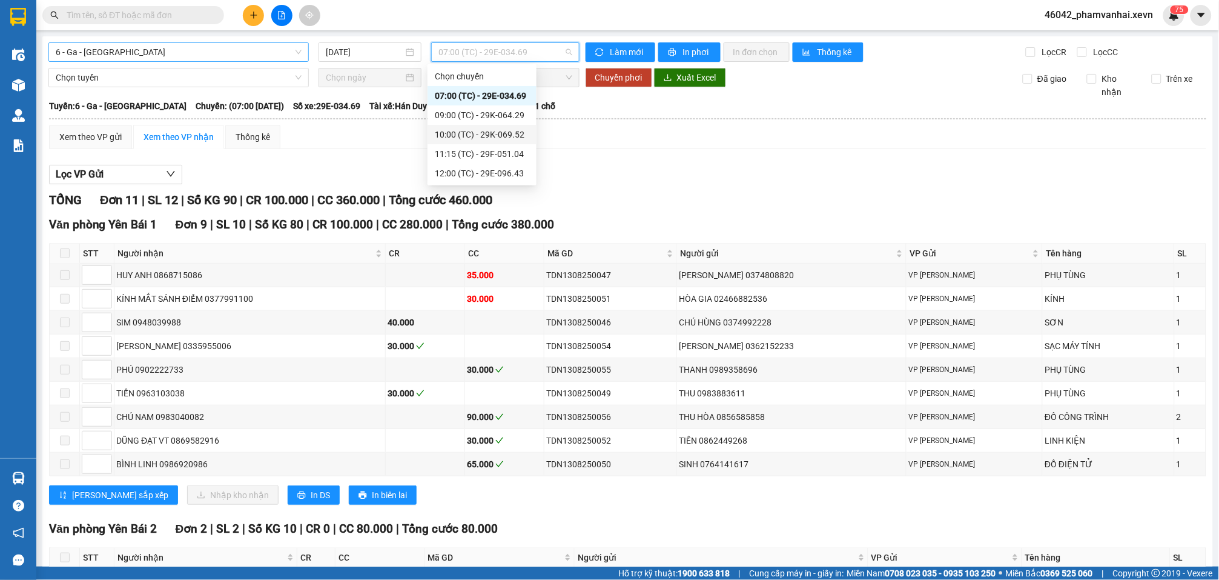
click at [518, 134] on div "10:00 (TC) - 29K-069.52" at bounding box center [482, 134] width 94 height 13
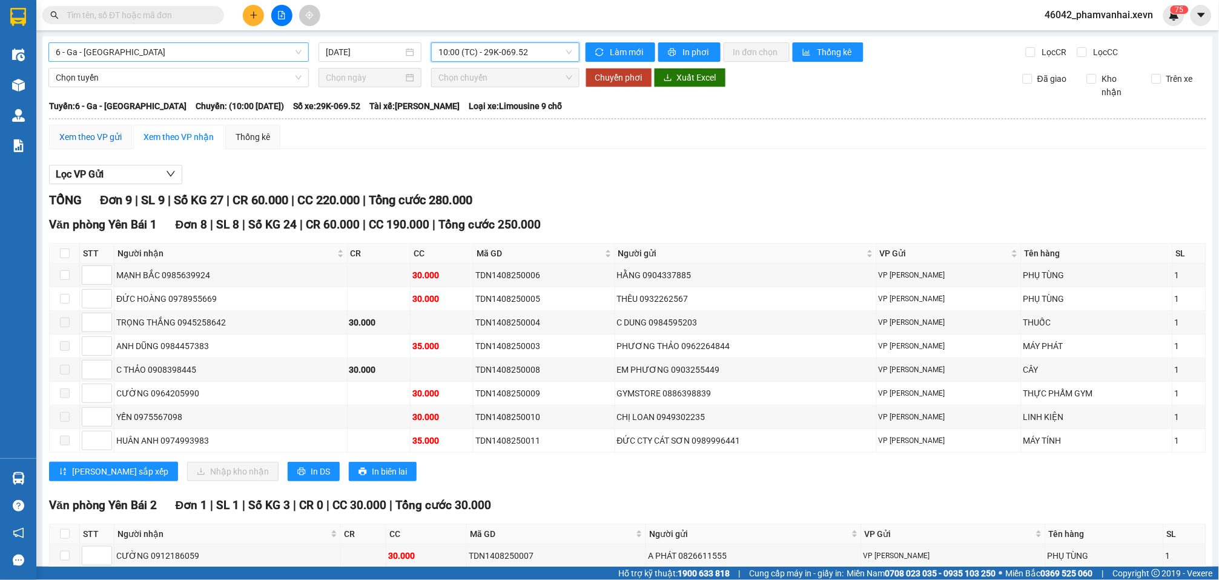
click at [102, 137] on div "Xem theo VP gửi" at bounding box center [90, 136] width 62 height 13
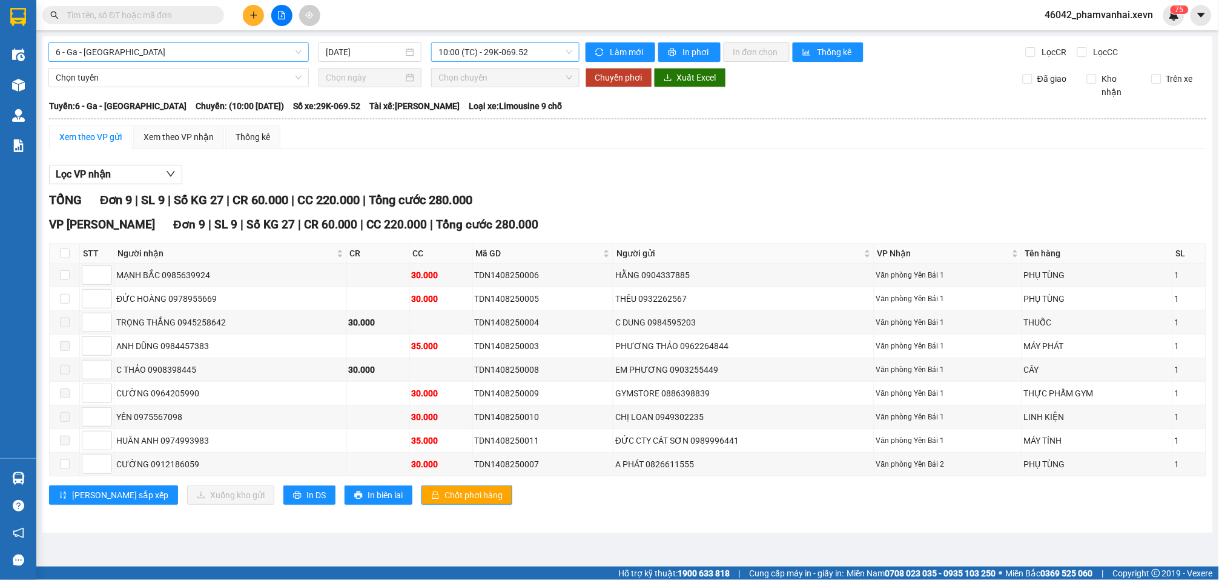
click at [515, 43] on span "10:00 (TC) - 29K-069.52" at bounding box center [505, 52] width 133 height 18
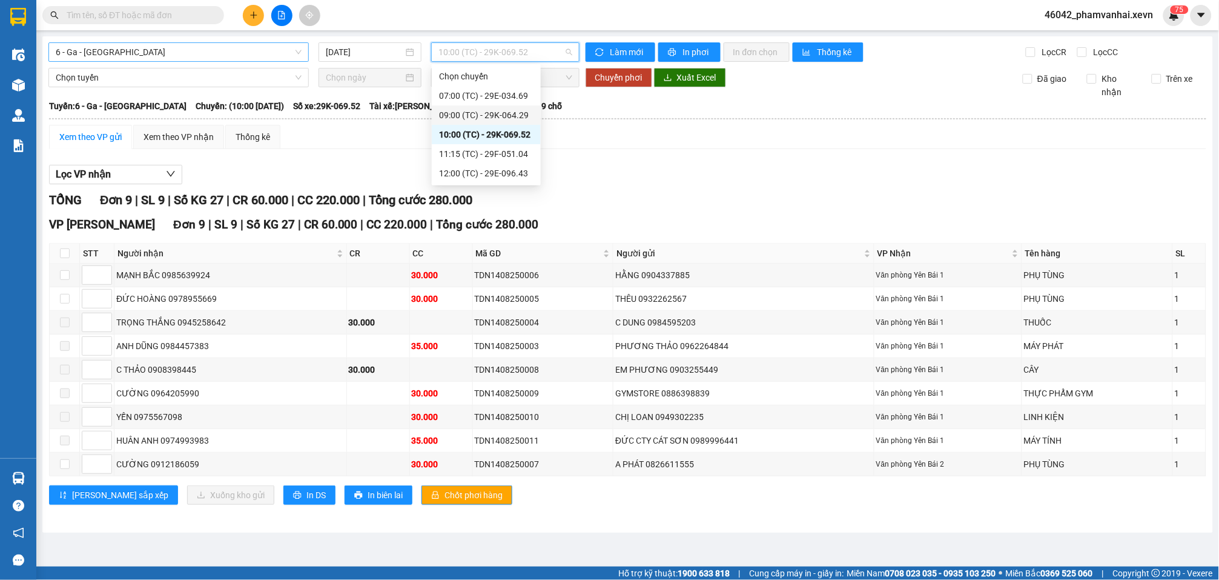
click at [511, 114] on div "09:00 (TC) - 29K-064.29" at bounding box center [486, 114] width 94 height 13
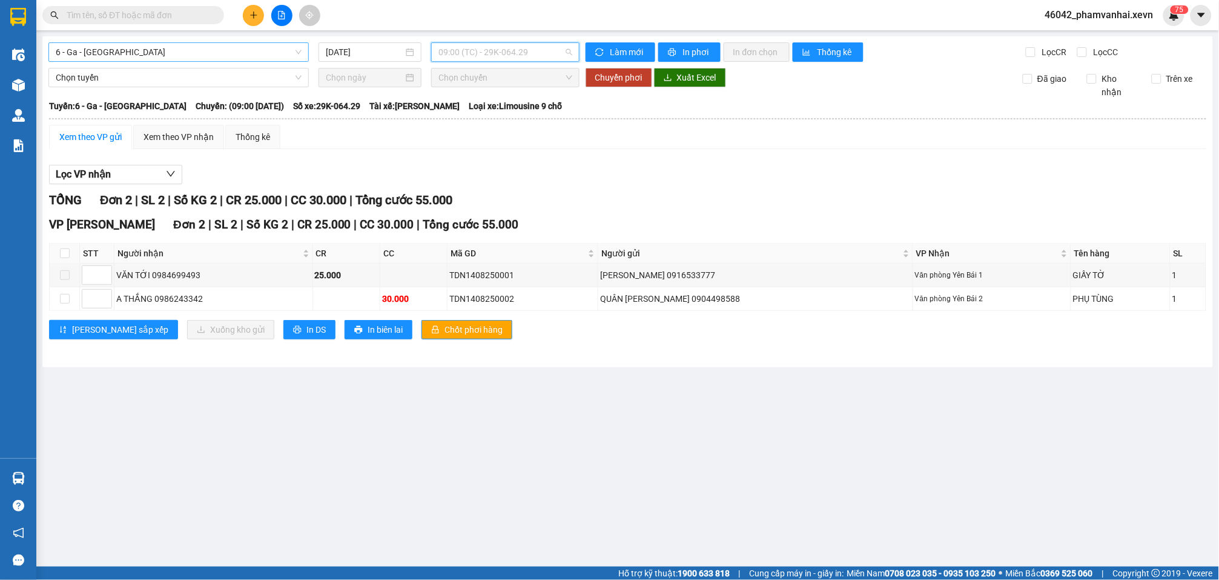
click at [464, 46] on span "09:00 (TC) - 29K-064.29" at bounding box center [505, 52] width 133 height 18
click at [514, 132] on div "10:00 (TC) - 29K-069.52" at bounding box center [486, 134] width 94 height 13
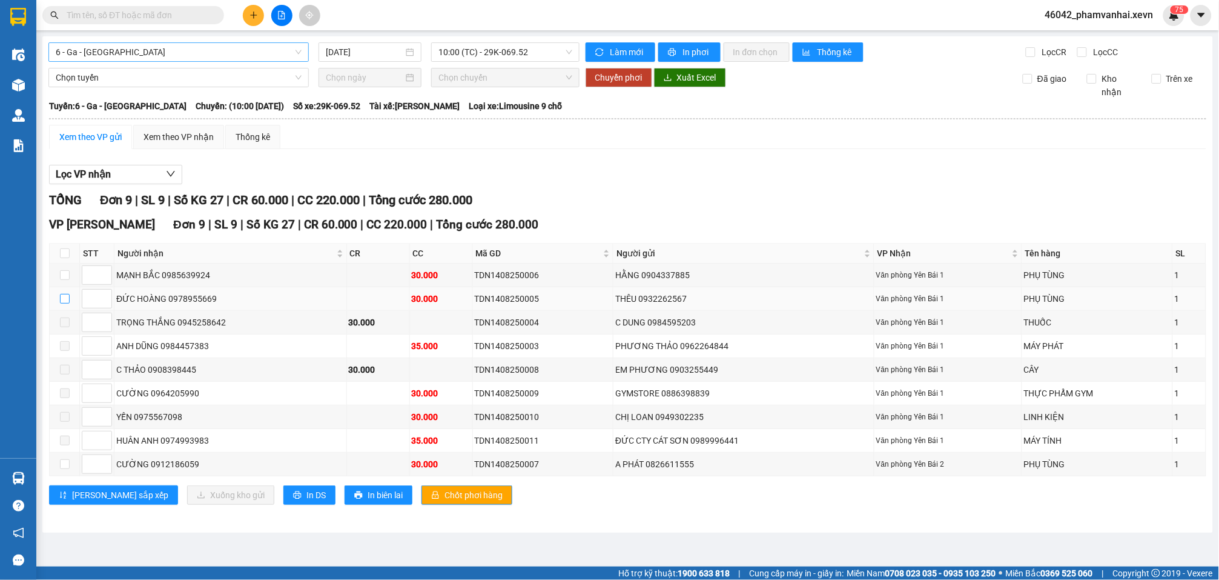
click at [58, 290] on td at bounding box center [65, 299] width 30 height 24
click at [61, 294] on input "checkbox" at bounding box center [65, 299] width 10 height 10
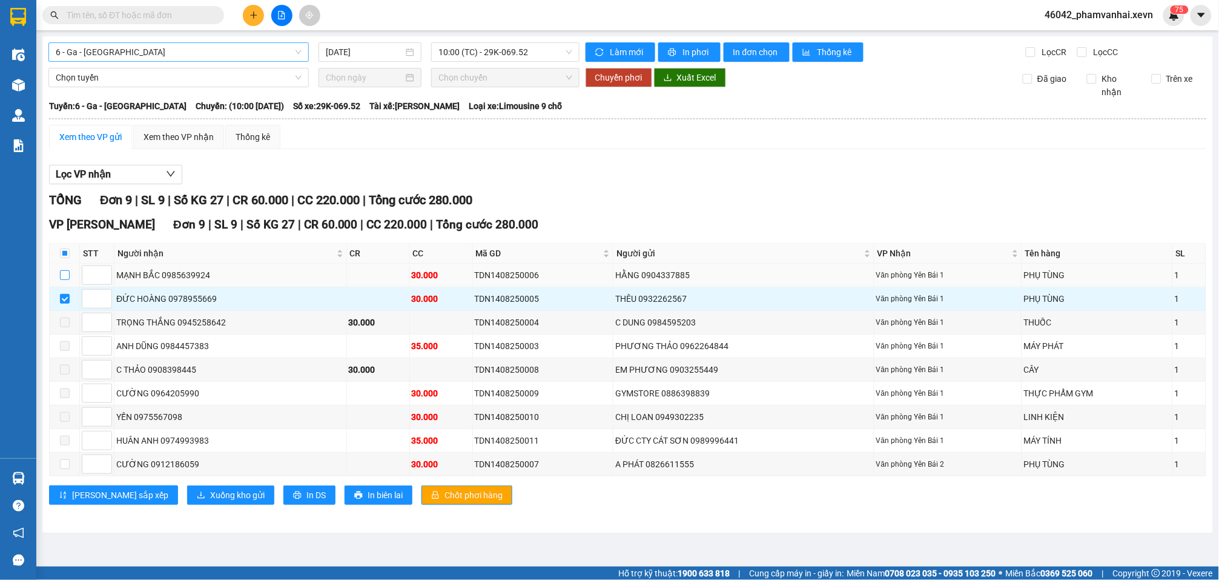
click at [62, 270] on input "checkbox" at bounding box center [65, 275] width 10 height 10
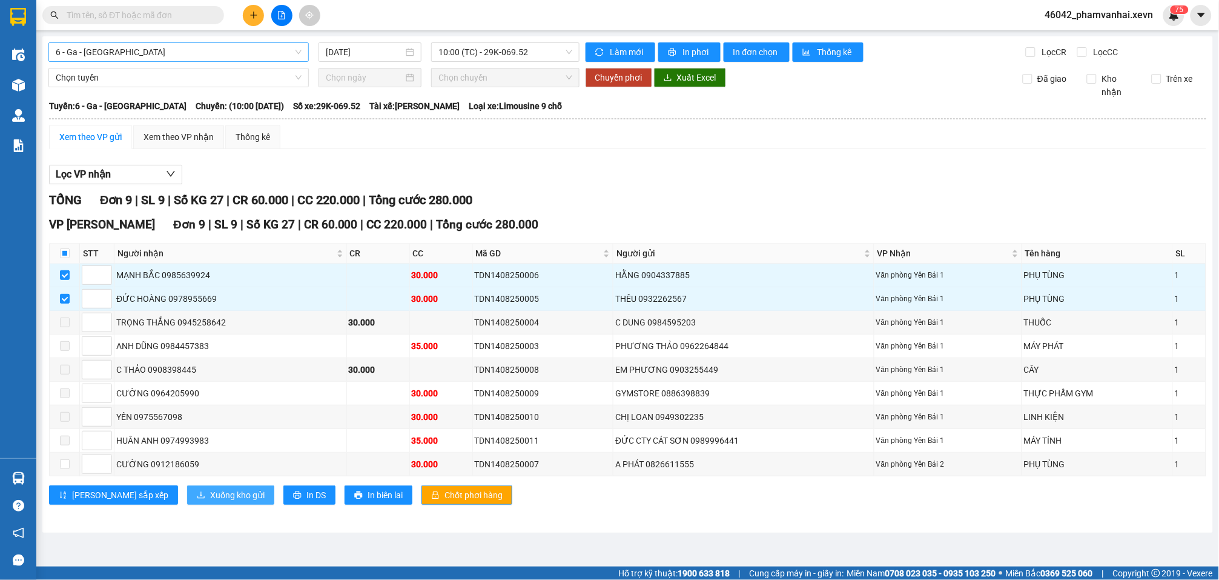
click at [210, 493] on span "Xuống kho gửi" at bounding box center [237, 494] width 55 height 13
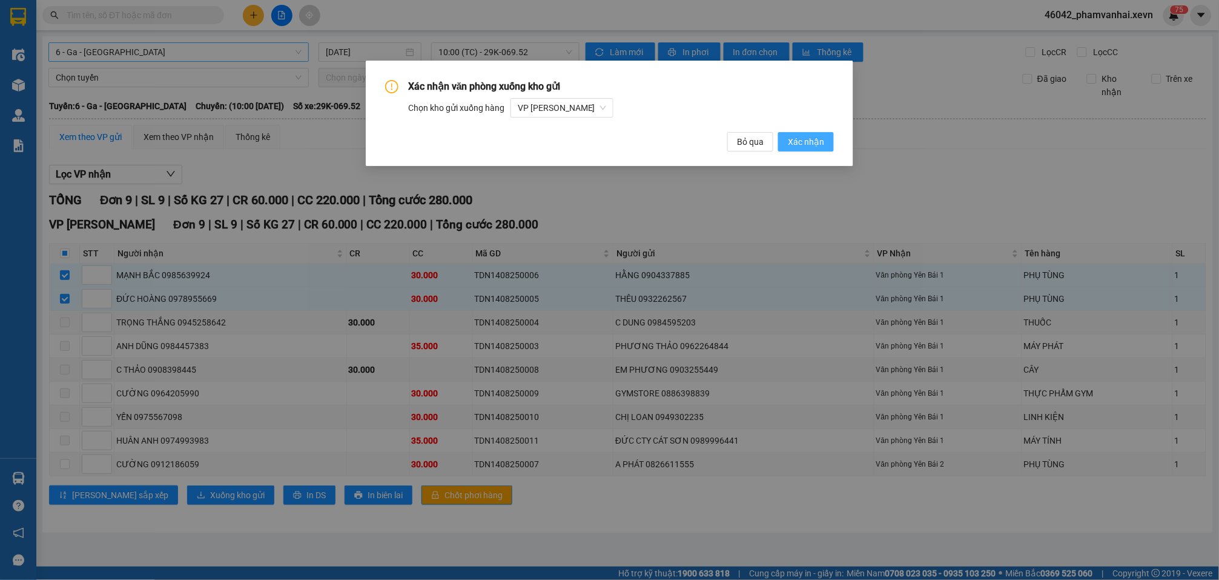
click at [807, 139] on span "Xác nhận" at bounding box center [806, 141] width 36 height 13
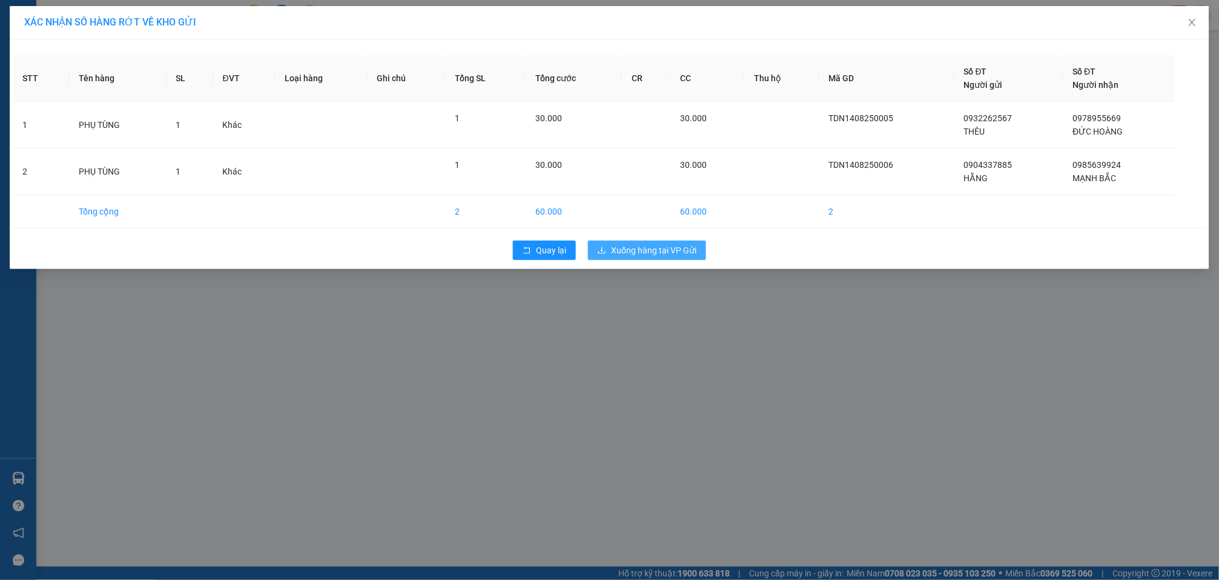
click at [656, 250] on span "Xuống hàng tại VP Gửi" at bounding box center [653, 250] width 85 height 13
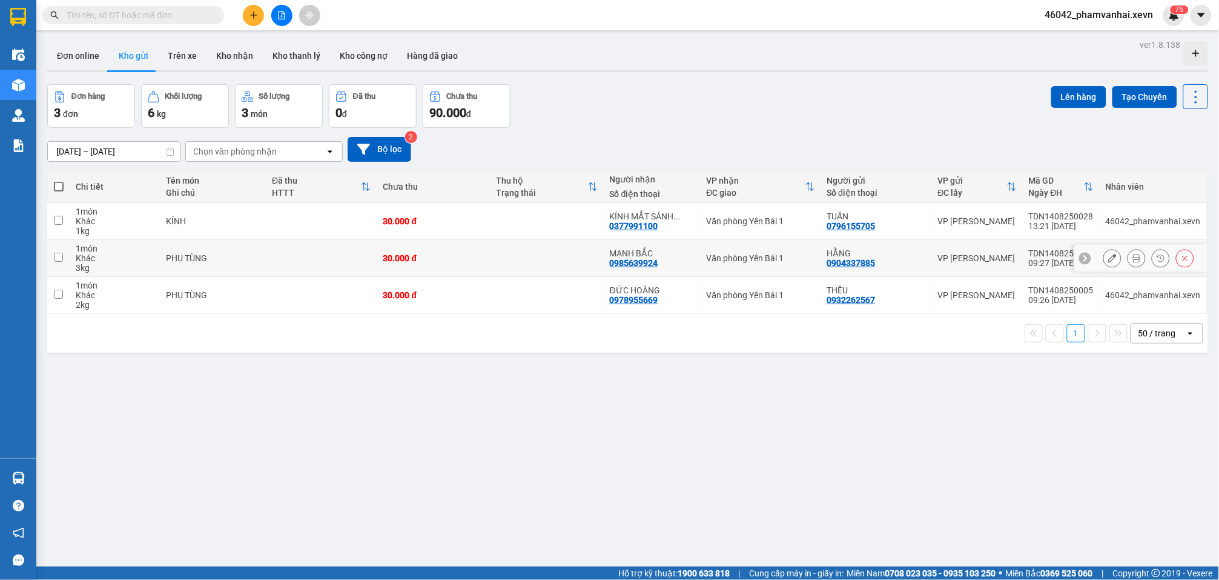
click at [1109, 256] on icon at bounding box center [1113, 258] width 8 height 8
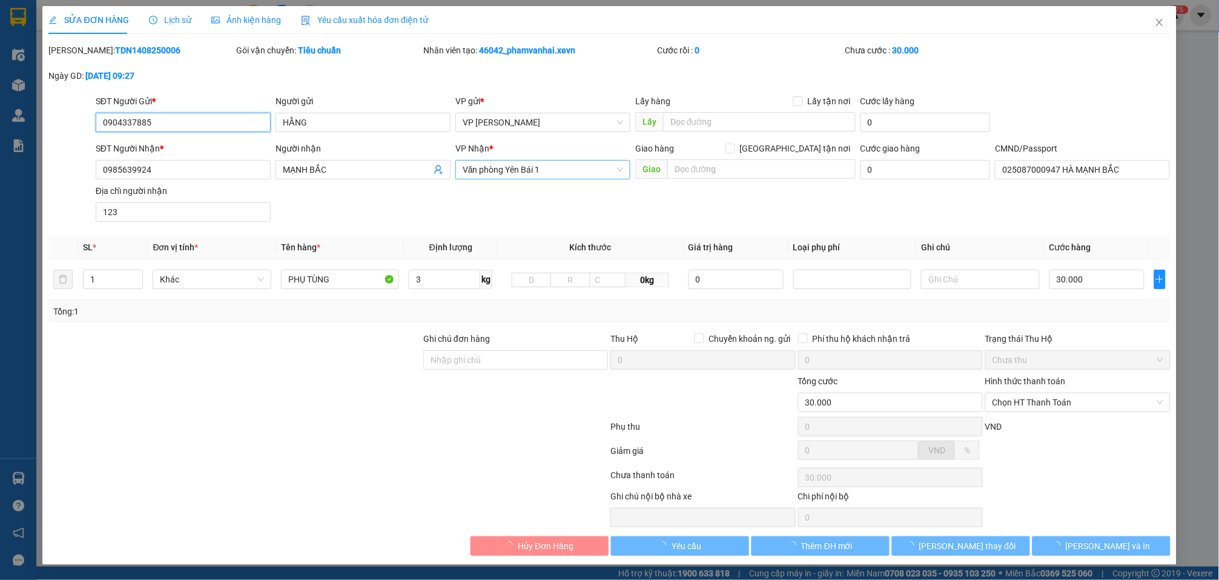
click at [575, 168] on span "Văn phòng Yên Bái 1" at bounding box center [543, 170] width 161 height 18
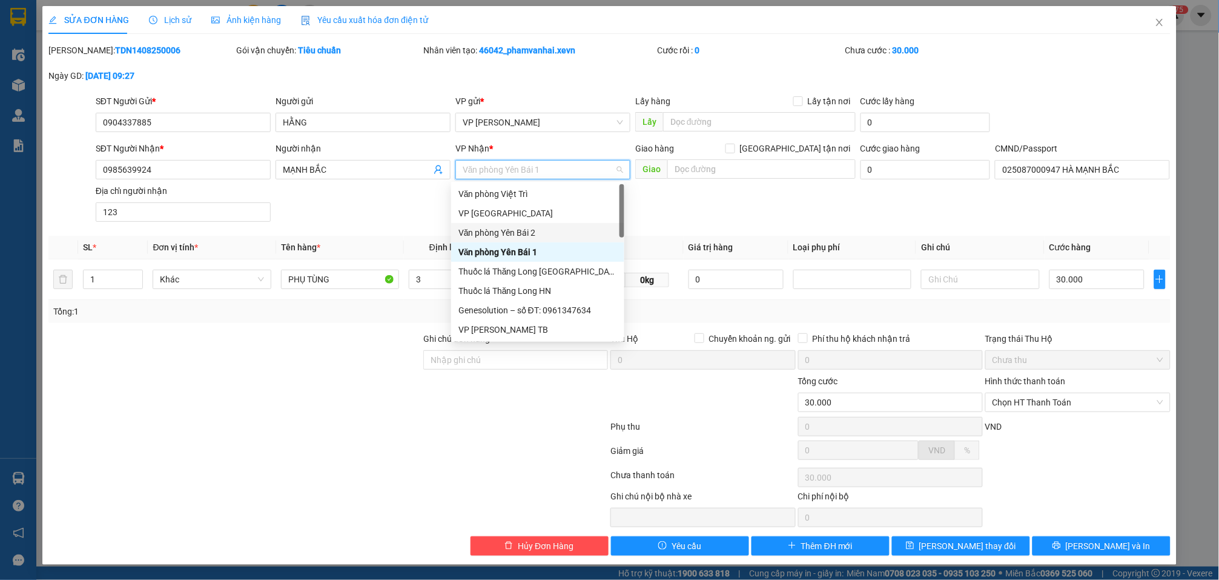
click at [522, 228] on div "Văn phòng Yên Bái 2" at bounding box center [538, 232] width 159 height 13
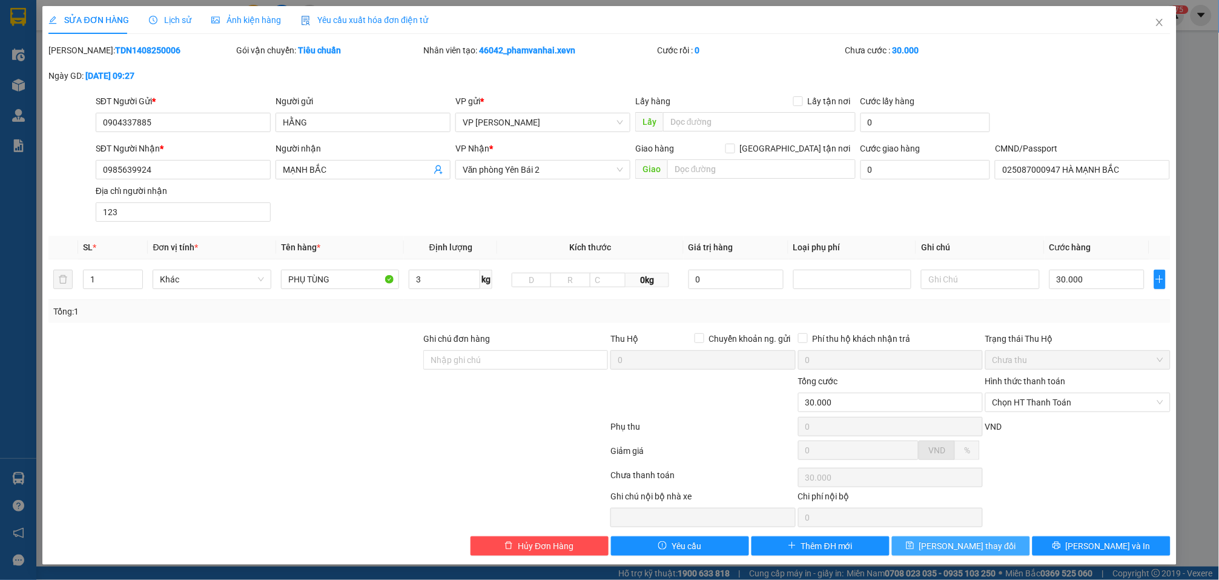
click at [947, 542] on span "Lưu thay đổi" at bounding box center [968, 545] width 97 height 13
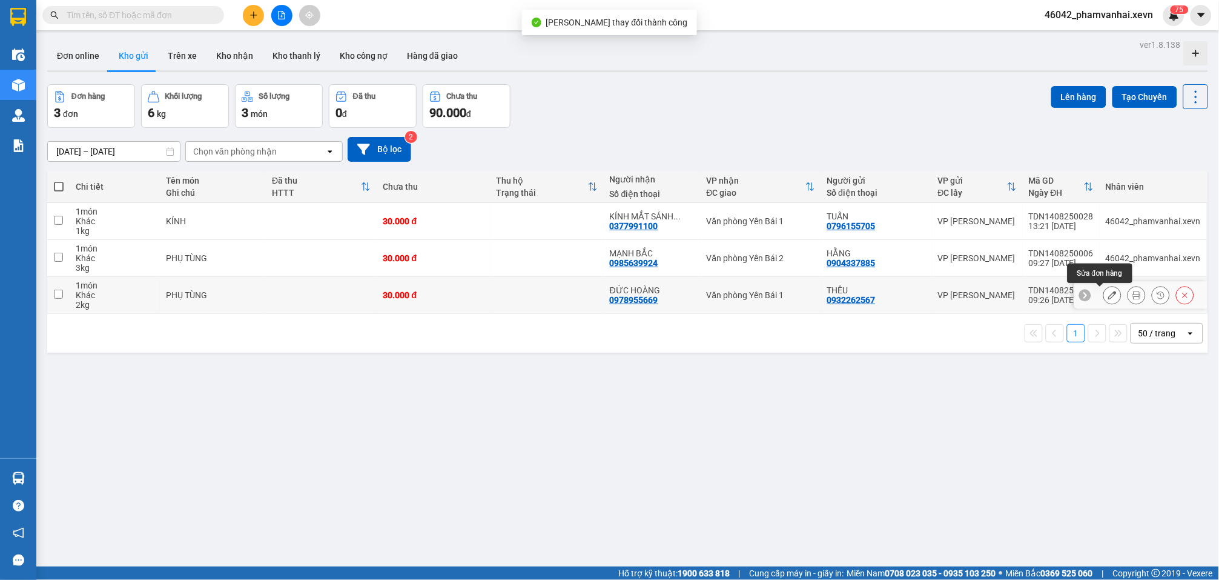
click at [1109, 293] on icon at bounding box center [1113, 295] width 8 height 8
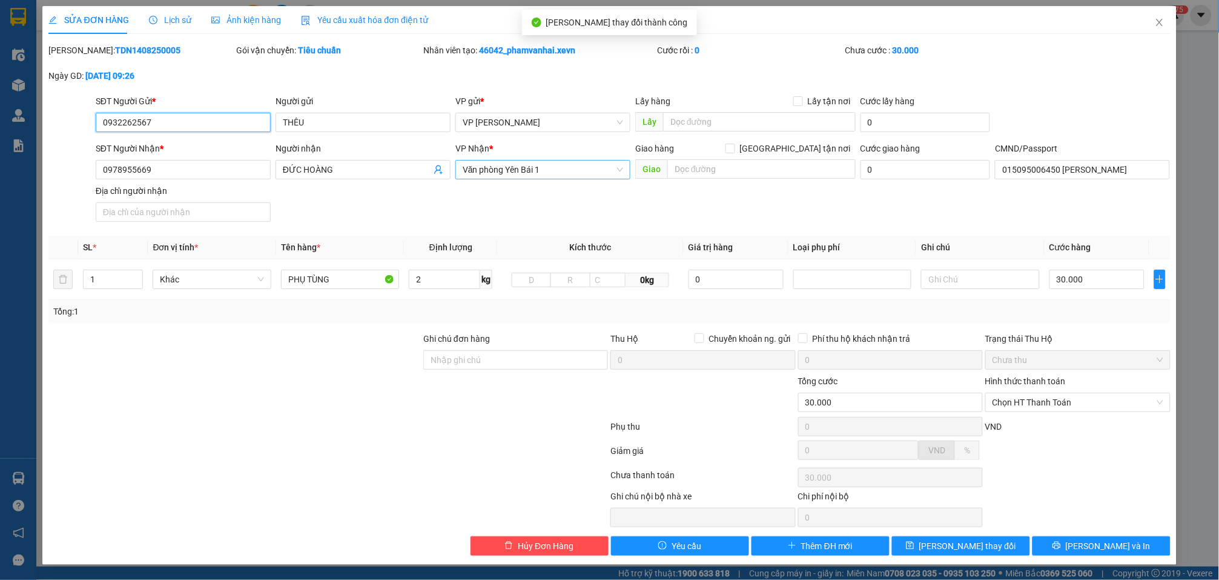
click at [586, 165] on span "Văn phòng Yên Bái 1" at bounding box center [543, 170] width 161 height 18
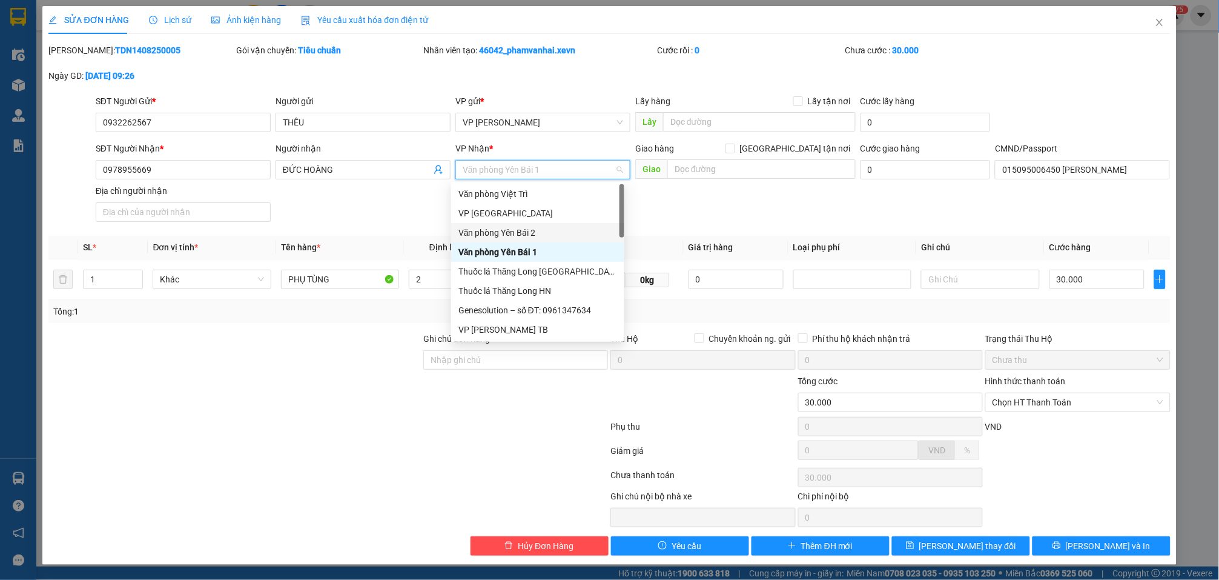
click at [519, 233] on div "Văn phòng Yên Bái 2" at bounding box center [538, 232] width 159 height 13
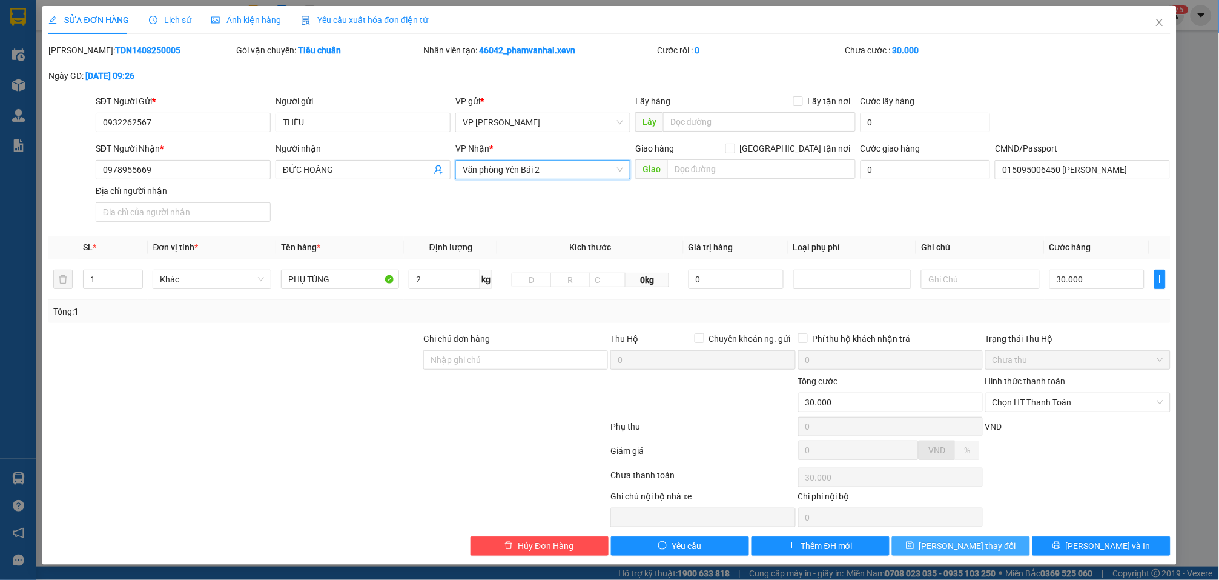
click at [941, 551] on span "Lưu thay đổi" at bounding box center [968, 545] width 97 height 13
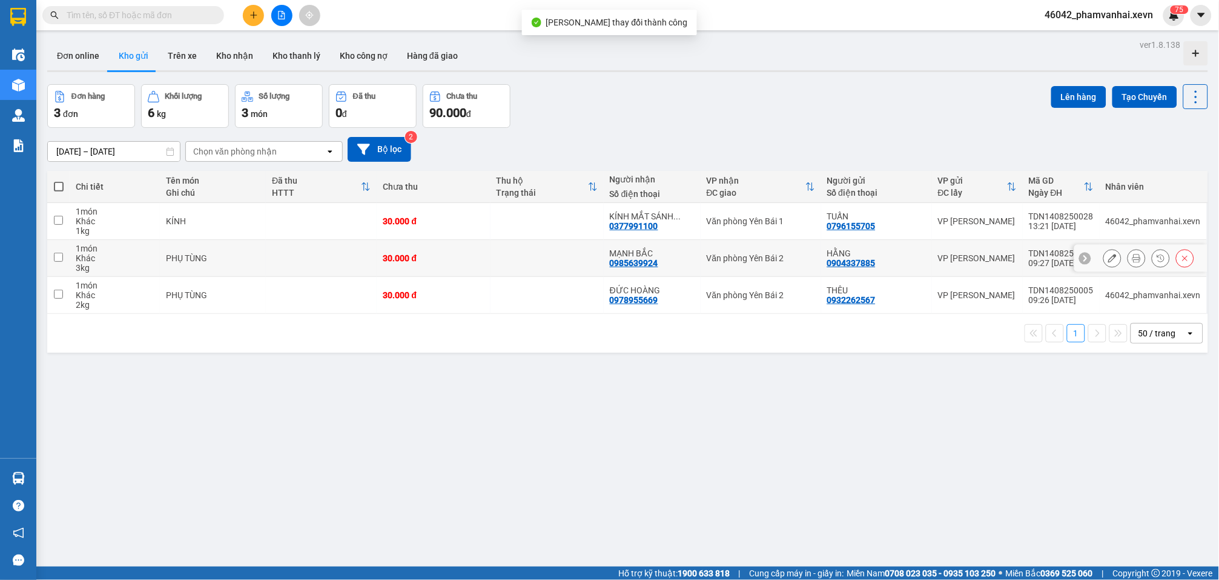
drag, startPoint x: 562, startPoint y: 252, endPoint x: 562, endPoint y: 271, distance: 18.8
click at [562, 254] on td at bounding box center [547, 258] width 113 height 37
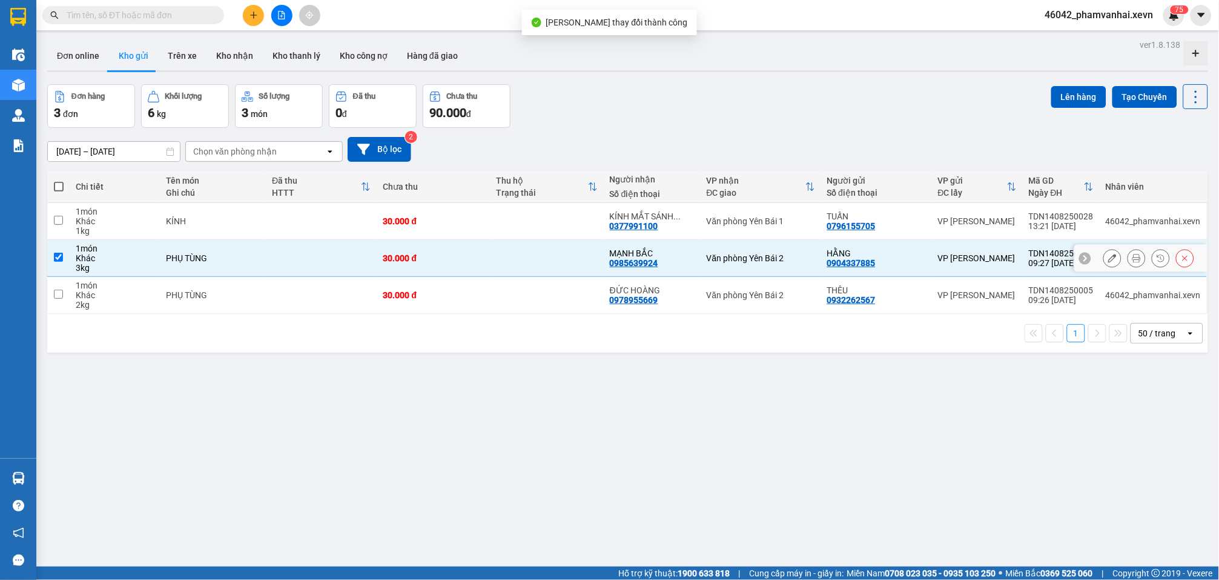
click at [562, 277] on td at bounding box center [547, 295] width 113 height 37
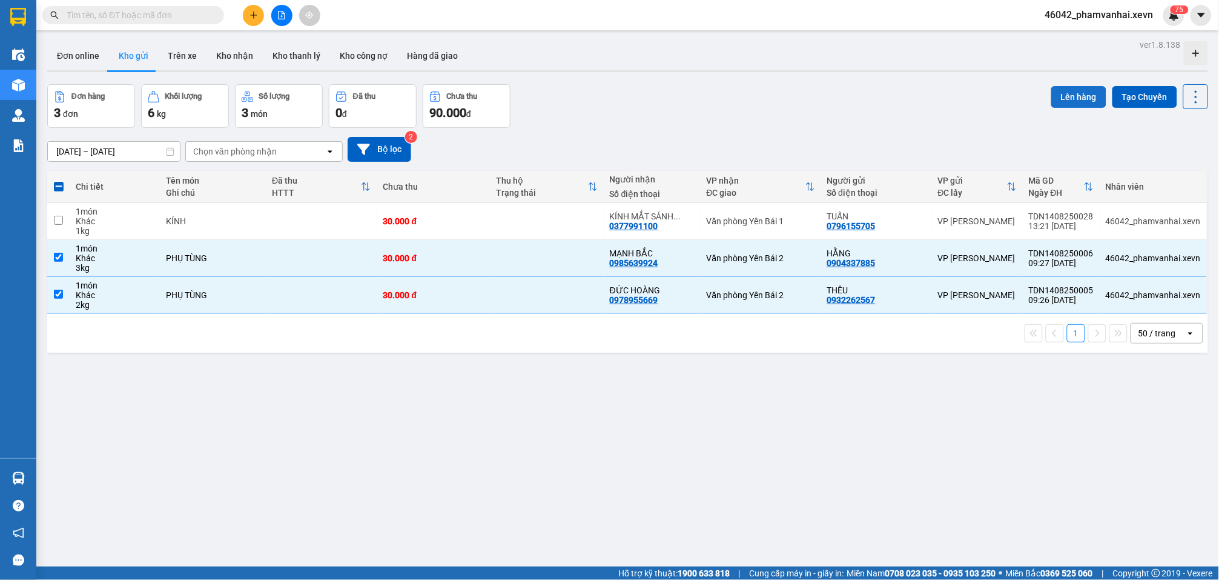
click at [1056, 98] on button "Lên hàng" at bounding box center [1079, 97] width 55 height 22
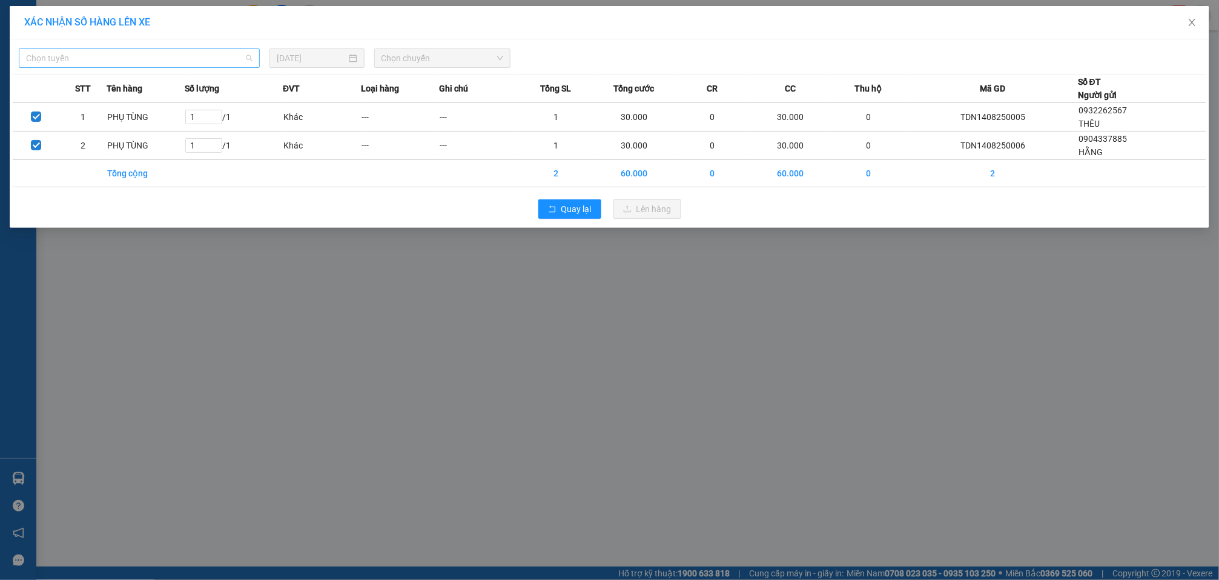
click at [108, 58] on span "Chọn tuyến" at bounding box center [139, 58] width 227 height 18
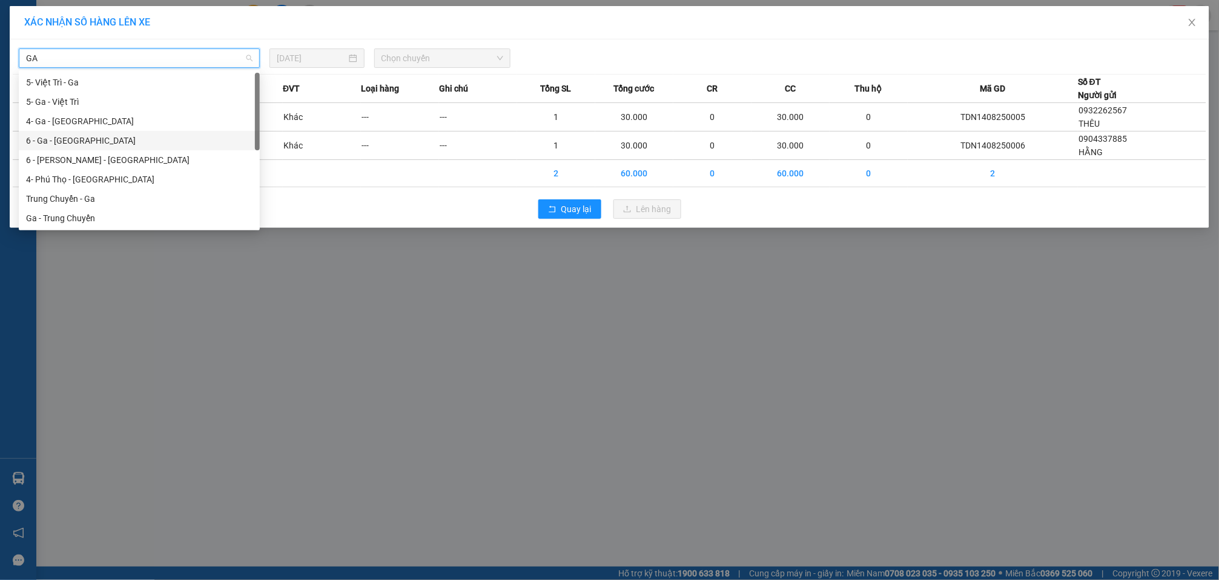
click at [93, 136] on div "6 - Ga - [GEOGRAPHIC_DATA]" at bounding box center [139, 140] width 227 height 13
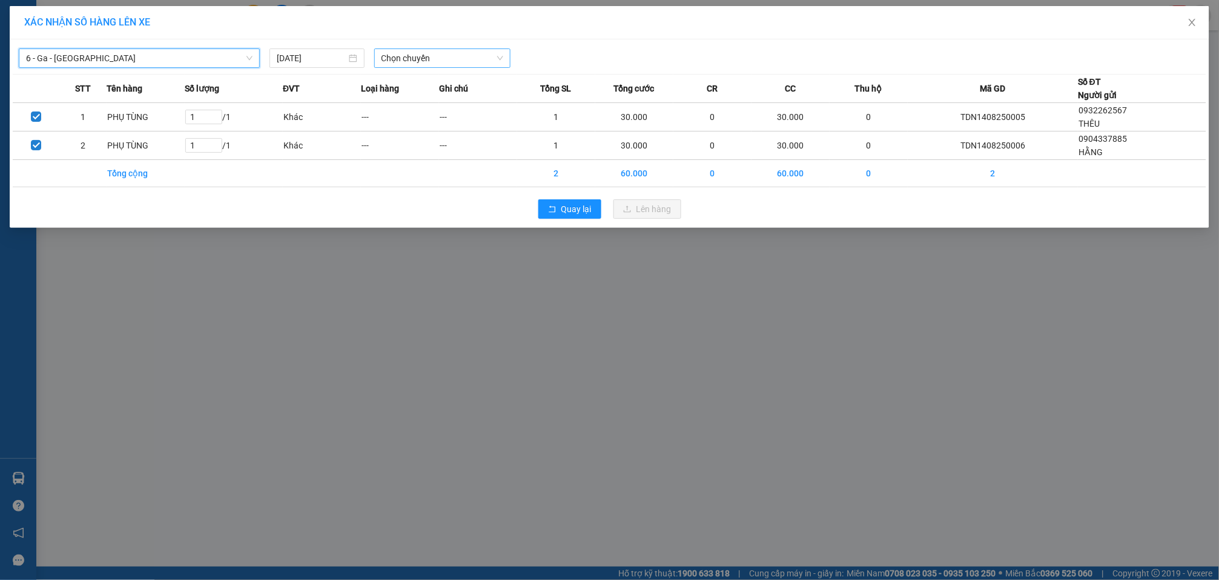
click at [430, 63] on span "Chọn chuyến" at bounding box center [443, 58] width 122 height 18
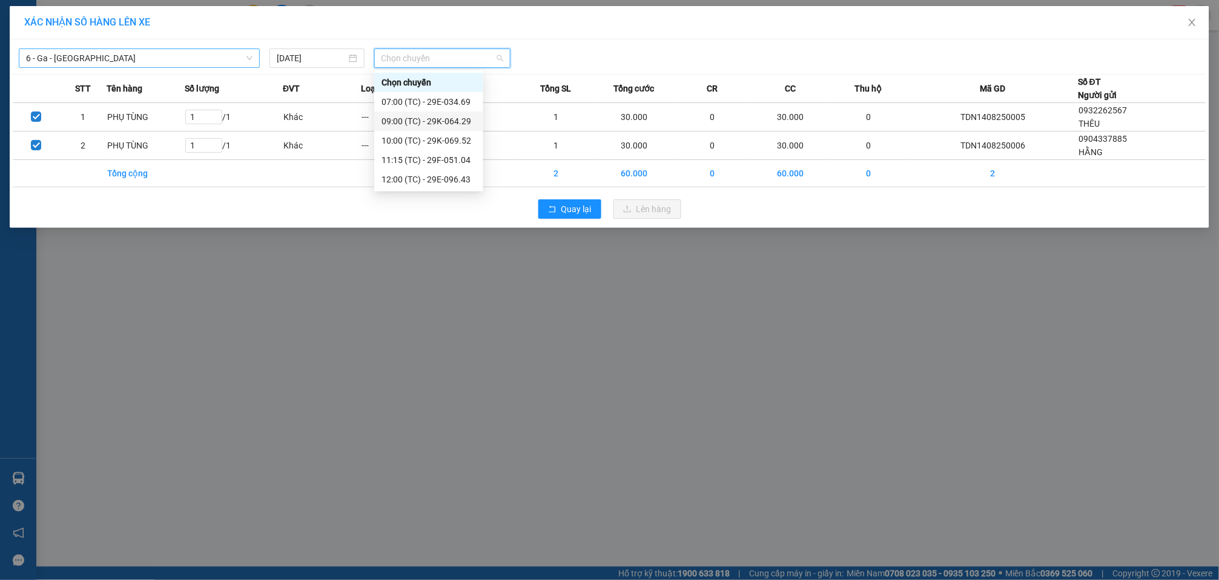
click at [452, 123] on div "09:00 (TC) - 29K-064.29" at bounding box center [429, 120] width 94 height 13
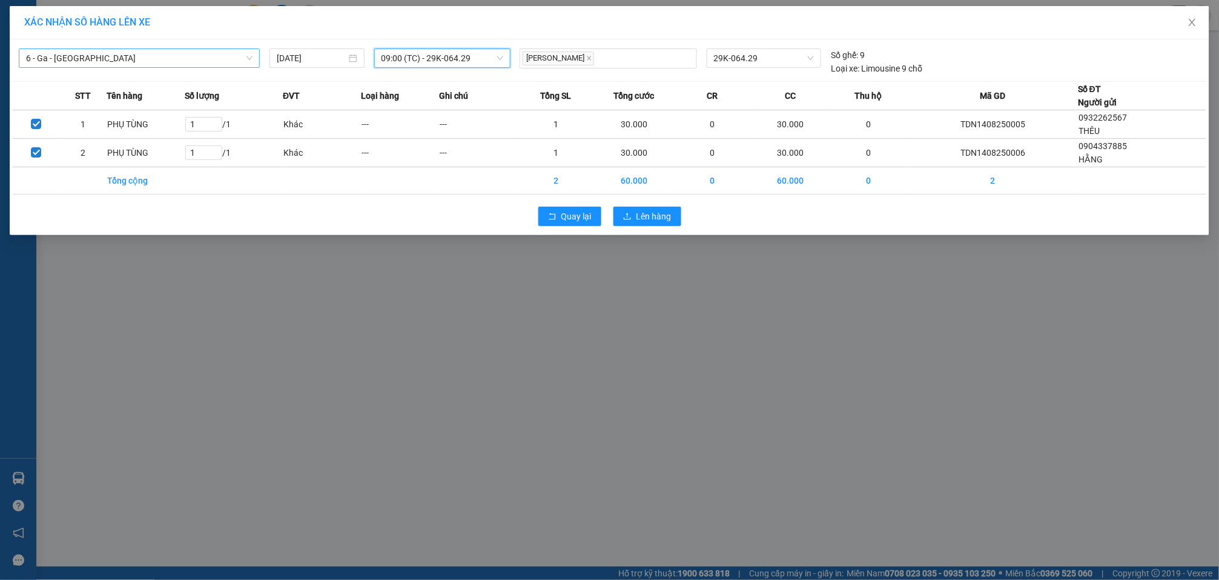
click at [451, 60] on span "09:00 (TC) - 29K-064.29" at bounding box center [443, 58] width 122 height 18
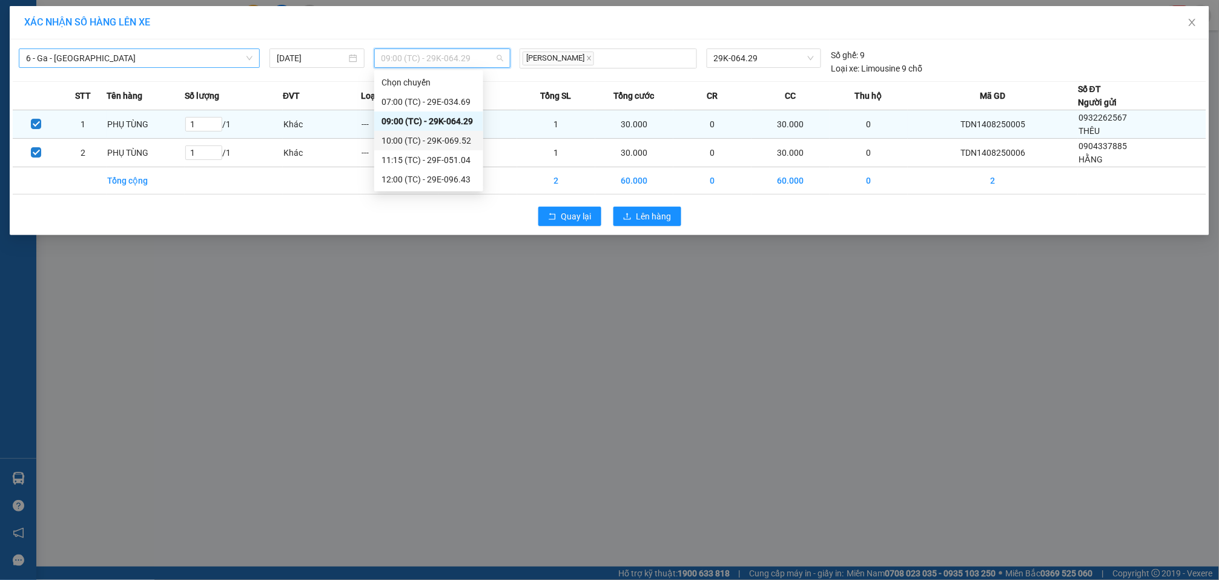
click at [463, 135] on div "10:00 (TC) - 29K-069.52" at bounding box center [429, 140] width 94 height 13
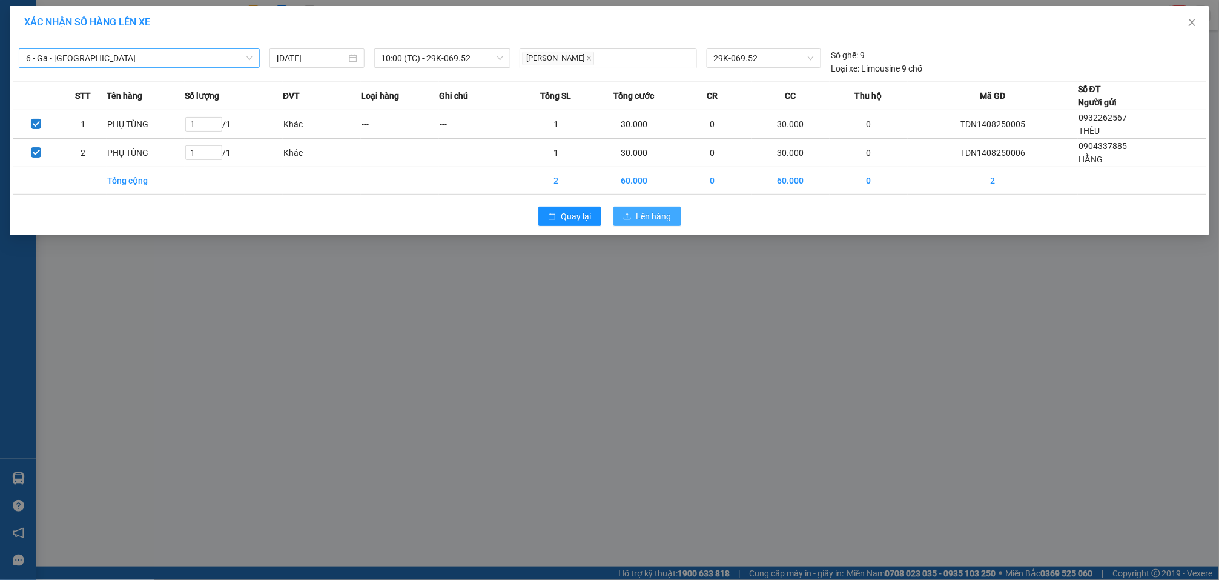
click at [654, 214] on span "Lên hàng" at bounding box center [654, 216] width 35 height 13
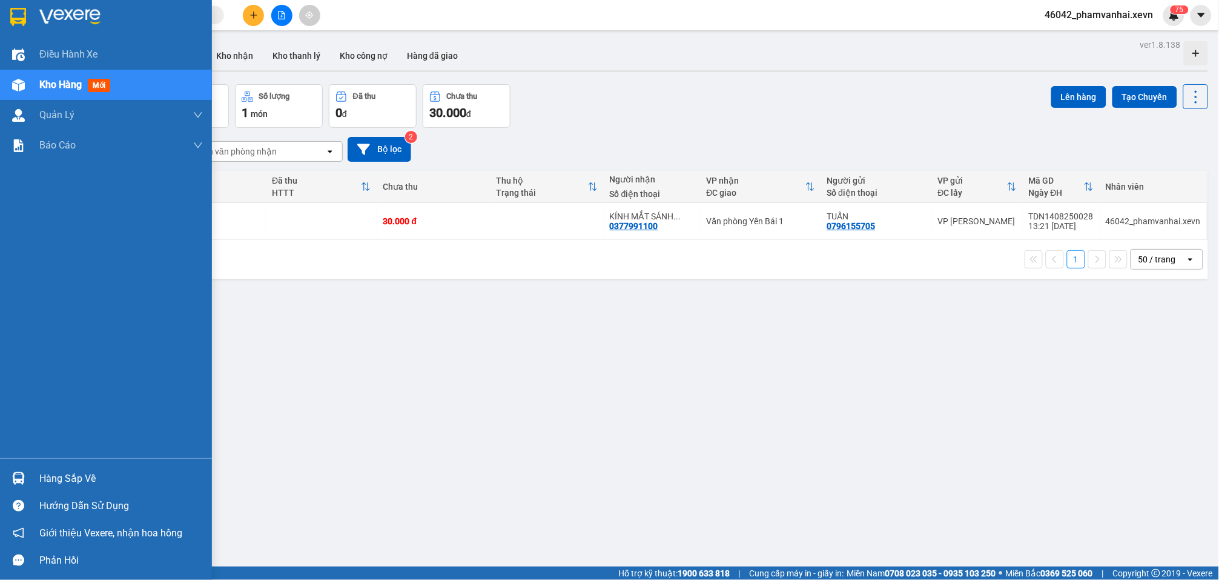
click at [37, 465] on div "Hàng sắp về Hướng dẫn sử dụng Giới thiệu Vexere, nhận hoa hồng Phản hồi" at bounding box center [106, 516] width 212 height 116
click at [60, 480] on div "Hàng sắp về" at bounding box center [121, 478] width 164 height 18
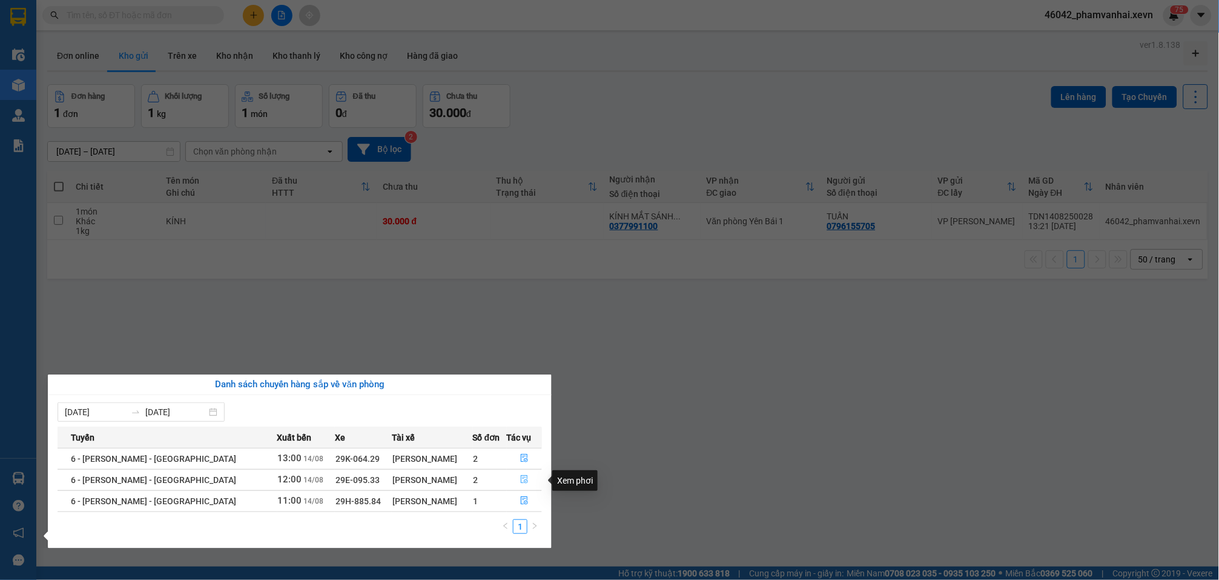
click at [522, 483] on icon "file-done" at bounding box center [524, 479] width 8 height 8
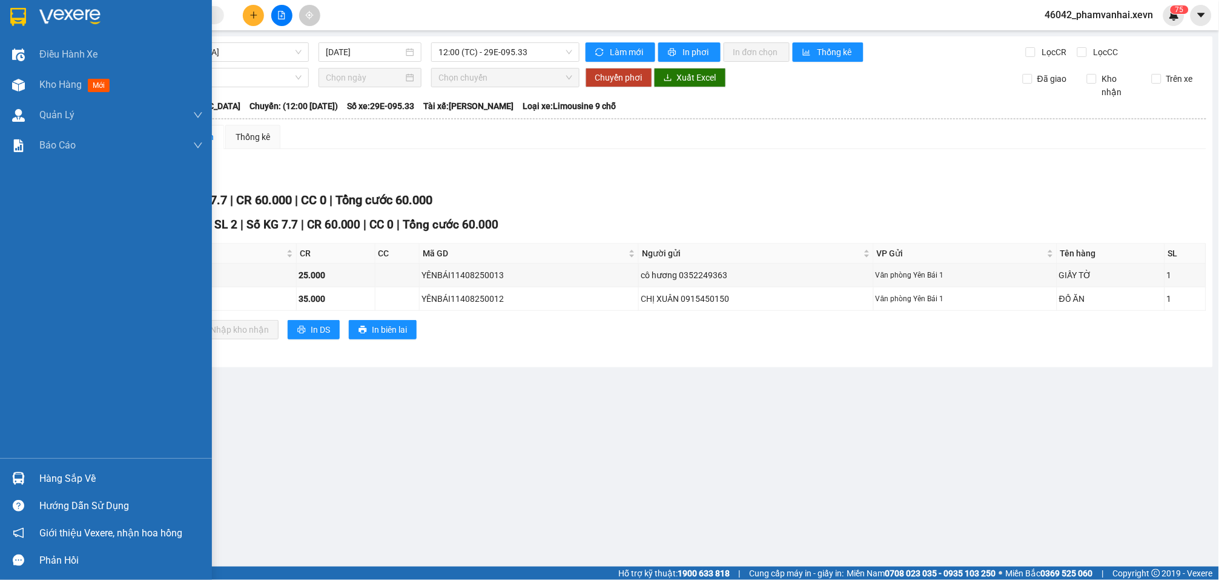
click at [22, 477] on img at bounding box center [18, 478] width 13 height 13
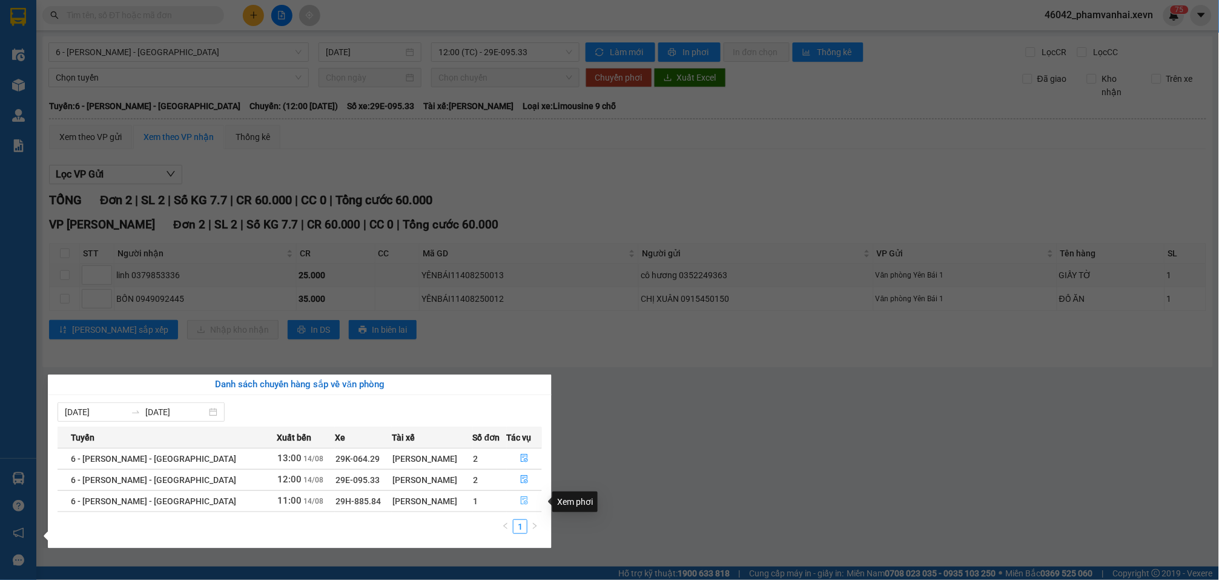
click at [520, 500] on icon "file-done" at bounding box center [524, 500] width 8 height 8
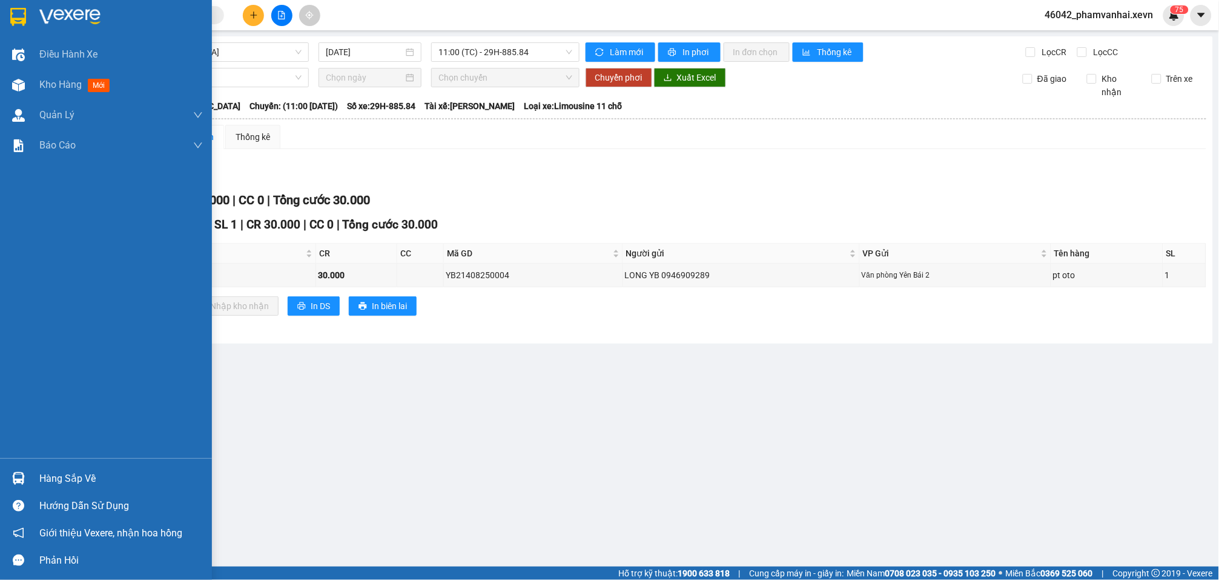
click at [25, 468] on div at bounding box center [18, 478] width 21 height 21
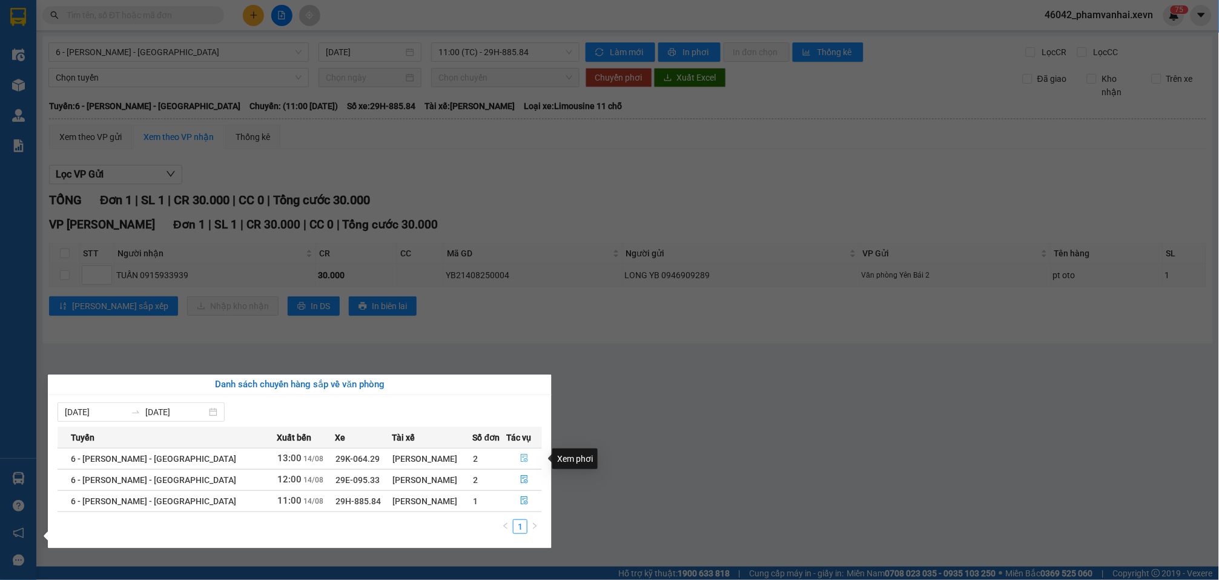
click at [519, 454] on button "button" at bounding box center [525, 458] width 35 height 19
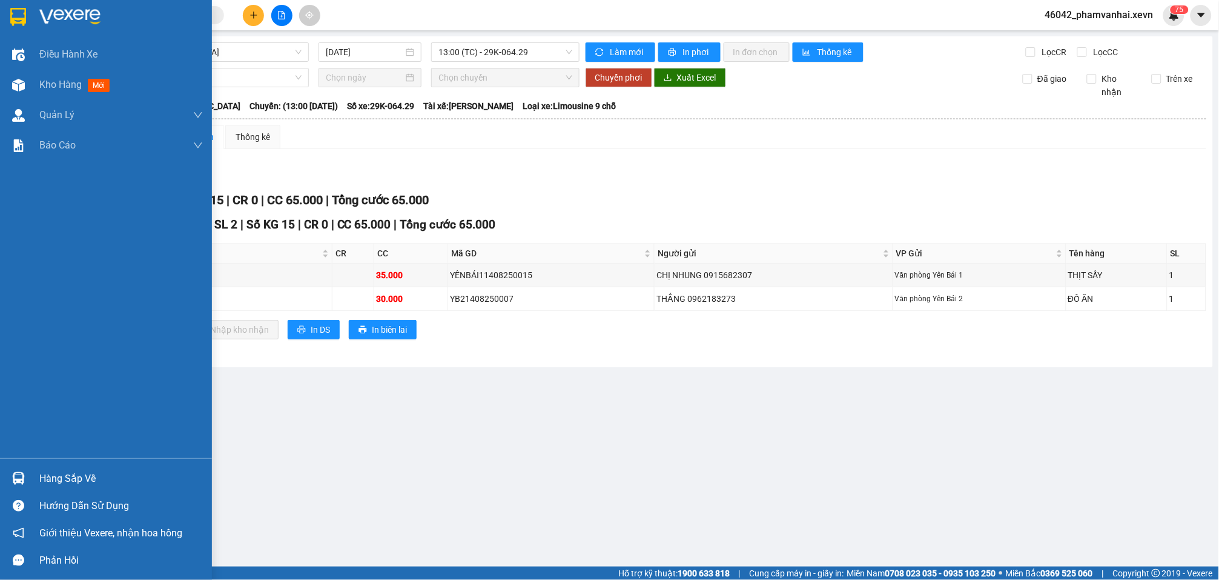
click at [24, 477] on img at bounding box center [18, 478] width 13 height 13
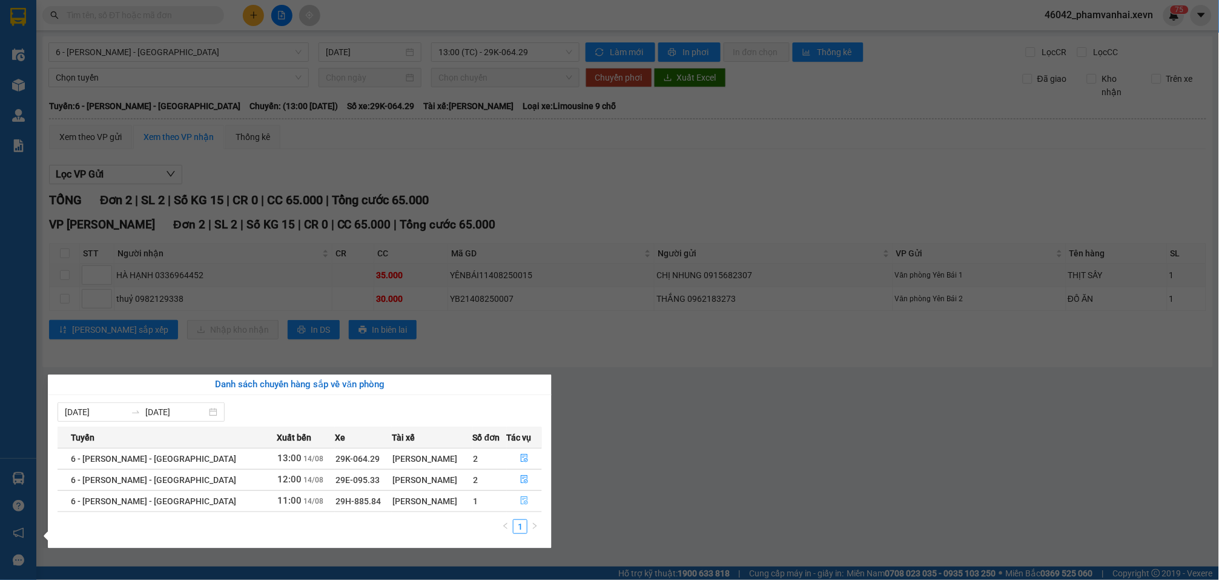
click at [520, 502] on icon "file-done" at bounding box center [524, 500] width 8 height 8
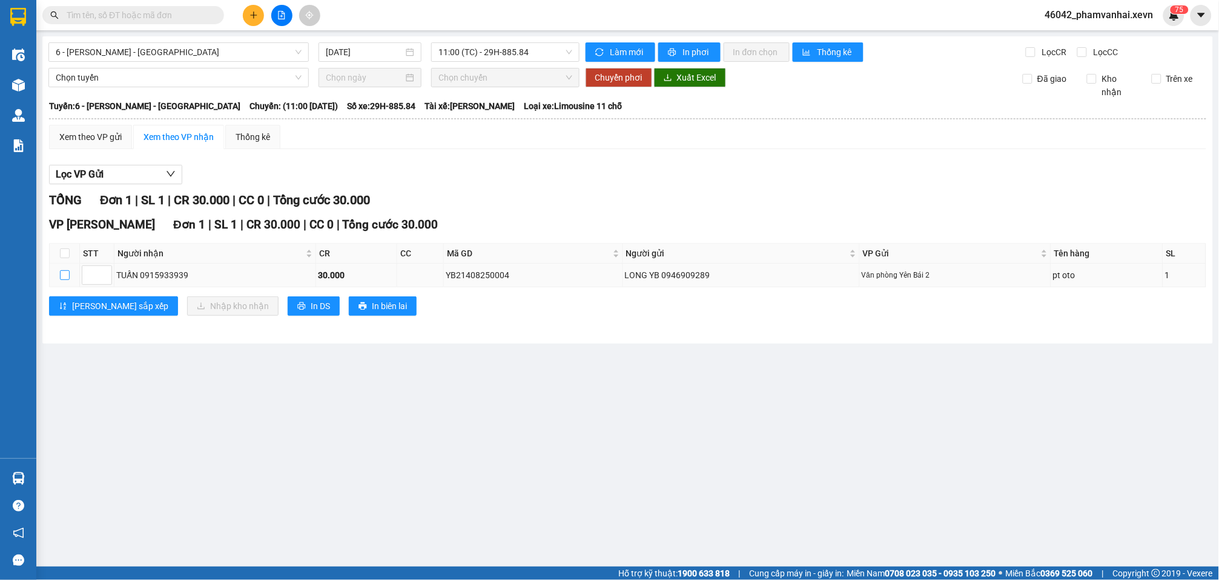
click at [68, 270] on input "checkbox" at bounding box center [65, 275] width 10 height 10
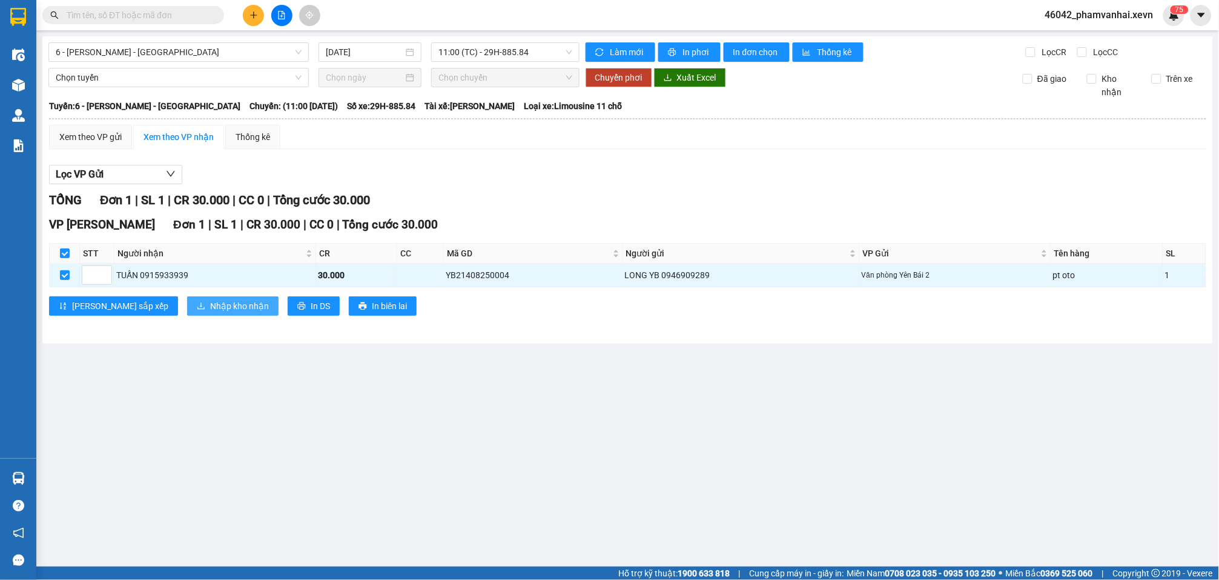
click at [210, 299] on span "Nhập kho nhận" at bounding box center [239, 305] width 59 height 13
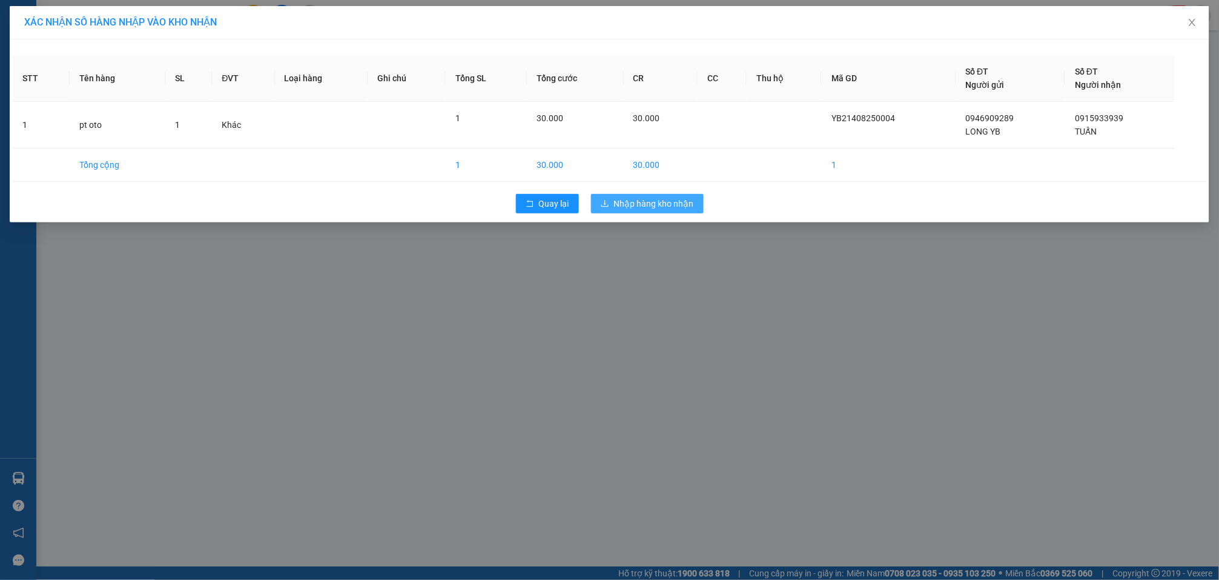
click at [621, 206] on span "Nhập hàng kho nhận" at bounding box center [654, 203] width 80 height 13
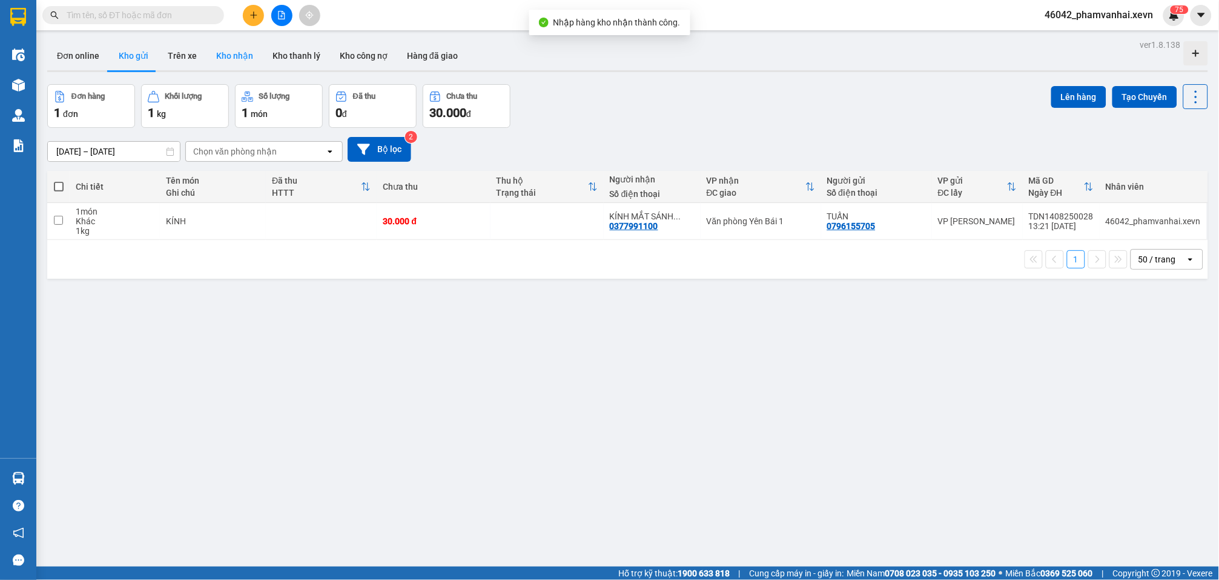
click at [223, 62] on button "Kho nhận" at bounding box center [235, 55] width 56 height 29
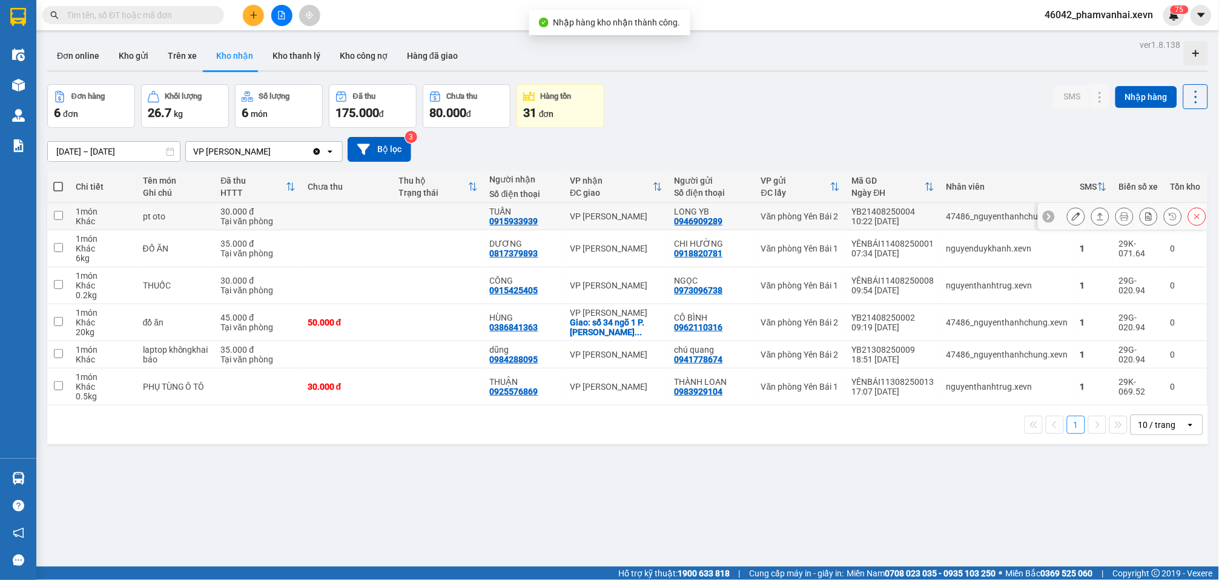
click at [320, 214] on td at bounding box center [347, 216] width 91 height 27
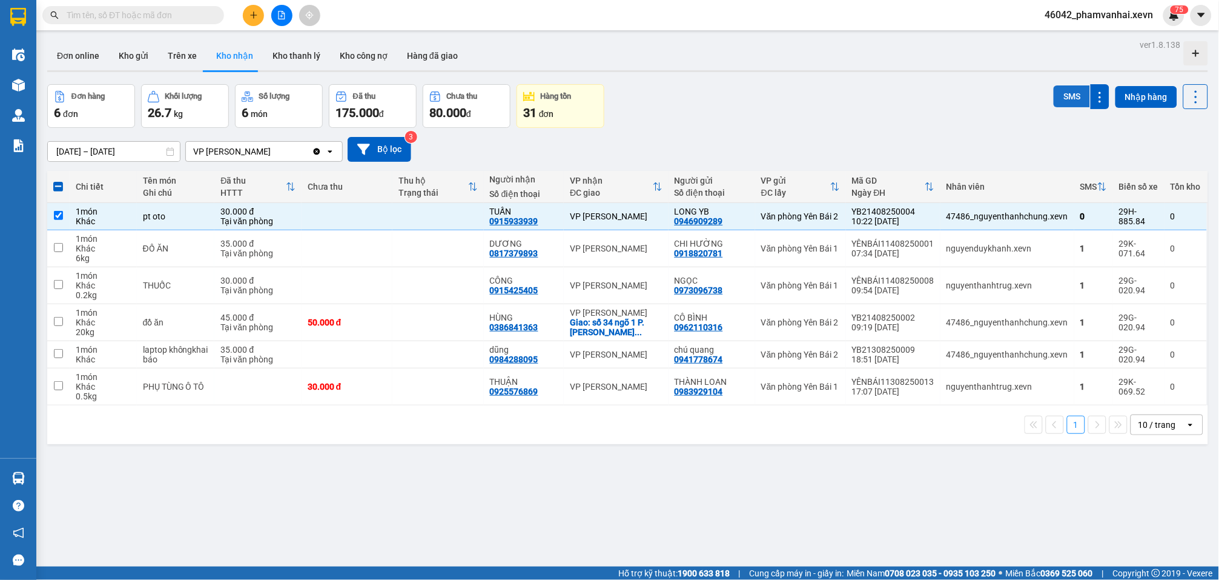
click at [1054, 93] on button "SMS" at bounding box center [1072, 96] width 36 height 22
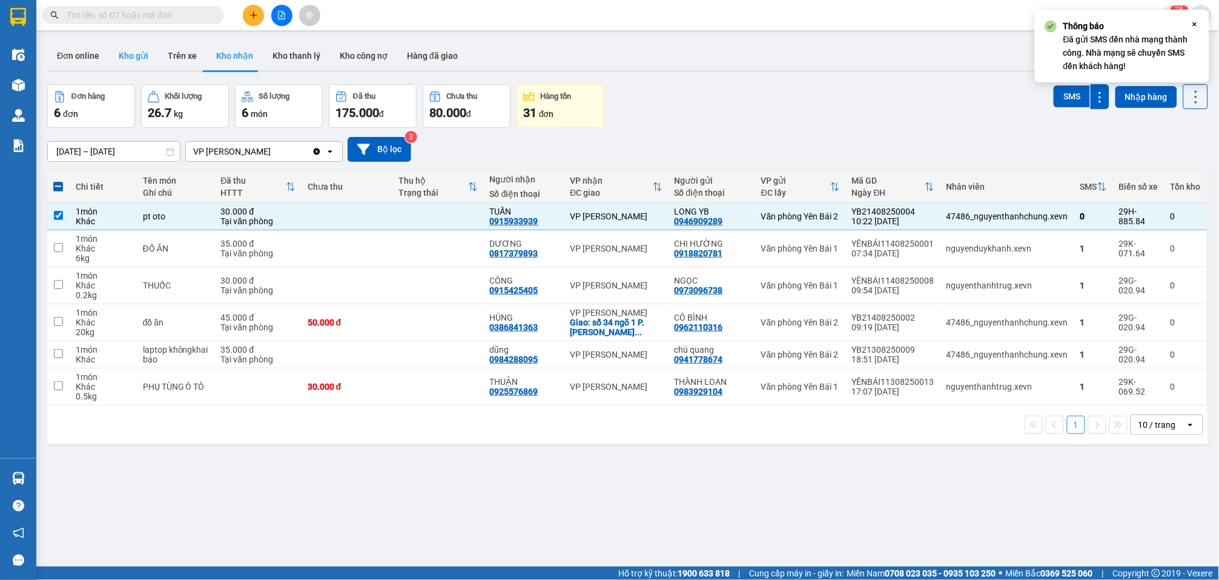
click at [117, 52] on button "Kho gửi" at bounding box center [133, 55] width 49 height 29
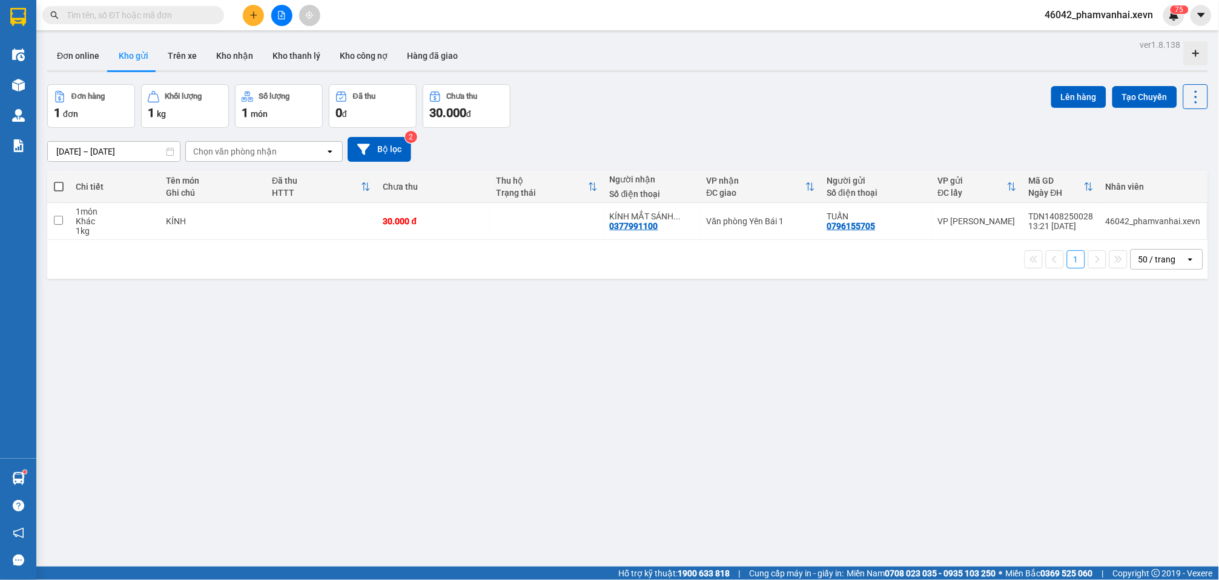
click at [250, 17] on icon "plus" at bounding box center [254, 15] width 8 height 8
click at [270, 45] on div "Tạo đơn hàng" at bounding box center [295, 44] width 91 height 23
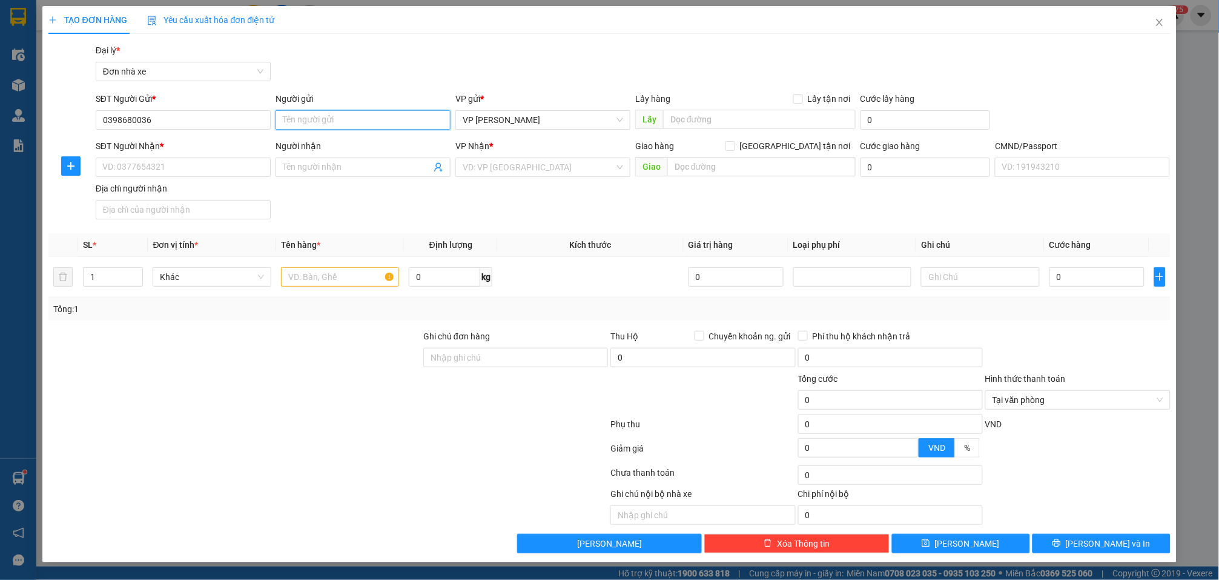
click at [360, 116] on input "Người gửi" at bounding box center [363, 119] width 175 height 19
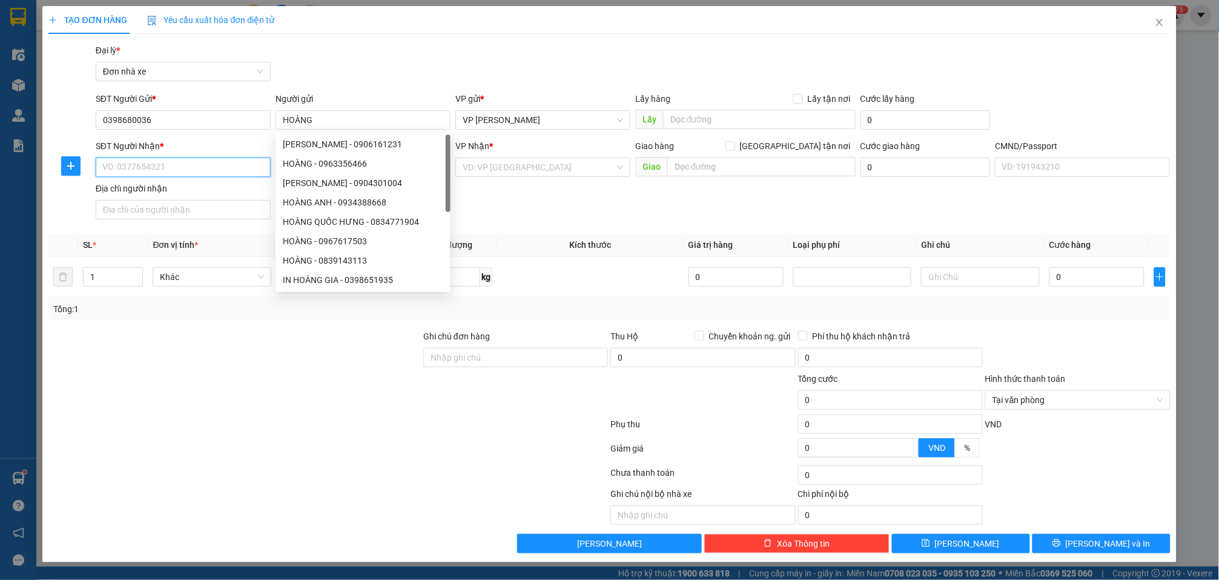
click at [169, 164] on input "SĐT Người Nhận *" at bounding box center [183, 166] width 175 height 19
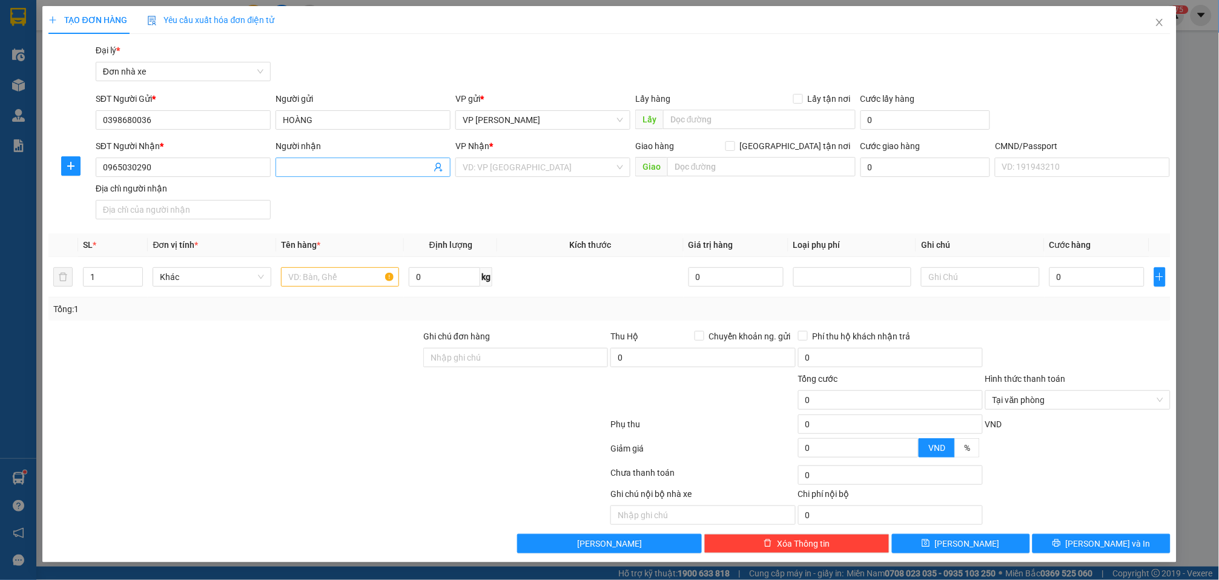
click at [343, 172] on input "Người nhận" at bounding box center [357, 167] width 148 height 13
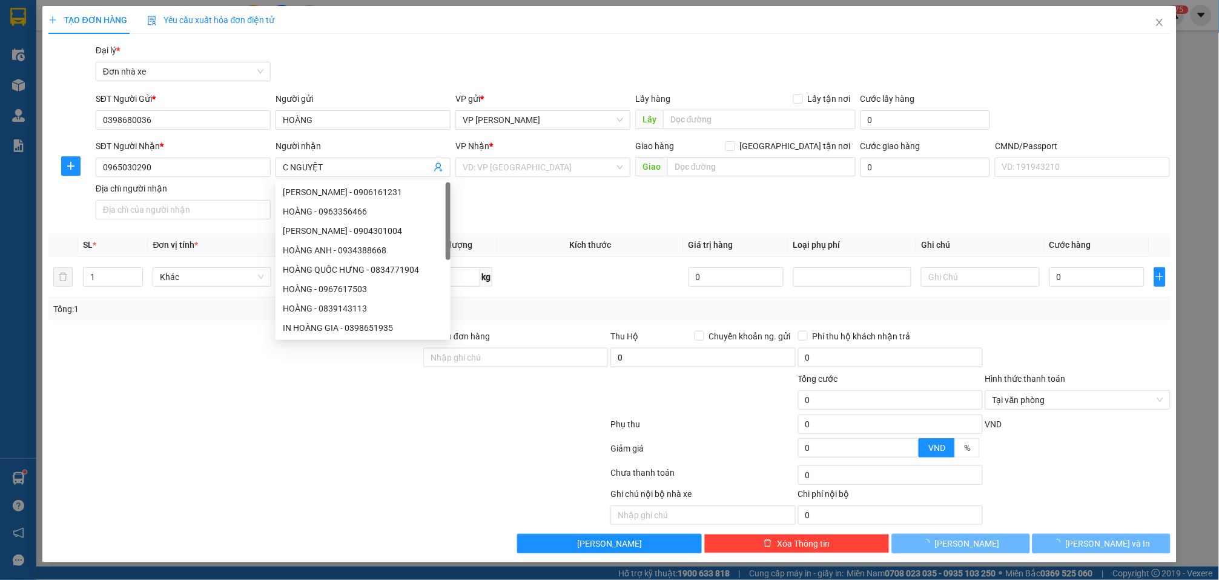
click at [395, 56] on div "Gói vận chuyển * Tiêu chuẩn Đại lý * Đơn nhà xe" at bounding box center [633, 65] width 1080 height 42
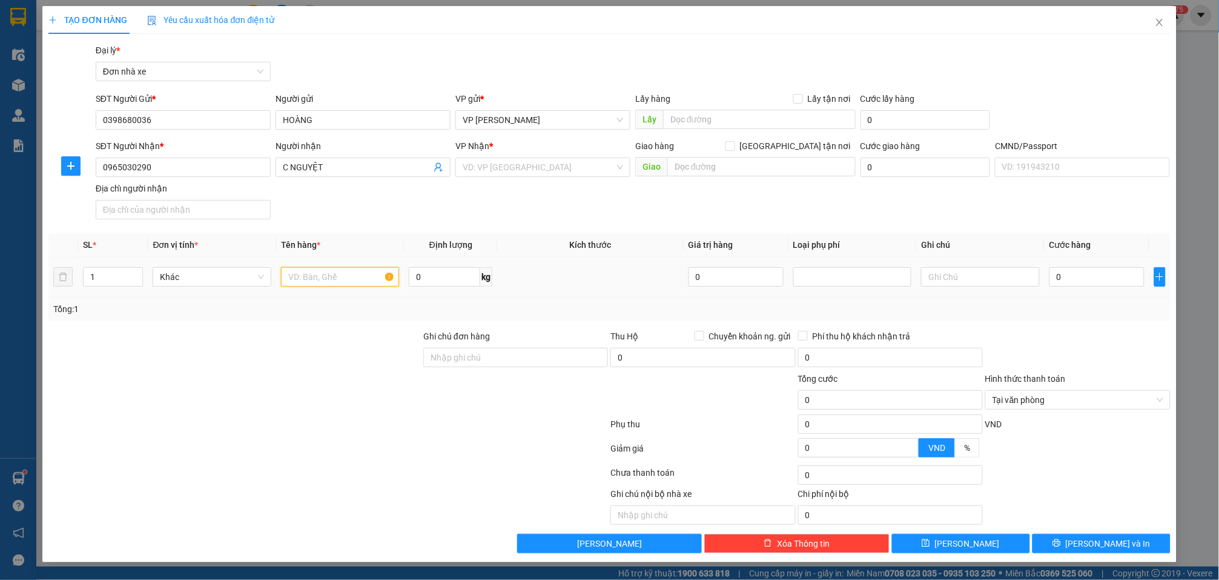
click at [326, 270] on input "text" at bounding box center [340, 276] width 118 height 19
click at [447, 277] on input "0" at bounding box center [444, 276] width 71 height 19
click at [1077, 545] on button "Lưu và In" at bounding box center [1102, 543] width 138 height 19
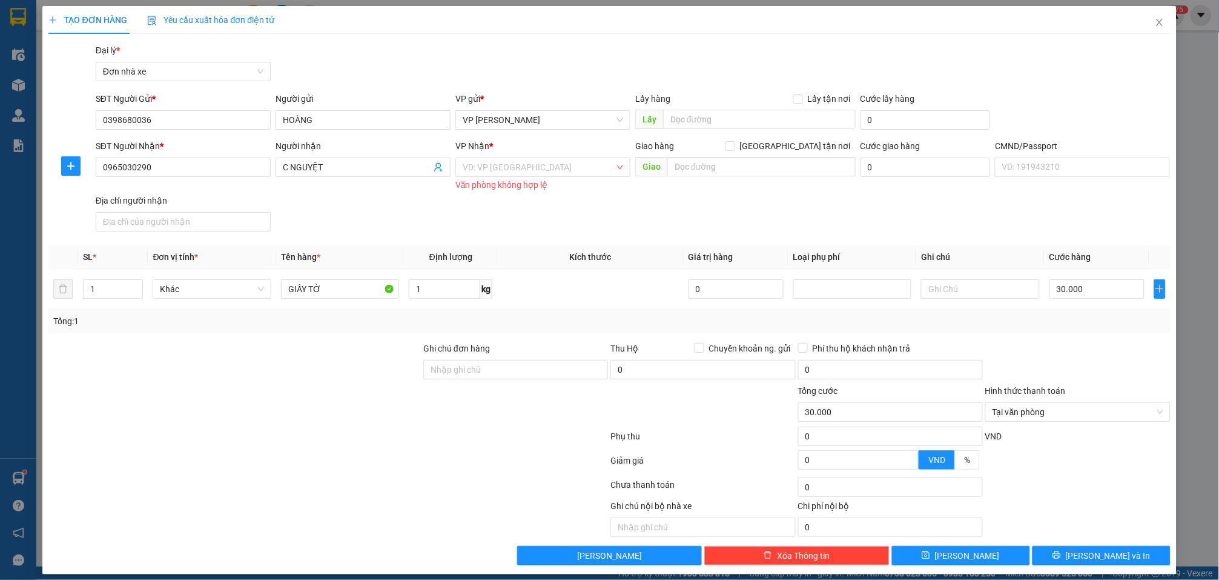
click at [559, 177] on div "VD: VP Sài Gòn Văn phòng không hợp lệ" at bounding box center [543, 172] width 175 height 31
click at [542, 157] on div "VD: VP Sài Gòn" at bounding box center [543, 166] width 175 height 19
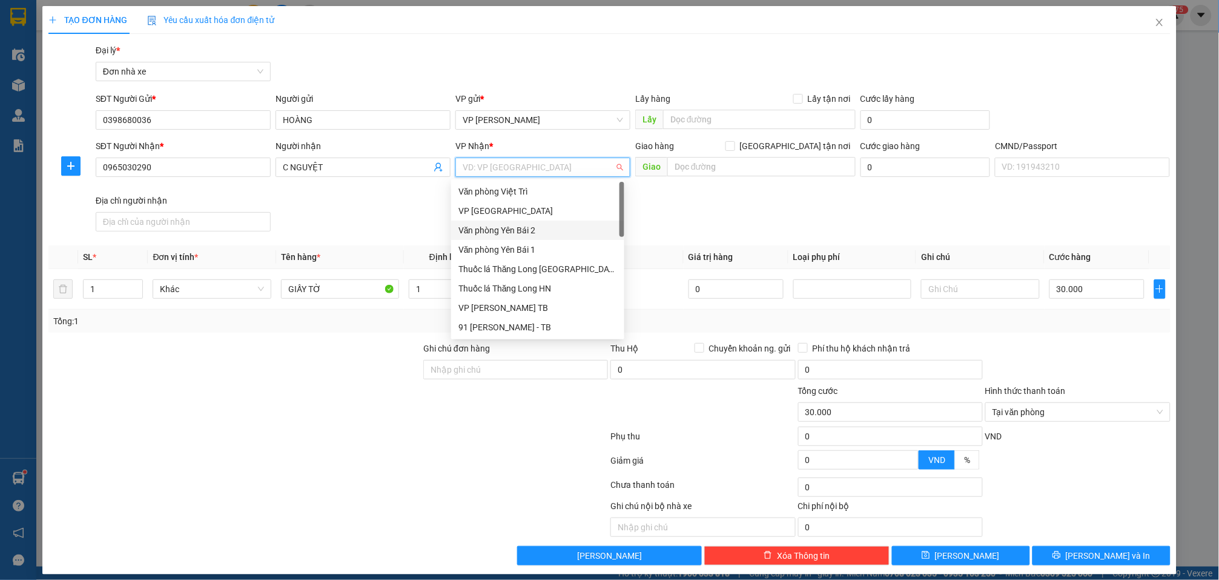
click at [516, 226] on div "Văn phòng Yên Bái 2" at bounding box center [538, 230] width 159 height 13
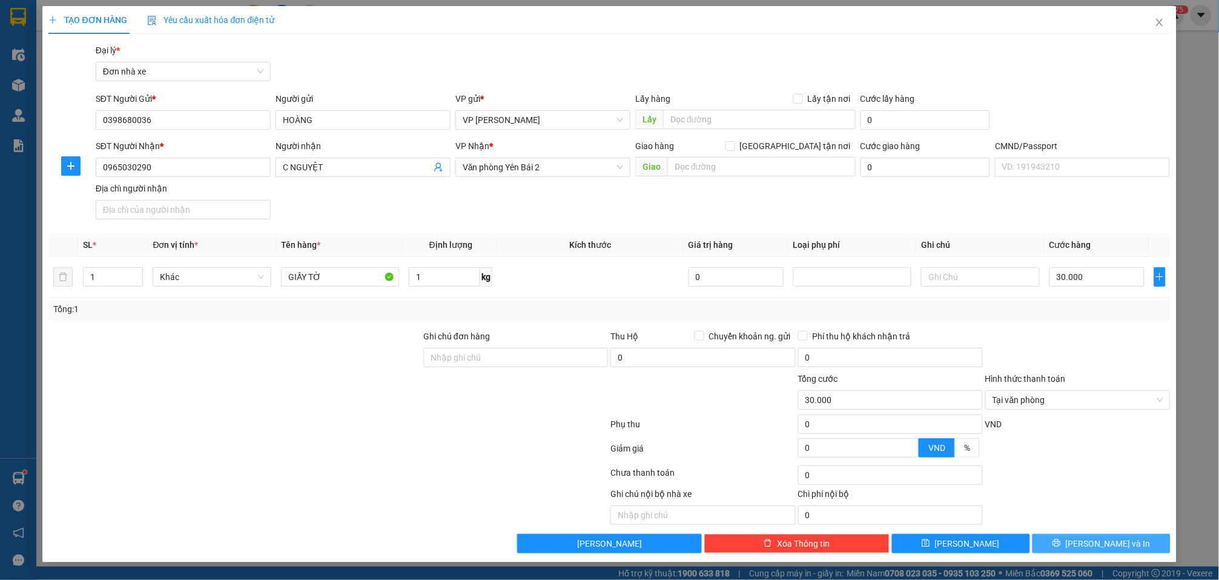
click at [1061, 542] on icon "printer" at bounding box center [1057, 543] width 8 height 8
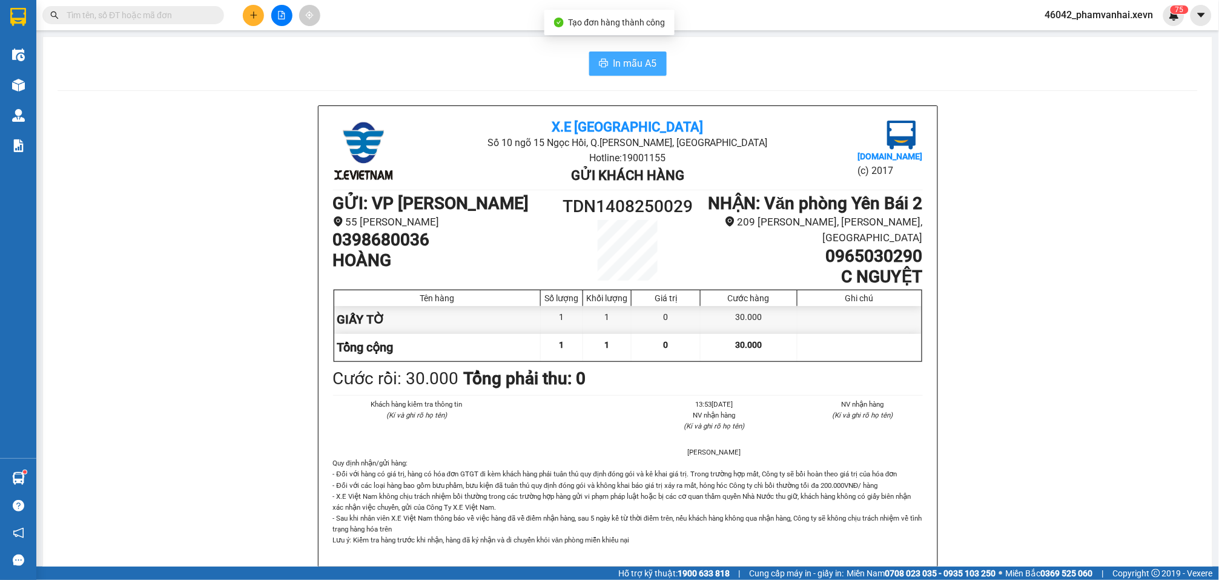
click at [638, 64] on span "In mẫu A5" at bounding box center [636, 63] width 44 height 15
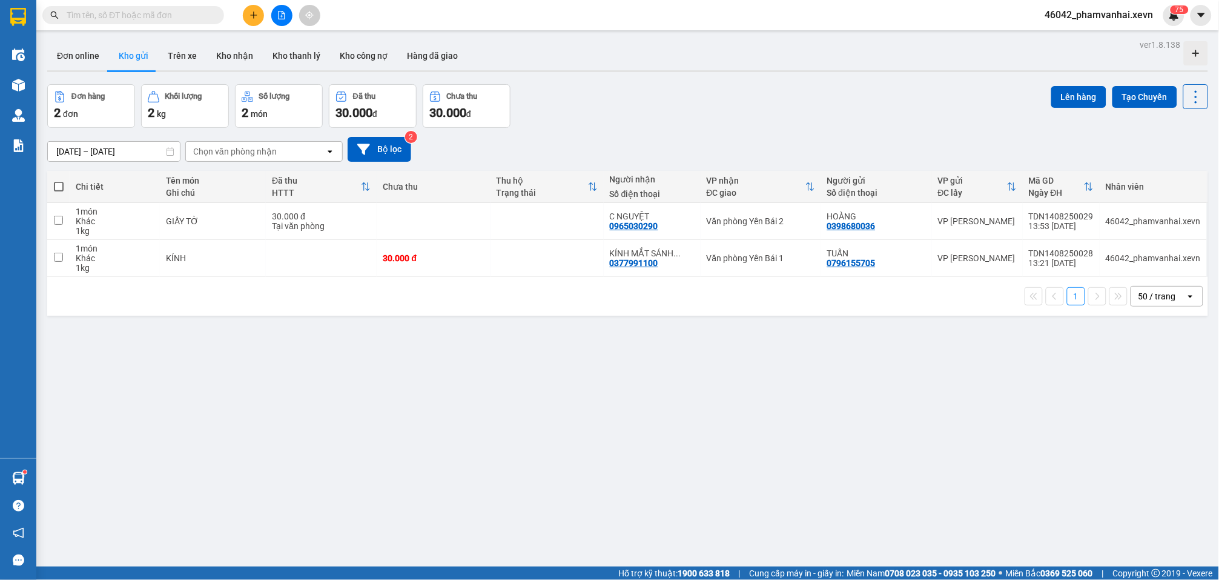
click at [182, 21] on input "text" at bounding box center [138, 14] width 143 height 13
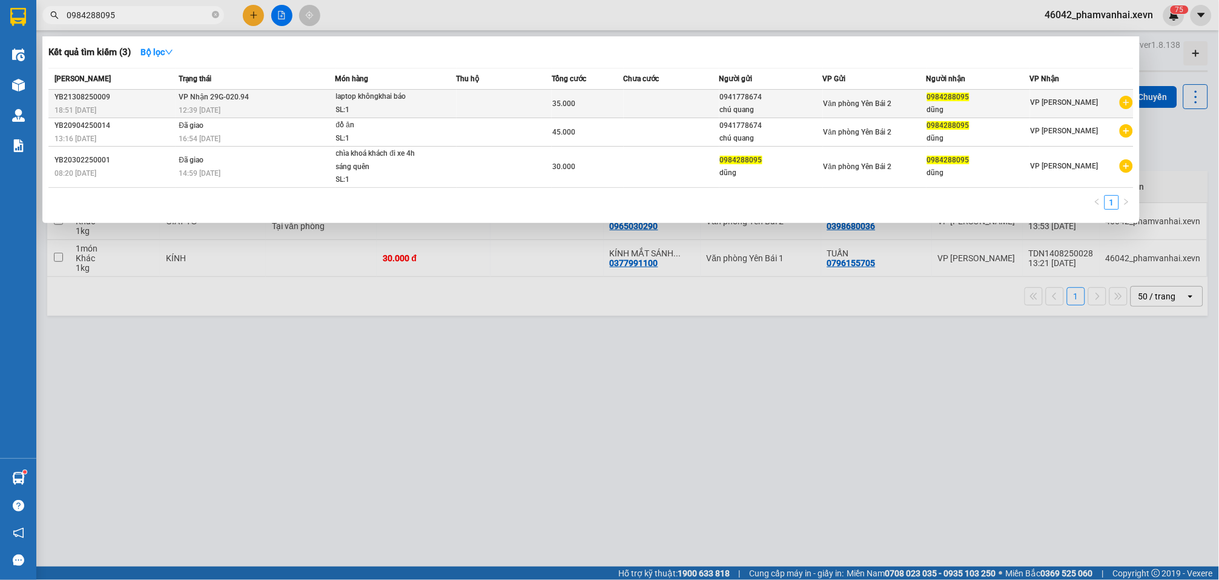
type input "0984288095"
click at [673, 105] on td at bounding box center [672, 104] width 96 height 28
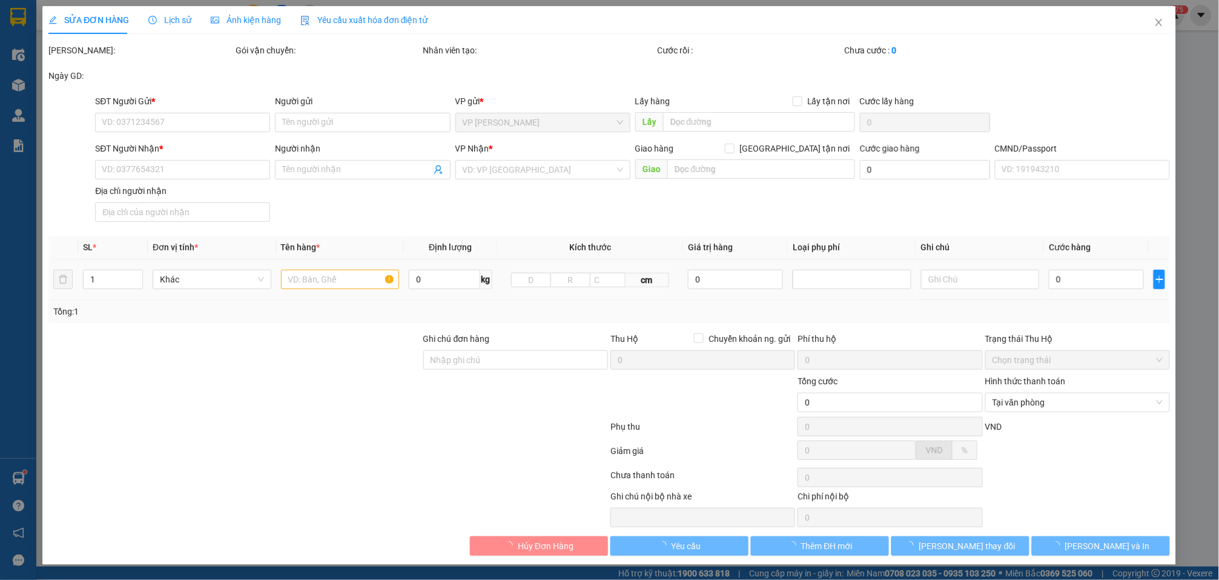
type input "0941778674"
type input "chú quang"
type input "0984288095"
type input "dũng"
type input "1"
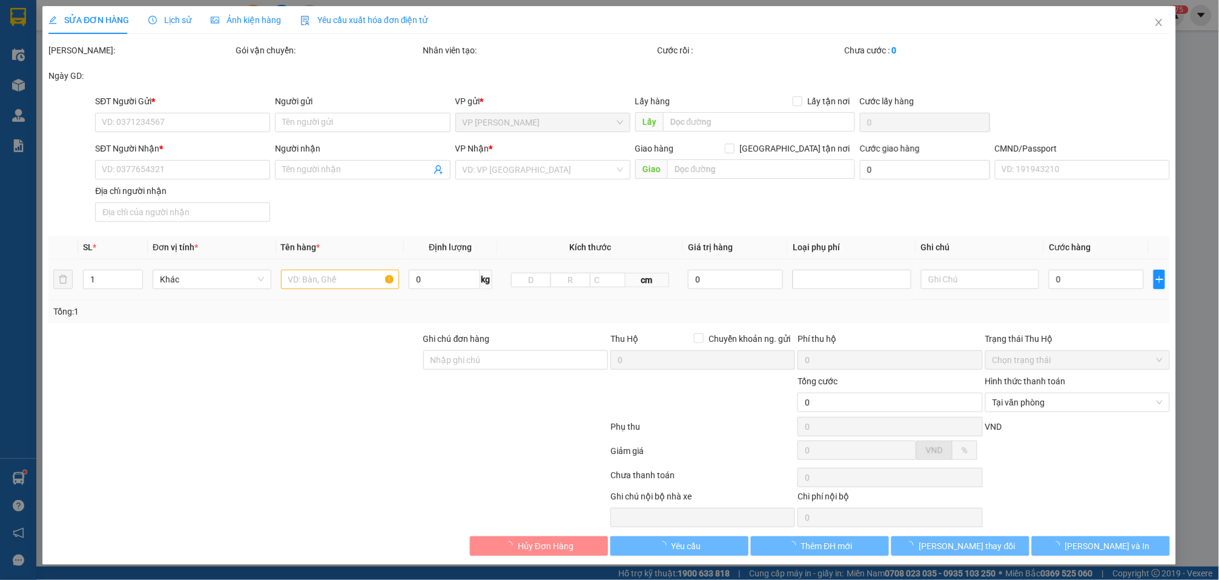
type input "35.000"
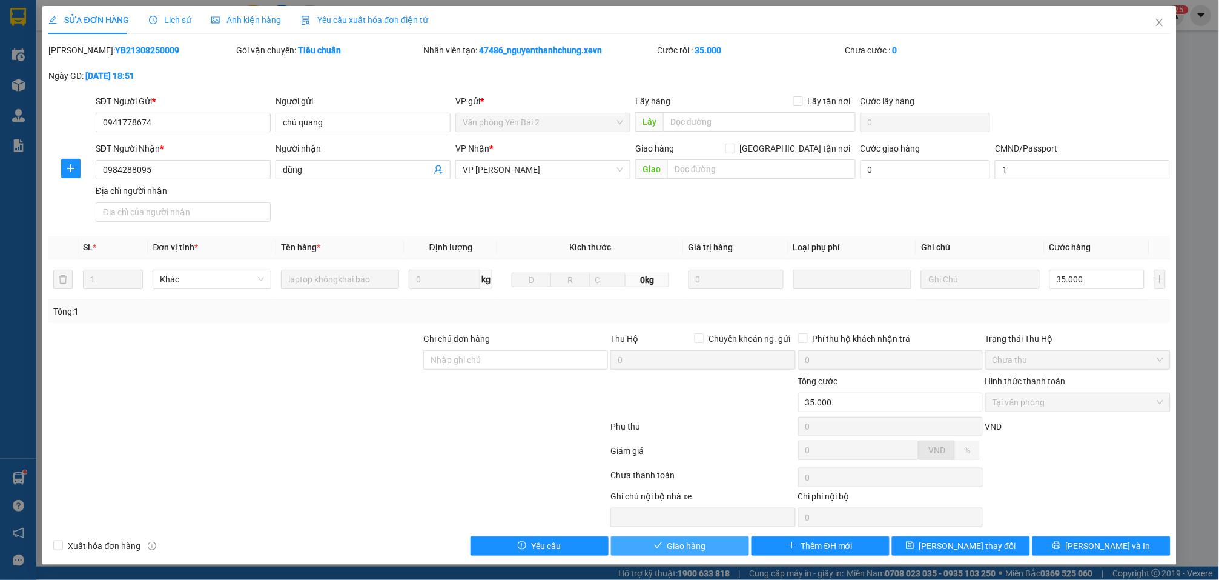
click at [681, 546] on span "Giao hàng" at bounding box center [687, 545] width 39 height 13
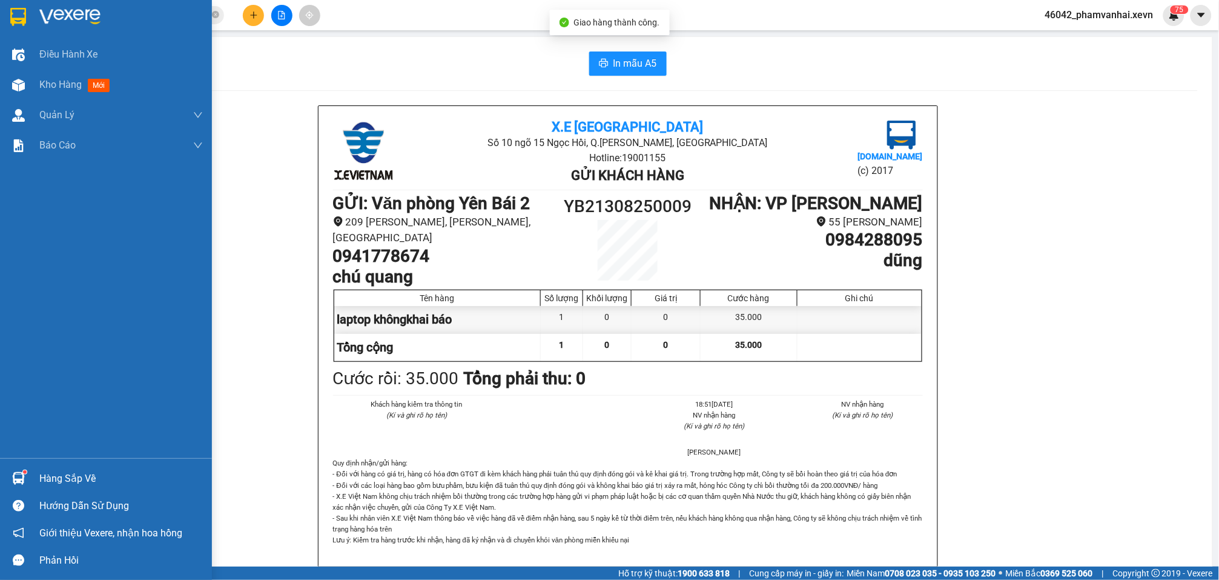
click at [13, 16] on img at bounding box center [18, 17] width 16 height 18
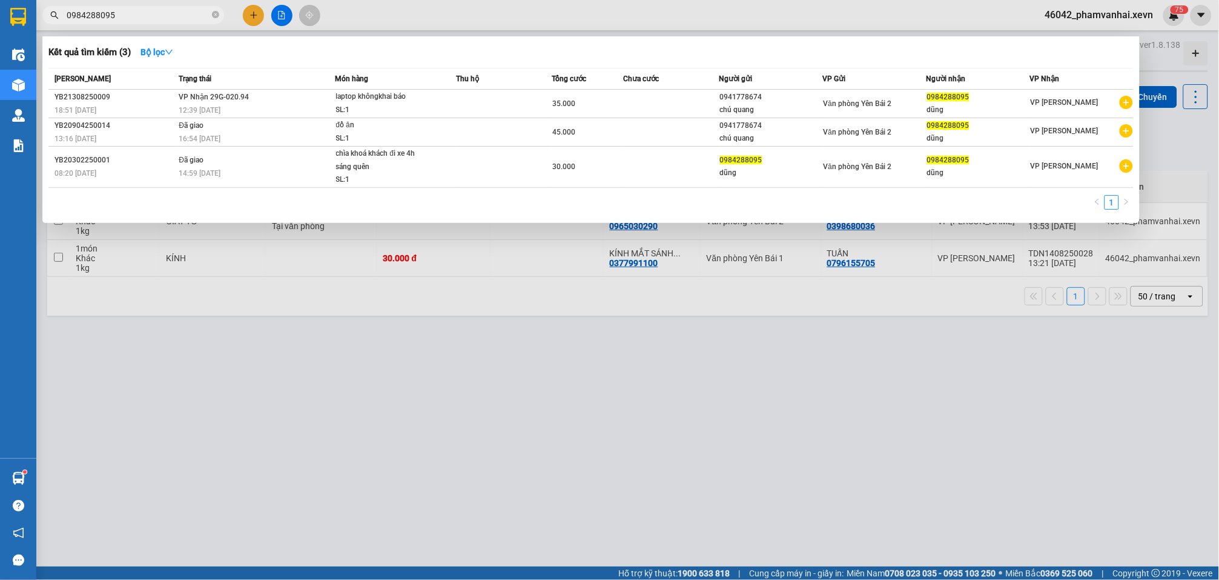
click at [187, 16] on input "0984288095" at bounding box center [138, 14] width 143 height 13
click at [708, 335] on div at bounding box center [609, 290] width 1219 height 580
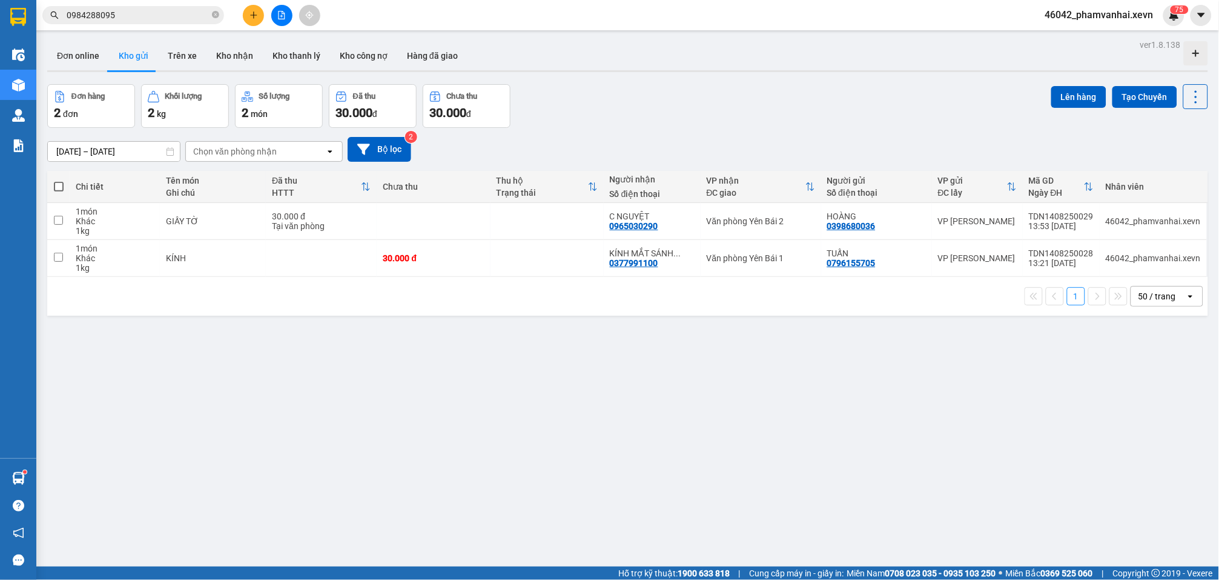
click at [147, 14] on input "0984288095" at bounding box center [138, 14] width 143 height 13
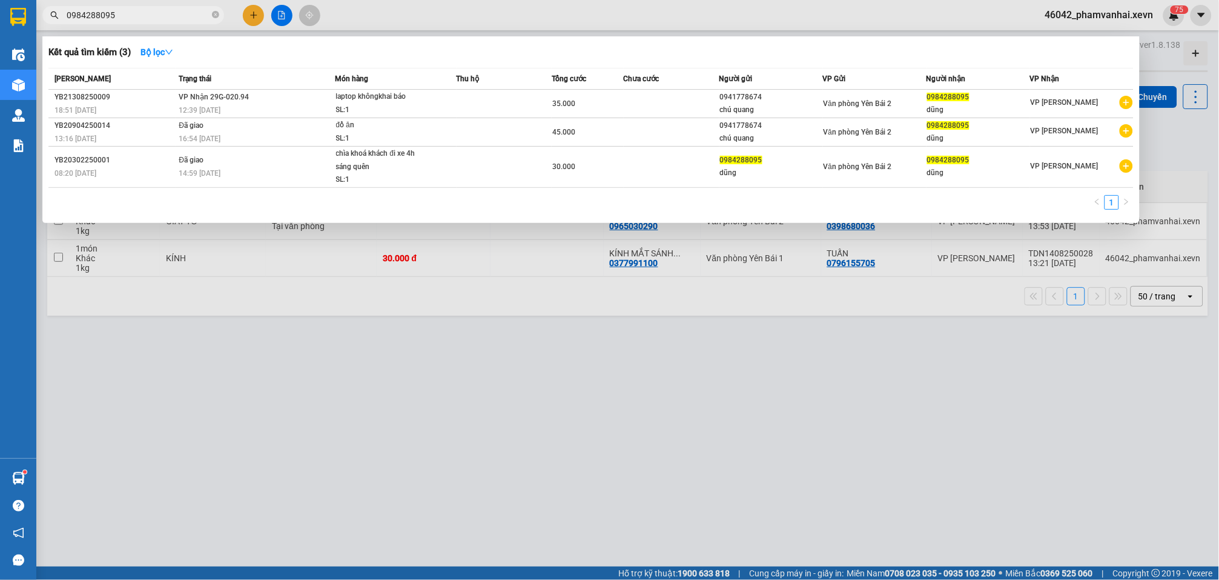
click at [147, 14] on input "0984288095" at bounding box center [138, 14] width 143 height 13
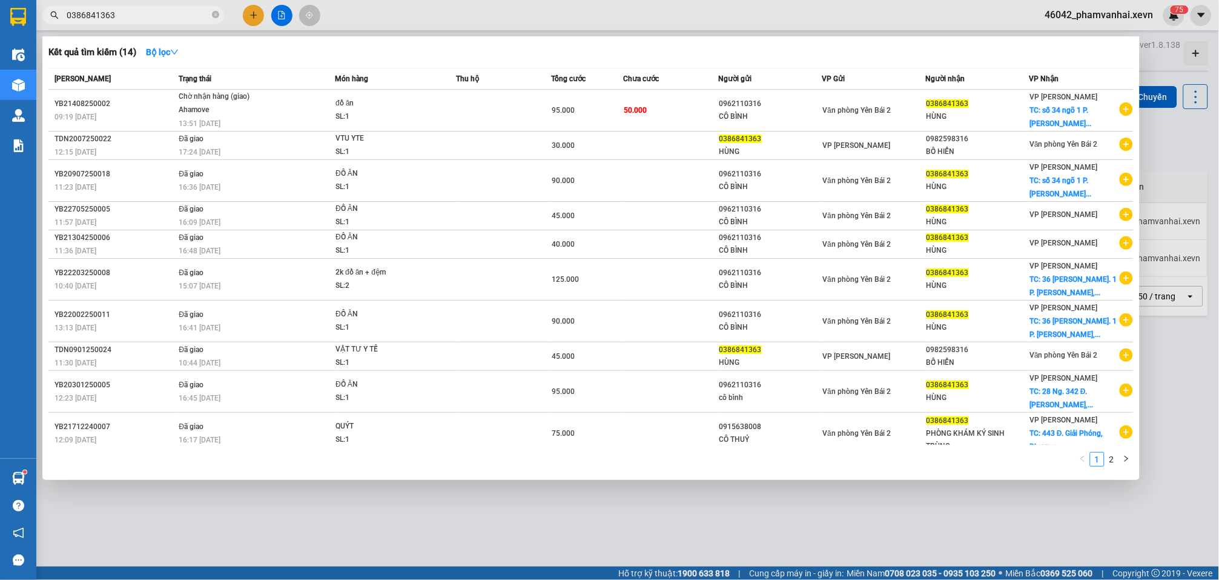
click at [147, 13] on input "0386841363" at bounding box center [138, 14] width 143 height 13
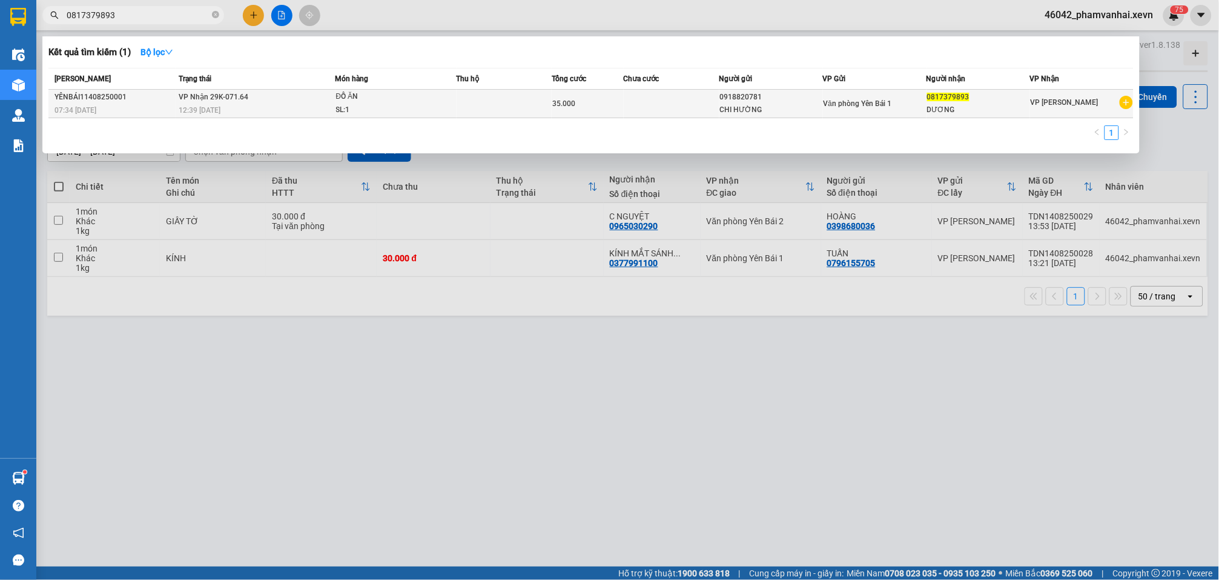
type input "0817379893"
click at [519, 103] on td at bounding box center [505, 104] width 96 height 28
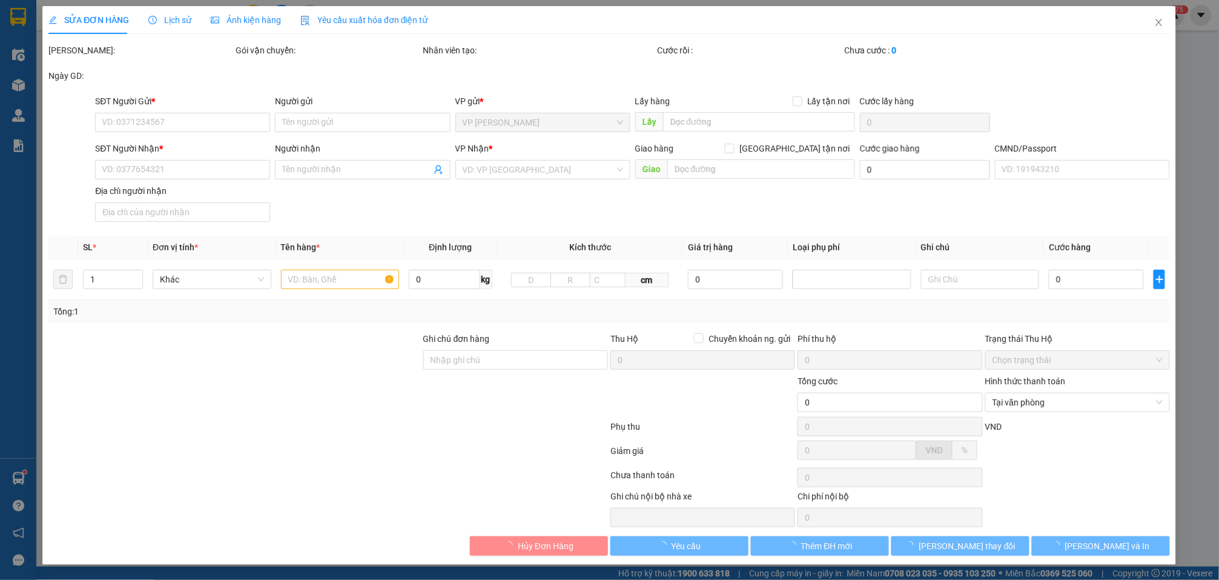
type input "0918820781"
type input "CHI HƯỜNG"
type input "0817379893"
type input "DƯƠNG"
type input "35.000"
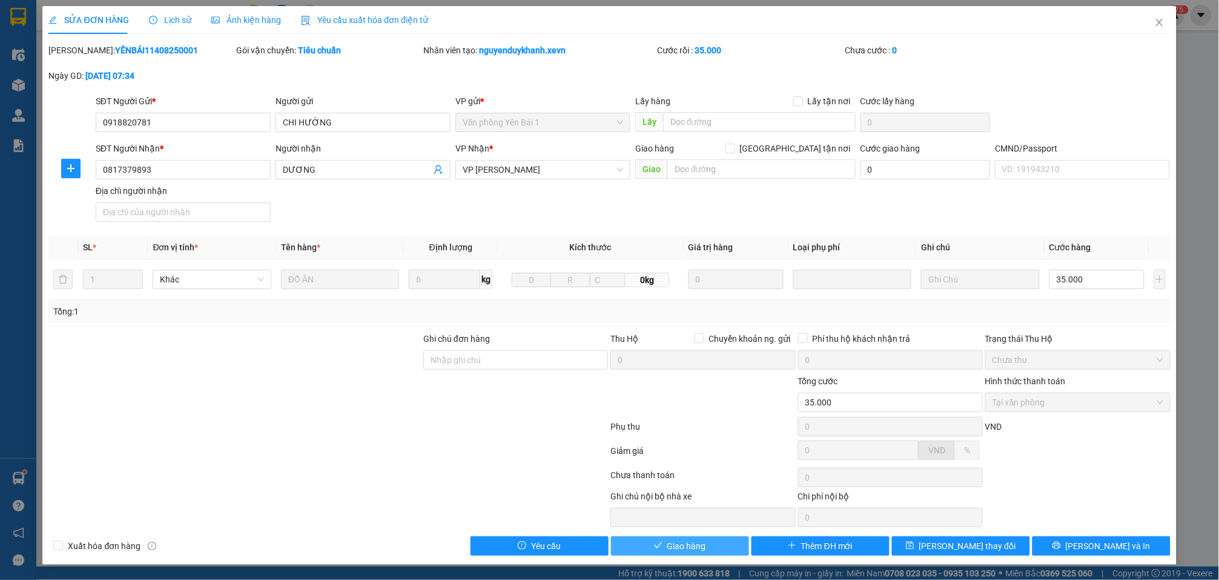
click at [689, 545] on span "Giao hàng" at bounding box center [687, 545] width 39 height 13
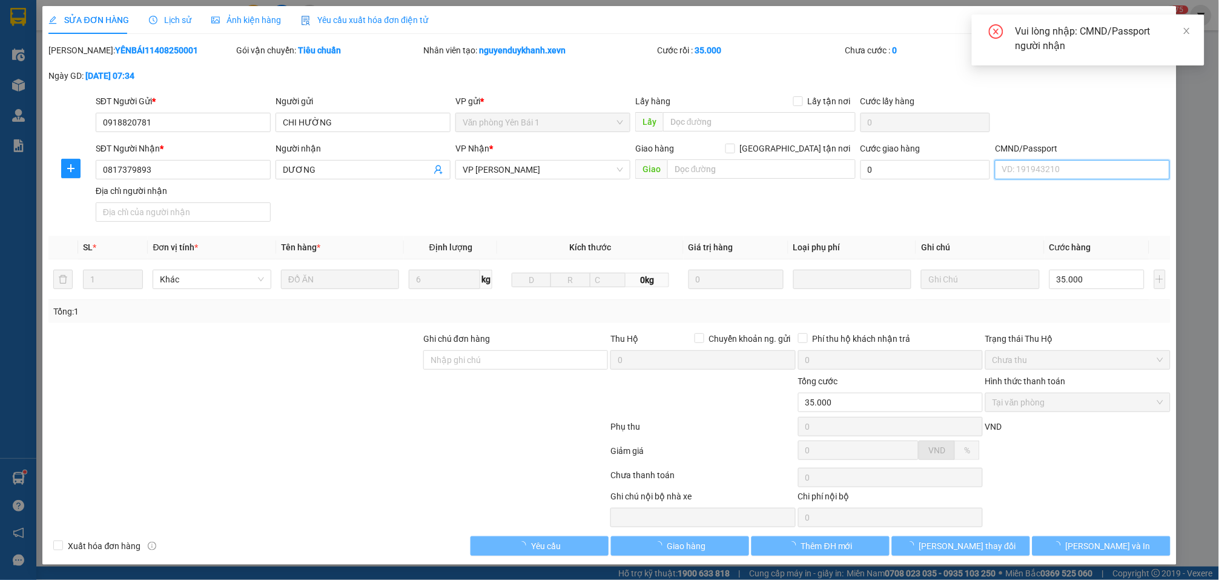
click at [1019, 170] on input "CMND/Passport" at bounding box center [1082, 169] width 175 height 19
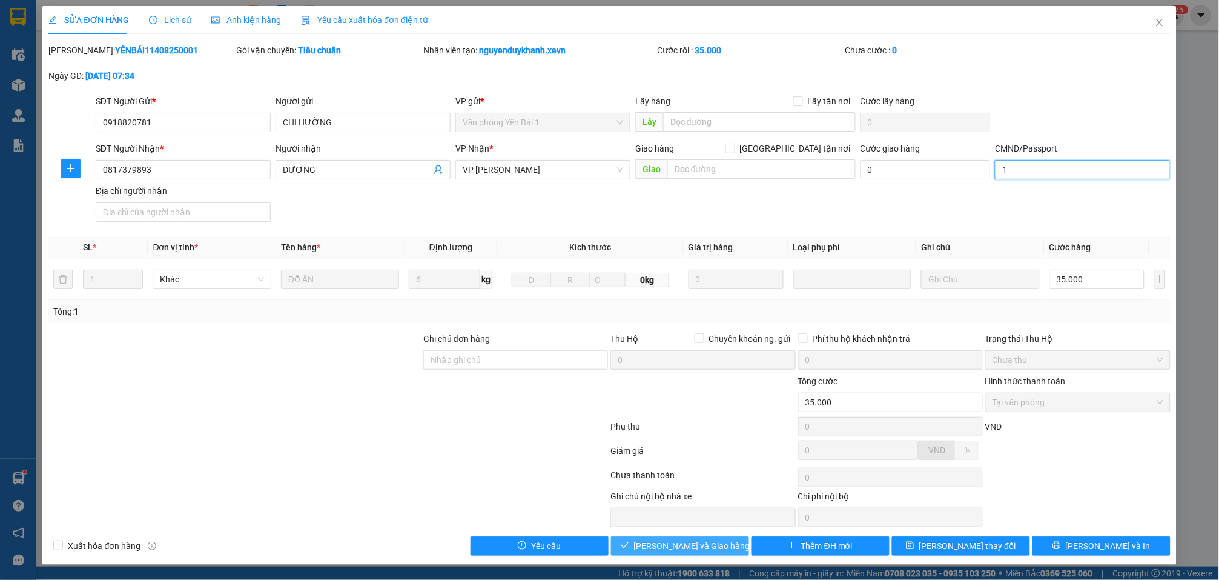
type input "1"
click at [689, 549] on span "[PERSON_NAME] và Giao hàng" at bounding box center [692, 545] width 116 height 13
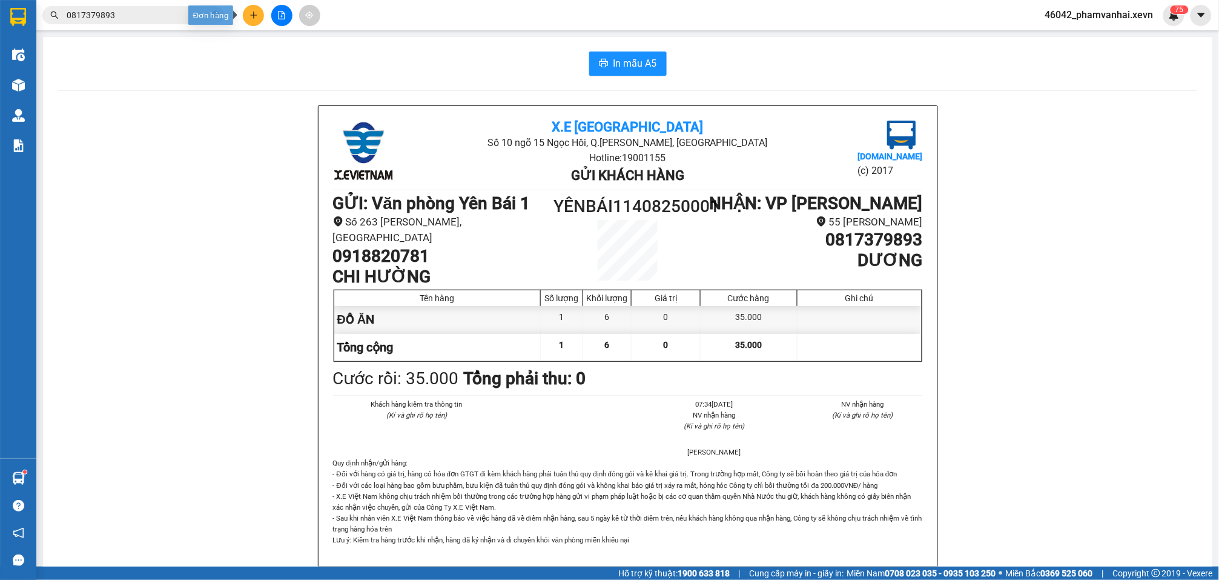
click at [260, 14] on button at bounding box center [253, 15] width 21 height 21
click at [276, 28] on ul "Tạo đơn hàng Tạo đơn gửi tiền" at bounding box center [295, 59] width 105 height 63
click at [280, 39] on div "Tạo đơn hàng" at bounding box center [301, 44] width 53 height 13
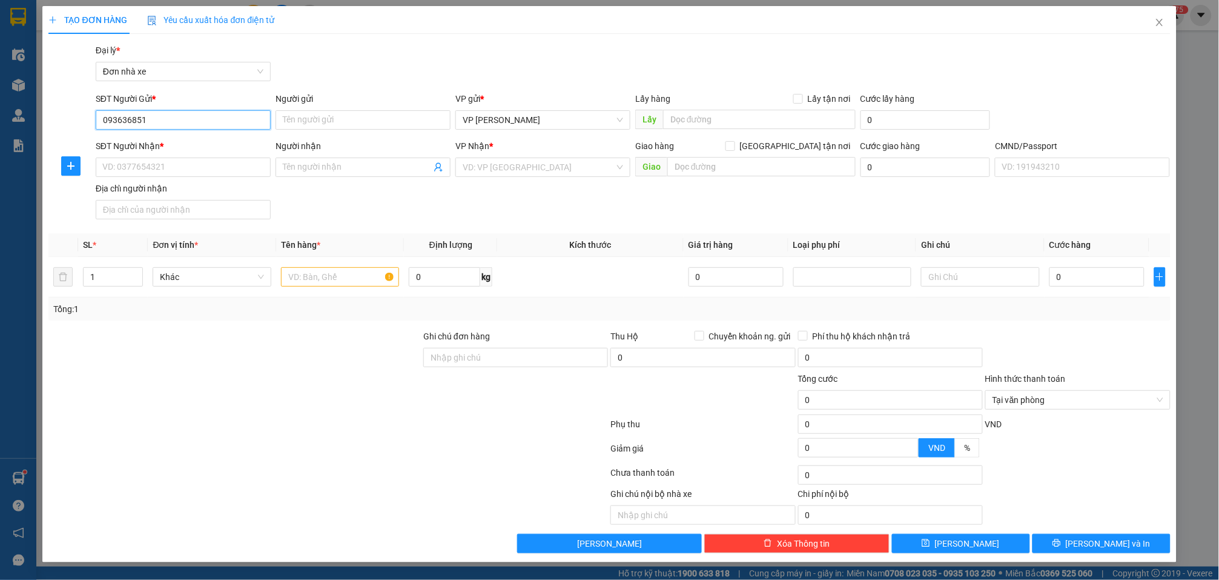
type input "0936368515"
click at [182, 141] on div "0936368515 - KÍNH MẮT SIMBA" at bounding box center [183, 144] width 161 height 13
type input "KÍNH MẮT SIMBA"
type input "0852740222"
type input "KÍNH MẮT [PERSON_NAME]"
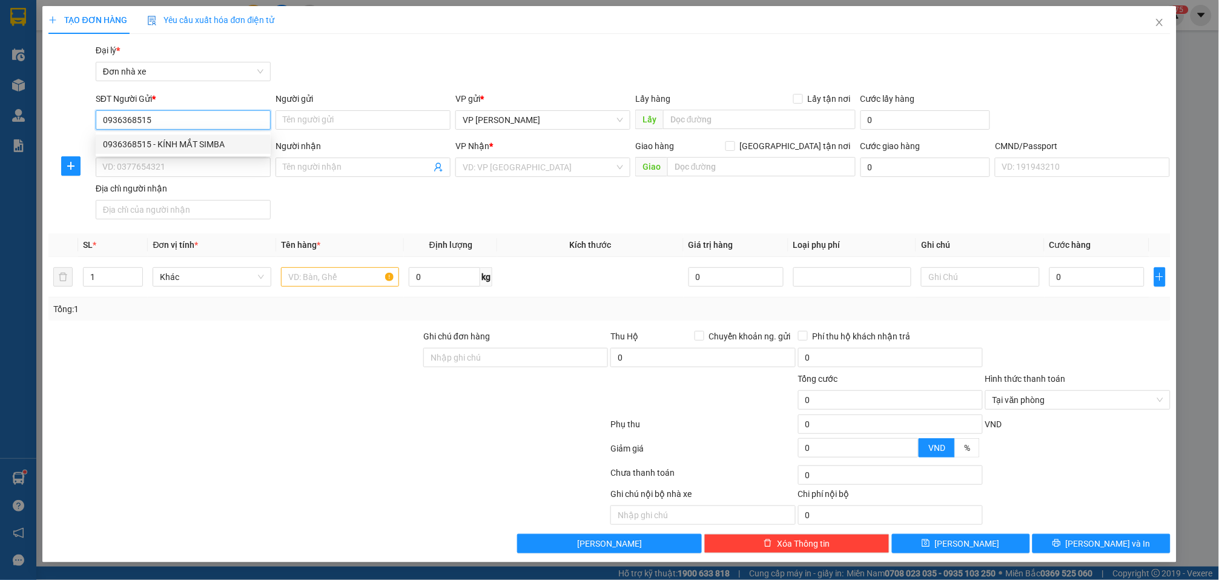
type input "015203005859 [PERSON_NAME]"
type input "0936368515"
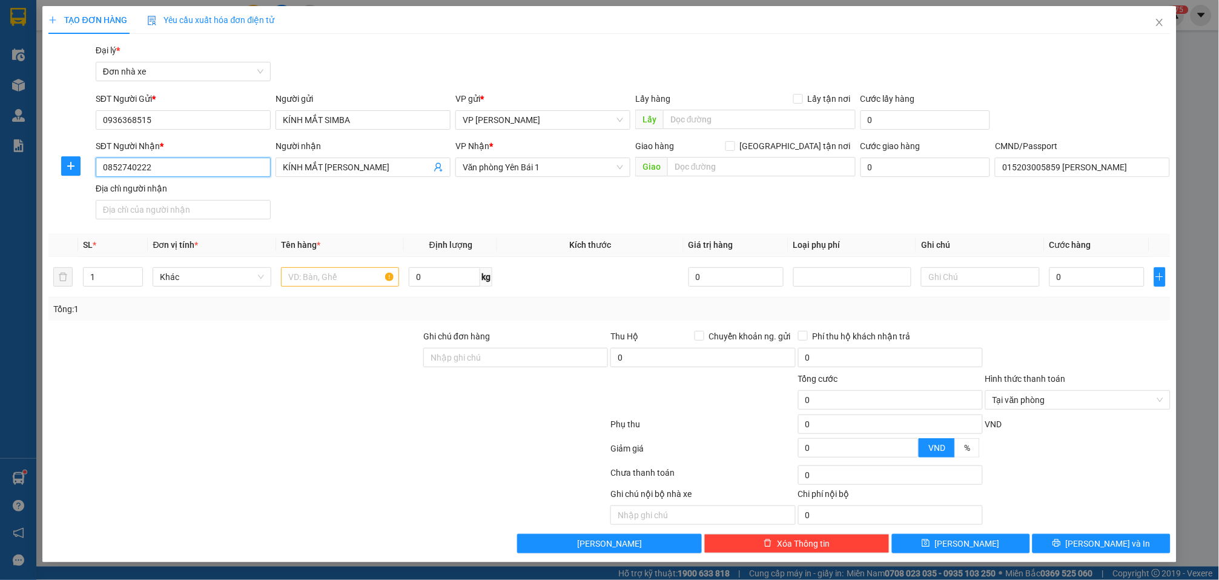
click at [215, 170] on input "0852740222" at bounding box center [183, 166] width 175 height 19
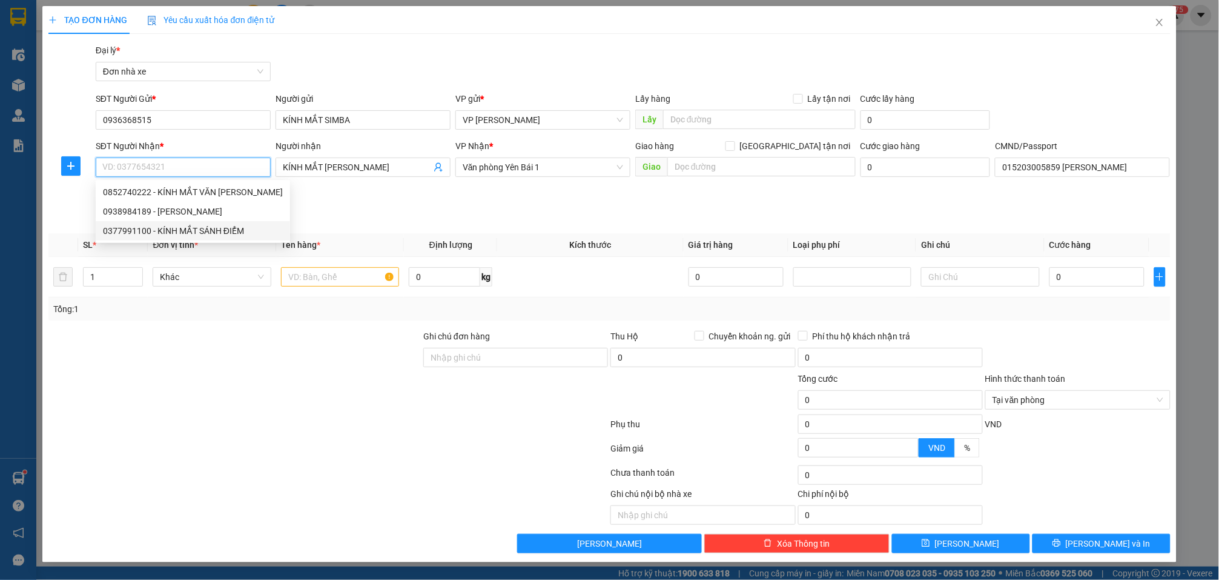
click at [220, 228] on div "0377991100 - KÍNH MẮT SÁNH ĐIỂM" at bounding box center [193, 230] width 180 height 13
type input "0377991100"
type input "KÍNH MẮT SÁNH ĐIỂM"
type input "123"
type input "0377991100"
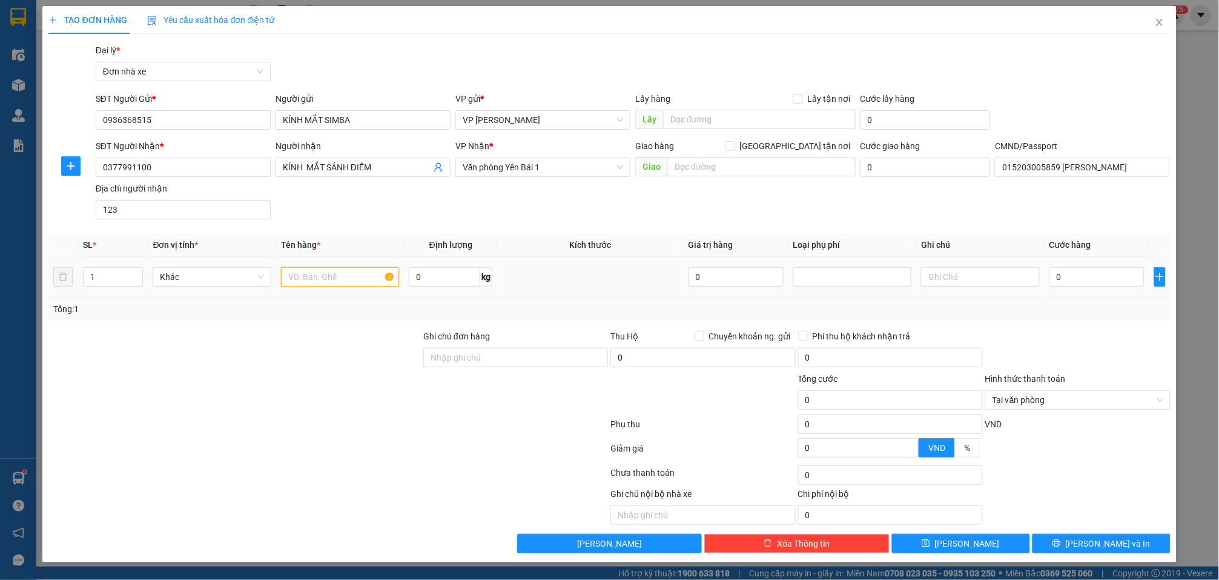
click at [333, 276] on input "text" at bounding box center [340, 276] width 118 height 19
type input "KÍNH"
click at [433, 290] on td "0 kg" at bounding box center [450, 277] width 93 height 41
click at [432, 282] on input "0" at bounding box center [444, 276] width 71 height 19
type input "1"
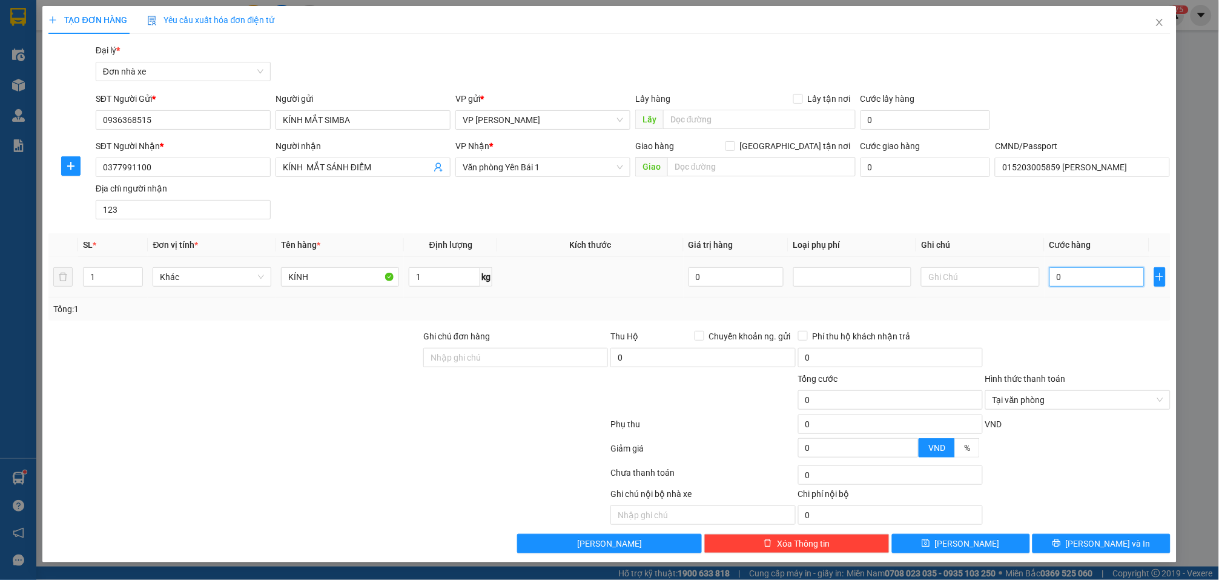
click at [1115, 274] on input "0" at bounding box center [1097, 276] width 95 height 19
type input "3"
type input "30"
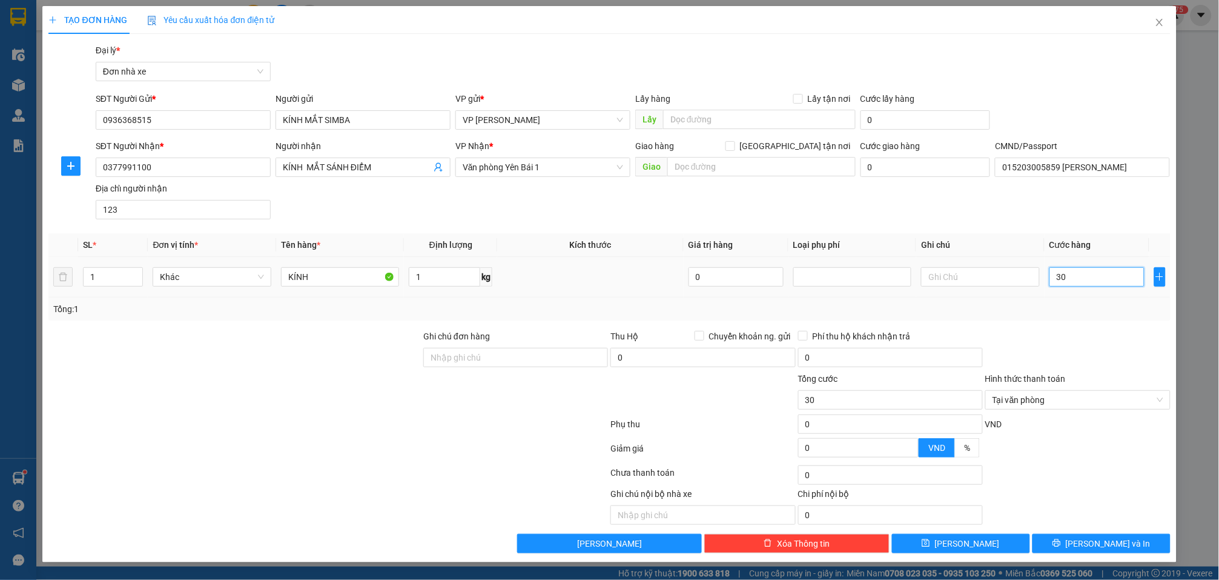
type input "300"
type input "3.000"
type input "30.000"
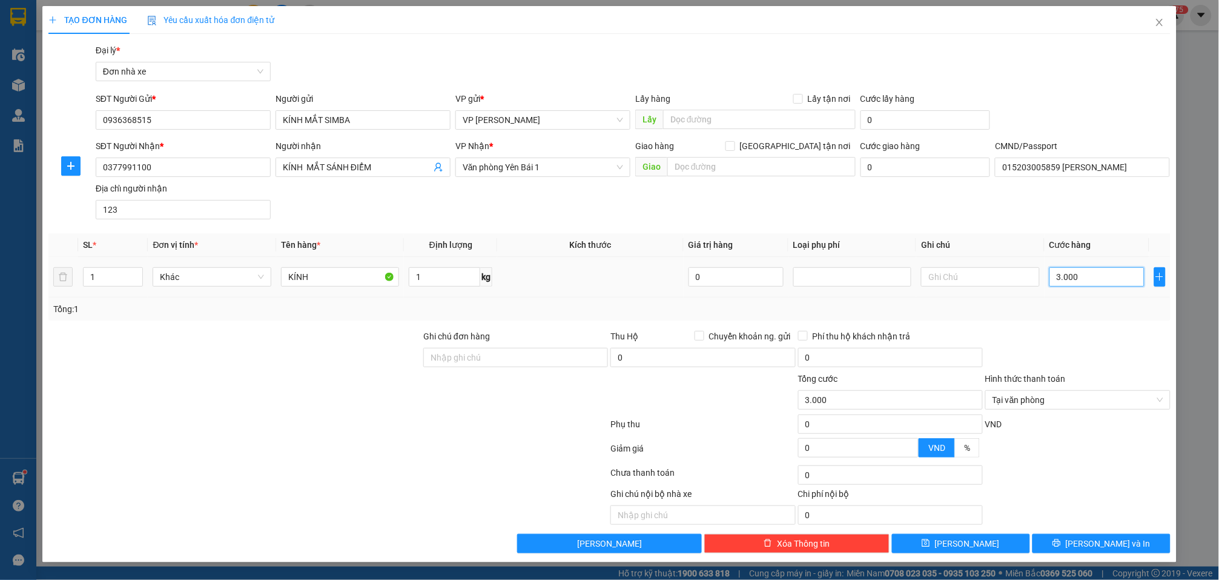
type input "30.000"
click at [1117, 540] on span "[PERSON_NAME] và In" at bounding box center [1108, 543] width 85 height 13
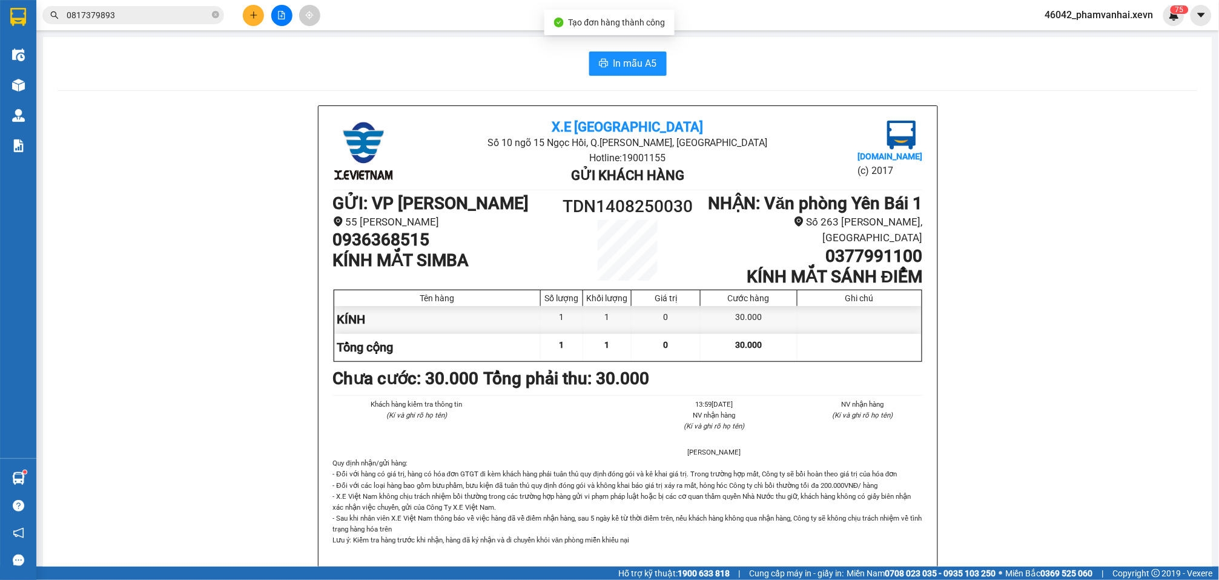
click at [628, 79] on div "In mẫu A5 X.E Việt Nam Số 10 ngõ 15 Ngọc Hồi, Q.Hoàng Mai, Hà Nội Hotline: 1900…" at bounding box center [628, 570] width 1170 height 1067
click at [628, 63] on span "In mẫu A5" at bounding box center [636, 63] width 44 height 15
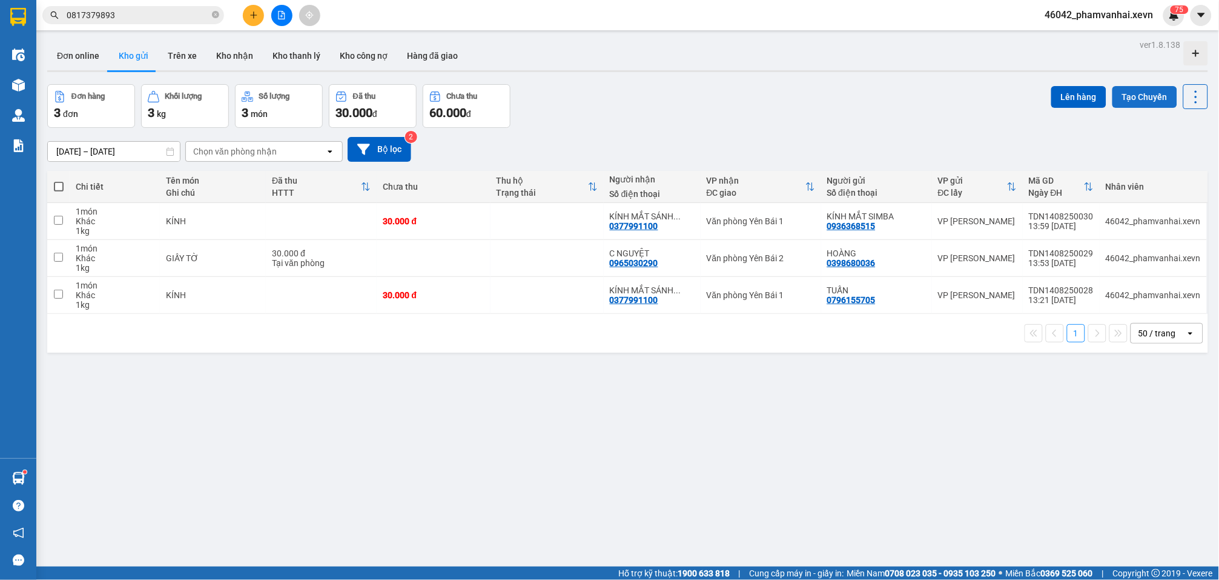
click at [1144, 94] on button "Tạo Chuyến" at bounding box center [1145, 97] width 65 height 22
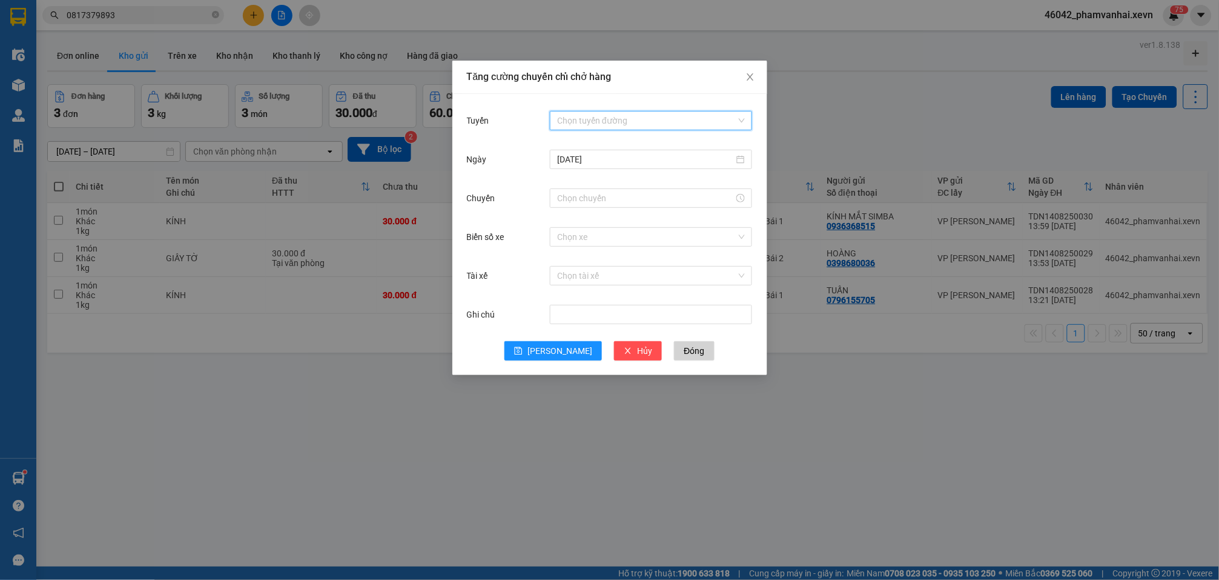
click at [616, 114] on input "Tuyến" at bounding box center [646, 120] width 179 height 18
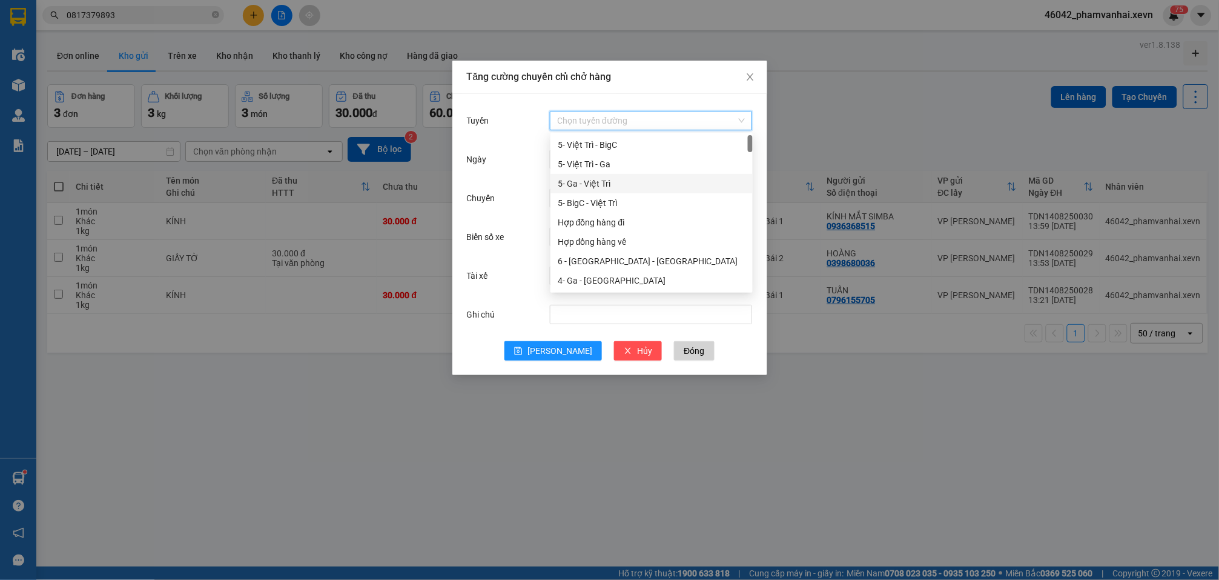
scroll to position [161, 0]
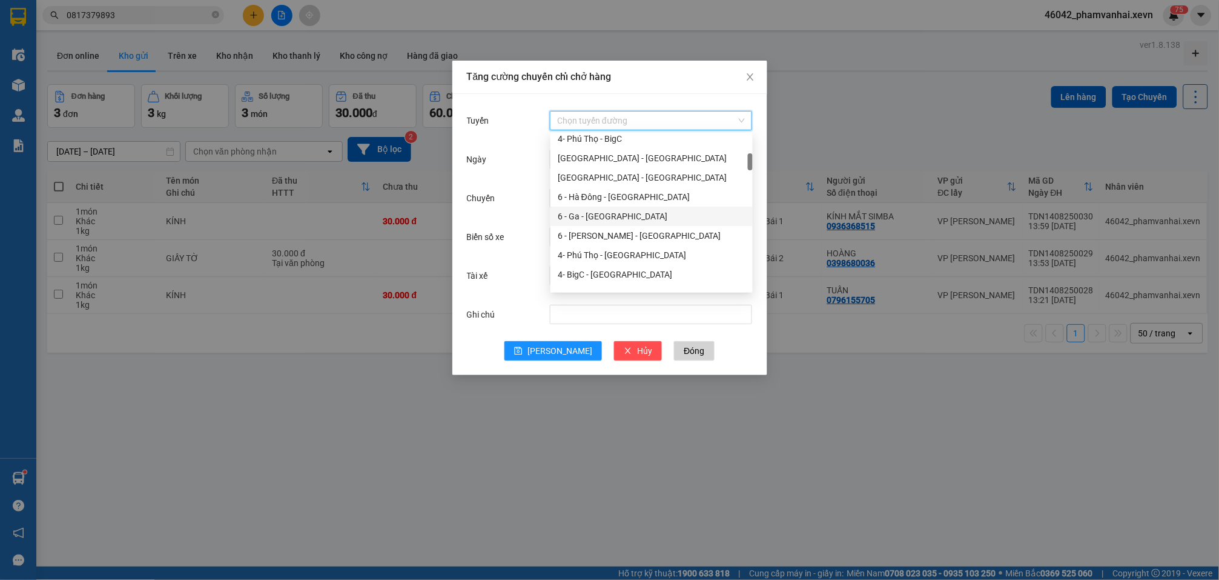
click at [615, 214] on div "6 - Ga - [GEOGRAPHIC_DATA]" at bounding box center [652, 216] width 188 height 13
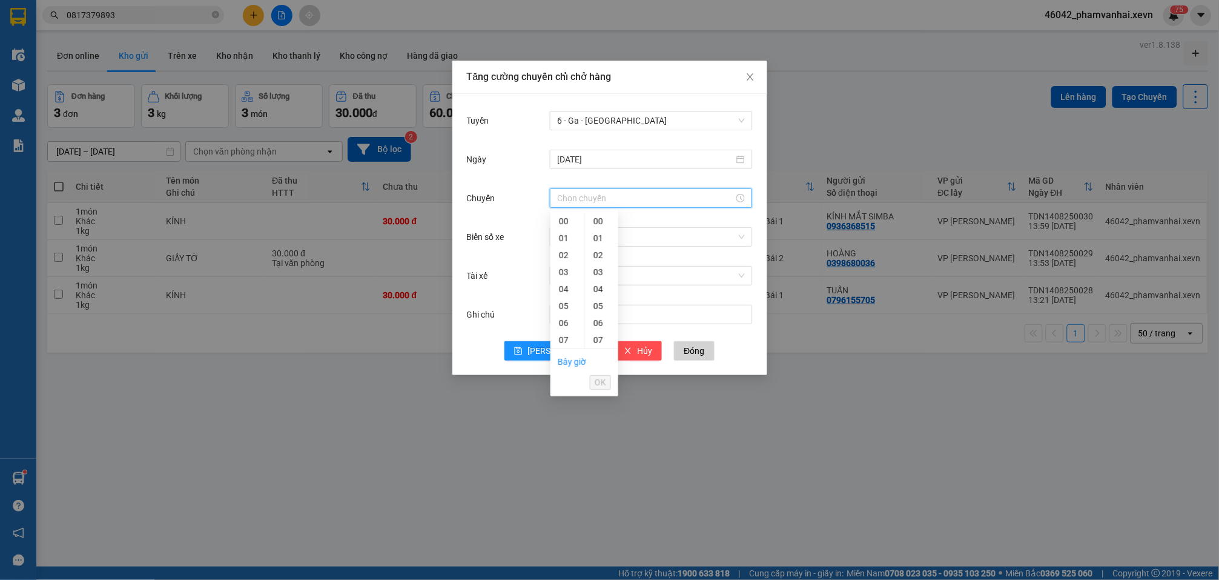
click at [621, 194] on input "Chuyến" at bounding box center [645, 197] width 177 height 13
click at [565, 298] on div "14" at bounding box center [568, 297] width 34 height 17
type input "14:00"
click at [605, 381] on span "OK" at bounding box center [601, 382] width 12 height 13
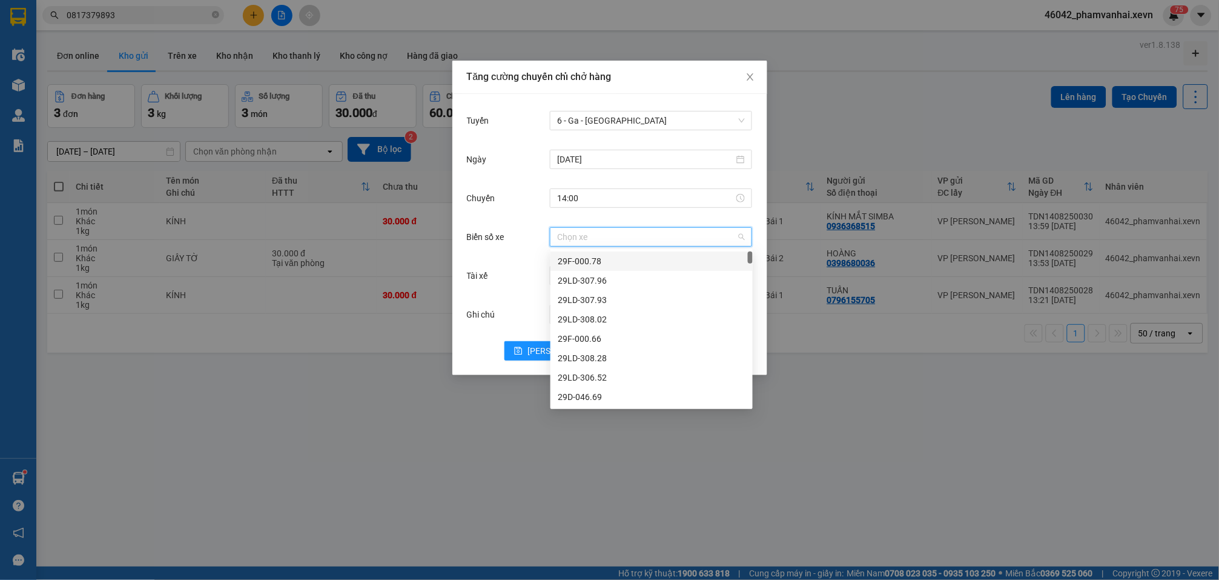
click at [565, 235] on input "Biển số xe" at bounding box center [646, 237] width 179 height 18
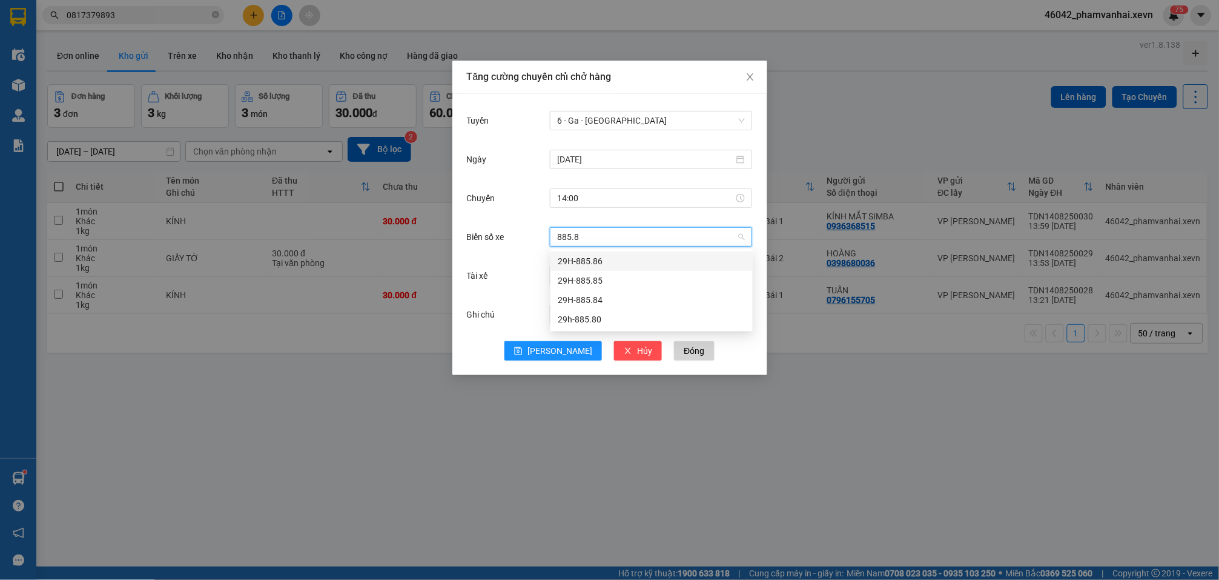
type input "885.84"
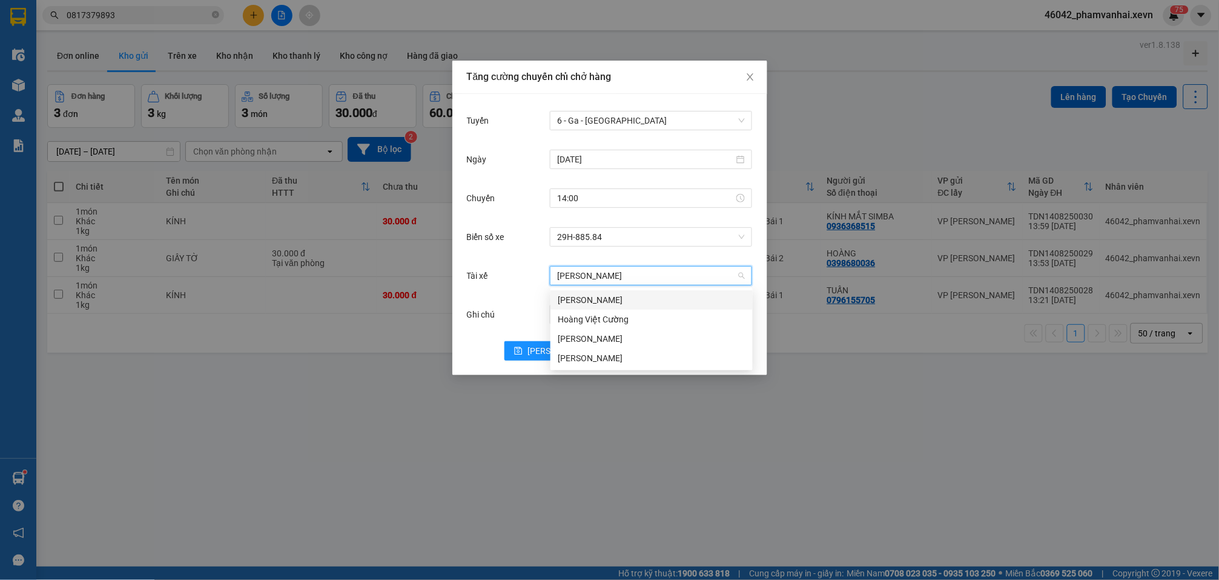
type input "HOÀNG VŨ"
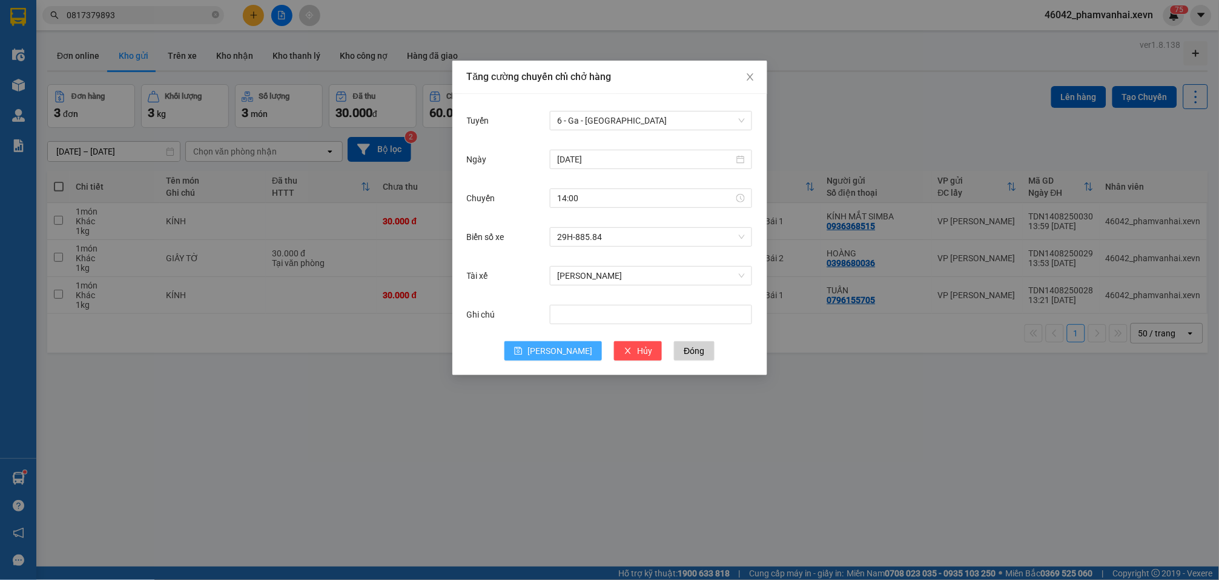
click at [560, 356] on span "[PERSON_NAME]" at bounding box center [560, 350] width 65 height 13
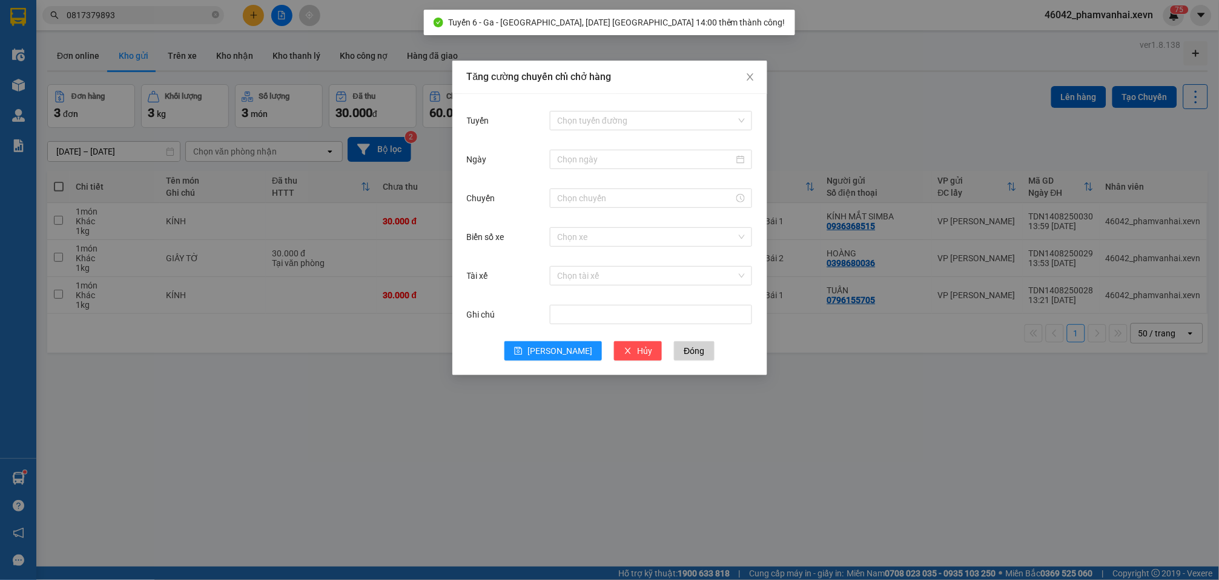
click at [542, 492] on div "Tăng cường chuyến chỉ chở hàng Tuyến Chọn tuyến đường Ngày Chuyến Biển số xe Ch…" at bounding box center [609, 290] width 1219 height 580
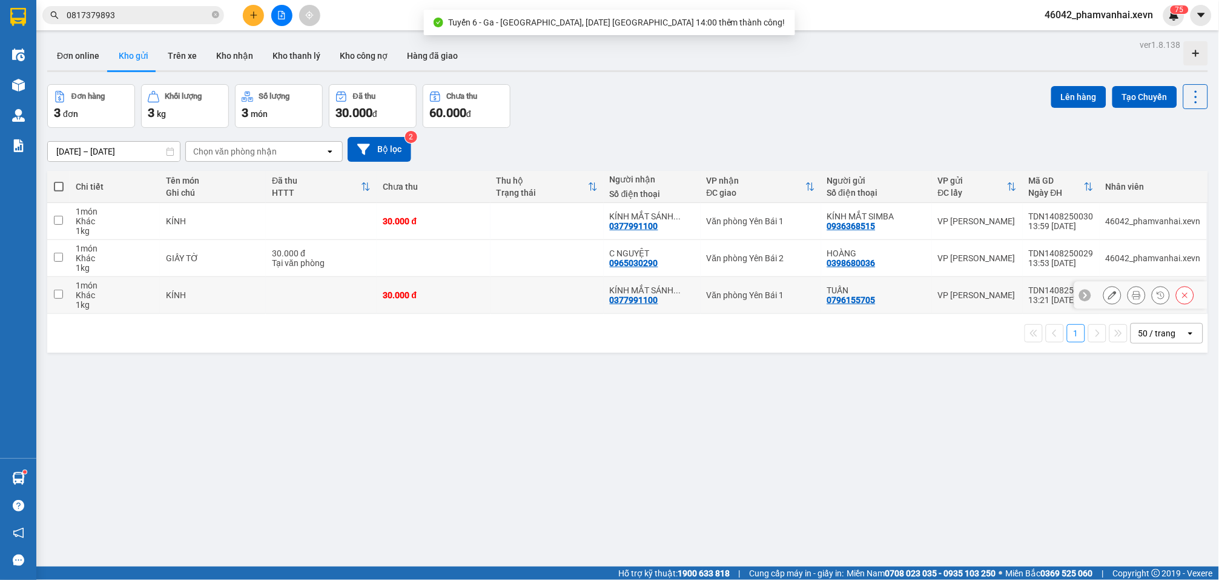
click at [335, 270] on td "30.000 đ Tại văn phòng" at bounding box center [321, 258] width 111 height 37
checkbox input "true"
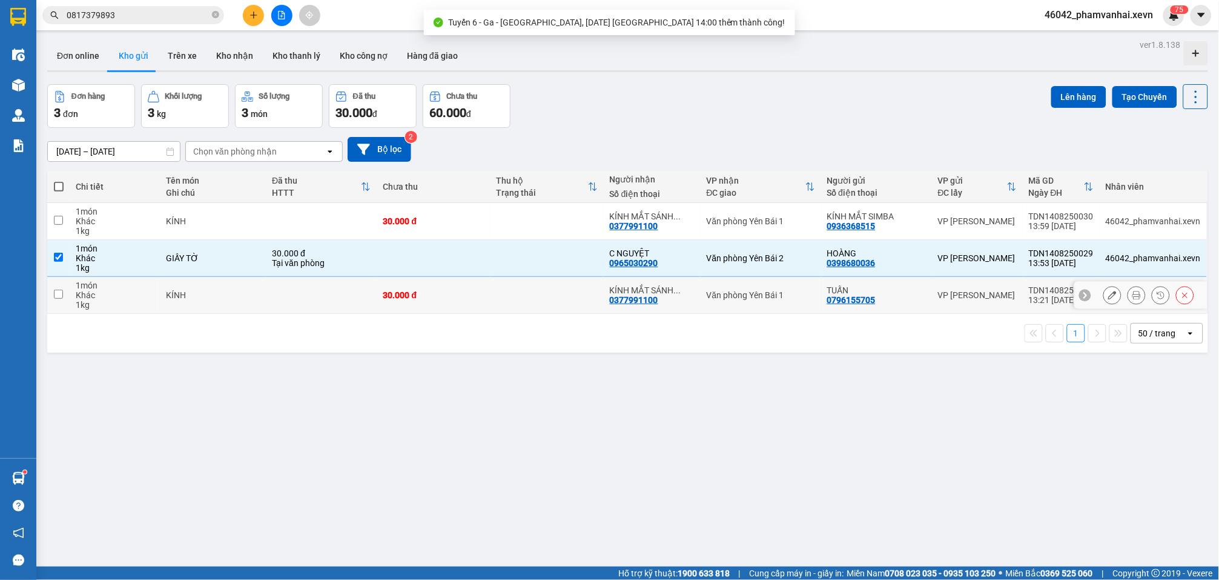
click at [340, 293] on td at bounding box center [321, 295] width 111 height 37
checkbox input "true"
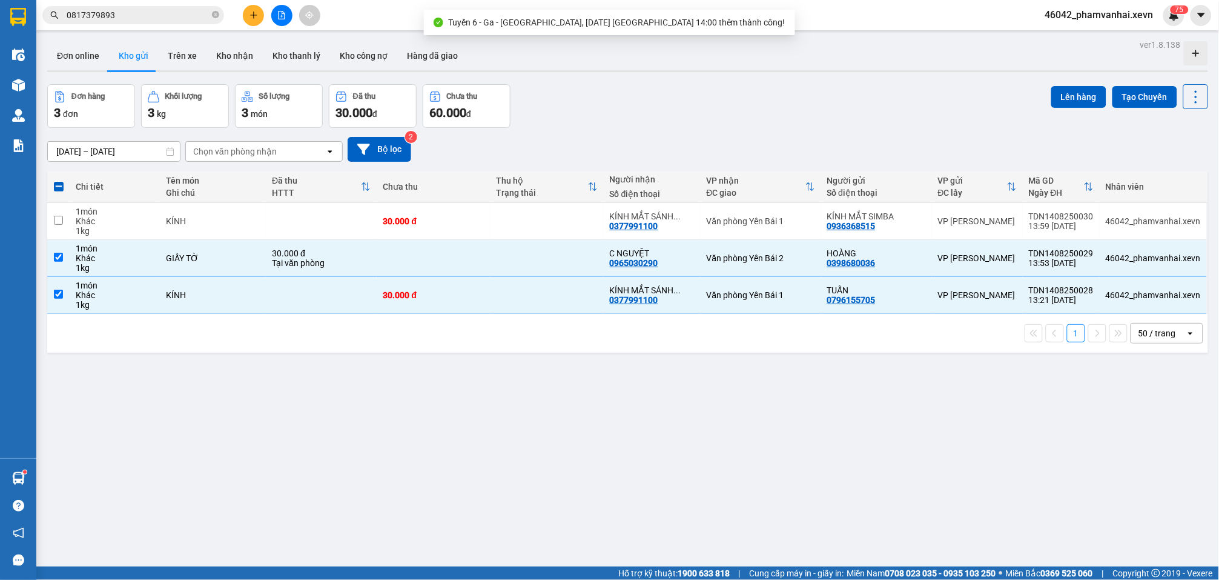
click at [975, 413] on div "ver 1.8.138 Đơn online Kho gửi Trên xe Kho nhận Kho thanh lý Kho công nợ Hàng đ…" at bounding box center [627, 326] width 1171 height 580
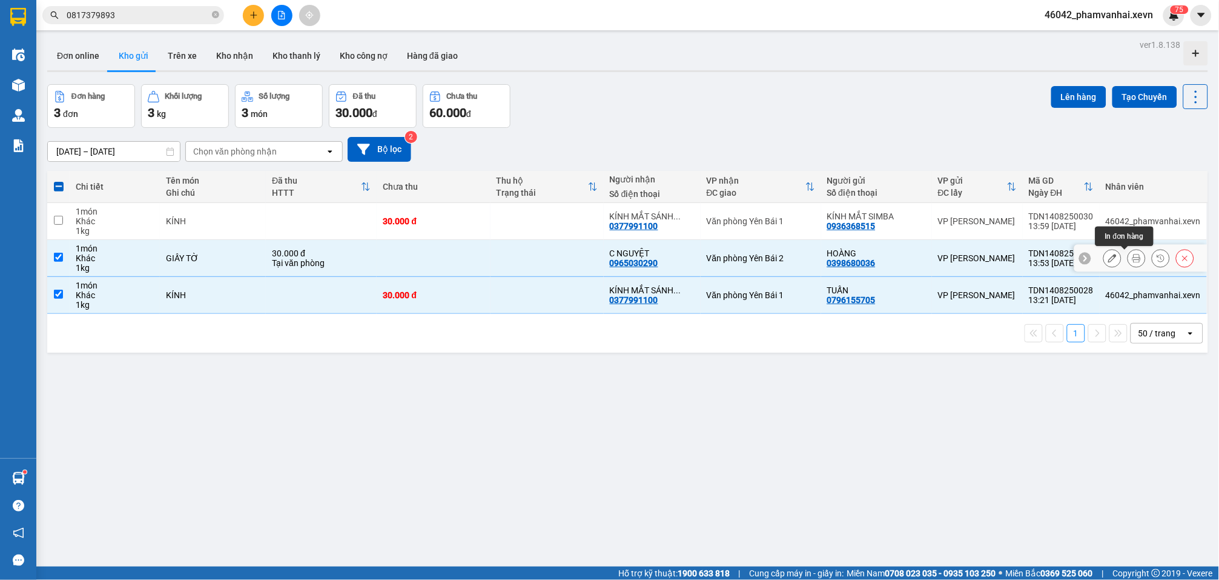
click at [1133, 259] on icon at bounding box center [1137, 258] width 8 height 8
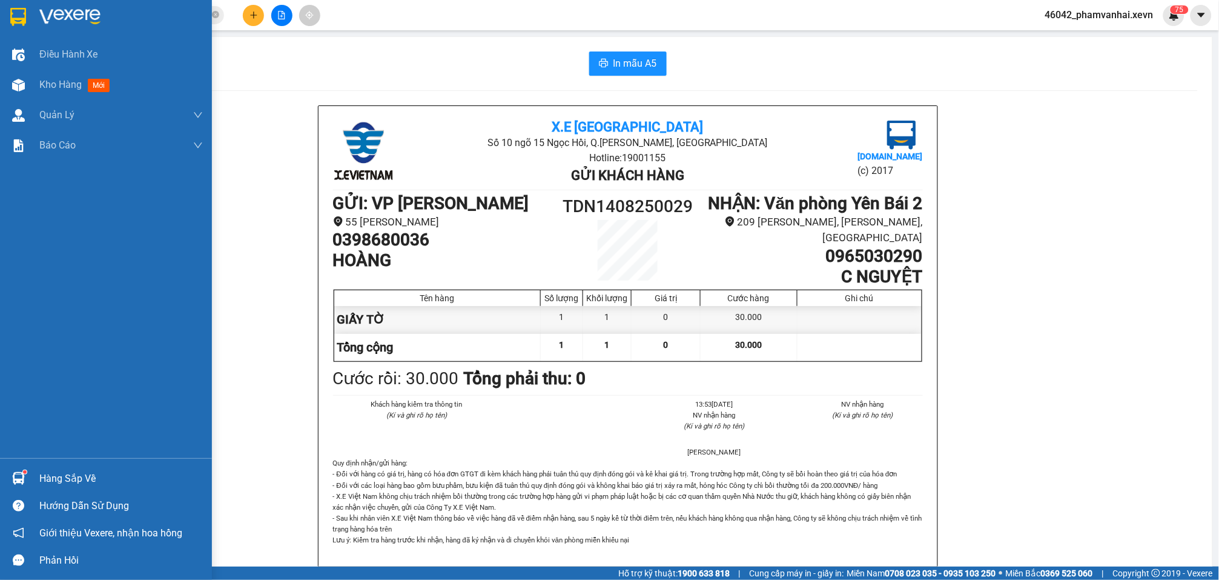
click at [27, 8] on div at bounding box center [18, 16] width 21 height 21
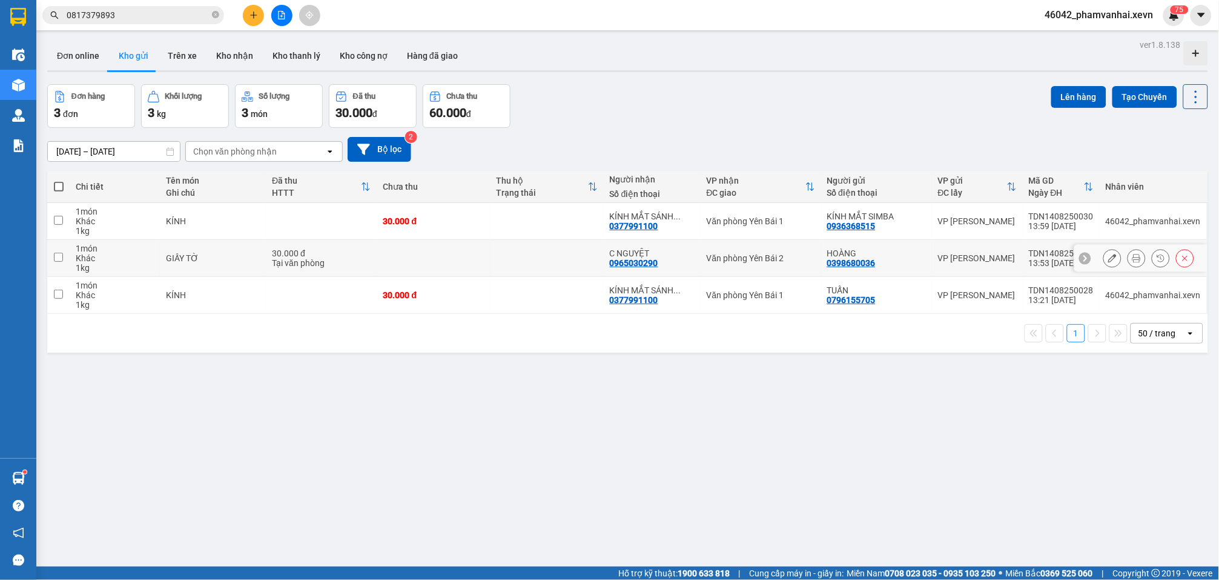
click at [300, 253] on div "30.000 đ" at bounding box center [321, 253] width 99 height 10
checkbox input "true"
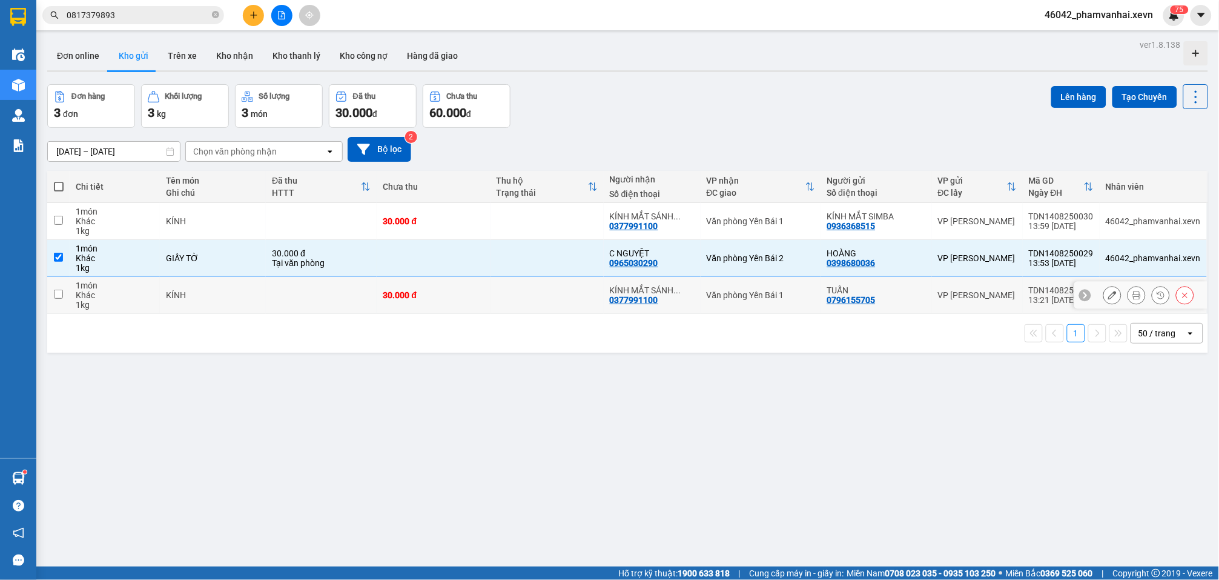
click at [314, 291] on td at bounding box center [321, 295] width 111 height 37
checkbox input "true"
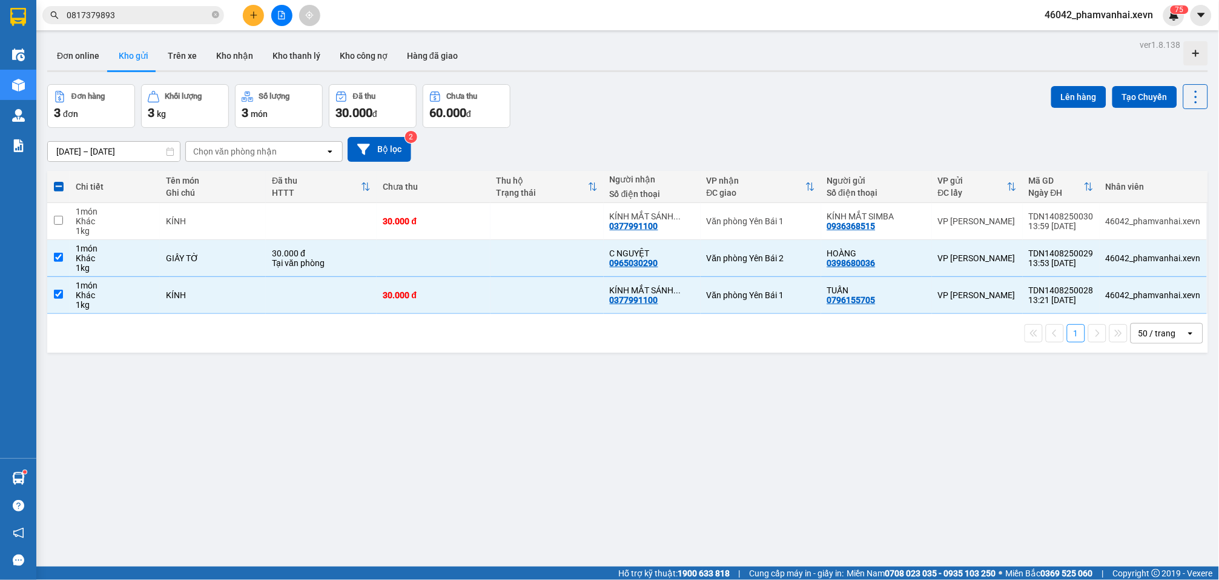
click at [1039, 98] on div "Đơn hàng 3 đơn Khối lượng 3 kg Số lượng 3 món Đã thu 30.000 đ Chưa thu 60.000 đ…" at bounding box center [627, 106] width 1161 height 44
click at [1074, 102] on button "Lên hàng" at bounding box center [1079, 97] width 55 height 22
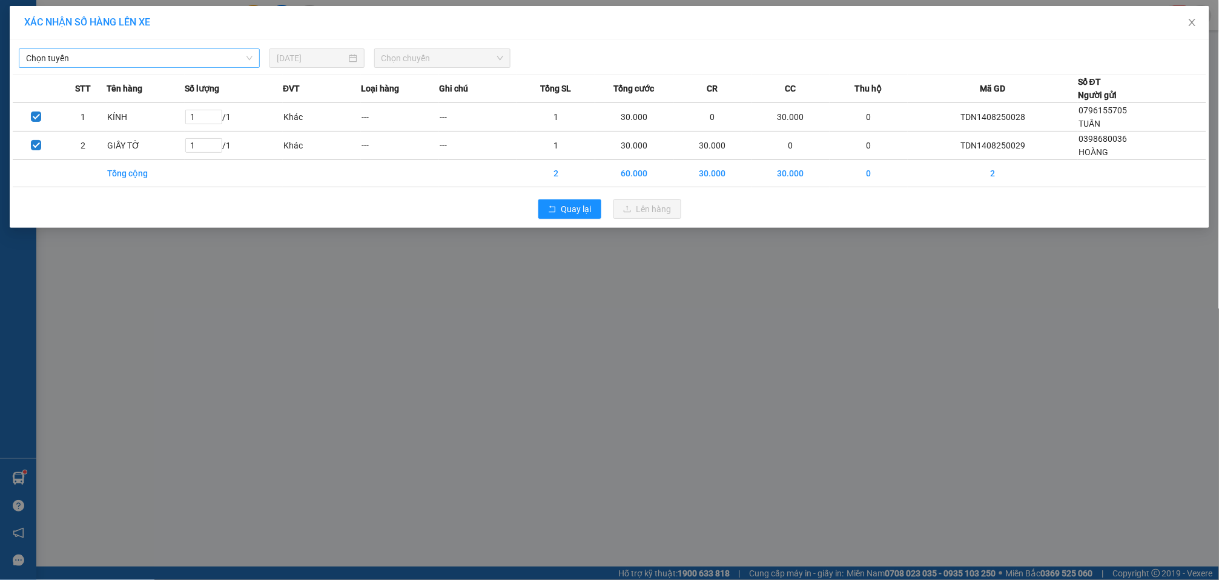
click at [159, 58] on span "Chọn tuyến" at bounding box center [139, 58] width 227 height 18
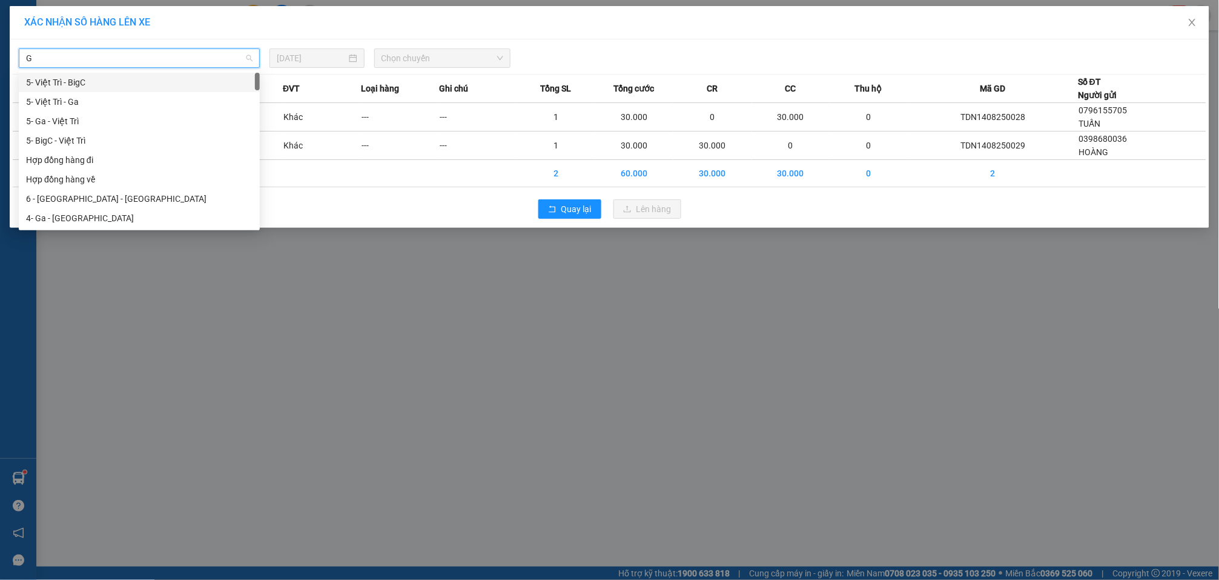
type input "GA"
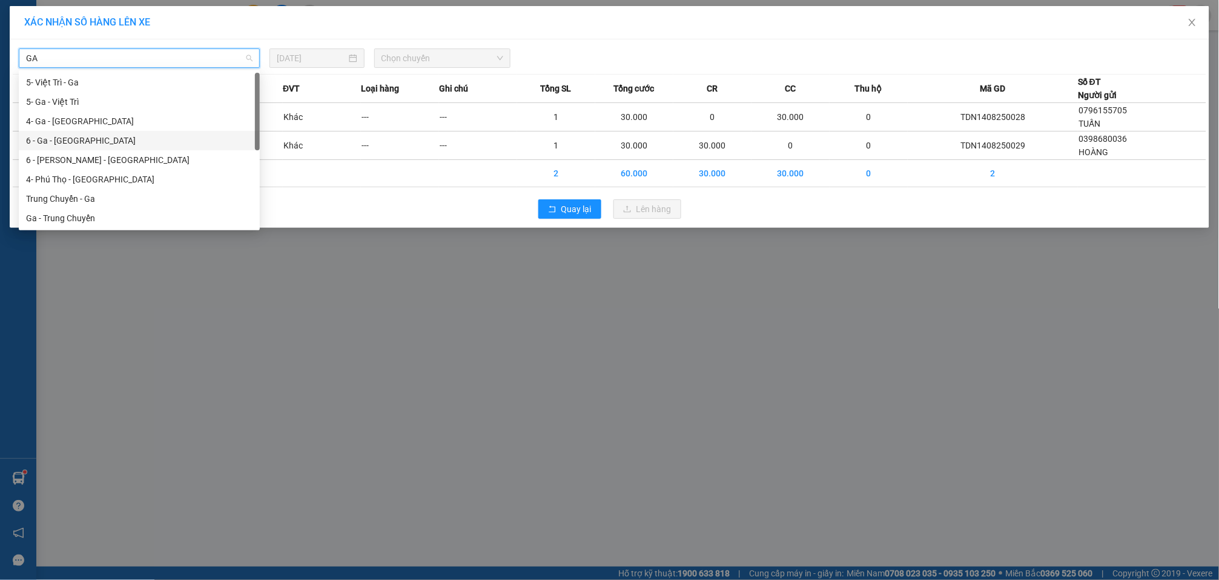
click at [93, 136] on div "6 - Ga - [GEOGRAPHIC_DATA]" at bounding box center [139, 140] width 227 height 13
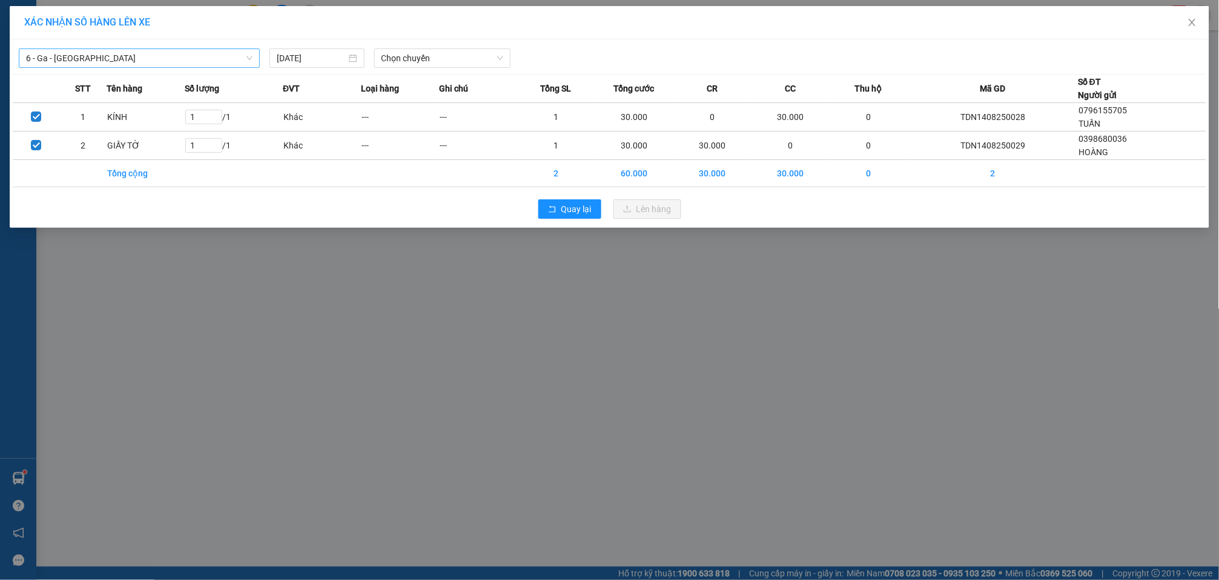
click at [403, 46] on div "6 - Ga - Yên Bái 14/08/2025 Chọn chuyến" at bounding box center [610, 54] width 1194 height 25
click at [408, 52] on span "Chọn chuyến" at bounding box center [443, 58] width 122 height 18
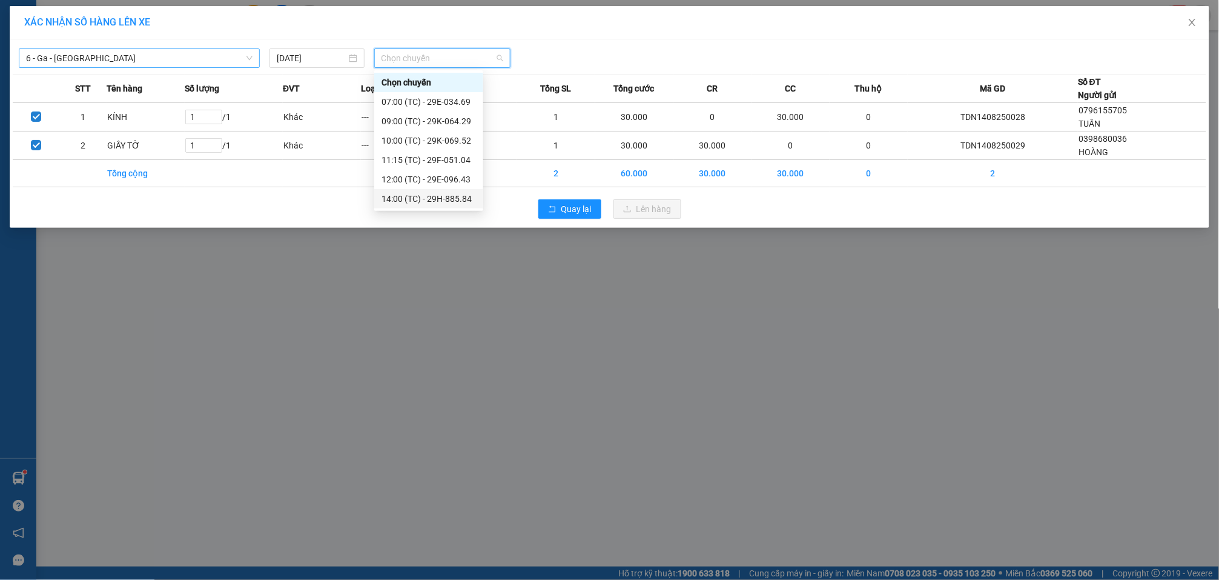
click at [459, 199] on div "14:00 (TC) - 29H-885.84" at bounding box center [429, 198] width 94 height 13
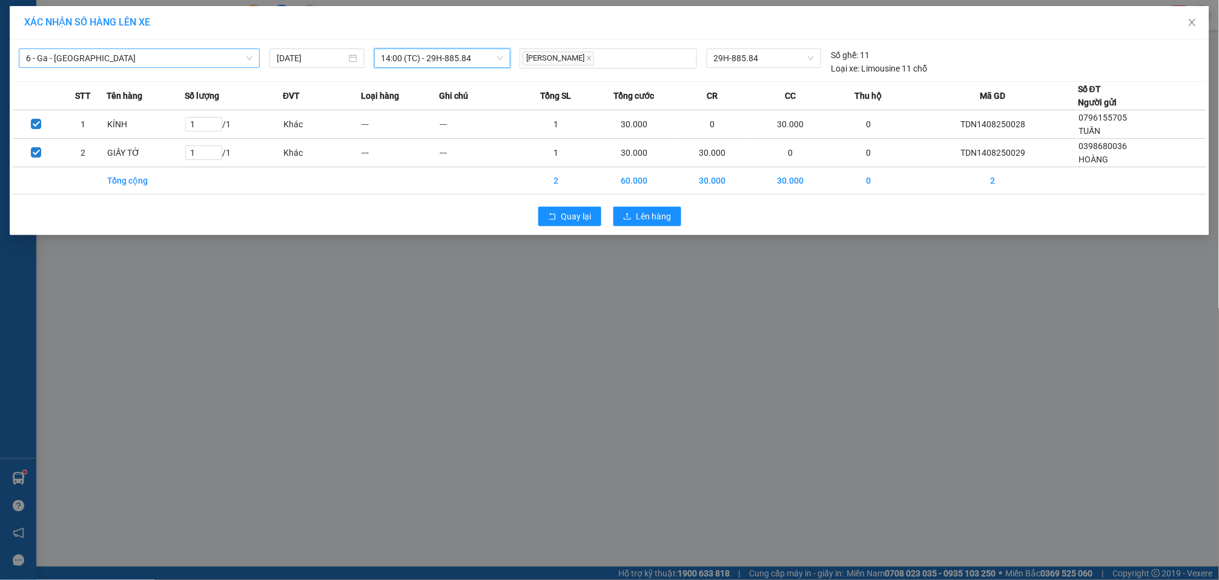
click at [668, 205] on div "Quay lại Lên hàng" at bounding box center [610, 216] width 1194 height 31
click at [676, 227] on div "Quay lại Lên hàng" at bounding box center [610, 216] width 1194 height 31
click at [665, 217] on span "Lên hàng" at bounding box center [654, 216] width 35 height 13
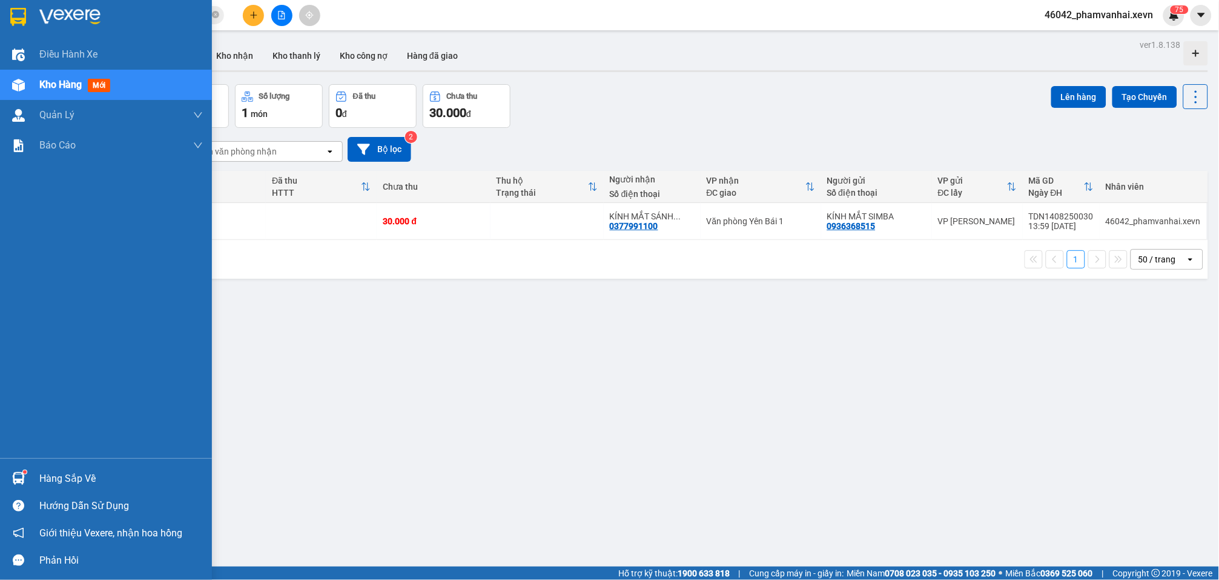
click at [20, 472] on img at bounding box center [18, 478] width 13 height 13
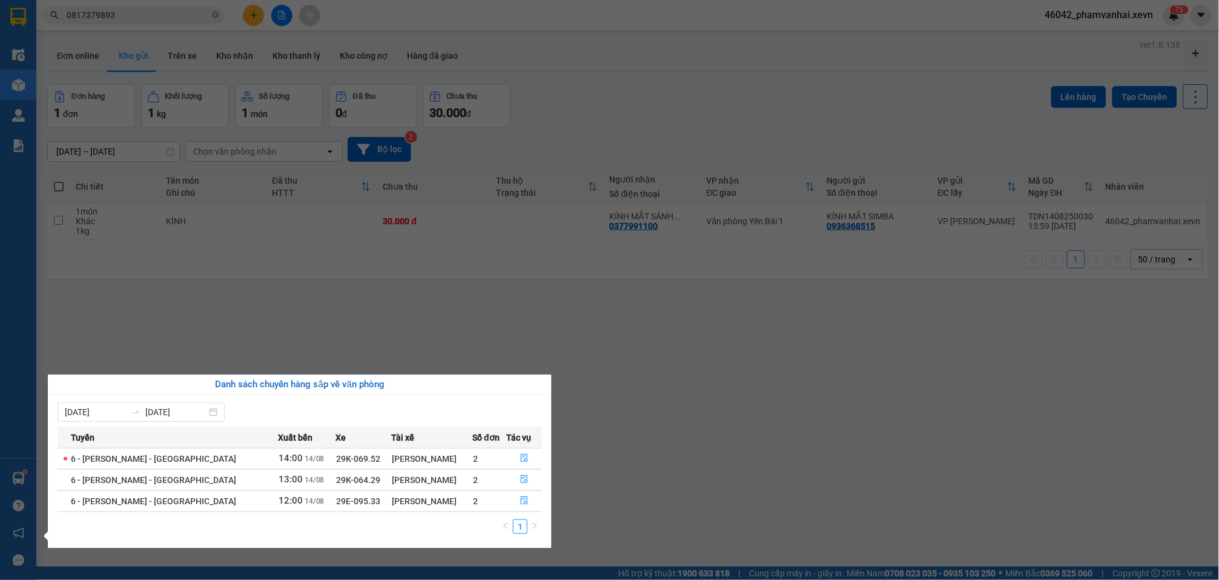
click at [453, 307] on section "Kết quả tìm kiếm ( 1 ) Bộ lọc Mã ĐH Trạng thái Món hàng Thu hộ Tổng cước Chưa c…" at bounding box center [609, 290] width 1219 height 580
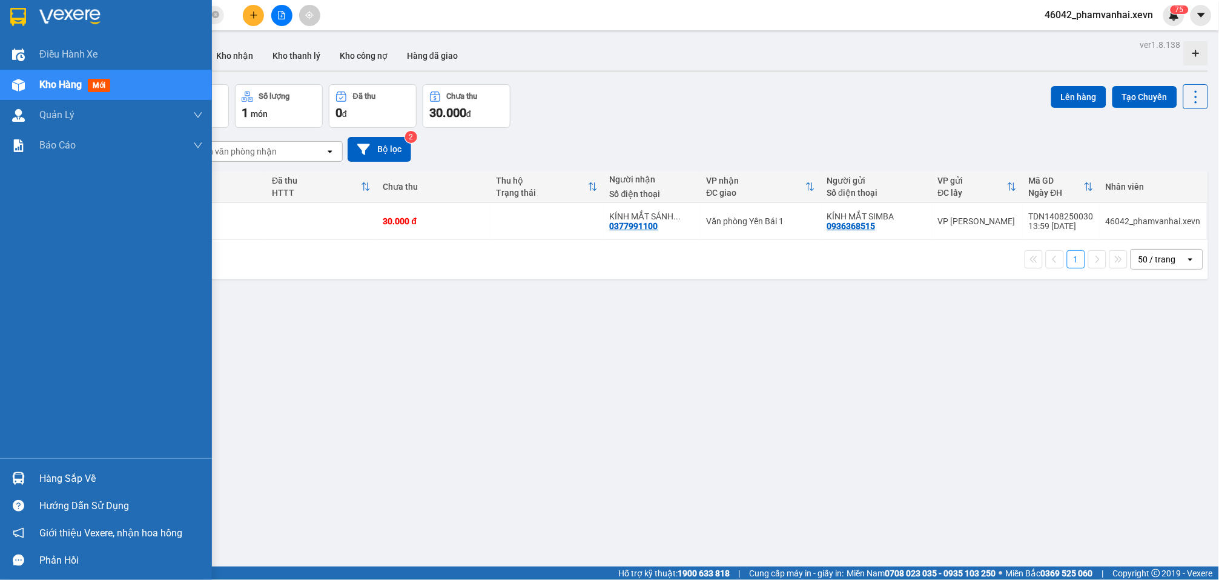
click at [12, 466] on div "Hàng sắp về" at bounding box center [106, 478] width 212 height 27
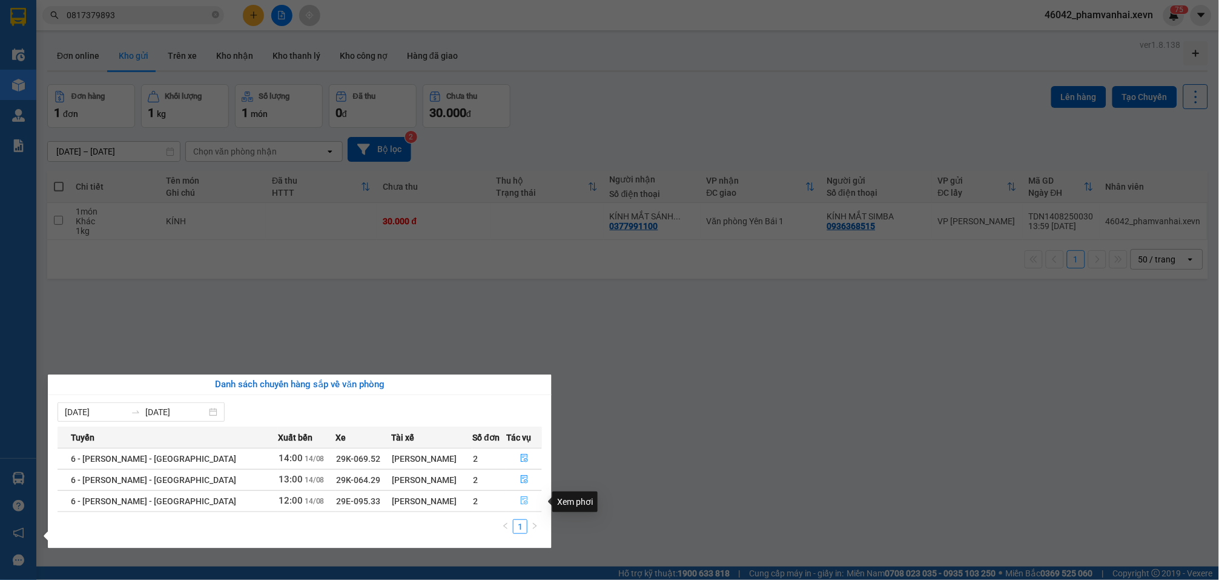
click at [520, 505] on icon "file-done" at bounding box center [524, 500] width 8 height 8
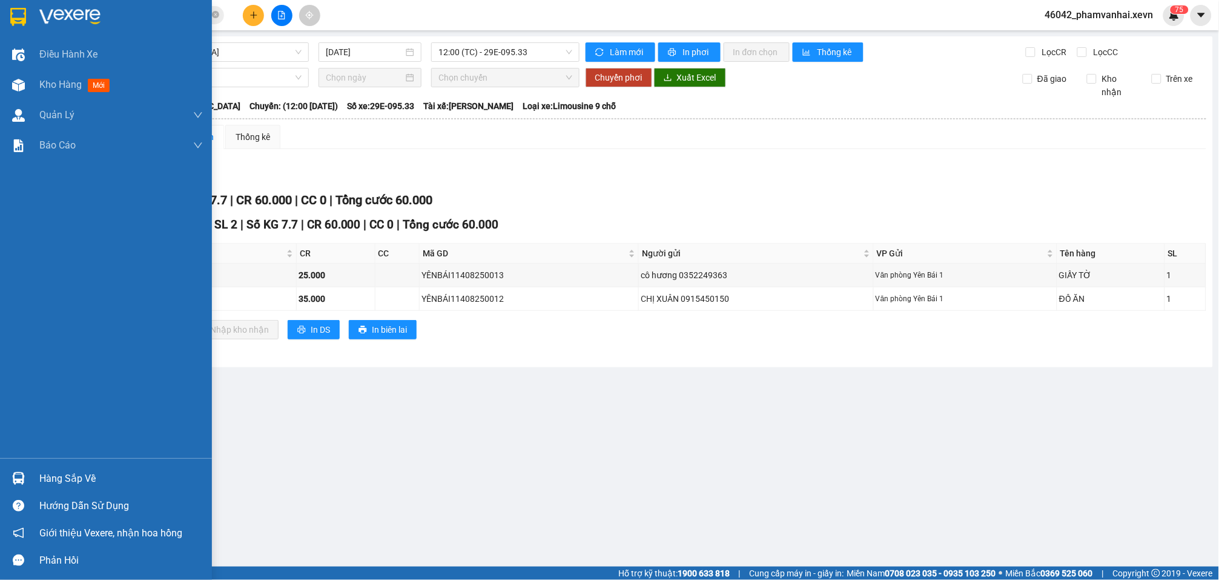
click at [13, 26] on div at bounding box center [18, 16] width 21 height 21
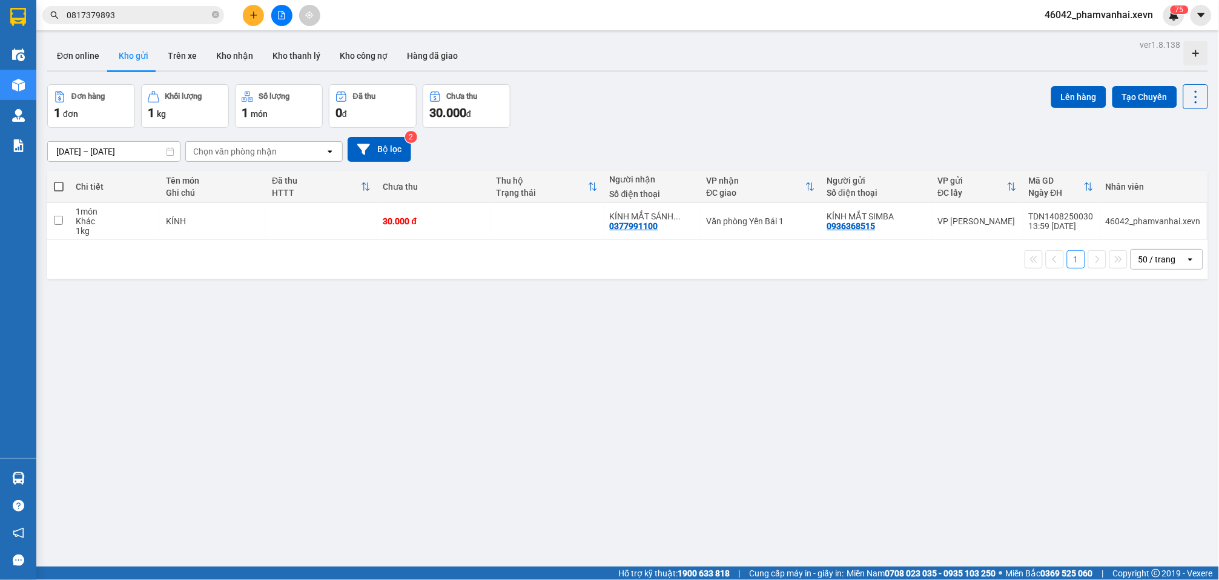
click at [181, 19] on input "0817379893" at bounding box center [138, 14] width 143 height 13
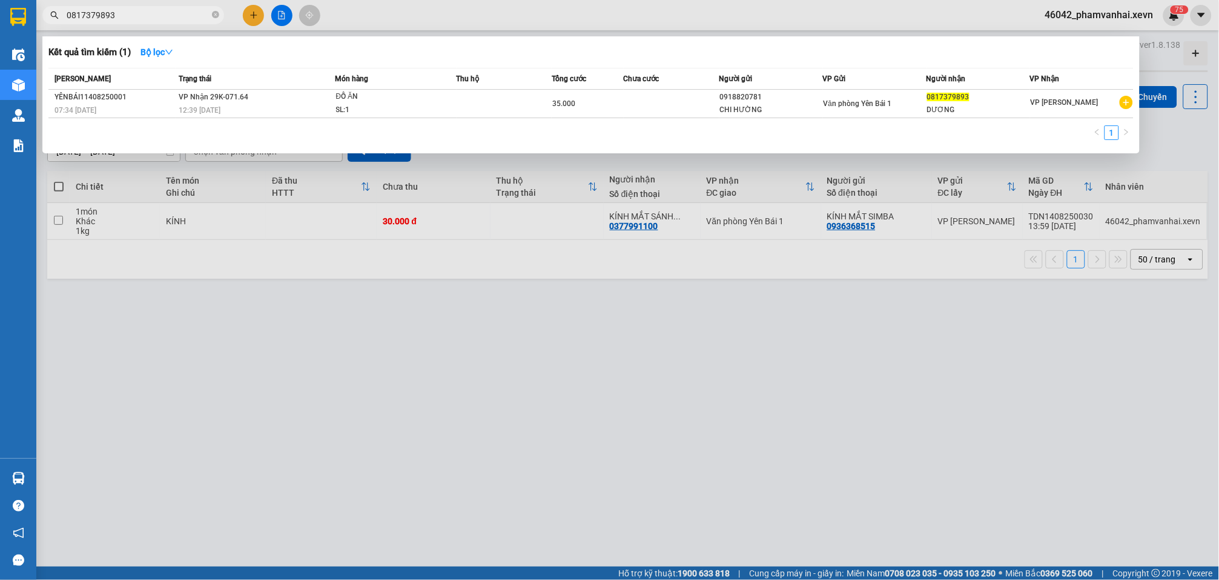
click at [181, 19] on input "0817379893" at bounding box center [138, 14] width 143 height 13
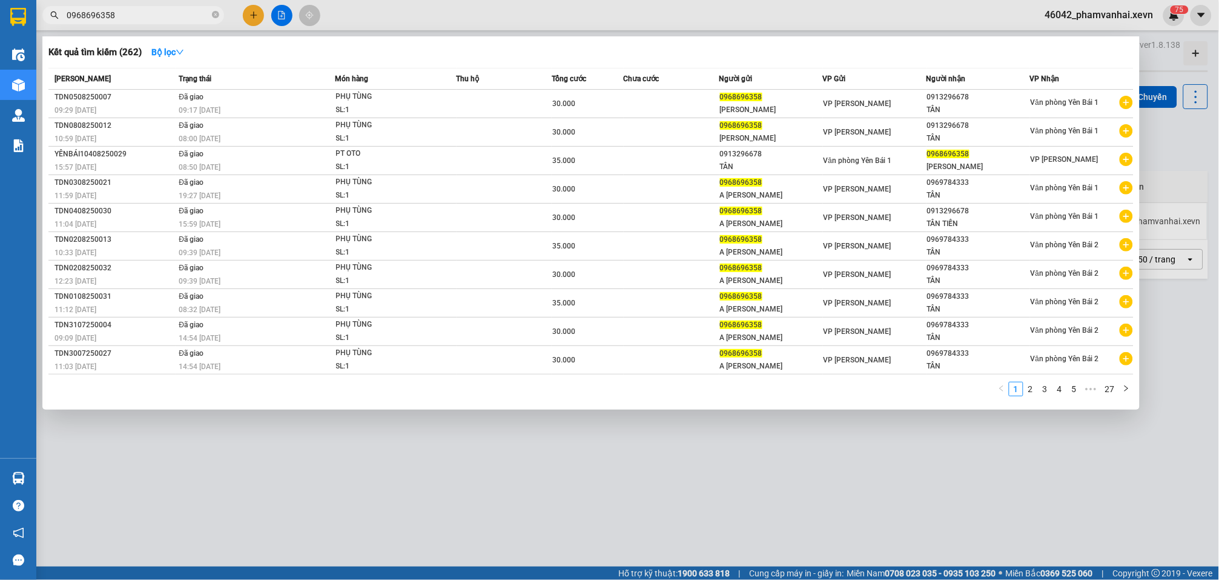
type input "0968696358"
click at [220, 20] on span "0968696358" at bounding box center [133, 15] width 182 height 18
click at [217, 16] on icon "close-circle" at bounding box center [215, 14] width 7 height 7
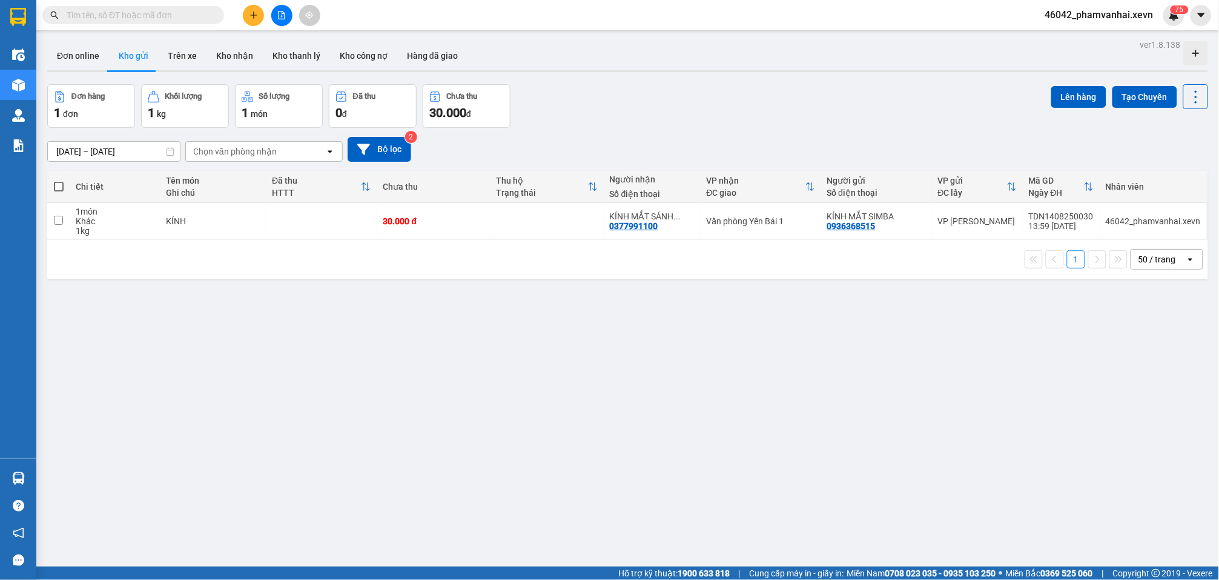
click at [711, 82] on div "ver 1.8.138 Đơn online Kho gửi Trên xe Kho nhận Kho thanh lý Kho công nợ Hàng đ…" at bounding box center [627, 326] width 1171 height 580
click at [240, 8] on div at bounding box center [281, 15] width 91 height 21
click at [250, 15] on button at bounding box center [253, 15] width 21 height 21
click at [273, 38] on div "Tạo đơn hàng" at bounding box center [295, 44] width 91 height 23
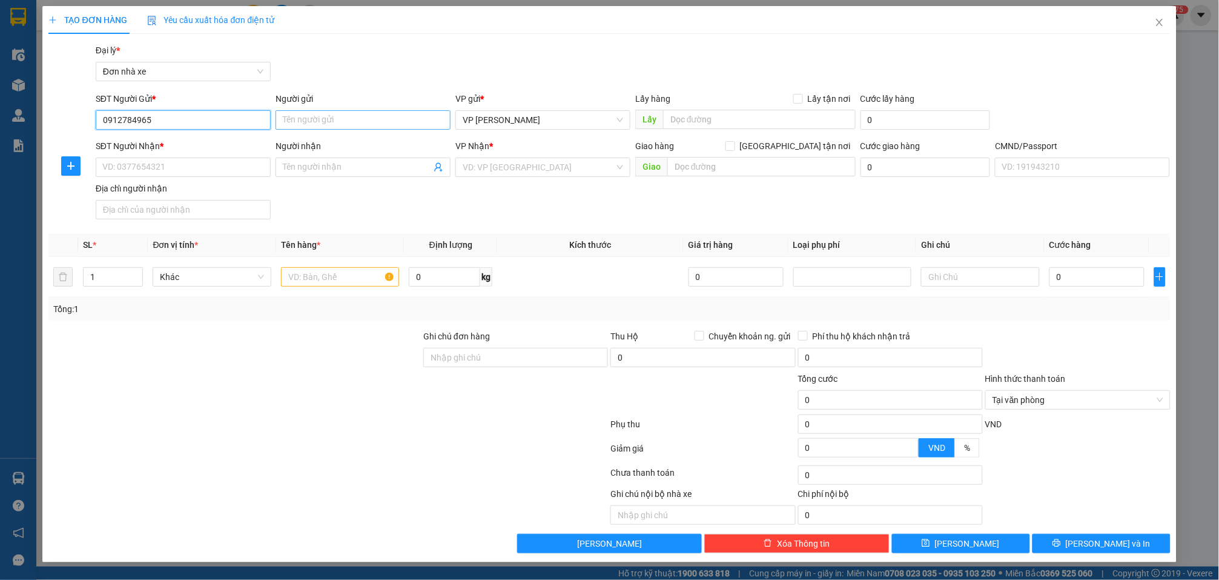
type input "0912784965"
click at [336, 115] on input "Người gửi" at bounding box center [363, 119] width 175 height 19
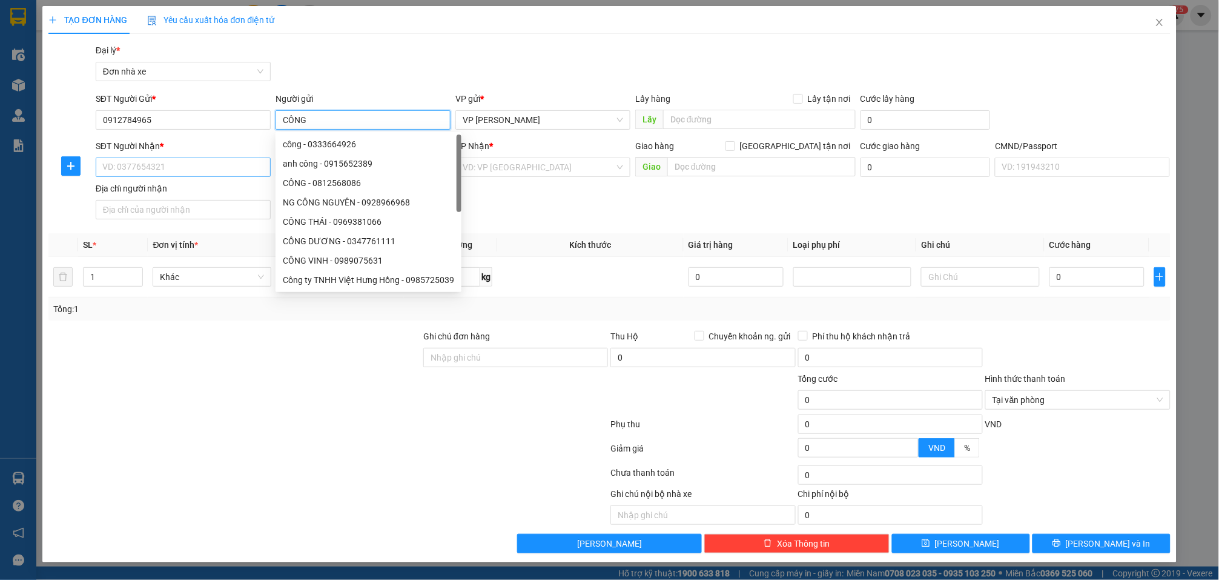
type input "CÔNG"
click at [187, 168] on input "SĐT Người Nhận *" at bounding box center [183, 166] width 175 height 19
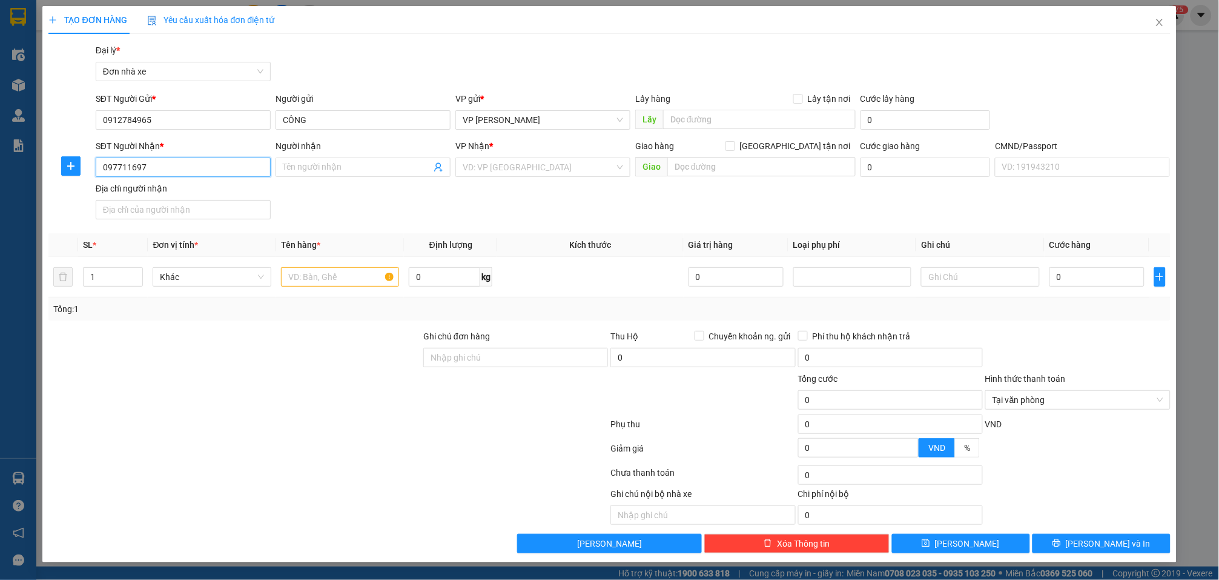
type input "0977116974"
click at [217, 195] on div "0977116974 - ANH CÔNG" at bounding box center [183, 191] width 161 height 13
type input "ANH CÔNG"
type input "010176006073 TRẦN THỊ THÊM"
type input "123"
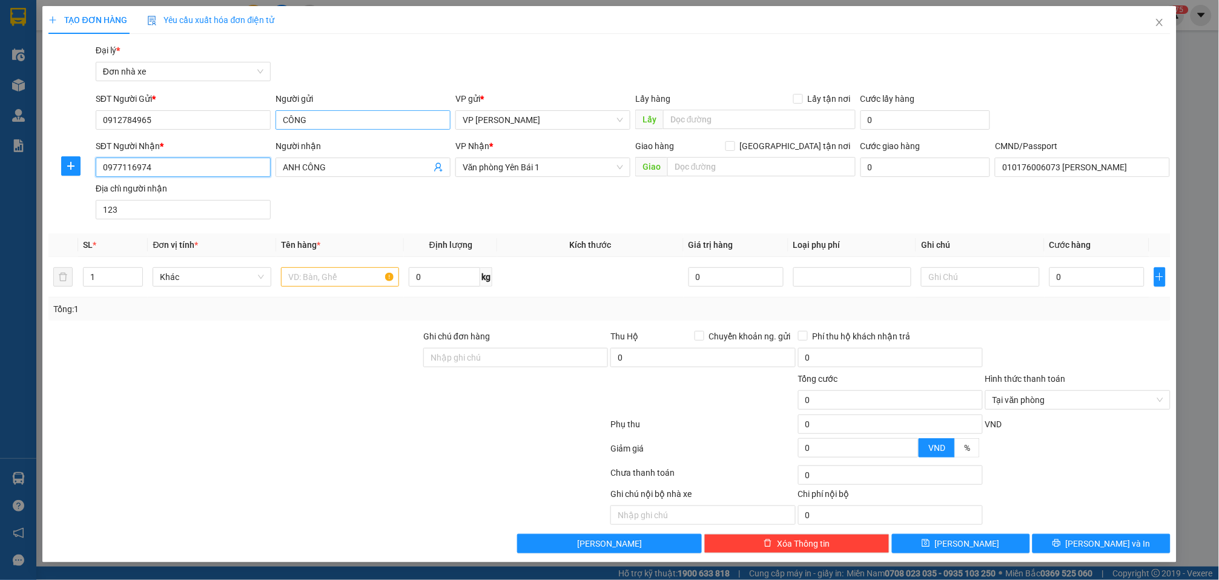
type input "0977116974"
click at [336, 121] on input "CÔNG" at bounding box center [363, 119] width 175 height 19
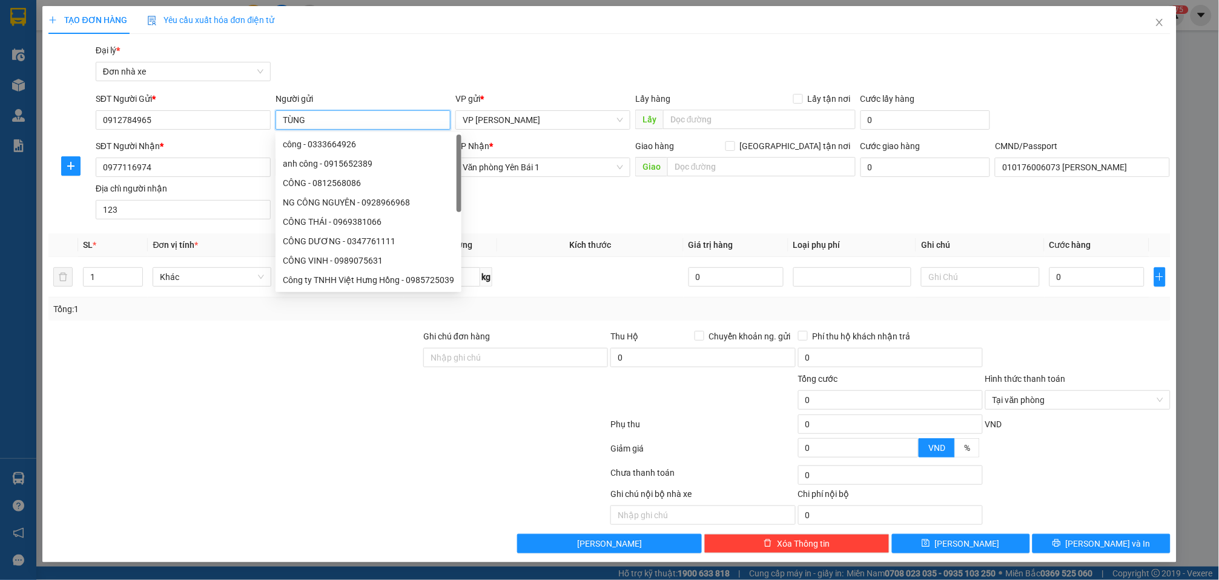
type input "TÙNG"
click at [379, 72] on div "Gói vận chuyển * Tiêu chuẩn Đại lý * Đơn nhà xe" at bounding box center [633, 65] width 1080 height 42
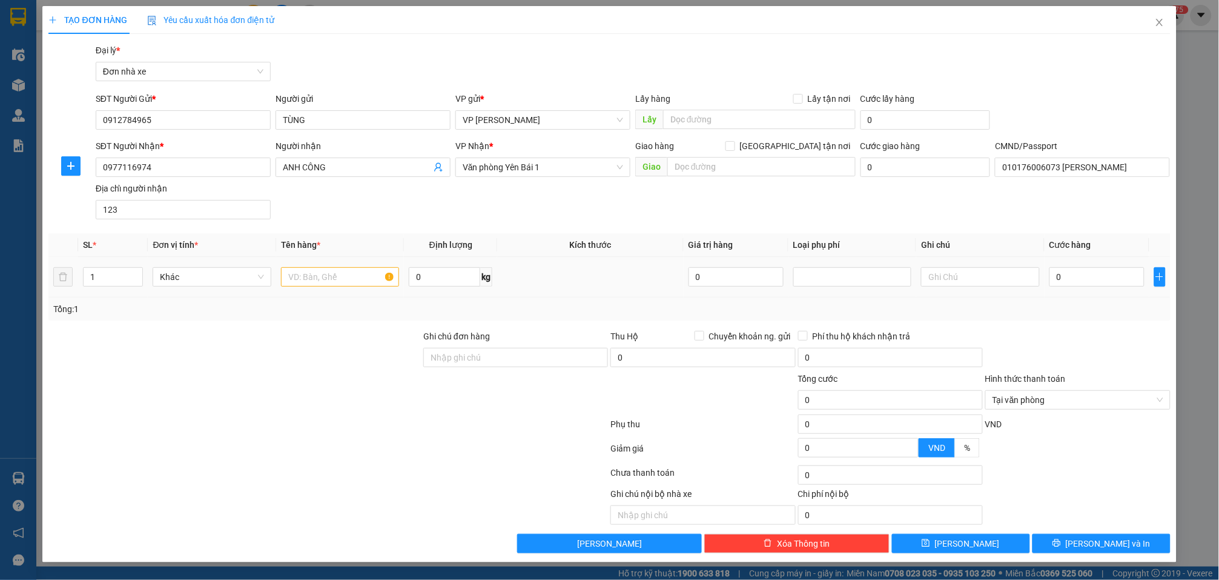
drag, startPoint x: 343, startPoint y: 291, endPoint x: 350, endPoint y: 285, distance: 9.4
click at [343, 292] on td at bounding box center [340, 277] width 128 height 41
click at [360, 262] on td at bounding box center [340, 277] width 128 height 41
click at [357, 280] on input "text" at bounding box center [340, 276] width 118 height 19
type input "PHỤ TÙNG"
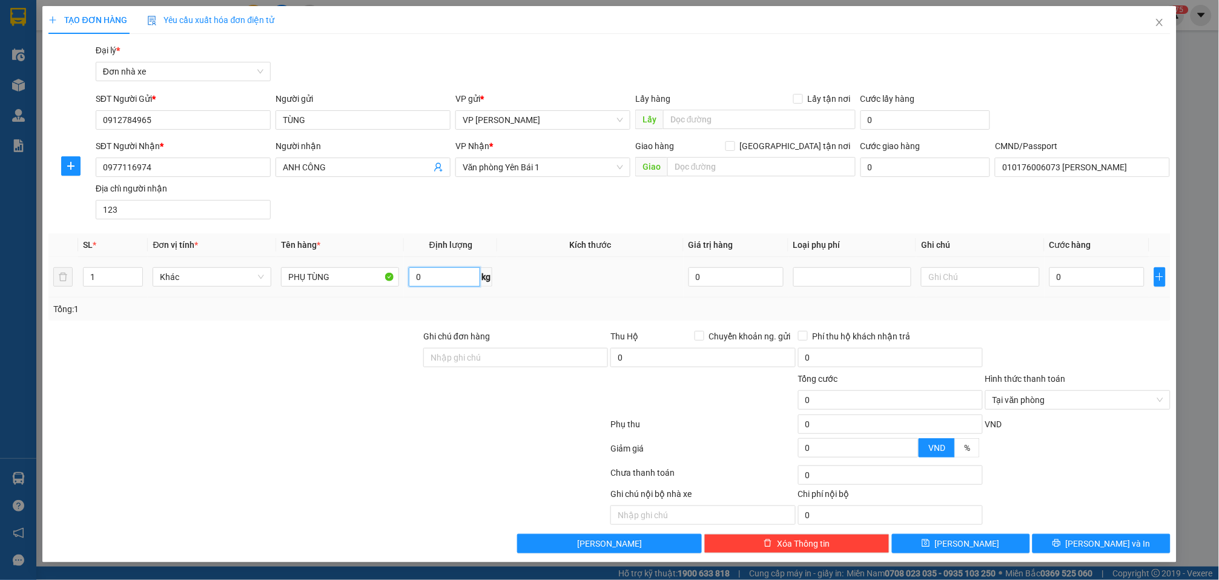
click at [457, 271] on input "0" at bounding box center [444, 276] width 71 height 19
type input "5"
click at [1115, 270] on input "0" at bounding box center [1097, 276] width 95 height 19
type input "3"
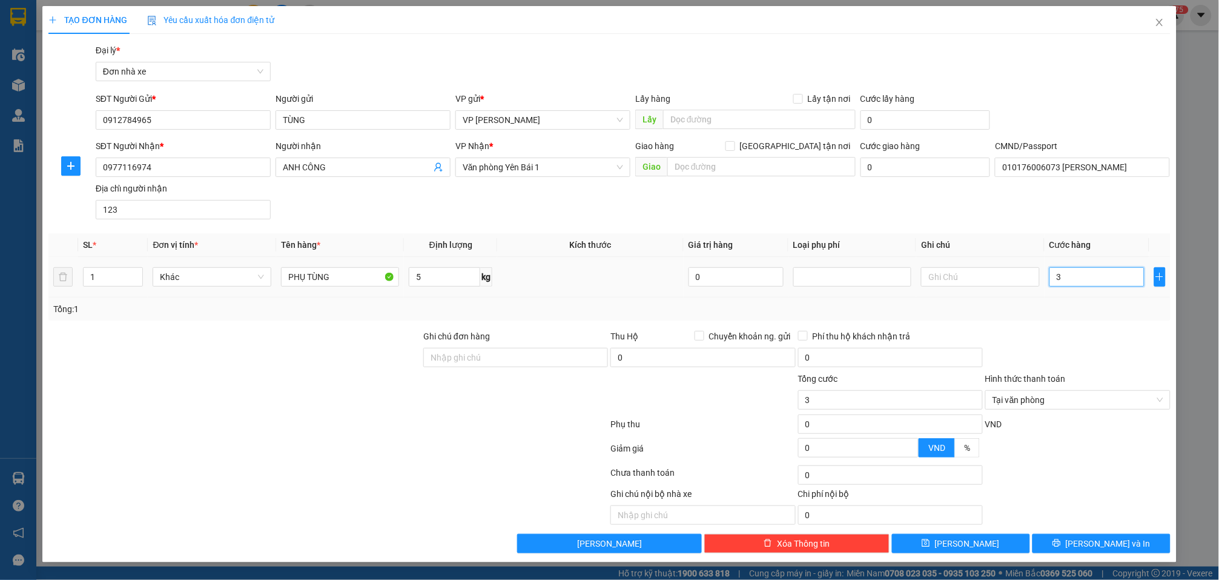
type input "35"
type input "350"
type input "3.500"
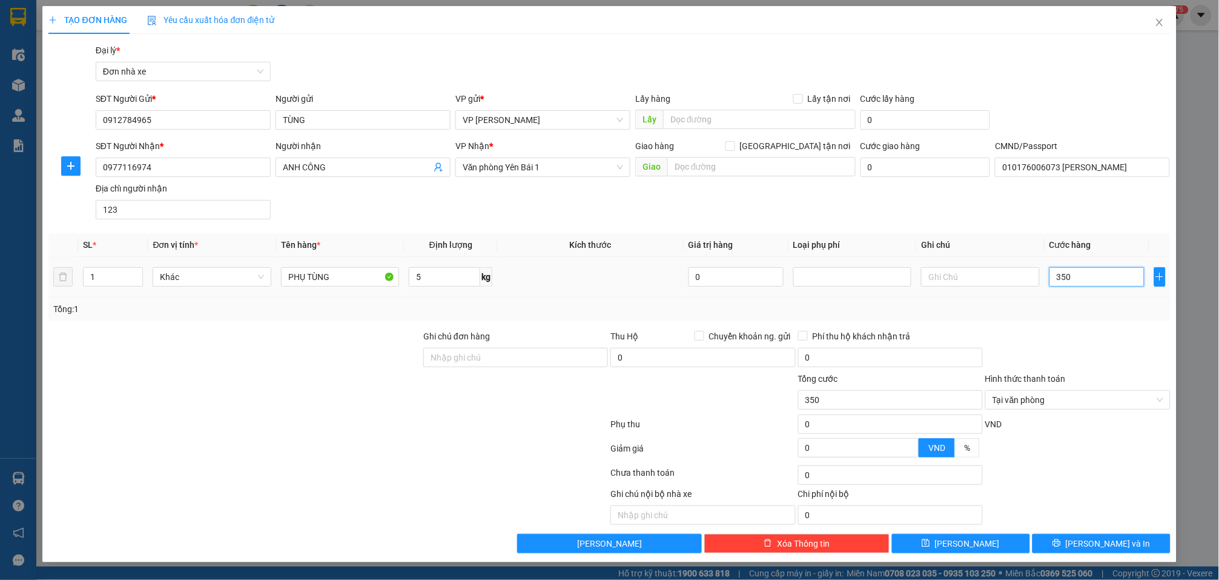
type input "3.500"
type input "35.000"
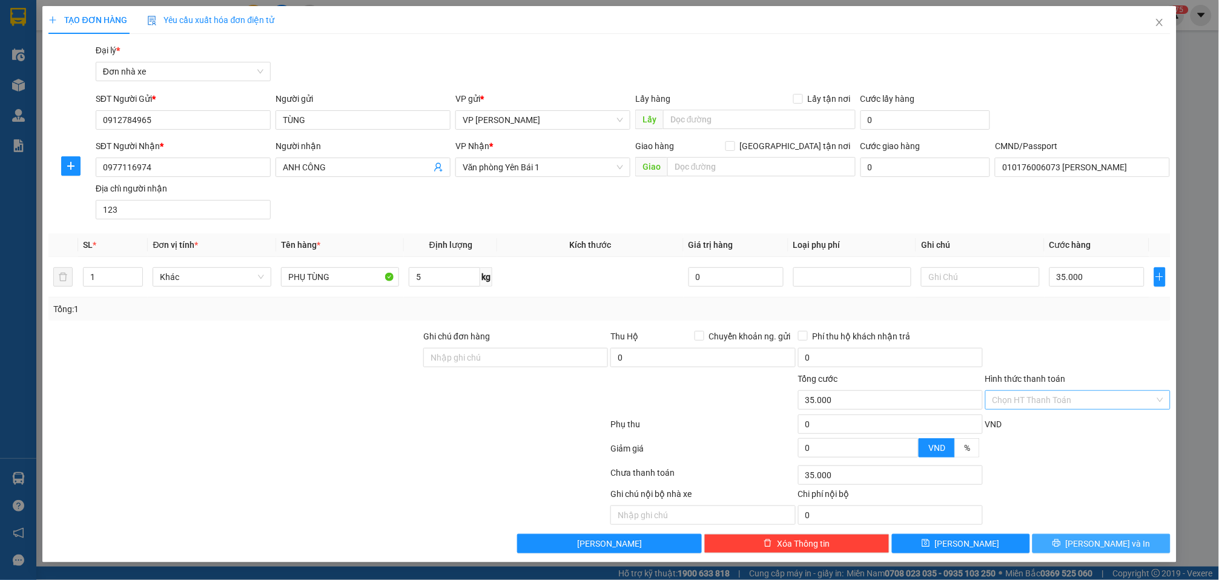
click at [1115, 542] on span "[PERSON_NAME] và In" at bounding box center [1108, 543] width 85 height 13
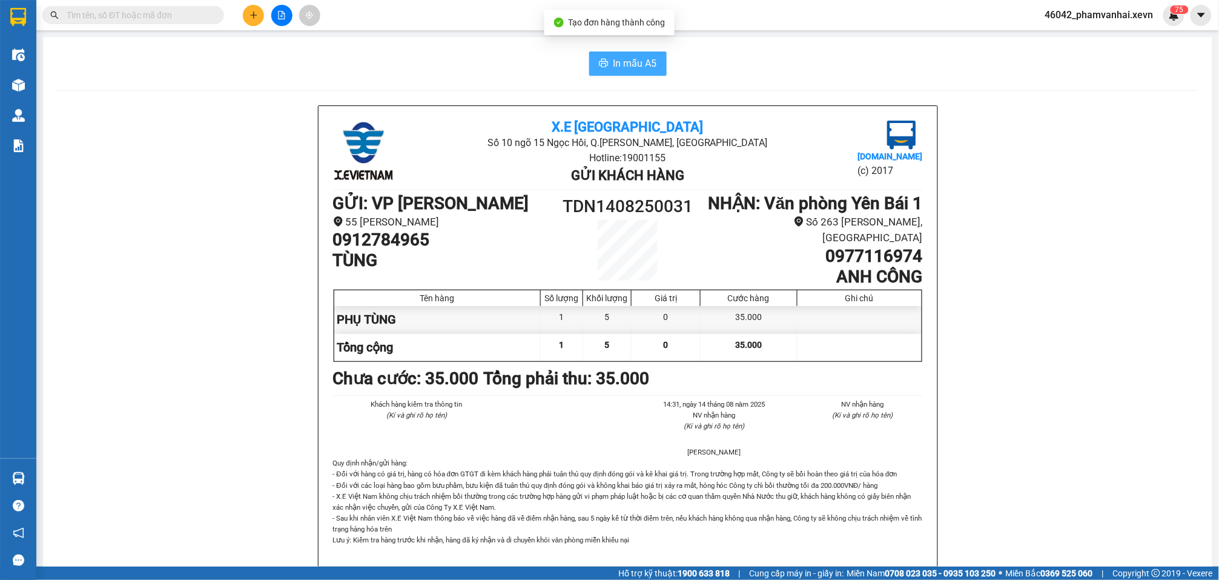
click at [640, 53] on button "In mẫu A5" at bounding box center [628, 63] width 78 height 24
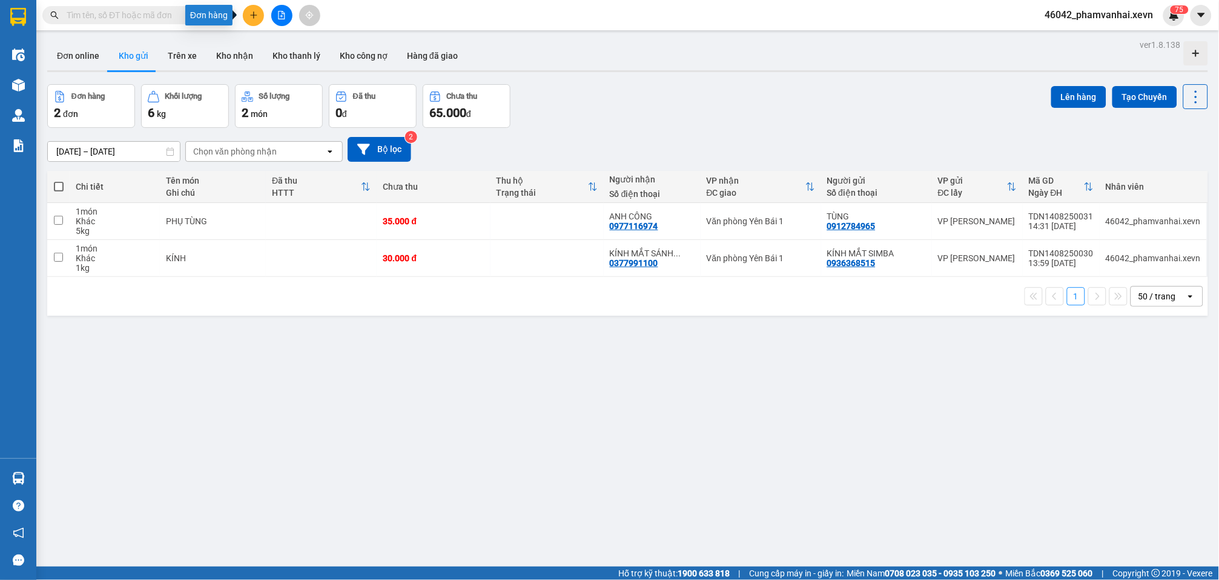
click at [253, 10] on button at bounding box center [253, 15] width 21 height 21
click at [282, 40] on div "Tạo đơn hàng" at bounding box center [301, 44] width 53 height 13
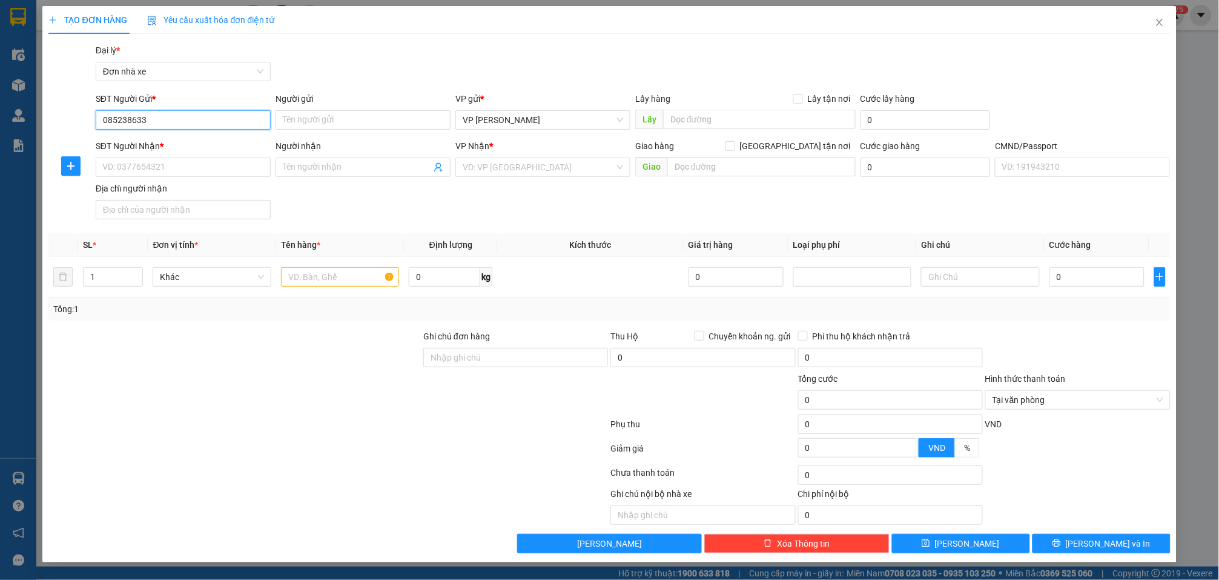
type input "0852386333"
click at [188, 146] on div "0852386333 - OAI" at bounding box center [183, 144] width 161 height 13
type input "OAI"
type input "0916725705"
type input "QUÁCH BÌNH"
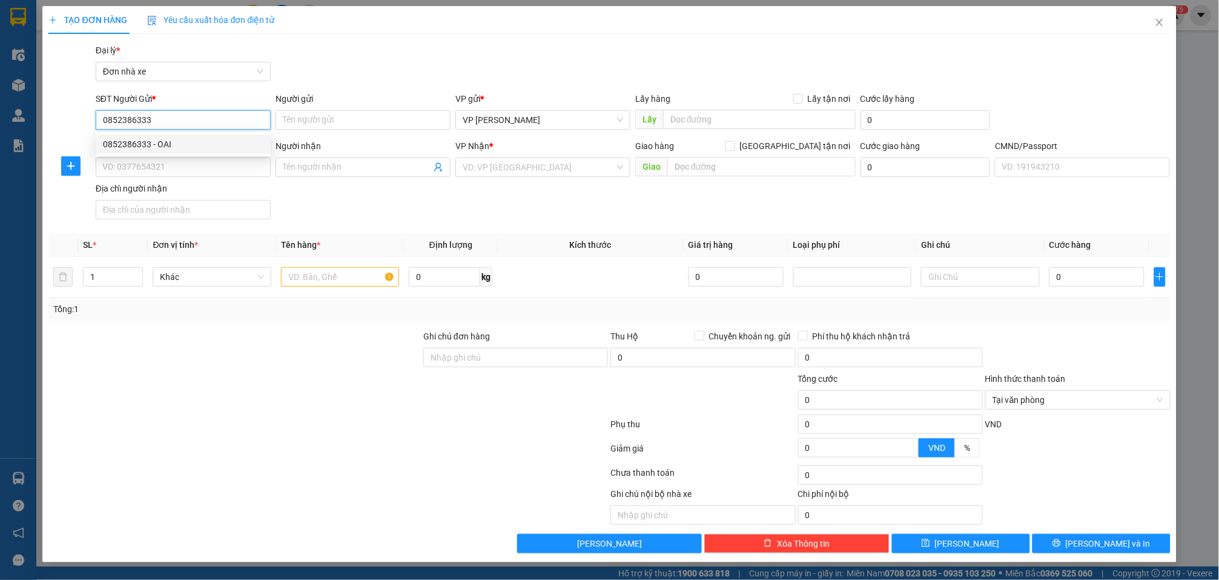
type input "015308003739 LÝ MỸ HẠNH"
type input "0852386333"
click at [333, 279] on input "text" at bounding box center [340, 276] width 118 height 19
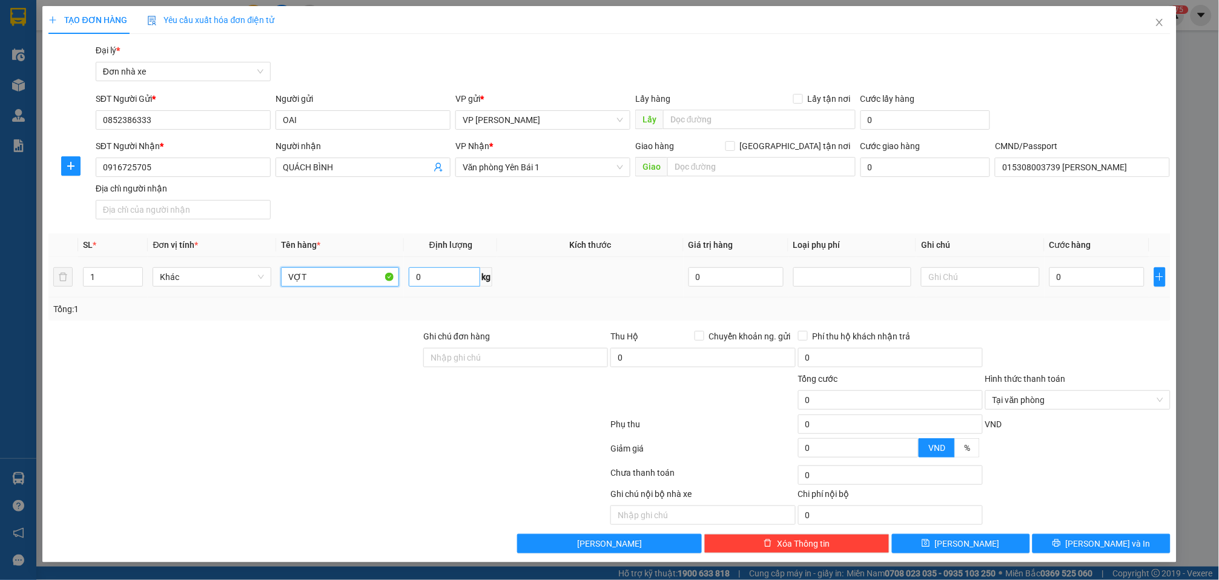
type input "VỢT"
click at [445, 271] on input "0" at bounding box center [444, 276] width 71 height 19
type input "1"
click at [1073, 277] on input "0" at bounding box center [1097, 276] width 95 height 19
type input "3"
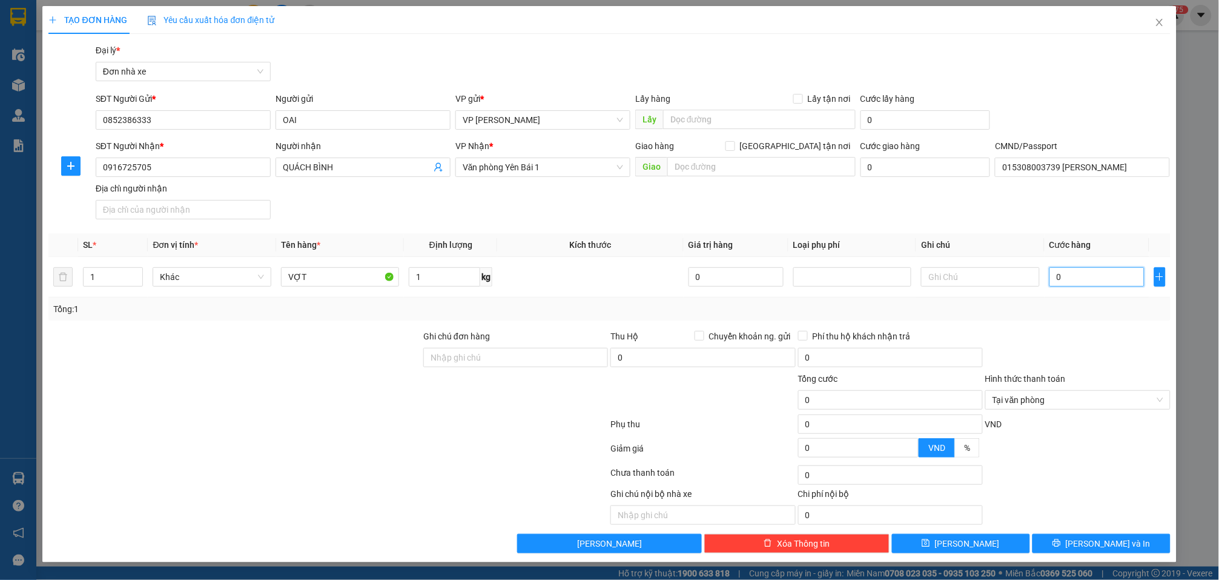
type input "3"
type input "30"
type input "300"
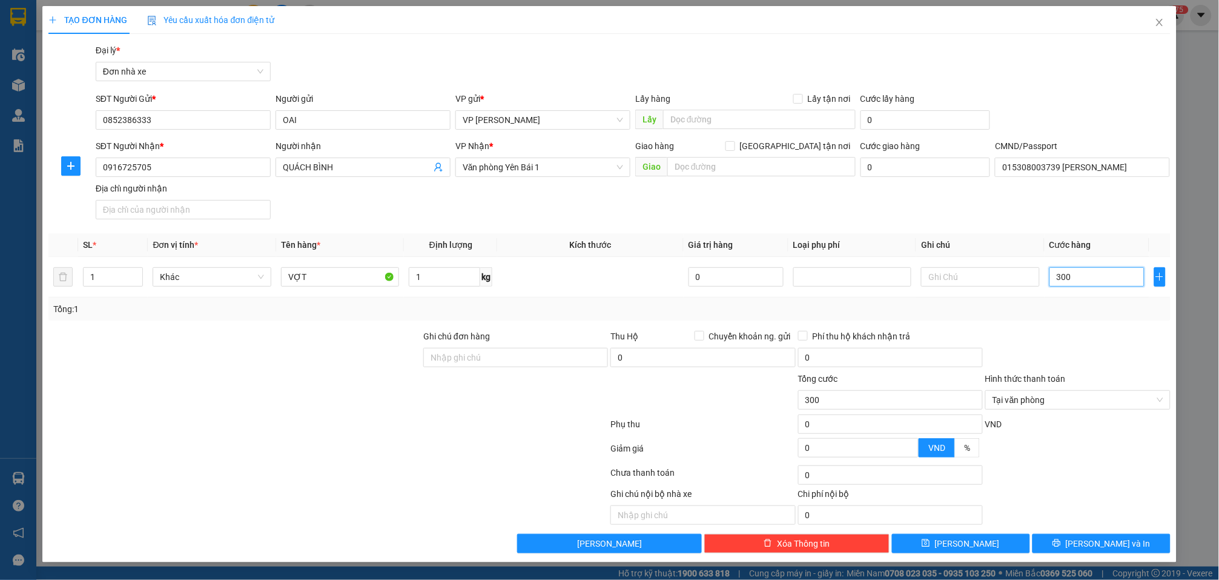
type input "3.000"
type input "30.000"
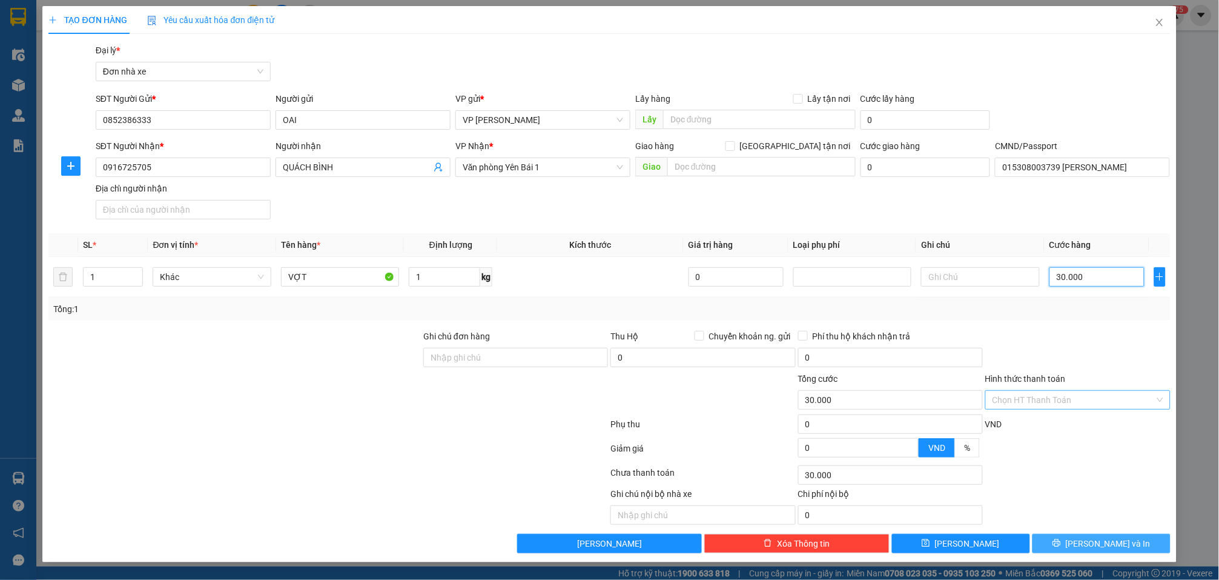
type input "30.000"
click at [1104, 537] on button "[PERSON_NAME] và In" at bounding box center [1102, 543] width 138 height 19
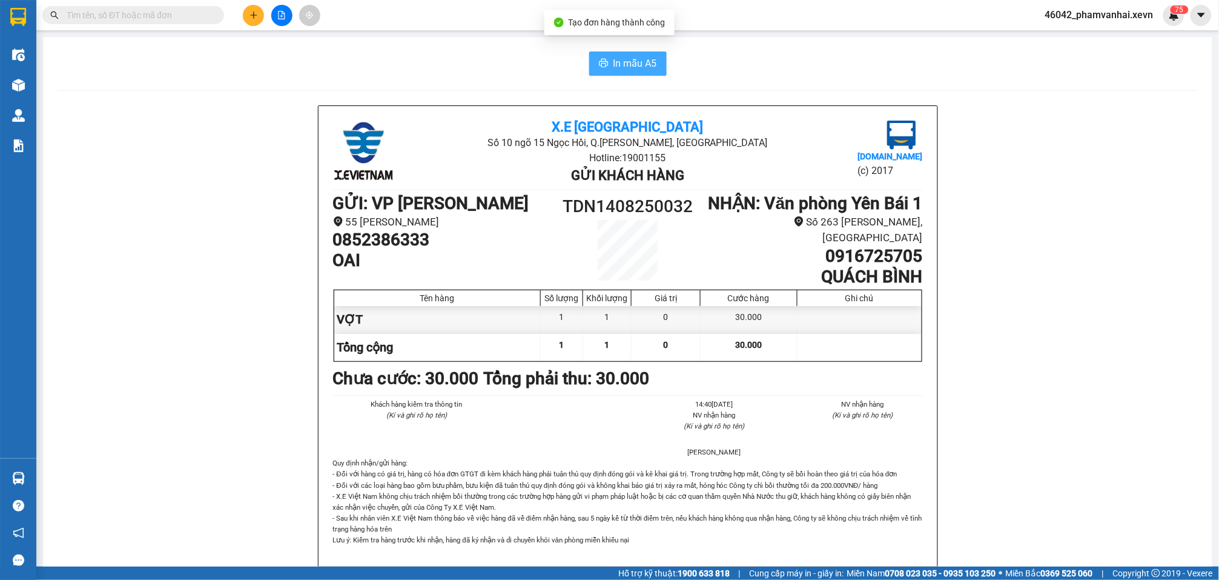
click at [606, 62] on button "In mẫu A5" at bounding box center [628, 63] width 78 height 24
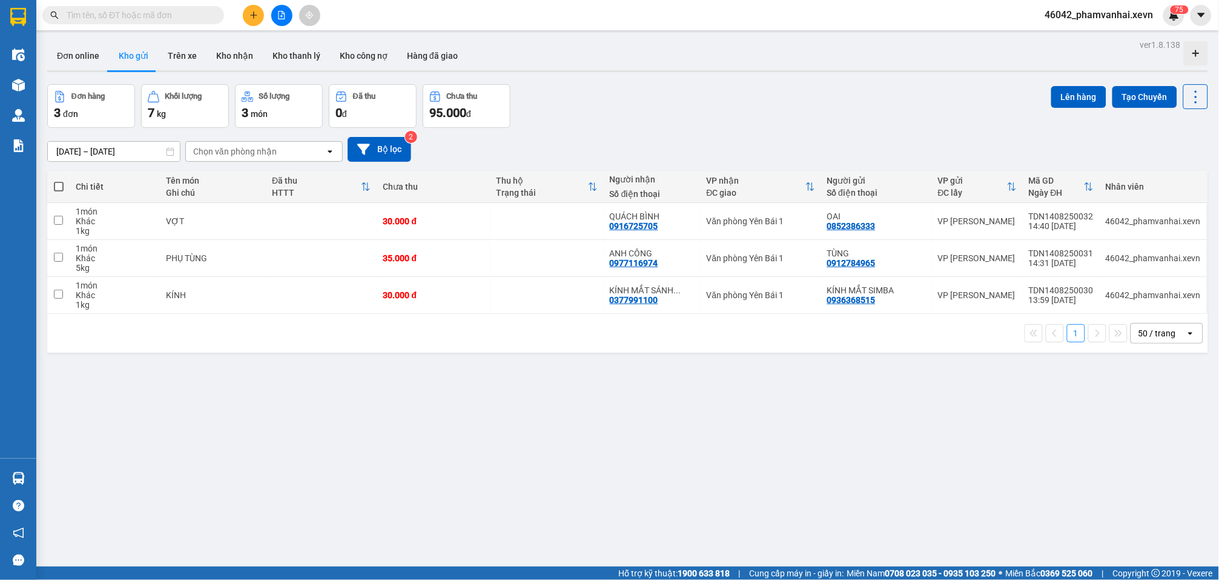
click at [251, 24] on button at bounding box center [253, 15] width 21 height 21
click at [271, 47] on div "Tạo đơn hàng" at bounding box center [295, 44] width 91 height 23
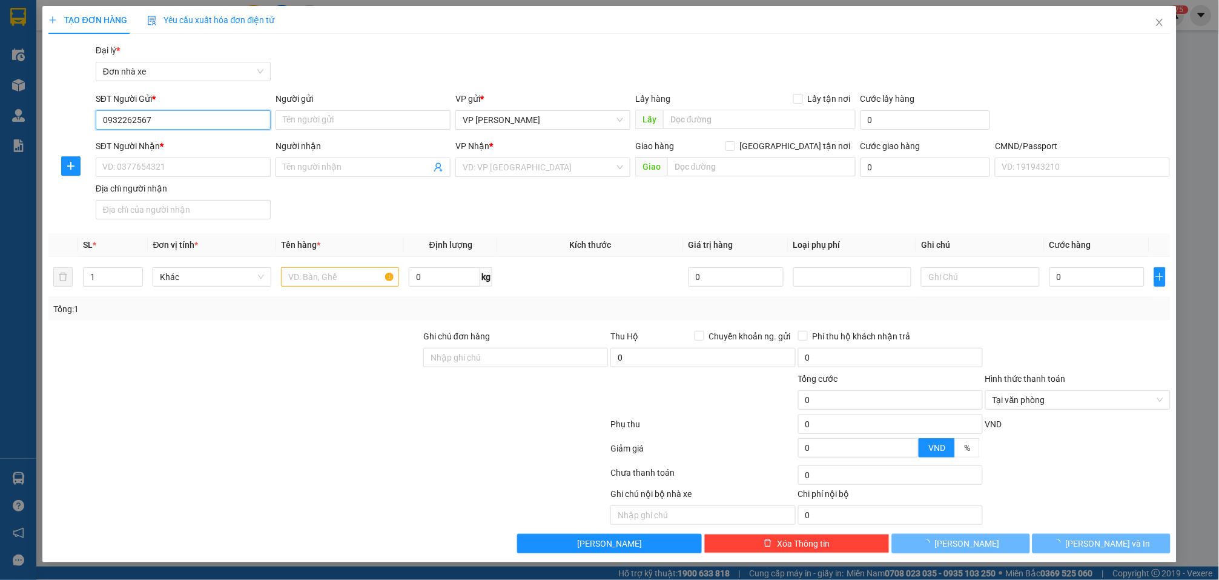
click at [196, 122] on input "0932262567" at bounding box center [183, 119] width 175 height 19
click at [211, 125] on input "0932262567" at bounding box center [183, 119] width 175 height 19
type input "0932262567"
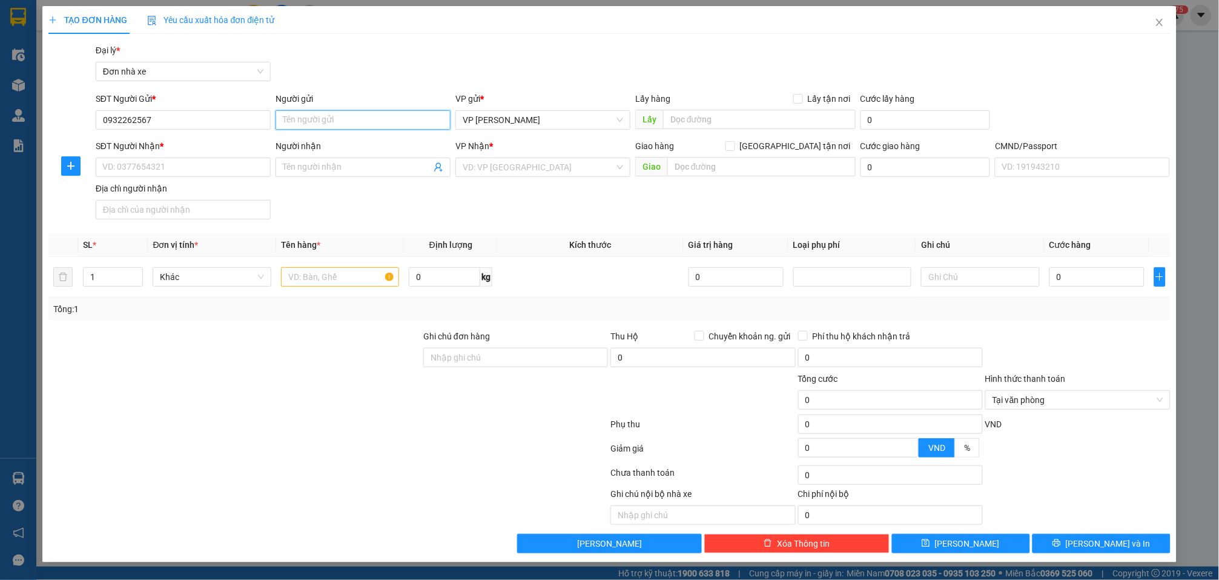
click at [336, 111] on input "Người gửi" at bounding box center [363, 119] width 175 height 19
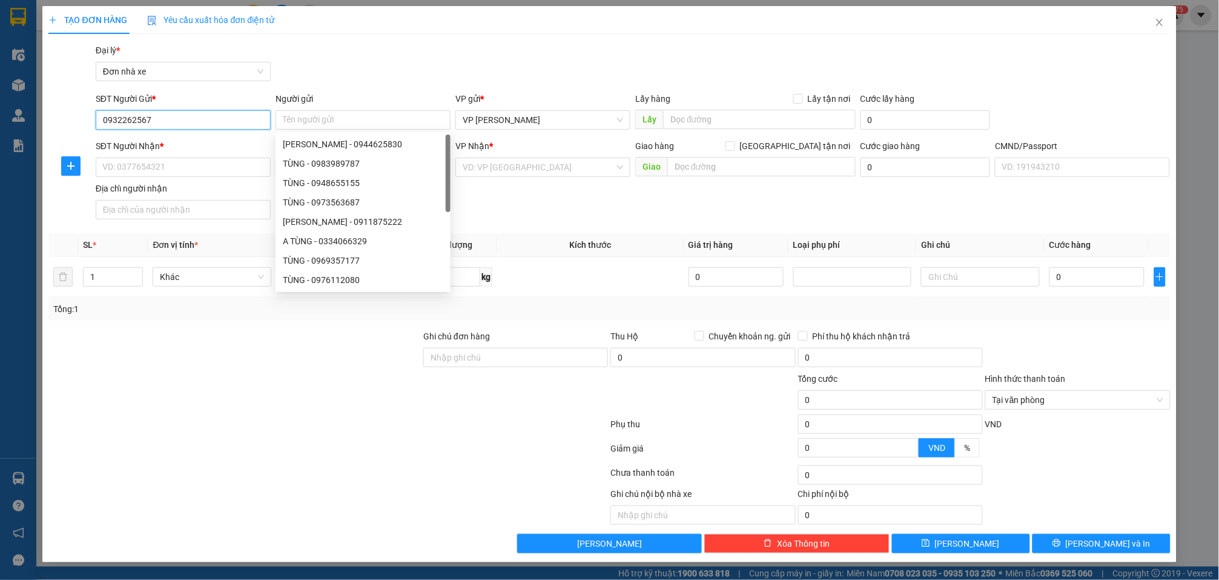
click at [197, 123] on input "0932262567" at bounding box center [183, 119] width 175 height 19
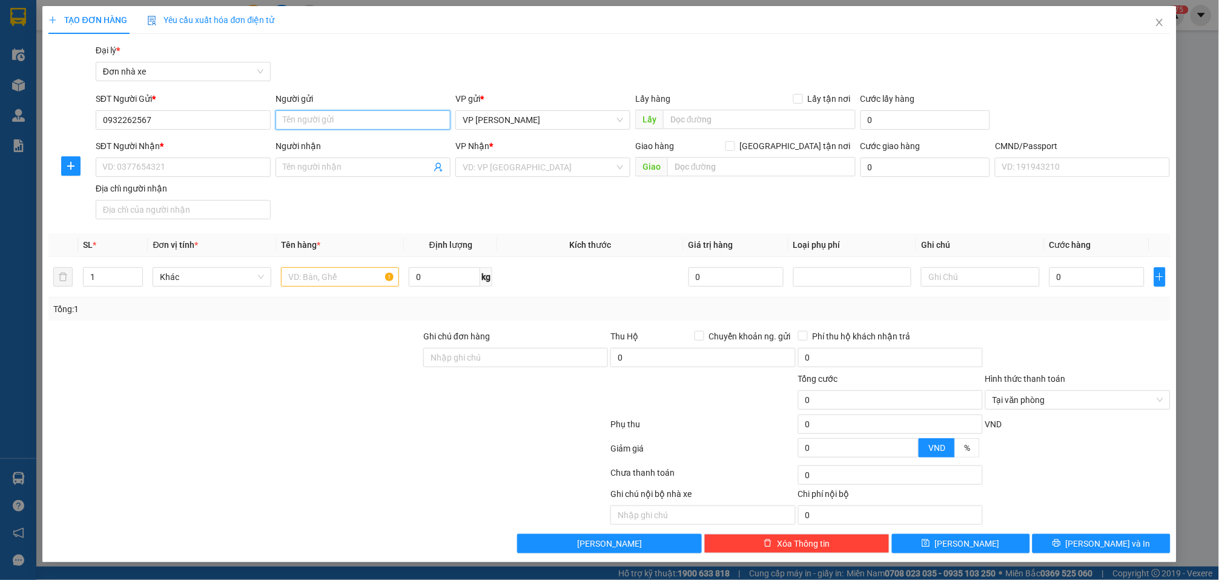
click at [383, 111] on input "Người gửi" at bounding box center [363, 119] width 175 height 19
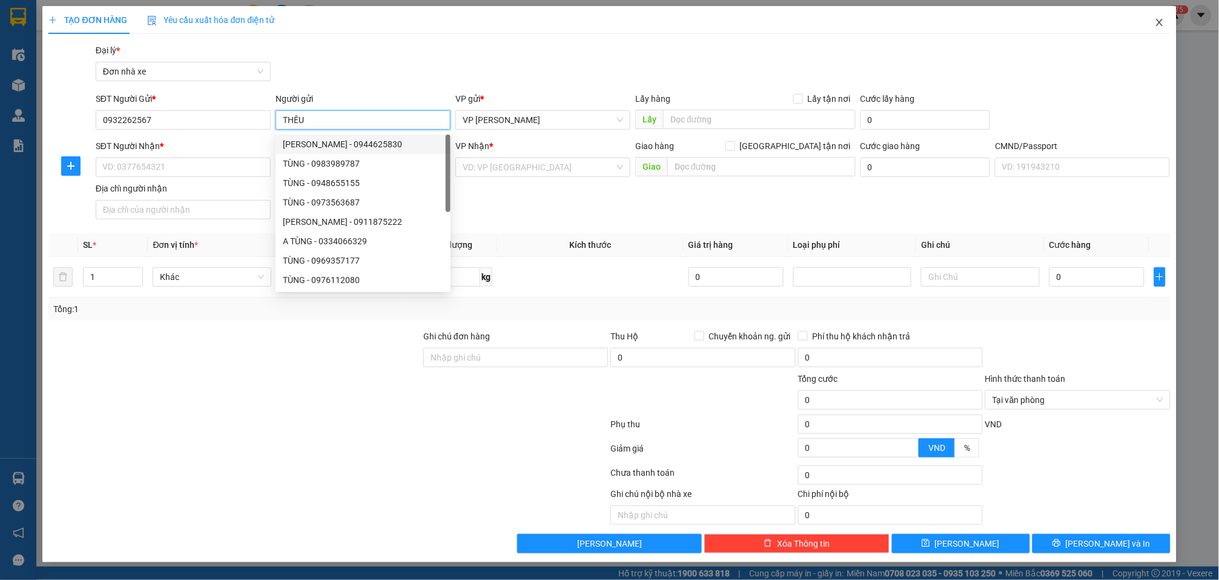
type input "THÊU"
click at [1154, 25] on span "Close" at bounding box center [1160, 23] width 34 height 34
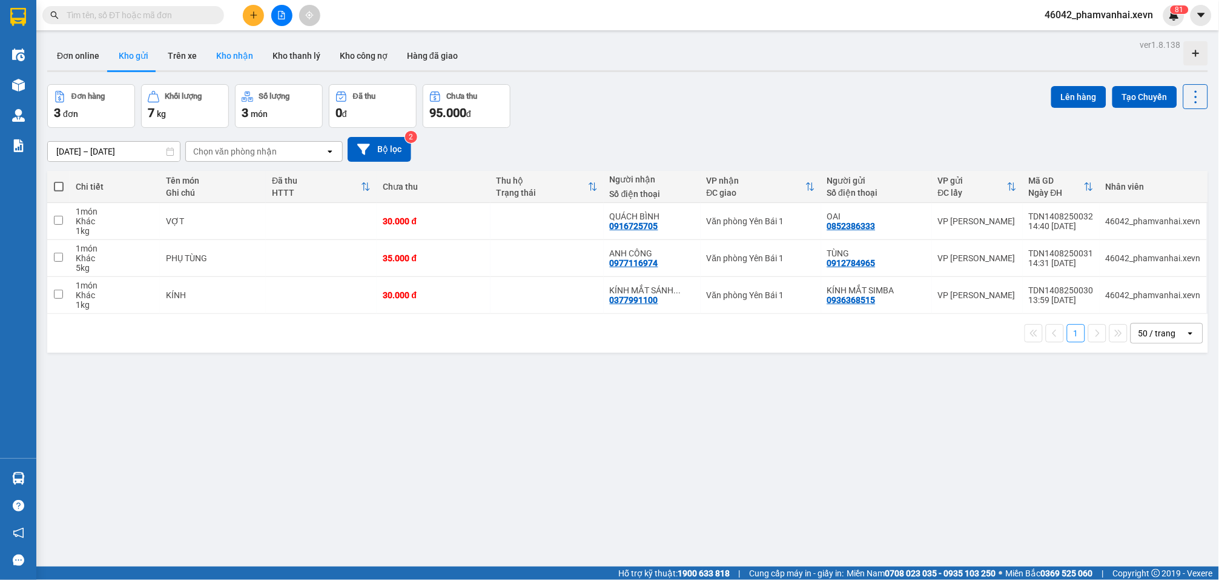
click at [247, 59] on button "Kho nhận" at bounding box center [235, 55] width 56 height 29
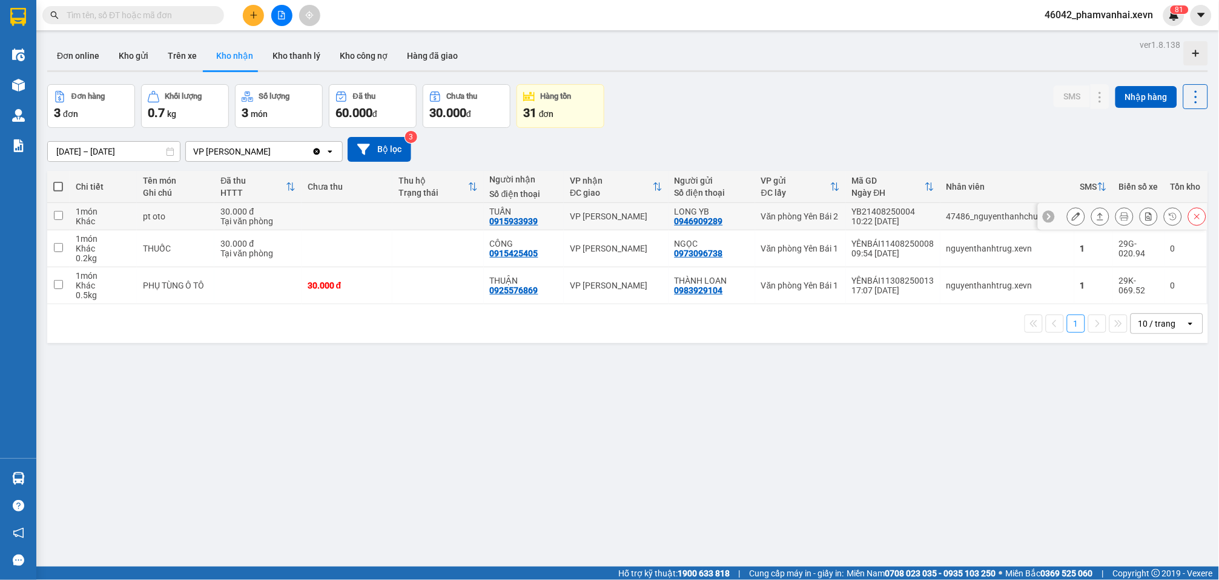
click at [919, 222] on button at bounding box center [1100, 216] width 17 height 21
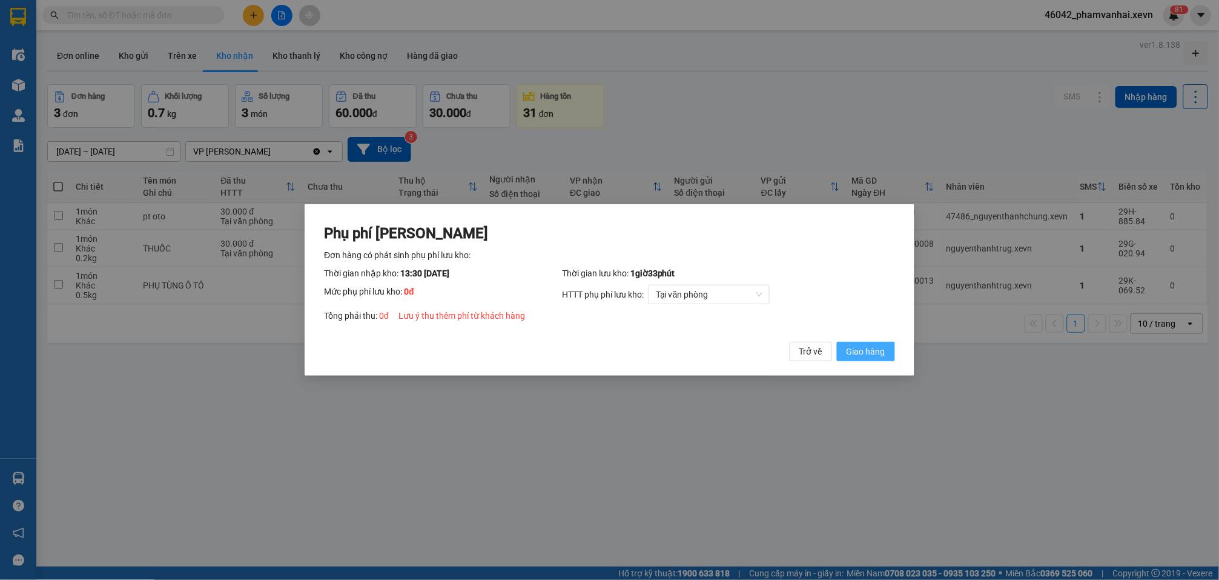
click at [878, 351] on span "Giao hàng" at bounding box center [866, 351] width 39 height 13
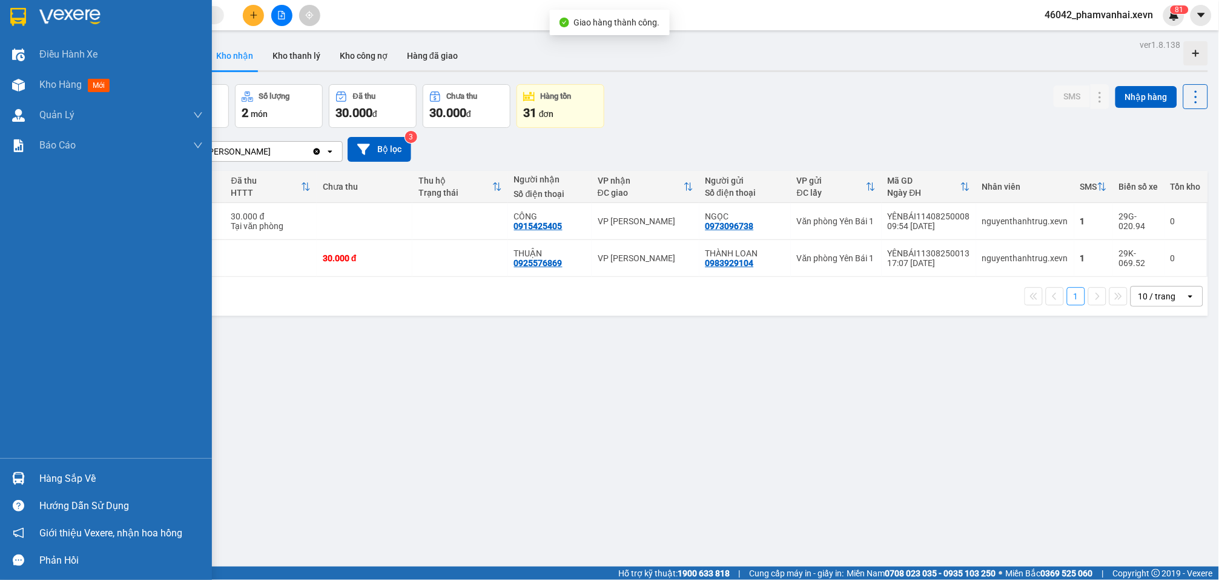
click at [15, 475] on img at bounding box center [18, 478] width 13 height 13
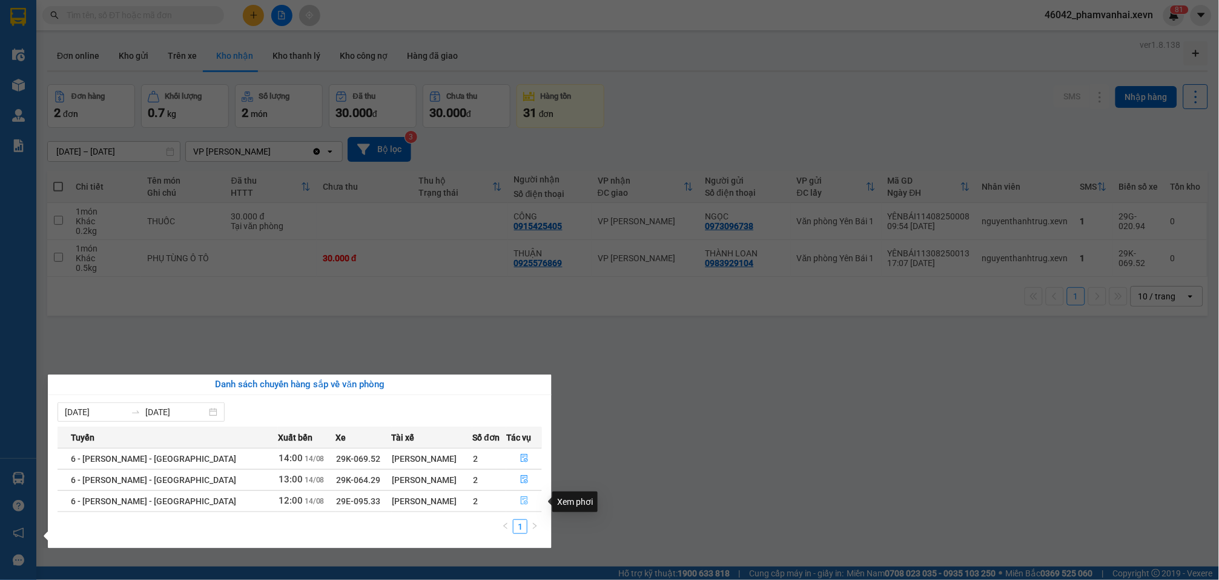
click at [521, 498] on icon "file-done" at bounding box center [524, 500] width 7 height 8
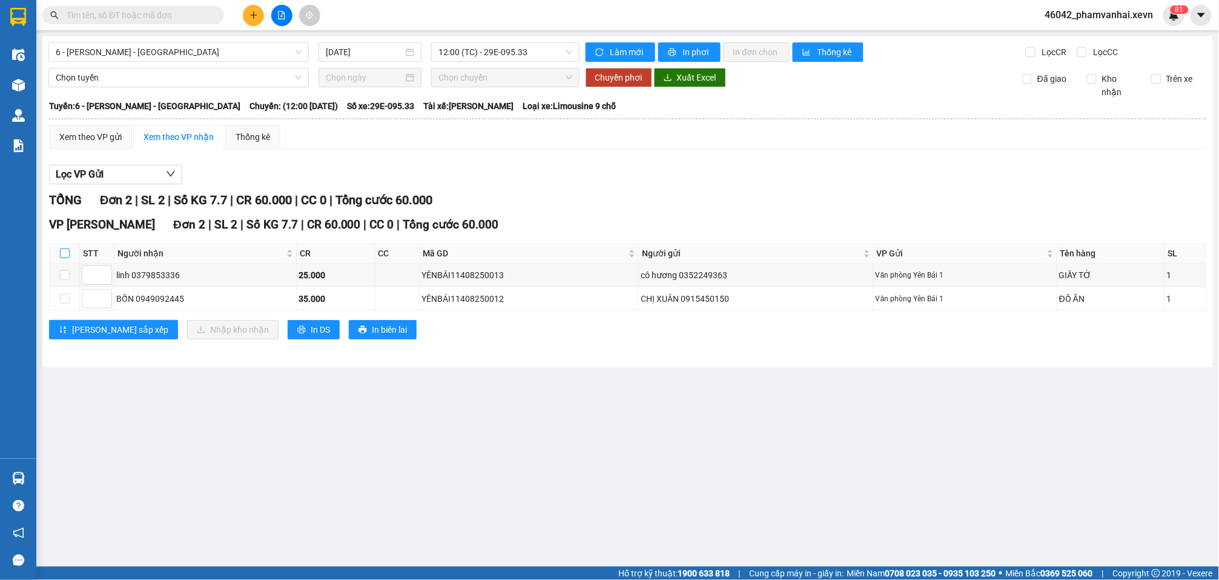
click at [66, 248] on input "checkbox" at bounding box center [65, 253] width 10 height 10
checkbox input "true"
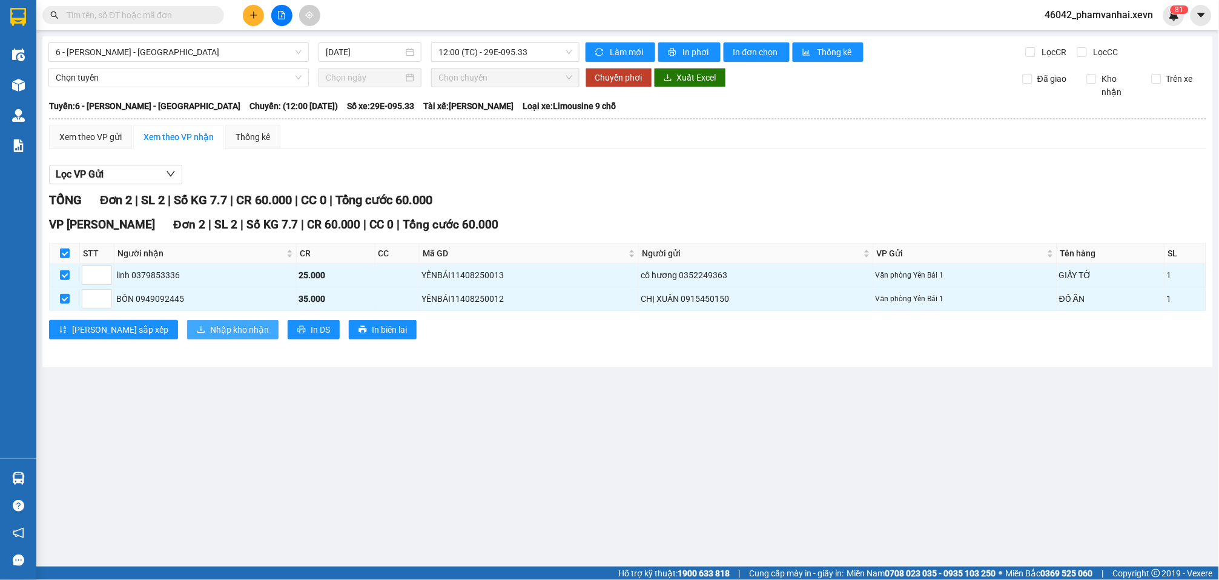
click at [210, 323] on span "Nhập kho nhận" at bounding box center [239, 329] width 59 height 13
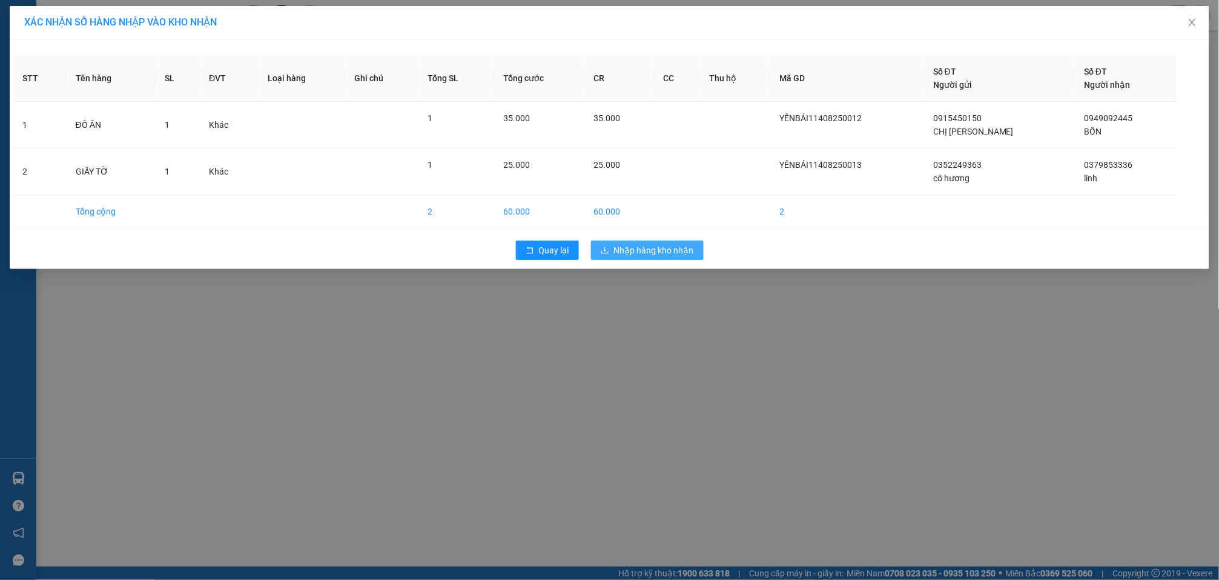
click at [683, 242] on button "Nhập hàng kho nhận" at bounding box center [647, 249] width 113 height 19
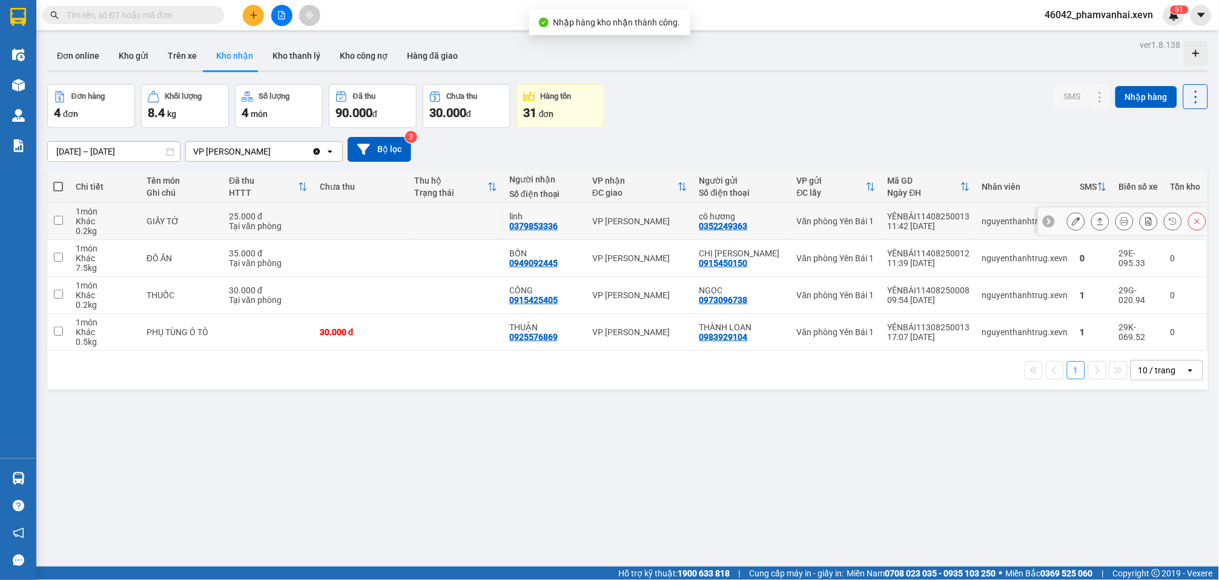
click at [370, 236] on td at bounding box center [361, 221] width 95 height 37
checkbox input "true"
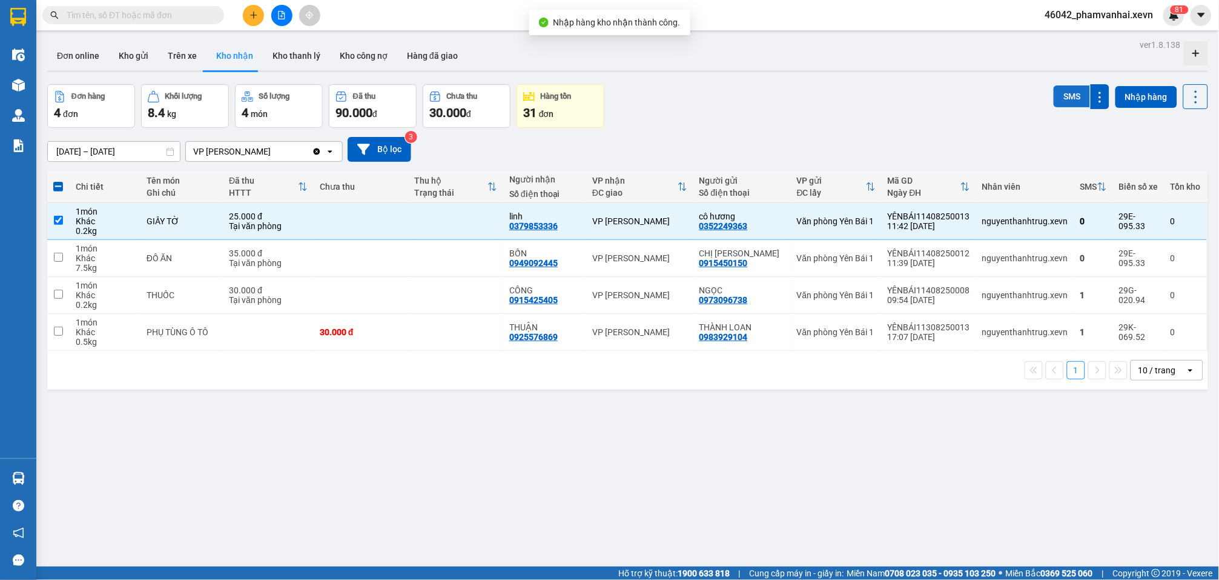
click at [919, 90] on button "SMS" at bounding box center [1072, 96] width 36 height 22
click at [122, 64] on button "Kho gửi" at bounding box center [133, 55] width 49 height 29
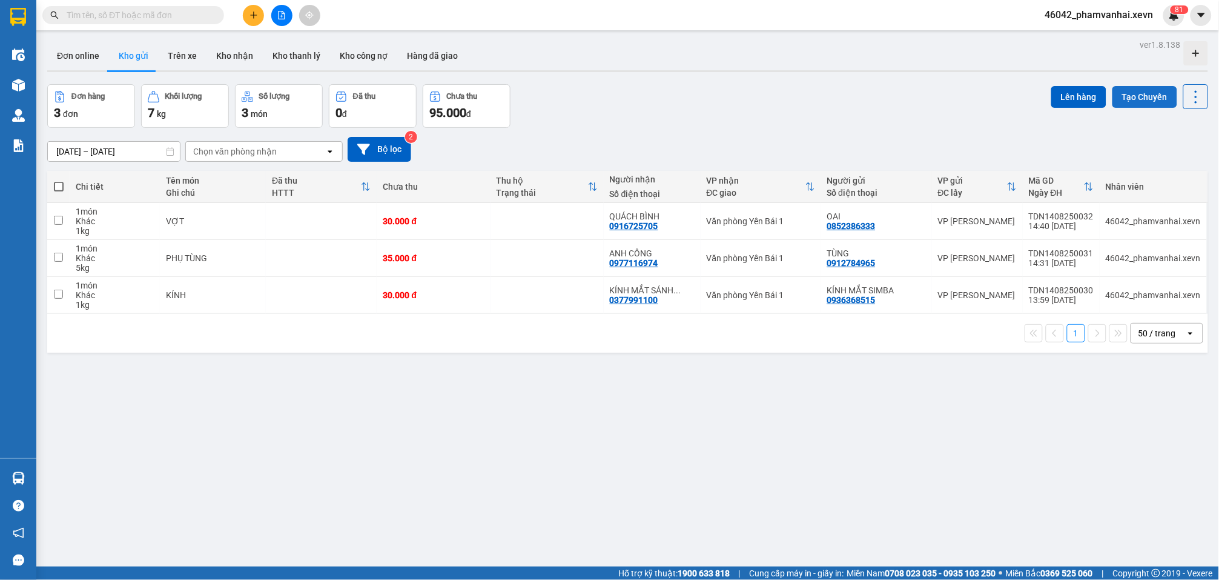
click at [919, 93] on button "Tạo Chuyến" at bounding box center [1145, 97] width 65 height 22
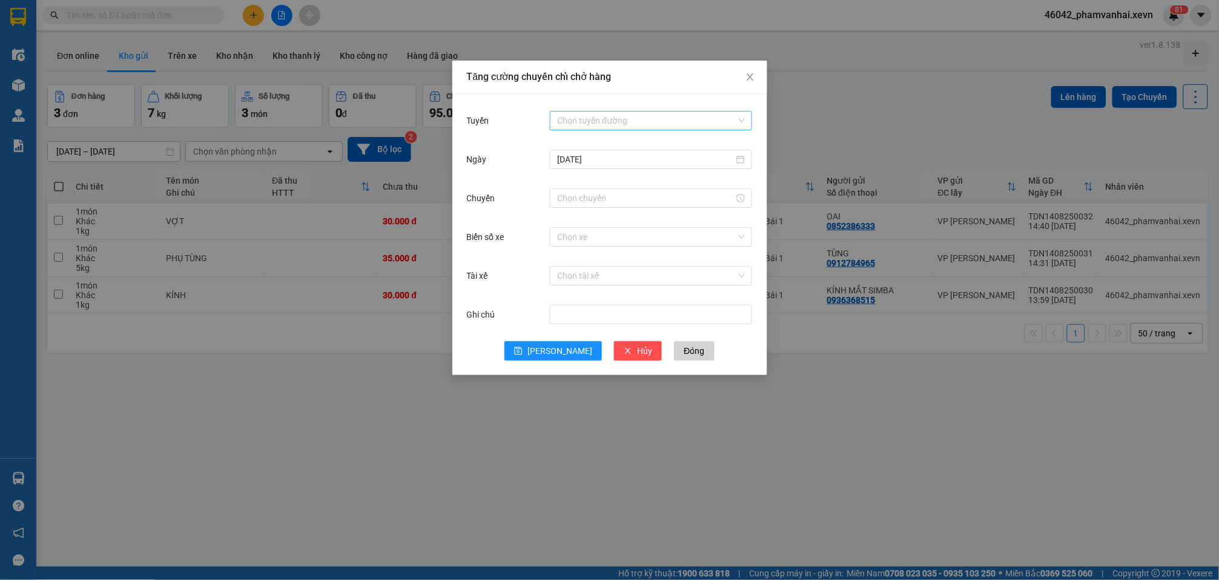
click at [609, 124] on input "Tuyến" at bounding box center [646, 120] width 179 height 18
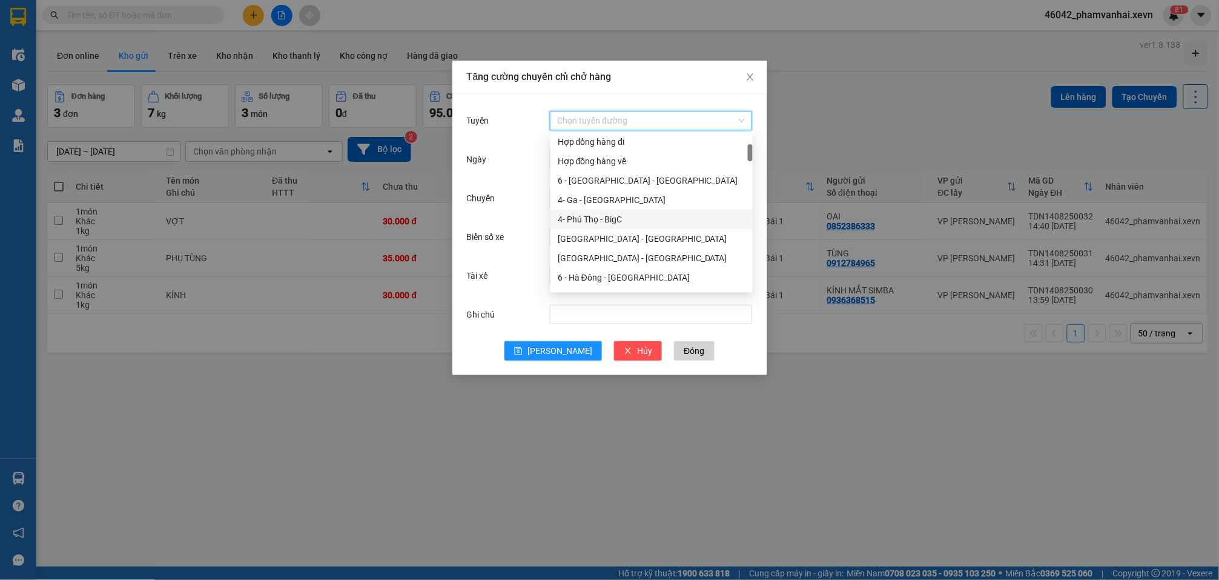
scroll to position [161, 0]
click at [612, 217] on div "6 - Ga - [GEOGRAPHIC_DATA]" at bounding box center [652, 216] width 188 height 13
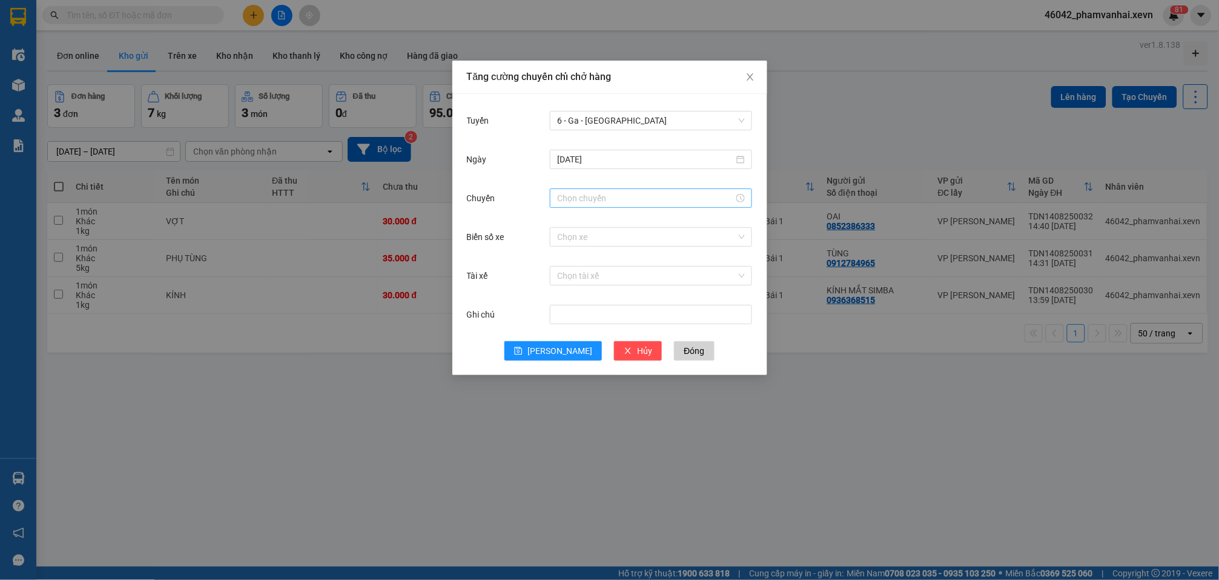
drag, startPoint x: 615, startPoint y: 224, endPoint x: 611, endPoint y: 208, distance: 17.1
click at [615, 224] on form "Tuyến 6 - Ga - [GEOGRAPHIC_DATA] [DATE] Chuyến Biển số xe Chọn xe Tài xế Chọn t…" at bounding box center [610, 234] width 286 height 252
click at [611, 205] on div at bounding box center [651, 197] width 202 height 19
click at [609, 192] on input "Chuyến" at bounding box center [645, 197] width 177 height 13
click at [563, 313] on div "15" at bounding box center [568, 314] width 34 height 17
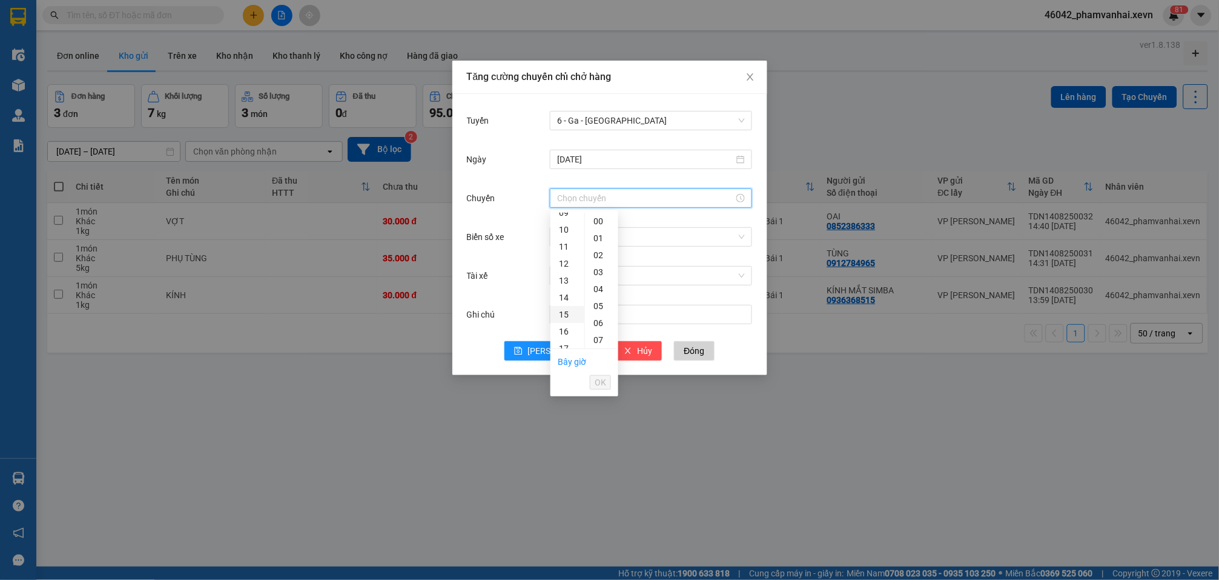
type input "15:00"
click at [599, 383] on span "OK" at bounding box center [601, 382] width 12 height 13
click at [614, 239] on input "Biển số xe" at bounding box center [646, 237] width 179 height 18
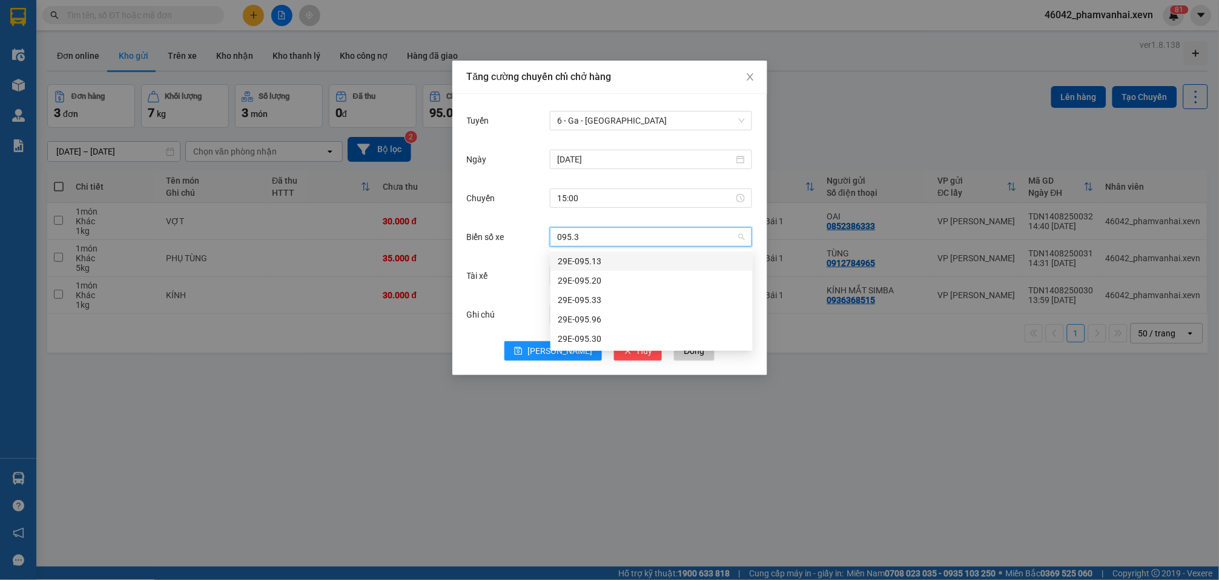
type input "095.33"
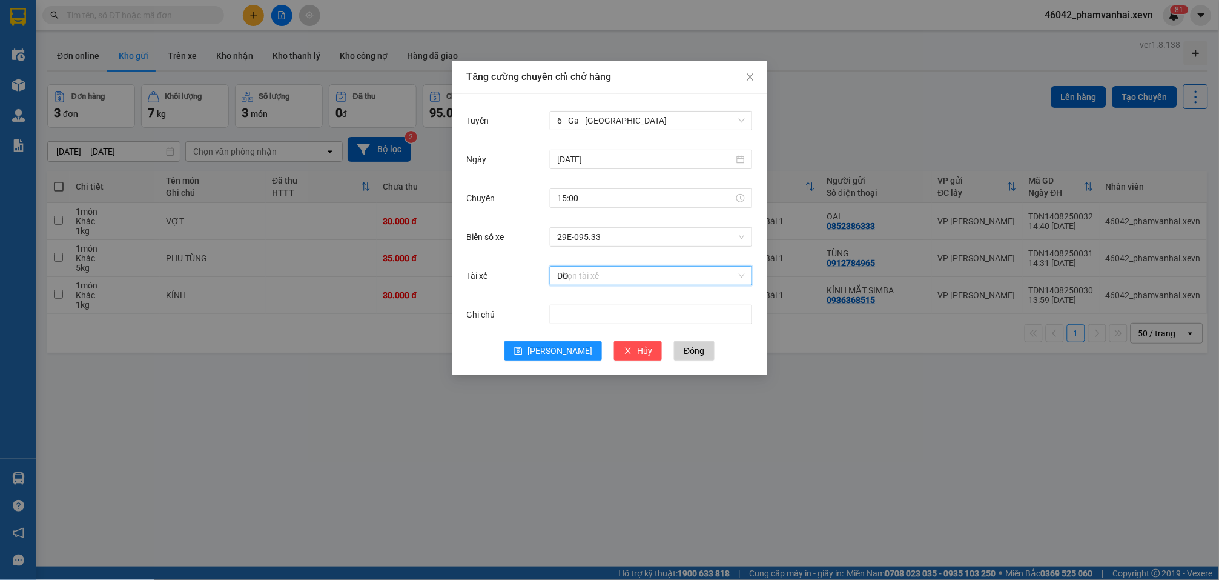
type input "D"
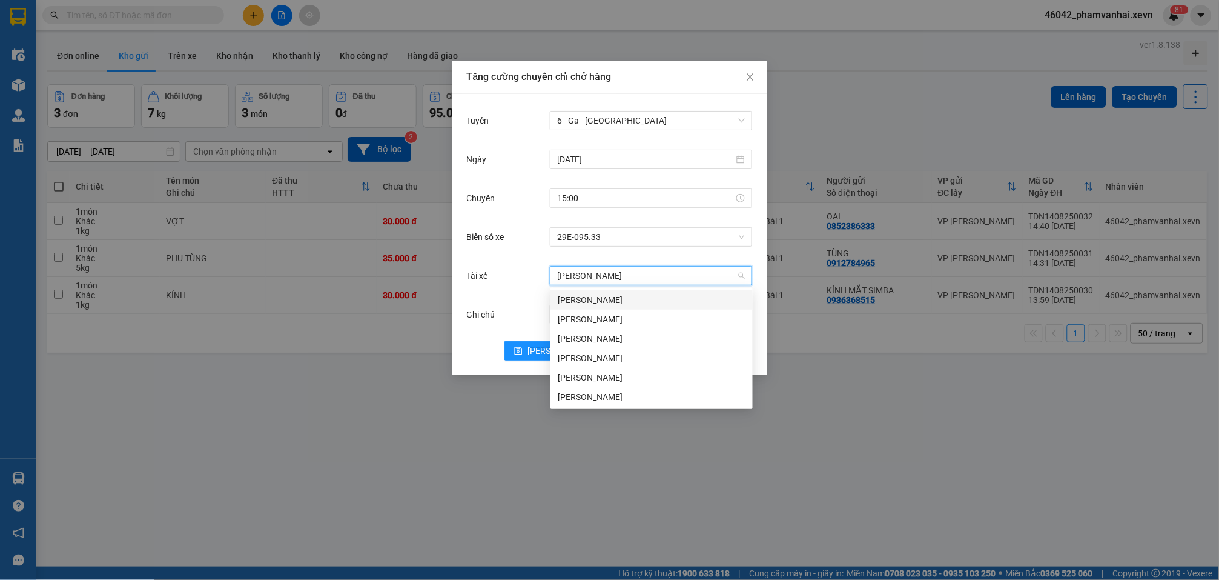
type input "[PERSON_NAME]"
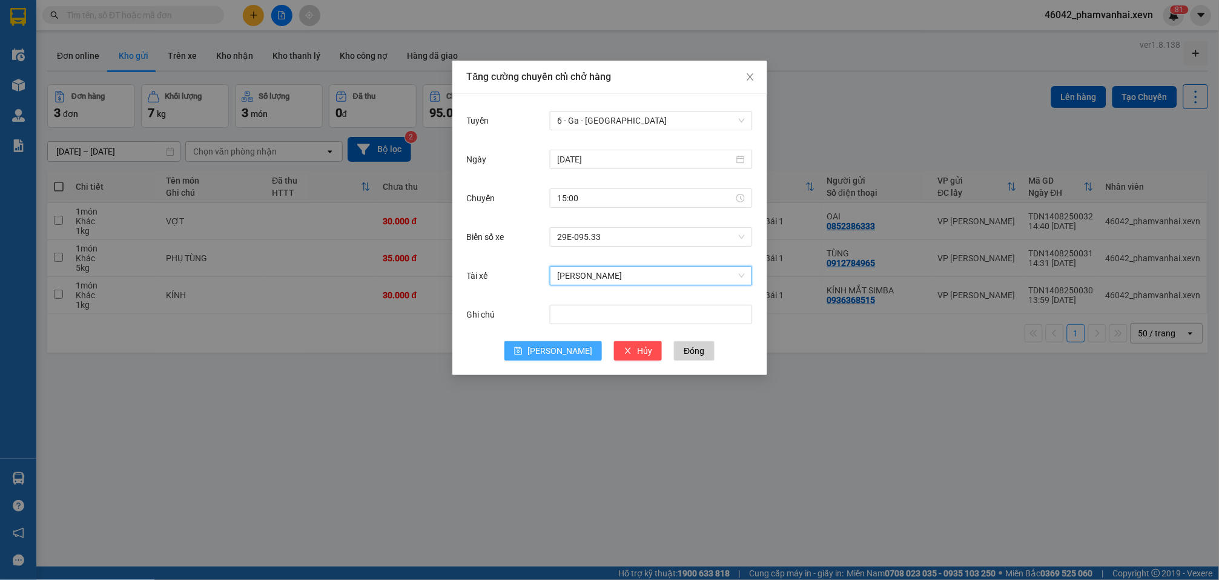
click at [552, 347] on button "[PERSON_NAME]" at bounding box center [554, 350] width 98 height 19
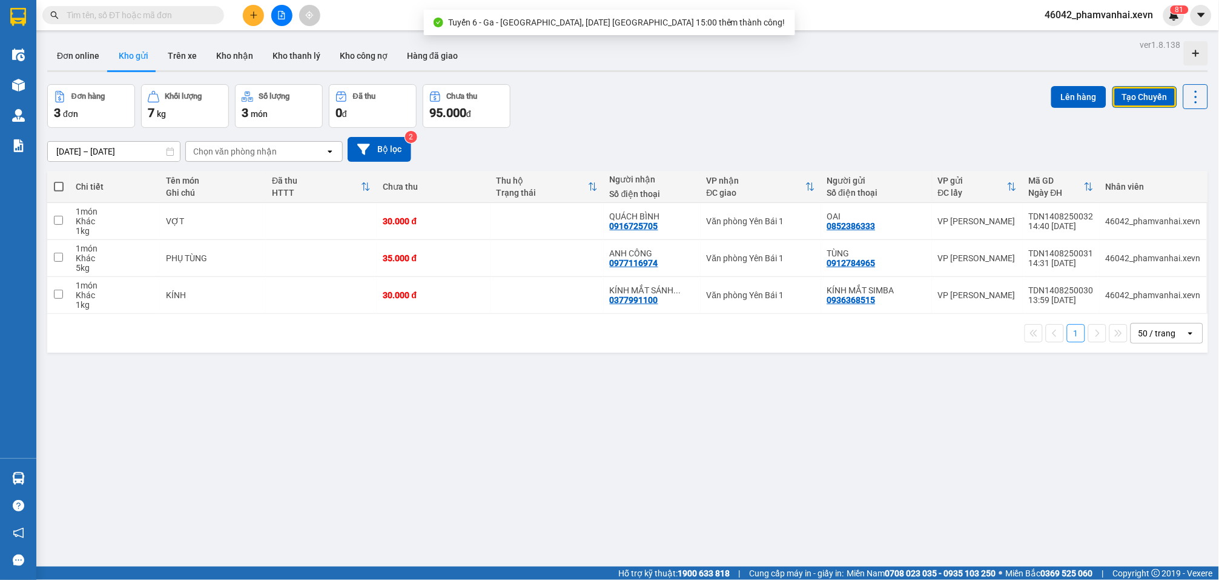
click at [64, 188] on th at bounding box center [58, 187] width 22 height 32
click at [60, 188] on span at bounding box center [59, 187] width 10 height 10
click at [59, 181] on input "checkbox" at bounding box center [59, 181] width 0 height 0
checkbox input "true"
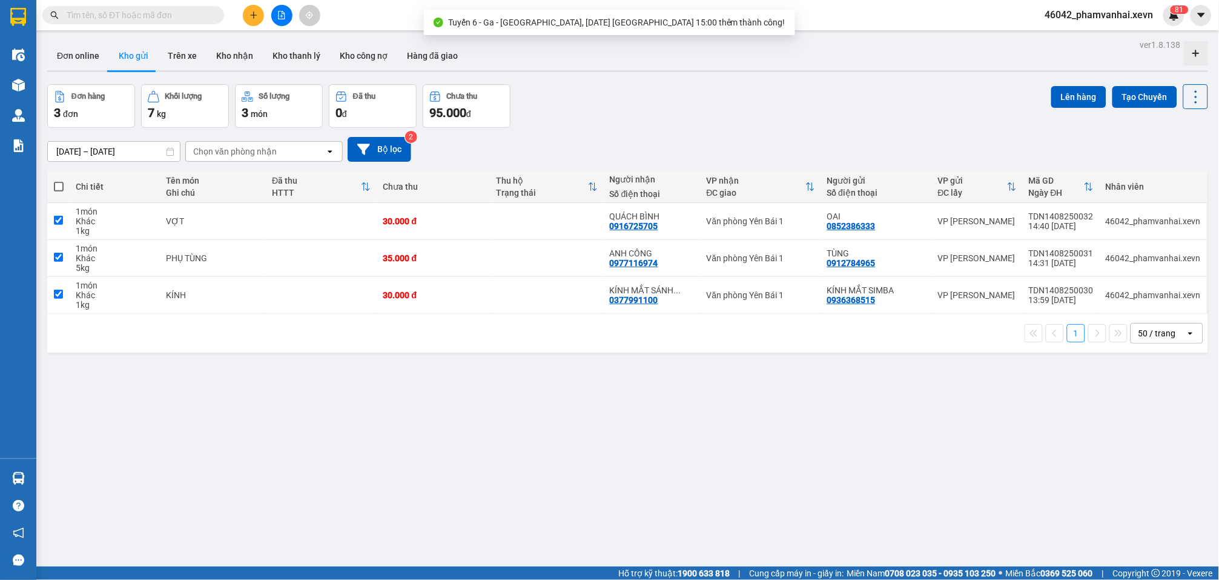
checkbox input "true"
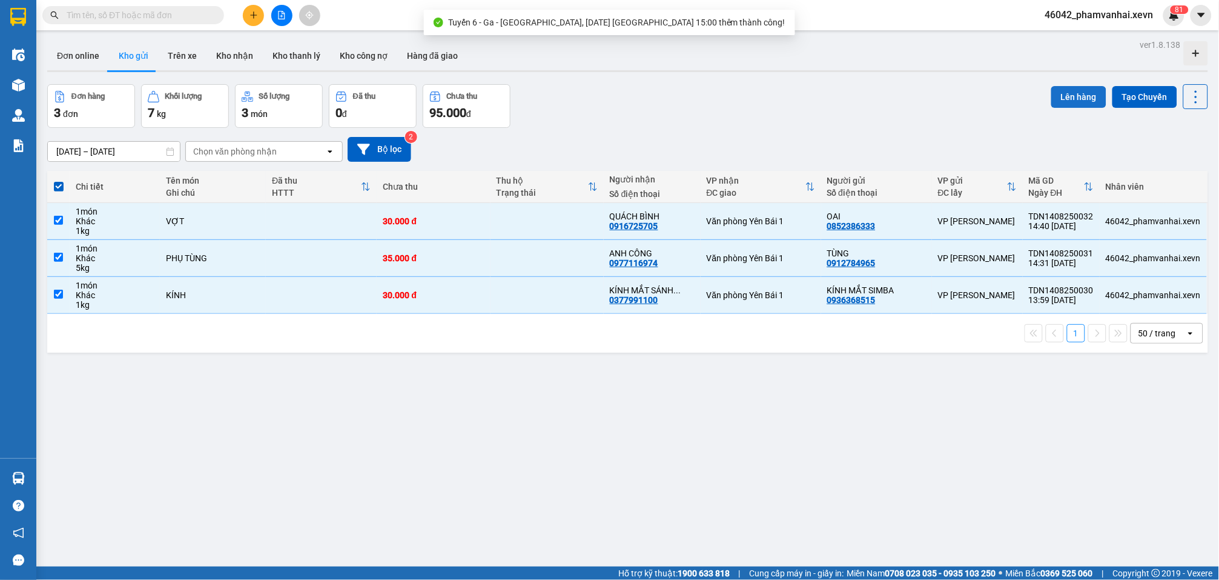
click at [919, 107] on button "Lên hàng" at bounding box center [1079, 97] width 55 height 22
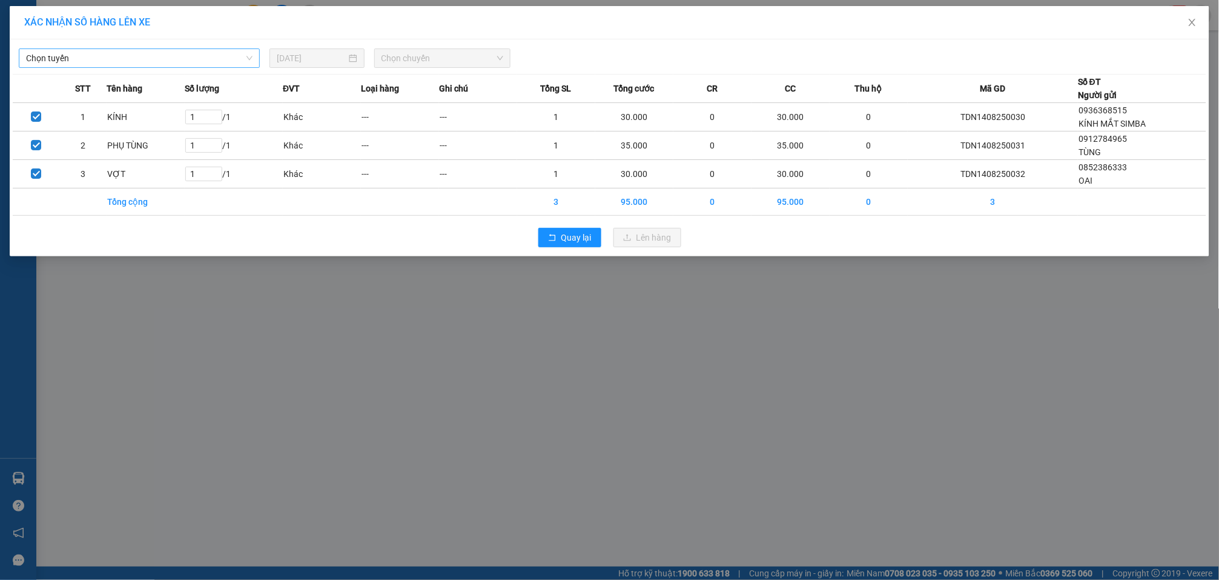
click at [240, 50] on span "Chọn tuyến" at bounding box center [139, 58] width 227 height 18
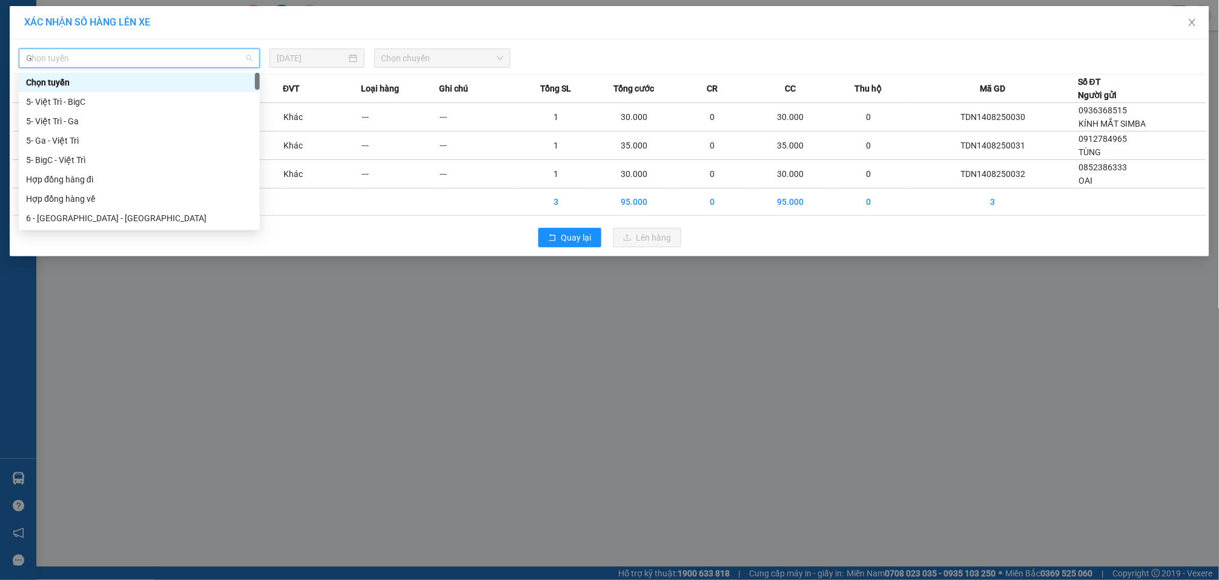
type input "GA"
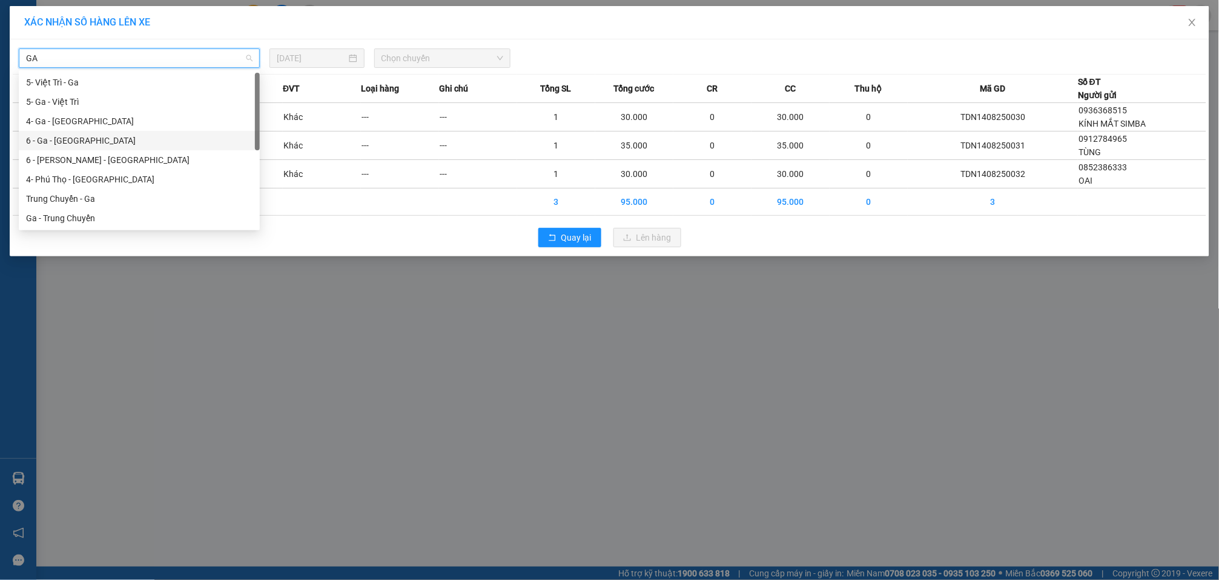
click at [99, 136] on div "6 - Ga - [GEOGRAPHIC_DATA]" at bounding box center [139, 140] width 227 height 13
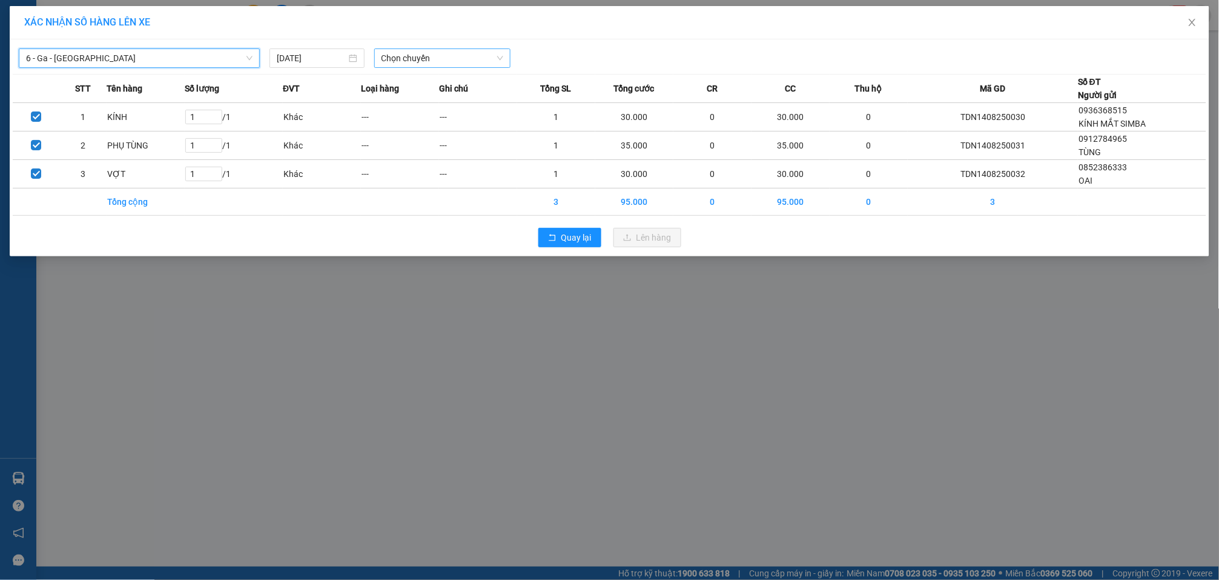
click at [452, 57] on span "Chọn chuyến" at bounding box center [443, 58] width 122 height 18
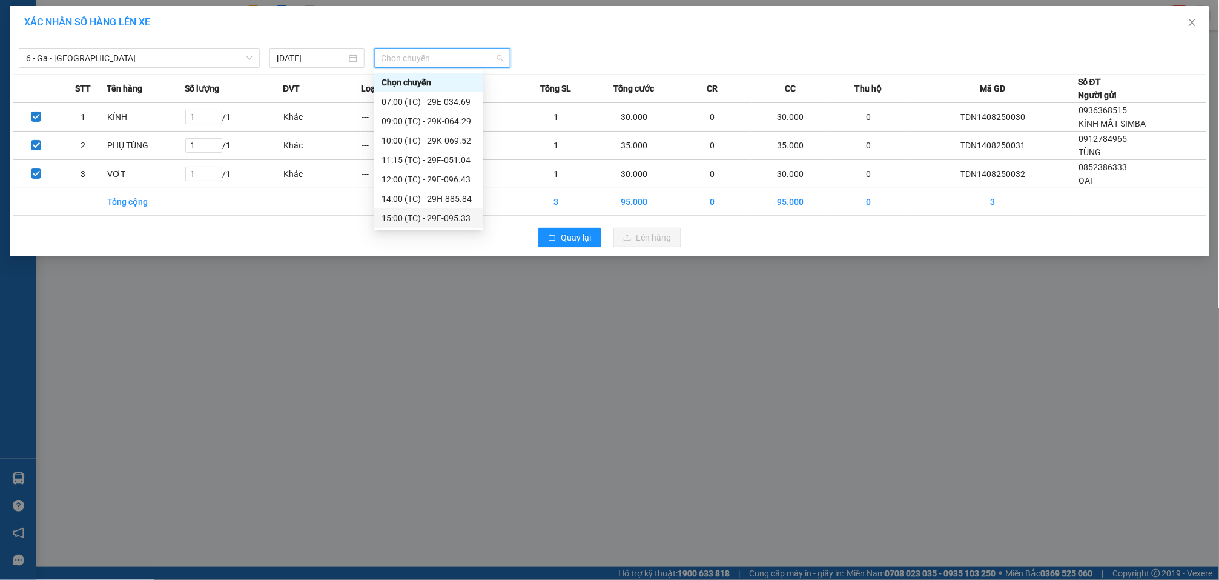
click at [442, 214] on div "15:00 (TC) - 29E-095.33" at bounding box center [429, 217] width 94 height 13
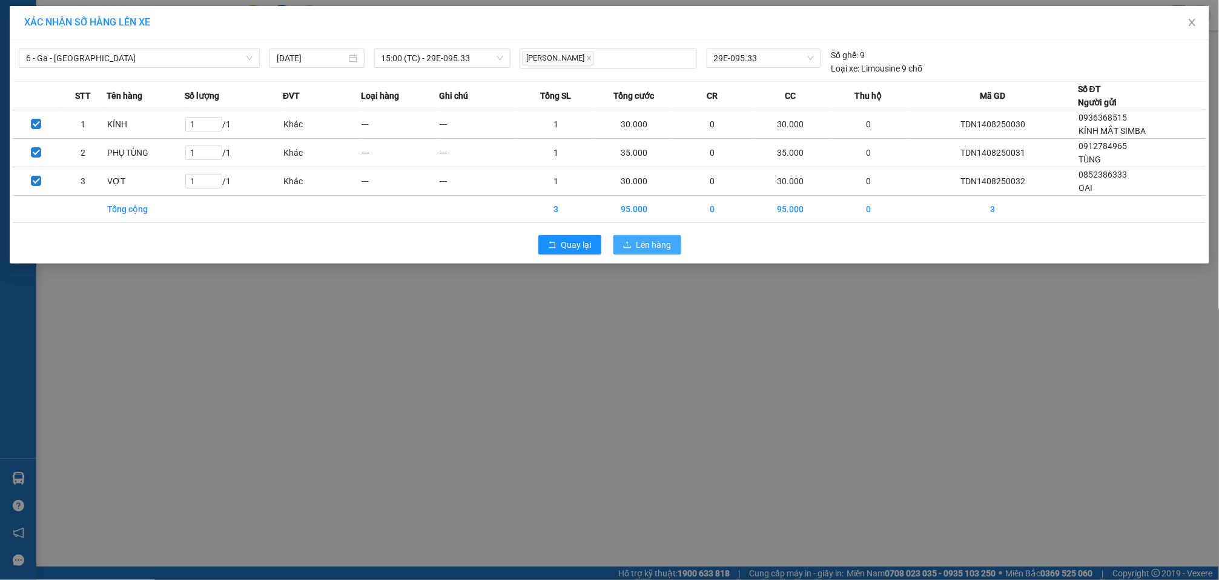
click at [633, 249] on button "Lên hàng" at bounding box center [648, 244] width 68 height 19
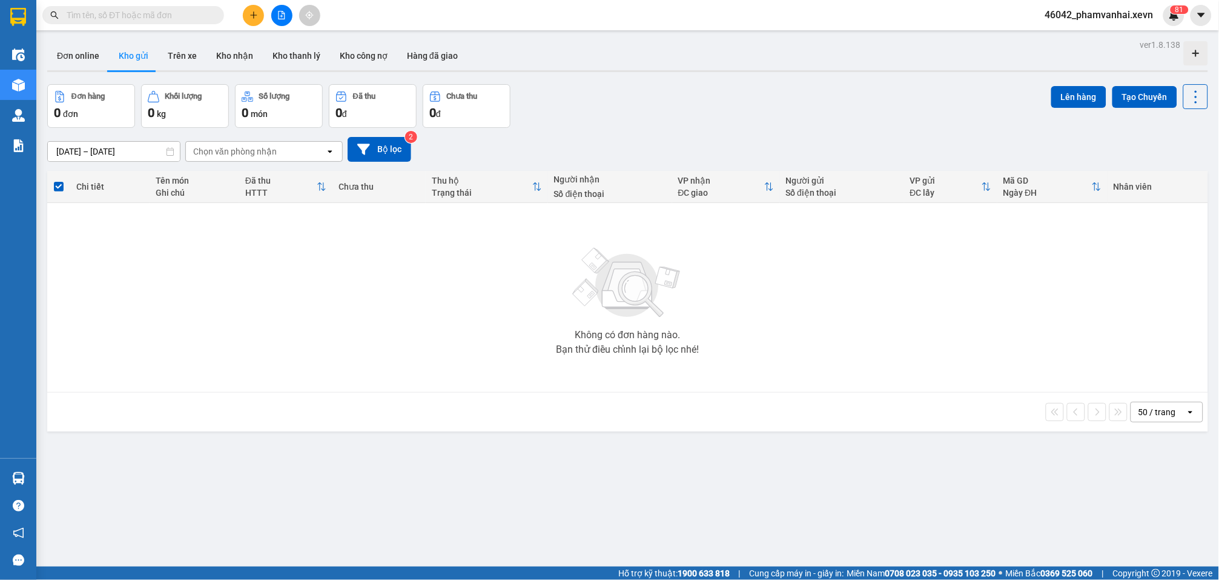
click at [250, 12] on icon "plus" at bounding box center [254, 15] width 8 height 8
click at [270, 36] on div "Tạo đơn hàng" at bounding box center [295, 44] width 91 height 23
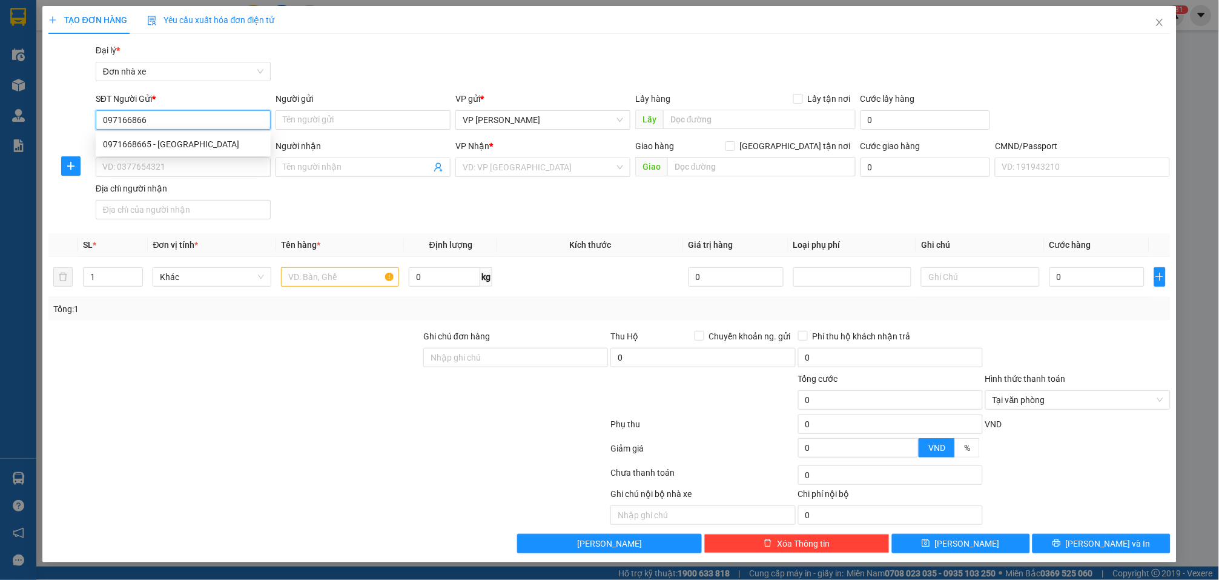
type input "0971668665"
click at [228, 138] on div "0971668665 - [GEOGRAPHIC_DATA]" at bounding box center [183, 144] width 161 height 13
type input "hưng long"
type input "0966927799"
type input "GARA QUỐC ĐỊNH"
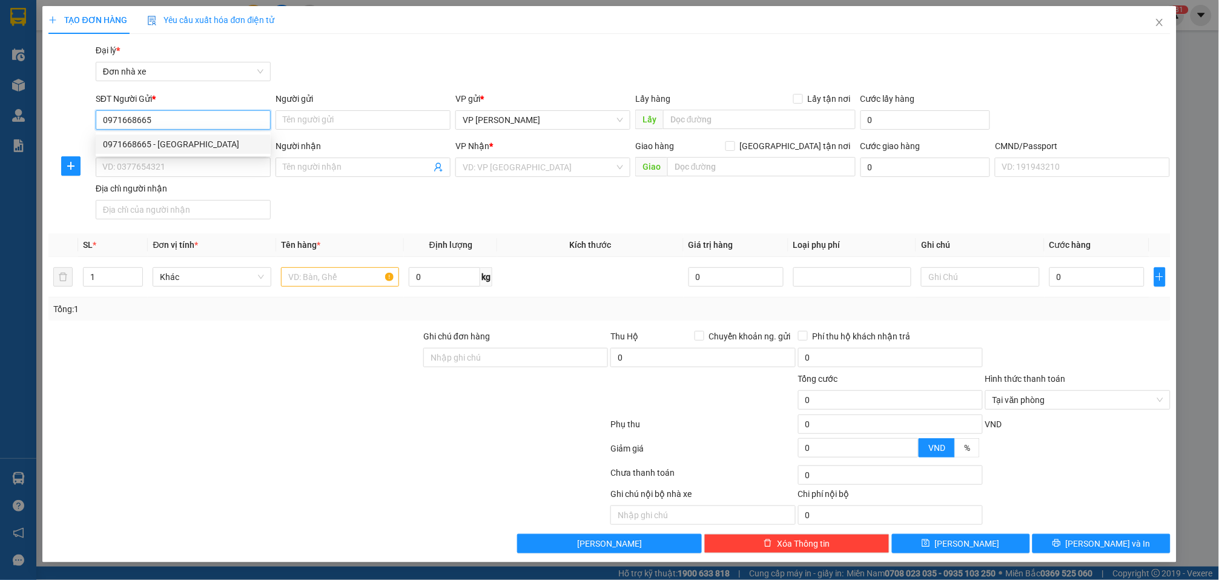
type input "0981499589 [PERSON_NAME]"
type input "0971668665"
click at [320, 270] on input "text" at bounding box center [340, 276] width 118 height 19
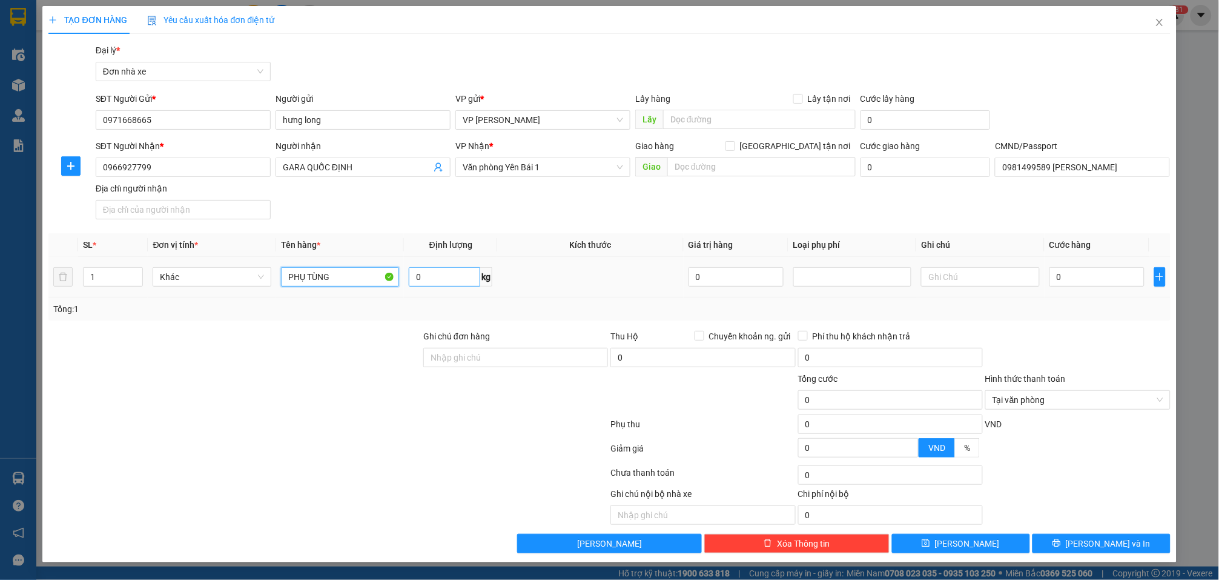
type input "PHỤ TÙNG"
click at [436, 273] on input "0" at bounding box center [444, 276] width 71 height 19
type input "3"
click at [919, 268] on input "0" at bounding box center [1097, 276] width 95 height 19
type input "3"
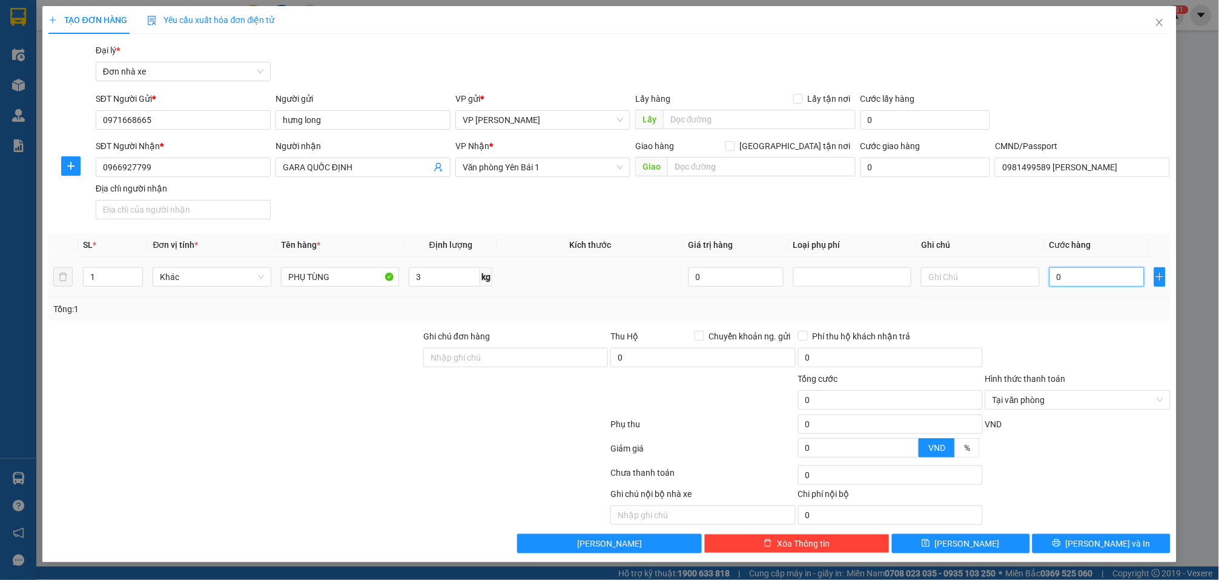
type input "3"
type input "30"
type input "300"
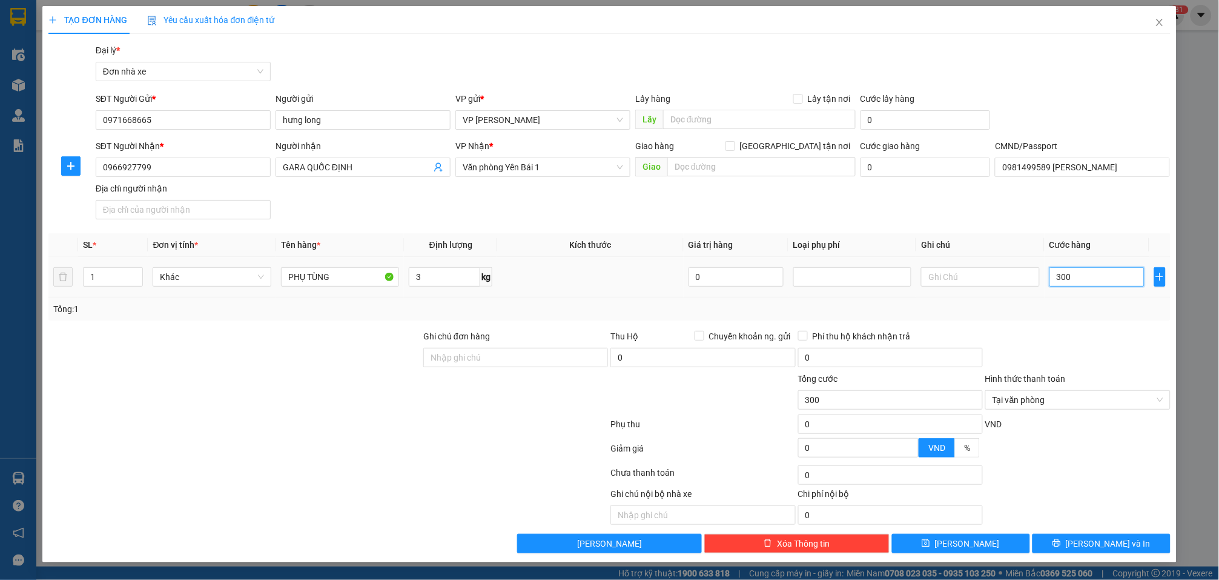
type input "3.000"
type input "30.000"
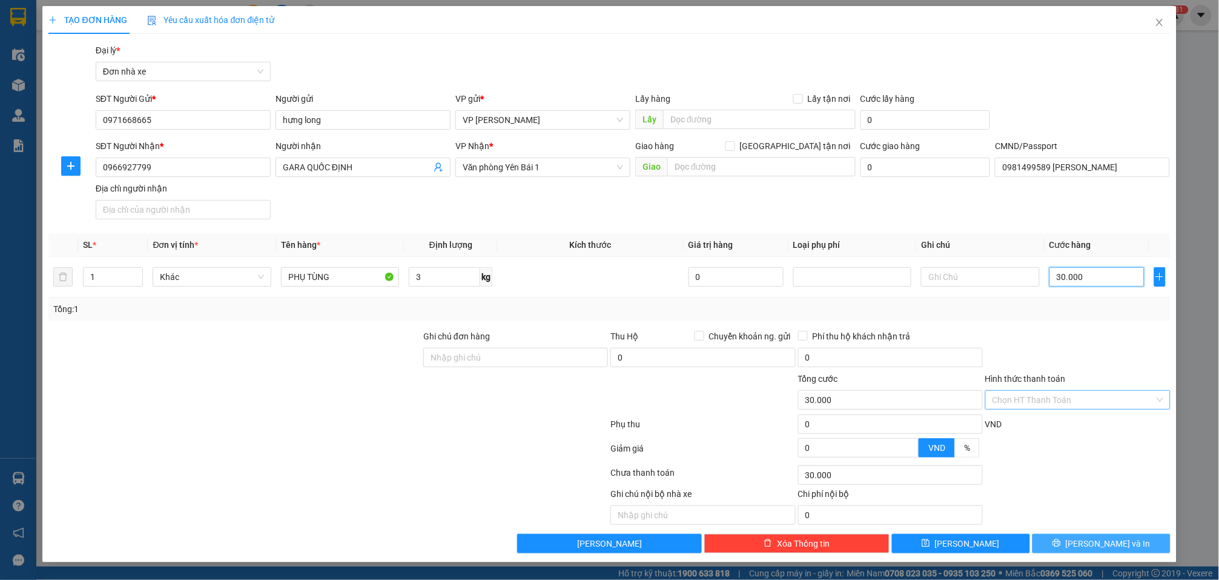
type input "30.000"
click at [919, 546] on span "[PERSON_NAME] và In" at bounding box center [1108, 543] width 85 height 13
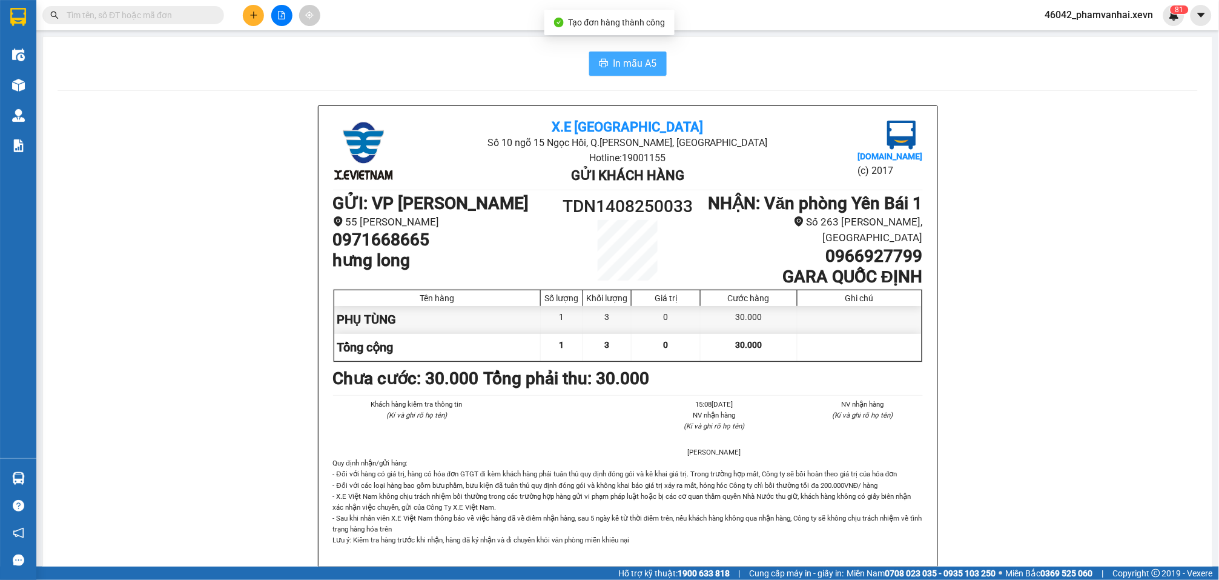
click at [599, 61] on icon "printer" at bounding box center [603, 63] width 9 height 8
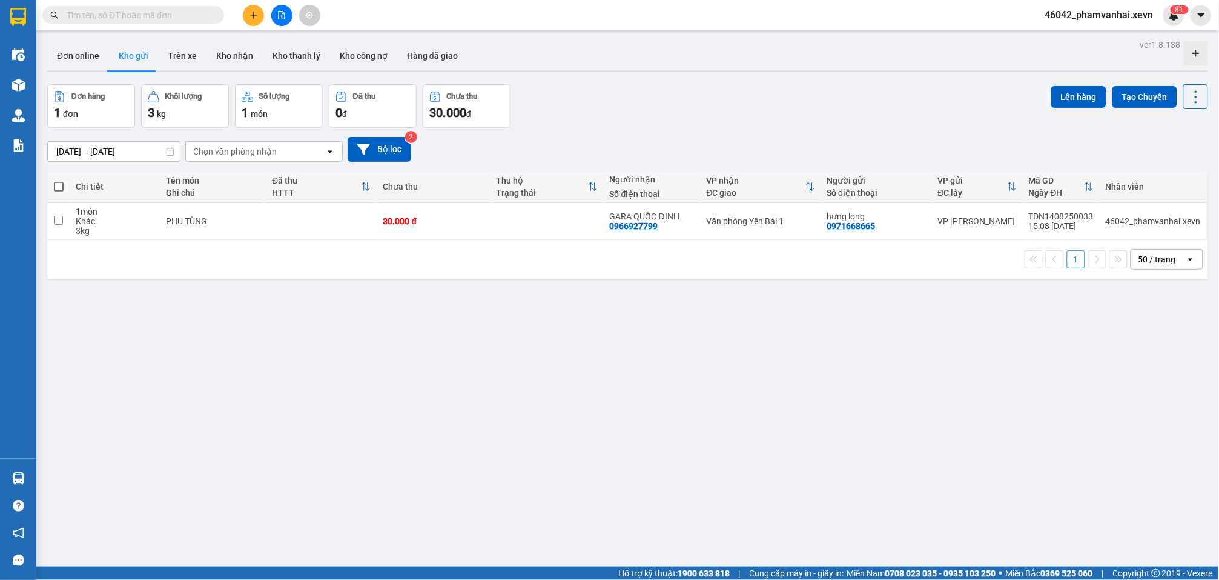
click at [249, 5] on button at bounding box center [253, 15] width 21 height 21
click at [276, 44] on div "Tạo đơn hàng" at bounding box center [301, 44] width 53 height 13
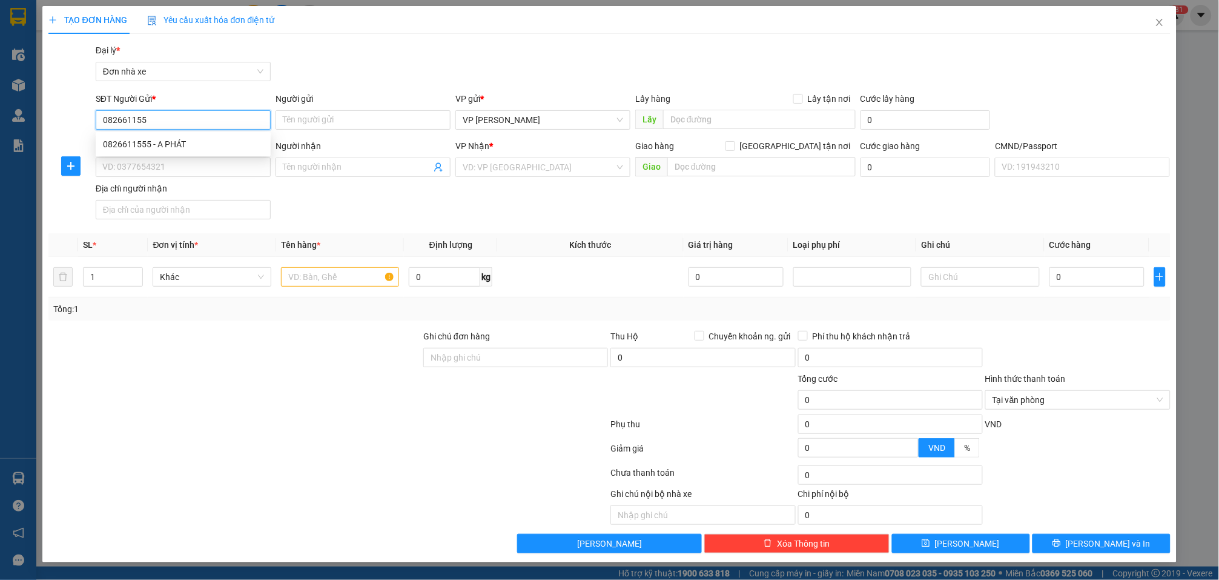
type input "0826611555"
click at [185, 147] on div "0826611555 - A PHÁT" at bounding box center [183, 144] width 161 height 13
type input "A PHÁT"
type input "0912186059"
type input "CƯỜNG"
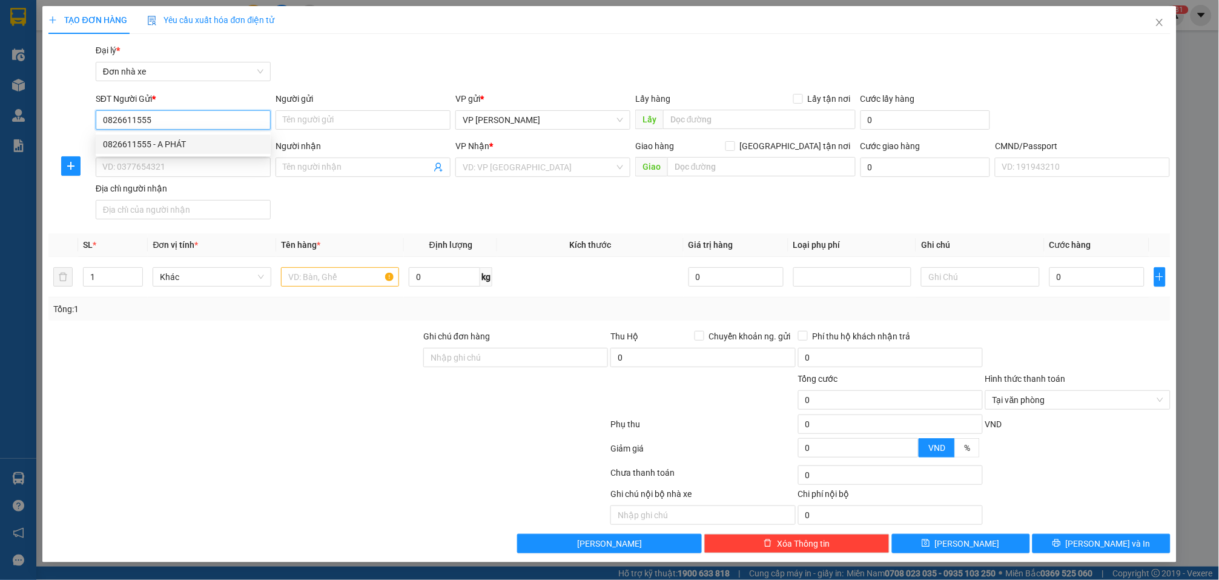
type input "0912186059 LÊ TỰ CƯỜNG"
type input "0826611555"
click at [332, 285] on input "text" at bounding box center [340, 276] width 118 height 19
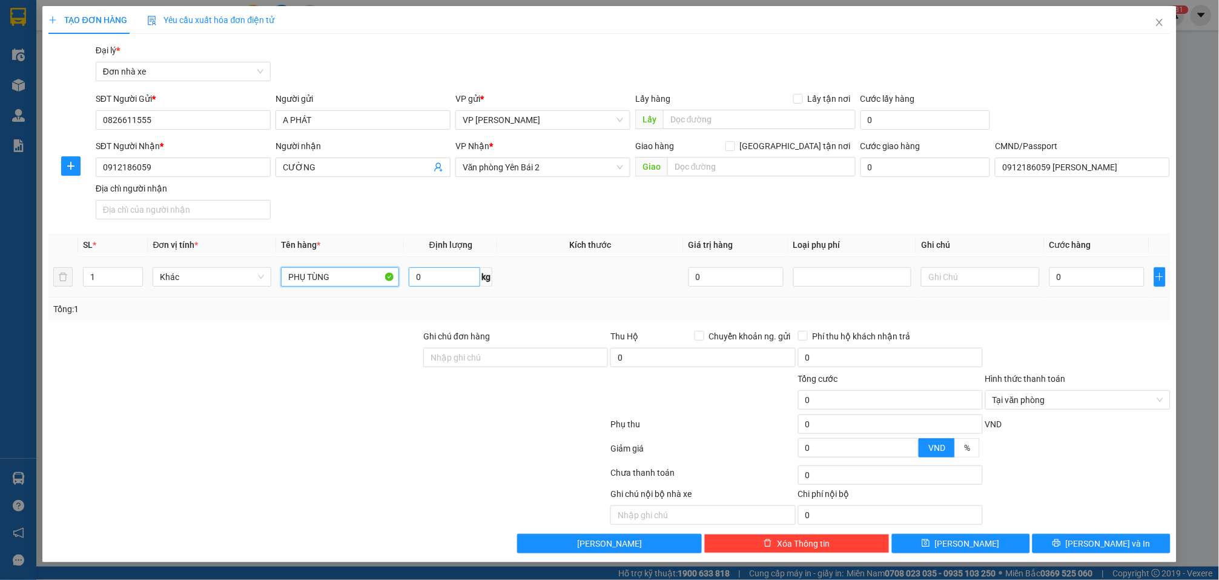
type input "PHỤ TÙNG"
click at [434, 271] on input "0" at bounding box center [444, 276] width 71 height 19
type input "1"
click at [919, 282] on input "0" at bounding box center [1097, 276] width 95 height 19
type input "3"
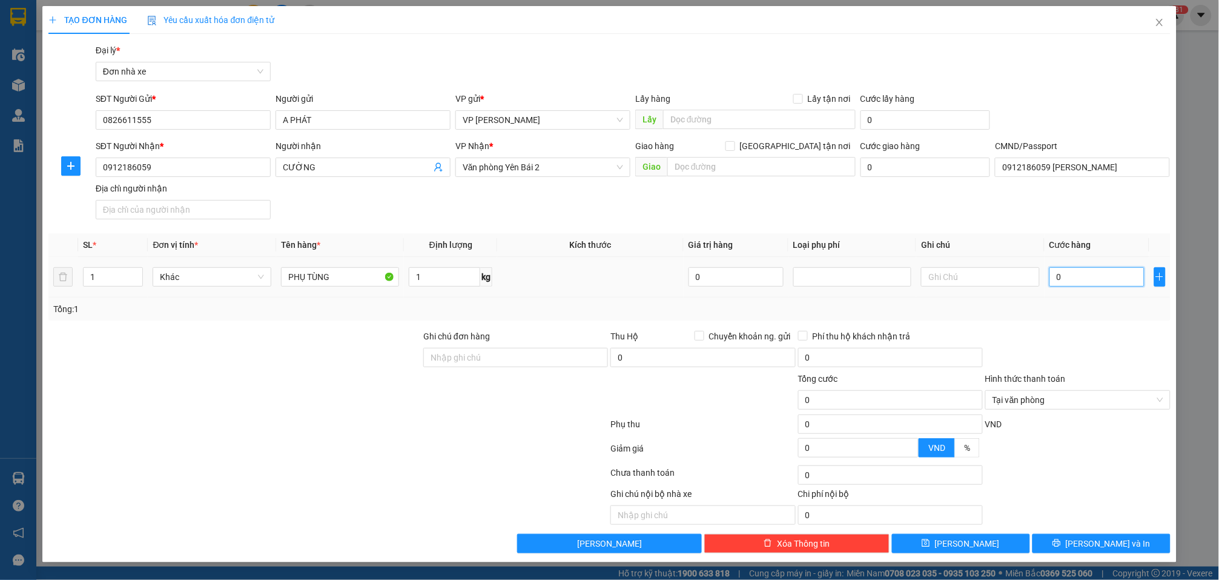
type input "3"
type input "30"
type input "300"
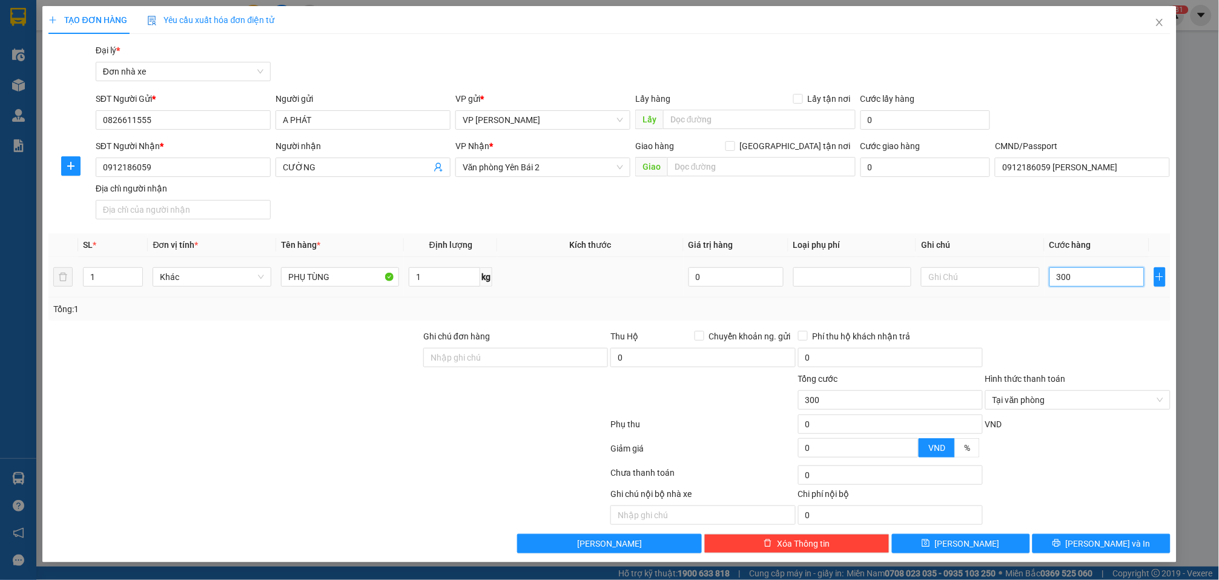
type input "3.000"
type input "30.000"
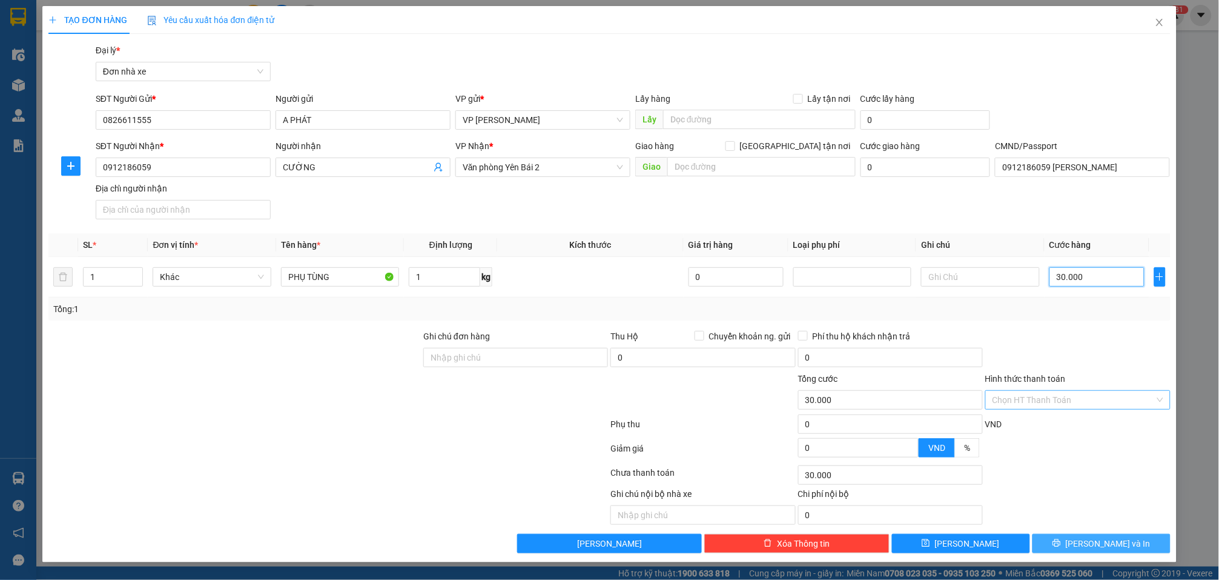
type input "30.000"
click at [919, 539] on span "Lưu và In" at bounding box center [1108, 543] width 85 height 13
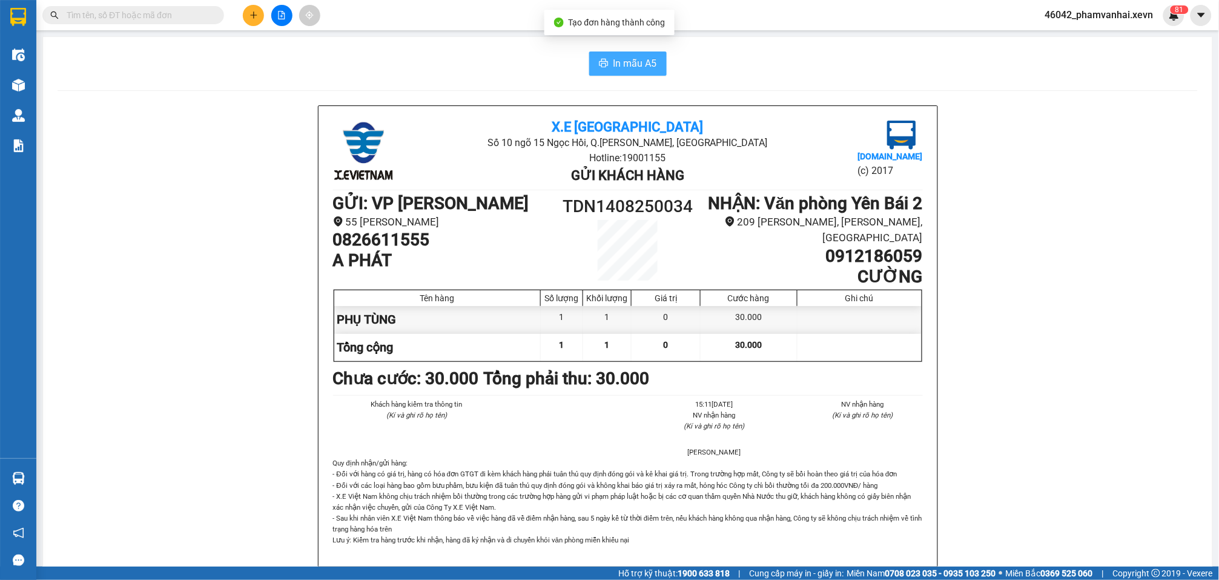
click at [603, 63] on button "In mẫu A5" at bounding box center [628, 63] width 78 height 24
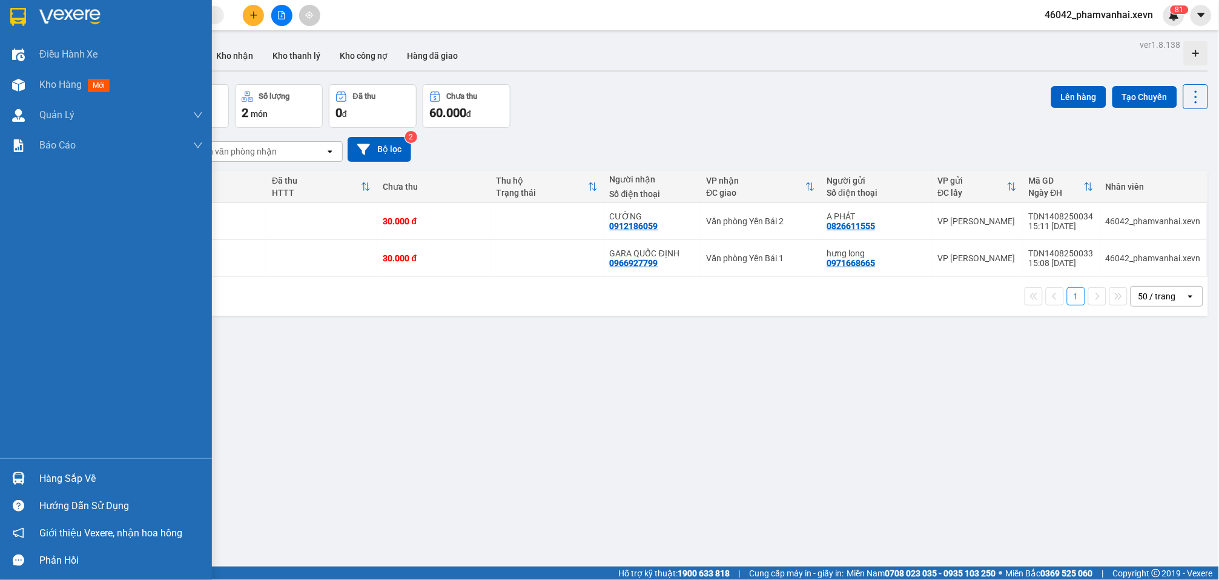
click at [36, 481] on div "Hàng sắp về" at bounding box center [106, 478] width 212 height 27
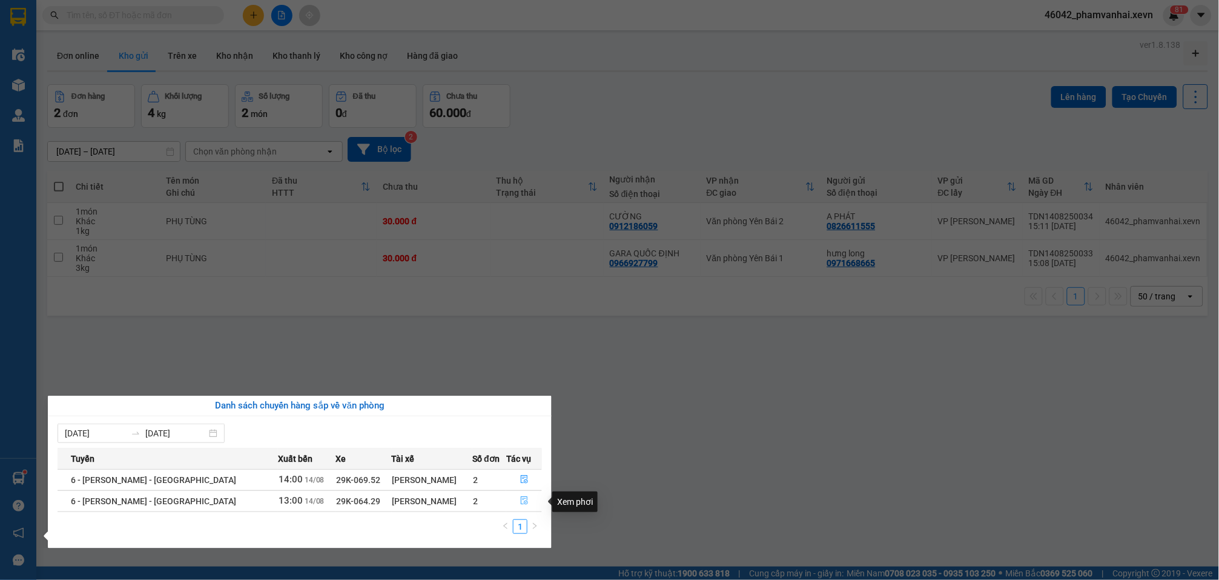
click at [520, 502] on icon "file-done" at bounding box center [524, 500] width 8 height 8
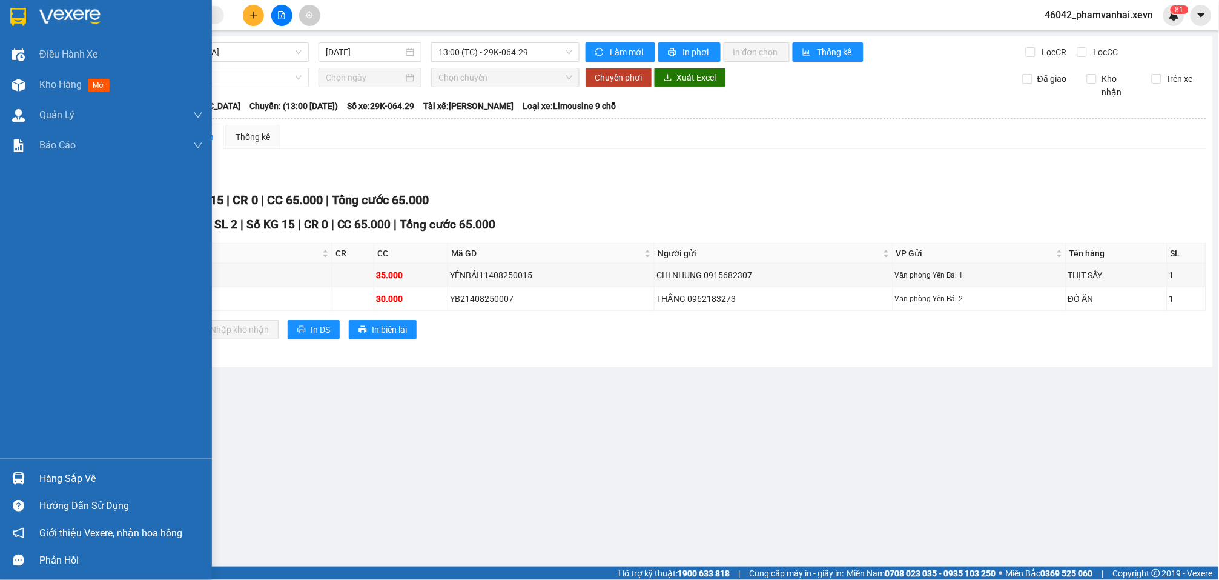
click at [30, 15] on div at bounding box center [106, 19] width 212 height 39
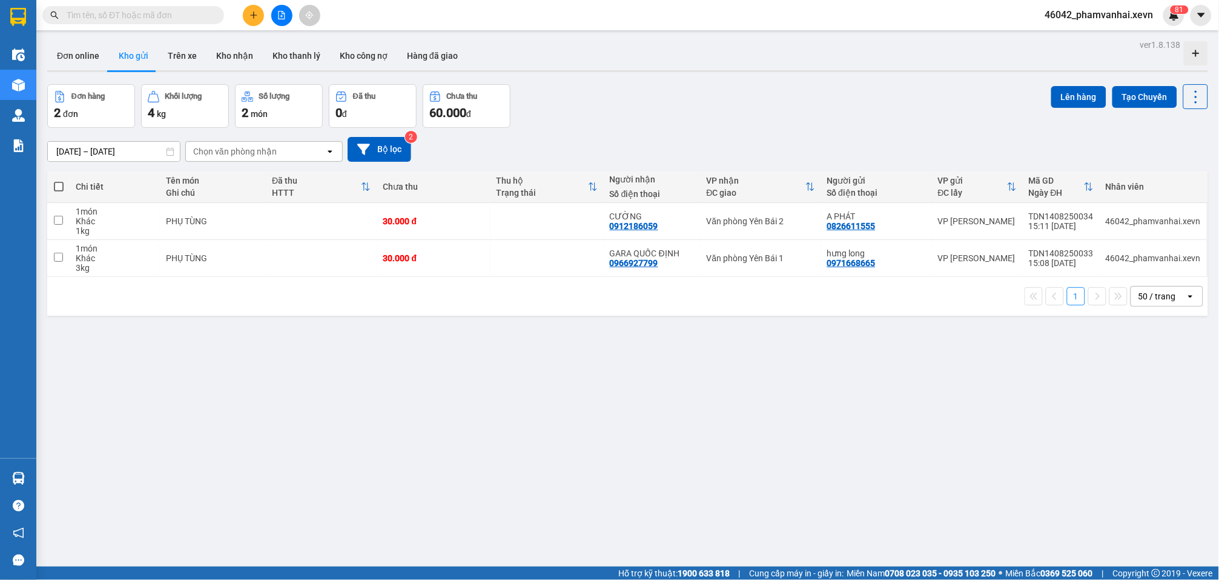
click at [237, 7] on div at bounding box center [281, 15] width 91 height 21
click at [247, 10] on button at bounding box center [253, 15] width 21 height 21
click at [313, 39] on div "Tạo đơn hàng" at bounding box center [301, 44] width 53 height 13
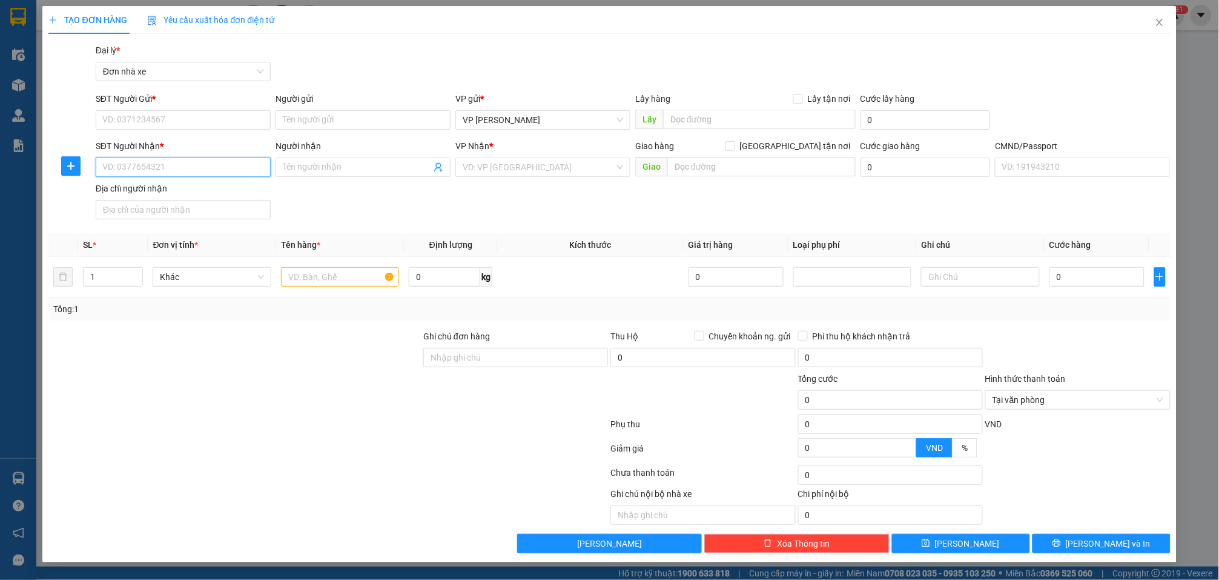
click at [220, 176] on input "SĐT Người Nhận *" at bounding box center [183, 166] width 175 height 19
type input "0968727581"
click at [190, 195] on div "0968727581 - HƯNG HÀ" at bounding box center [183, 191] width 161 height 13
type input "HƯNG HÀ"
type input "001187053905 LÊ THỊ VÂN"
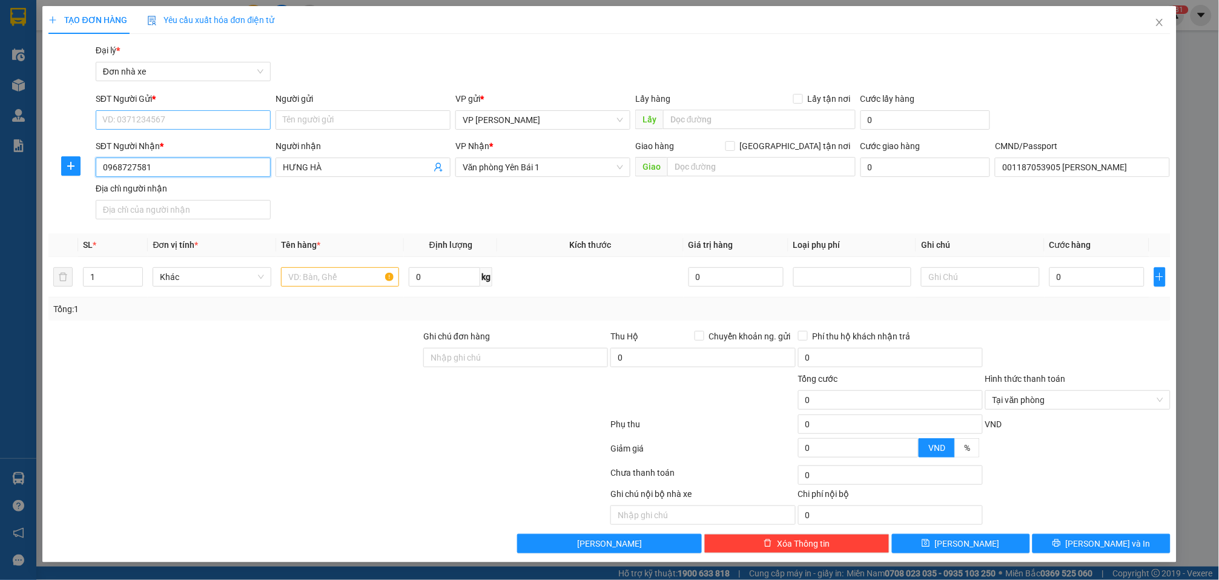
type input "0968727581"
click at [170, 124] on input "SĐT Người Gửi *" at bounding box center [183, 119] width 175 height 19
type input "0904683138"
click at [230, 142] on div "0904683138 - ANH NAM" at bounding box center [183, 144] width 161 height 13
type input "ANH NAM"
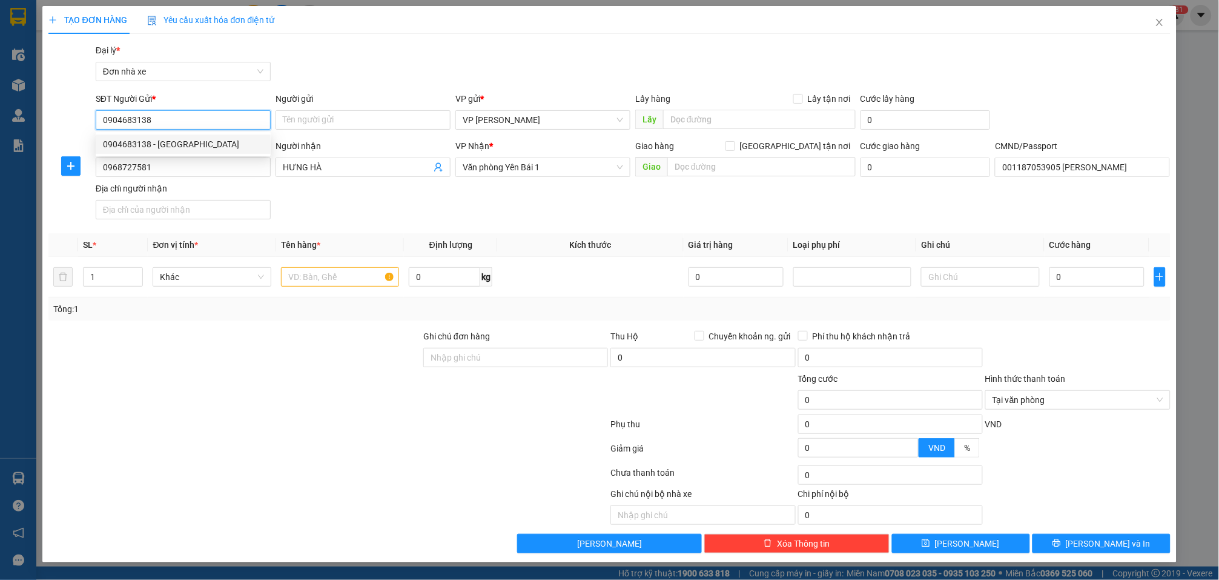
type input "123"
type input "0904683138"
click at [362, 276] on input "text" at bounding box center [340, 276] width 118 height 19
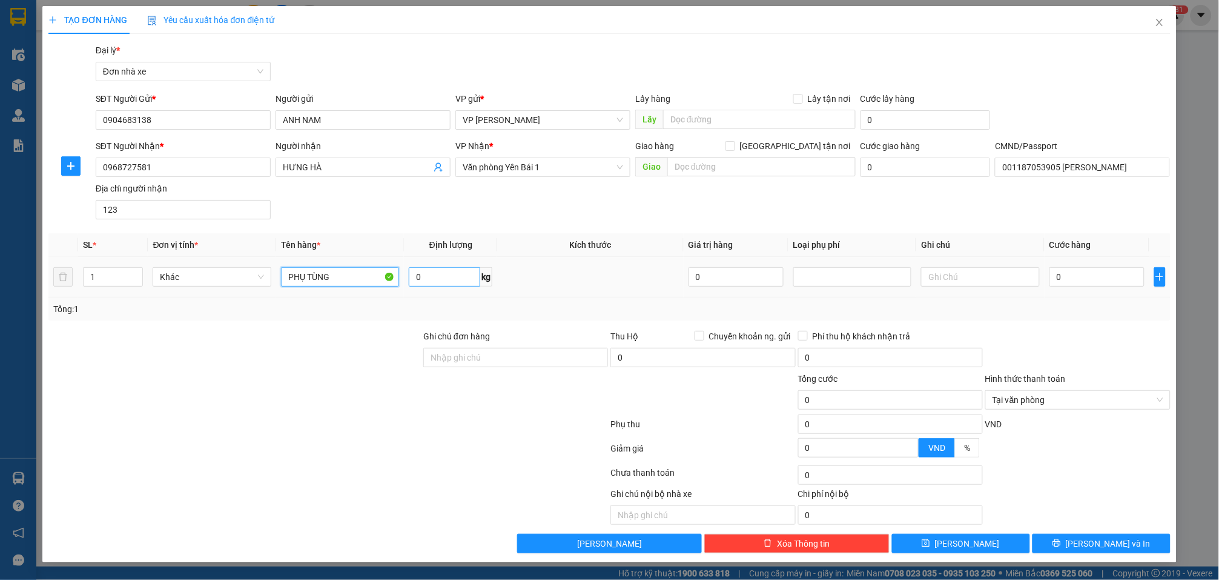
type input "PHỤ TÙNG"
click at [429, 276] on input "0" at bounding box center [444, 276] width 71 height 19
type input "1"
click at [919, 280] on input "0" at bounding box center [1097, 276] width 95 height 19
type input "3"
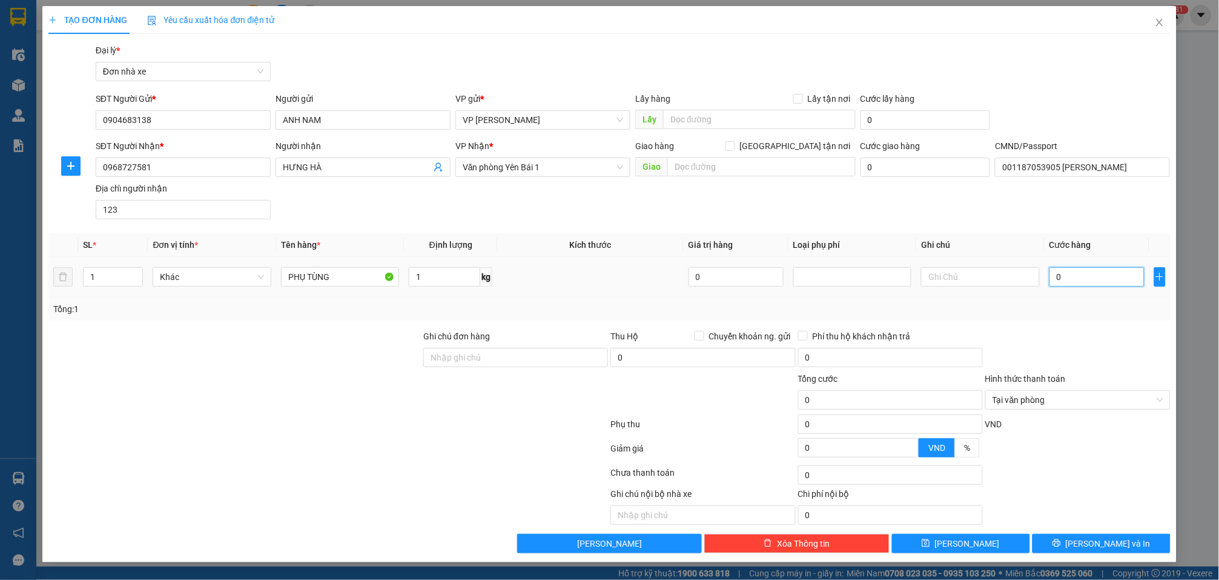
type input "3"
type input "30"
type input "300"
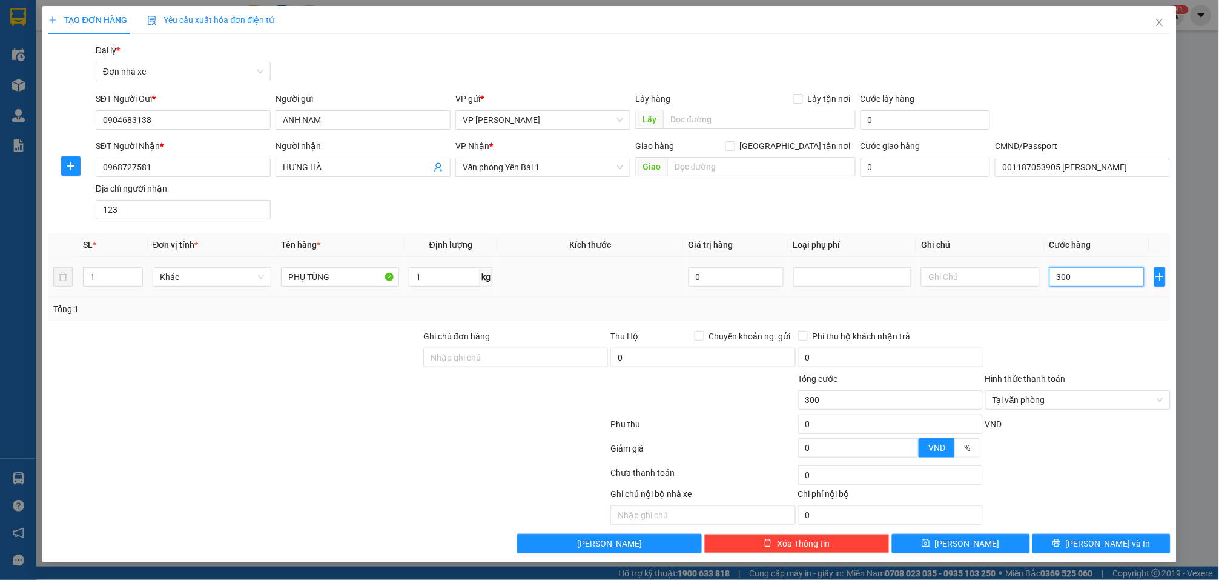
type input "3.000"
type input "30.000"
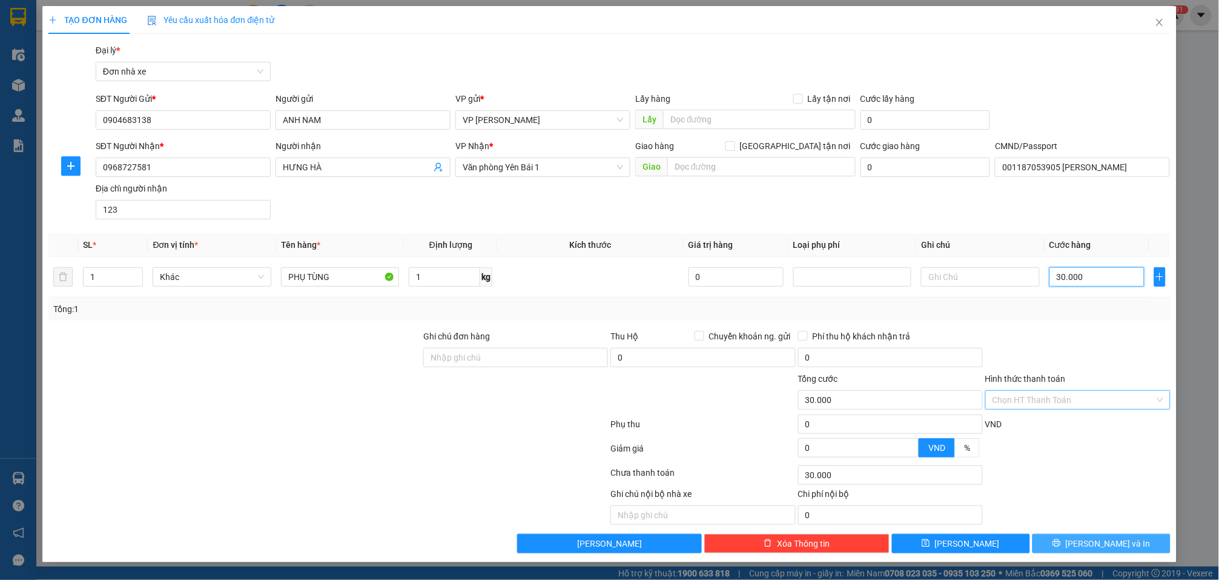
type input "30.000"
click at [919, 539] on span "Lưu và In" at bounding box center [1108, 543] width 85 height 13
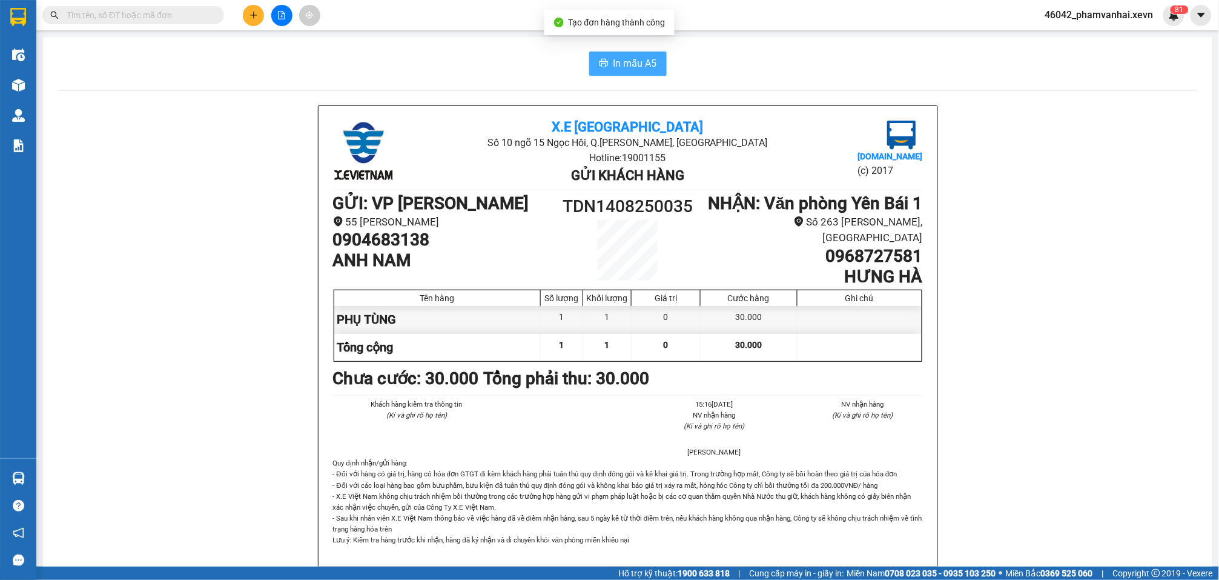
click at [599, 63] on icon "printer" at bounding box center [604, 63] width 10 height 10
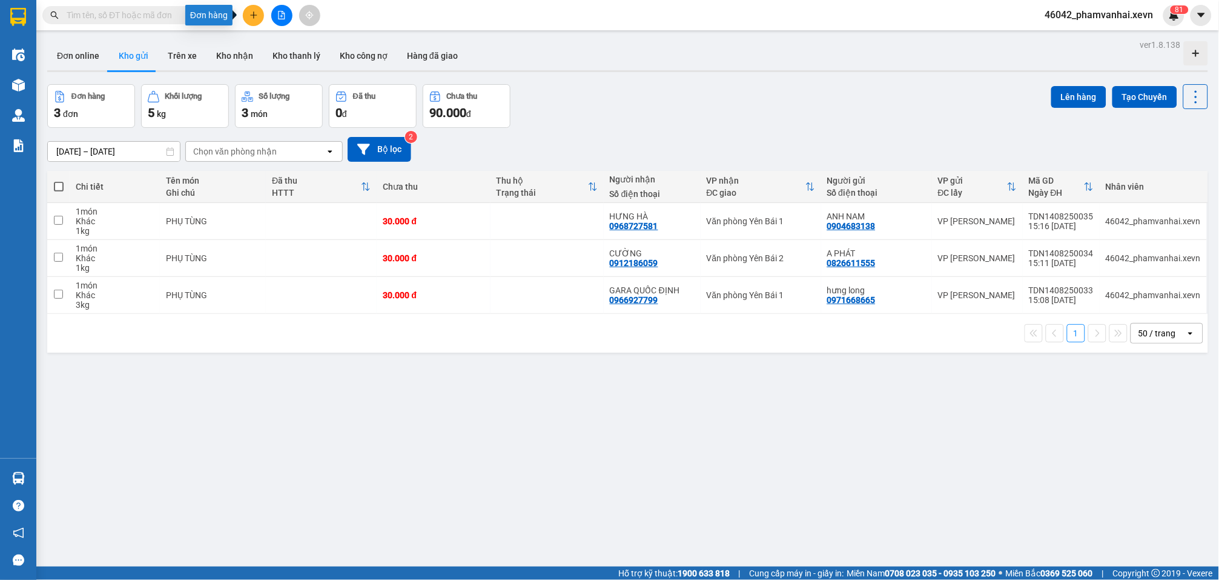
click at [254, 15] on icon "plus" at bounding box center [253, 15] width 7 height 1
click at [296, 40] on div "Tạo đơn hàng" at bounding box center [301, 44] width 53 height 13
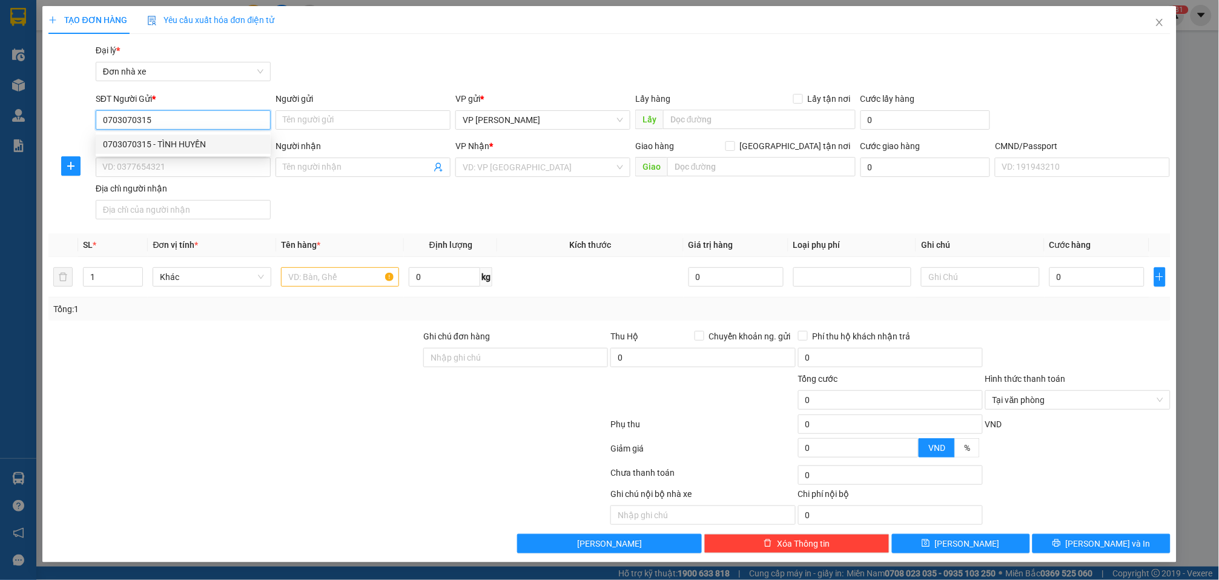
type input "0703070315"
click at [211, 131] on div "SĐT Người Gửi * 0703070315" at bounding box center [183, 113] width 175 height 42
click at [212, 138] on form "SĐT Người Gửi * 0703070315 Người gửi Tên người gửi VP gửi * VP Trần Đại Nghĩa L…" at bounding box center [609, 158] width 1122 height 132
click at [219, 110] on span "0703070315" at bounding box center [183, 119] width 175 height 19
click at [225, 135] on div "0703070315 - TÌNH HUYỀN" at bounding box center [183, 143] width 175 height 19
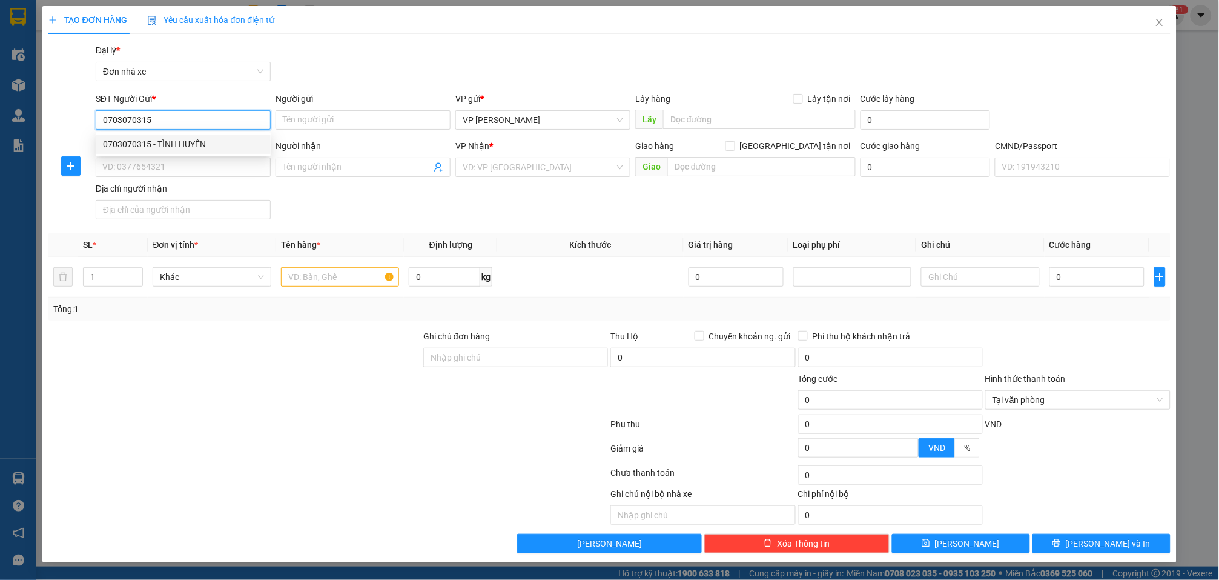
type input "TÌNH HUYỀN"
type input "0979514975"
type input "HIỂN LINH"
type input "0979514975 ANH HIỂN"
click at [314, 265] on div at bounding box center [340, 277] width 118 height 24
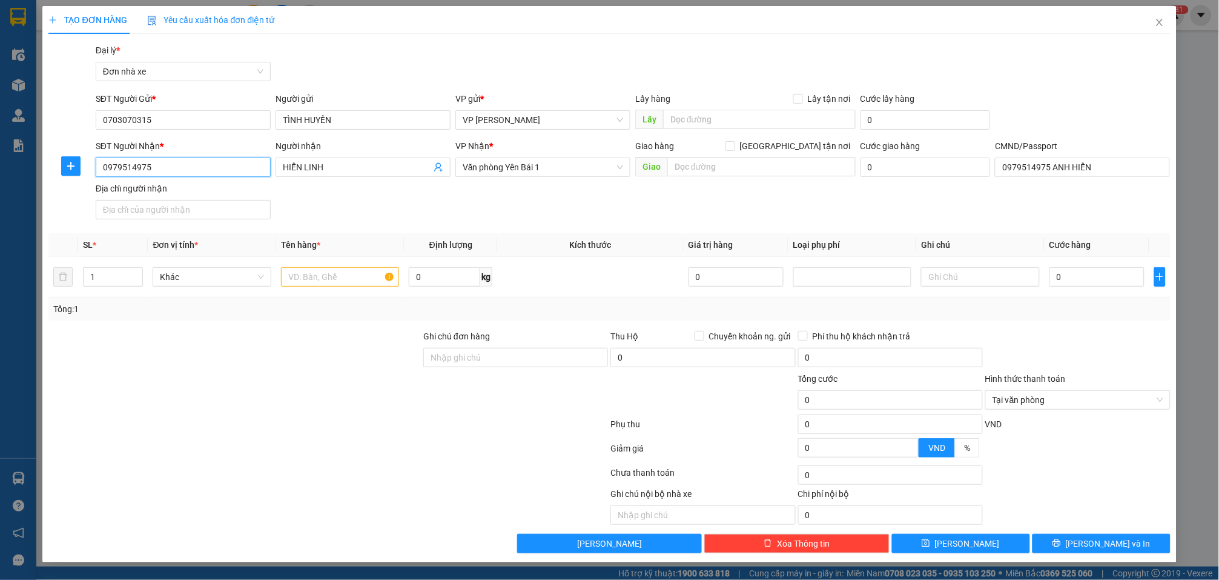
click at [201, 171] on input "0979514975" at bounding box center [183, 166] width 175 height 19
click at [206, 207] on div "0819662288 - HIỂN" at bounding box center [183, 211] width 161 height 13
type input "0819662288"
type input "HIỂN"
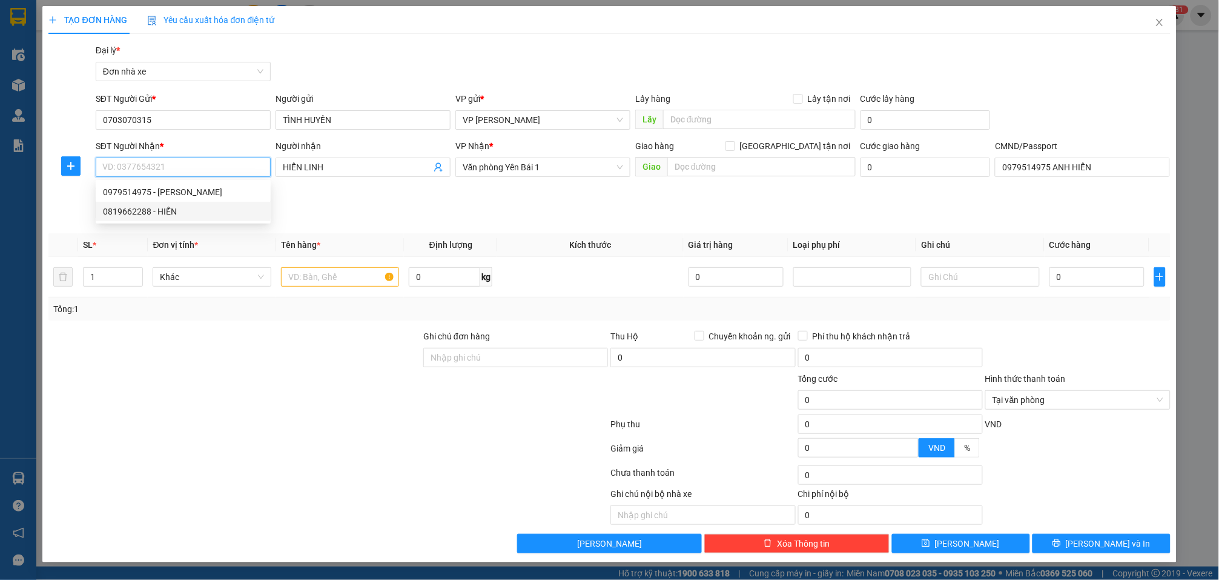
type input "0819662288 HIỂN"
type input "0819662288"
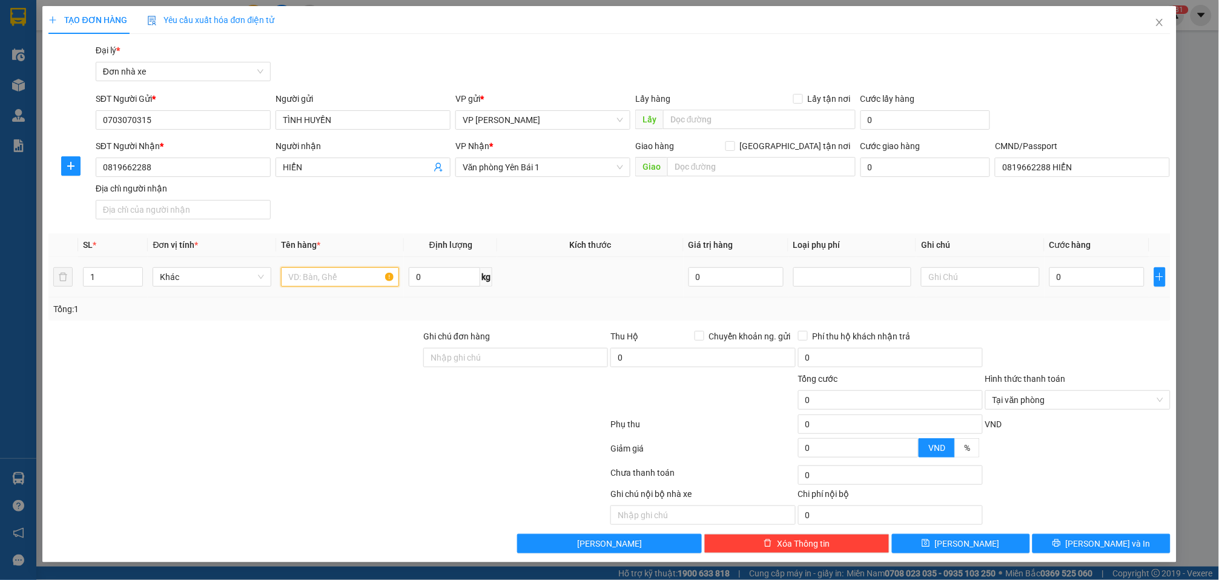
click at [346, 279] on input "text" at bounding box center [340, 276] width 118 height 19
click at [247, 167] on input "0819662288" at bounding box center [183, 166] width 175 height 19
click at [196, 191] on div "0979514975 - HIỂN LINH" at bounding box center [183, 191] width 161 height 13
type input "0979514975"
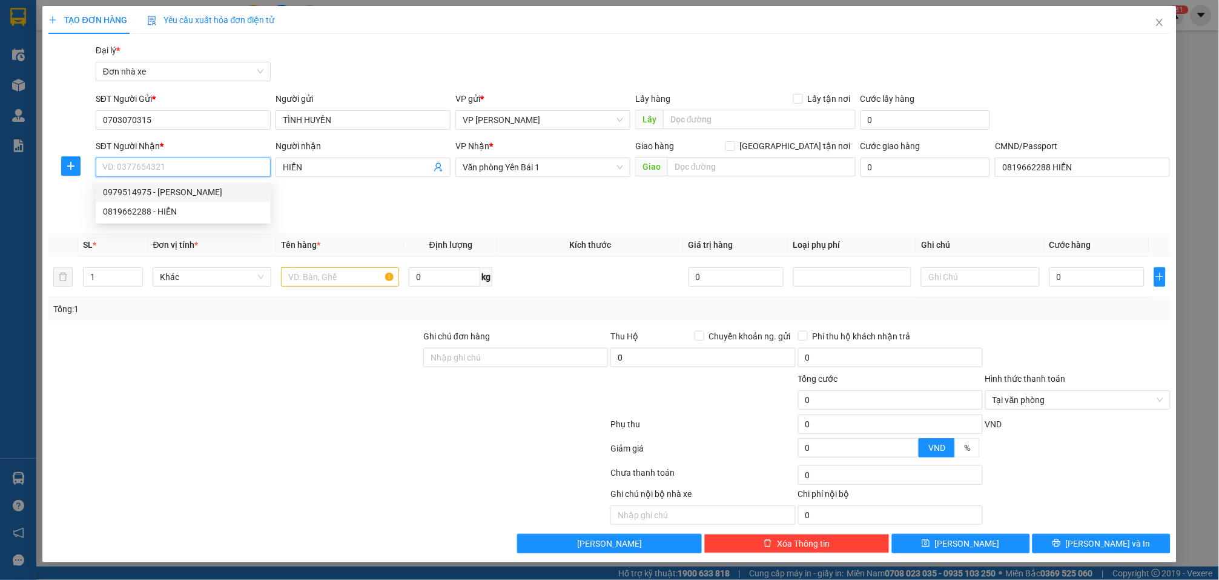
type input "HIỂN LINH"
type input "0979514975 ANH HIỂN"
type input "0979514975"
click at [331, 270] on input "text" at bounding box center [340, 276] width 118 height 19
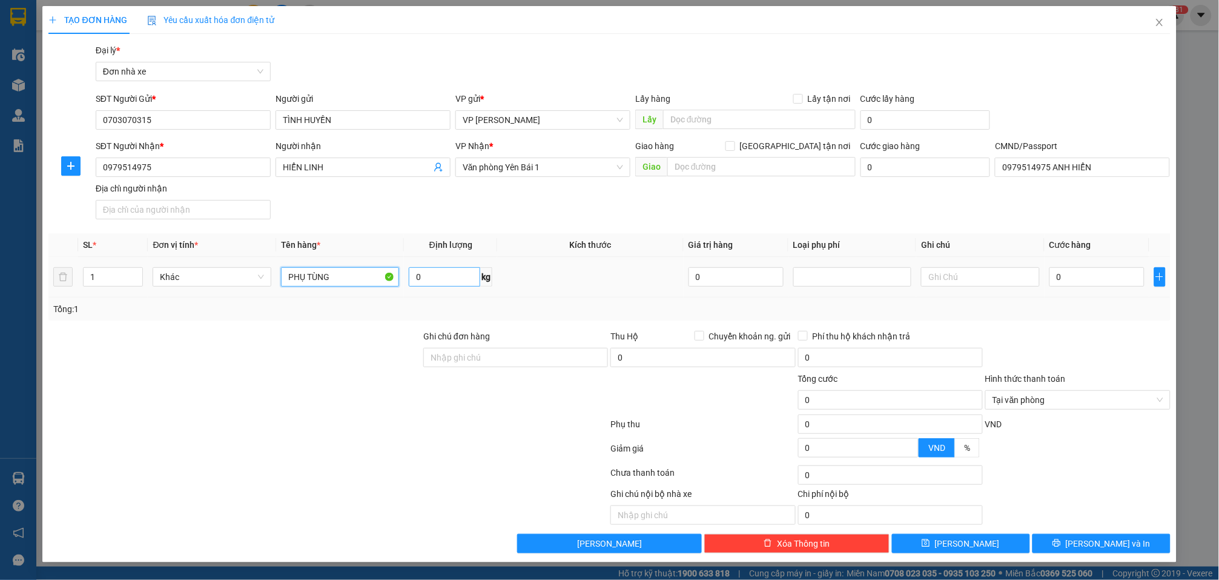
type input "PHỤ TÙNG"
click at [439, 274] on input "0" at bounding box center [444, 276] width 71 height 19
type input "11"
click at [919, 279] on input "0" at bounding box center [1097, 276] width 95 height 19
type input "4"
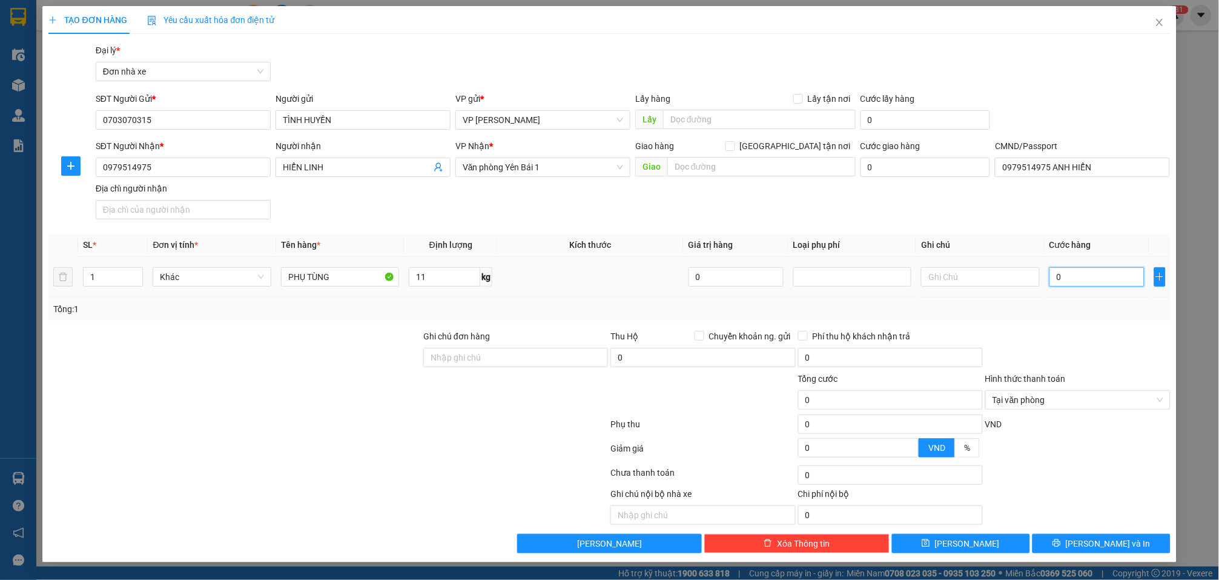
type input "4"
type input "40"
type input "400"
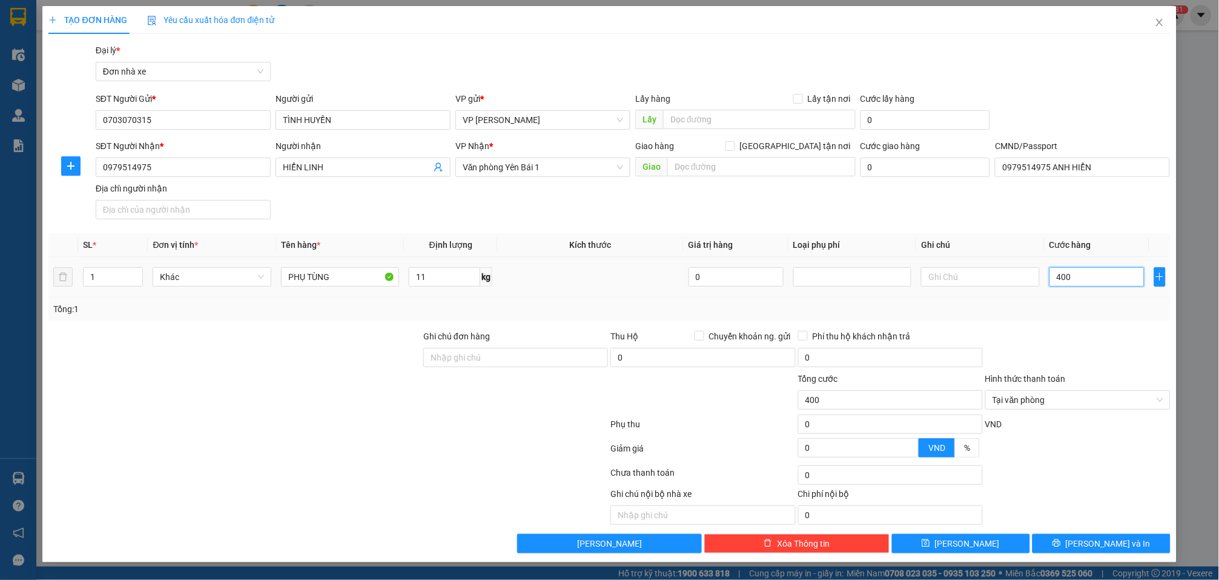
type input "4.000"
type input "40.000"
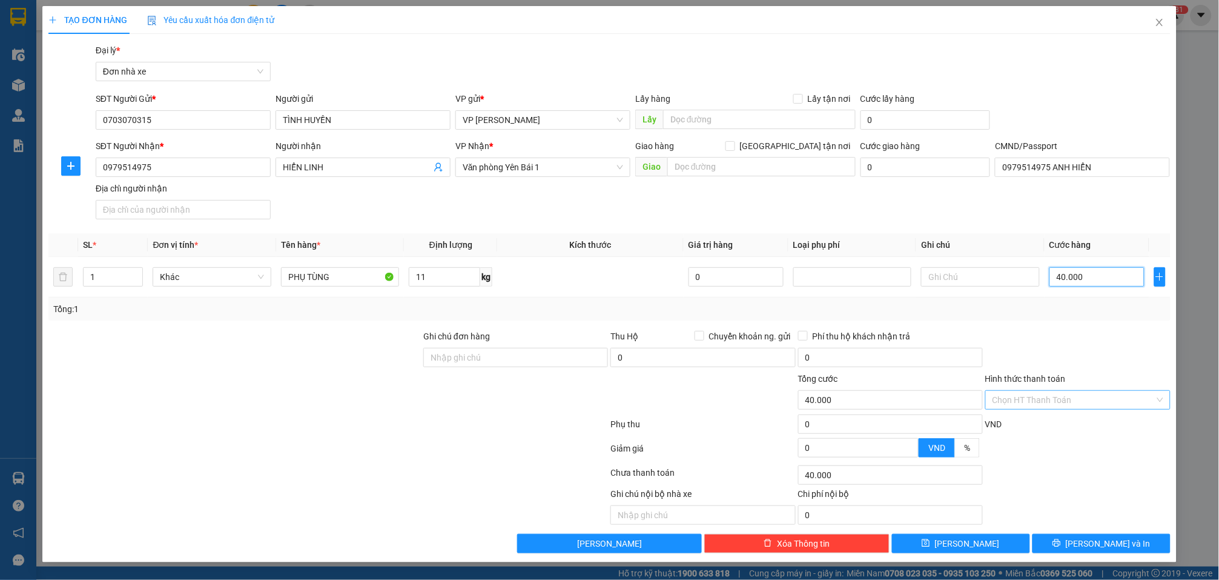
type input "40.000"
click at [919, 534] on div "Transit Pickup Surcharge Ids Transit Deliver Surcharge Ids Transit Deliver Surc…" at bounding box center [609, 298] width 1122 height 509
click at [919, 545] on span "Lưu và In" at bounding box center [1108, 543] width 85 height 13
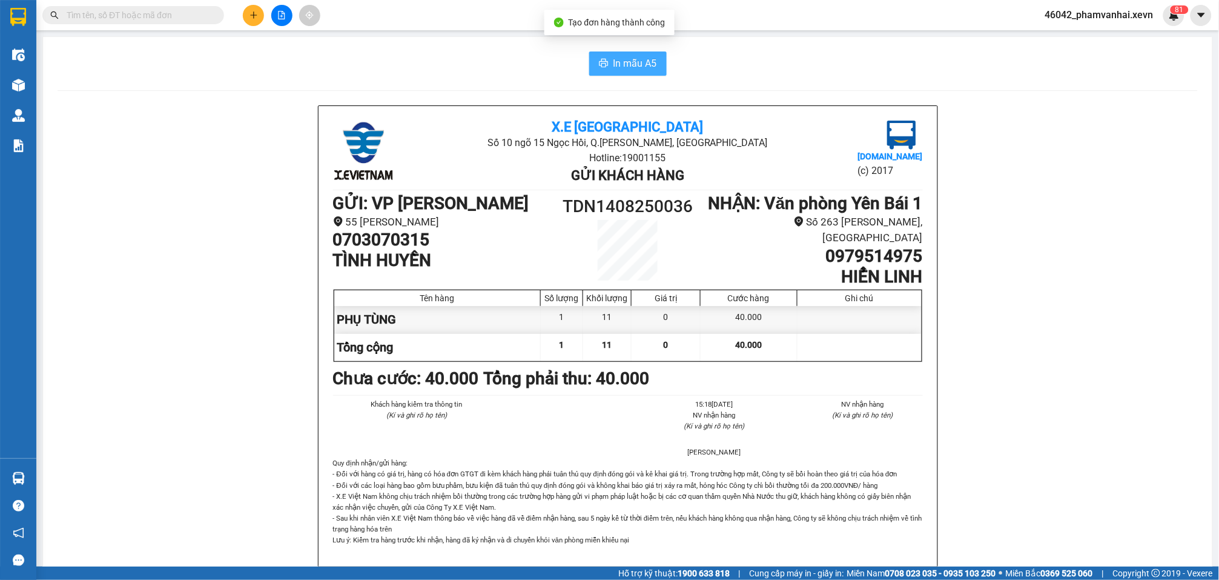
click at [615, 58] on span "In mẫu A5" at bounding box center [636, 63] width 44 height 15
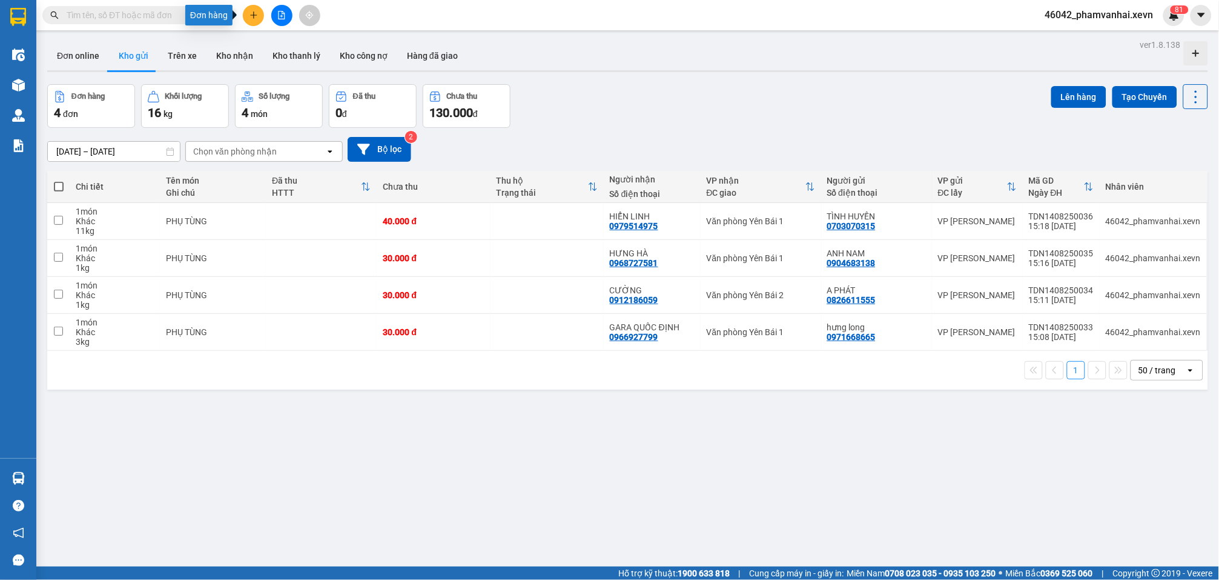
click at [254, 13] on icon "plus" at bounding box center [254, 15] width 8 height 8
click at [305, 44] on div "Tạo đơn hàng" at bounding box center [301, 44] width 53 height 13
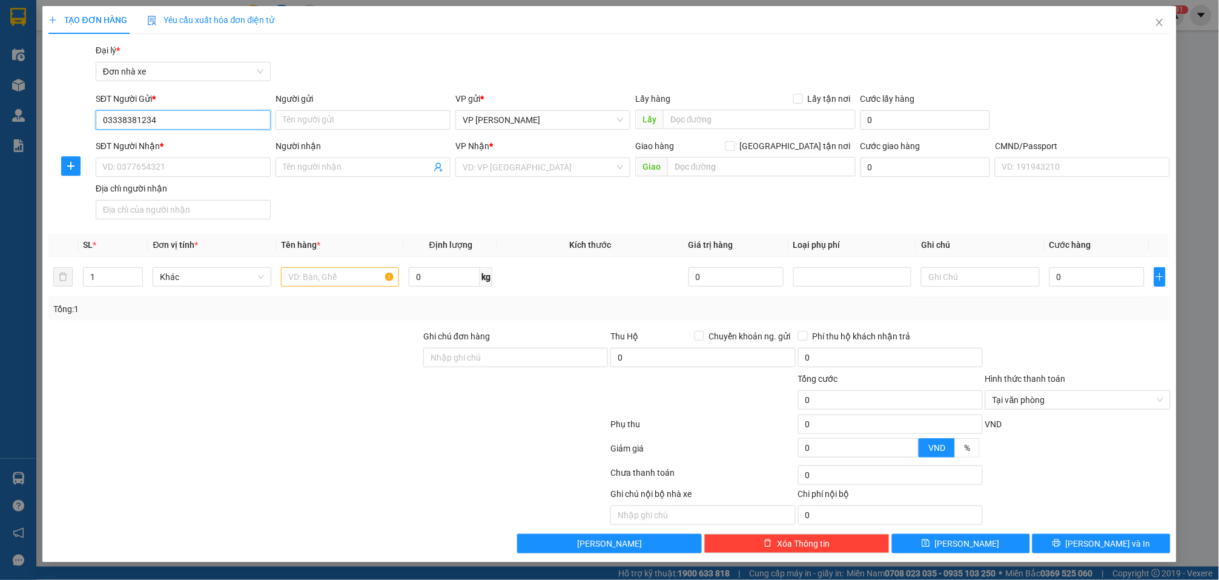
click at [174, 121] on input "03338381234" at bounding box center [183, 119] width 175 height 19
type input "03338381234"
click at [166, 168] on input "SĐT Người Nhận *" at bounding box center [183, 166] width 175 height 19
paste input "03338381234"
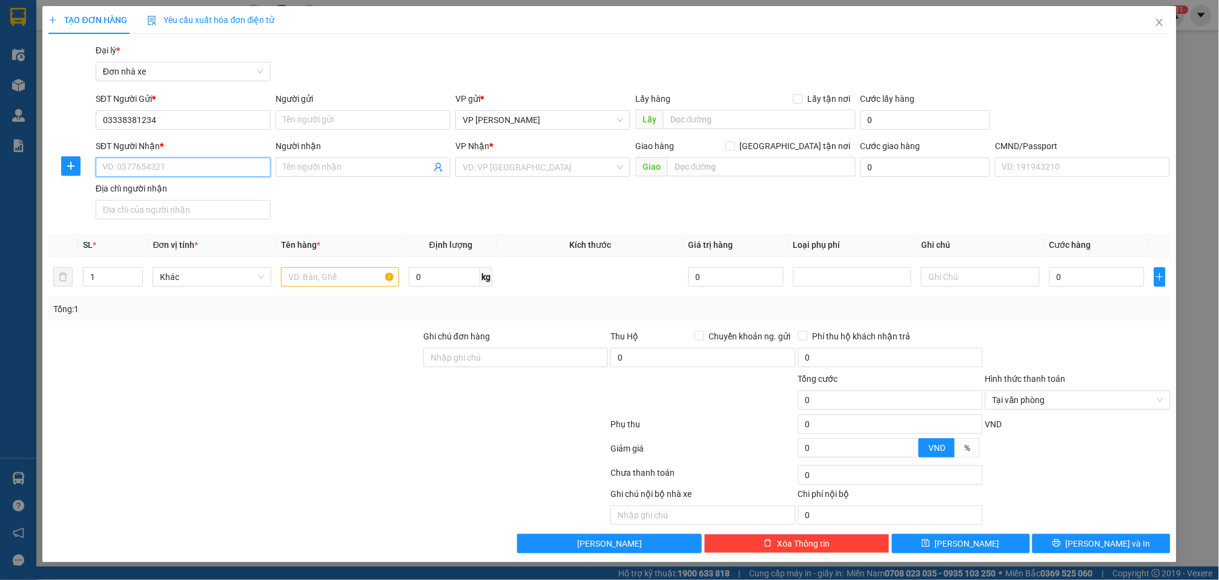
type input "03338381234"
click at [194, 165] on input "03338381234" at bounding box center [183, 166] width 175 height 19
click at [212, 120] on input "03338381234" at bounding box center [183, 119] width 175 height 19
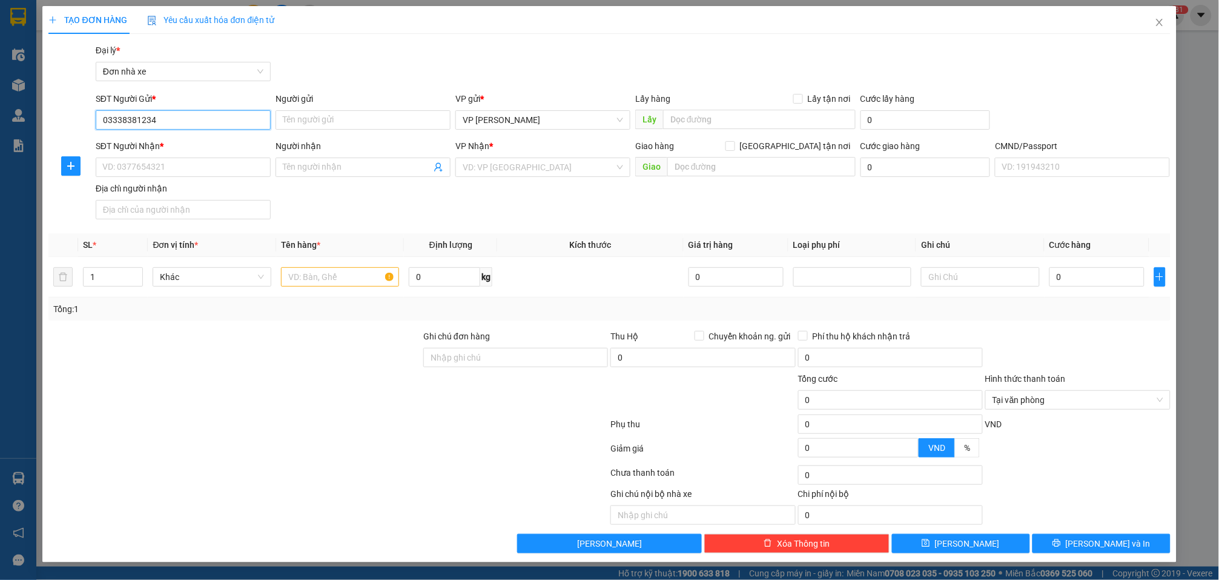
click at [212, 120] on input "03338381234" at bounding box center [183, 119] width 175 height 19
type input "0855918889"
click at [343, 121] on input "Người gửi" at bounding box center [363, 119] width 175 height 19
click at [343, 120] on input "Người gửi" at bounding box center [363, 119] width 175 height 19
type input "t"
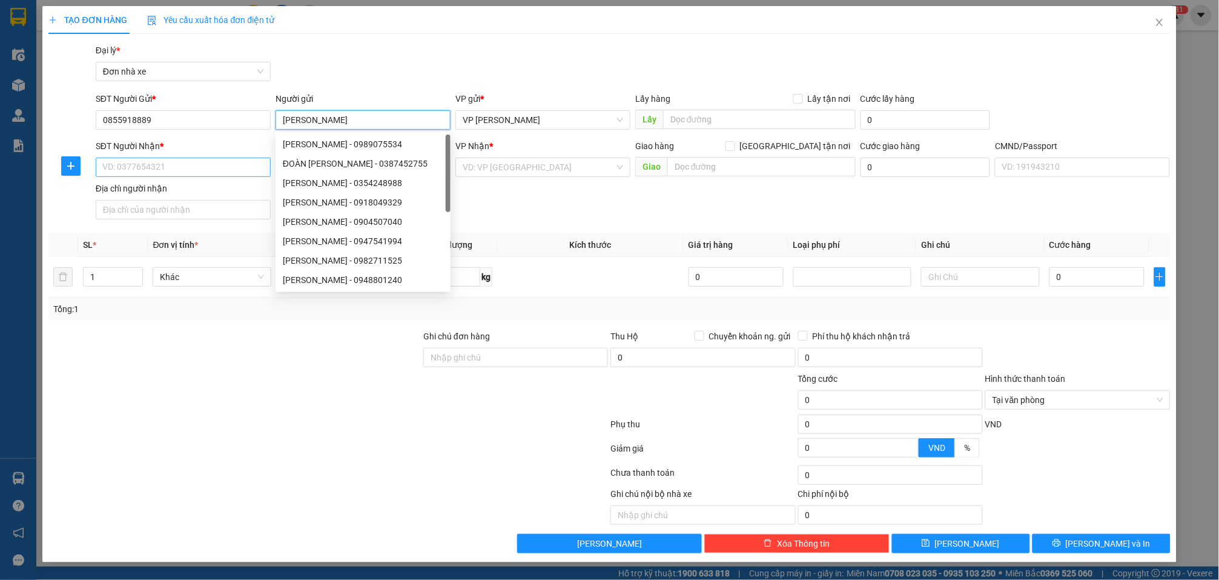
type input "THÙY LINH"
click at [207, 158] on input "SĐT Người Nhận *" at bounding box center [183, 166] width 175 height 19
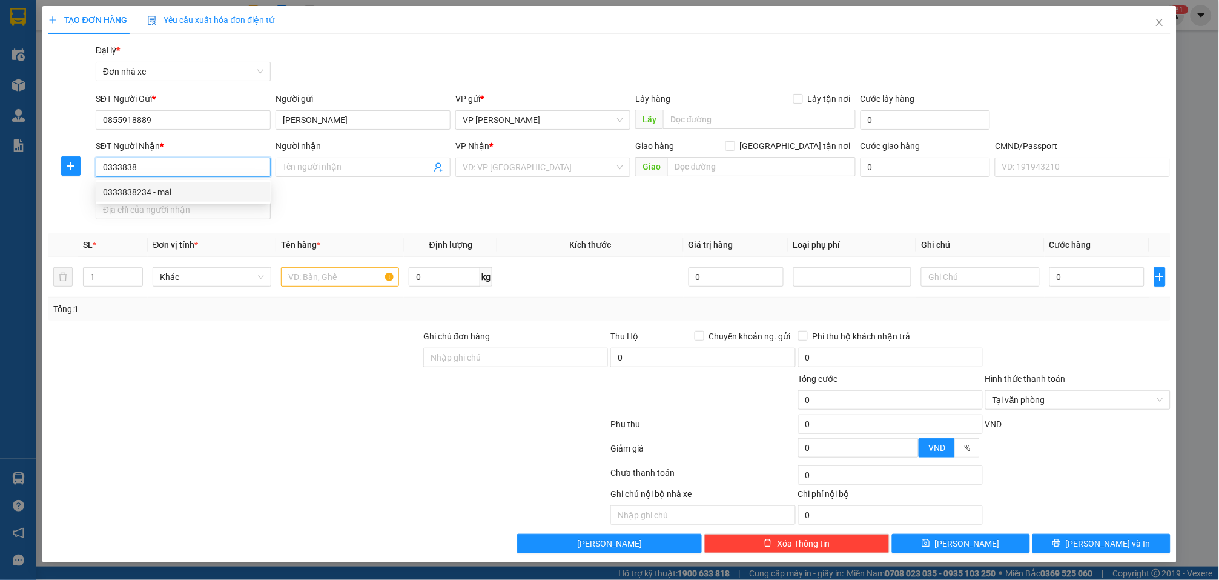
click at [202, 188] on div "0333838234 - mai" at bounding box center [183, 191] width 161 height 13
type input "0333838234"
type input "mai"
type input "0333838234 NGUYỄN THỊ MAI"
type input "0333838234"
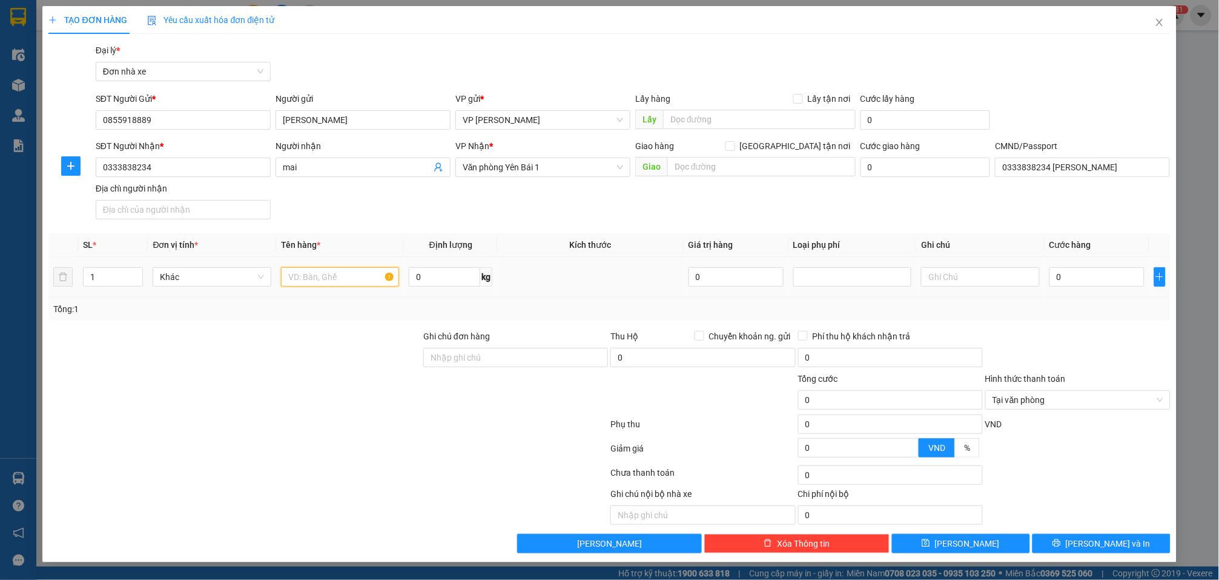
click at [336, 279] on input "text" at bounding box center [340, 276] width 118 height 19
type input "MỸ PHẨM"
click at [463, 282] on input "0" at bounding box center [444, 276] width 71 height 19
type input "3"
click at [919, 279] on input "0" at bounding box center [1097, 276] width 95 height 19
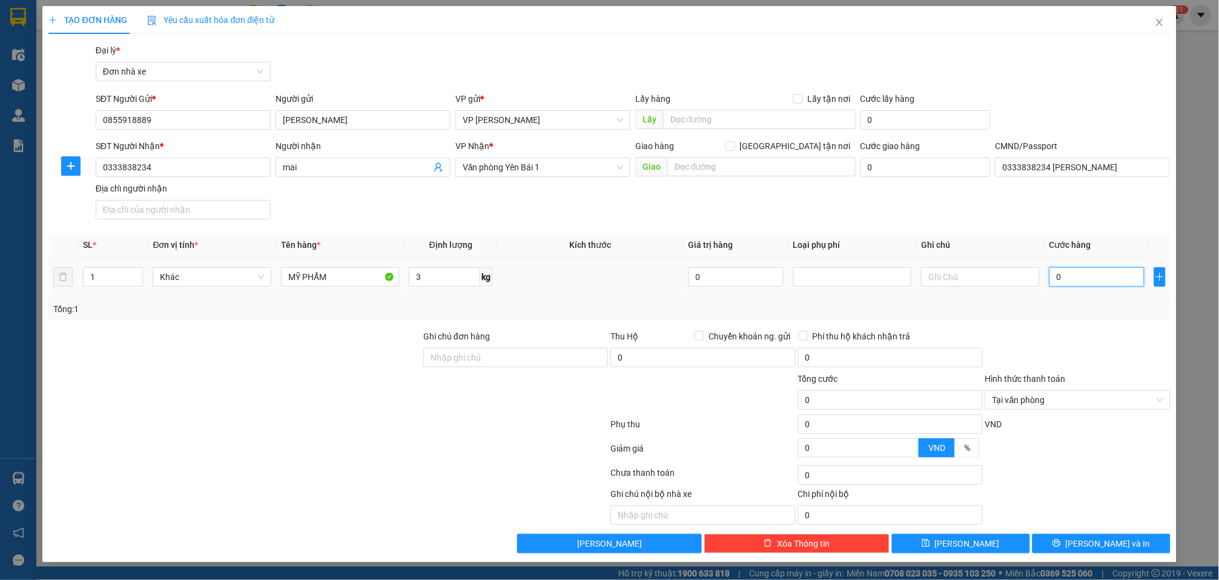
type input "3"
type input "35"
type input "350"
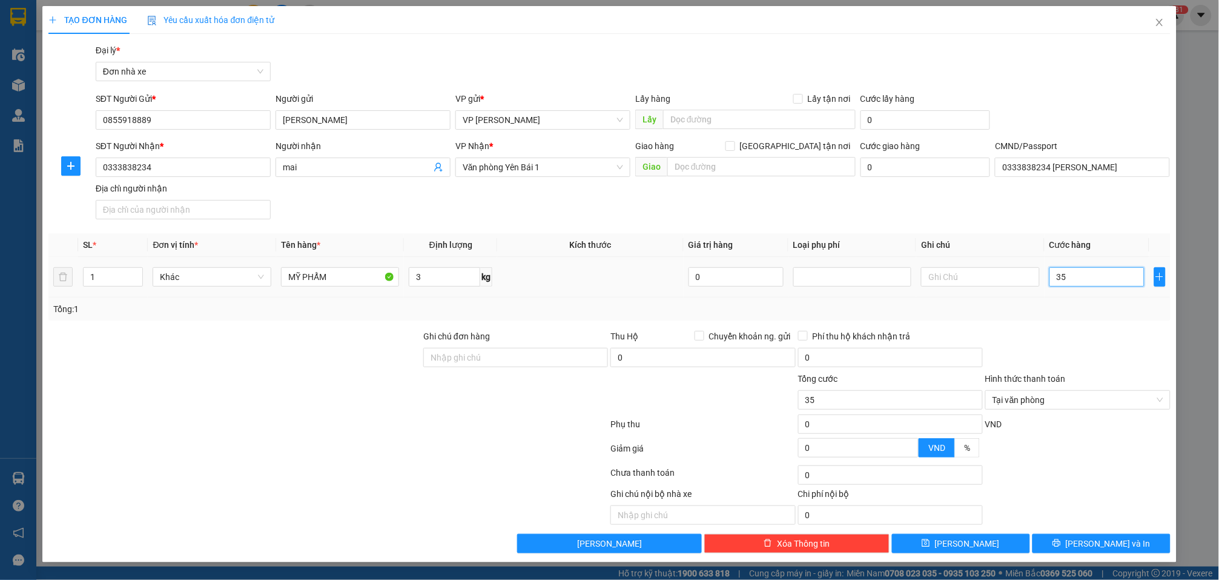
type input "350"
type input "3.500"
type input "35.000"
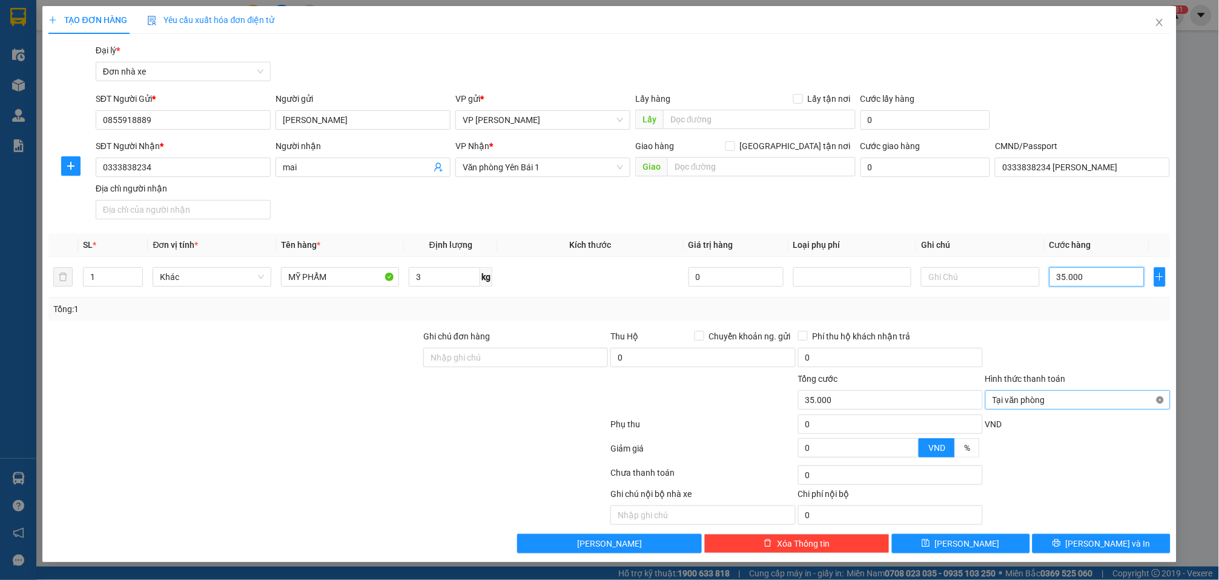
type input "35.000"
drag, startPoint x: 1121, startPoint y: 548, endPoint x: 1122, endPoint y: 540, distance: 8.6
click at [919, 548] on span "Lưu và In" at bounding box center [1108, 543] width 85 height 13
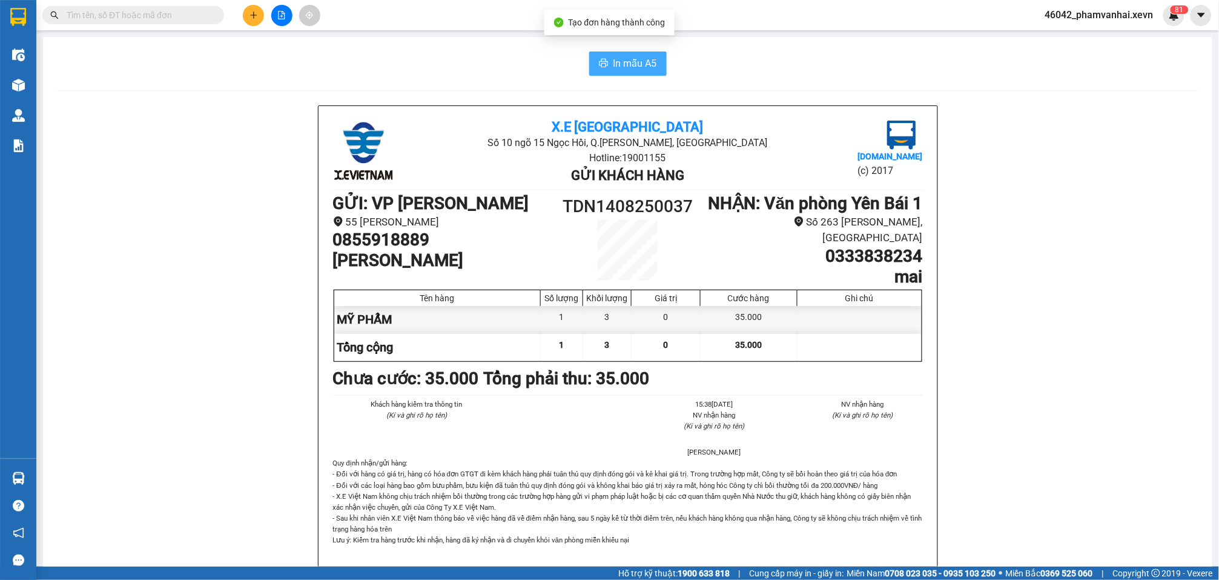
click at [637, 58] on span "In mẫu A5" at bounding box center [636, 63] width 44 height 15
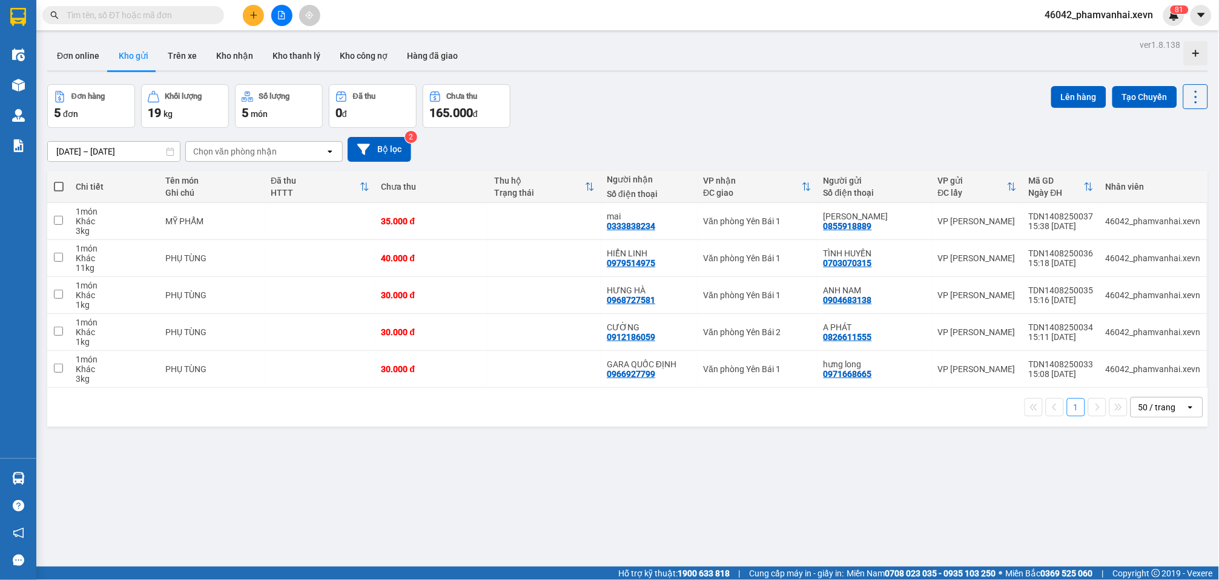
click at [251, 20] on button at bounding box center [253, 15] width 21 height 21
click at [276, 38] on div "Tạo đơn hàng" at bounding box center [301, 44] width 53 height 13
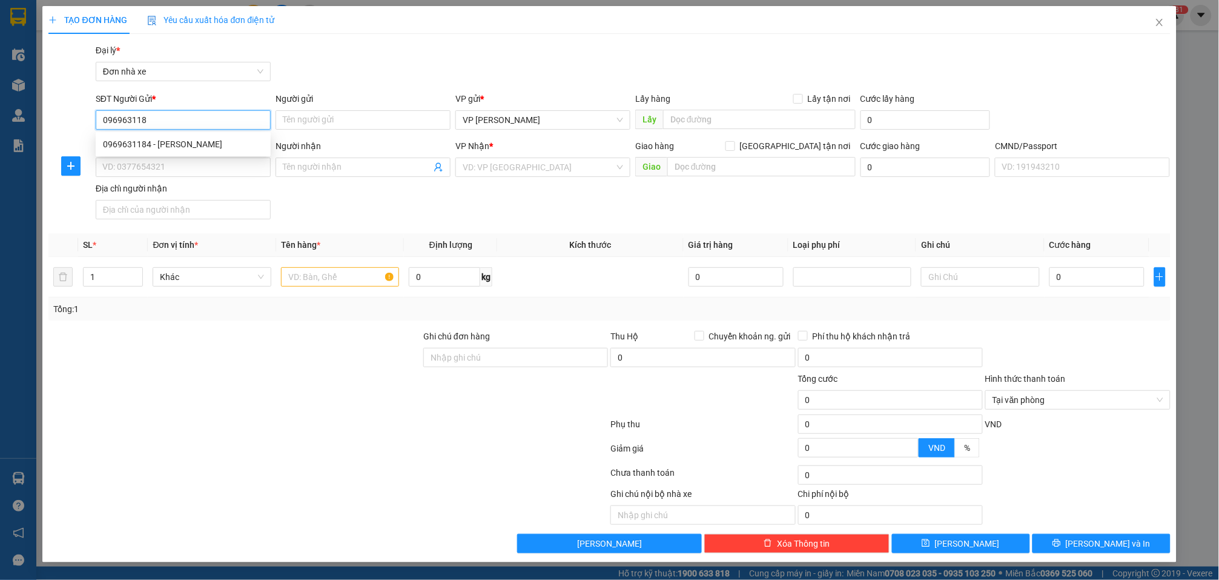
type input "0969631184"
type input "DUY ANH"
type input "0353328765"
type input "YẾN"
type input "015307002111 HÀ THỊ THU PHƯƠNG"
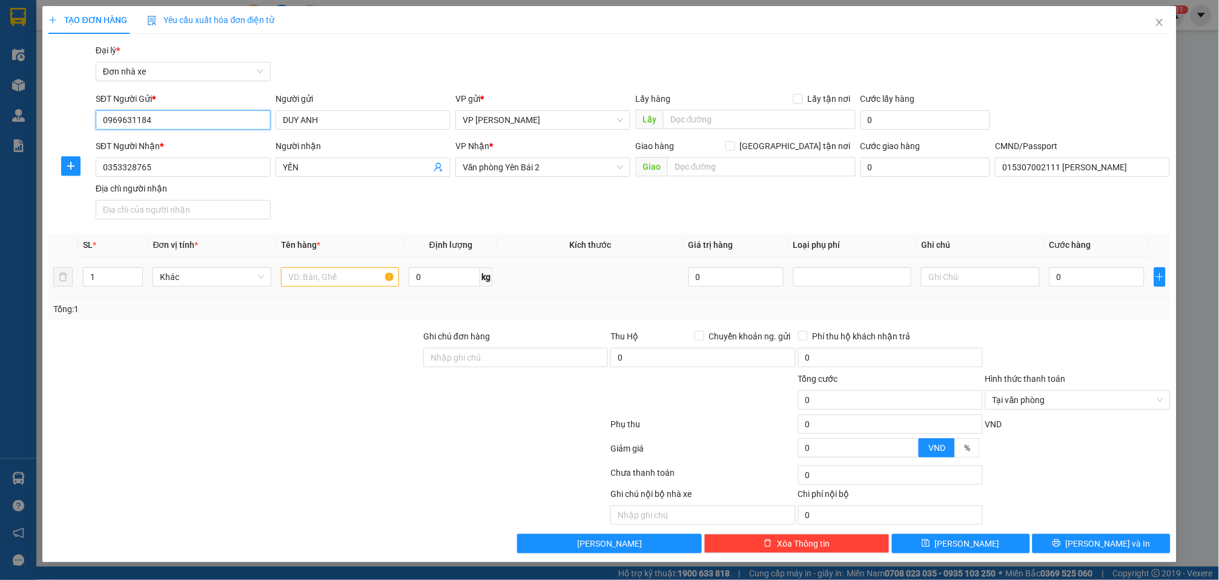
type input "0969631184"
click at [359, 264] on td at bounding box center [340, 277] width 128 height 41
click at [360, 271] on input "text" at bounding box center [340, 276] width 118 height 19
type input "THUỐC"
click at [448, 280] on input "0" at bounding box center [444, 276] width 71 height 19
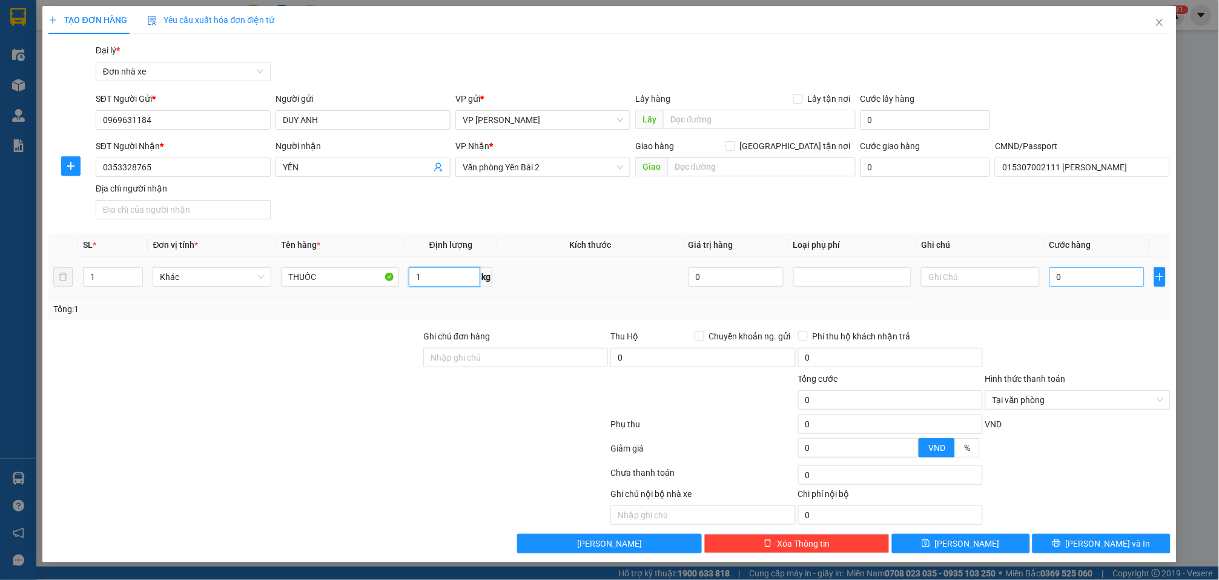
type input "1"
click at [919, 280] on input "0" at bounding box center [1097, 276] width 95 height 19
type input "3"
type input "30"
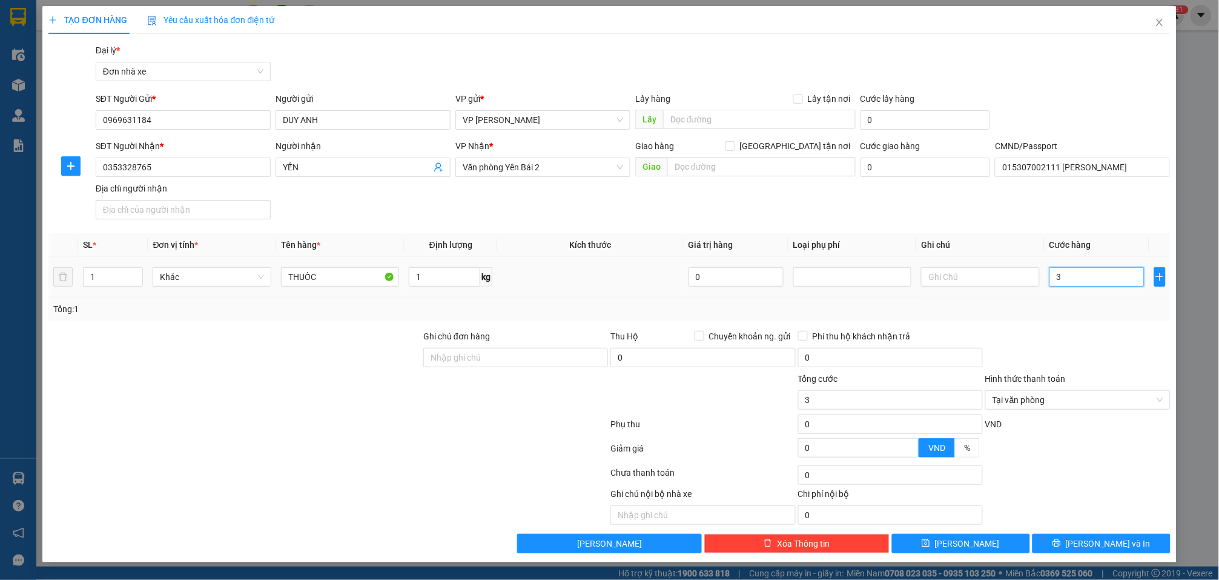
type input "30"
type input "300"
type input "3.000"
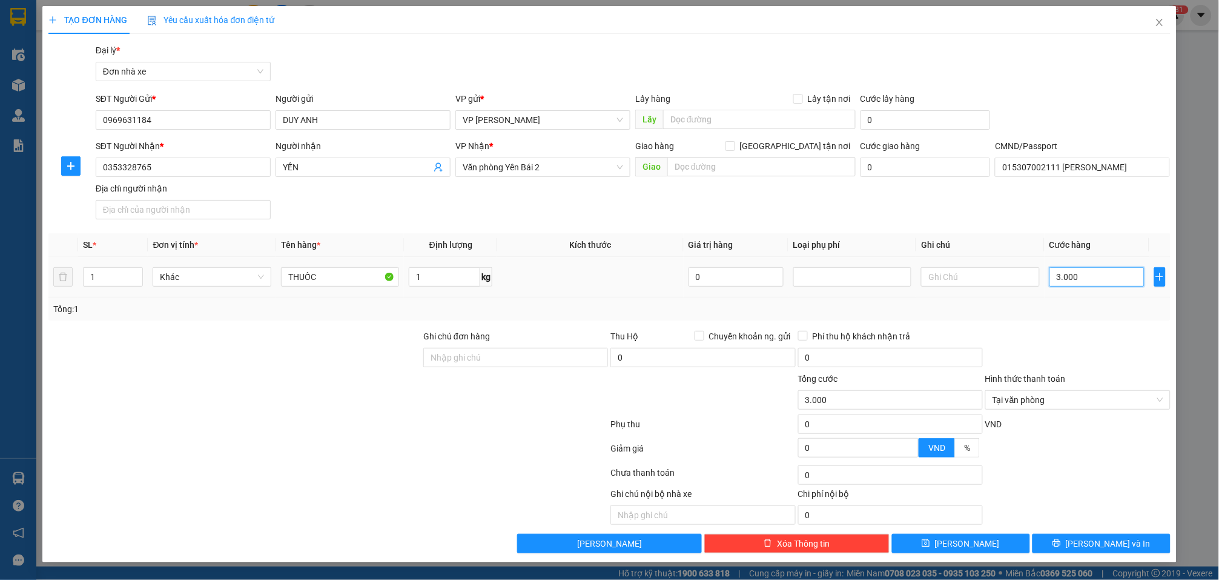
type input "30.000"
click at [919, 546] on span "Lưu và In" at bounding box center [1108, 543] width 85 height 13
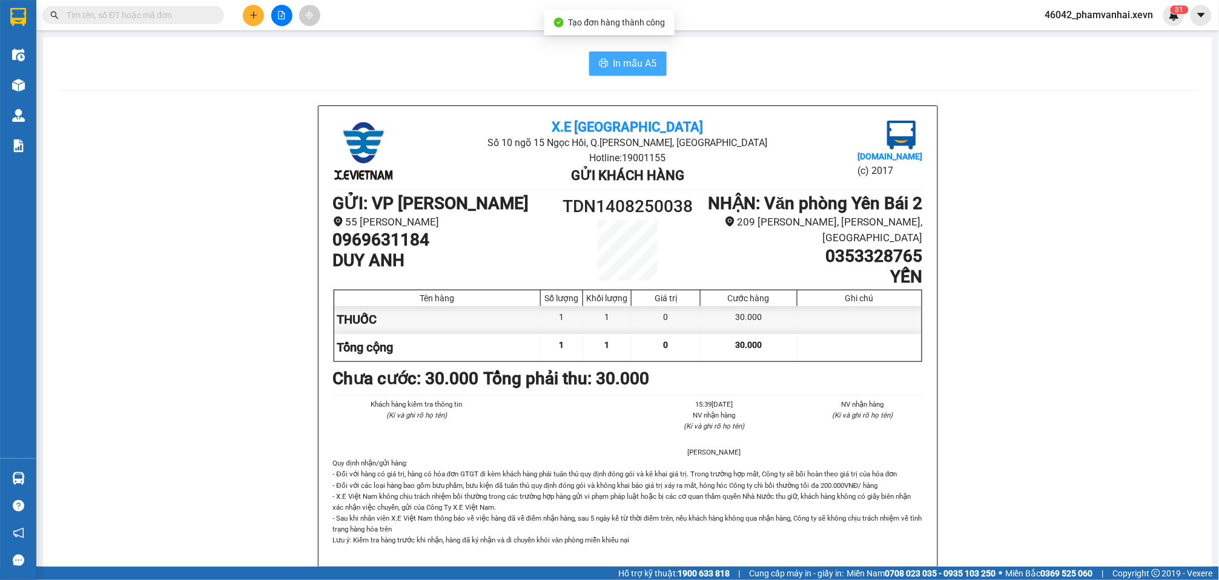
click at [637, 59] on span "In mẫu A5" at bounding box center [636, 63] width 44 height 15
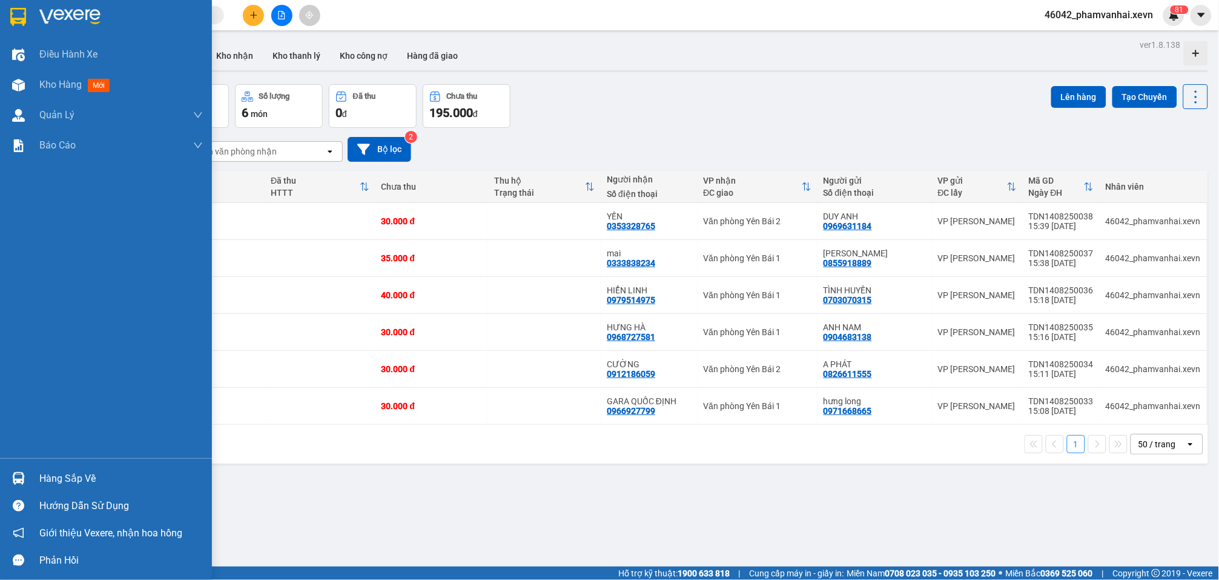
click at [8, 468] on div at bounding box center [18, 478] width 21 height 21
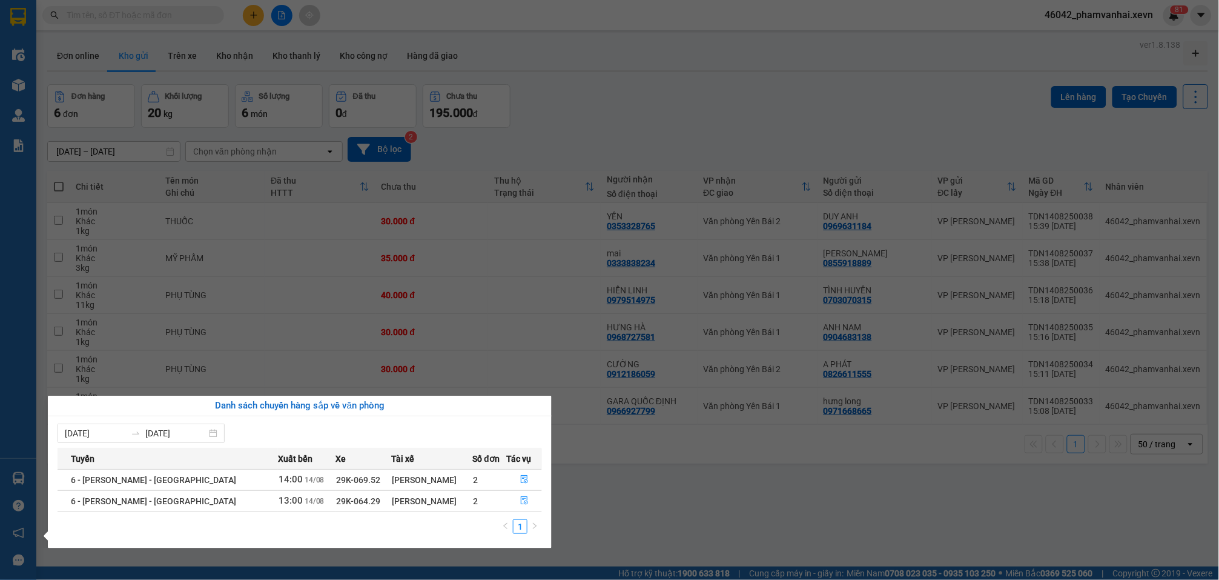
click at [642, 70] on section "Kết quả tìm kiếm ( 0 ) Bộ lọc No Data 46042_phamvanhai.xevn 8 1 Điều hành xe Kh…" at bounding box center [609, 290] width 1219 height 580
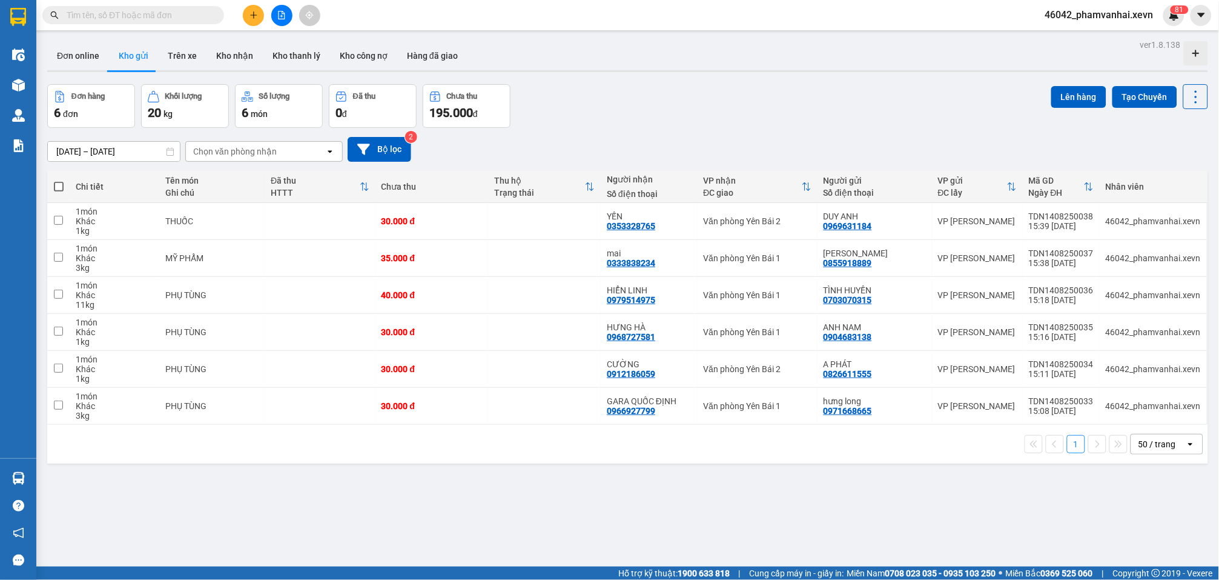
click at [248, 8] on button at bounding box center [253, 15] width 21 height 21
click at [286, 40] on div "Tạo đơn hàng" at bounding box center [301, 44] width 53 height 13
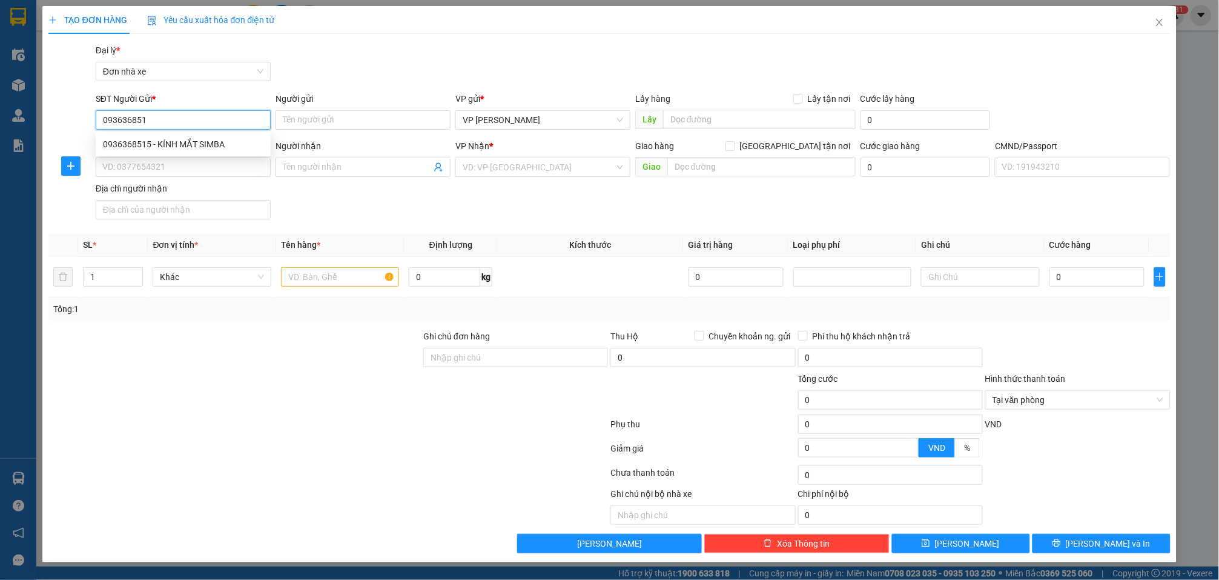
type input "0936368515"
click at [226, 144] on div "0936368515 - KÍNH MẮT SIMBA" at bounding box center [183, 144] width 161 height 13
type input "KÍNH MẮT SIMBA"
type input "0377991100"
type input "KÍNH MẮT SÁNH ĐIỂM"
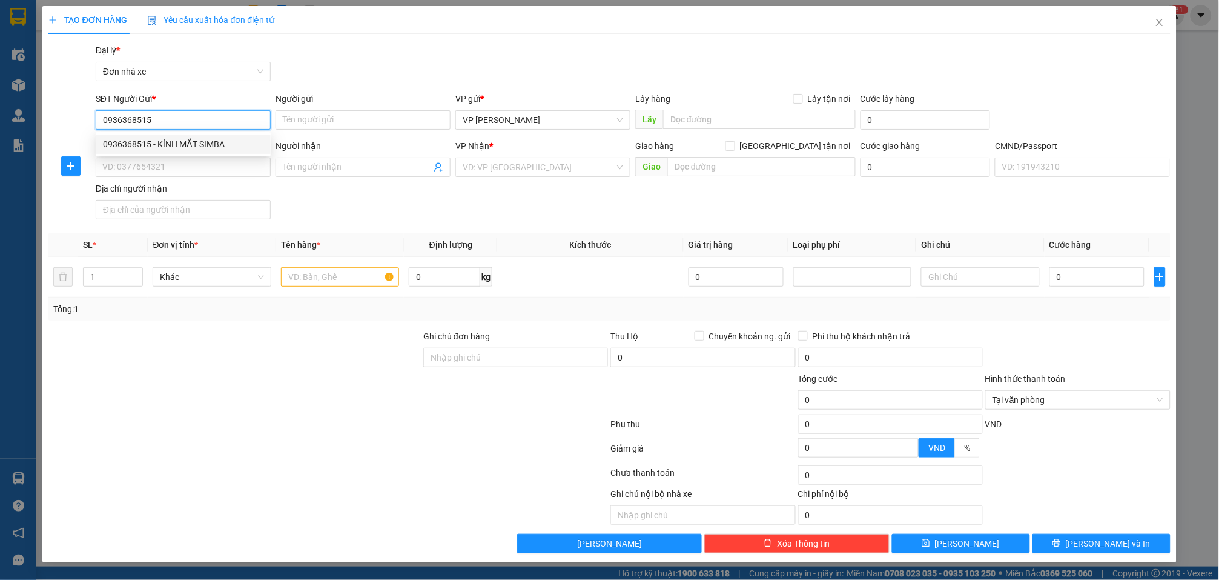
type input "015203005859 ĐÀO MẠNH ĐẠT"
type input "123"
click at [208, 116] on input "0936368515" at bounding box center [183, 119] width 175 height 19
type input "0936368515"
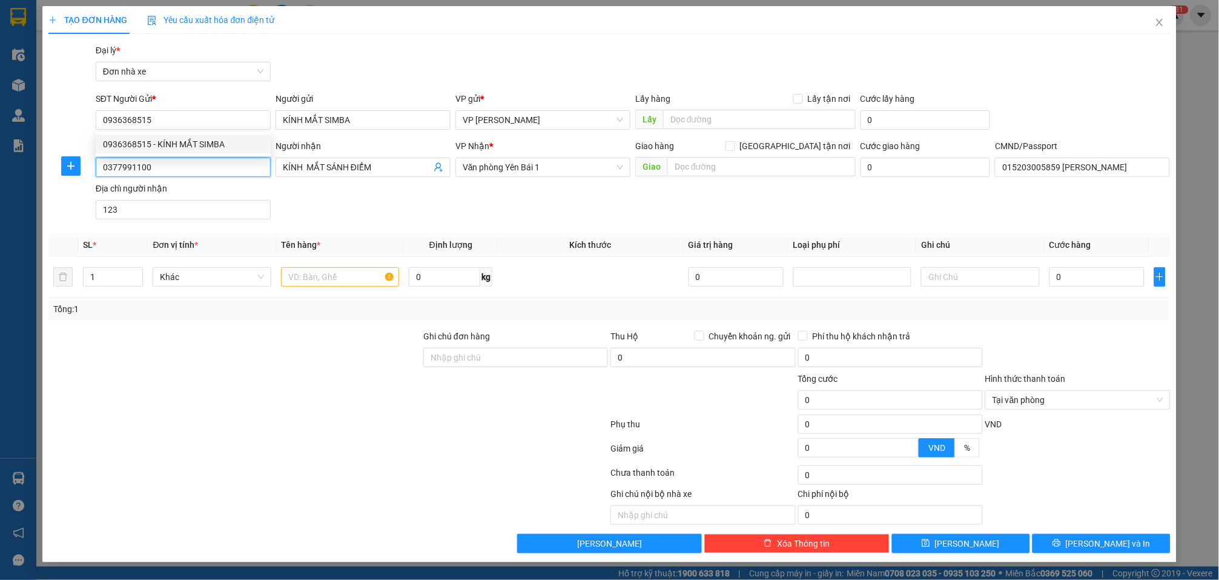
click at [164, 170] on input "0377991100" at bounding box center [183, 166] width 175 height 19
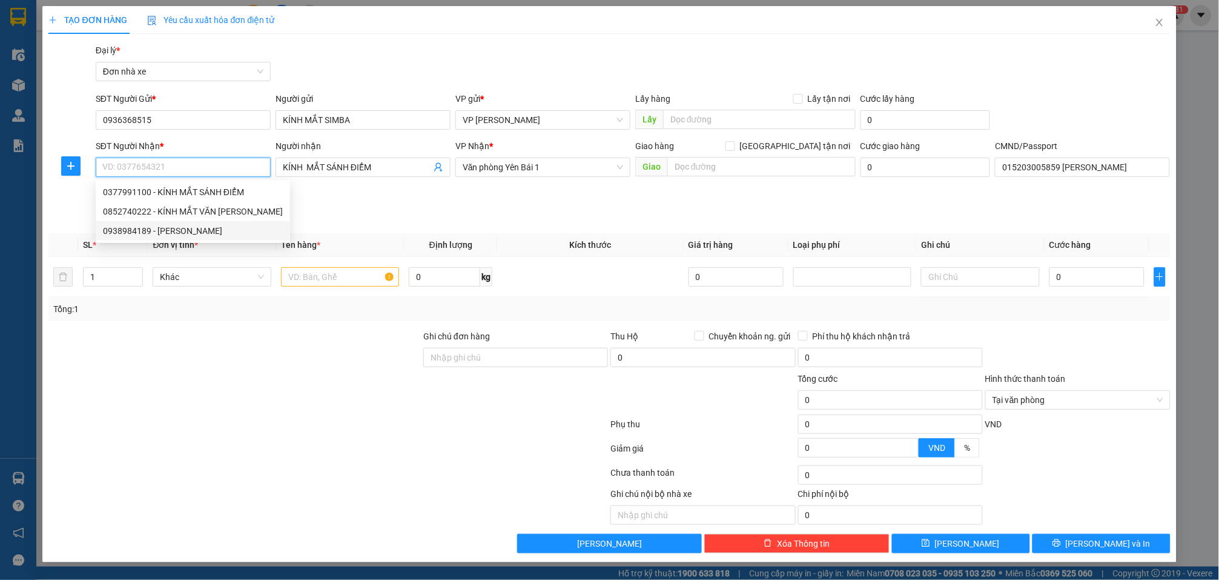
click at [217, 224] on div "0938984189 - ĐỨC TUÂN" at bounding box center [193, 230] width 180 height 13
type input "0938984189"
type input "ĐỨC TUÂN"
type input "015174007941 mai thị phượng"
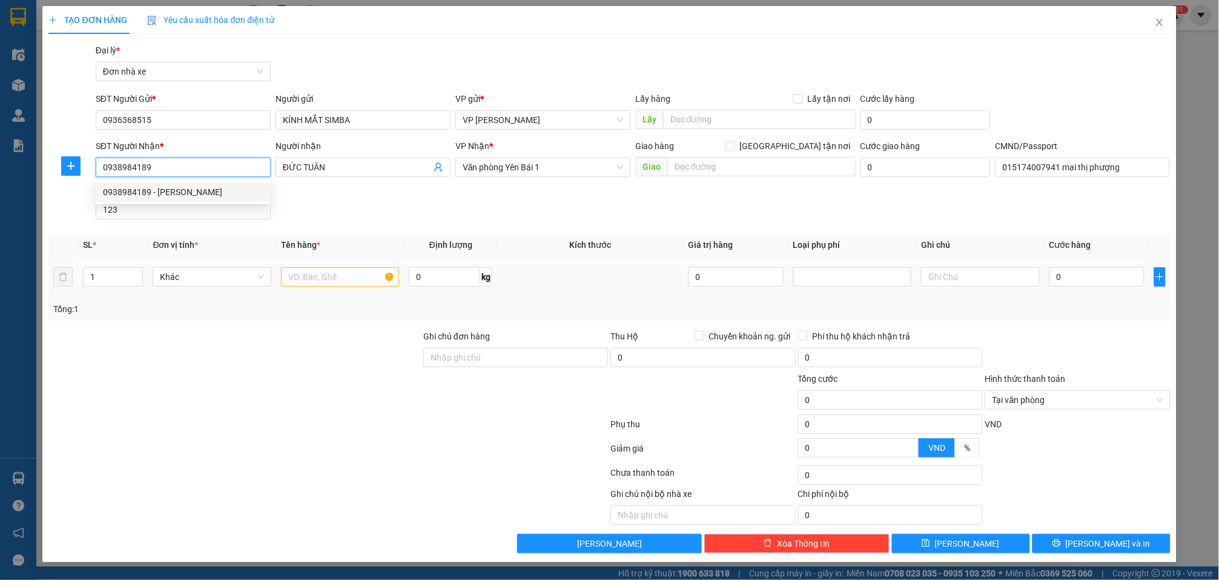
type input "0938984189"
click at [323, 288] on div at bounding box center [340, 277] width 118 height 24
click at [323, 282] on input "text" at bounding box center [340, 276] width 118 height 19
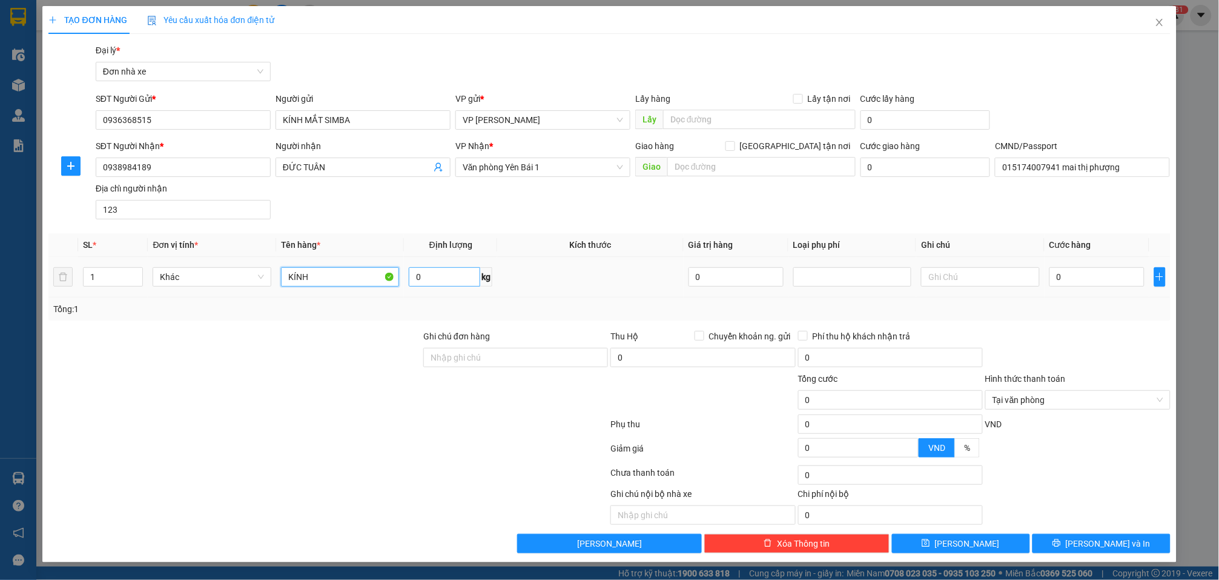
type input "KÍNH"
click at [454, 268] on input "0" at bounding box center [444, 276] width 71 height 19
type input "1"
drag, startPoint x: 1121, startPoint y: 276, endPoint x: 1097, endPoint y: 273, distance: 24.4
click at [919, 277] on input "0" at bounding box center [1097, 276] width 95 height 19
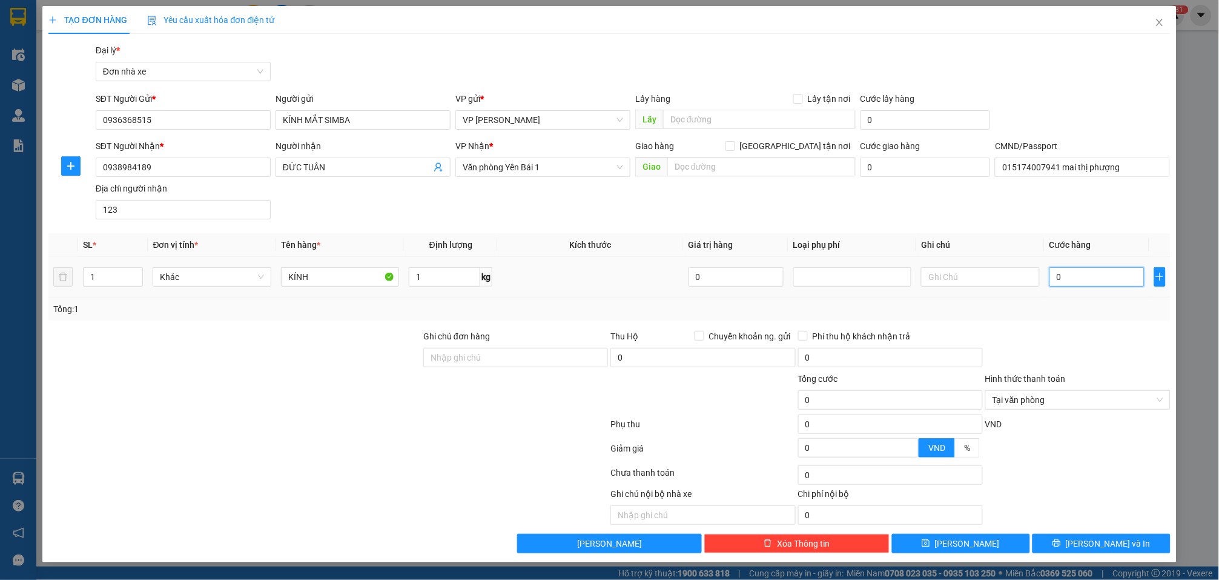
type input "3"
type input "30"
type input "300"
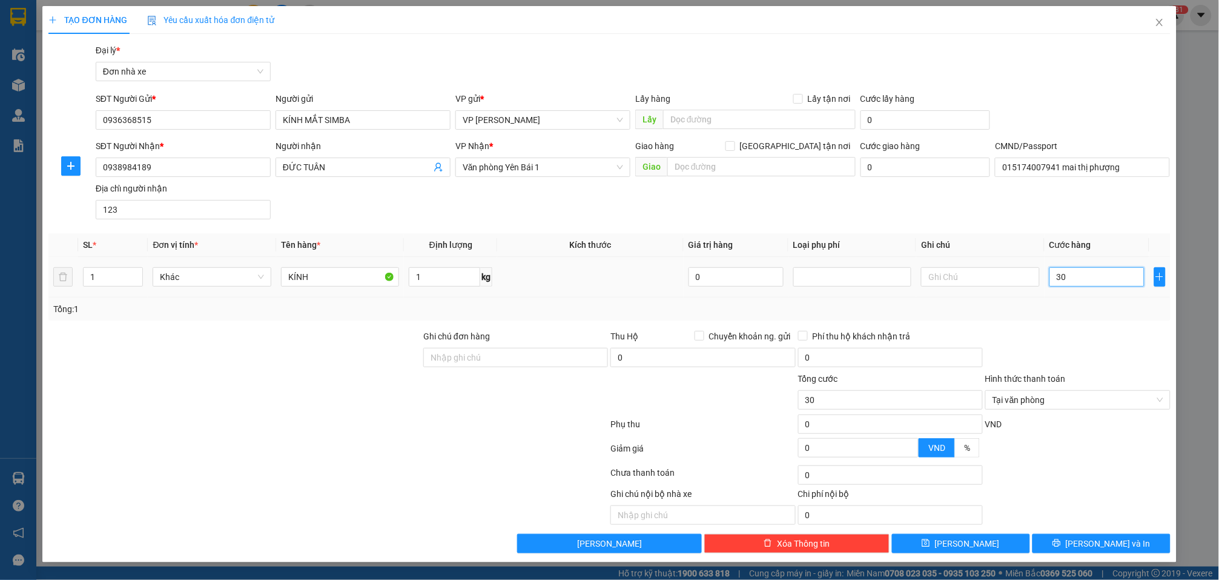
type input "300"
type input "3.000"
type input "30.000"
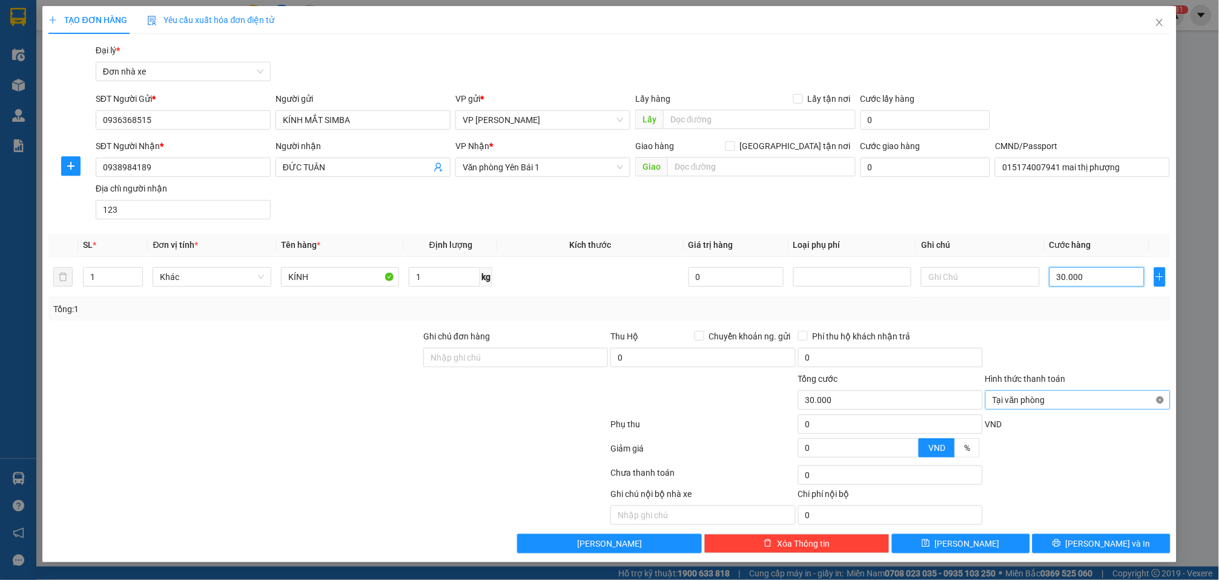
type input "30.000"
click at [919, 539] on button "Lưu và In" at bounding box center [1102, 543] width 138 height 19
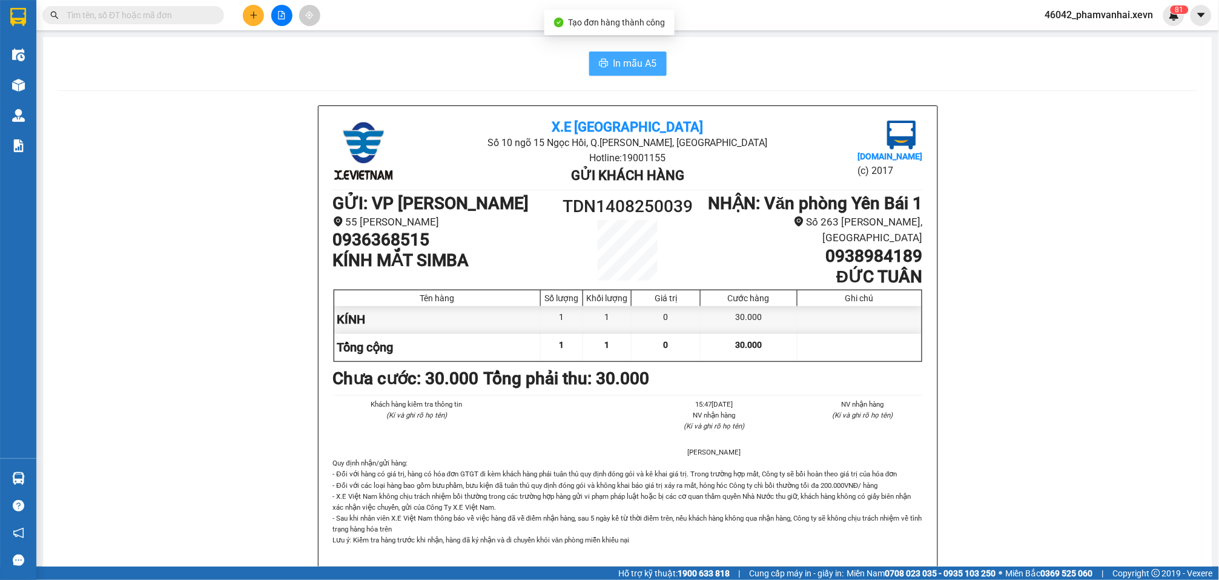
click at [619, 56] on span "In mẫu A5" at bounding box center [636, 63] width 44 height 15
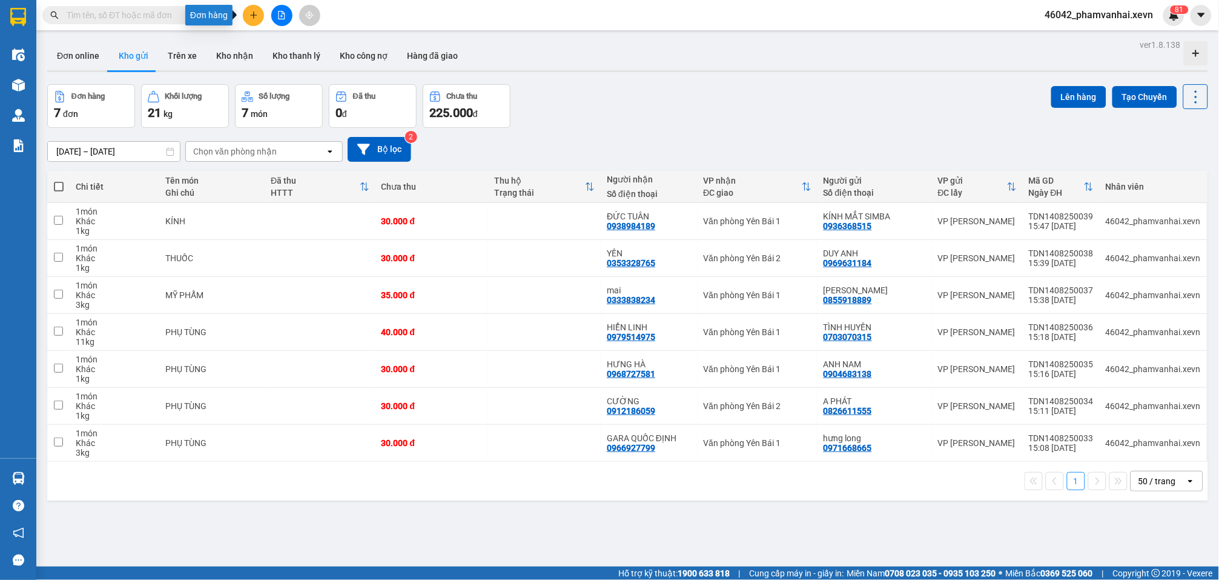
click at [253, 18] on icon "plus" at bounding box center [253, 15] width 1 height 7
click at [293, 46] on div "Tạo đơn hàng" at bounding box center [301, 44] width 53 height 13
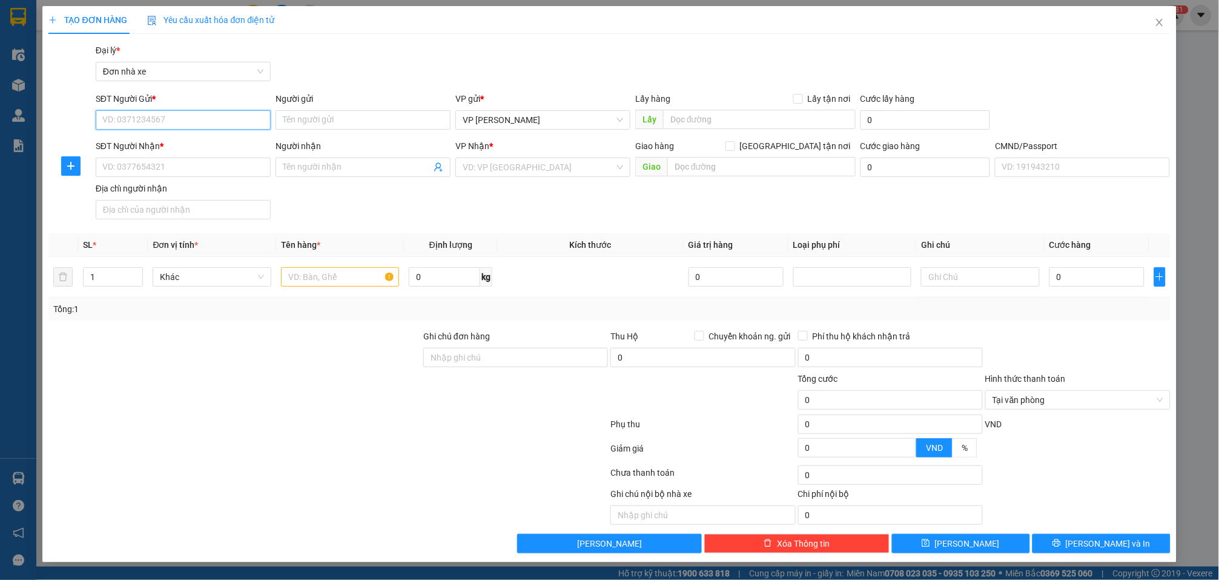
click at [211, 113] on input "SĐT Người Gửi *" at bounding box center [183, 119] width 175 height 19
paste input "0936368515"
type input "0936368515"
click at [193, 142] on div "0936368515 - KÍNH MẮT SIMBA" at bounding box center [183, 144] width 161 height 13
type input "KÍNH MẮT SIMBA"
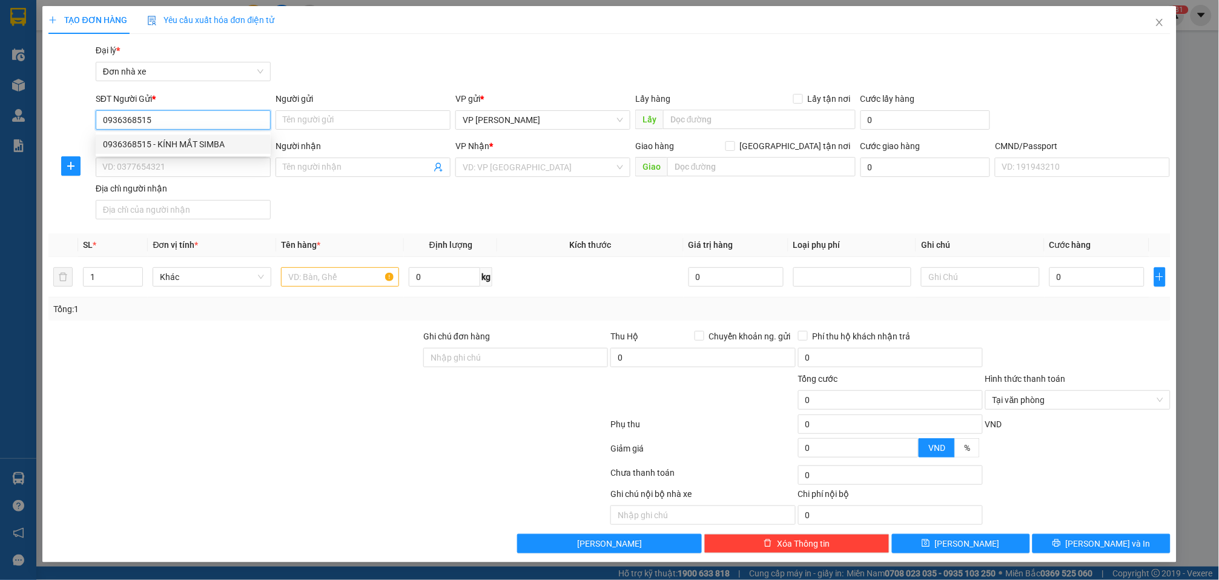
type input "0938984189"
type input "ĐỨC TUÂN"
type input "015174007941 mai thị phượng"
type input "123"
type input "0936368515"
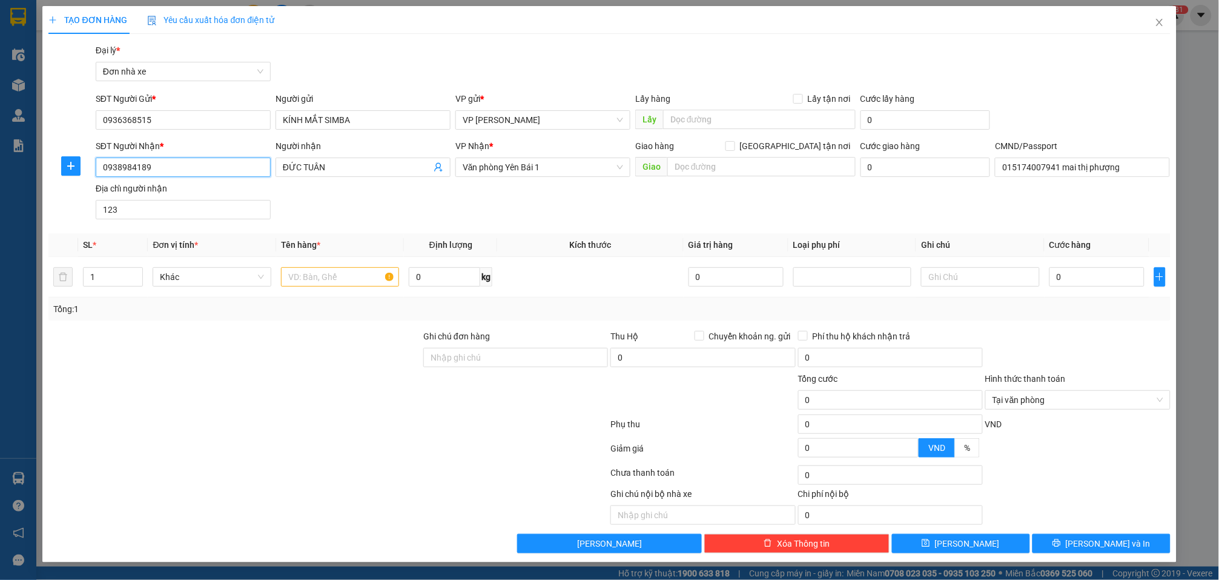
click at [214, 168] on input "0938984189" at bounding box center [183, 166] width 175 height 19
drag, startPoint x: 244, startPoint y: 235, endPoint x: 328, endPoint y: 279, distance: 94.8
click at [244, 235] on div "0852740222 - KÍNH MẮT VĂN CHUNG" at bounding box center [193, 230] width 180 height 13
type input "0852740222"
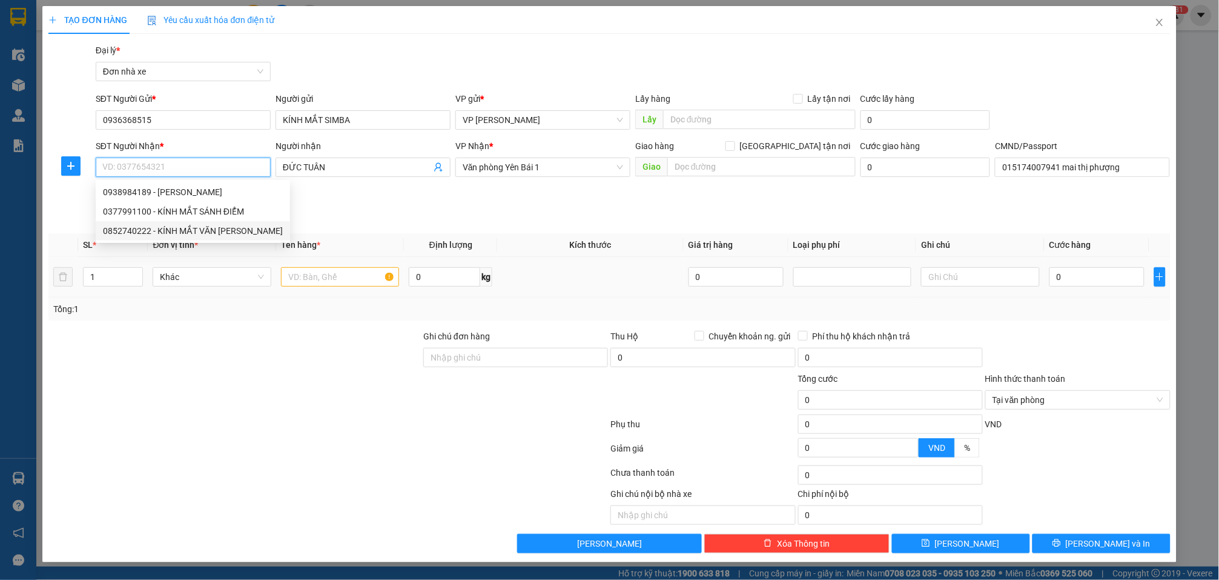
type input "KÍNH MẮT VĂN CHUNG"
type input "015203005859 ĐÀO MẠNH ĐẠT"
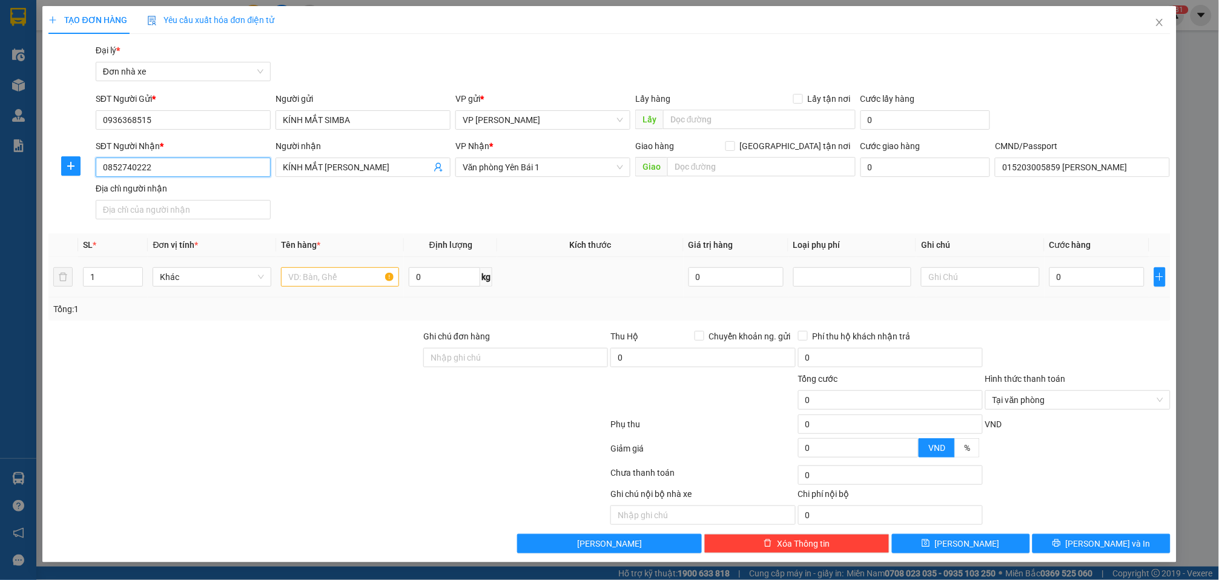
type input "0852740222"
click at [338, 282] on input "text" at bounding box center [340, 276] width 118 height 19
type input "KÍNH"
click at [449, 268] on input "0" at bounding box center [444, 276] width 71 height 19
type input "1"
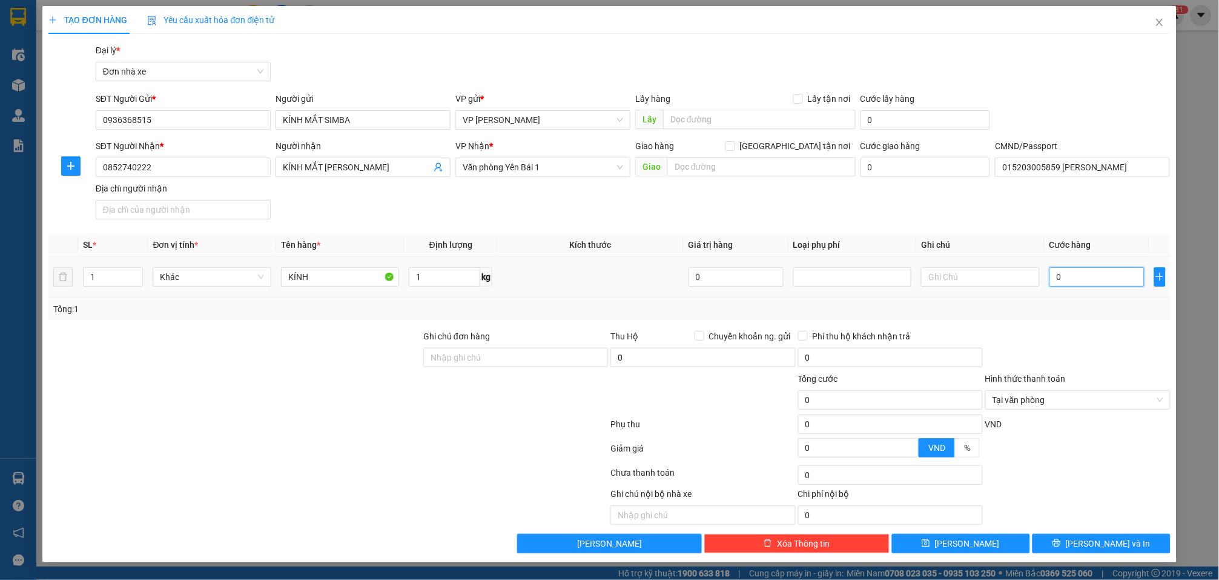
click at [919, 271] on input "0" at bounding box center [1097, 276] width 95 height 19
type input "3"
type input "30"
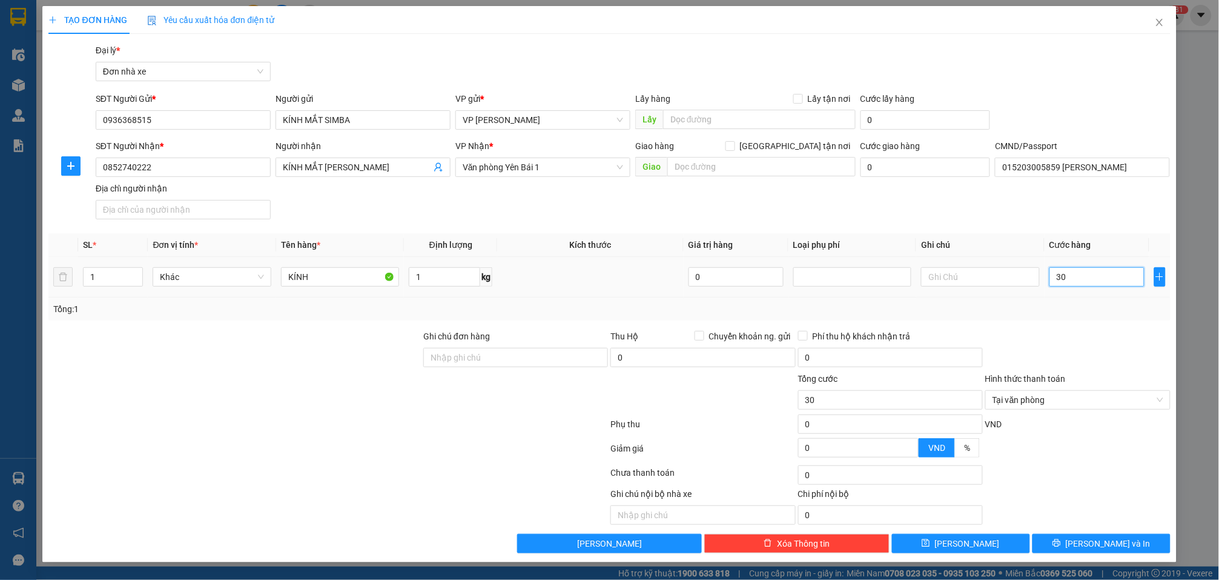
type input "300"
type input "3.000"
click at [919, 540] on span "Lưu và In" at bounding box center [1108, 543] width 85 height 13
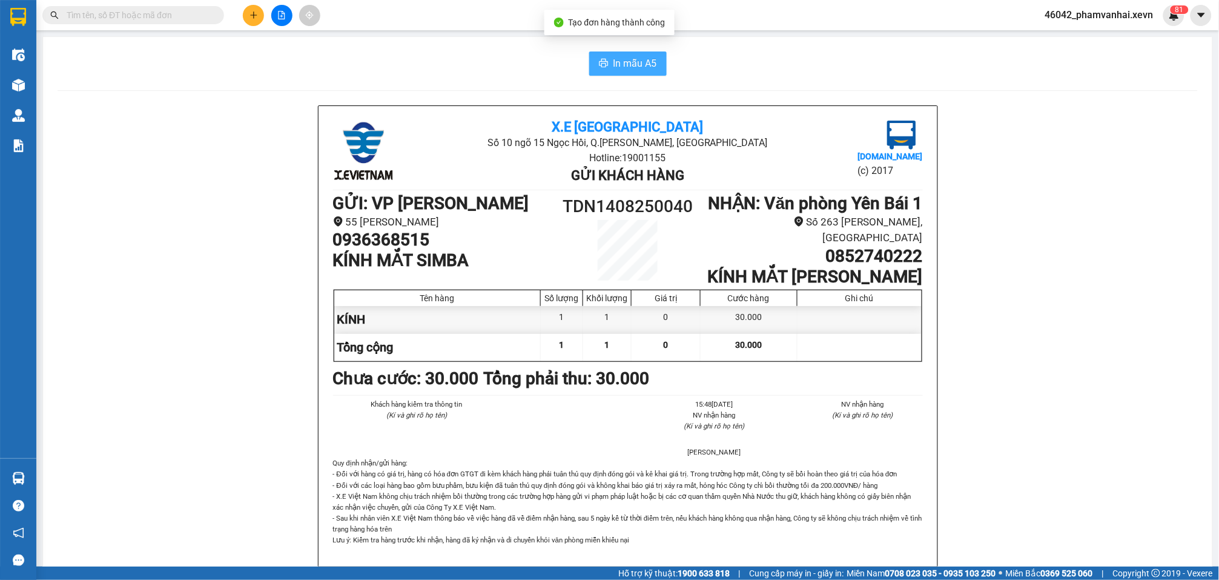
click at [597, 55] on button "In mẫu A5" at bounding box center [628, 63] width 78 height 24
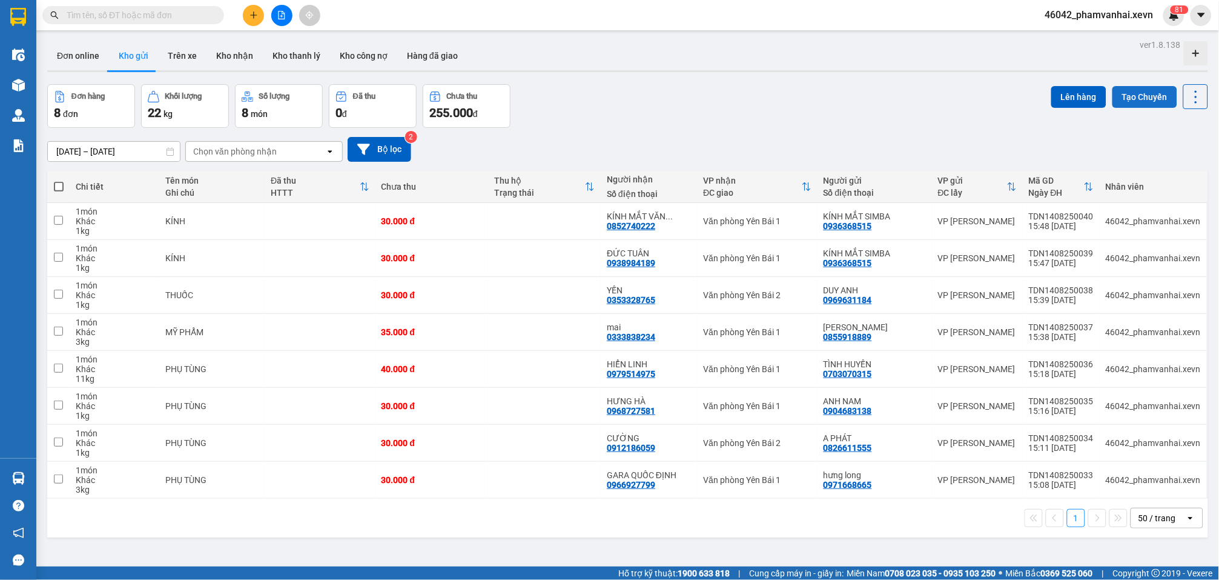
click at [919, 102] on button "Tạo Chuyến" at bounding box center [1145, 97] width 65 height 22
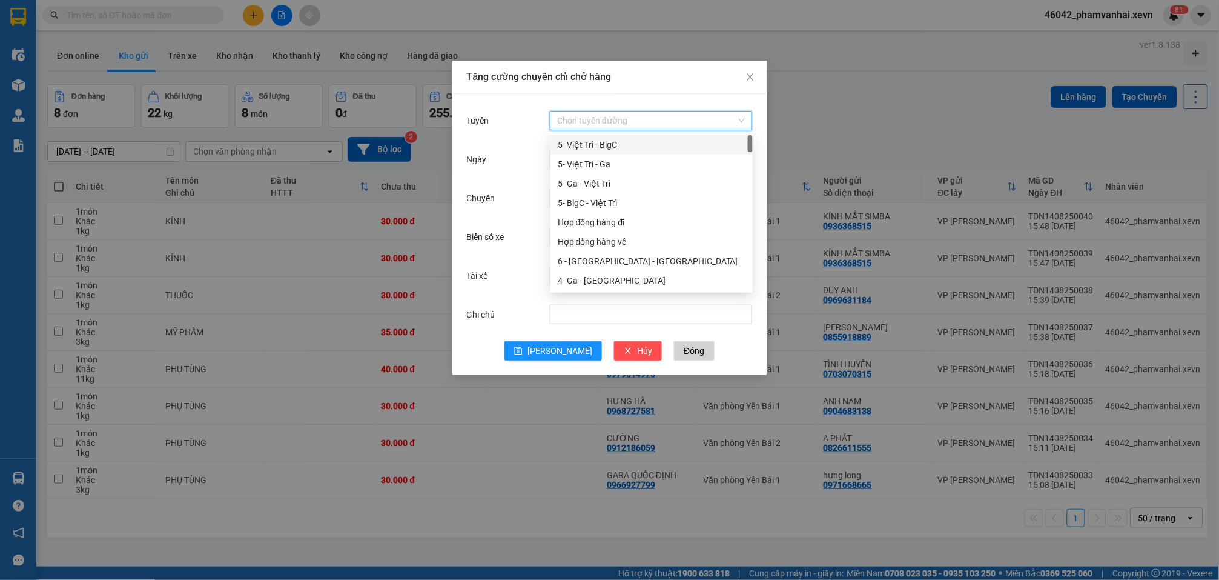
click at [582, 123] on input "Tuyến" at bounding box center [646, 120] width 179 height 18
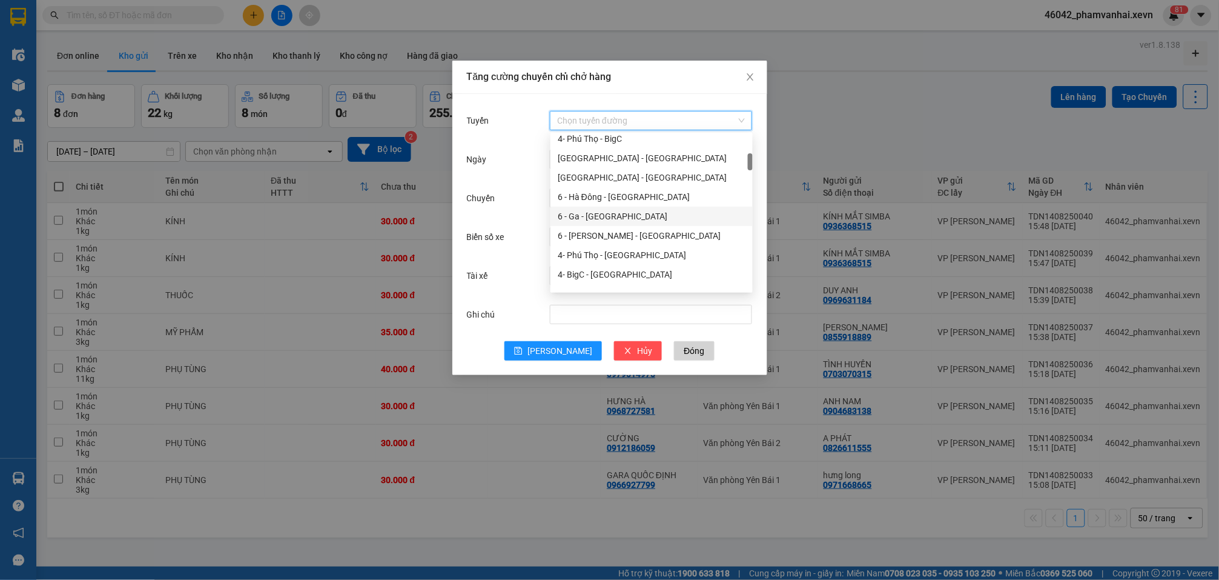
click at [617, 217] on div "6 - Ga - [GEOGRAPHIC_DATA]" at bounding box center [652, 216] width 188 height 13
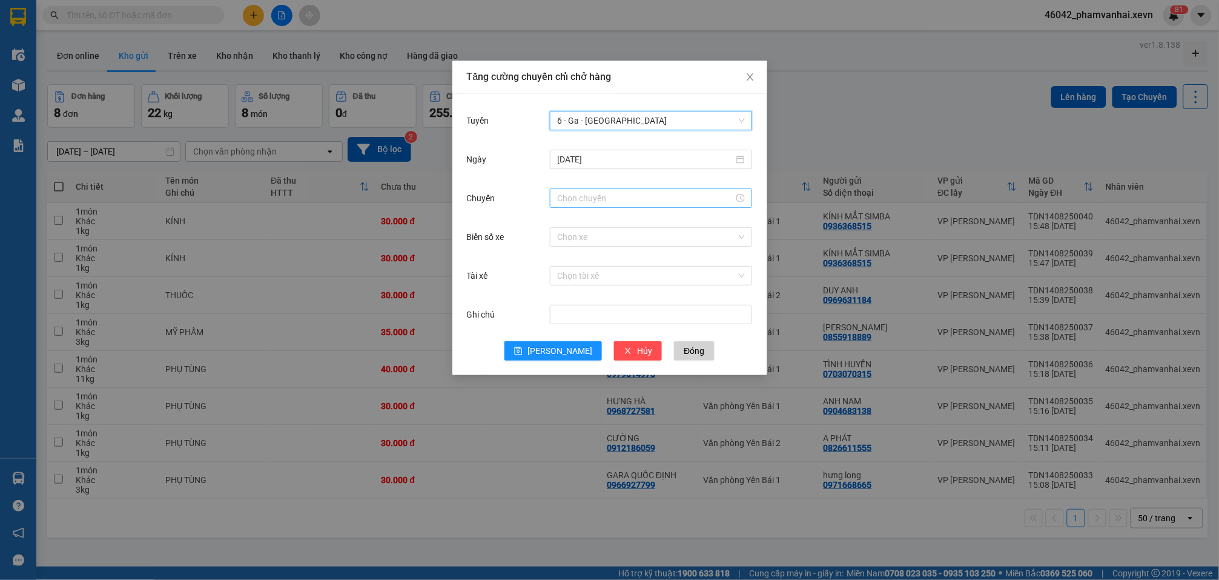
click at [606, 195] on input "Chuyến" at bounding box center [645, 197] width 177 height 13
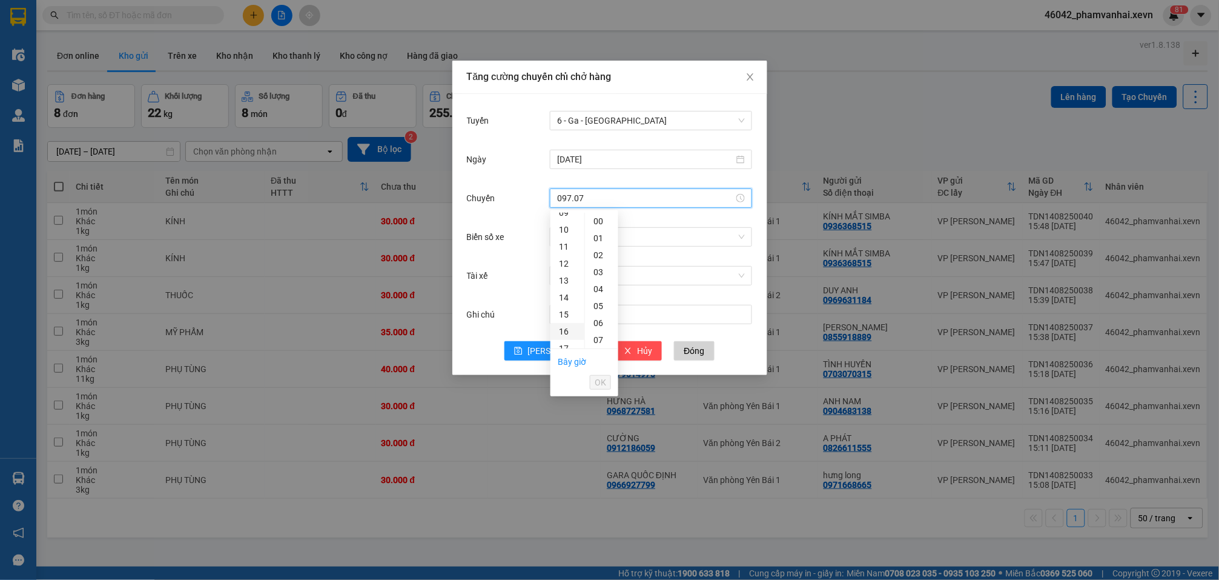
click at [568, 328] on div "16" at bounding box center [568, 331] width 34 height 17
click at [601, 376] on span "OK" at bounding box center [601, 382] width 12 height 13
click at [584, 236] on input "Biển số xe" at bounding box center [646, 237] width 179 height 18
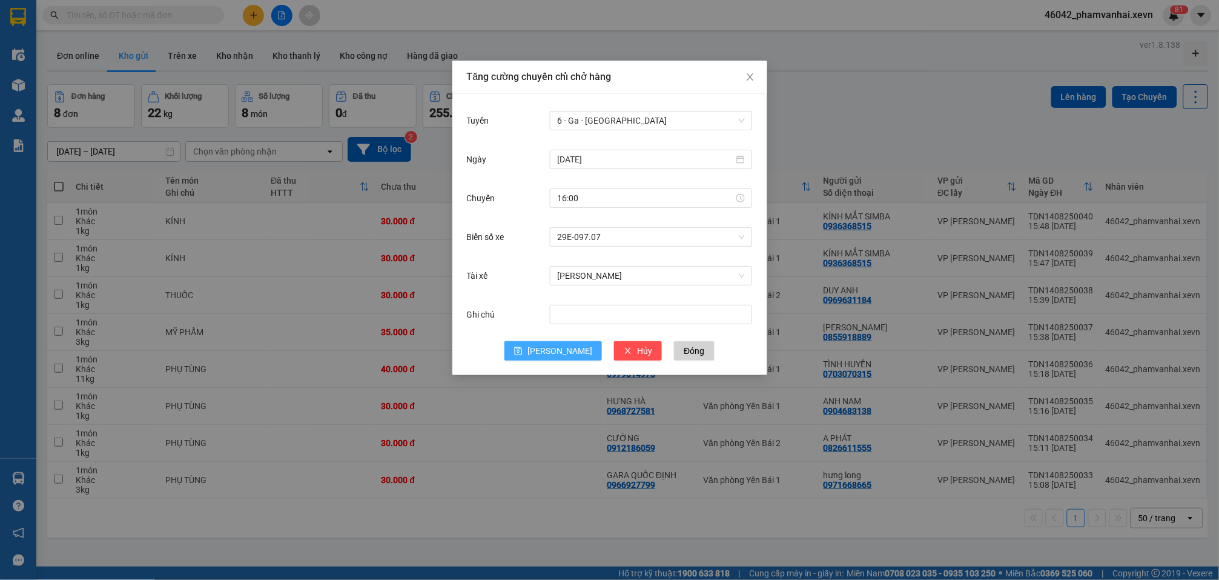
click at [523, 353] on icon "save" at bounding box center [518, 350] width 8 height 8
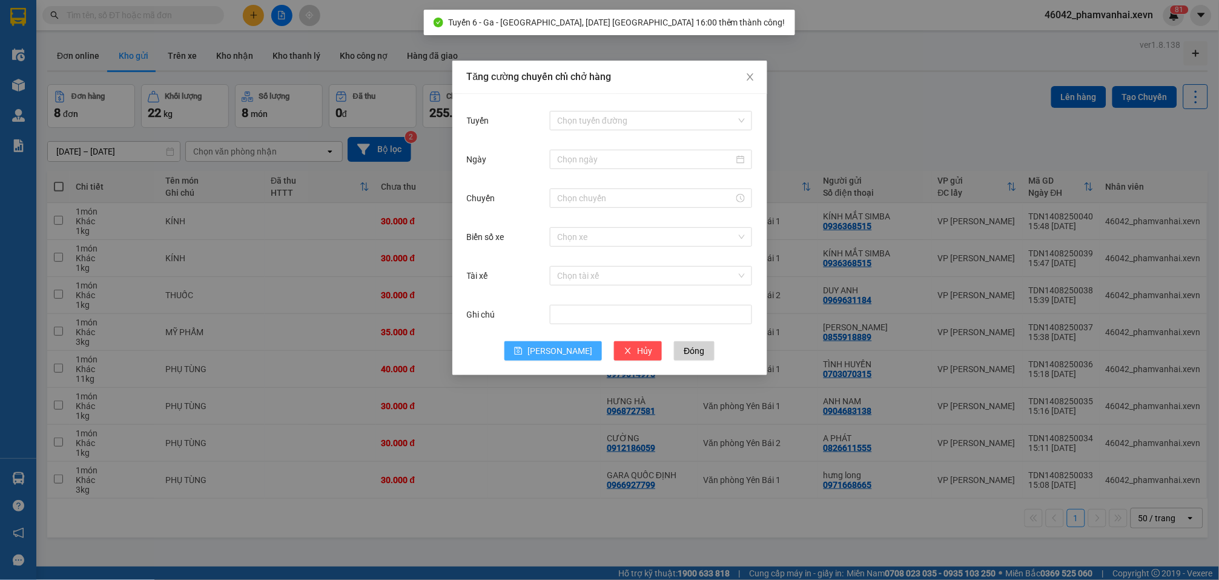
click at [890, 79] on div "Tăng cường chuyến chỉ chở hàng Tuyến Chọn tuyến đường Ngày Chuyến Biển số xe Ch…" at bounding box center [609, 290] width 1219 height 580
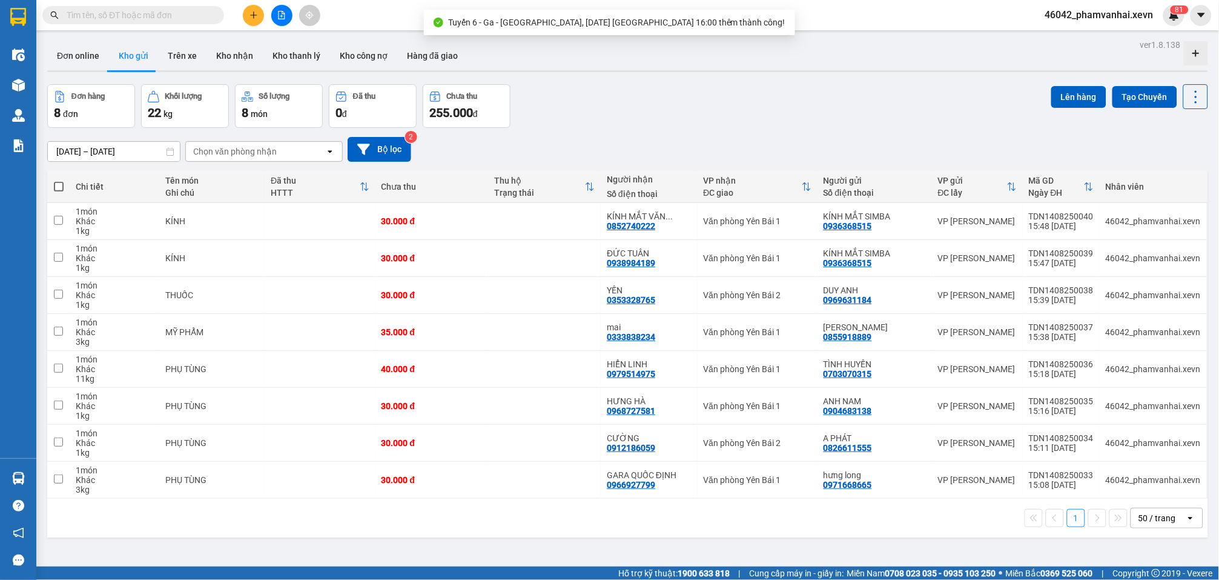
click at [60, 186] on span at bounding box center [59, 187] width 10 height 10
click at [59, 181] on input "checkbox" at bounding box center [59, 181] width 0 height 0
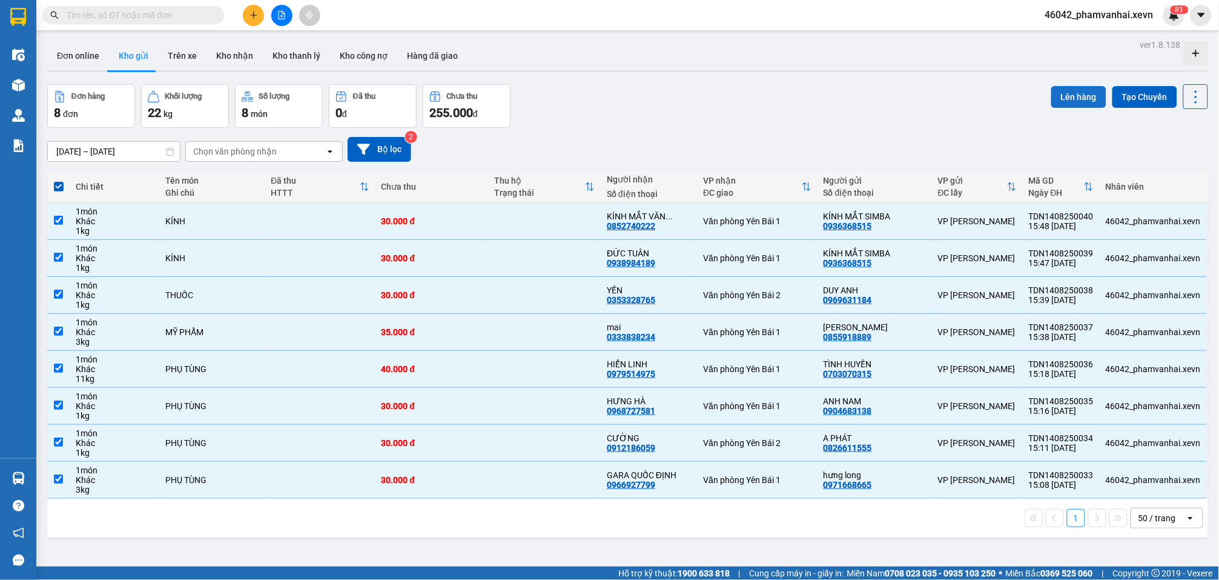
click at [919, 96] on button "Lên hàng" at bounding box center [1079, 97] width 55 height 22
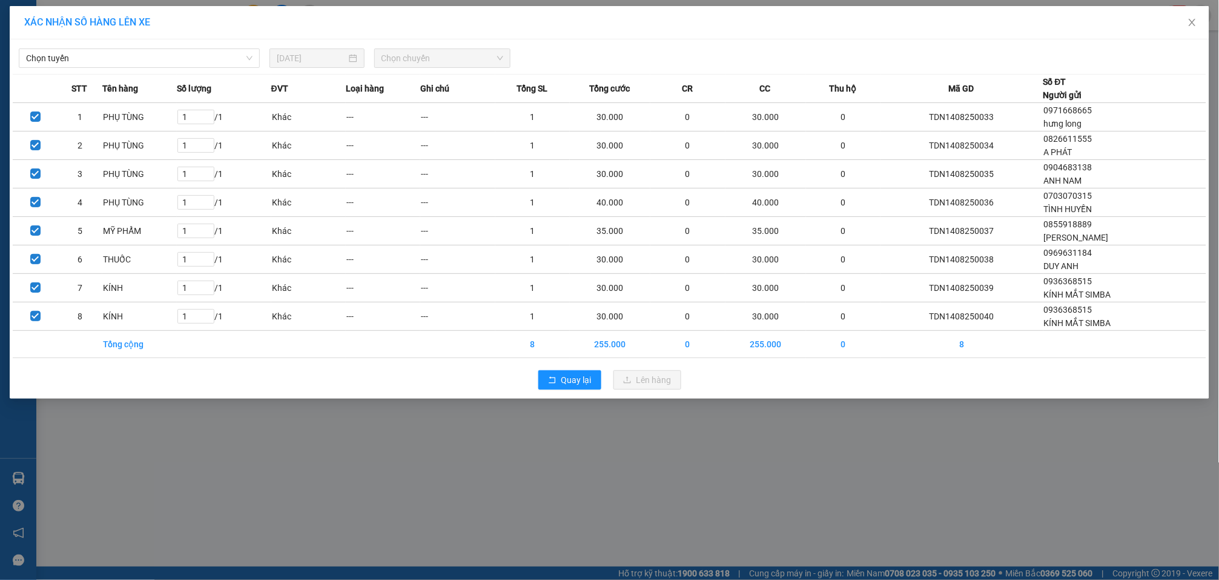
click at [167, 46] on div "Chọn tuyến 14/08/2025 Chọn chuyến" at bounding box center [610, 54] width 1194 height 25
click at [167, 56] on span "Chọn tuyến" at bounding box center [139, 58] width 227 height 18
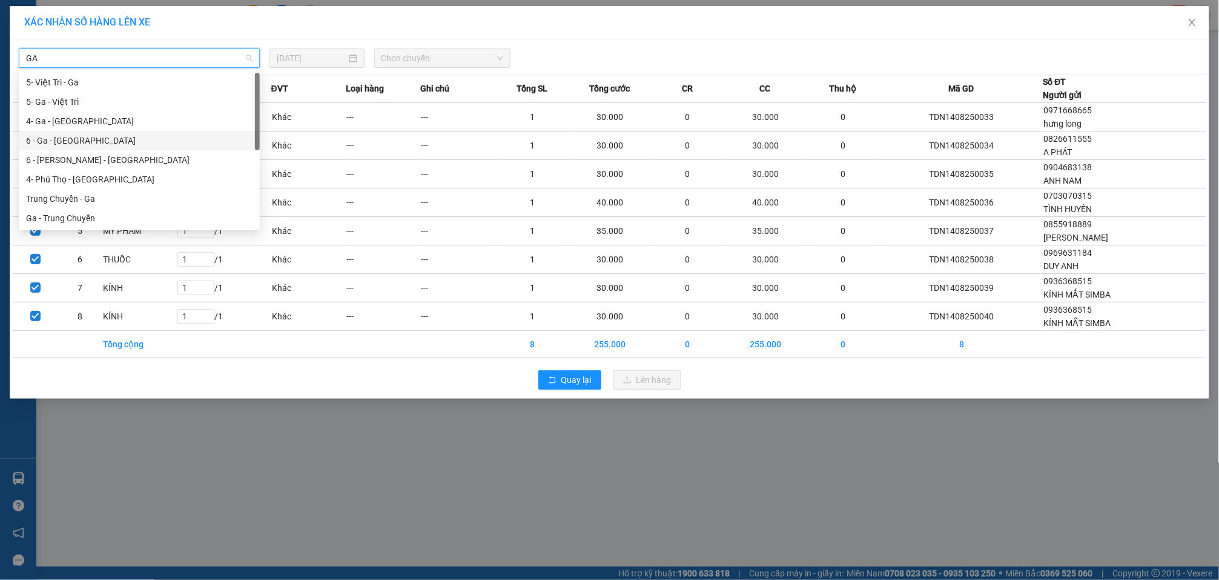
click at [93, 140] on div "6 - Ga - [GEOGRAPHIC_DATA]" at bounding box center [139, 140] width 227 height 13
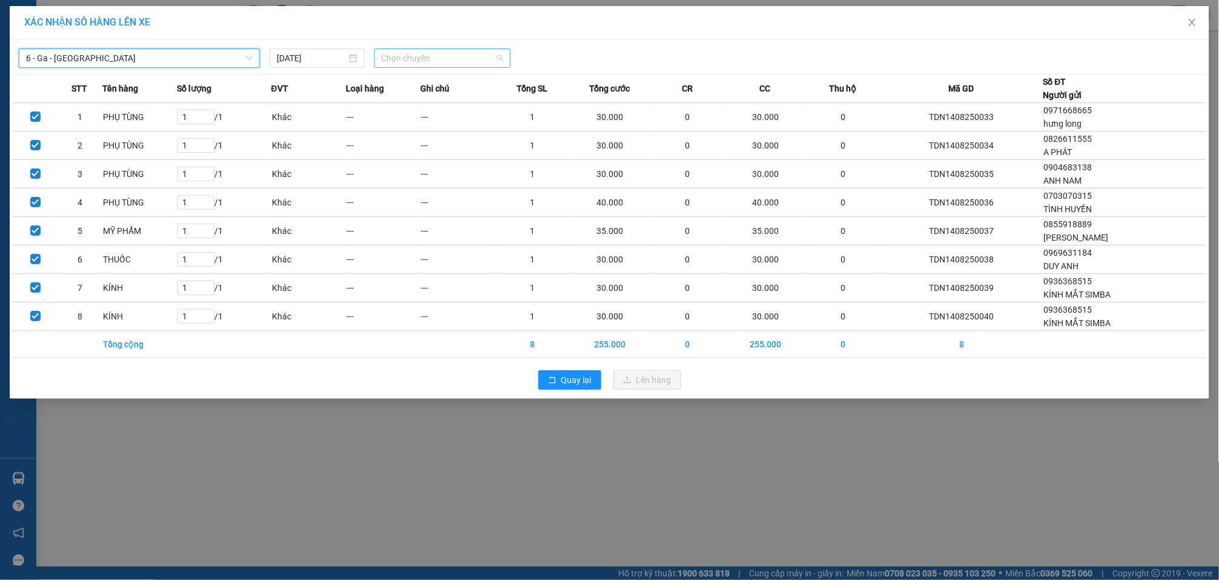
click at [435, 56] on span "Chọn chuyến" at bounding box center [443, 58] width 122 height 18
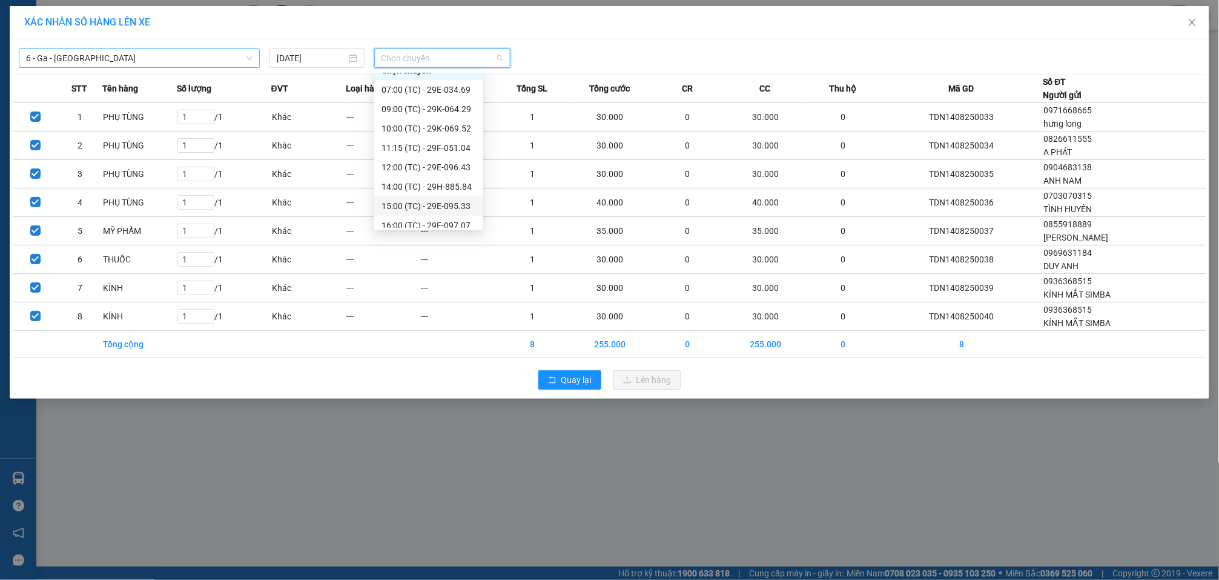
scroll to position [19, 0]
click at [448, 214] on div "16:00 (TC) - 29E-097.07" at bounding box center [429, 218] width 94 height 13
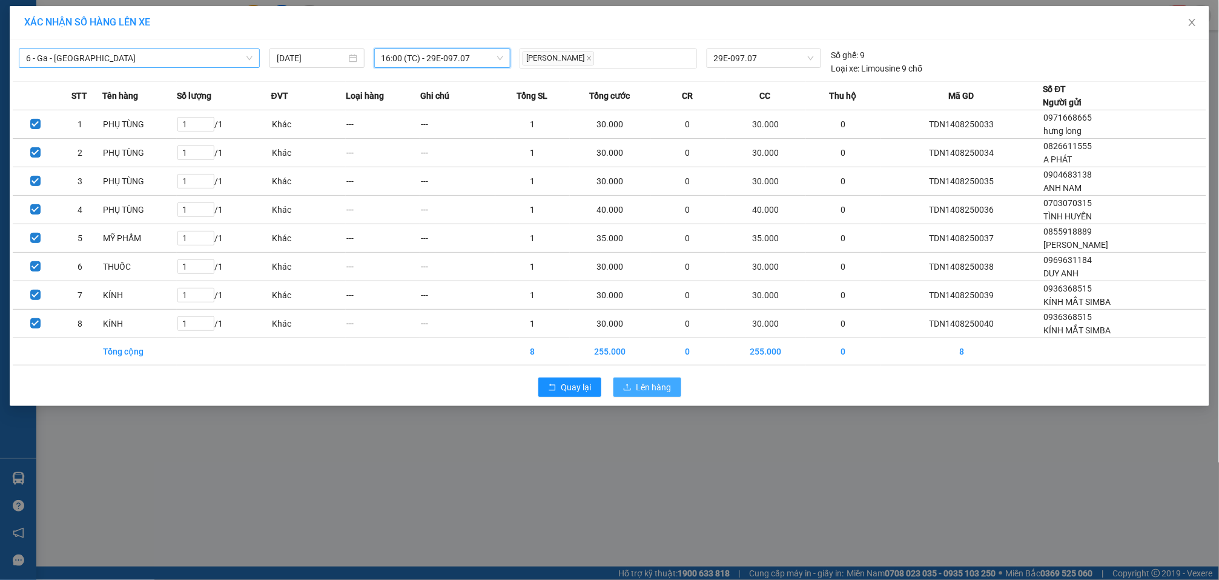
click at [680, 386] on button "Lên hàng" at bounding box center [648, 386] width 68 height 19
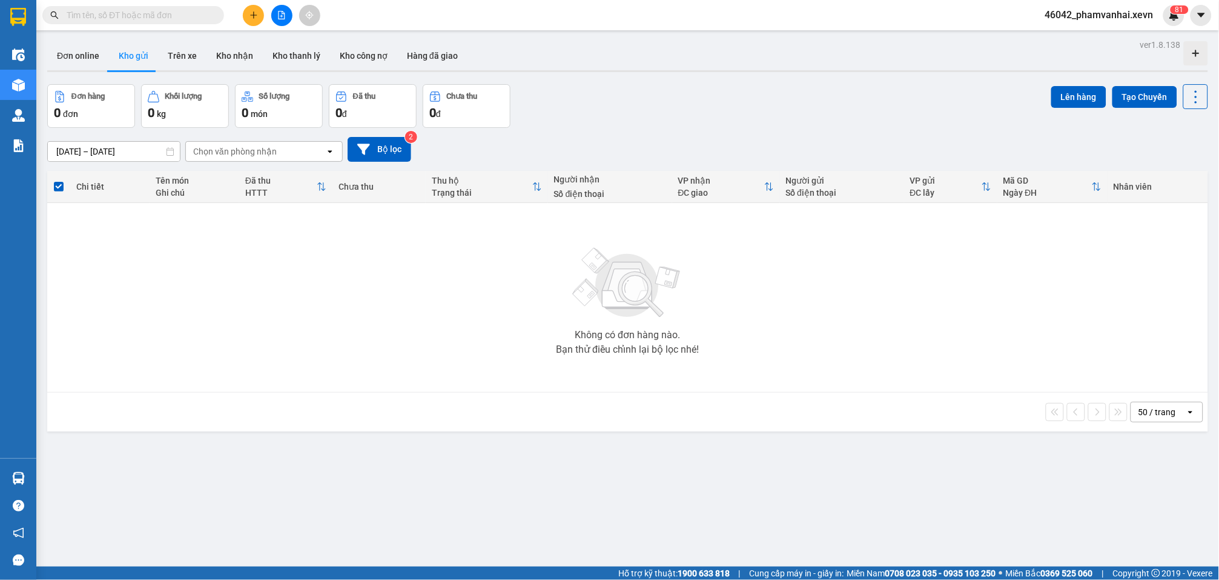
click at [253, 11] on icon "plus" at bounding box center [254, 15] width 8 height 8
click at [273, 44] on div "Tạo đơn hàng" at bounding box center [295, 44] width 91 height 23
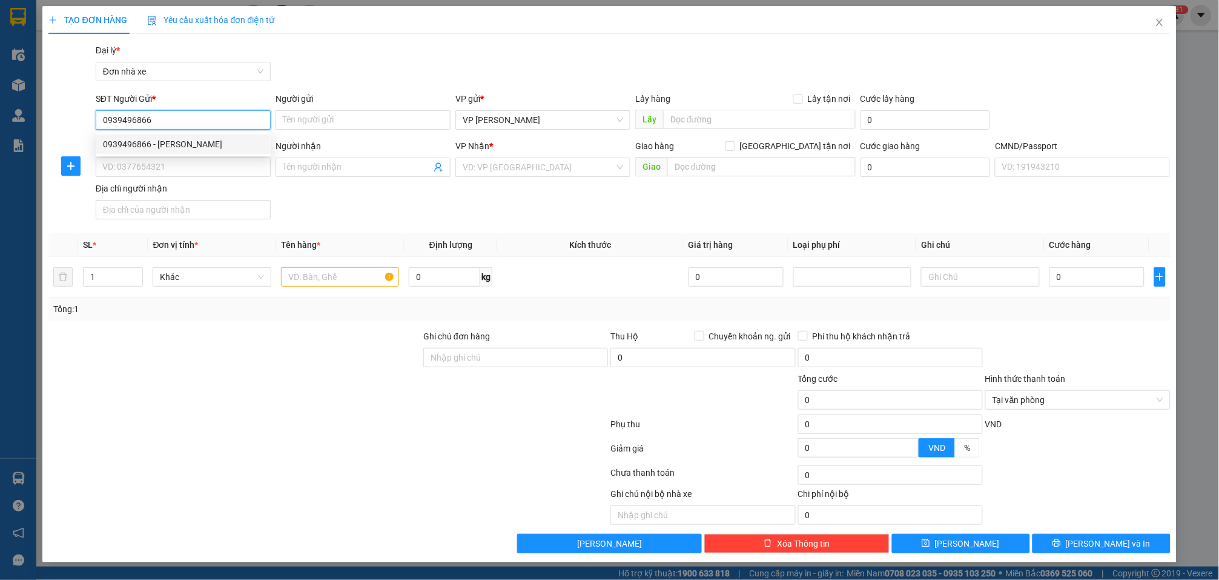
click at [191, 145] on div "0939496866 - TÙNG ANH" at bounding box center [183, 144] width 161 height 13
click at [343, 270] on input "text" at bounding box center [340, 276] width 118 height 19
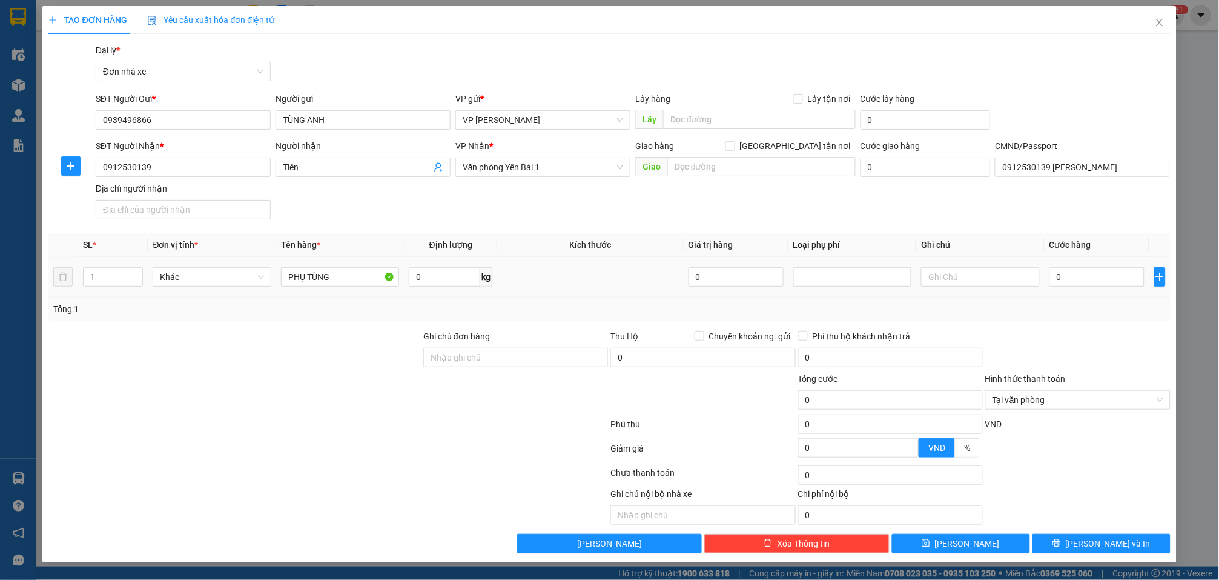
click at [444, 288] on div "0 kg" at bounding box center [451, 277] width 84 height 24
click at [445, 283] on input "0" at bounding box center [444, 276] width 71 height 19
click at [919, 277] on input "0" at bounding box center [1097, 276] width 95 height 19
click at [919, 534] on div "Transit Pickup Surcharge Ids Transit Deliver Surcharge Ids Transit Deliver Surc…" at bounding box center [609, 298] width 1122 height 509
click at [919, 543] on button "Lưu và In" at bounding box center [1102, 543] width 138 height 19
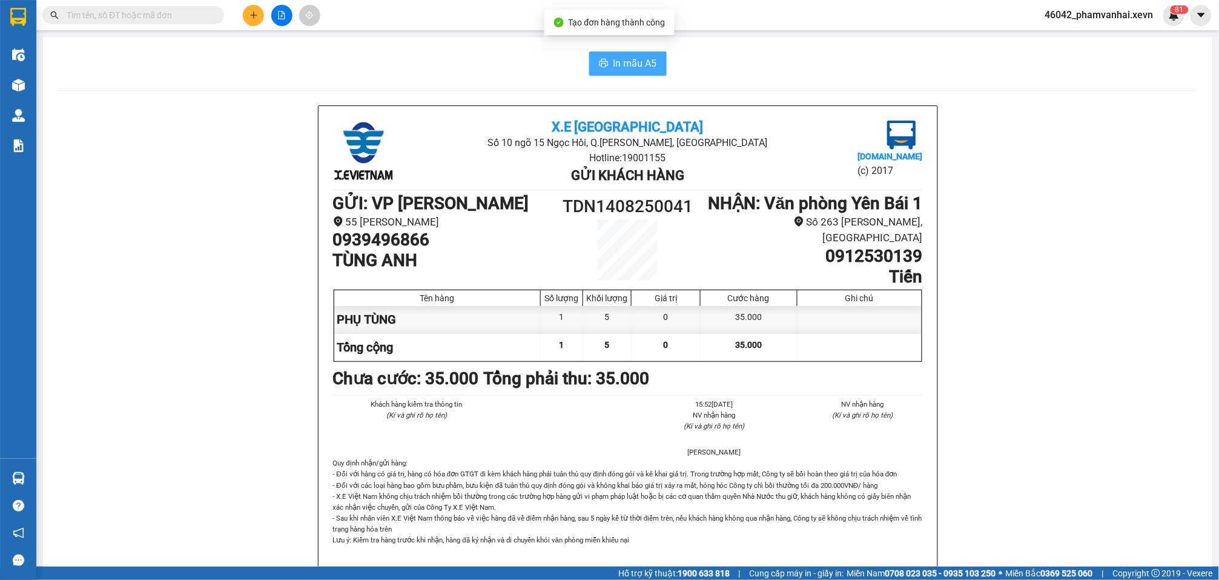
click at [615, 61] on span "In mẫu A5" at bounding box center [636, 63] width 44 height 15
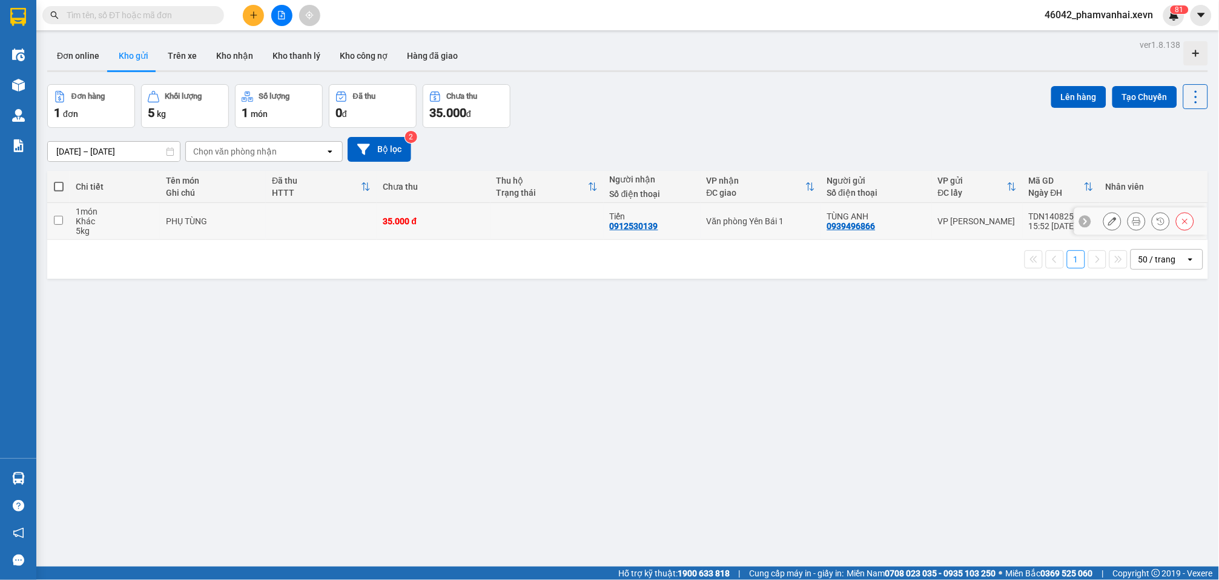
click at [919, 230] on td "VP [PERSON_NAME]" at bounding box center [977, 221] width 91 height 37
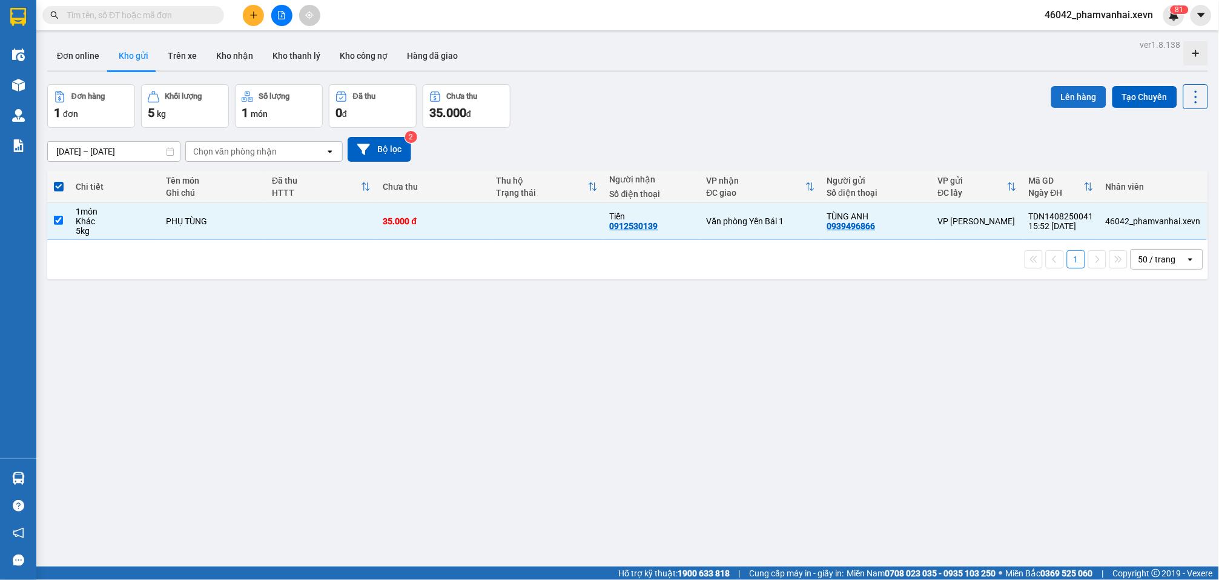
click at [919, 96] on button "Lên hàng" at bounding box center [1079, 97] width 55 height 22
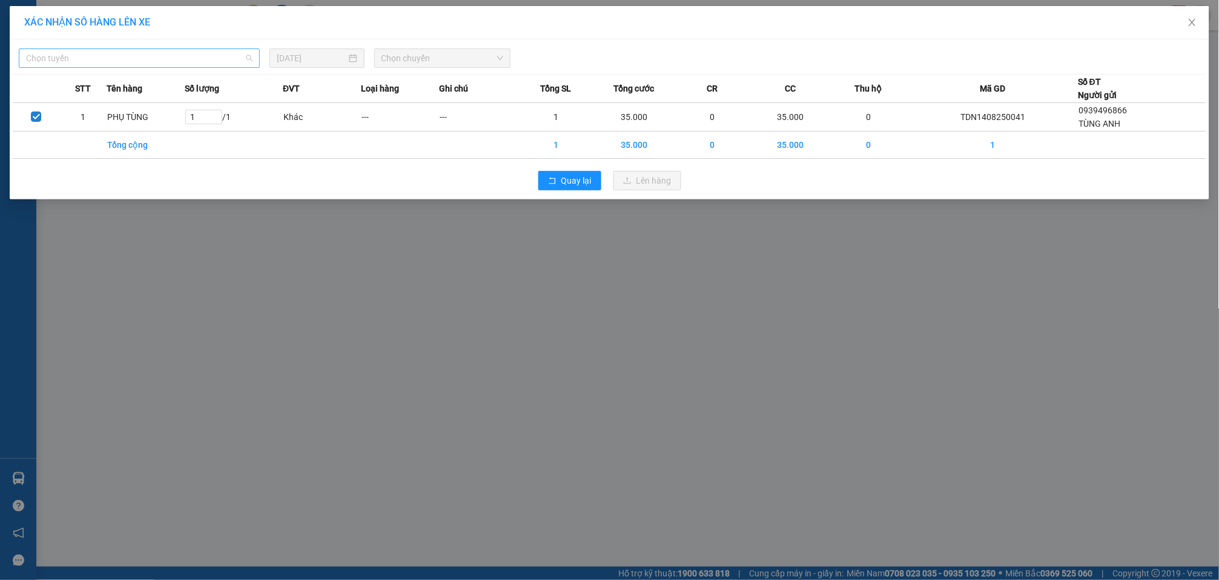
click at [190, 55] on span "Chọn tuyến" at bounding box center [139, 58] width 227 height 18
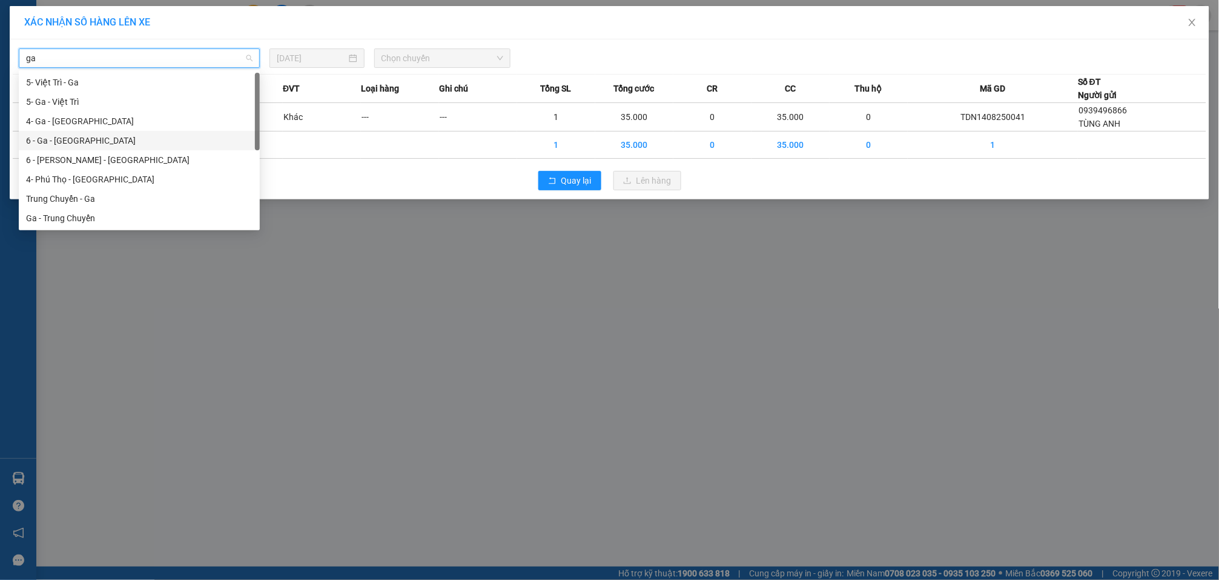
click at [78, 134] on div "6 - Ga - [GEOGRAPHIC_DATA]" at bounding box center [139, 140] width 227 height 13
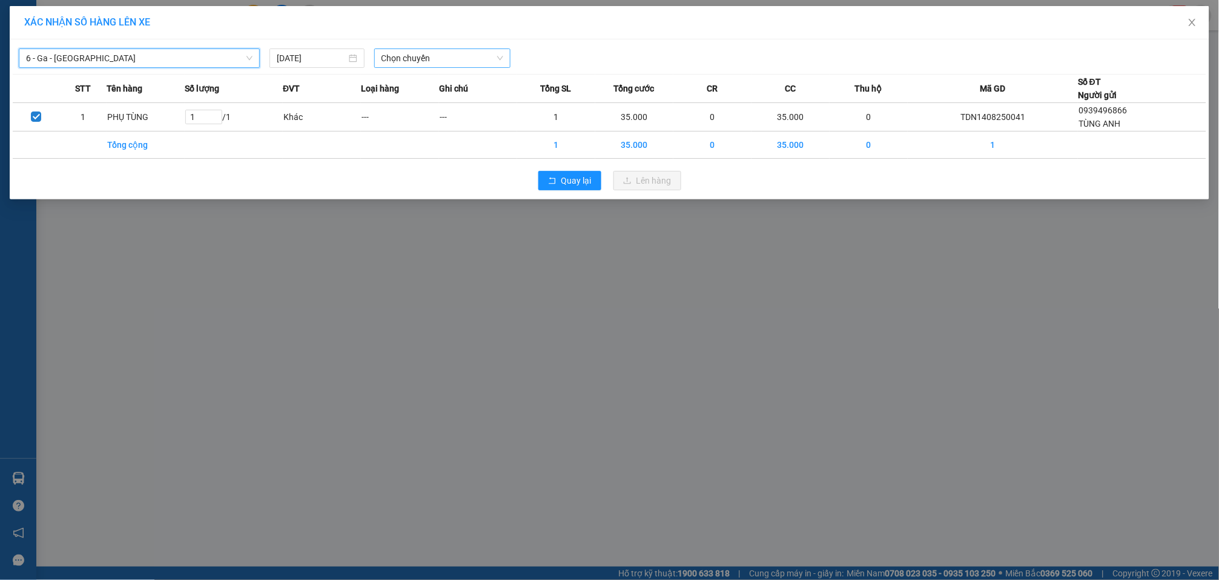
click at [436, 52] on span "Chọn chuyến" at bounding box center [443, 58] width 122 height 18
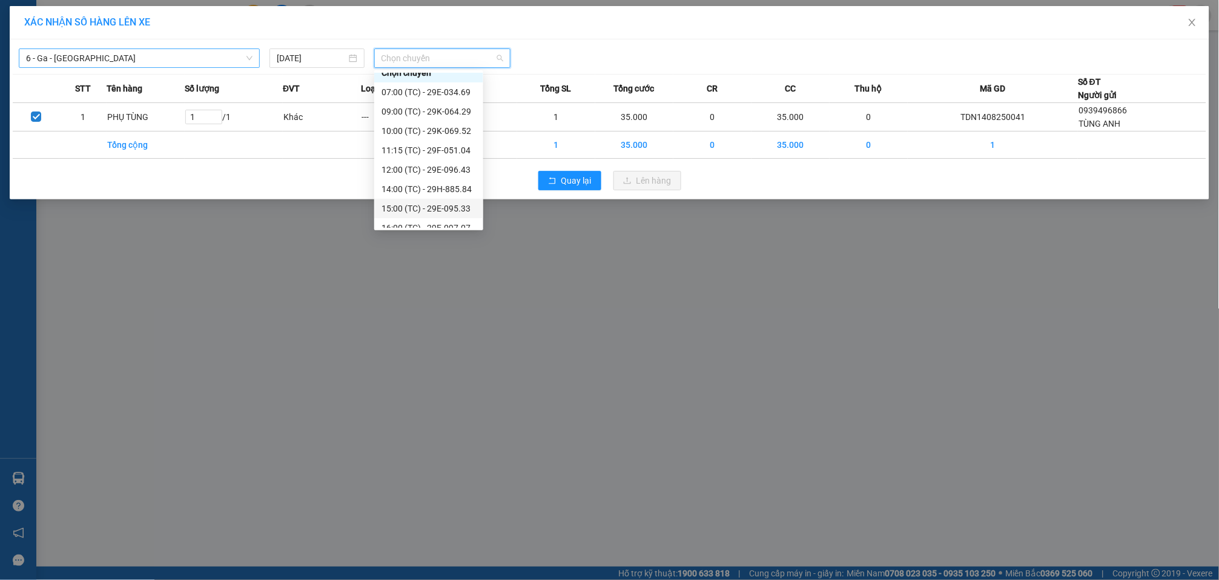
scroll to position [19, 0]
drag, startPoint x: 454, startPoint y: 216, endPoint x: 563, endPoint y: 214, distance: 108.4
click at [454, 217] on div "16:00 (TC) - 29E-097.07" at bounding box center [429, 218] width 94 height 13
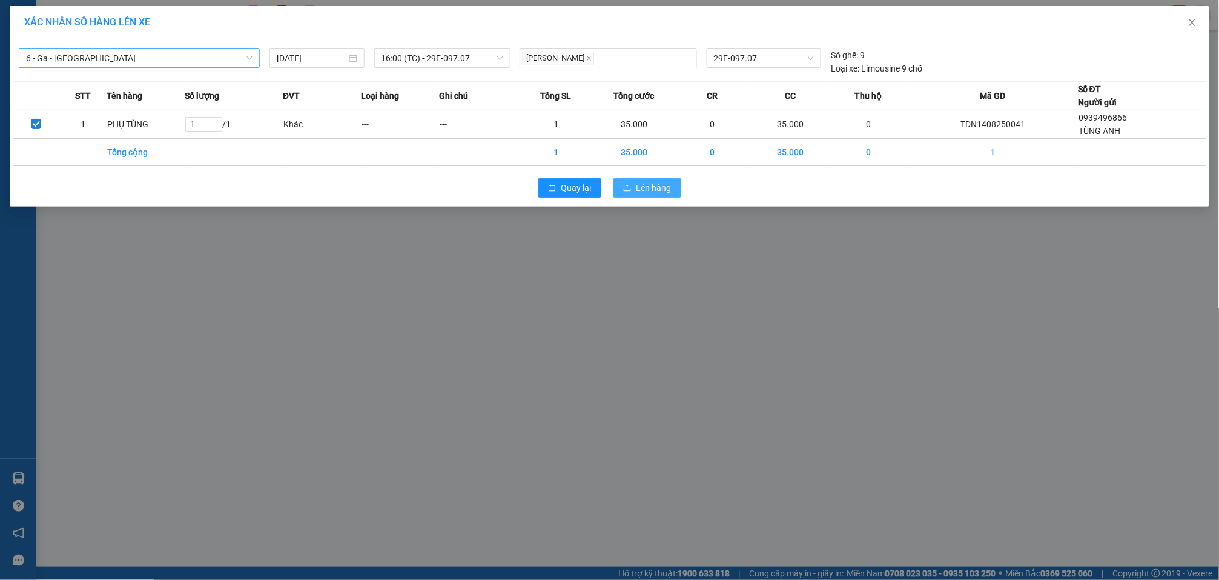
click at [668, 190] on span "Lên hàng" at bounding box center [654, 187] width 35 height 13
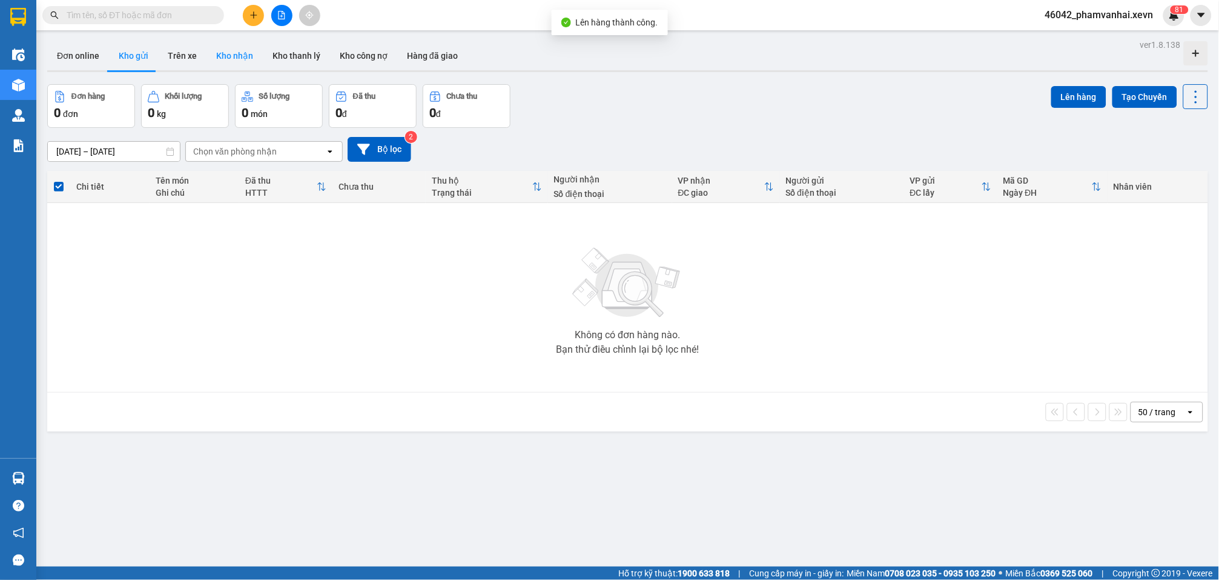
click at [225, 64] on button "Kho nhận" at bounding box center [235, 55] width 56 height 29
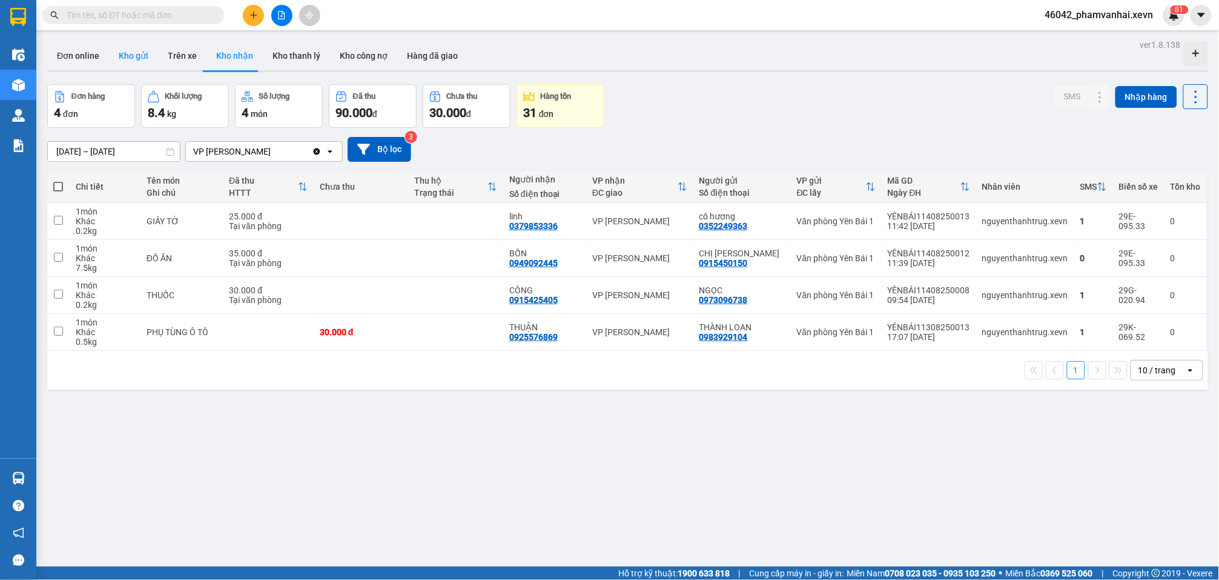
click at [128, 60] on button "Kho gửi" at bounding box center [133, 55] width 49 height 29
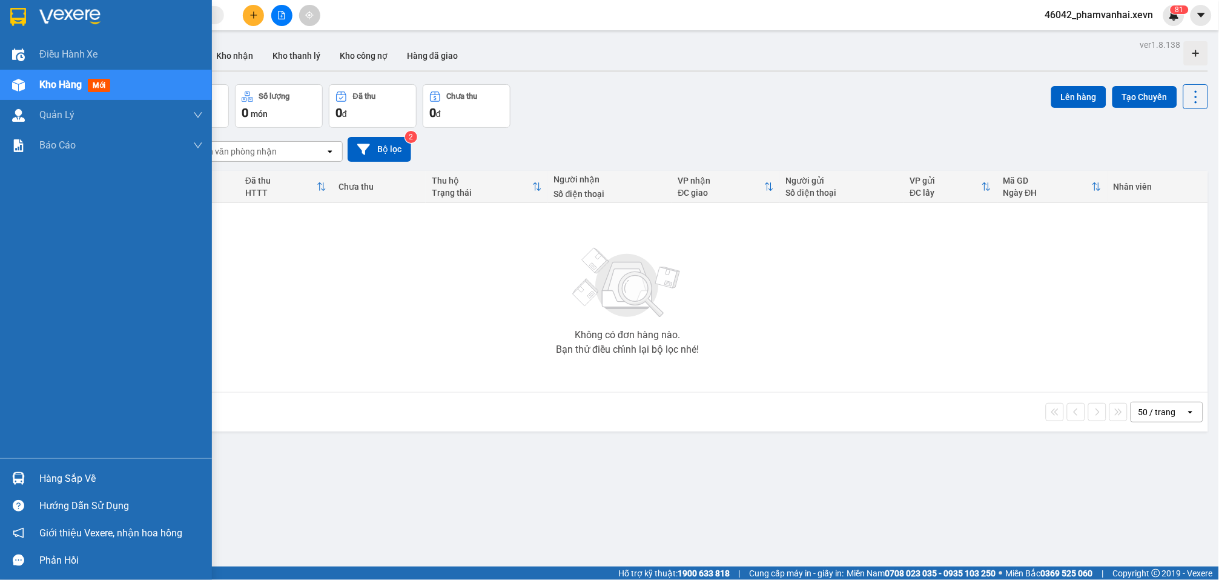
click at [19, 482] on img at bounding box center [18, 478] width 13 height 13
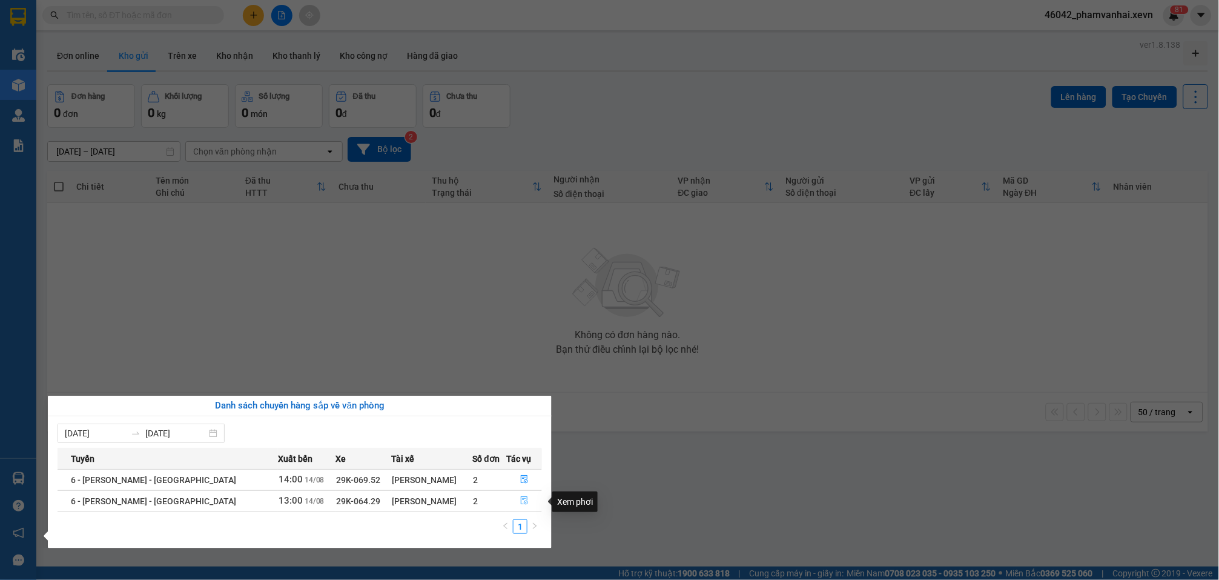
click at [520, 499] on icon "file-done" at bounding box center [524, 500] width 8 height 8
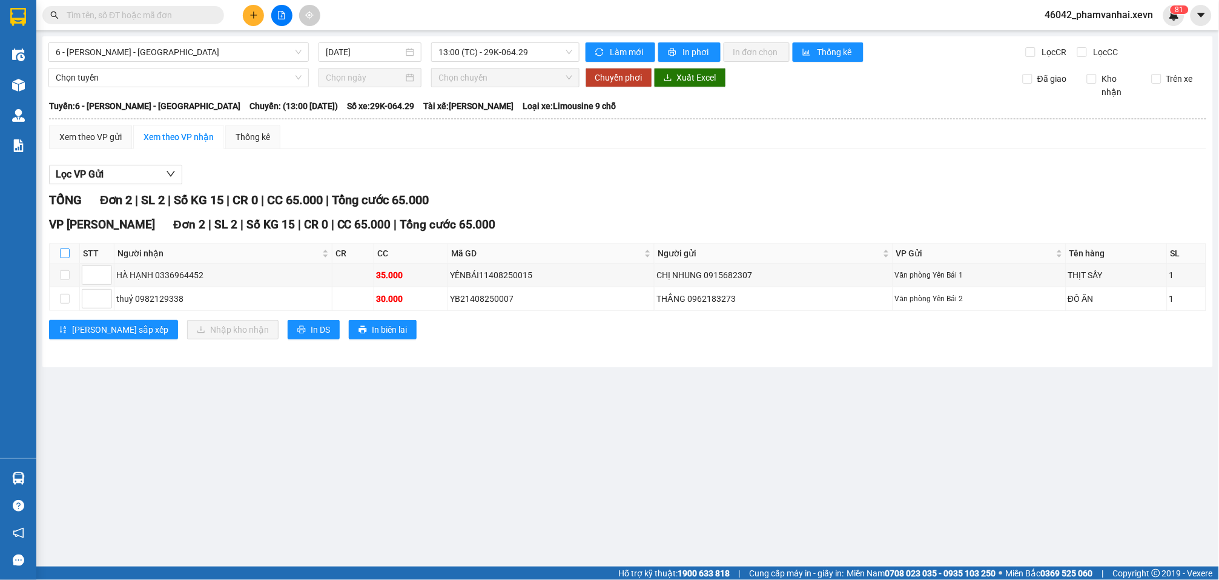
click at [65, 248] on input "checkbox" at bounding box center [65, 253] width 10 height 10
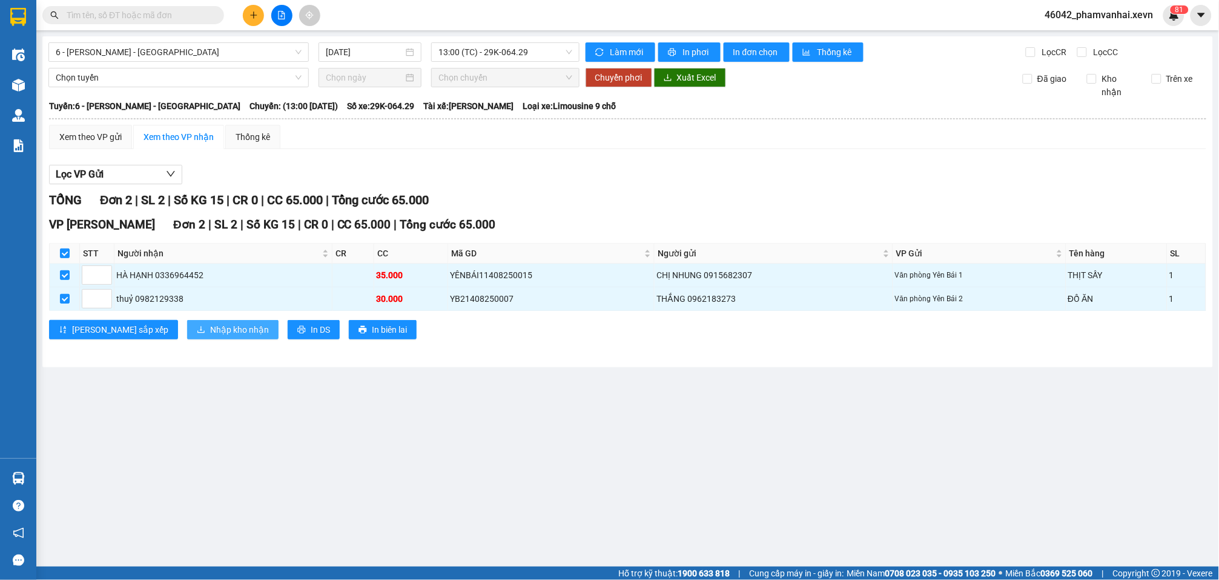
click at [210, 323] on span "Nhập kho nhận" at bounding box center [239, 329] width 59 height 13
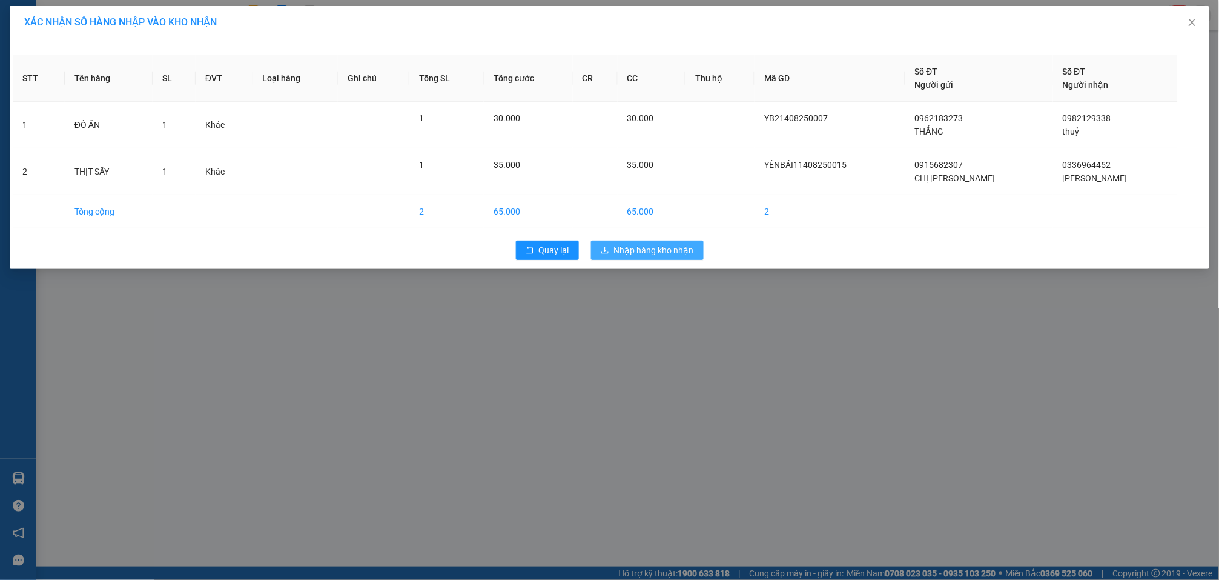
click at [670, 250] on span "Nhập hàng kho nhận" at bounding box center [654, 250] width 80 height 13
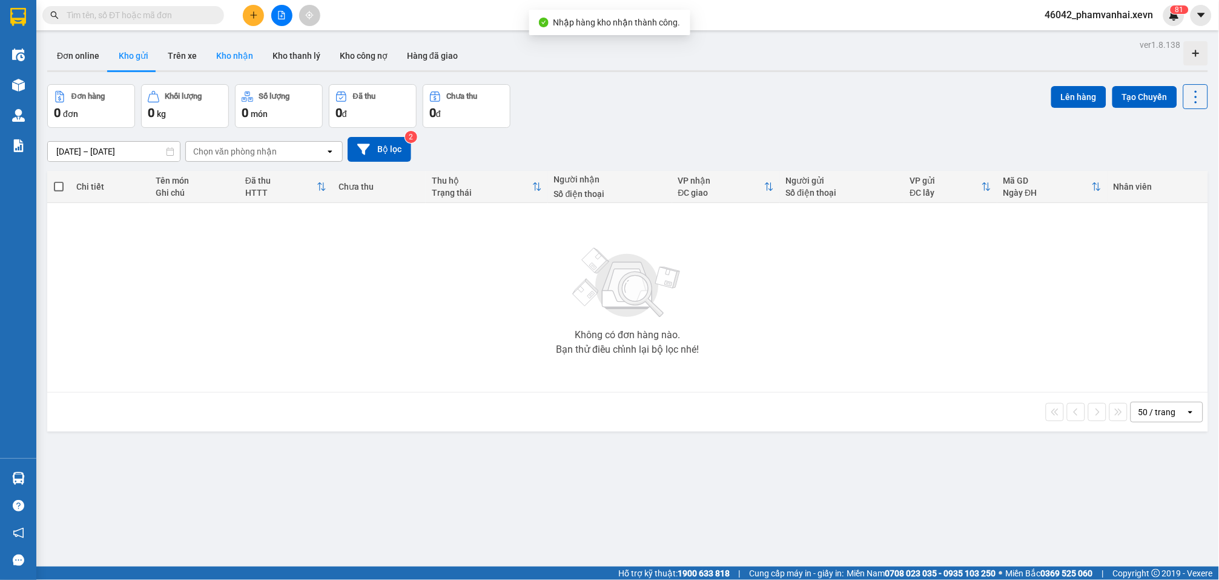
click at [232, 44] on button "Kho nhận" at bounding box center [235, 55] width 56 height 29
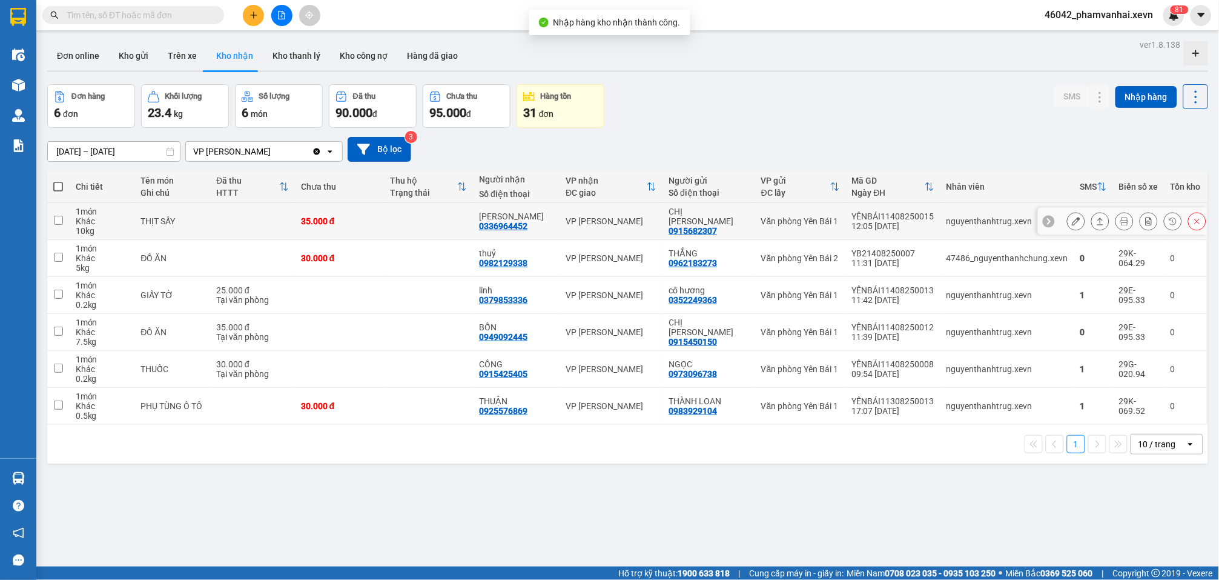
click at [408, 226] on td at bounding box center [428, 221] width 89 height 37
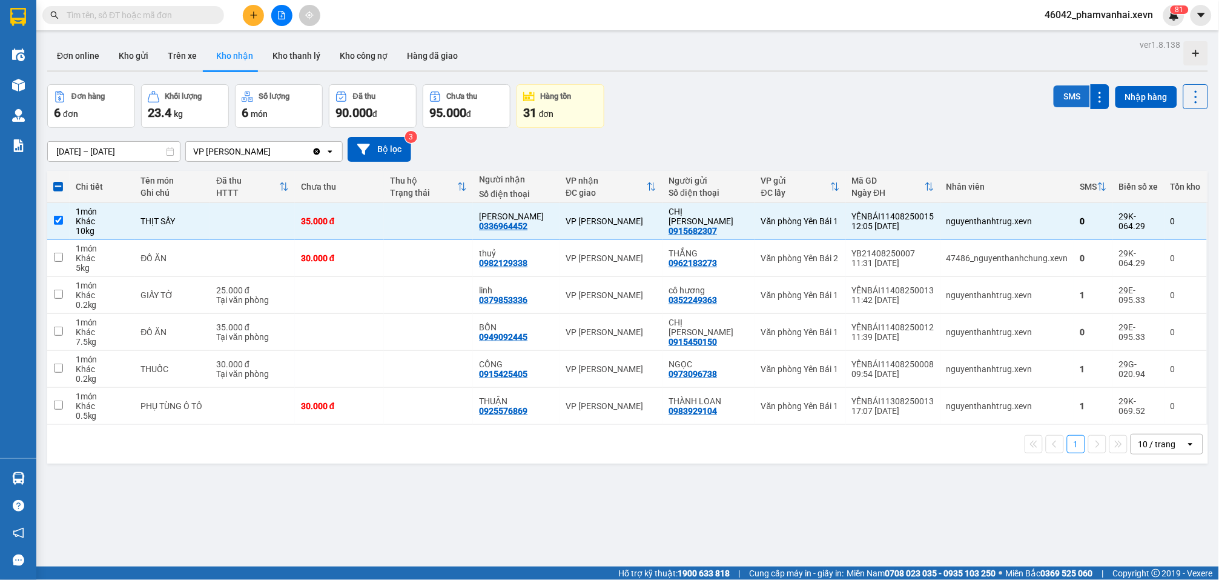
click at [919, 96] on button "SMS" at bounding box center [1072, 96] width 36 height 22
click at [919, 331] on icon at bounding box center [1101, 331] width 7 height 7
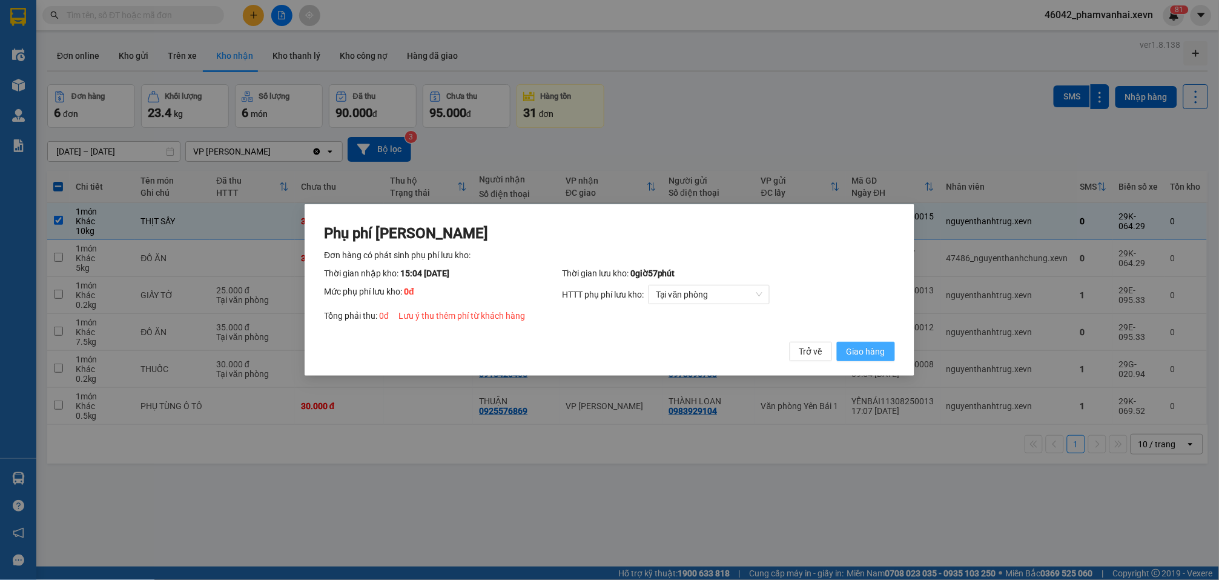
click at [873, 351] on span "Giao hàng" at bounding box center [866, 351] width 39 height 13
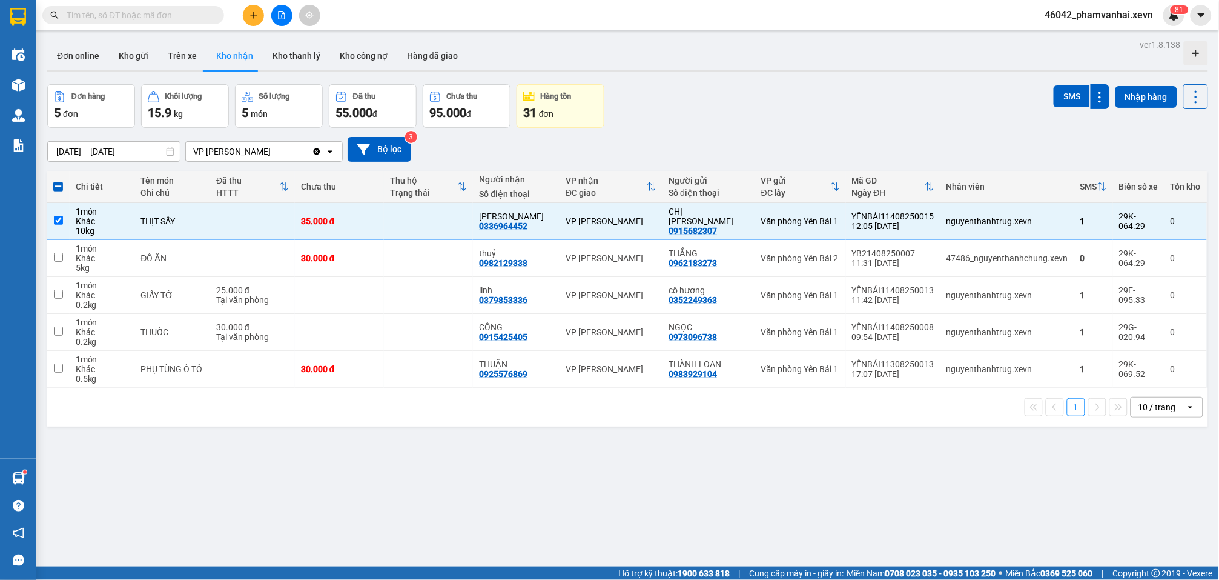
click at [250, 13] on icon "plus" at bounding box center [254, 15] width 8 height 8
drag, startPoint x: 715, startPoint y: 85, endPoint x: 351, endPoint y: 82, distance: 364.7
click at [717, 84] on div "Đơn hàng 5 đơn Khối lượng 15.9 kg Số lượng 5 món Đã thu 55.000 đ Chưa thu 95.00…" at bounding box center [627, 106] width 1161 height 44
click at [134, 60] on button "Kho gửi" at bounding box center [133, 55] width 49 height 29
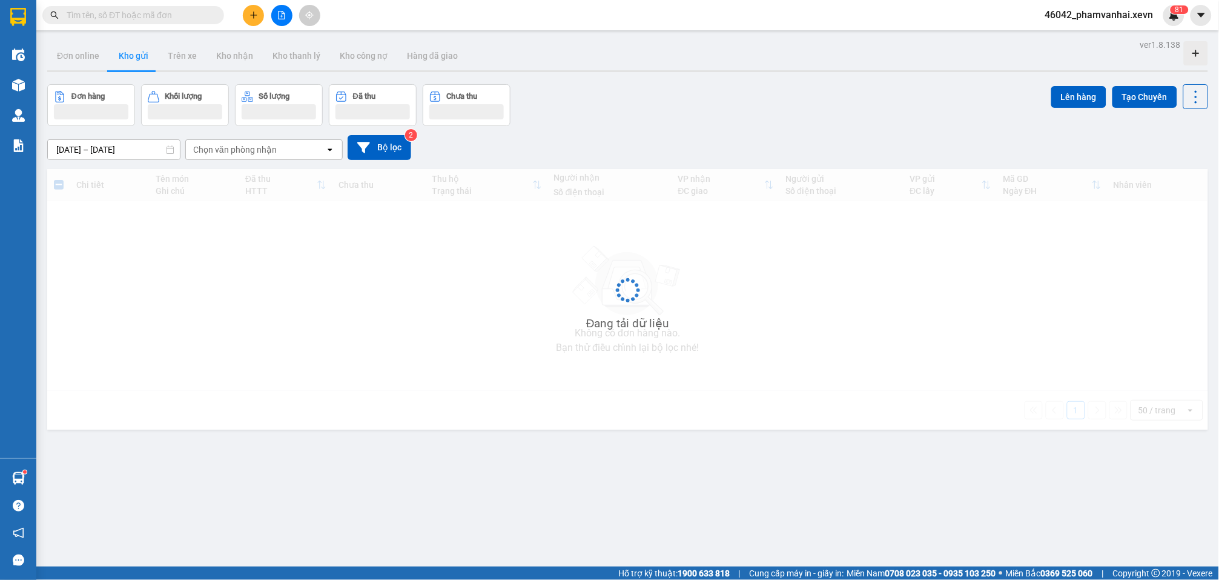
click at [250, 16] on icon "plus" at bounding box center [254, 15] width 8 height 8
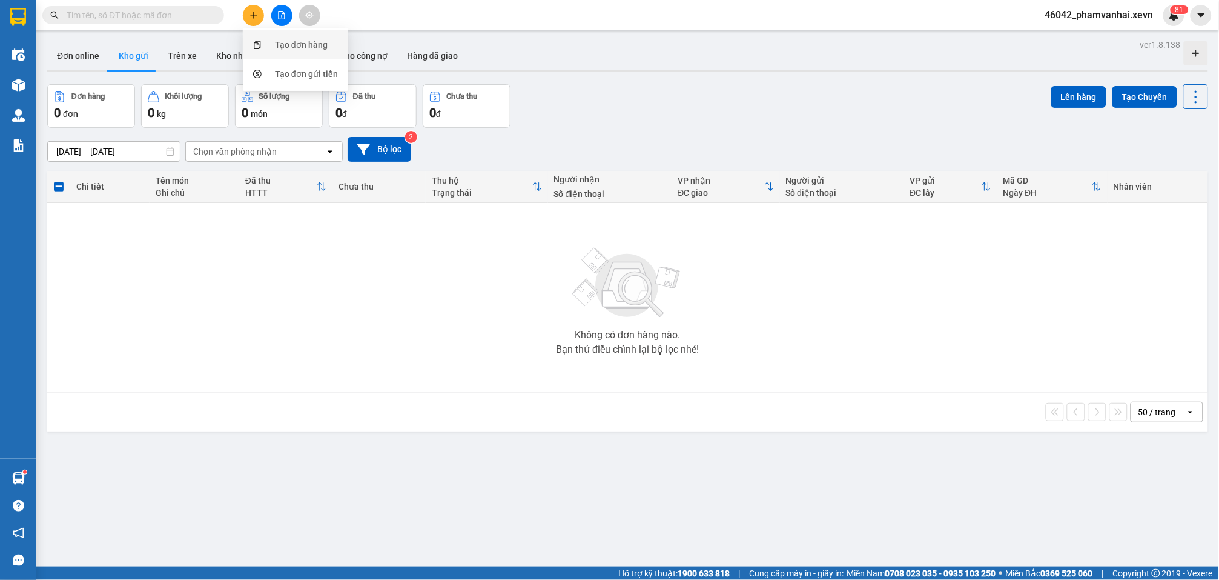
click at [303, 41] on div "Tạo đơn hàng" at bounding box center [301, 44] width 53 height 13
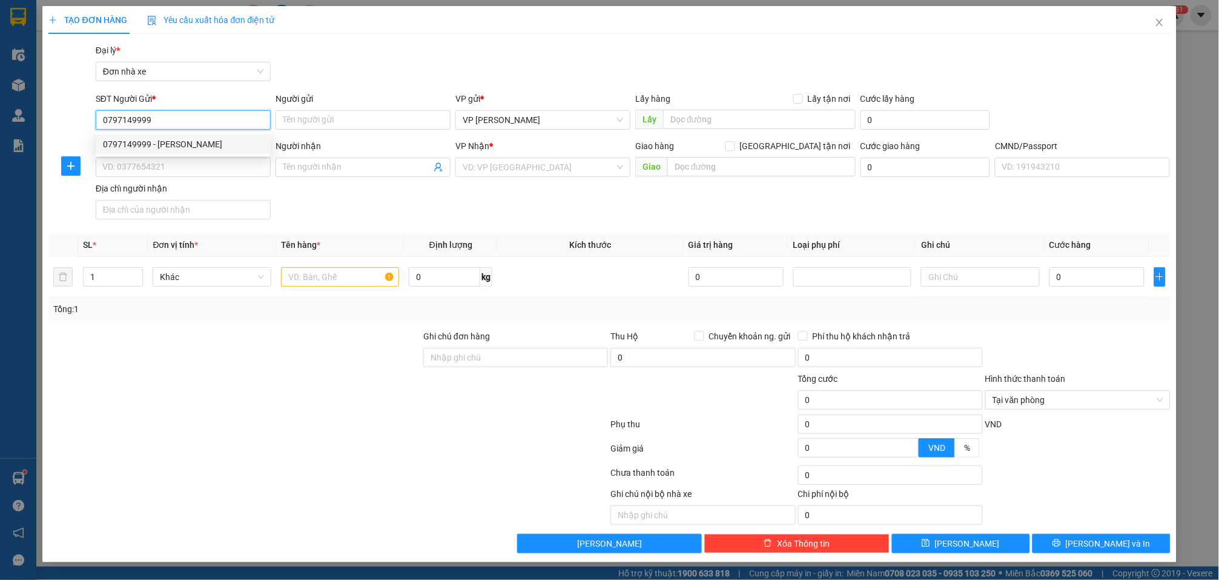
click at [209, 142] on div "0797149999 - LÊ VĂN ĐĂNG" at bounding box center [183, 144] width 161 height 13
click at [377, 282] on input "text" at bounding box center [340, 276] width 118 height 19
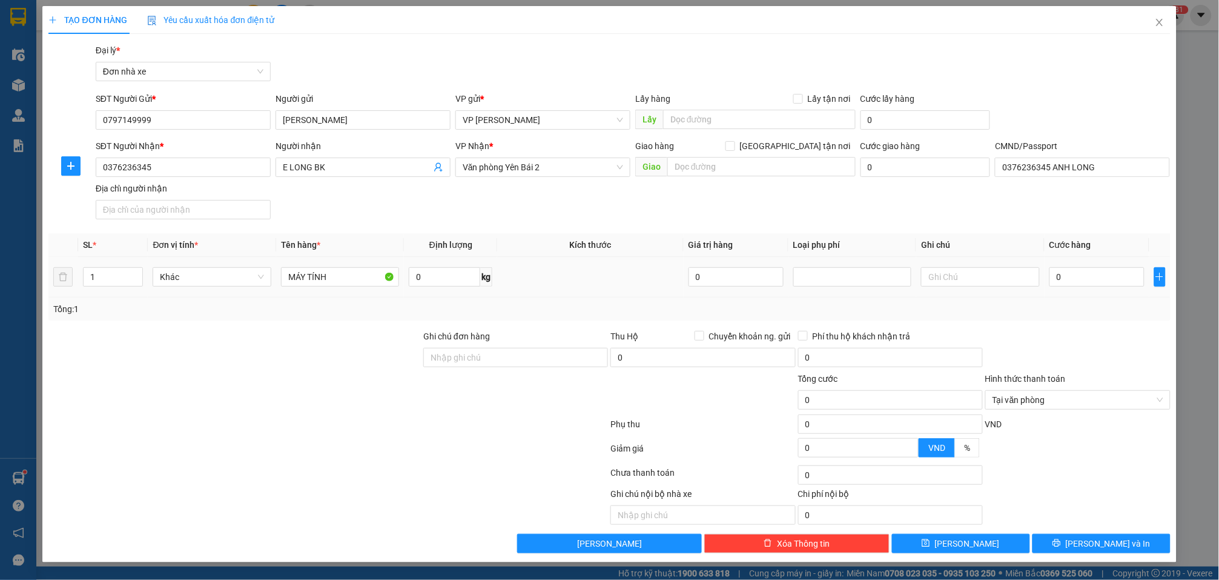
click at [442, 265] on span "0 kg" at bounding box center [451, 276] width 84 height 22
click at [443, 279] on input "0" at bounding box center [444, 276] width 71 height 19
click at [919, 276] on input "0" at bounding box center [1097, 276] width 95 height 19
click at [919, 545] on span "Lưu và In" at bounding box center [1108, 543] width 85 height 13
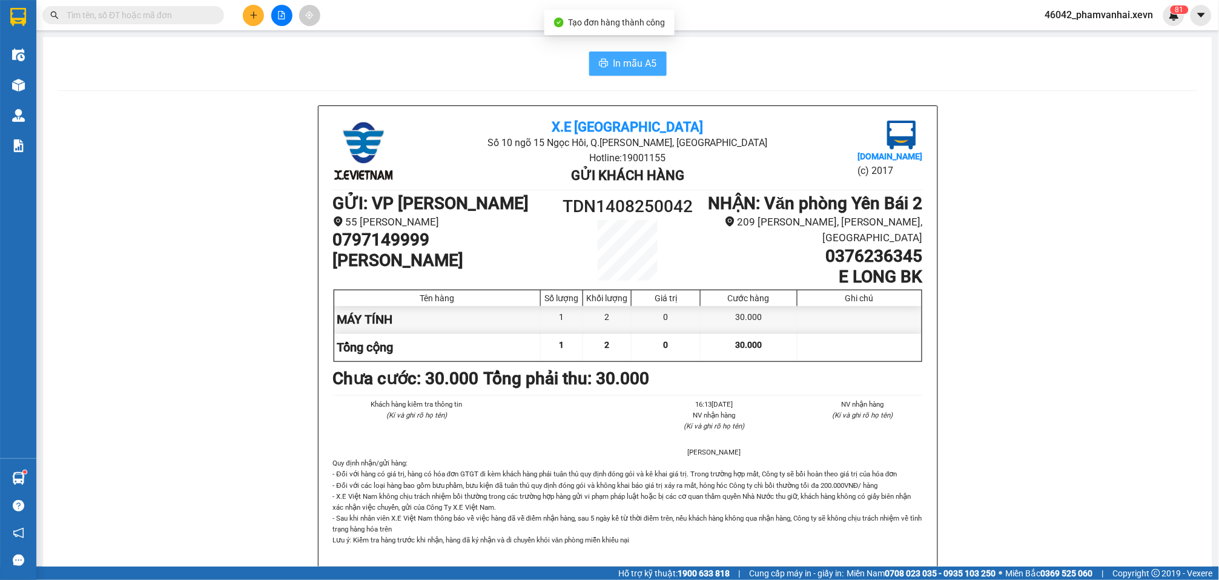
click at [629, 70] on span "In mẫu A5" at bounding box center [636, 63] width 44 height 15
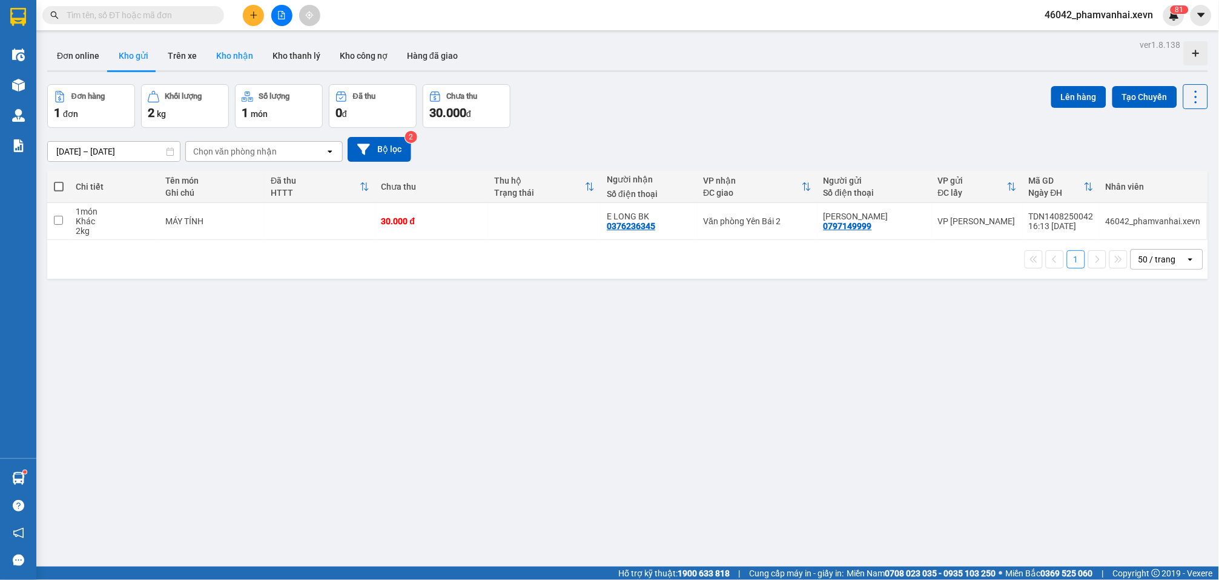
click at [210, 62] on button "Kho nhận" at bounding box center [235, 55] width 56 height 29
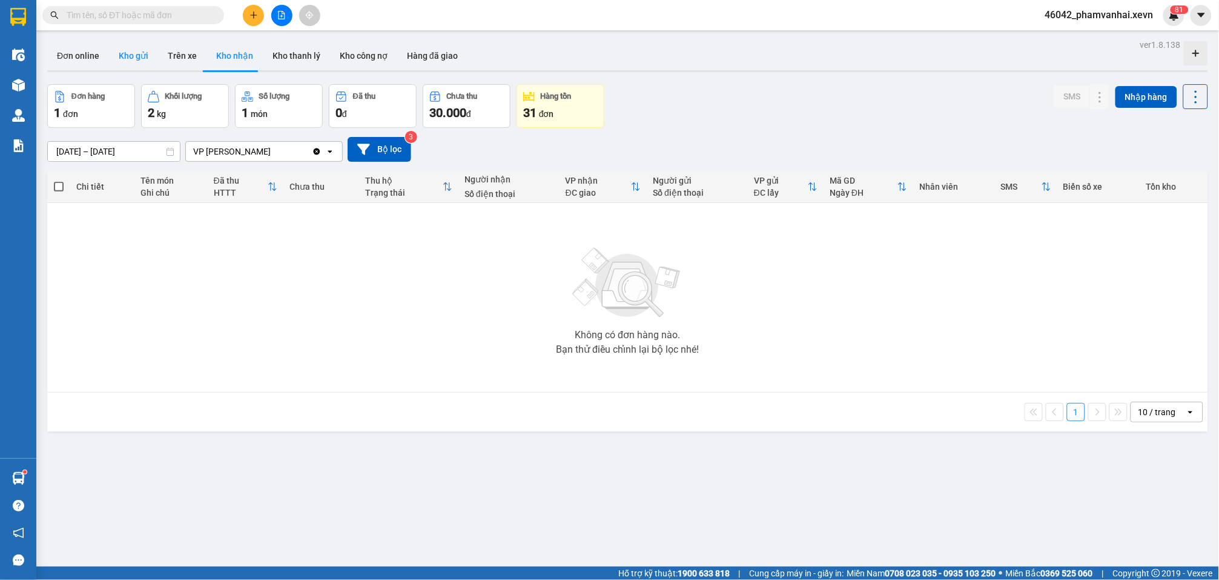
click at [137, 58] on button "Kho gửi" at bounding box center [133, 55] width 49 height 29
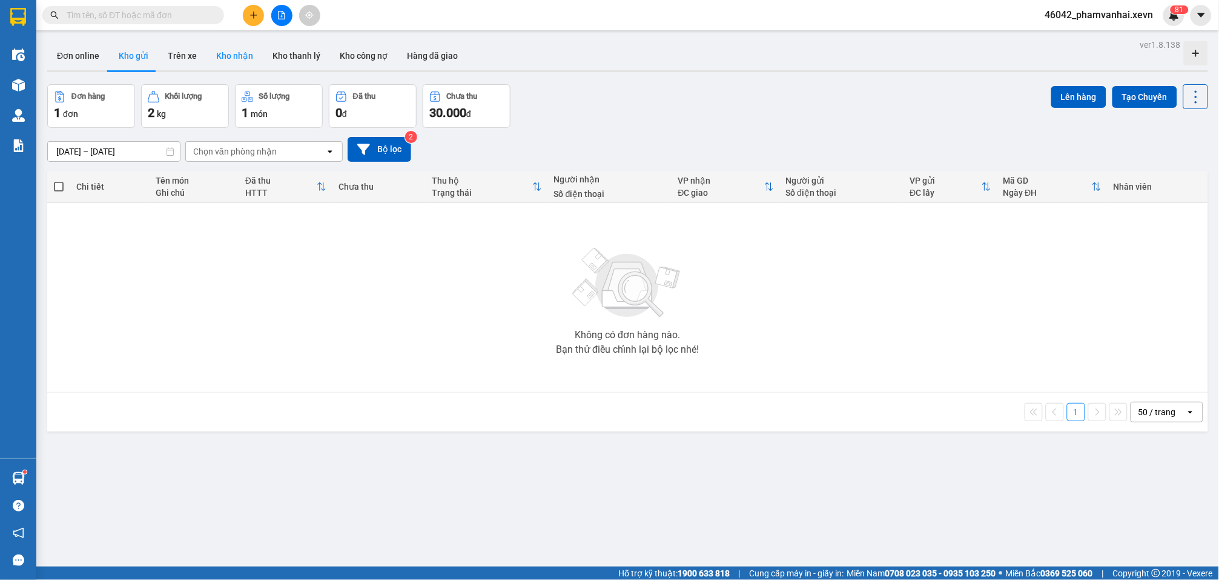
click at [208, 51] on button "Kho nhận" at bounding box center [235, 55] width 56 height 29
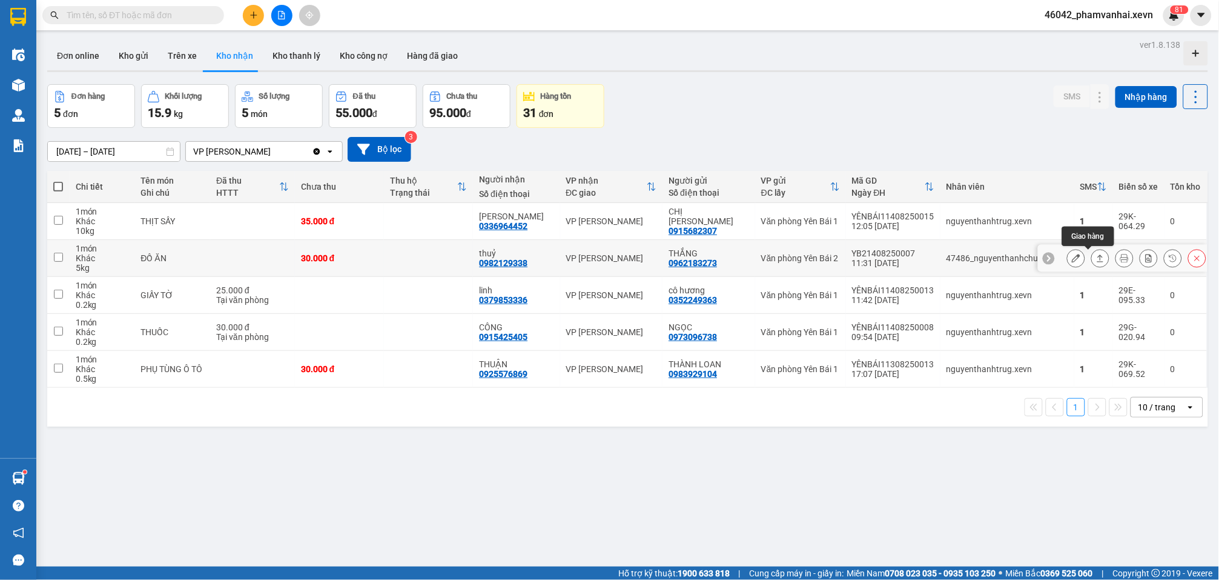
click at [919, 257] on icon at bounding box center [1100, 258] width 8 height 8
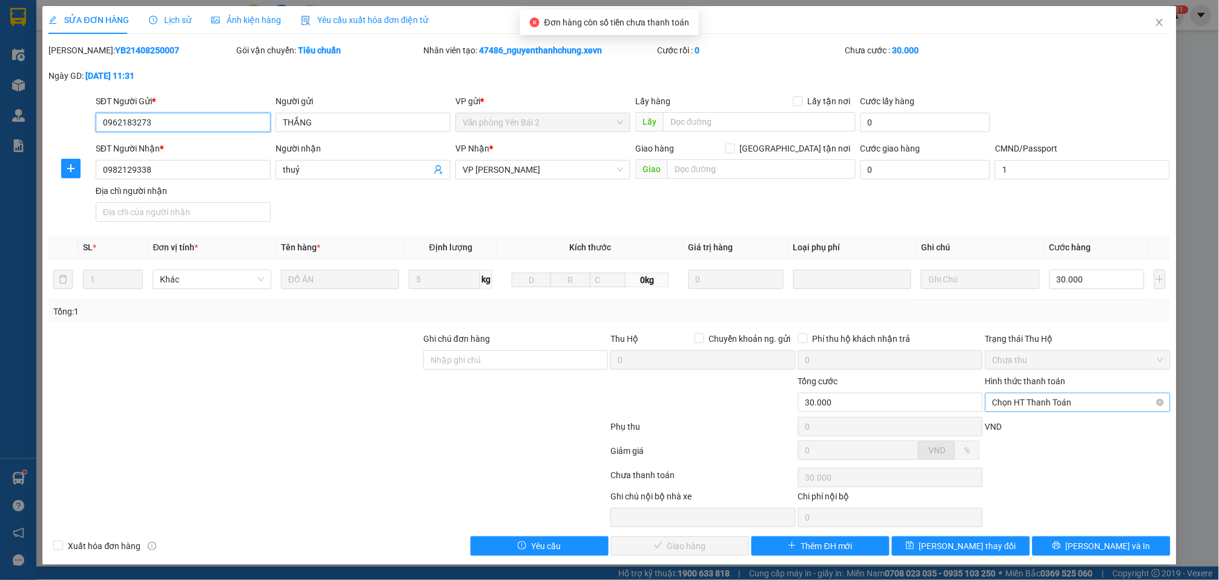
click at [919, 405] on span "Chọn HT Thanh Toán" at bounding box center [1078, 402] width 170 height 18
click at [919, 433] on div "Tại văn phòng" at bounding box center [1068, 427] width 168 height 13
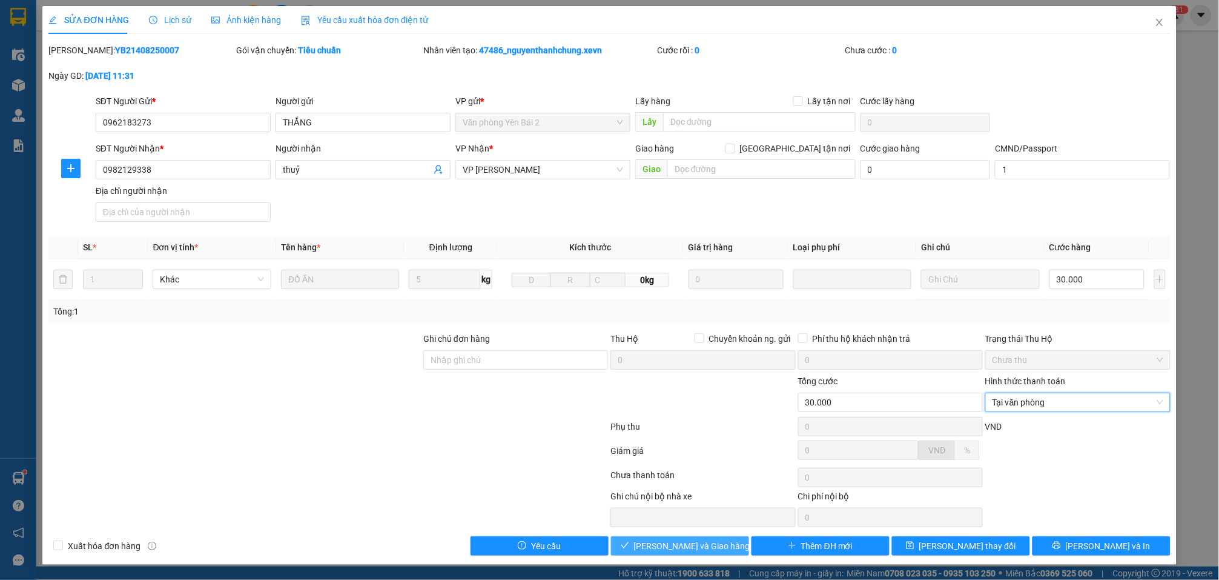
click at [716, 548] on button "Lưu và Giao hàng" at bounding box center [680, 545] width 138 height 19
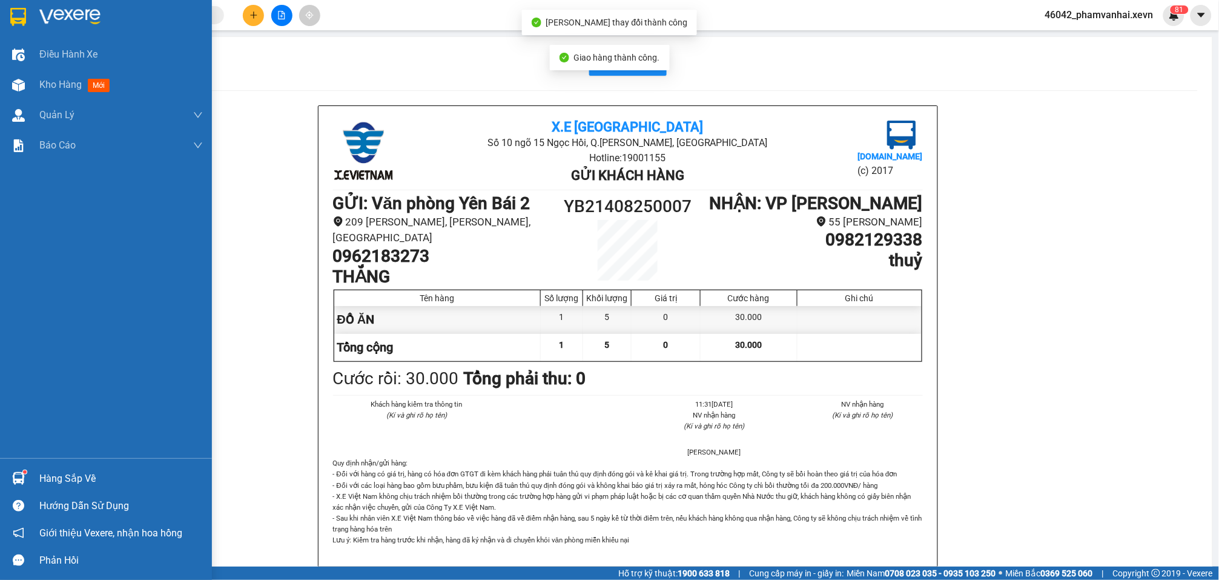
click at [18, 12] on img at bounding box center [18, 17] width 16 height 18
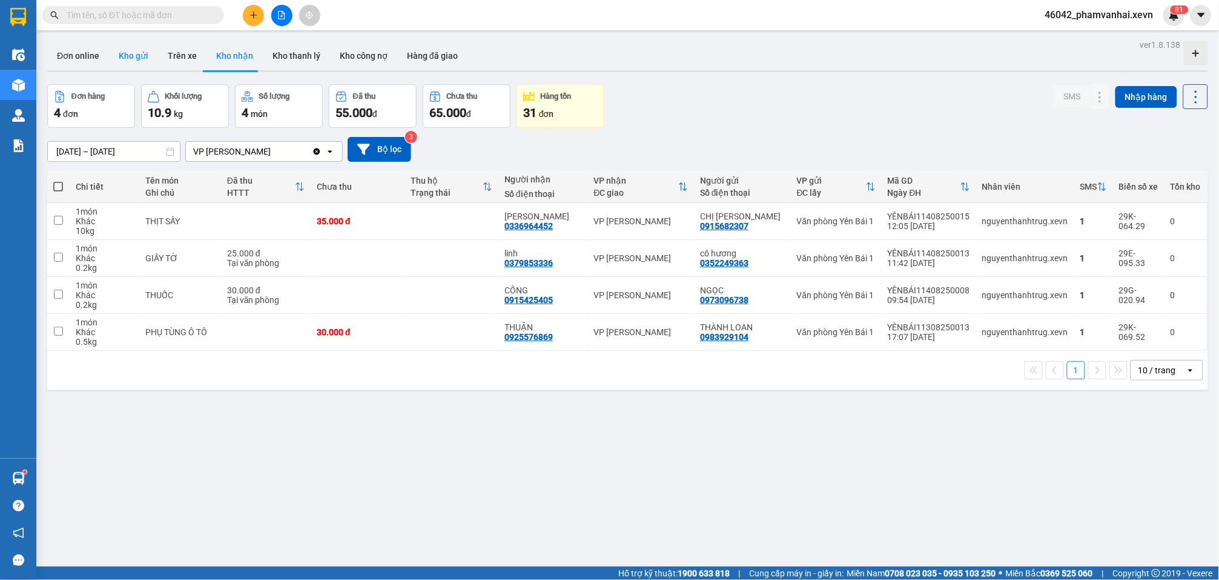
click at [137, 48] on button "Kho gửi" at bounding box center [133, 55] width 49 height 29
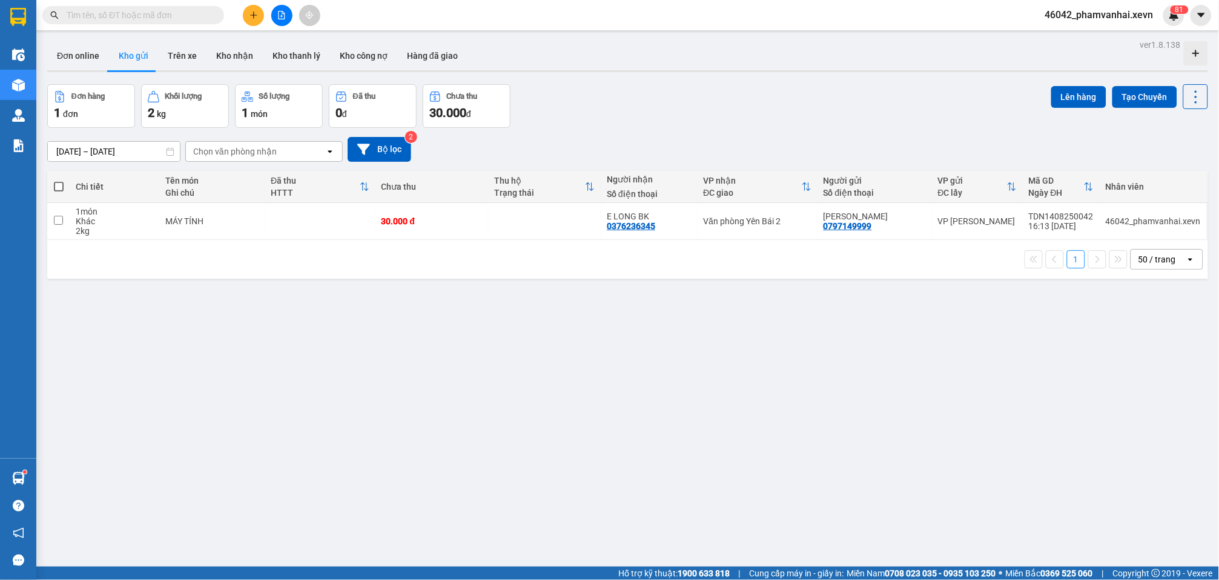
click at [193, 7] on span at bounding box center [133, 15] width 182 height 18
click at [190, 13] on input "text" at bounding box center [138, 14] width 143 height 13
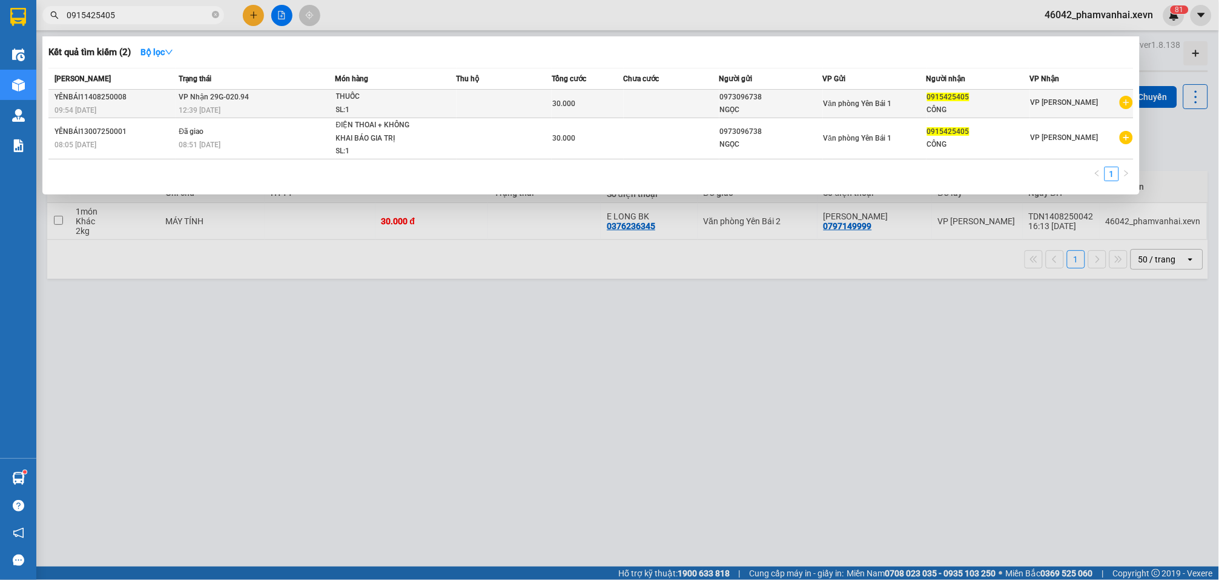
click at [652, 107] on td at bounding box center [672, 104] width 96 height 28
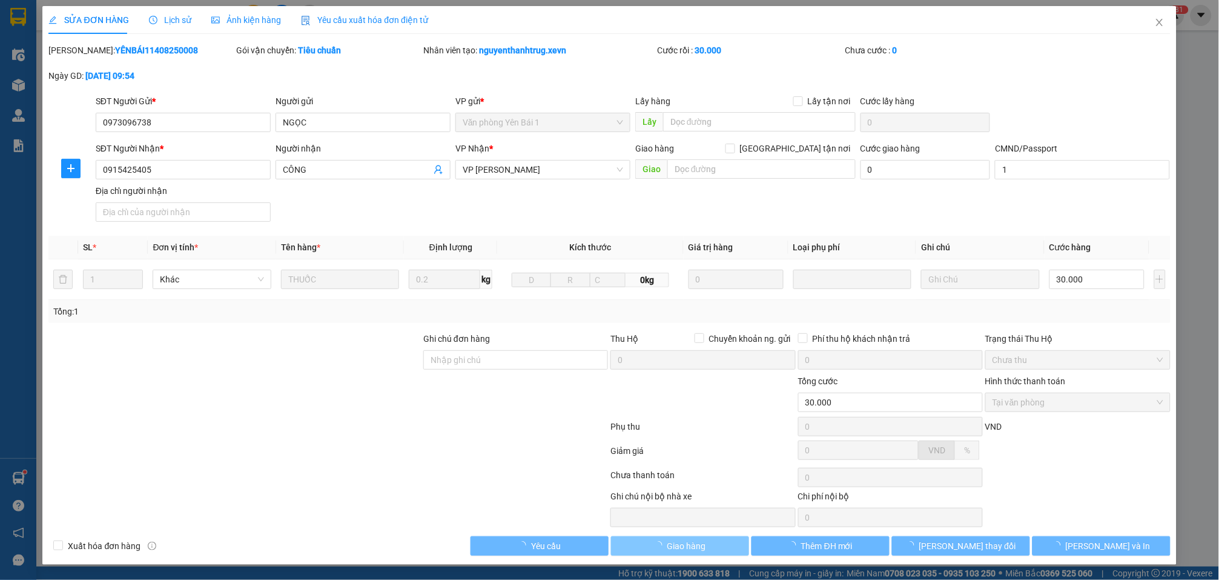
click at [684, 546] on span "Giao hàng" at bounding box center [687, 545] width 39 height 13
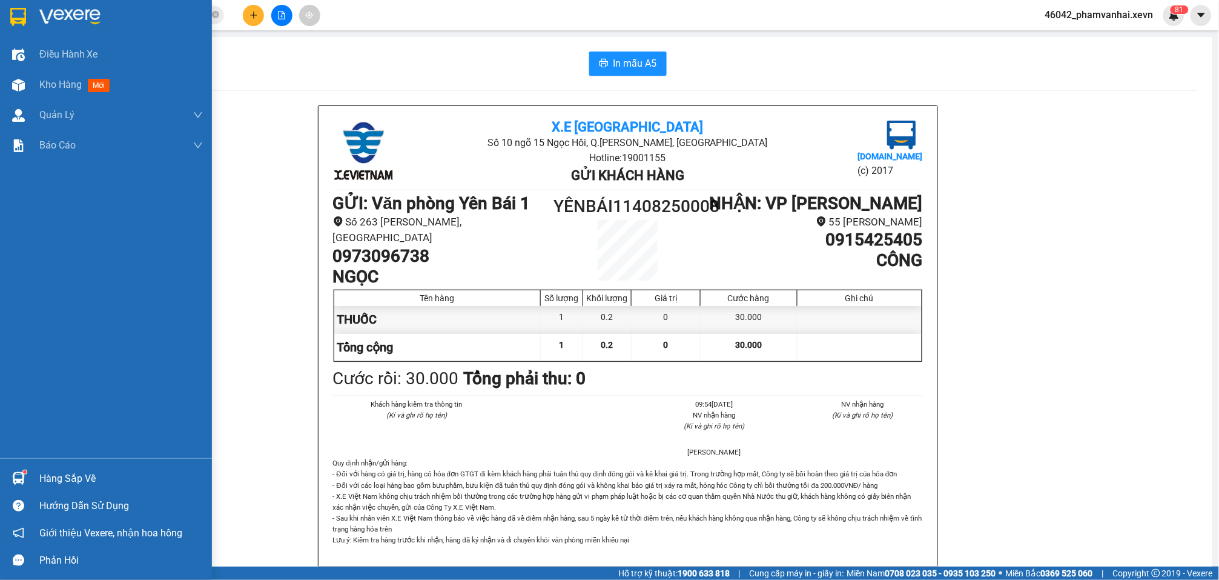
click at [22, 19] on img at bounding box center [18, 17] width 16 height 18
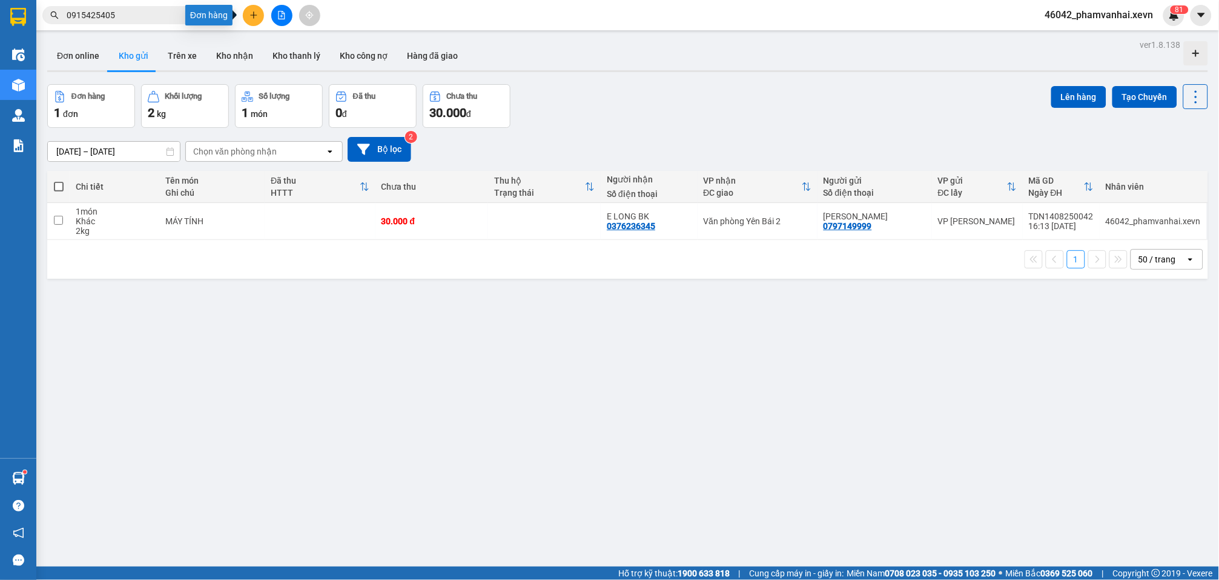
click at [255, 20] on button at bounding box center [253, 15] width 21 height 21
click at [275, 41] on div "Tạo đơn hàng" at bounding box center [301, 44] width 53 height 13
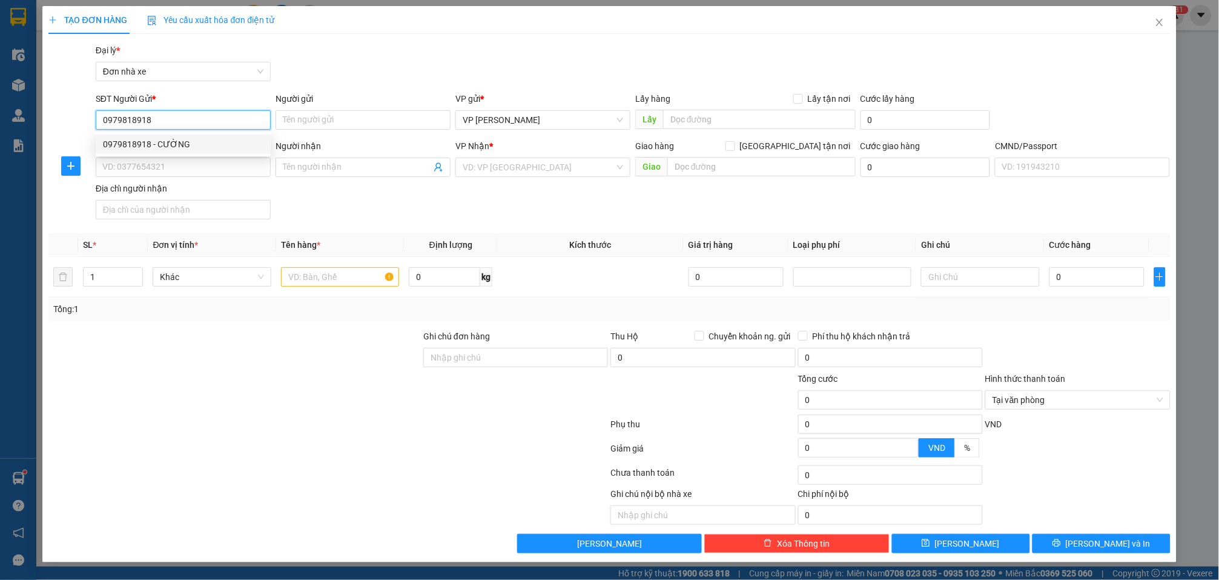
click at [209, 147] on div "0979818918 - CƯỜNG" at bounding box center [183, 144] width 161 height 13
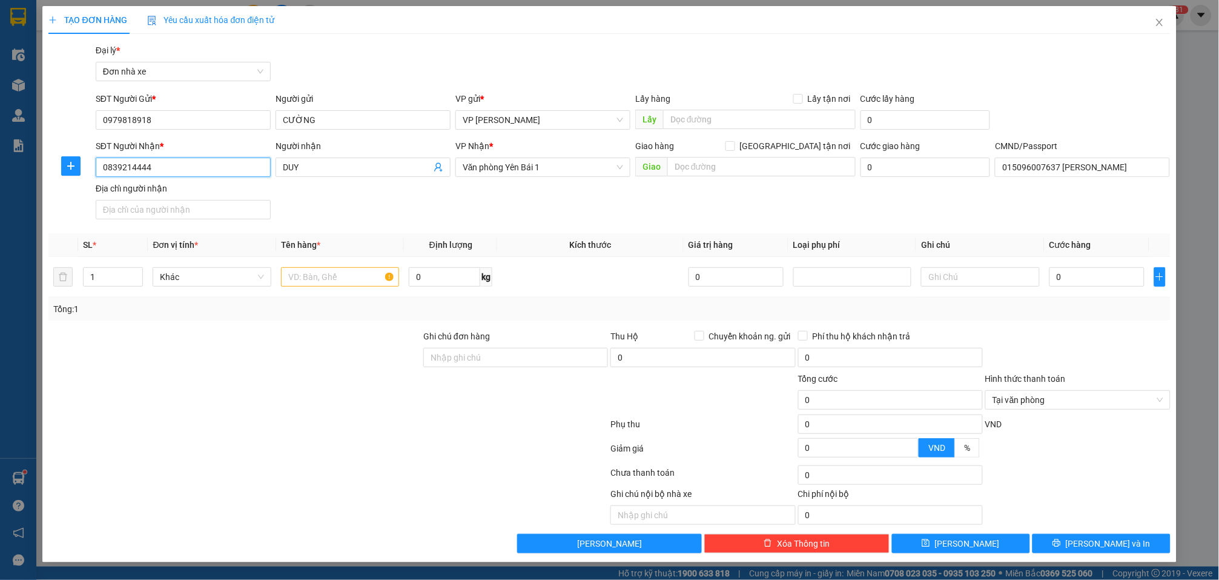
click at [229, 167] on input "0839214444" at bounding box center [183, 166] width 175 height 19
click at [225, 192] on div "0947951996 - TÚ ANH" at bounding box center [183, 191] width 161 height 13
click at [334, 285] on input "text" at bounding box center [340, 276] width 118 height 19
drag, startPoint x: 434, startPoint y: 271, endPoint x: 557, endPoint y: 285, distance: 123.8
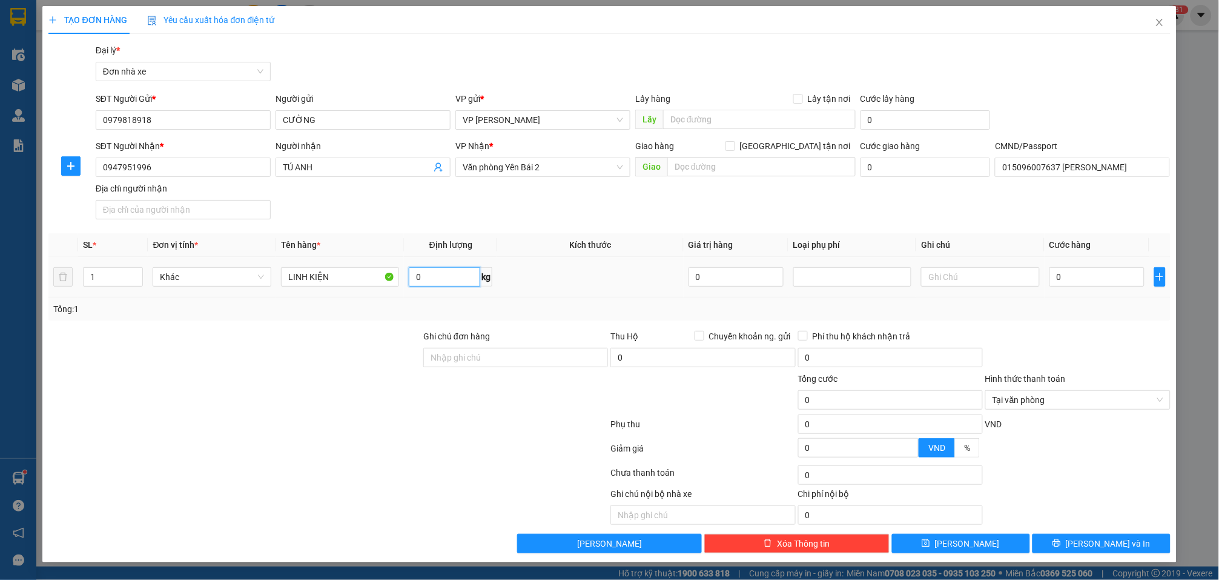
click at [433, 271] on input "0" at bounding box center [444, 276] width 71 height 19
click at [919, 274] on input "0" at bounding box center [1097, 276] width 95 height 19
click at [919, 546] on span "Lưu và In" at bounding box center [1108, 543] width 85 height 13
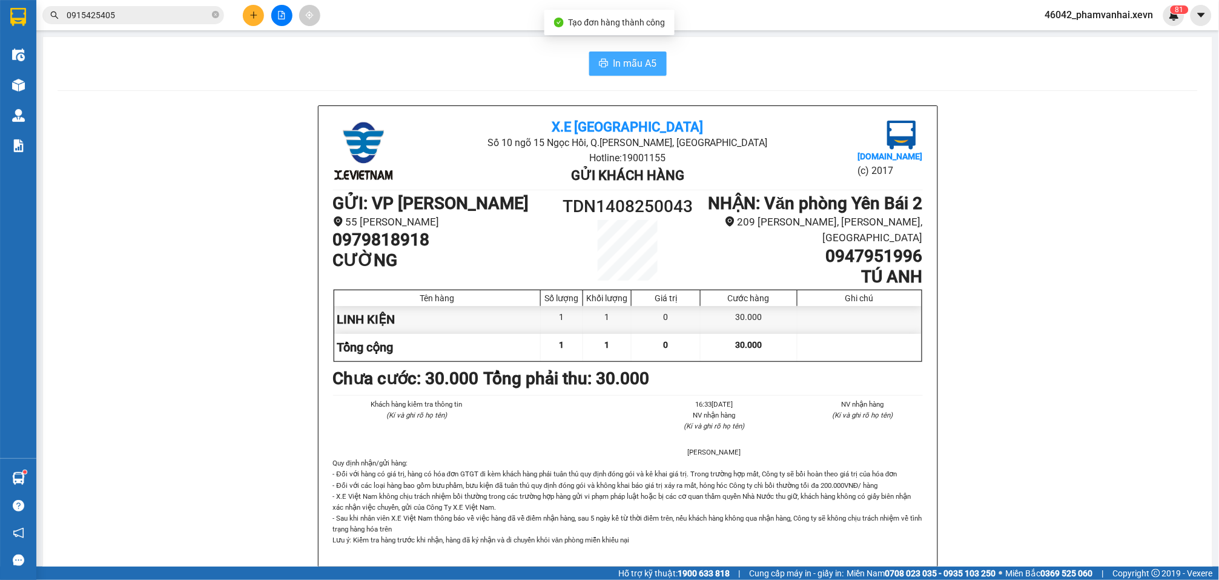
click at [598, 53] on button "In mẫu A5" at bounding box center [628, 63] width 78 height 24
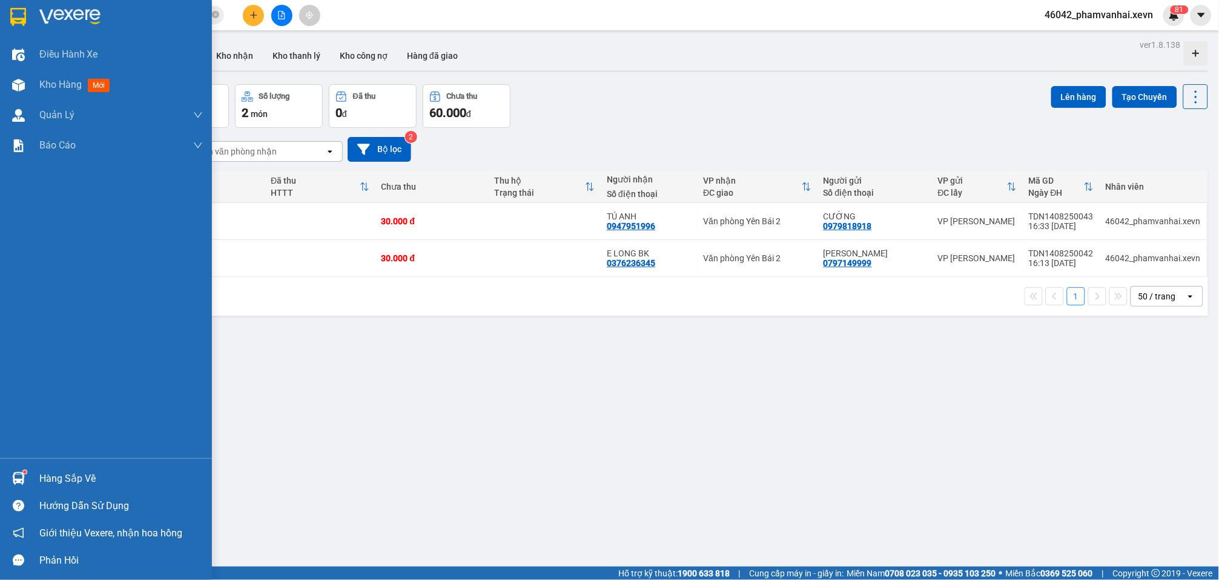
click at [27, 480] on div at bounding box center [18, 478] width 21 height 21
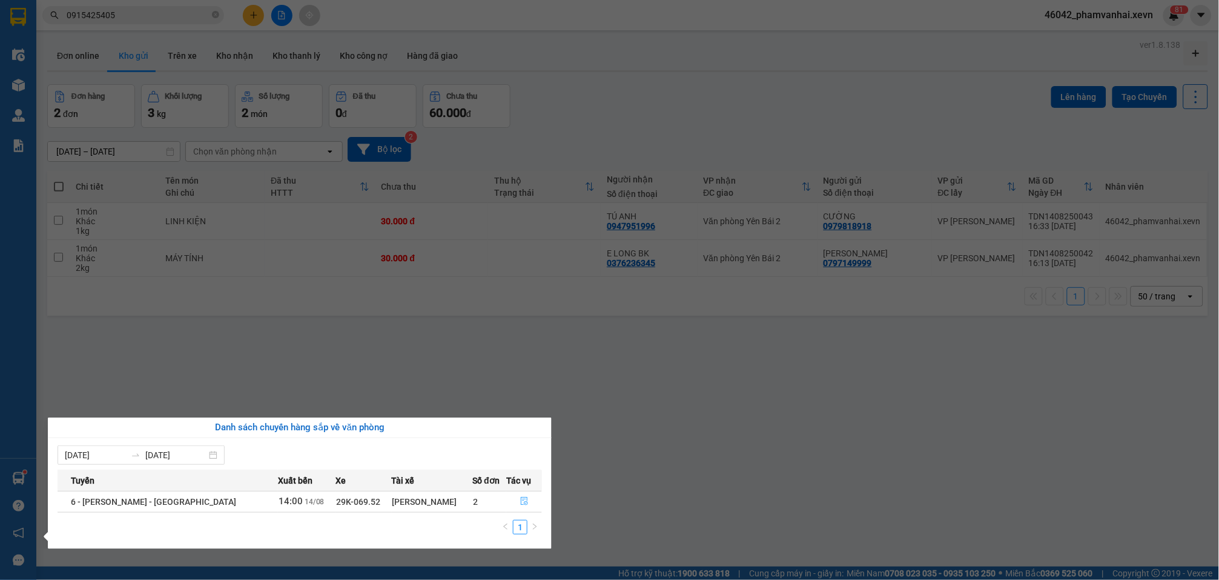
click at [520, 501] on icon "file-done" at bounding box center [524, 501] width 8 height 8
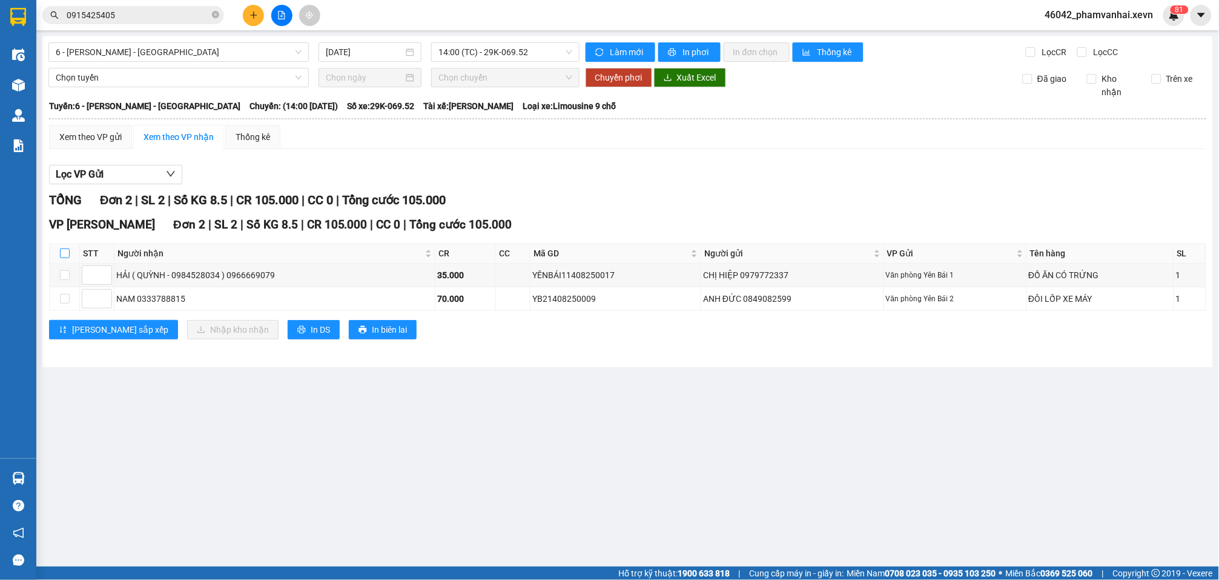
click at [61, 248] on input "checkbox" at bounding box center [65, 253] width 10 height 10
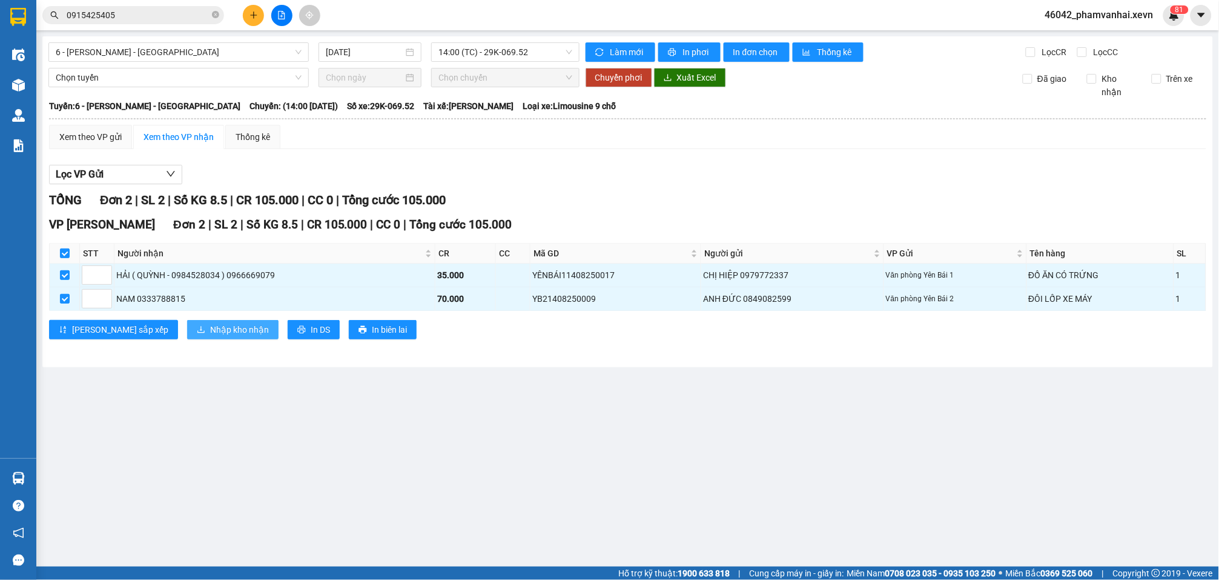
click at [210, 323] on span "Nhập kho nhận" at bounding box center [239, 329] width 59 height 13
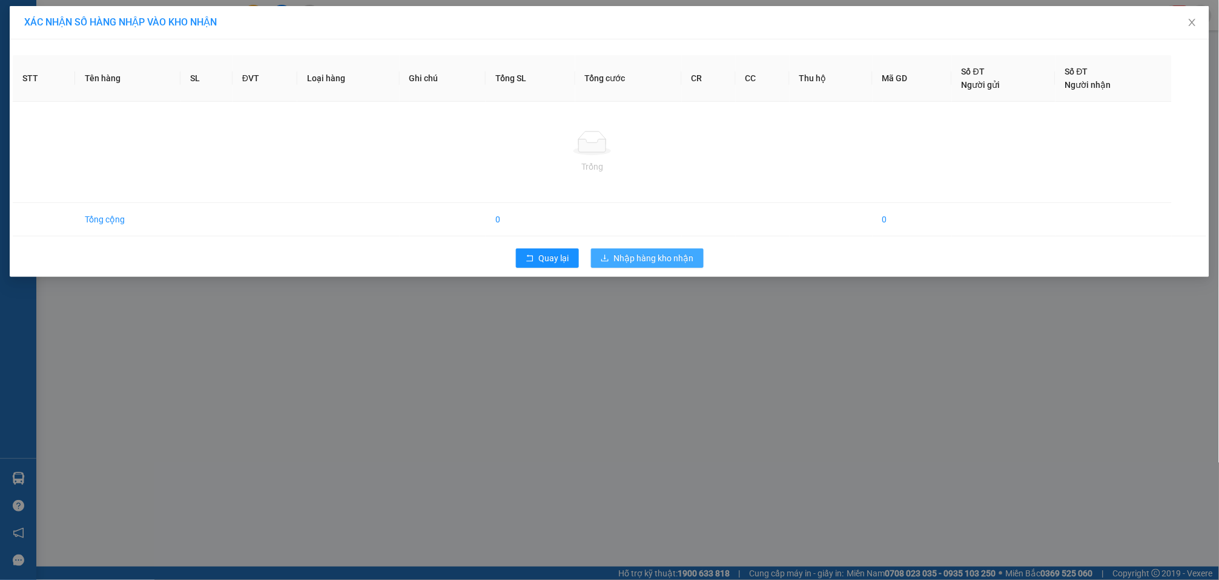
click at [634, 265] on span "Nhập hàng kho nhận" at bounding box center [654, 257] width 80 height 13
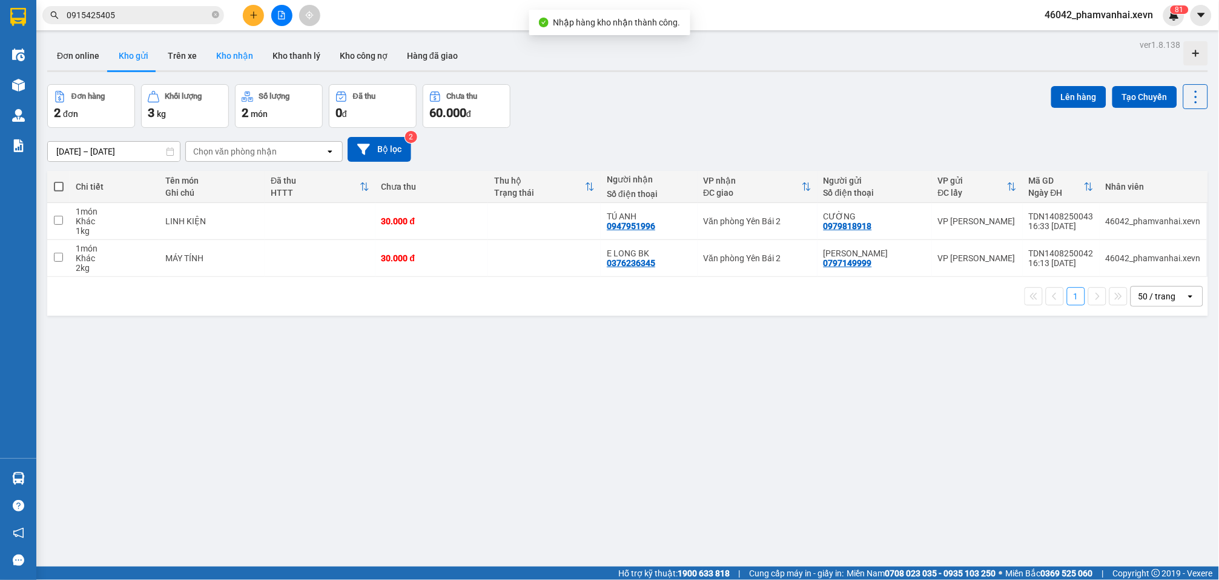
click at [239, 68] on button "Kho nhận" at bounding box center [235, 55] width 56 height 29
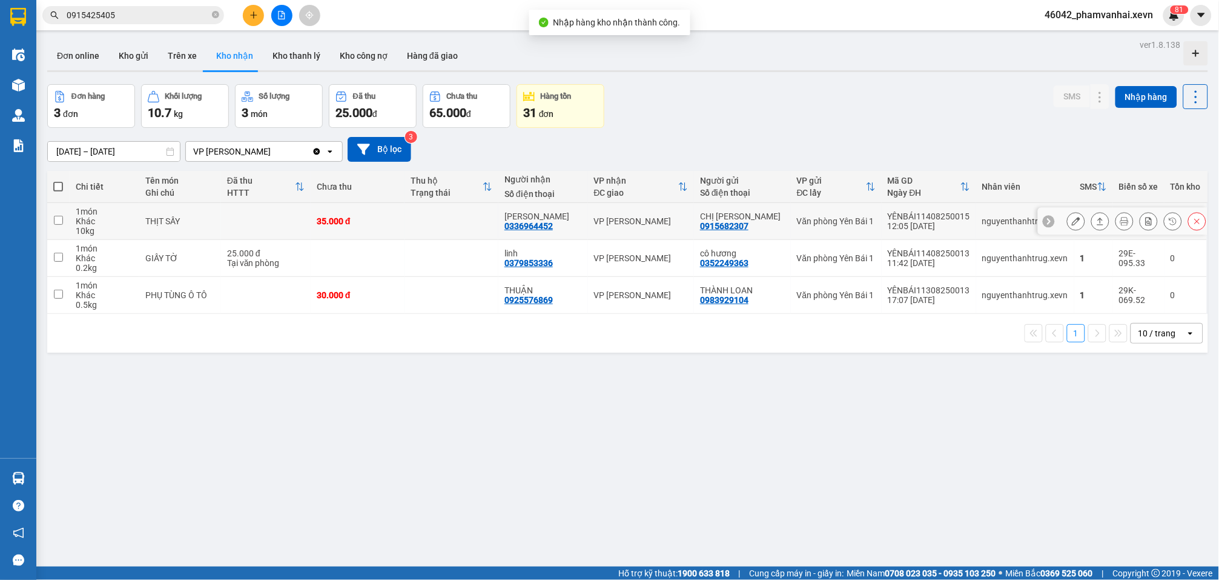
click at [364, 225] on div "35.000 đ" at bounding box center [358, 221] width 82 height 10
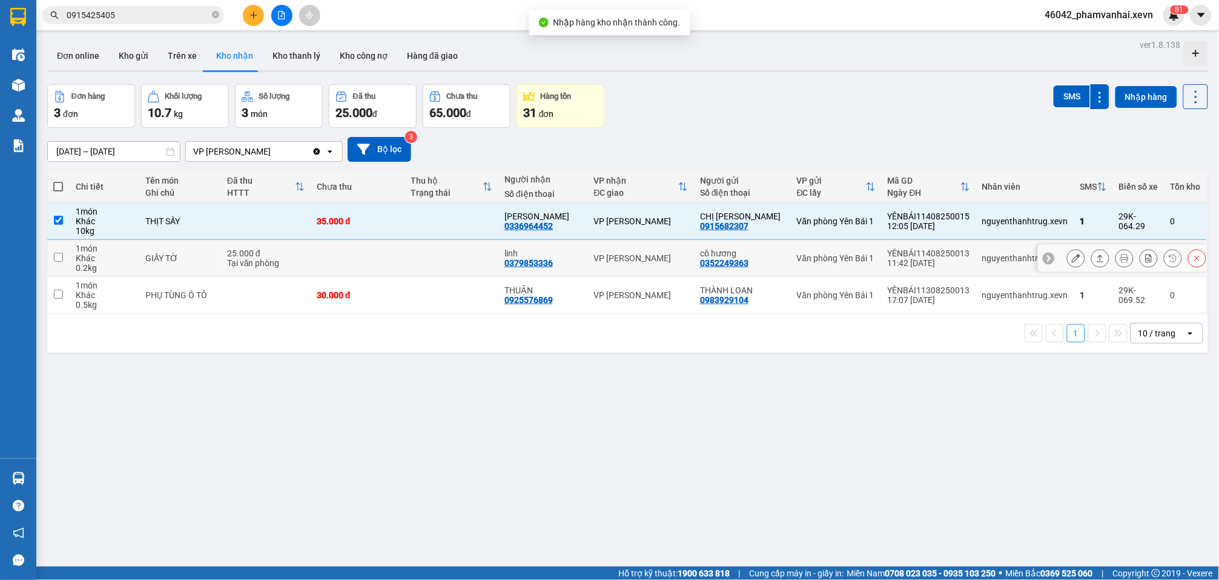
click at [377, 253] on td at bounding box center [358, 258] width 94 height 37
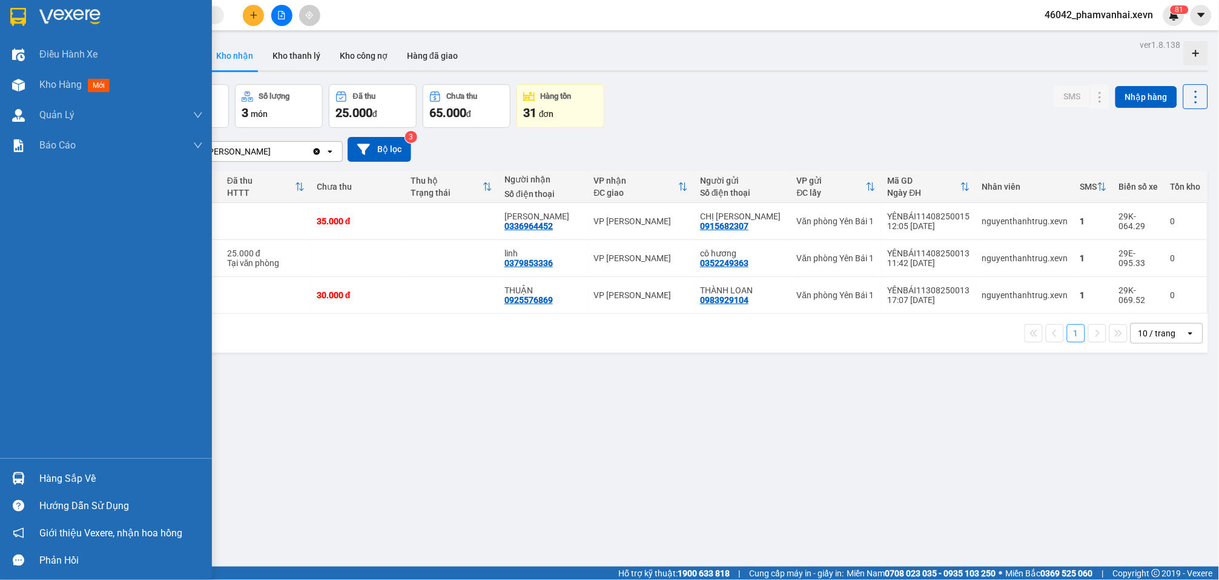
click at [28, 468] on div at bounding box center [18, 478] width 21 height 21
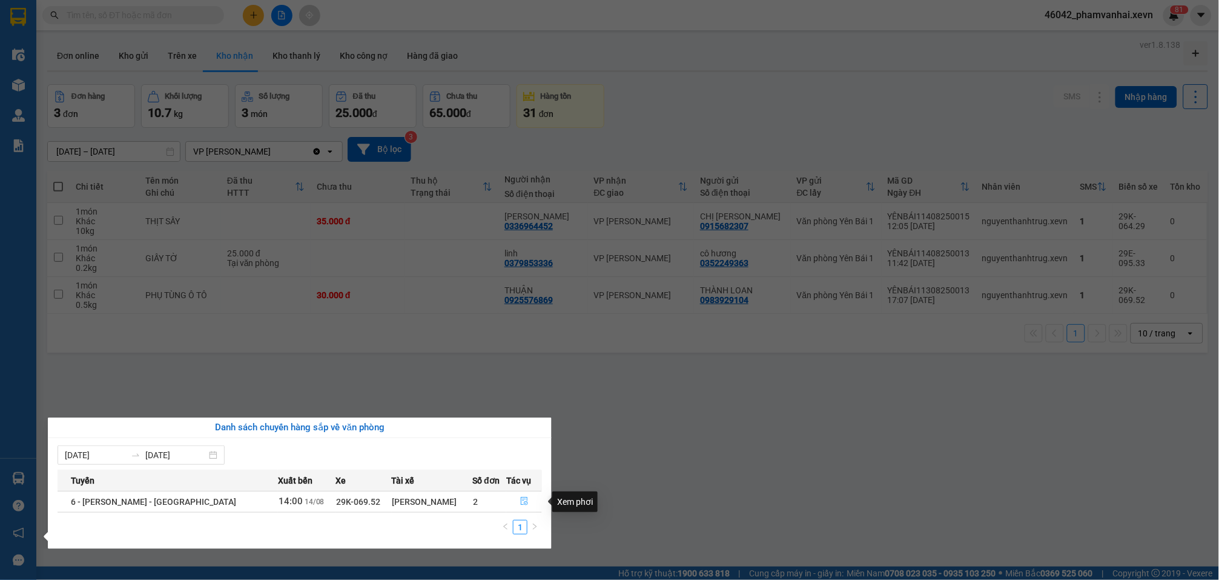
click at [520, 501] on icon "file-done" at bounding box center [524, 501] width 8 height 8
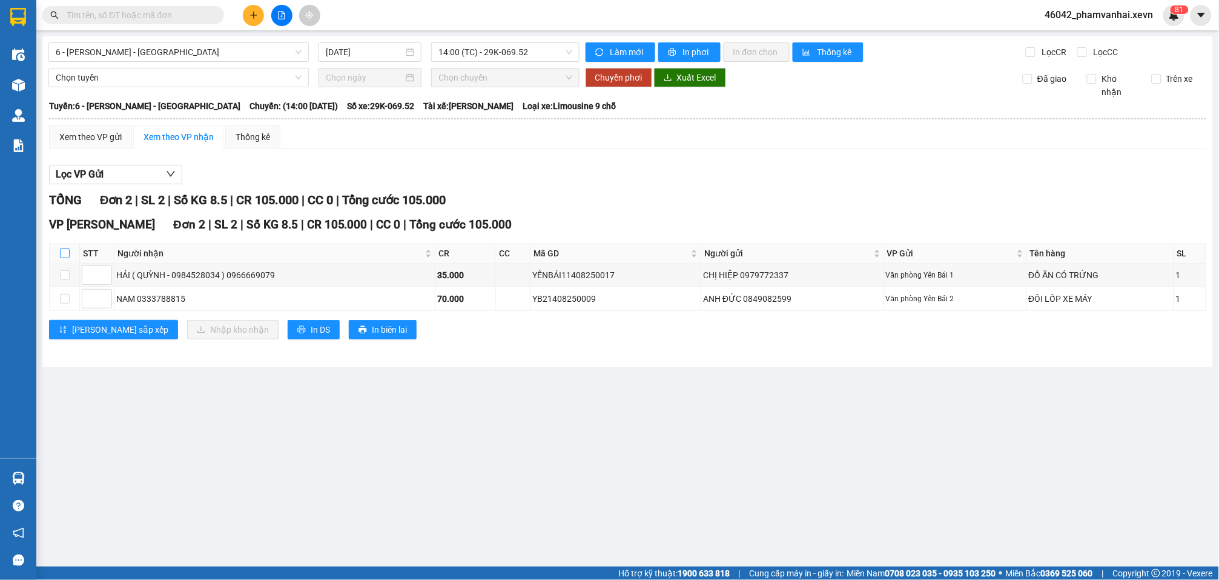
click at [66, 248] on input "checkbox" at bounding box center [65, 253] width 10 height 10
checkbox input "true"
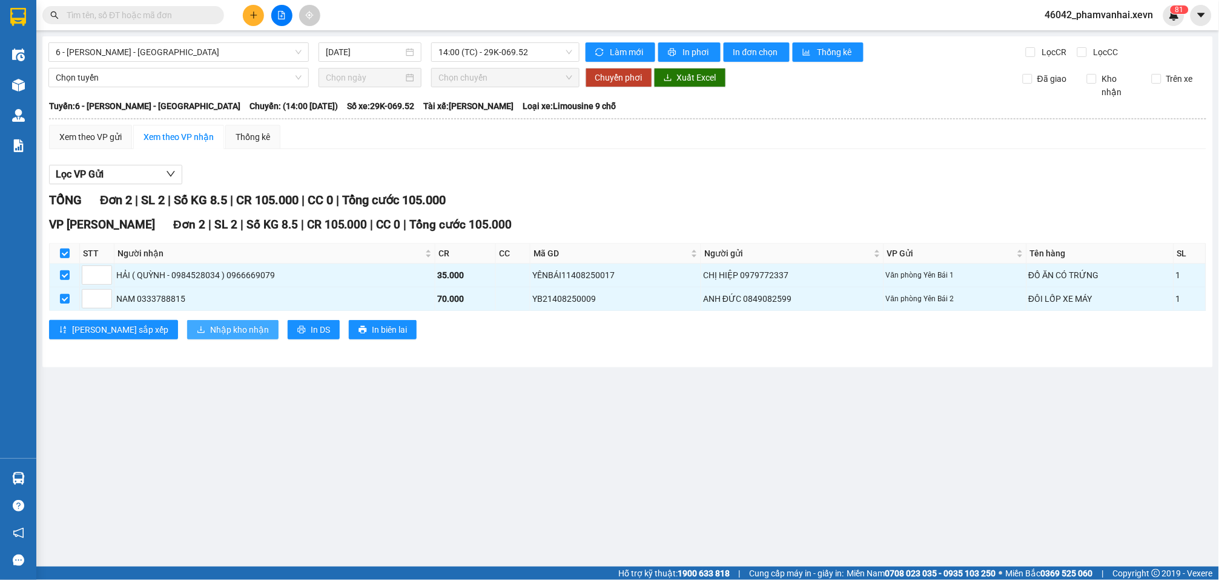
click at [210, 323] on span "Nhập kho nhận" at bounding box center [239, 329] width 59 height 13
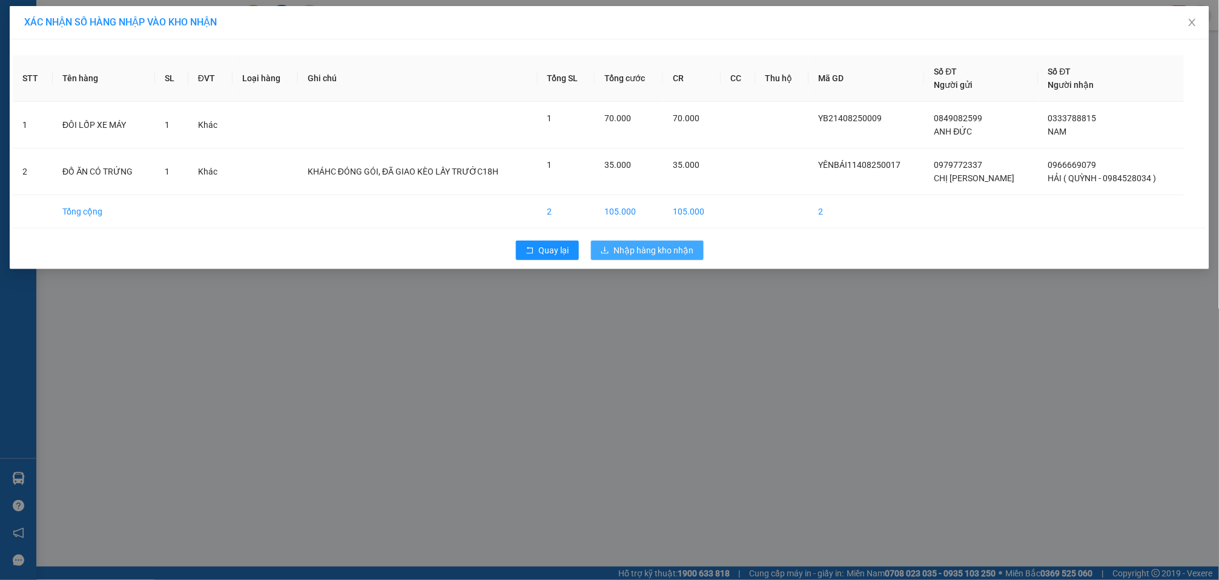
click at [652, 250] on span "Nhập hàng kho nhận" at bounding box center [654, 250] width 80 height 13
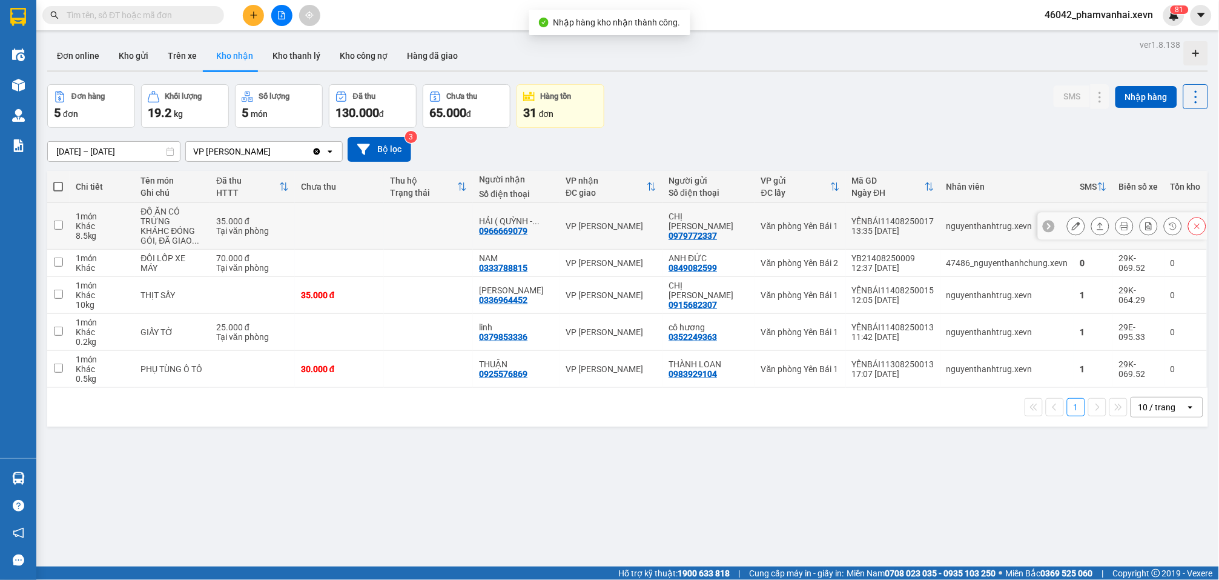
drag, startPoint x: 297, startPoint y: 234, endPoint x: 300, endPoint y: 259, distance: 24.4
click at [295, 235] on td "35.000 đ Tại văn phòng" at bounding box center [252, 226] width 85 height 47
checkbox input "true"
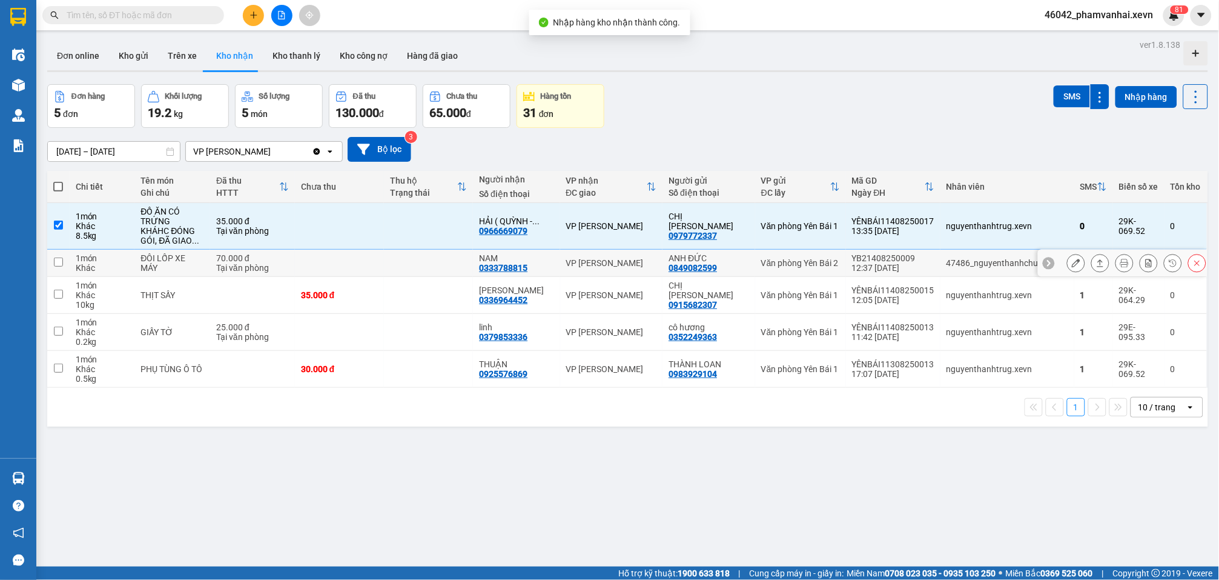
click at [300, 259] on td at bounding box center [339, 263] width 89 height 27
checkbox input "true"
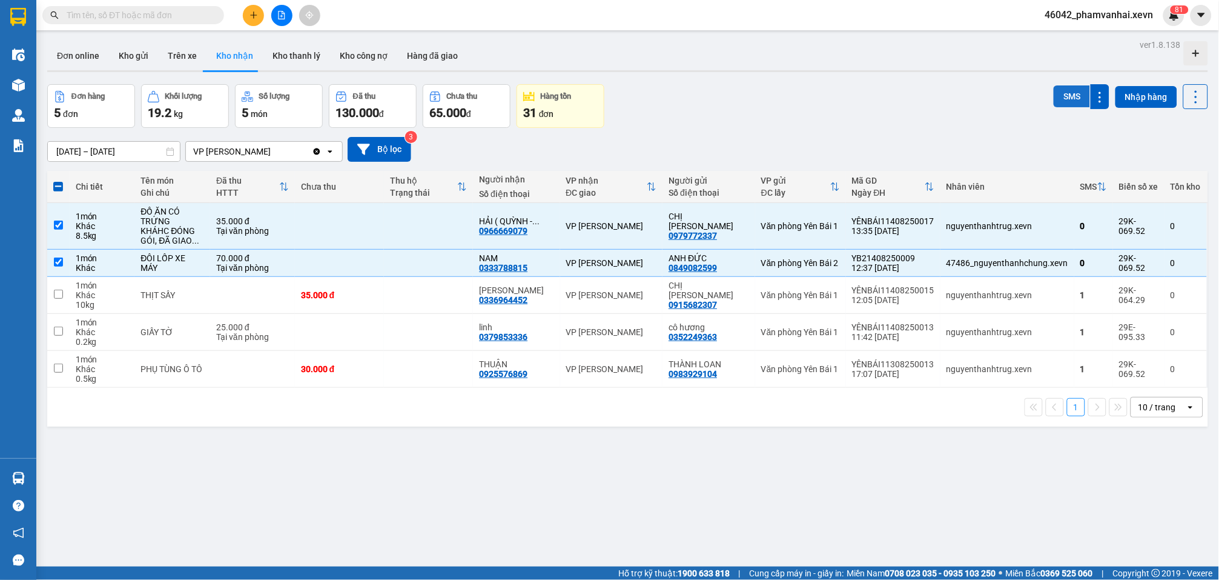
click at [1054, 93] on button "SMS" at bounding box center [1072, 96] width 36 height 22
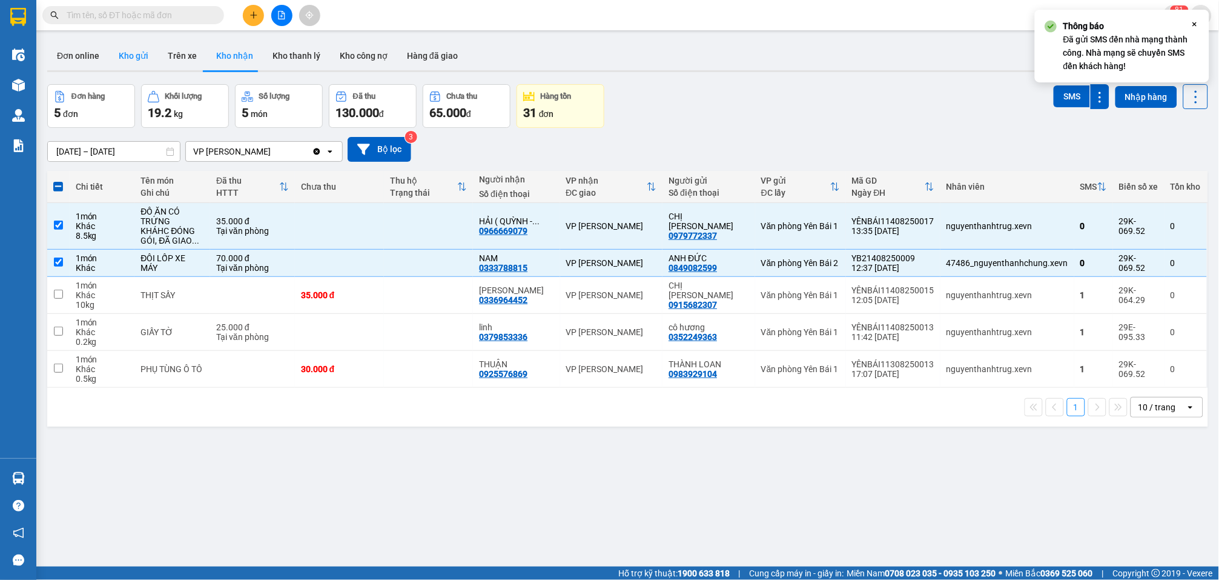
click at [131, 51] on button "Kho gửi" at bounding box center [133, 55] width 49 height 29
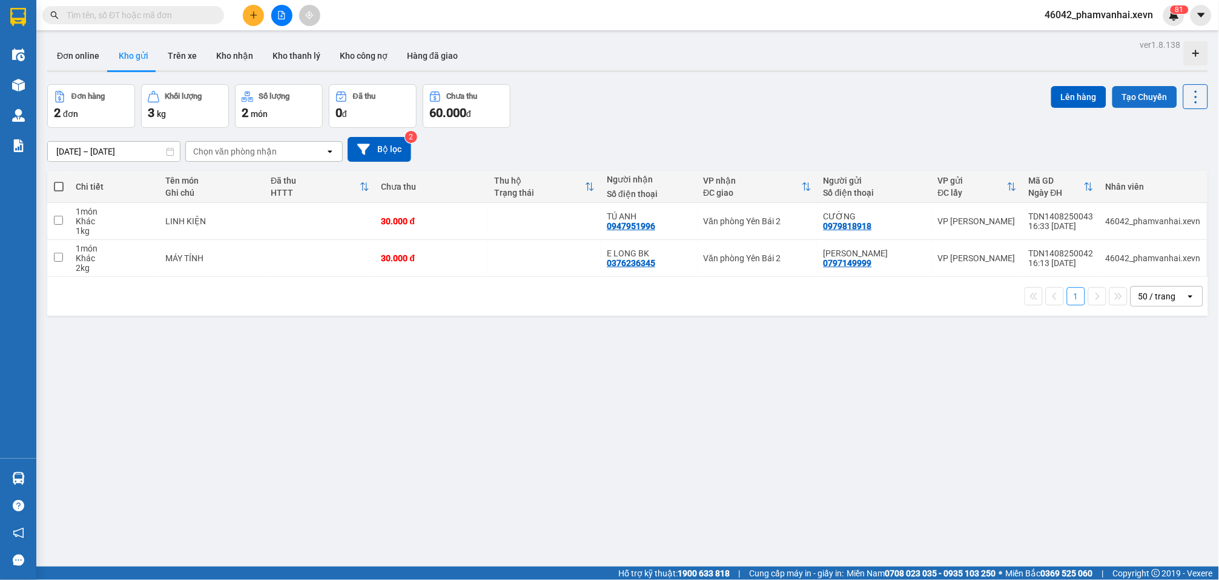
click at [1119, 88] on button "Tạo Chuyến" at bounding box center [1145, 97] width 65 height 22
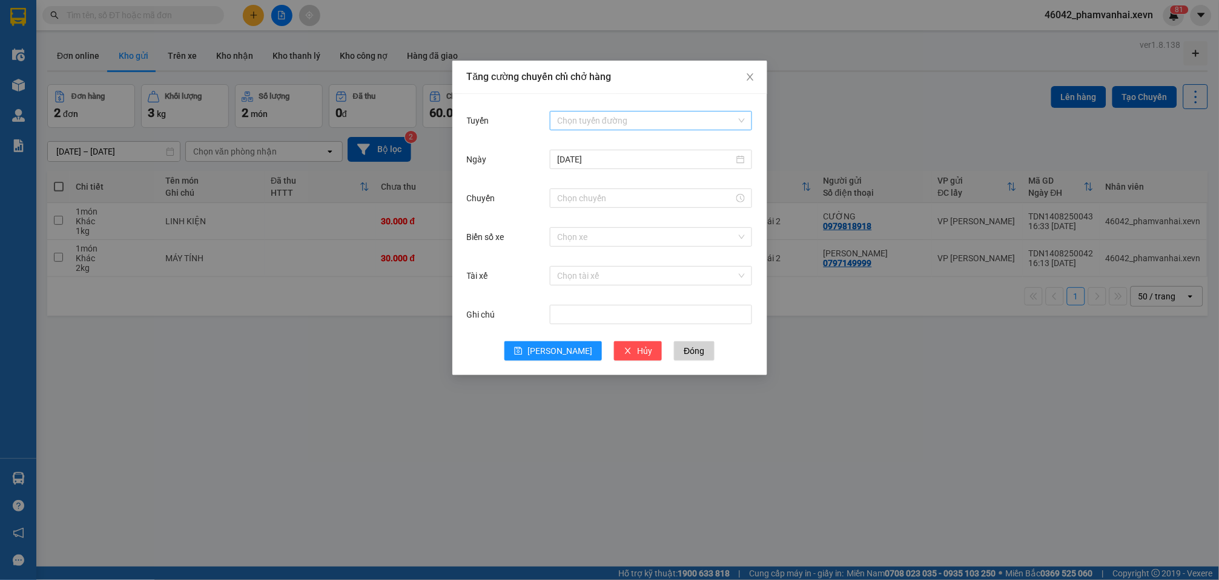
click at [609, 130] on div "Chọn tuyến đường" at bounding box center [651, 120] width 202 height 19
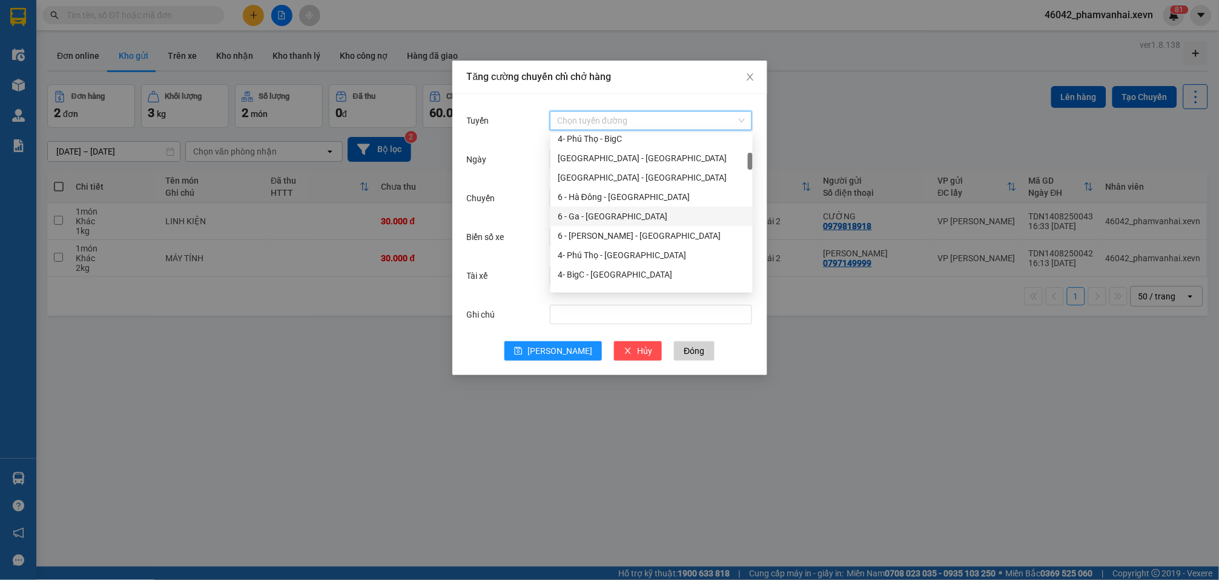
click at [624, 212] on div "6 - Ga - [GEOGRAPHIC_DATA]" at bounding box center [652, 216] width 188 height 13
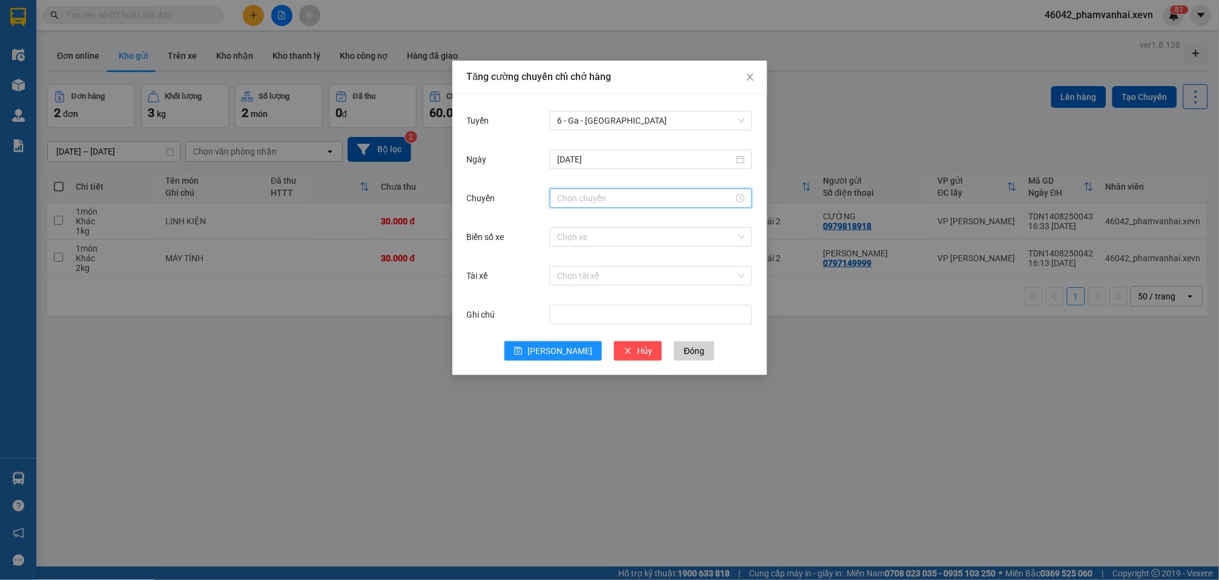
click at [616, 199] on input "Chuyến" at bounding box center [645, 197] width 177 height 13
click at [565, 267] on div "17" at bounding box center [568, 267] width 34 height 17
type input "17:00"
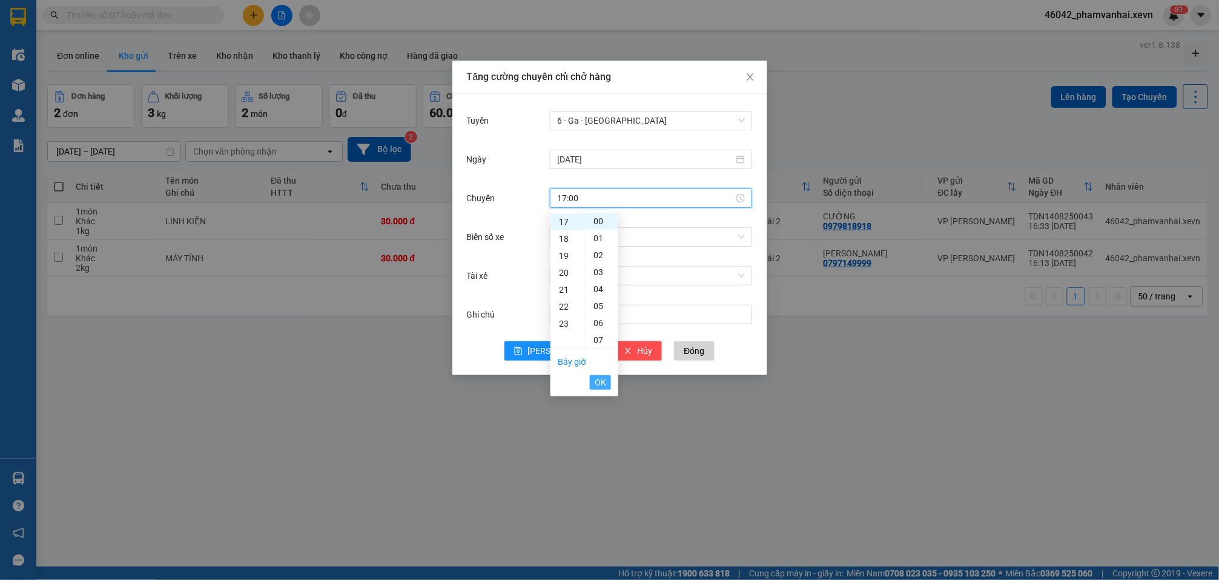
click at [602, 386] on span "OK" at bounding box center [601, 382] width 12 height 13
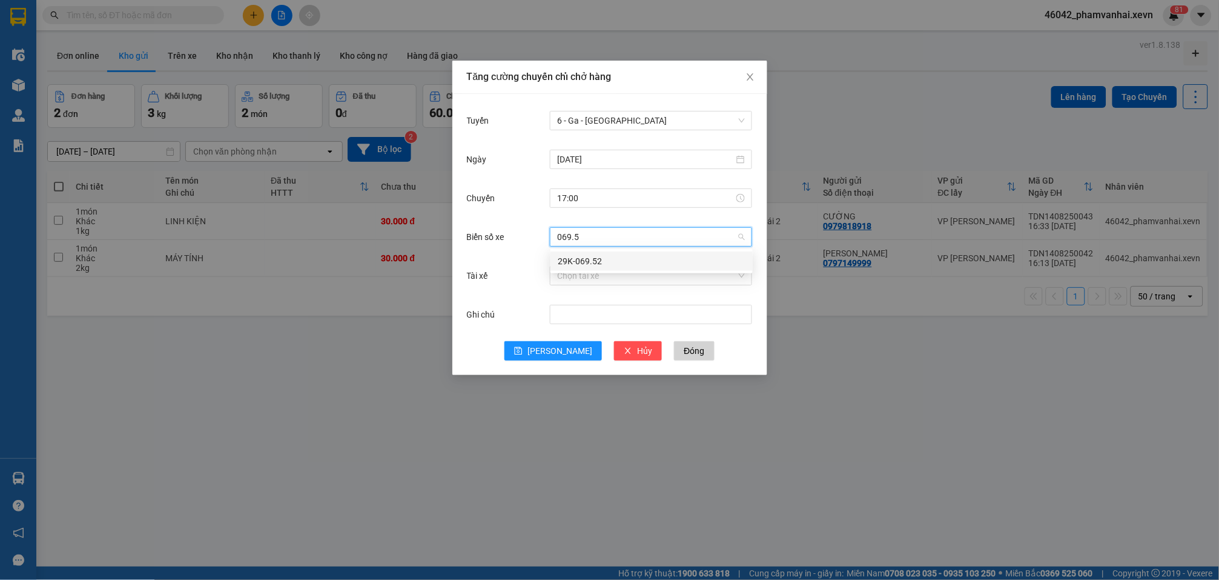
type input "069.52"
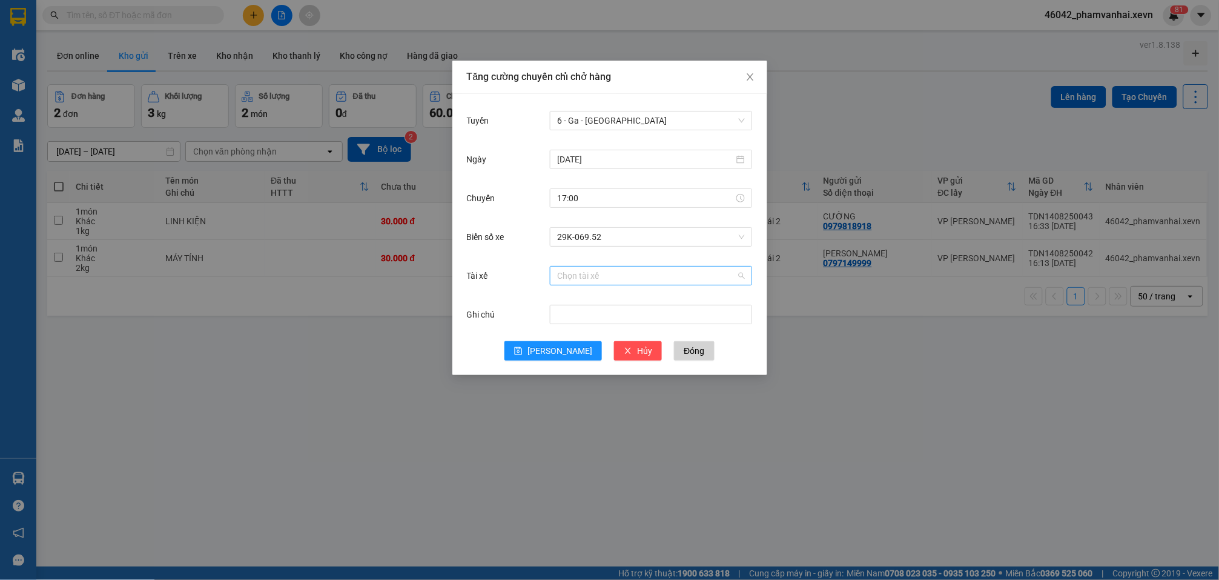
click at [610, 273] on input "Tài xế" at bounding box center [646, 276] width 179 height 18
type input "[PERSON_NAME]"
click at [566, 348] on span "[PERSON_NAME]" at bounding box center [560, 350] width 65 height 13
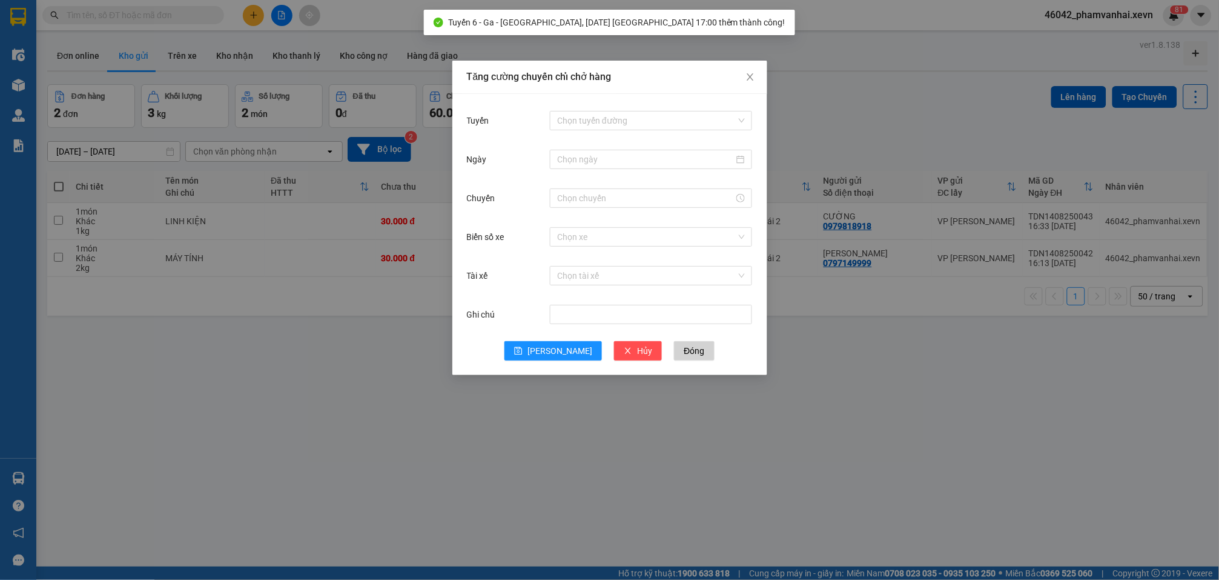
click at [371, 377] on div "Tăng cường chuyến chỉ chở hàng Tuyến Chọn tuyến đường Ngày Chuyến Biển số xe Ch…" at bounding box center [609, 290] width 1219 height 580
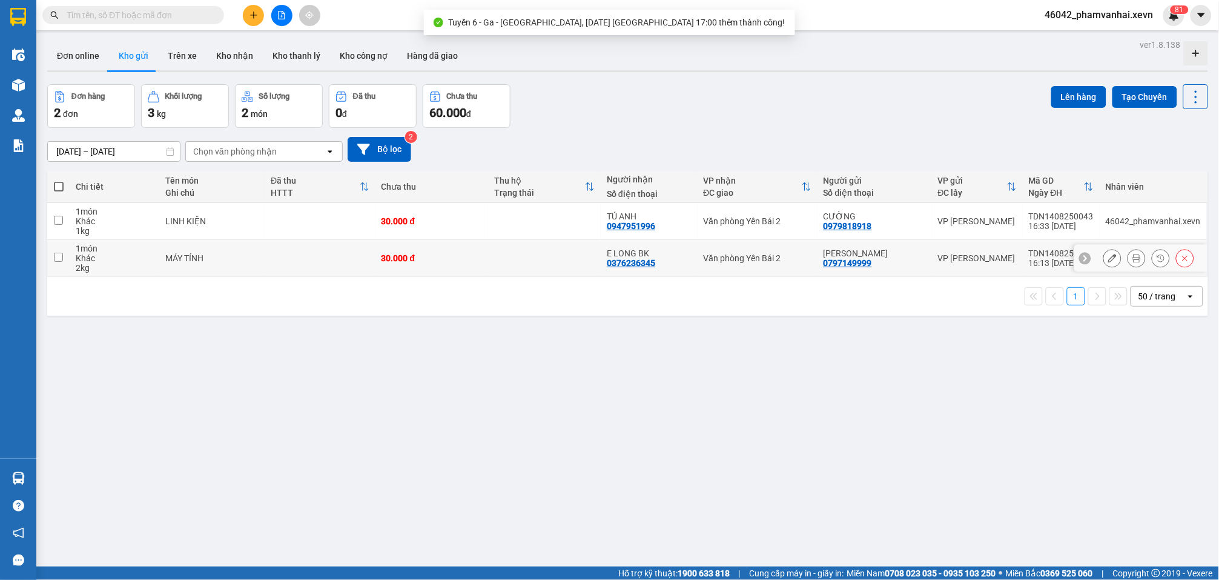
click at [256, 232] on td "LINH KIỆN" at bounding box center [211, 221] width 105 height 37
checkbox input "true"
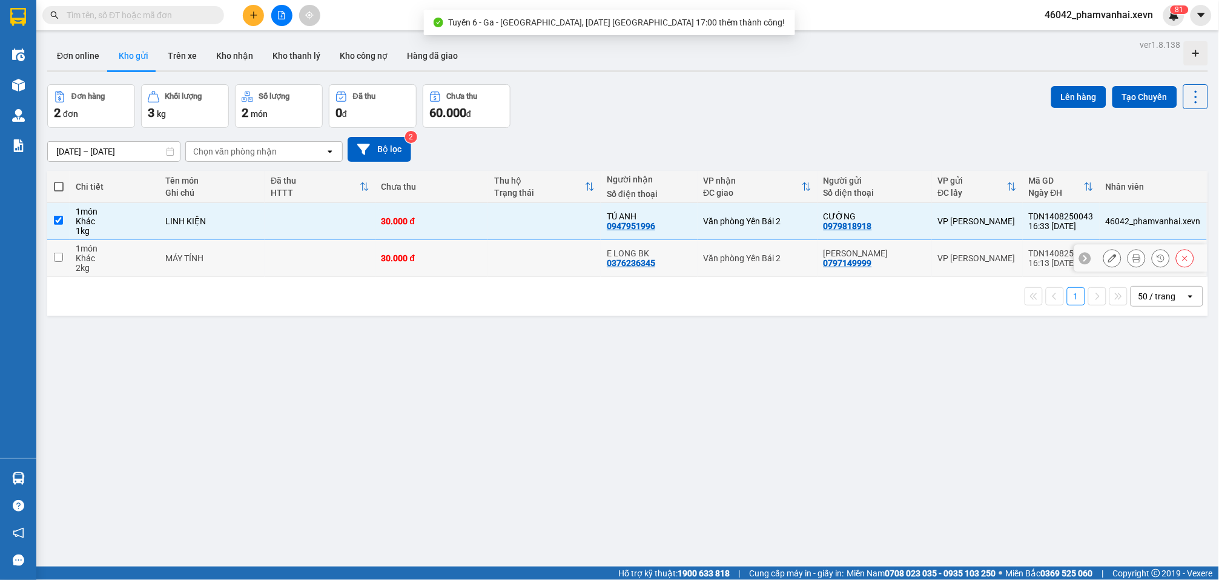
click at [276, 263] on td at bounding box center [320, 258] width 110 height 37
checkbox input "true"
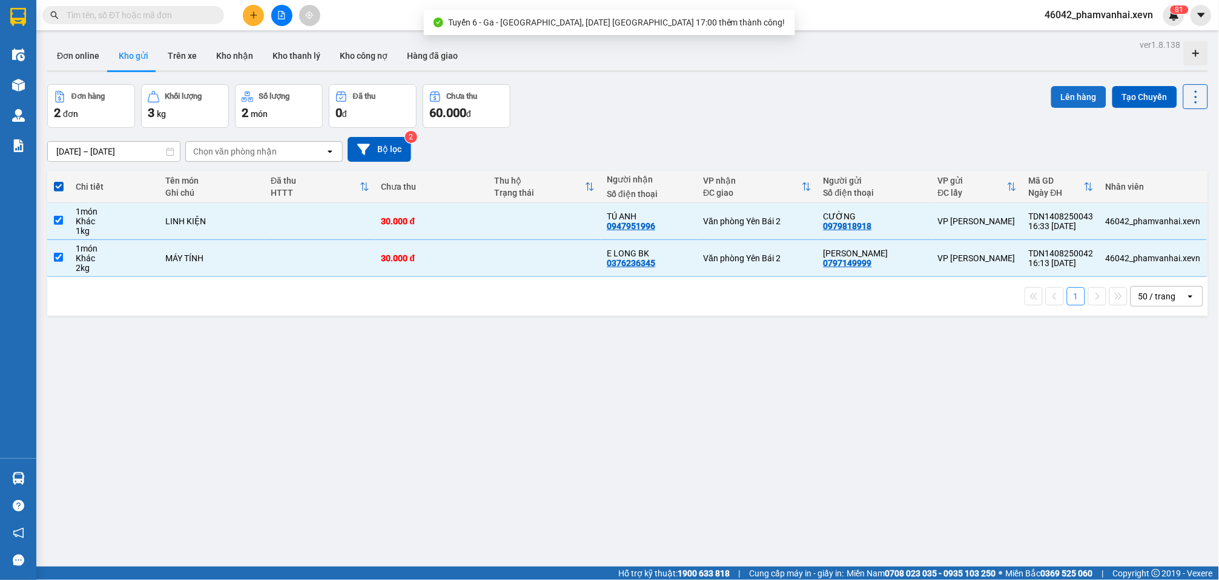
click at [1074, 94] on button "Lên hàng" at bounding box center [1079, 97] width 55 height 22
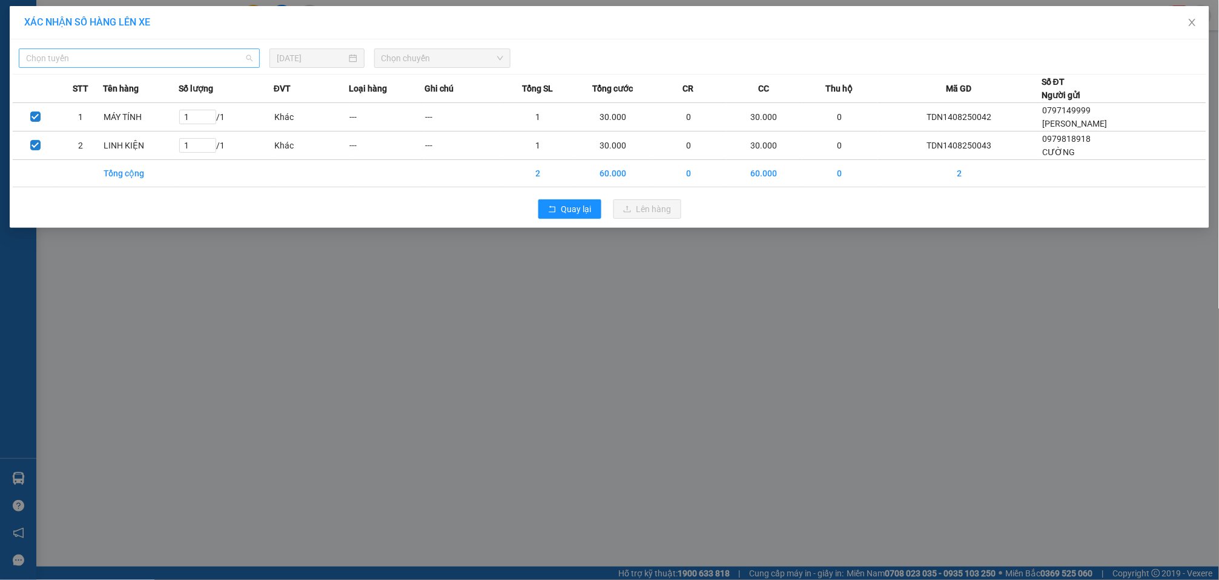
click at [131, 64] on span "Chọn tuyến" at bounding box center [139, 58] width 227 height 18
type input "ga"
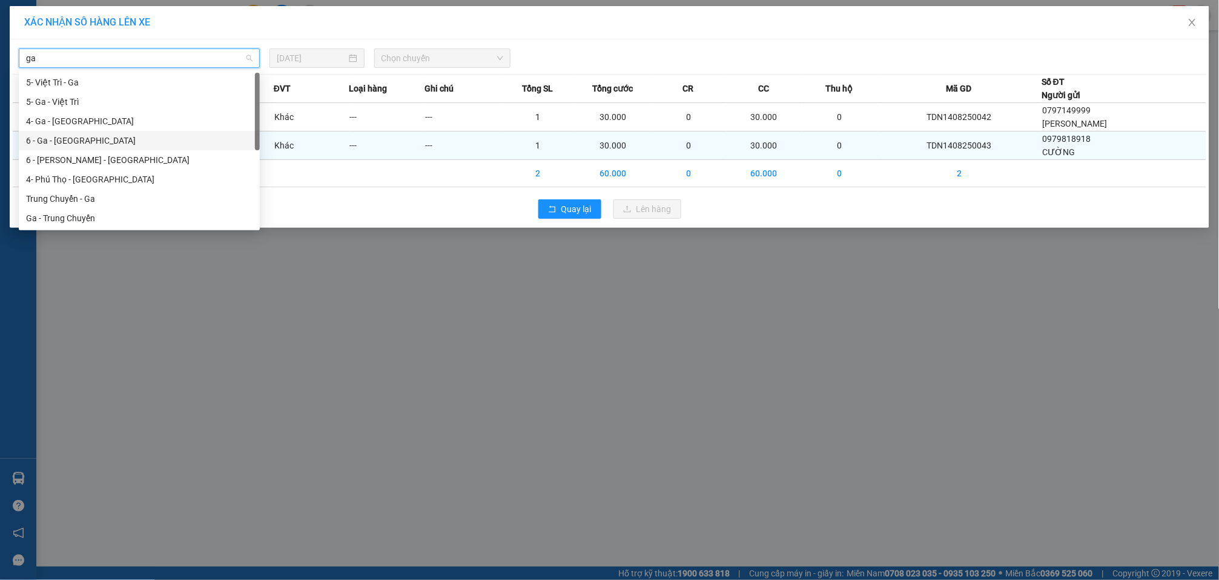
drag, startPoint x: 96, startPoint y: 131, endPoint x: 133, endPoint y: 131, distance: 37.6
click at [96, 134] on div "6 - Ga - [GEOGRAPHIC_DATA]" at bounding box center [139, 140] width 241 height 19
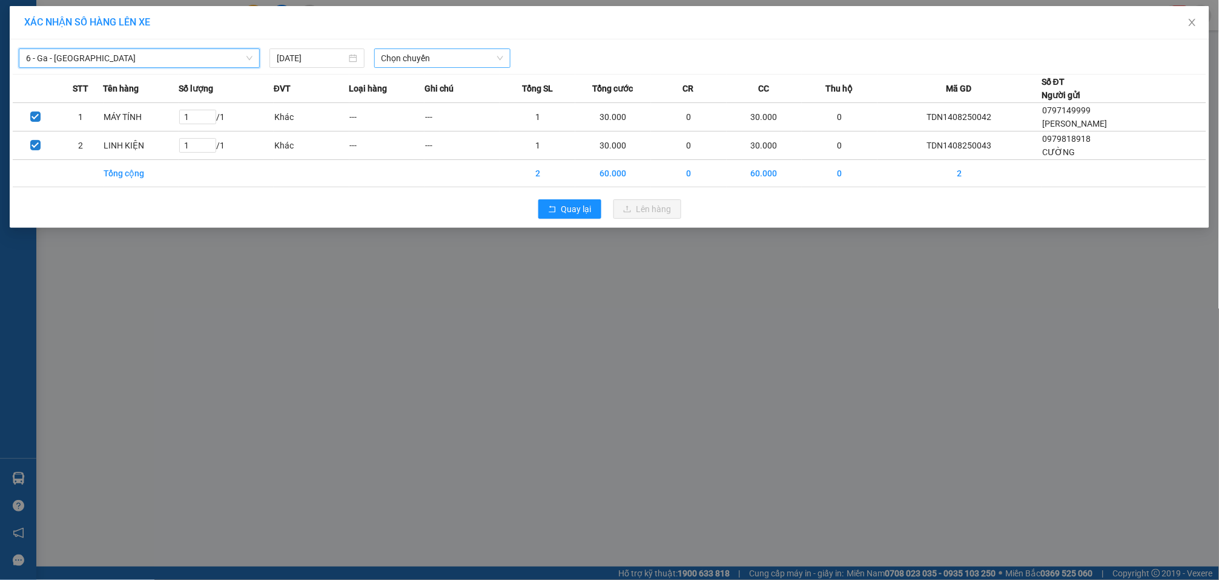
click at [433, 59] on span "Chọn chuyến" at bounding box center [443, 58] width 122 height 18
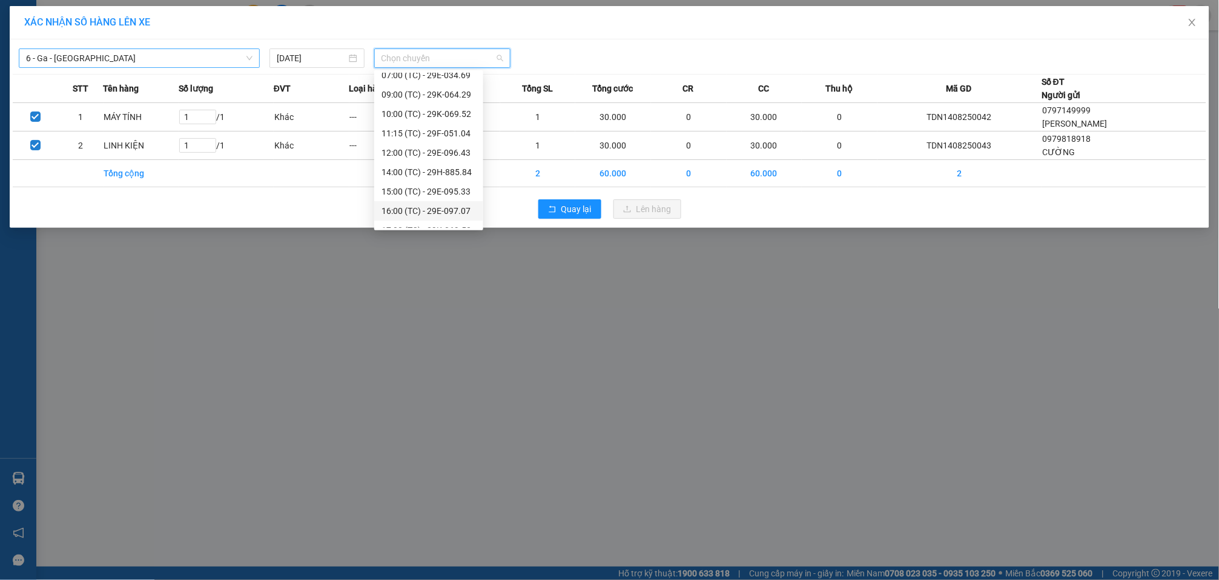
scroll to position [38, 0]
click at [451, 220] on div "17:00 (TC) - 29K-069.52" at bounding box center [429, 219] width 94 height 13
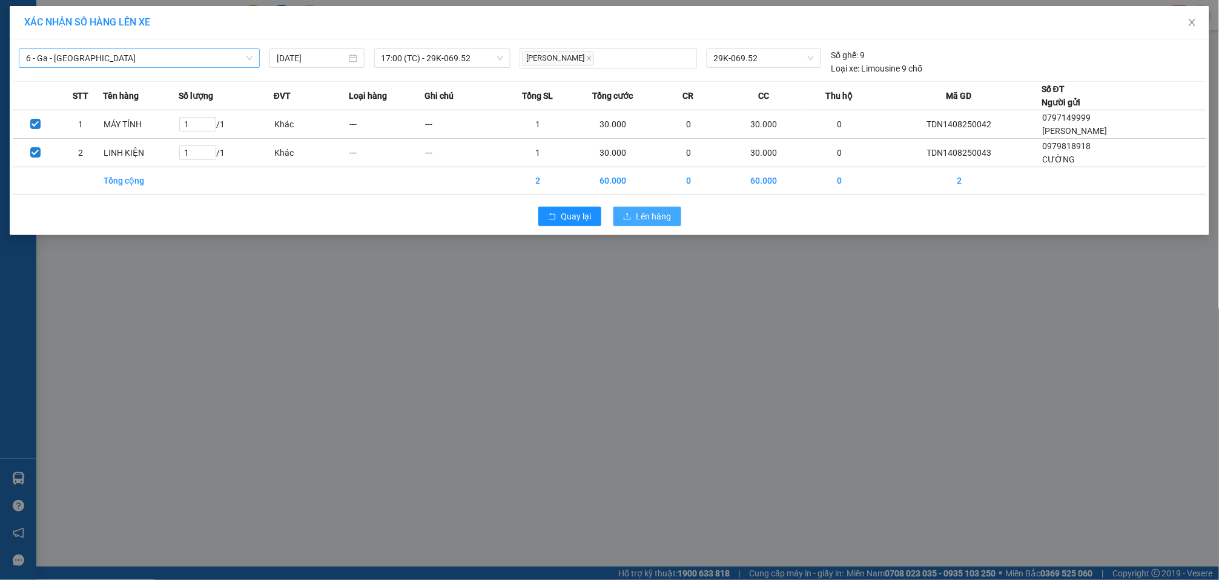
drag, startPoint x: 660, startPoint y: 219, endPoint x: 667, endPoint y: 273, distance: 55.0
click at [660, 219] on span "Lên hàng" at bounding box center [654, 216] width 35 height 13
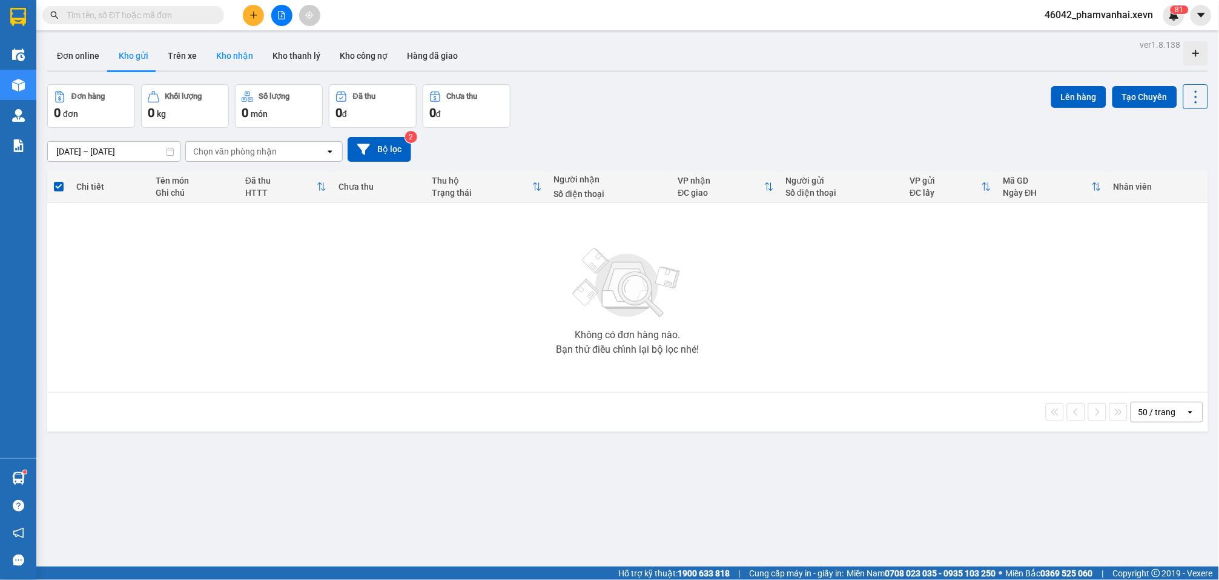
click at [228, 41] on button "Kho nhận" at bounding box center [235, 55] width 56 height 29
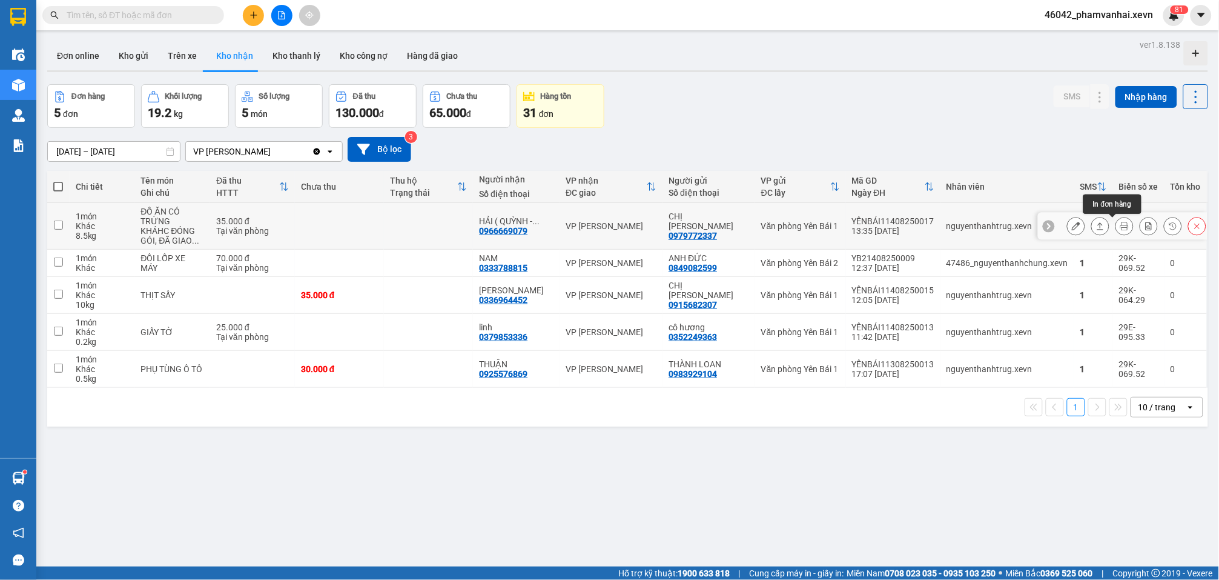
click at [1121, 229] on icon at bounding box center [1125, 226] width 8 height 8
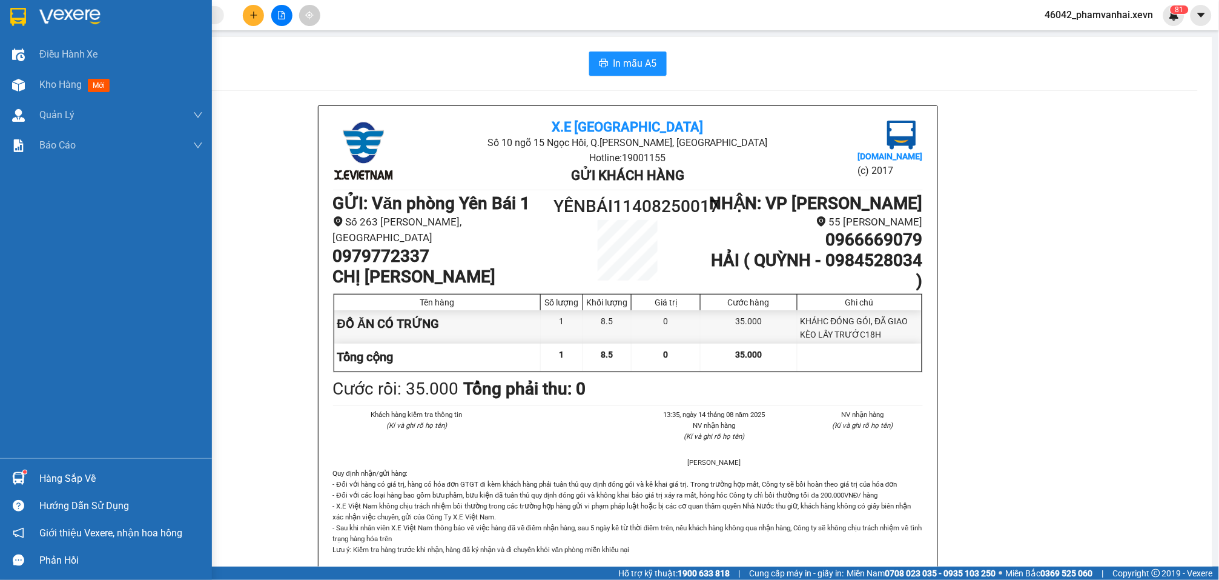
click at [15, 13] on img at bounding box center [18, 17] width 16 height 18
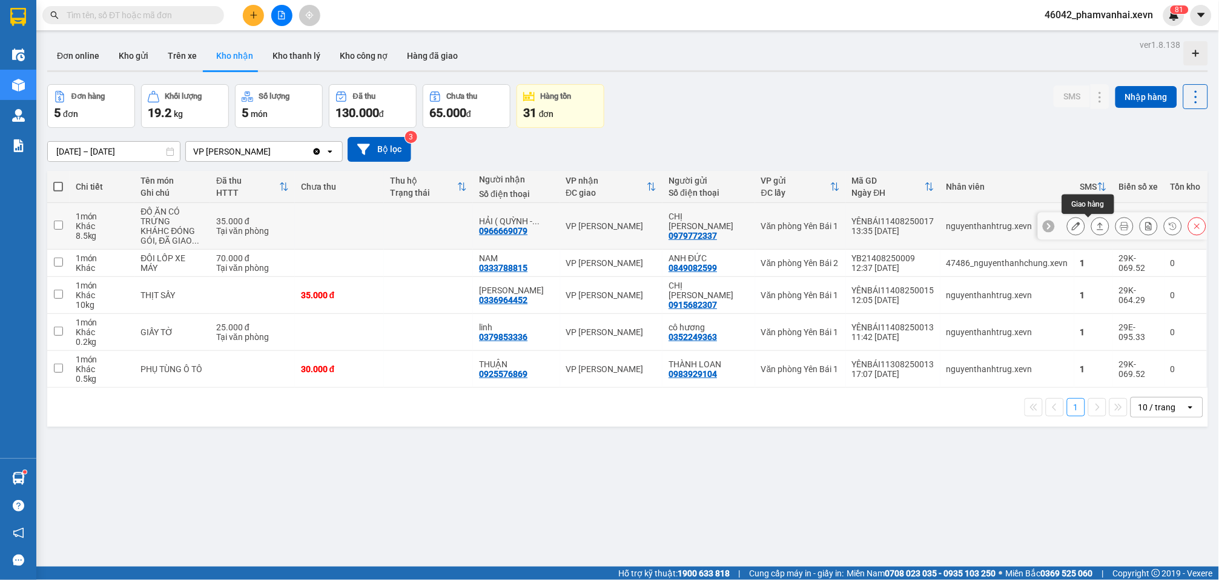
click at [1094, 223] on button at bounding box center [1100, 226] width 17 height 21
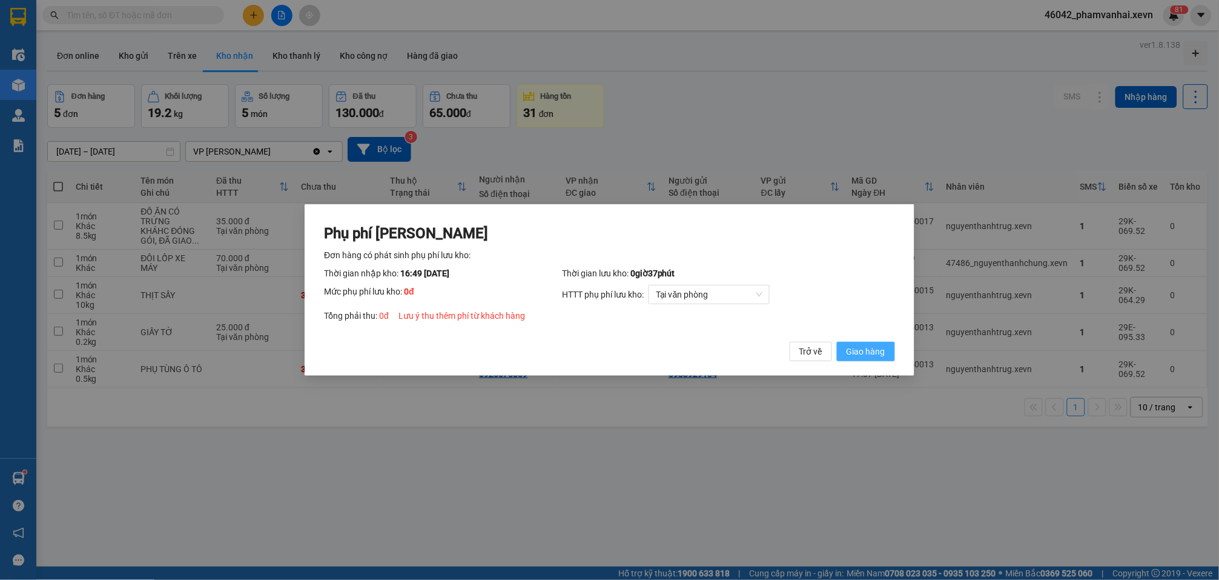
click at [881, 353] on span "Giao hàng" at bounding box center [866, 351] width 39 height 13
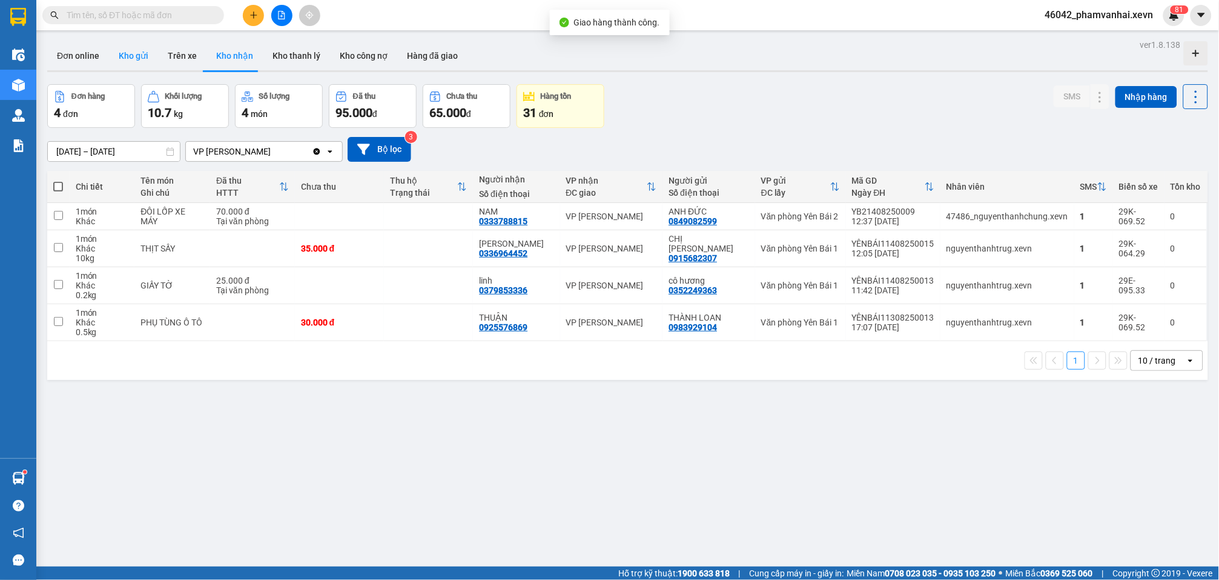
click at [121, 60] on button "Kho gửi" at bounding box center [133, 55] width 49 height 29
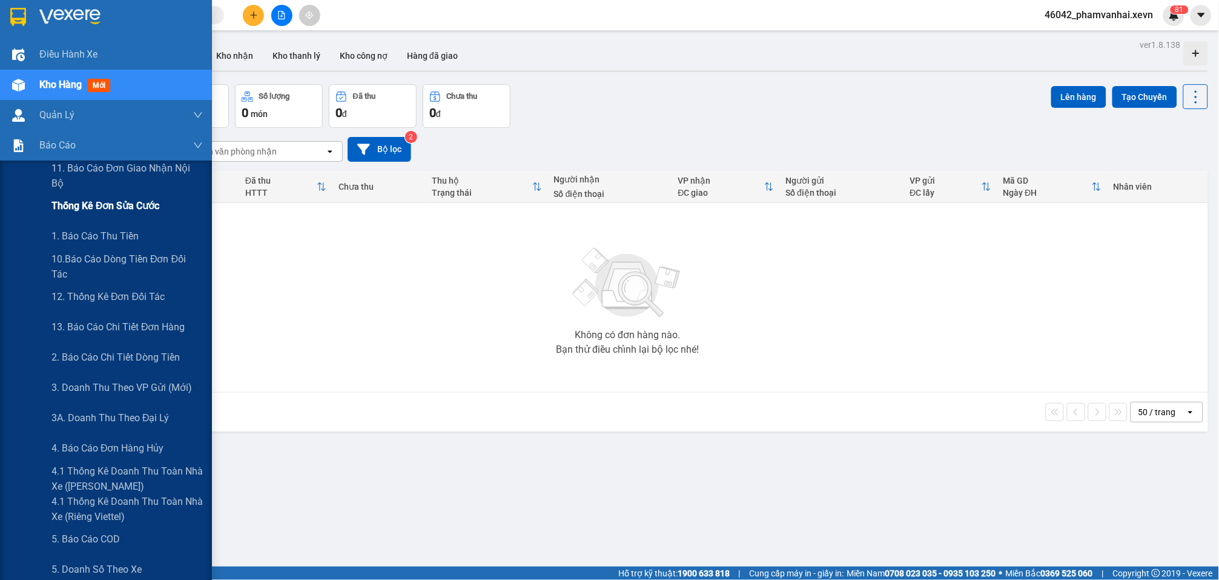
click at [91, 218] on div "Thống kê đơn sửa cước" at bounding box center [126, 206] width 151 height 30
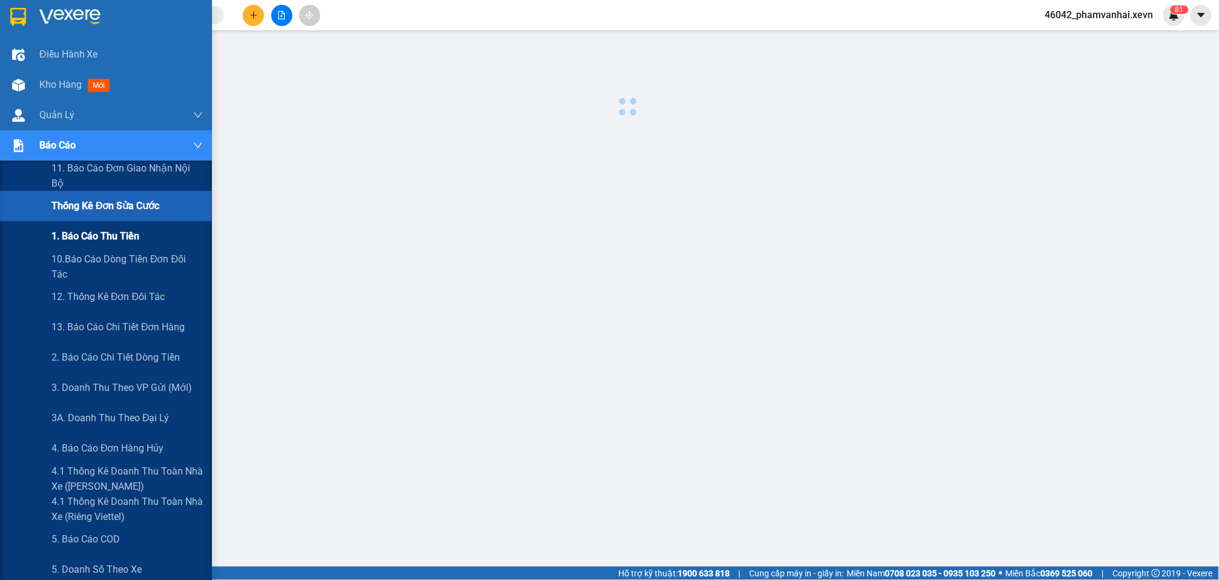
click at [96, 233] on span "1. Báo cáo thu tiền" at bounding box center [95, 235] width 88 height 15
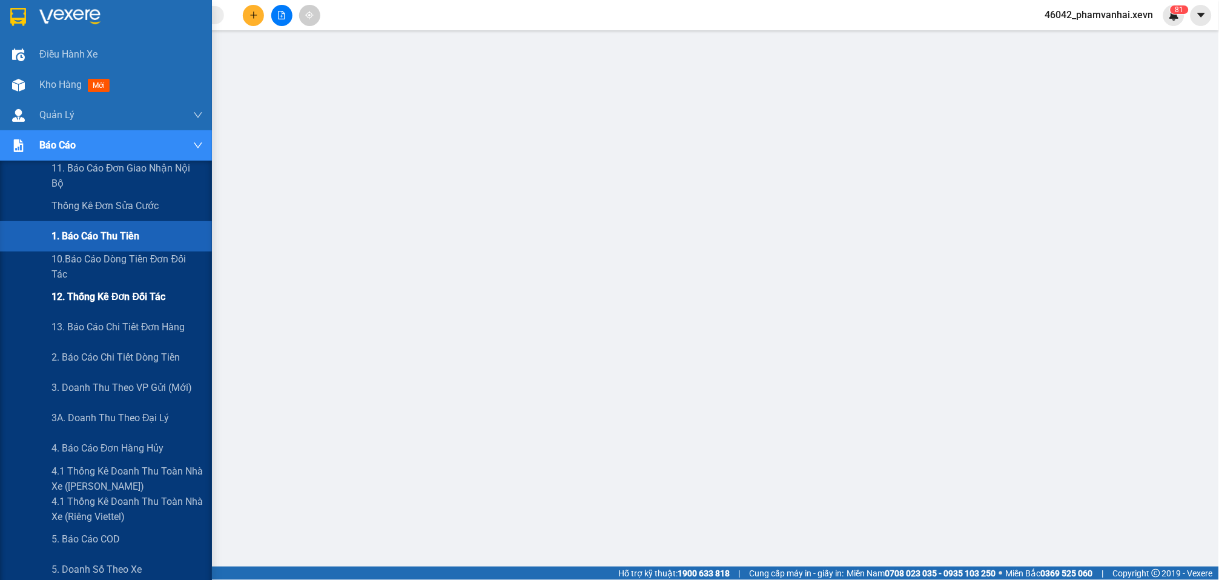
click at [117, 299] on span "12. Thống kê đơn đối tác" at bounding box center [108, 296] width 114 height 15
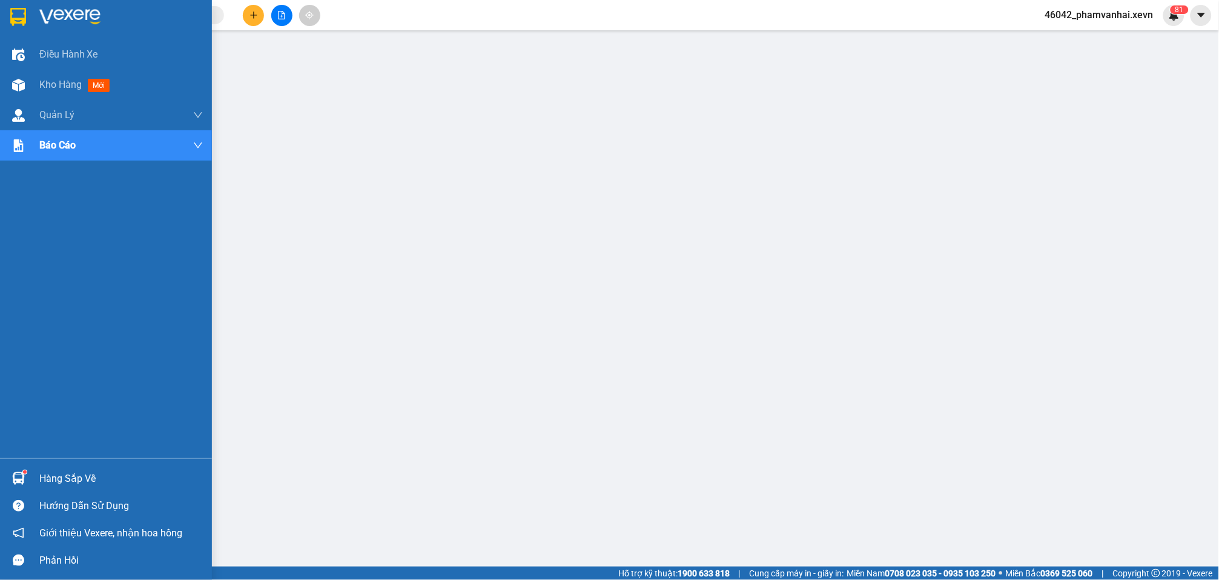
click at [15, 17] on img at bounding box center [18, 17] width 16 height 18
